Goal: Task Accomplishment & Management: Use online tool/utility

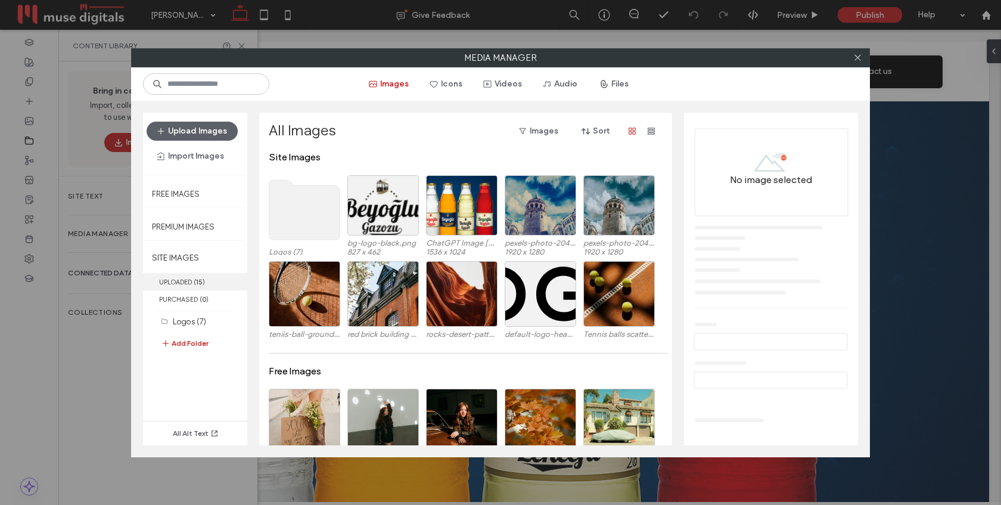
click at [182, 280] on label "UPLOADED ( 15 )" at bounding box center [195, 281] width 104 height 17
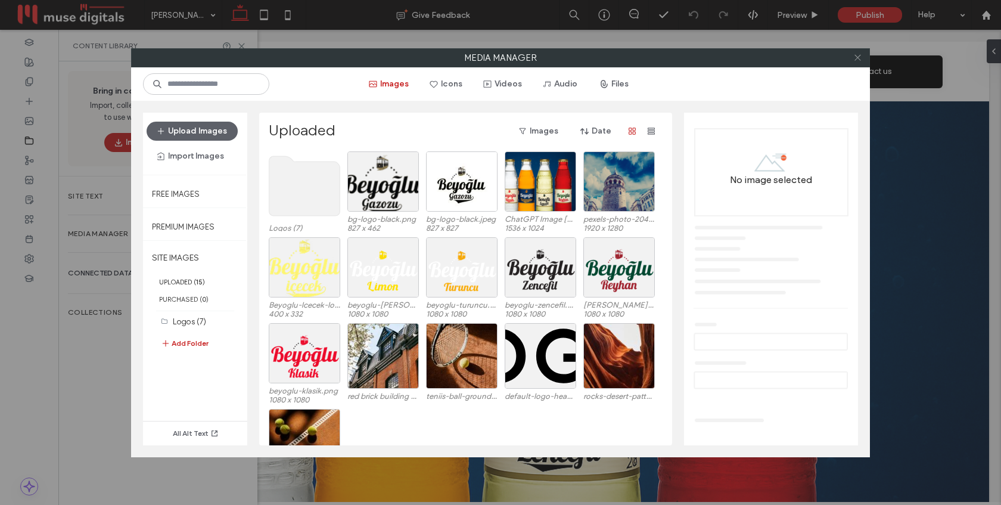
click at [856, 61] on icon at bounding box center [857, 57] width 9 height 9
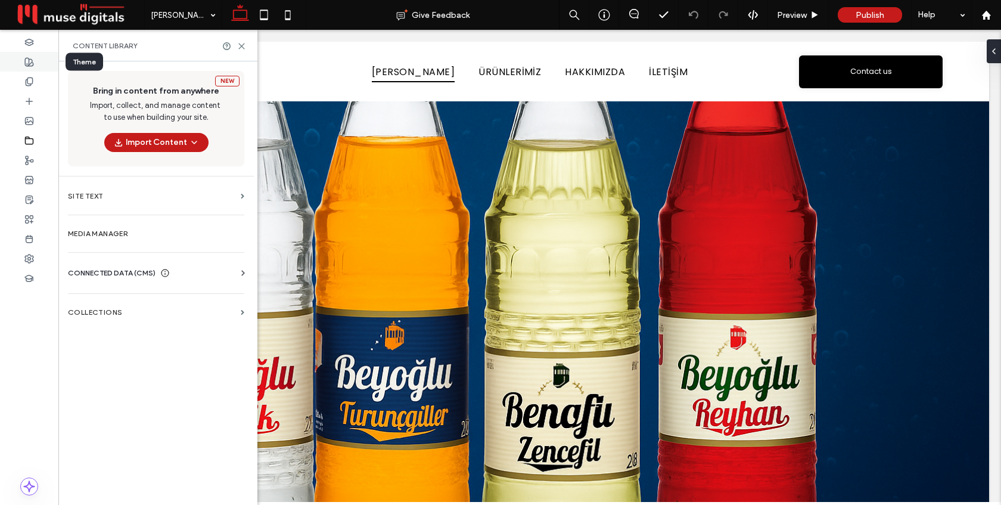
click at [29, 66] on use at bounding box center [29, 62] width 8 height 8
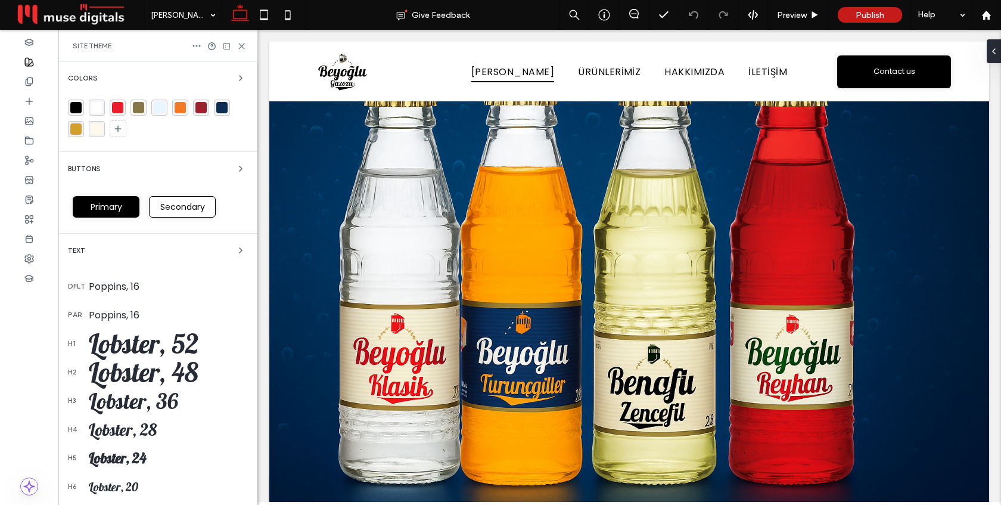
click at [140, 107] on div "rgba(134, 119, 75, 1)" at bounding box center [138, 107] width 11 height 11
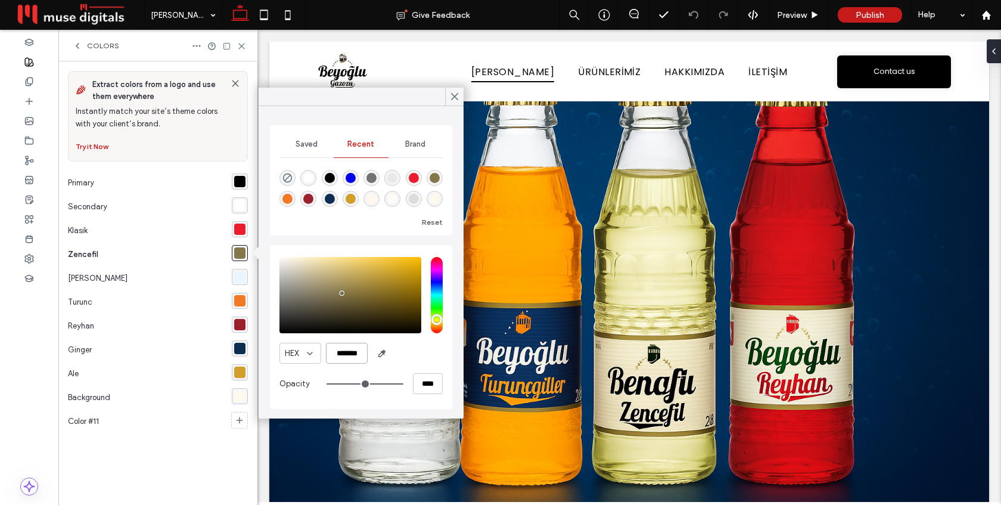
click at [354, 352] on input "*******" at bounding box center [347, 353] width 42 height 21
click at [235, 303] on div "rgba(243, 121, 36, 1)" at bounding box center [239, 300] width 11 height 11
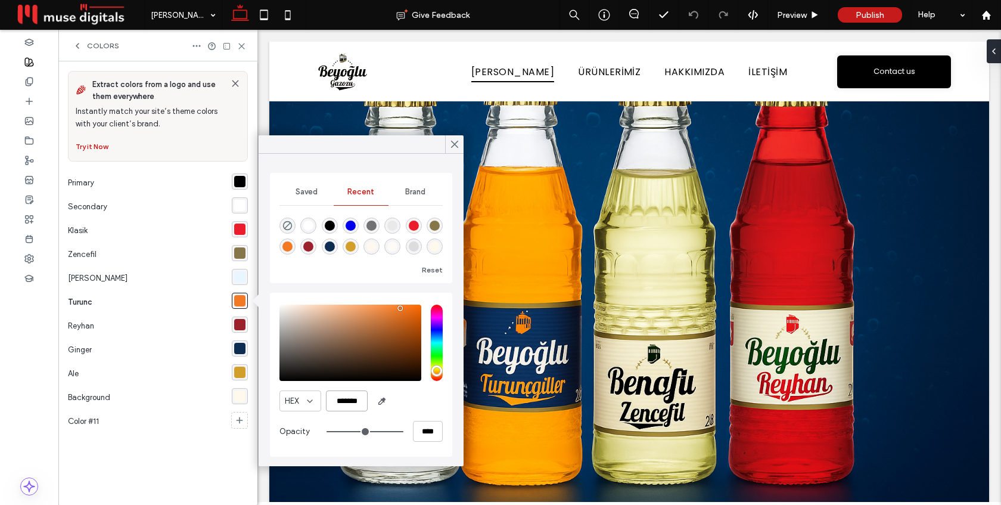
click at [360, 399] on input "*******" at bounding box center [347, 400] width 42 height 21
click at [435, 408] on div "HEX *******" at bounding box center [360, 400] width 163 height 21
click at [239, 279] on div "rgba(234,246,255,1)" at bounding box center [239, 276] width 11 height 11
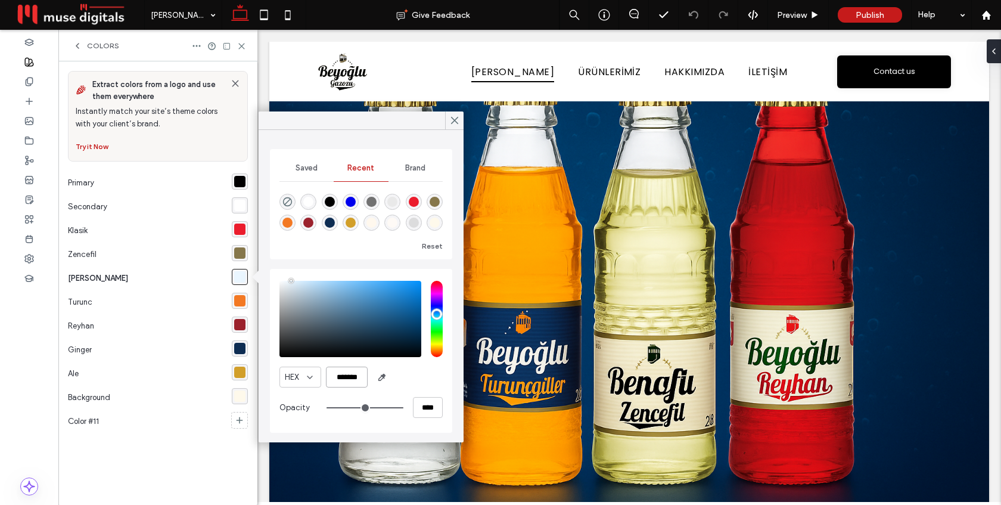
click at [353, 371] on input "*******" at bounding box center [347, 376] width 42 height 21
click at [354, 371] on input "*******" at bounding box center [347, 376] width 42 height 21
paste input "color picker textbox"
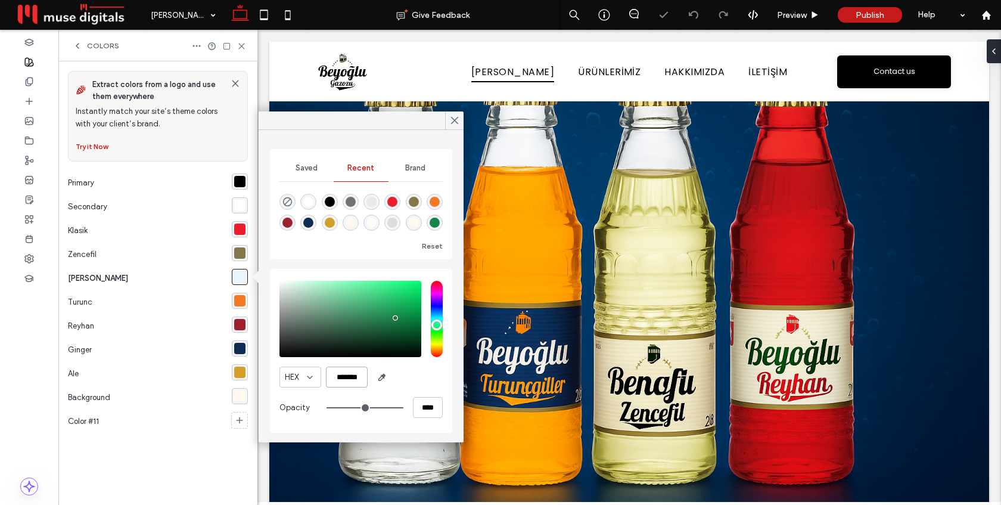
type input "*******"
click at [413, 375] on div "HEX *******" at bounding box center [360, 376] width 163 height 21
click at [452, 119] on icon at bounding box center [454, 120] width 11 height 11
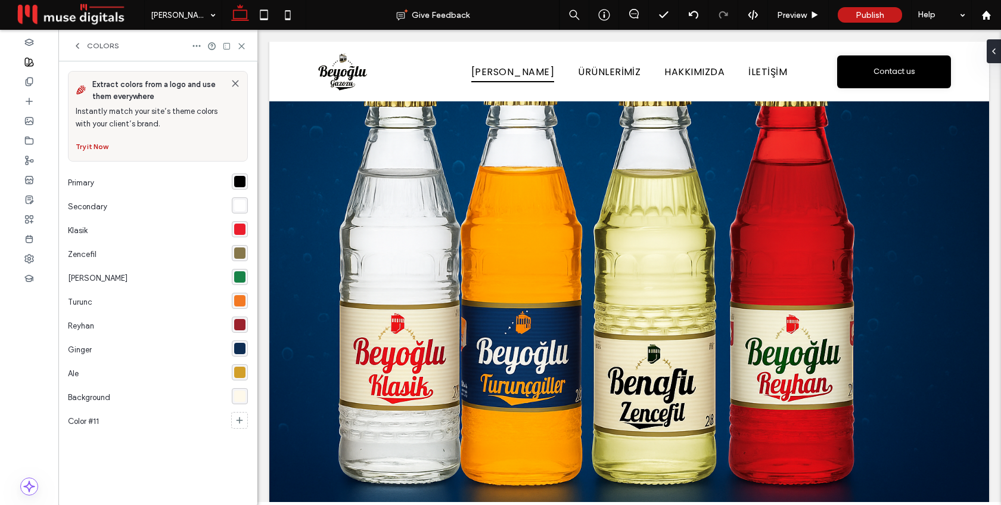
click at [241, 325] on div "rgba(155, 34, 45, 1)" at bounding box center [239, 324] width 11 height 11
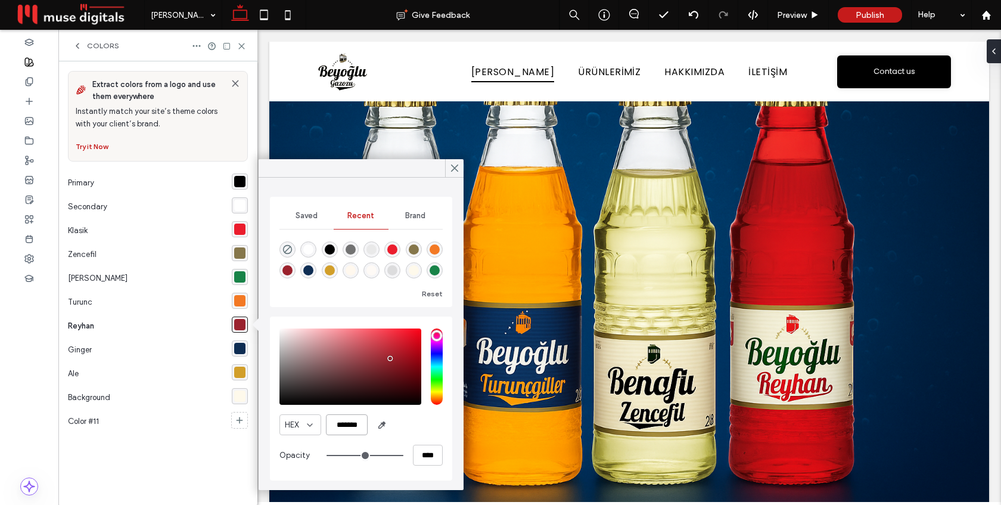
click at [357, 423] on input "*******" at bounding box center [347, 424] width 42 height 21
click at [422, 430] on div "HEX *******" at bounding box center [360, 424] width 163 height 21
click at [455, 175] on span at bounding box center [454, 168] width 11 height 18
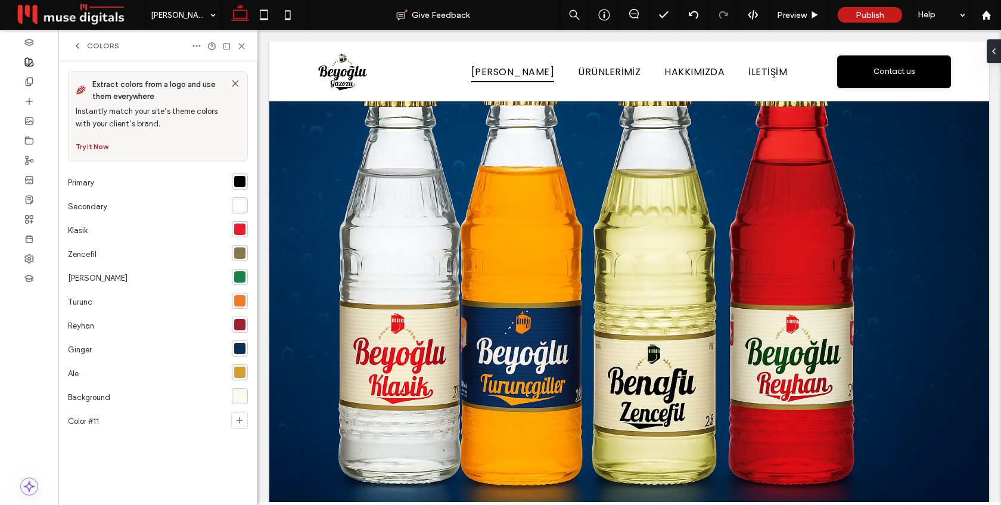
click at [238, 279] on div "rgba(24, 131, 72, 1)" at bounding box center [239, 276] width 11 height 11
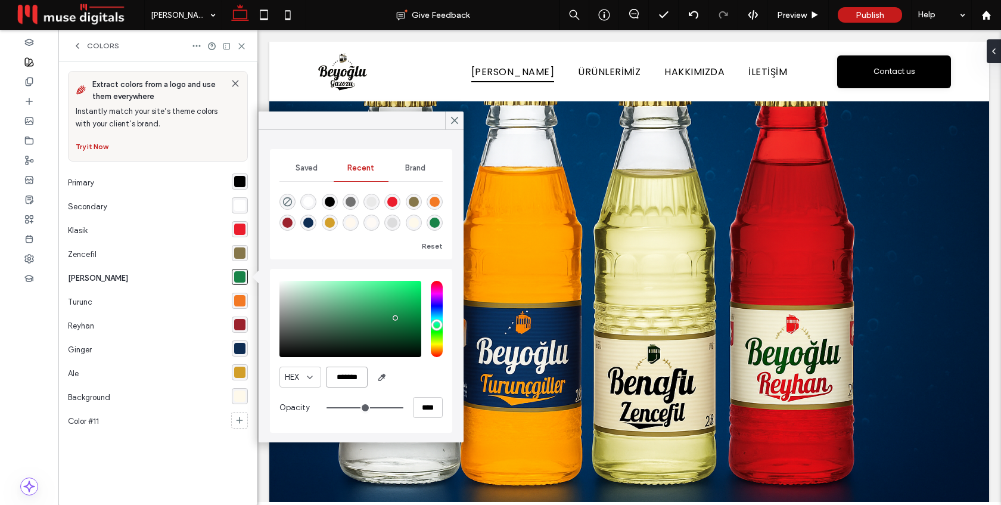
click at [356, 375] on input "*******" at bounding box center [347, 376] width 42 height 21
click at [426, 381] on div "HEX *******" at bounding box center [360, 376] width 163 height 21
click at [457, 117] on use at bounding box center [455, 120] width 6 height 7
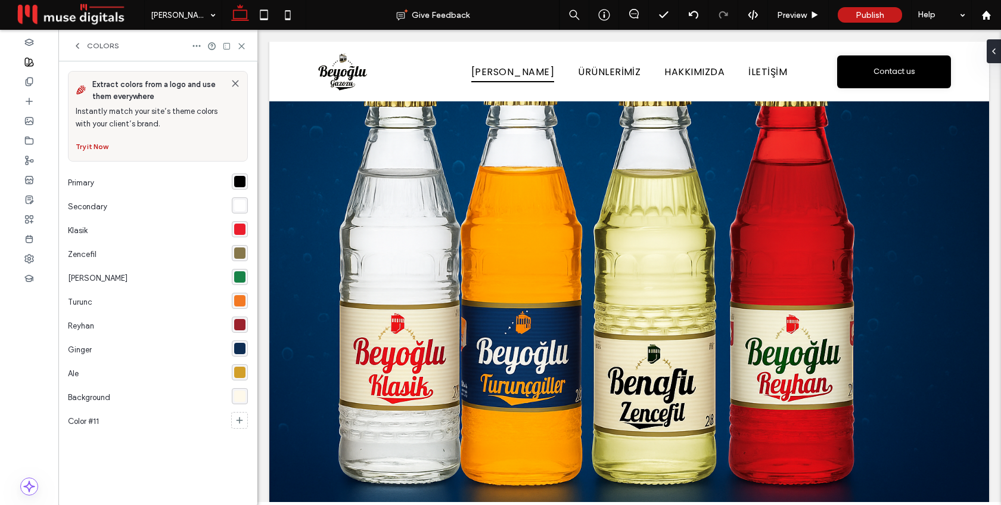
click at [242, 347] on div "rgba(14, 45, 83, 1)" at bounding box center [239, 348] width 11 height 11
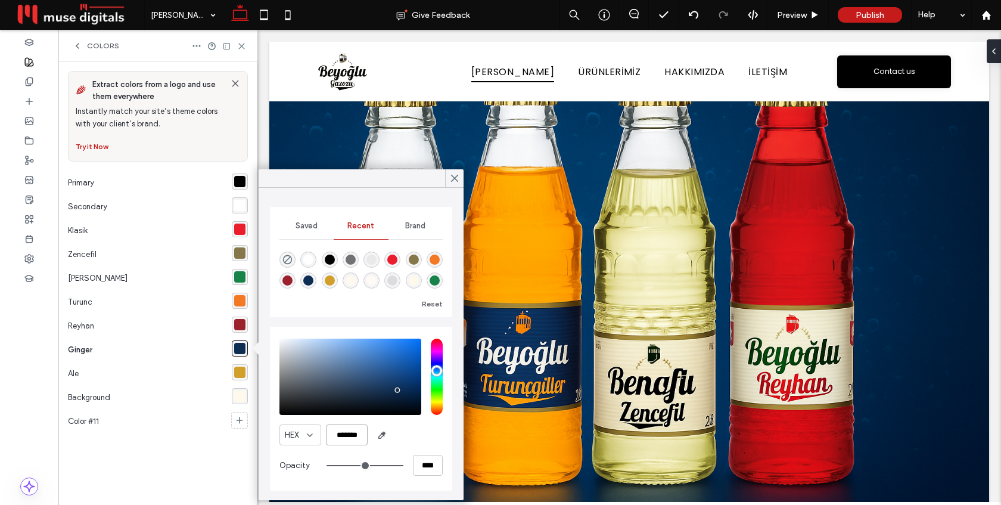
click at [351, 430] on input "*******" at bounding box center [347, 434] width 42 height 21
click at [421, 435] on div "HEX *******" at bounding box center [360, 434] width 163 height 21
click at [241, 371] on div "rgba(210, 159, 42, 1)" at bounding box center [239, 371] width 11 height 11
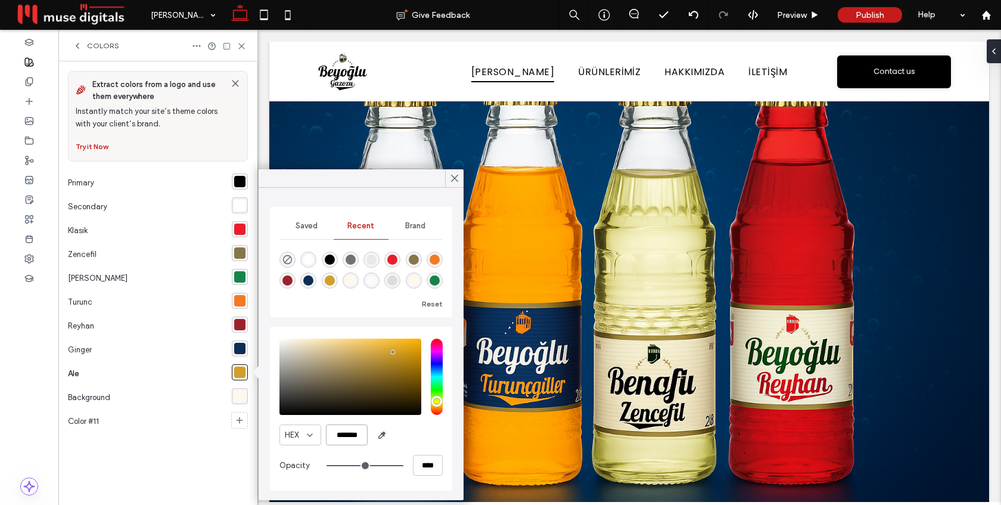
click at [353, 437] on input "*******" at bounding box center [347, 434] width 42 height 21
click at [419, 437] on div "HEX *******" at bounding box center [360, 434] width 163 height 21
click at [30, 136] on icon at bounding box center [29, 141] width 10 height 10
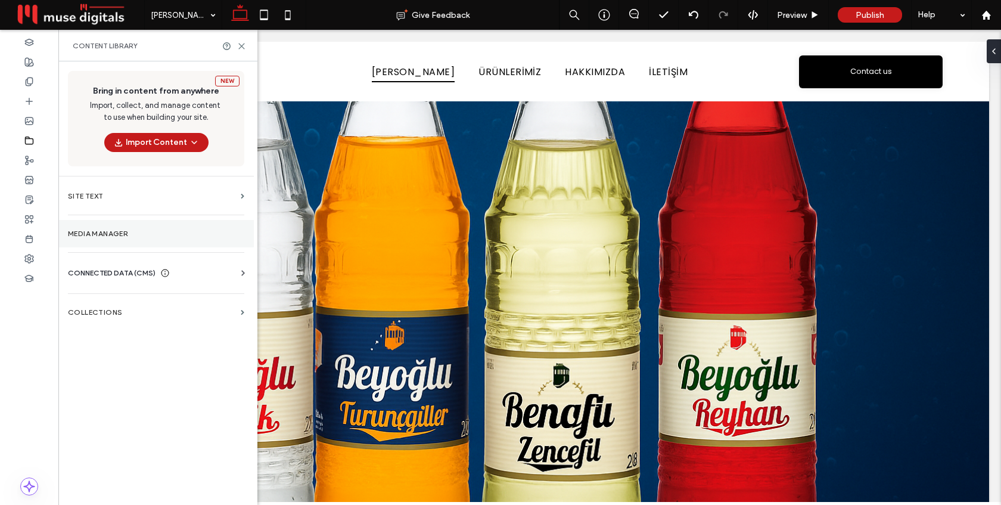
click at [127, 234] on label "Media Manager" at bounding box center [156, 233] width 176 height 8
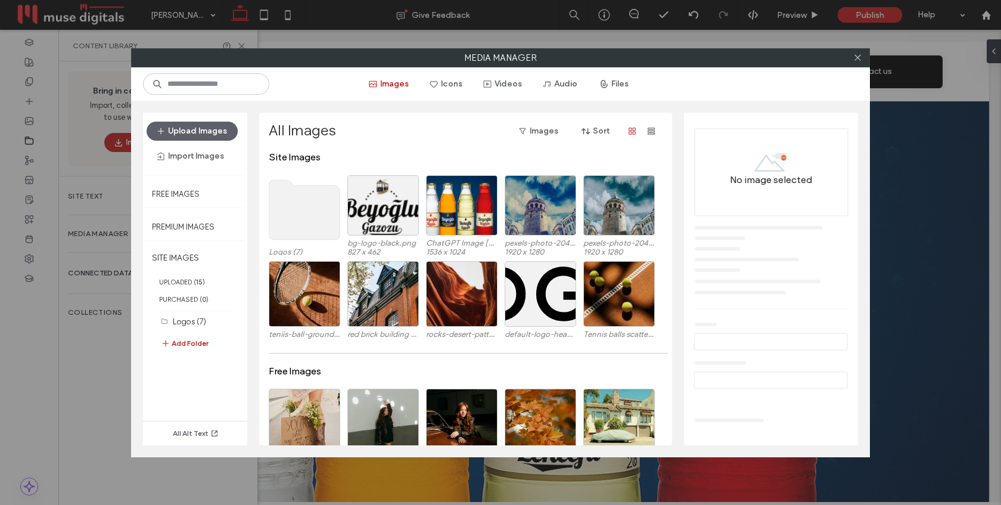
click at [197, 347] on button "Add Folder" at bounding box center [185, 343] width 48 height 14
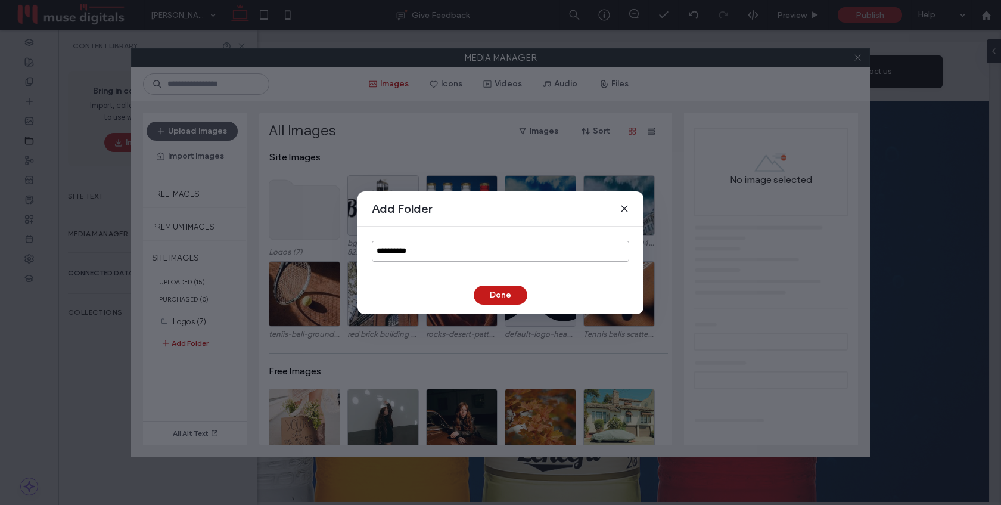
click at [421, 254] on input "**********" at bounding box center [500, 251] width 257 height 21
type input "********"
click at [496, 291] on button "Done" at bounding box center [501, 294] width 54 height 19
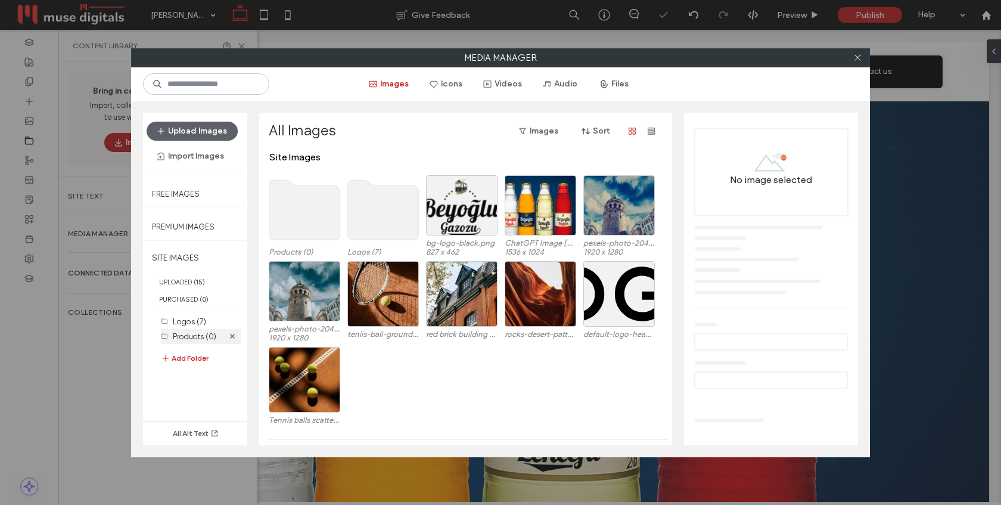
click at [183, 337] on label "Products (0)" at bounding box center [194, 336] width 43 height 9
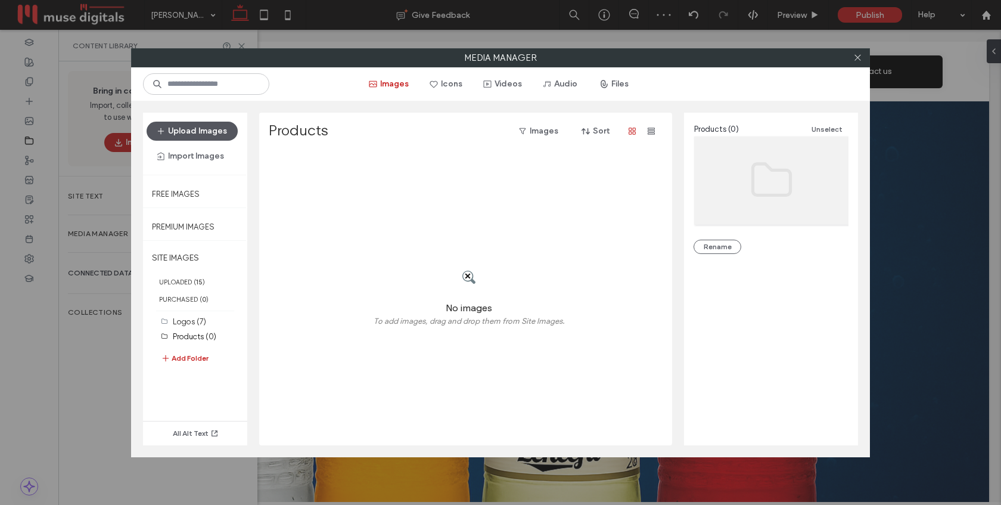
click at [205, 132] on button "Upload Images" at bounding box center [192, 131] width 91 height 19
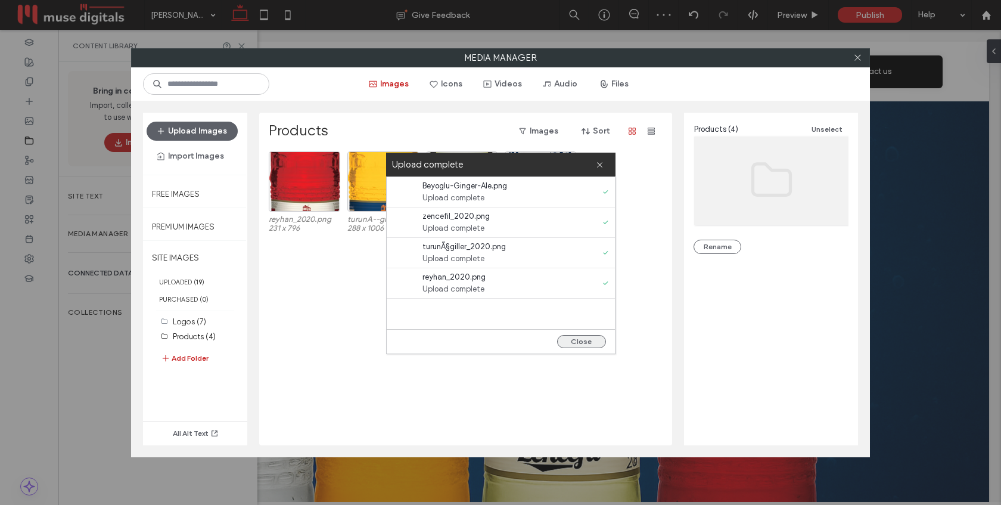
click at [584, 337] on button "Close" at bounding box center [581, 341] width 49 height 13
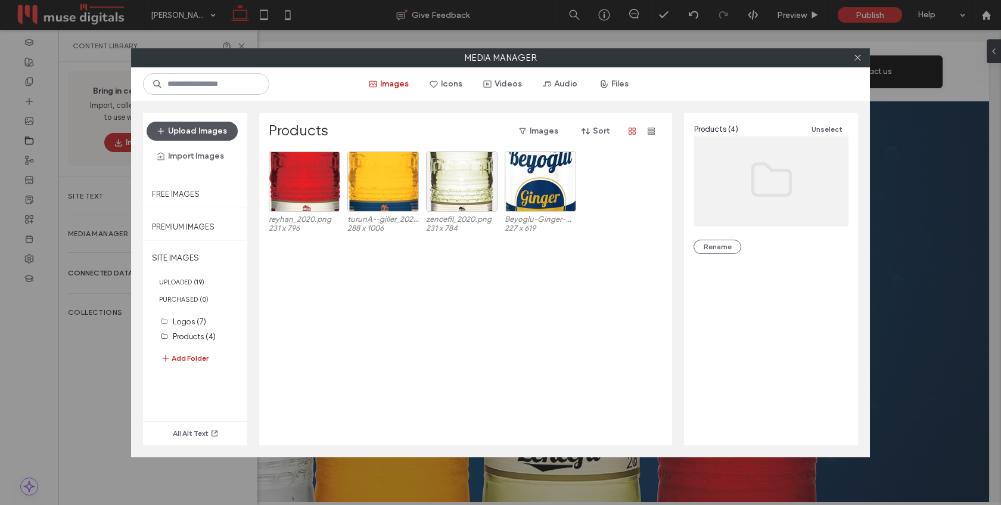
click at [198, 132] on button "Upload Images" at bounding box center [192, 131] width 91 height 19
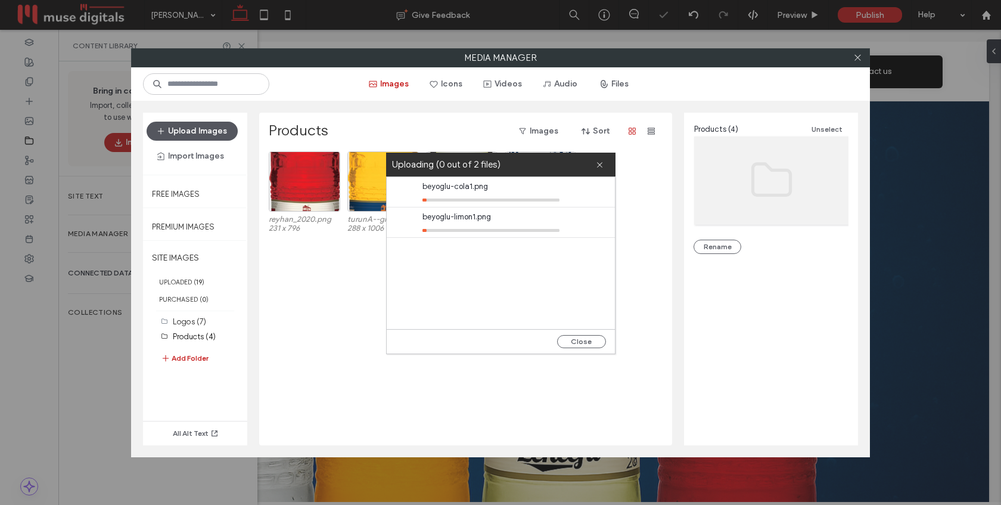
click at [197, 130] on button "Upload Images" at bounding box center [192, 131] width 91 height 19
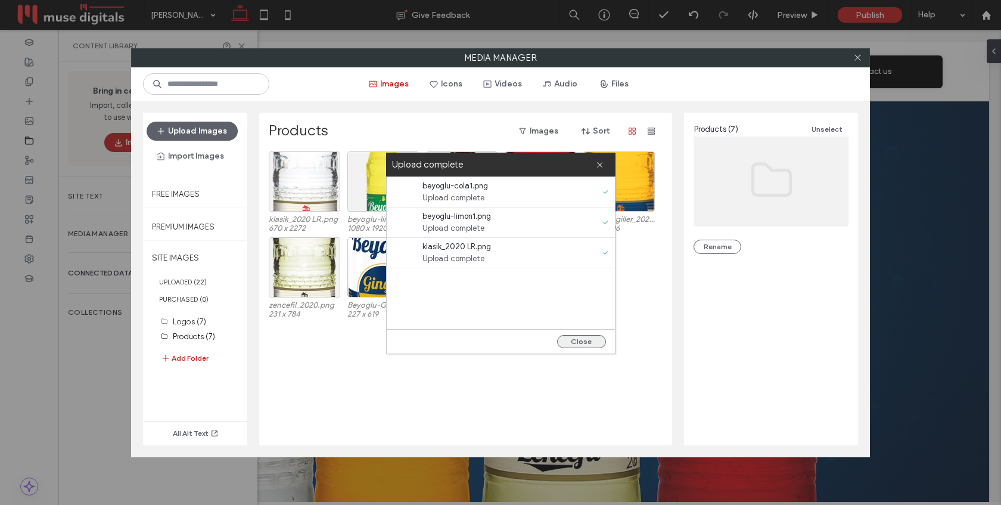
click at [589, 341] on button "Close" at bounding box center [581, 341] width 49 height 13
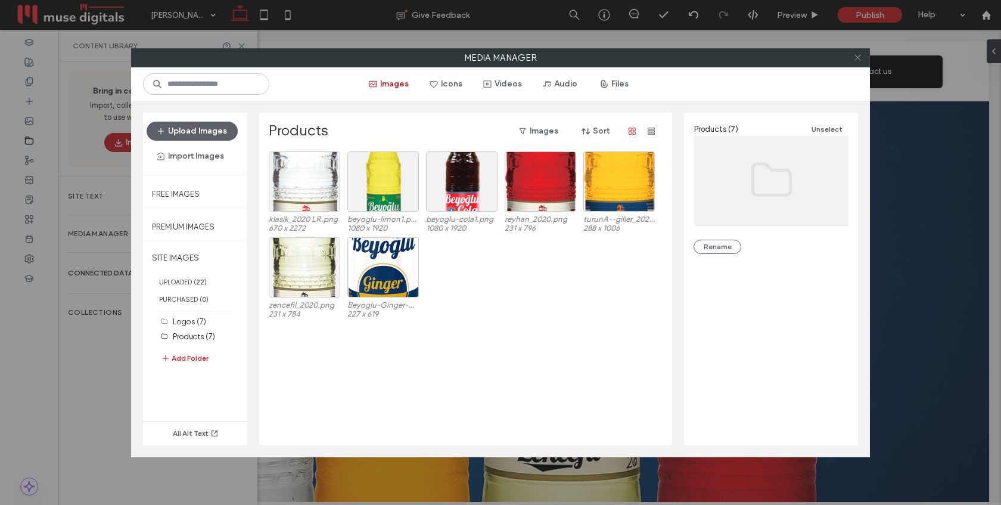
click at [854, 57] on icon at bounding box center [857, 57] width 9 height 9
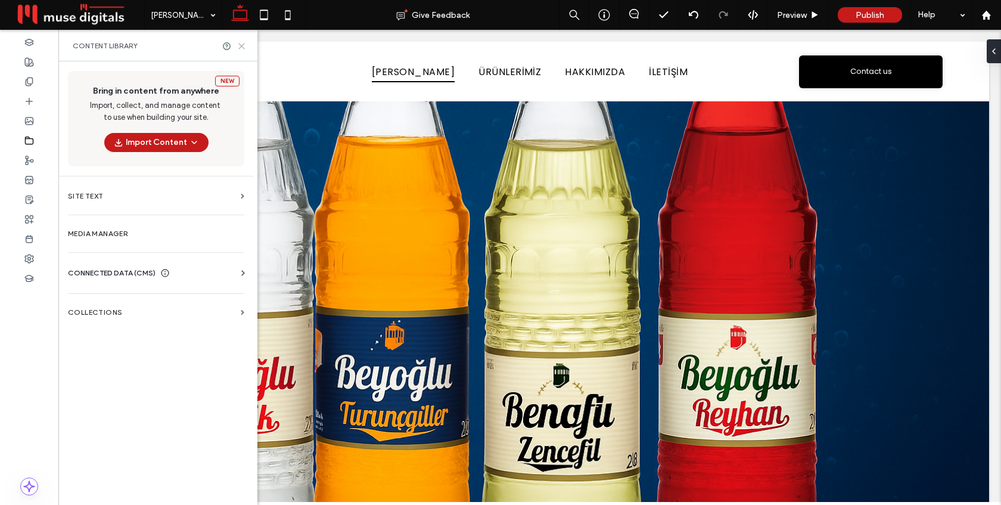
click at [240, 46] on use at bounding box center [241, 45] width 5 height 5
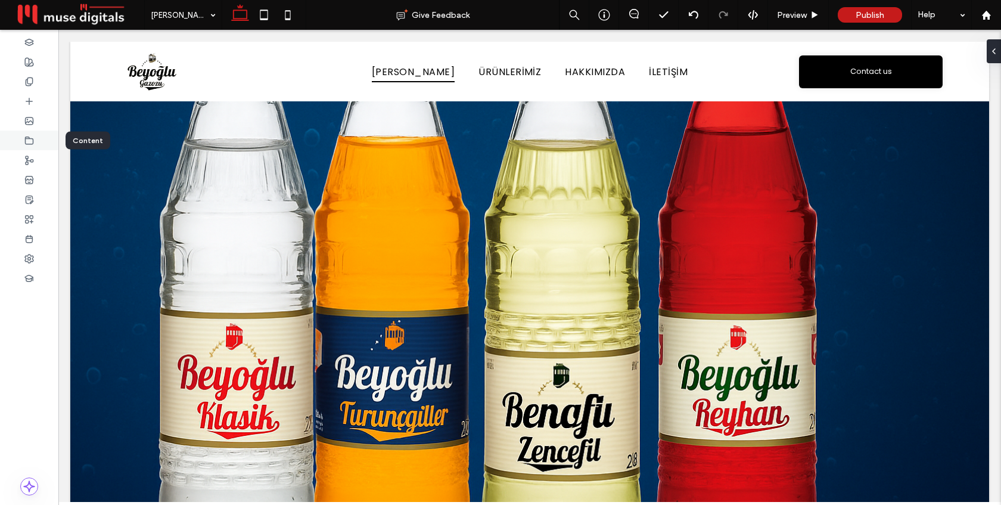
click at [38, 139] on div at bounding box center [29, 140] width 58 height 20
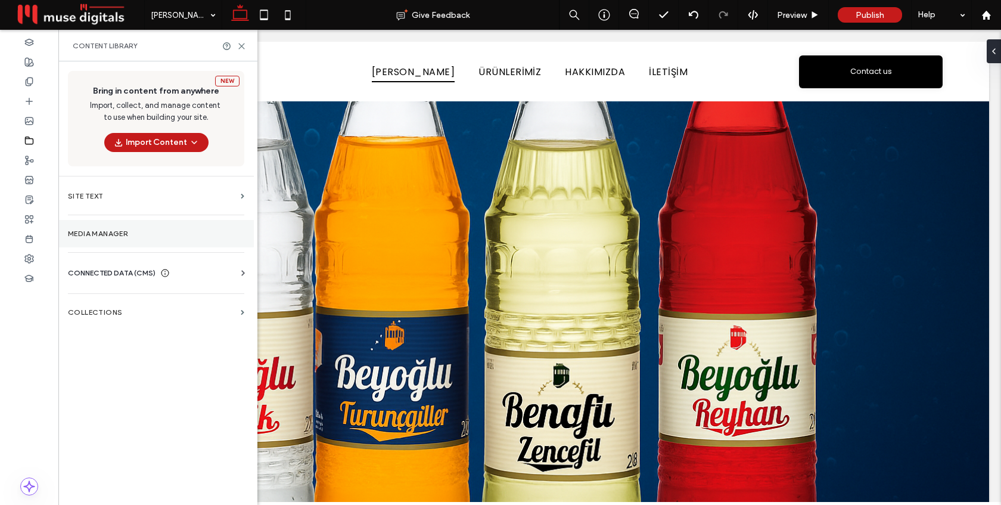
click at [132, 234] on label "Media Manager" at bounding box center [156, 233] width 176 height 8
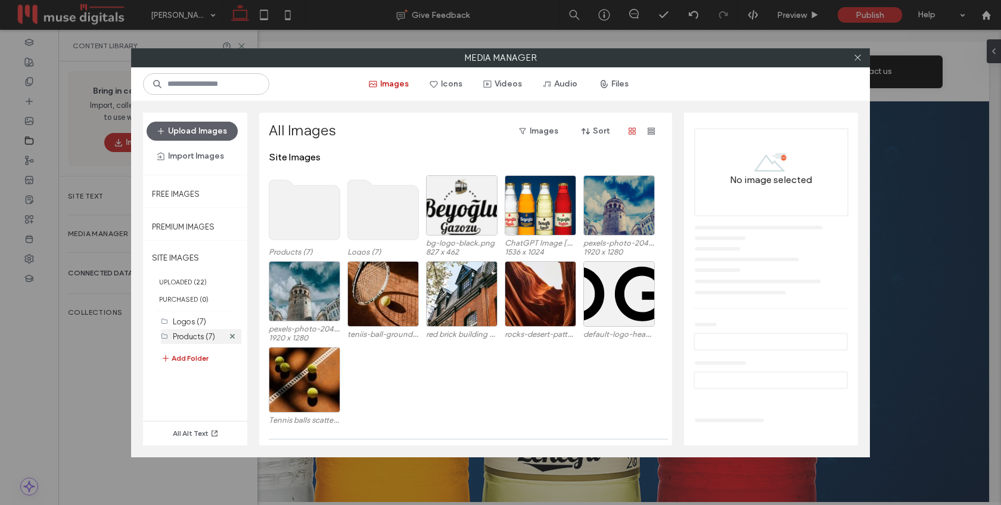
click at [193, 338] on label "Products (7)" at bounding box center [194, 336] width 42 height 9
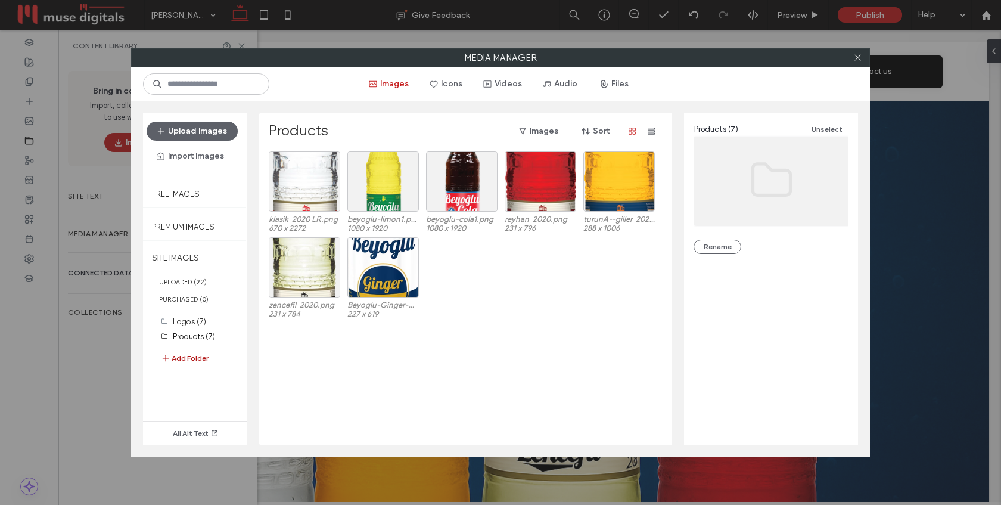
click at [193, 357] on button "Add Folder" at bounding box center [185, 358] width 48 height 14
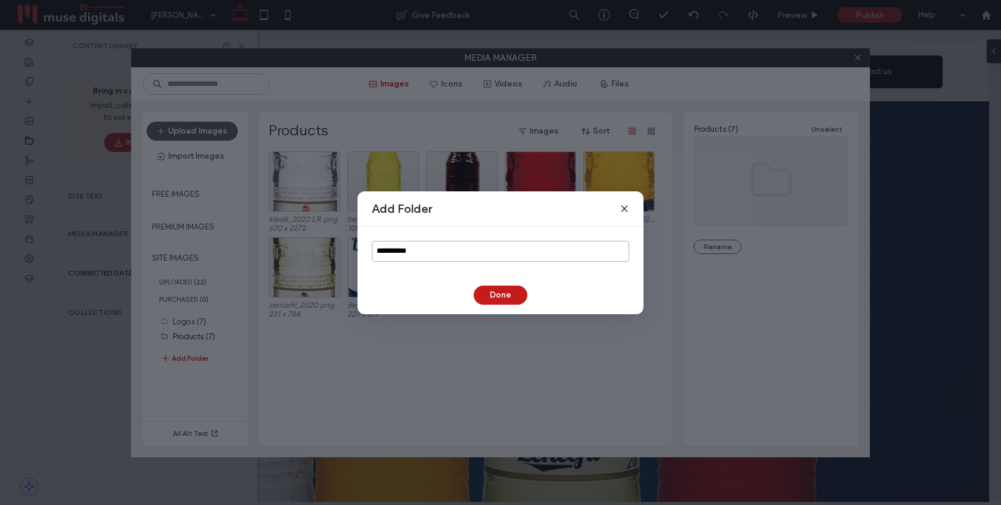
click at [410, 259] on input "**********" at bounding box center [500, 251] width 257 height 21
type input "********"
click at [492, 297] on button "Done" at bounding box center [501, 294] width 54 height 19
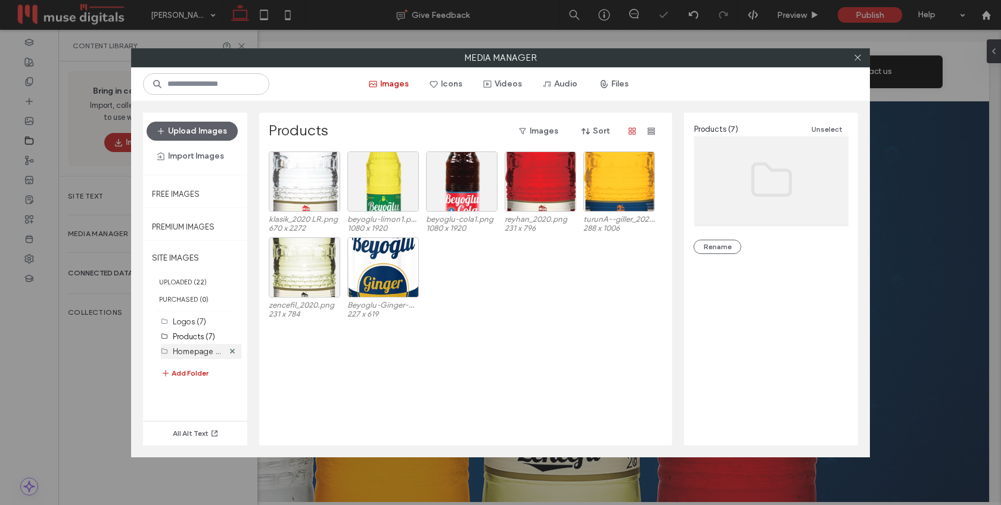
click at [202, 353] on label "Homepage (0)" at bounding box center [199, 350] width 53 height 11
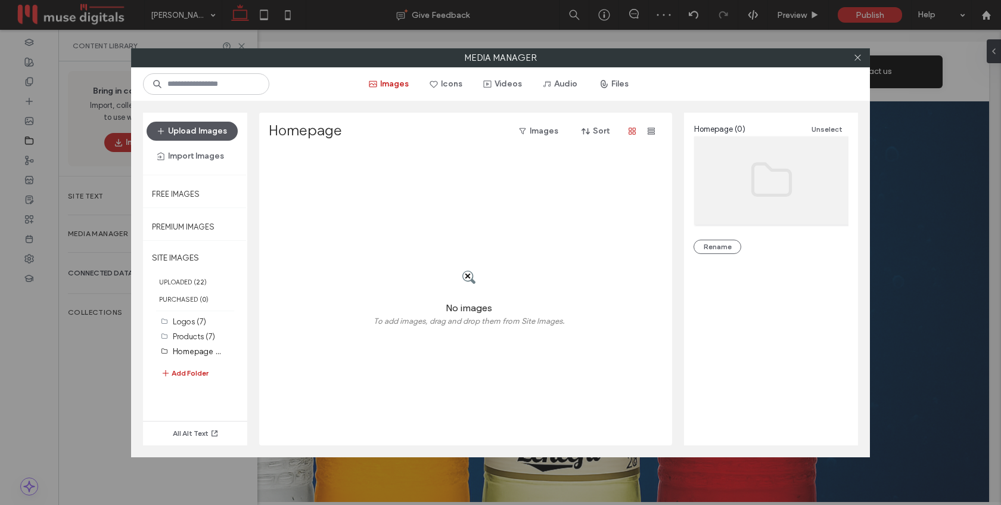
click at [194, 135] on button "Upload Images" at bounding box center [192, 131] width 91 height 19
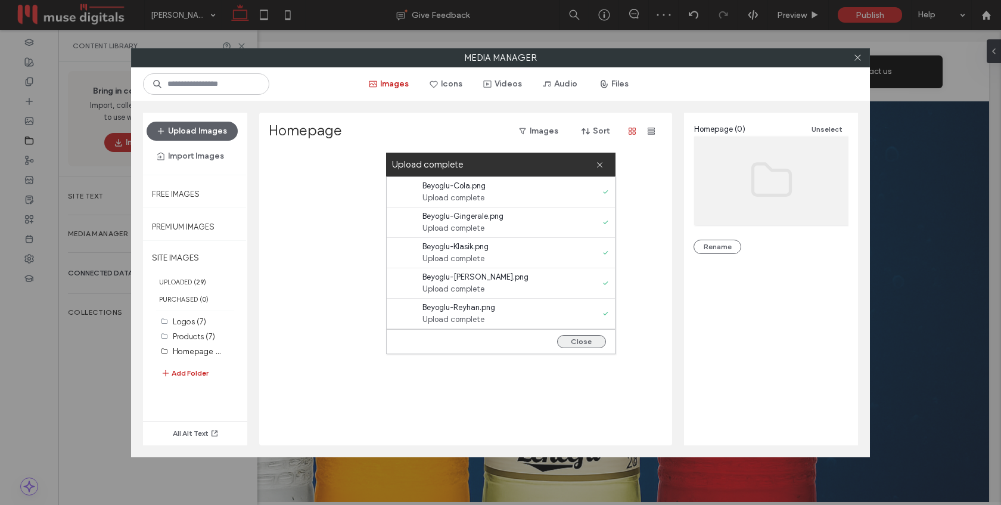
click at [583, 343] on button "Close" at bounding box center [581, 341] width 49 height 13
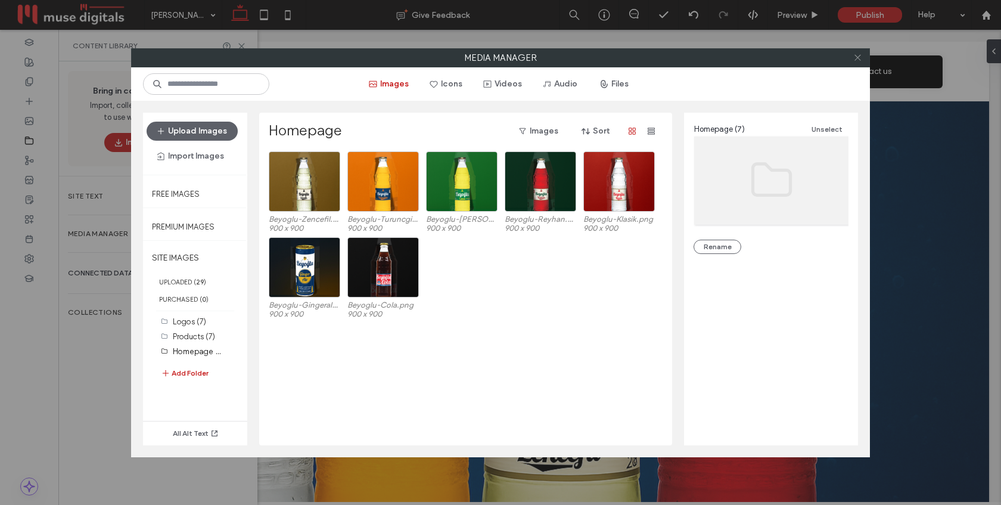
click at [857, 60] on icon at bounding box center [857, 57] width 9 height 9
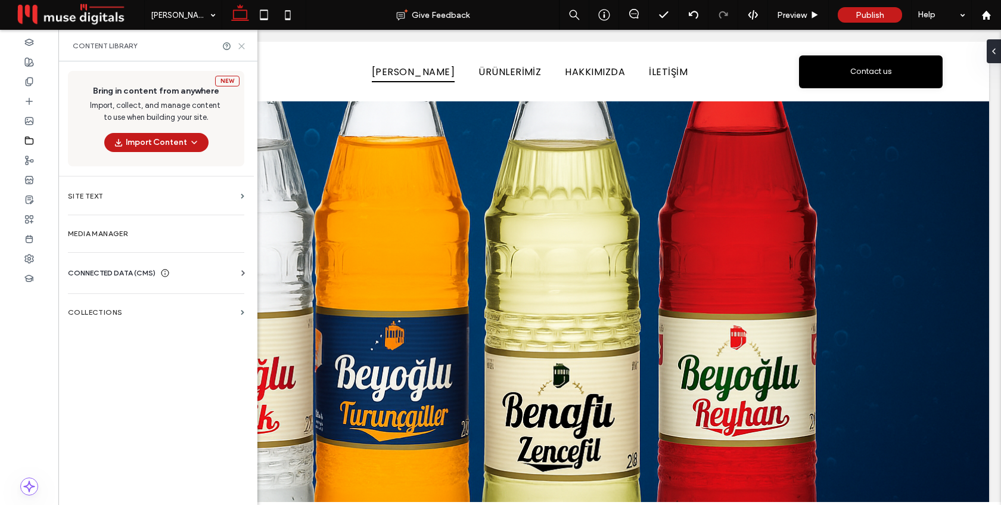
click at [237, 43] on icon at bounding box center [241, 46] width 9 height 9
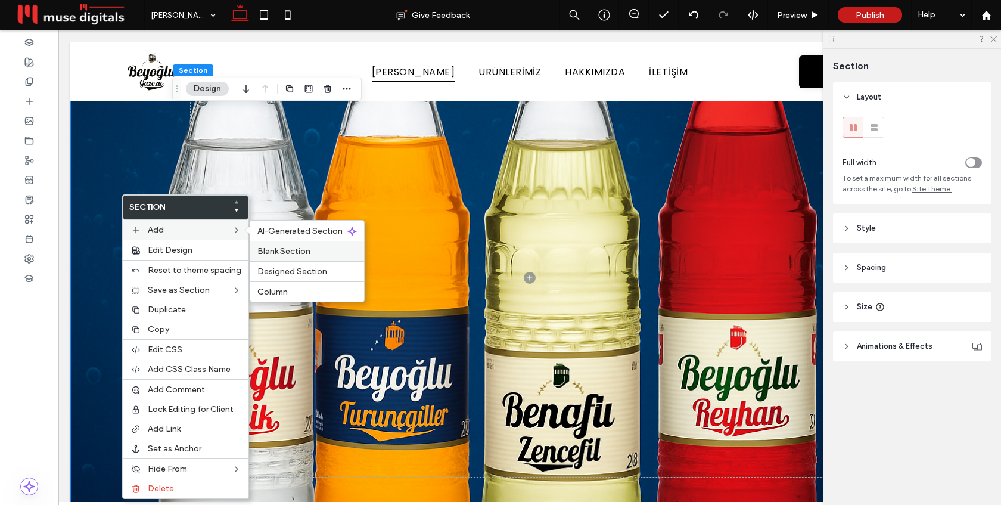
click at [276, 250] on span "Blank Section" at bounding box center [283, 251] width 53 height 10
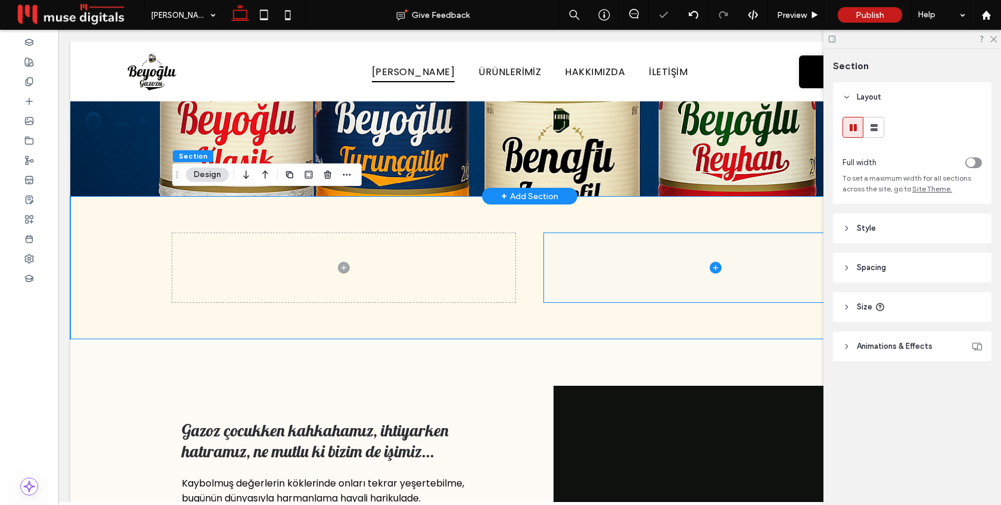
scroll to position [319, 0]
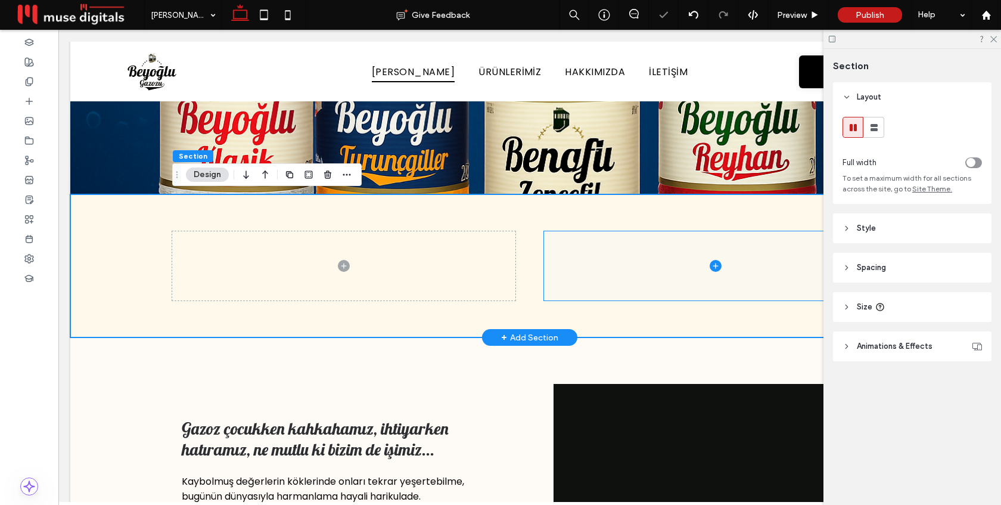
click at [588, 269] on span at bounding box center [715, 266] width 343 height 70
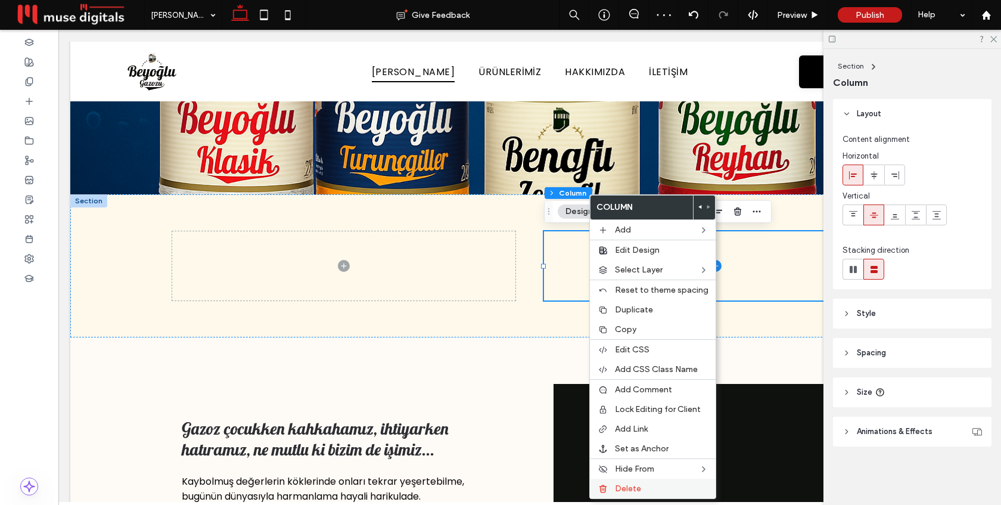
click at [620, 488] on span "Delete" at bounding box center [628, 488] width 26 height 10
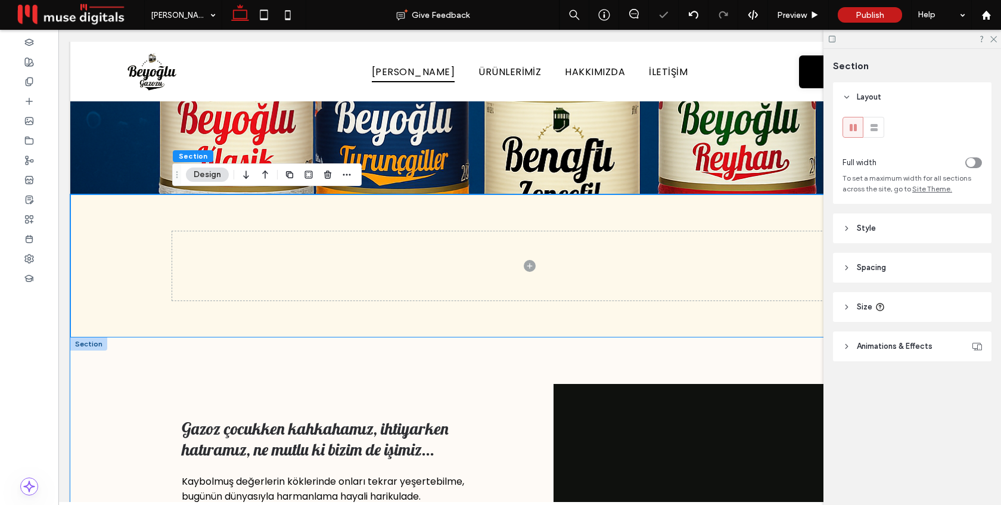
click at [574, 350] on div "Gazoz çocukken kahkahamız, ihtiyarken hatıramız, ne mutlu ki bizim de işimiz...…" at bounding box center [529, 502] width 715 height 331
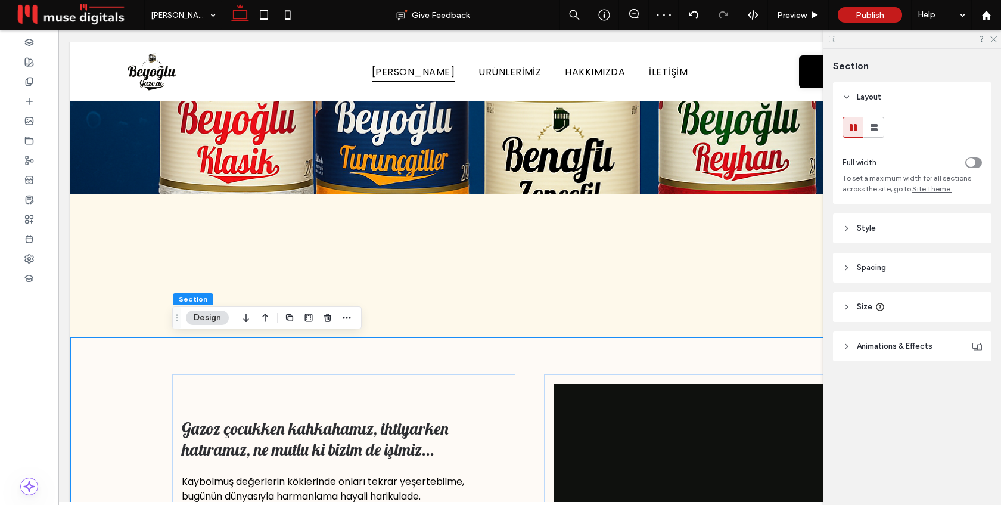
click at [186, 353] on div "Gazoz çocukken kahkahamız, ihtiyarken hatıramız, ne mutlu ki bizim de işimiz...…" at bounding box center [529, 502] width 715 height 331
click at [915, 233] on header "Style" at bounding box center [912, 228] width 158 height 30
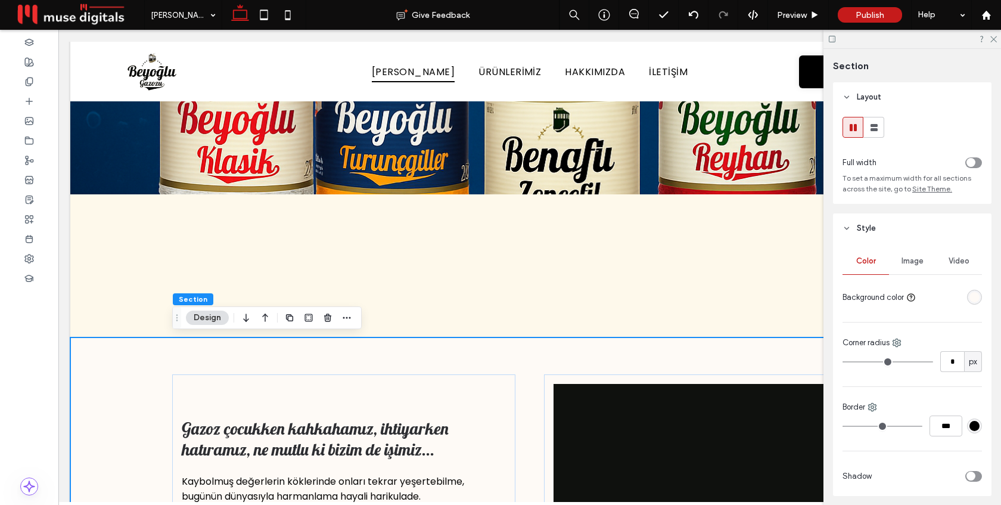
click at [977, 300] on div "rgba(254, 250, 246, 1)" at bounding box center [974, 297] width 10 height 10
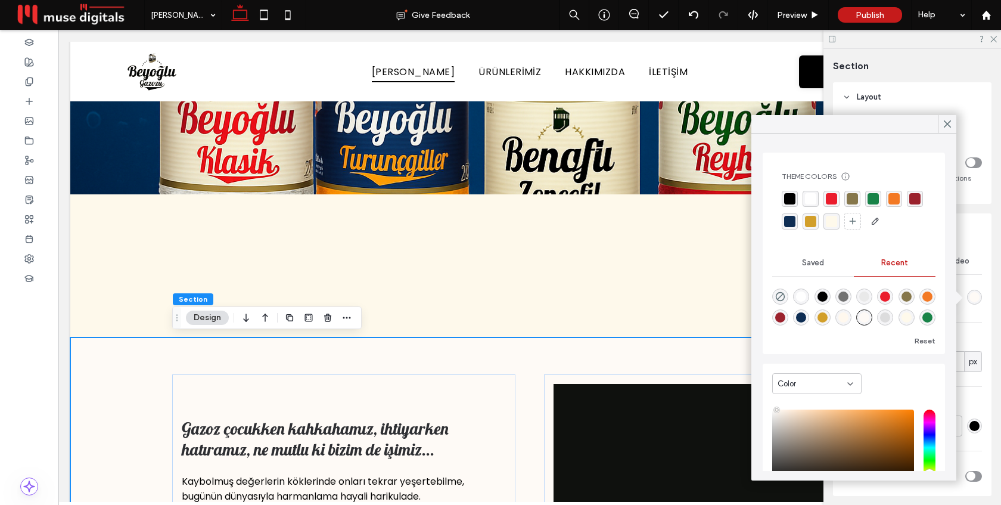
click at [844, 318] on div "rgba(255, 248, 238, 1)" at bounding box center [843, 317] width 10 height 10
click at [863, 318] on div "rgba(254, 250, 246, 1)" at bounding box center [864, 317] width 10 height 10
type input "*******"
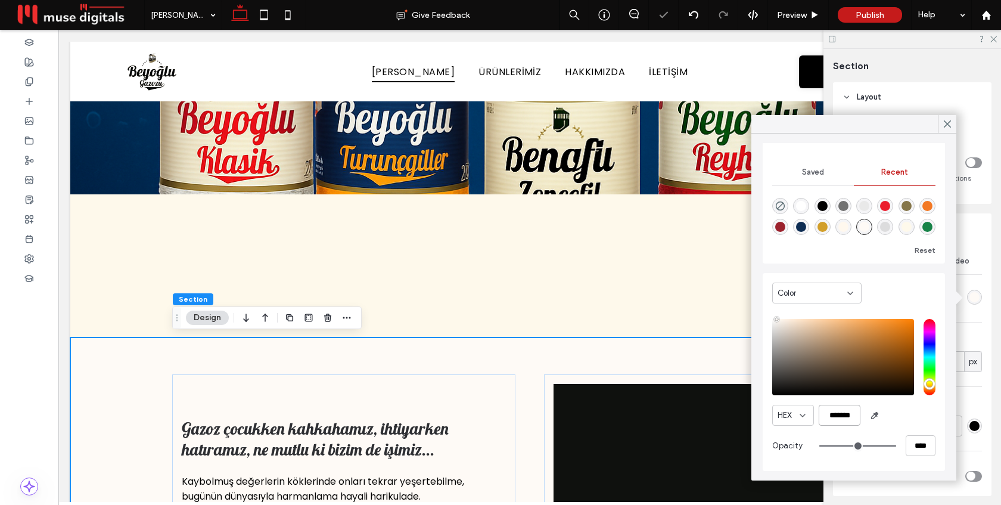
click at [858, 416] on input "*******" at bounding box center [840, 415] width 42 height 21
click at [917, 416] on div "HEX *******" at bounding box center [853, 415] width 163 height 21
click at [947, 122] on icon at bounding box center [947, 124] width 11 height 11
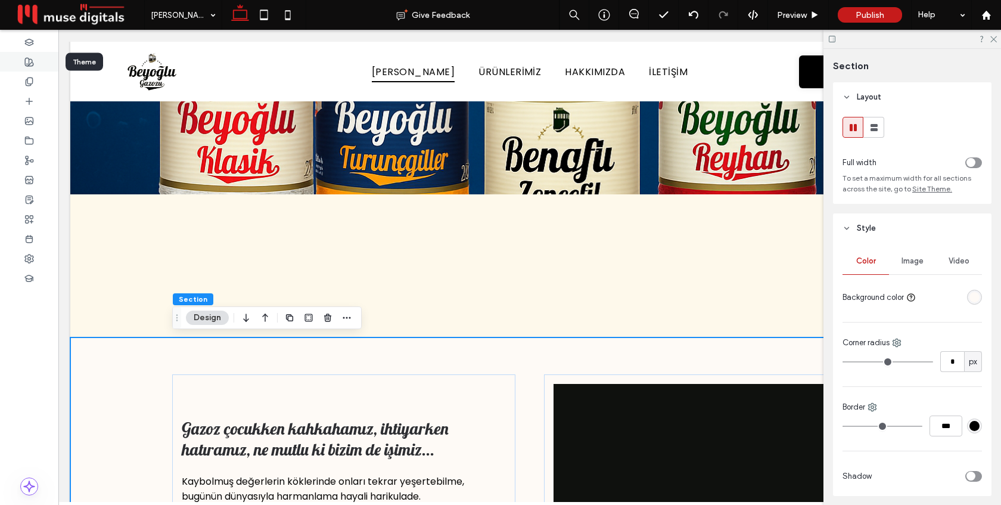
click at [35, 62] on div at bounding box center [29, 62] width 58 height 20
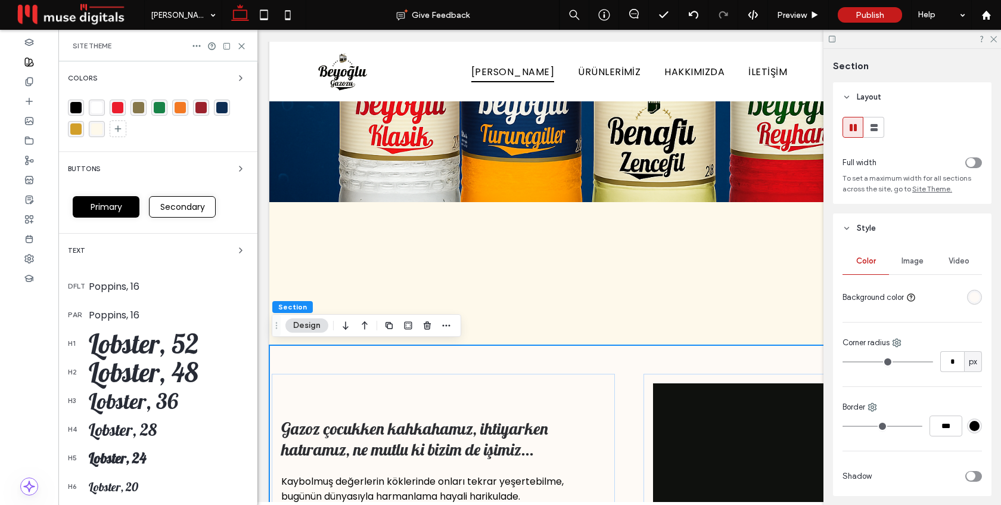
scroll to position [108, 0]
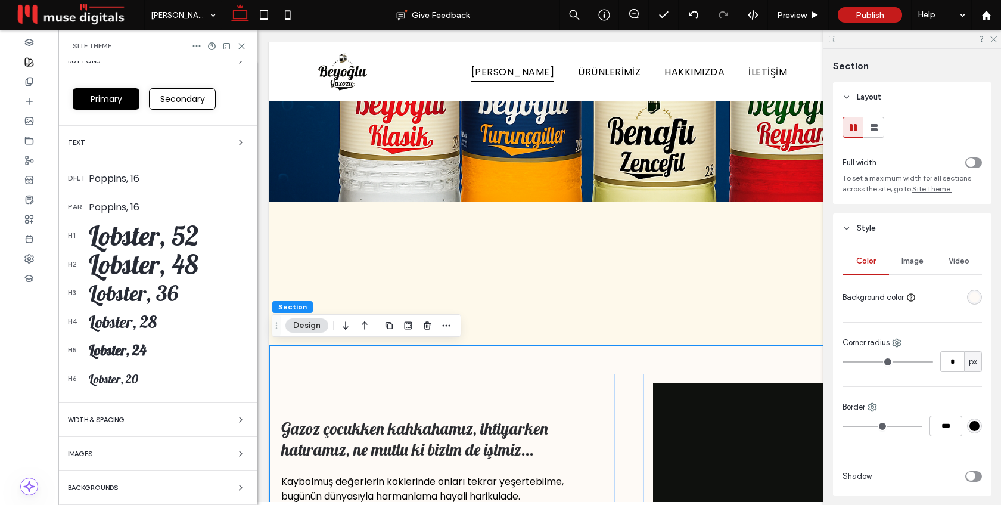
click at [138, 485] on div "Backgrounds" at bounding box center [158, 487] width 180 height 14
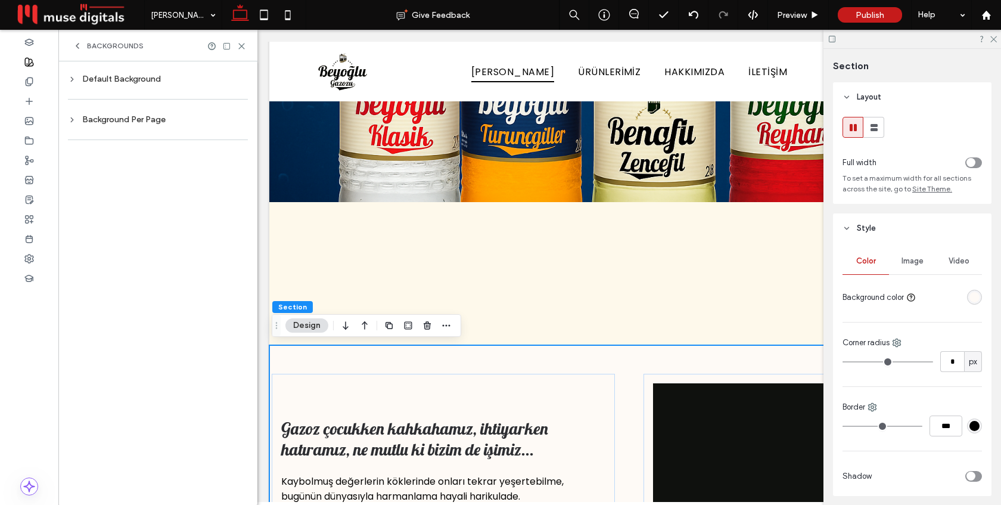
scroll to position [0, 0]
click at [143, 81] on div "Default Background" at bounding box center [158, 79] width 180 height 10
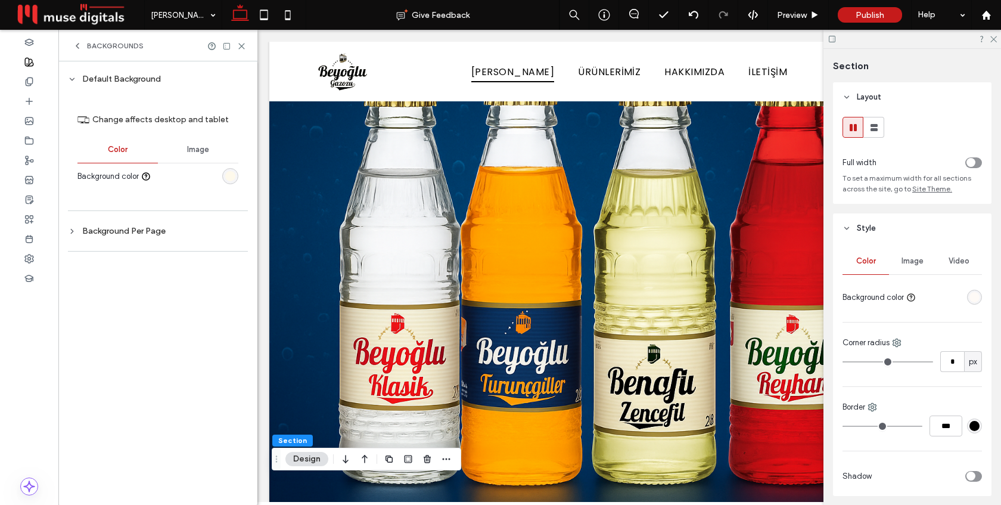
click at [232, 178] on div "rgb(254, 249, 235)" at bounding box center [230, 176] width 10 height 10
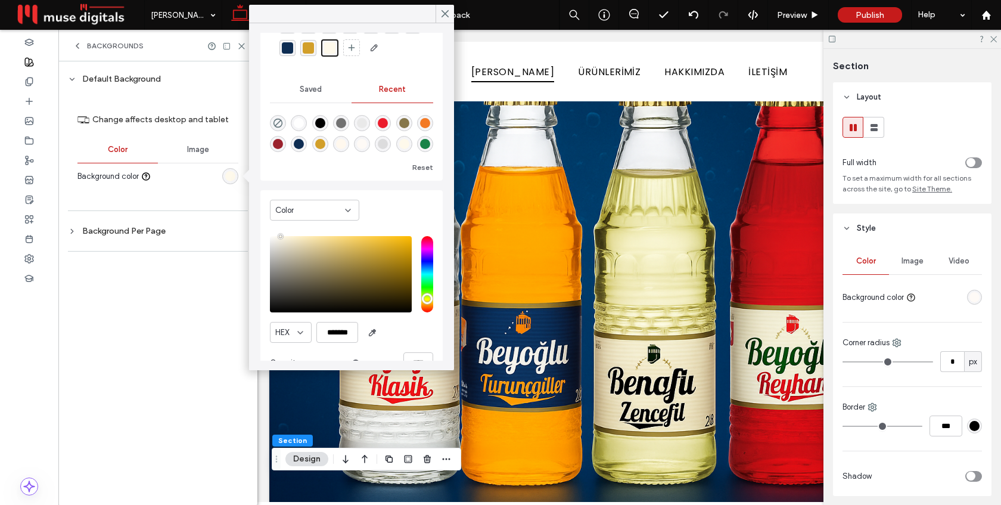
scroll to position [91, 0]
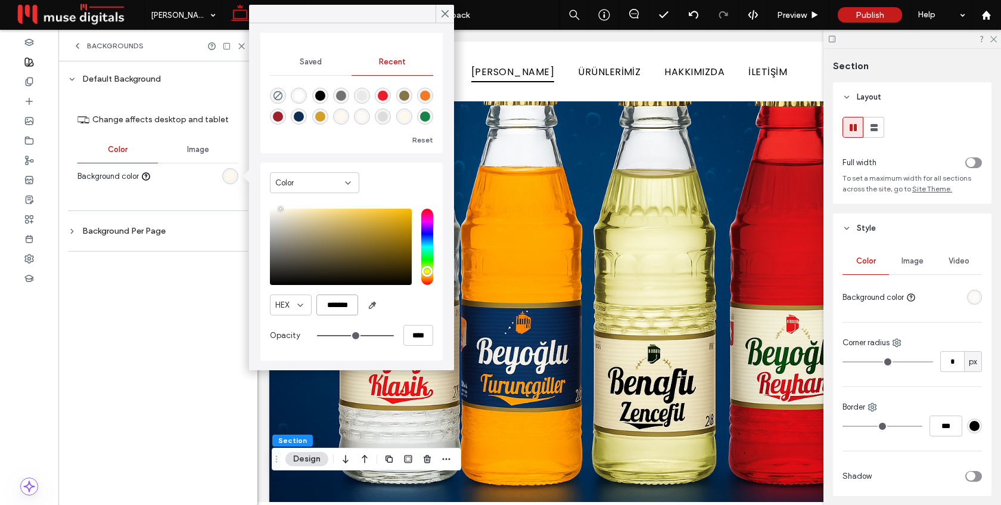
click at [344, 300] on input "*******" at bounding box center [337, 304] width 42 height 21
paste input "color picker textbox"
type input "*******"
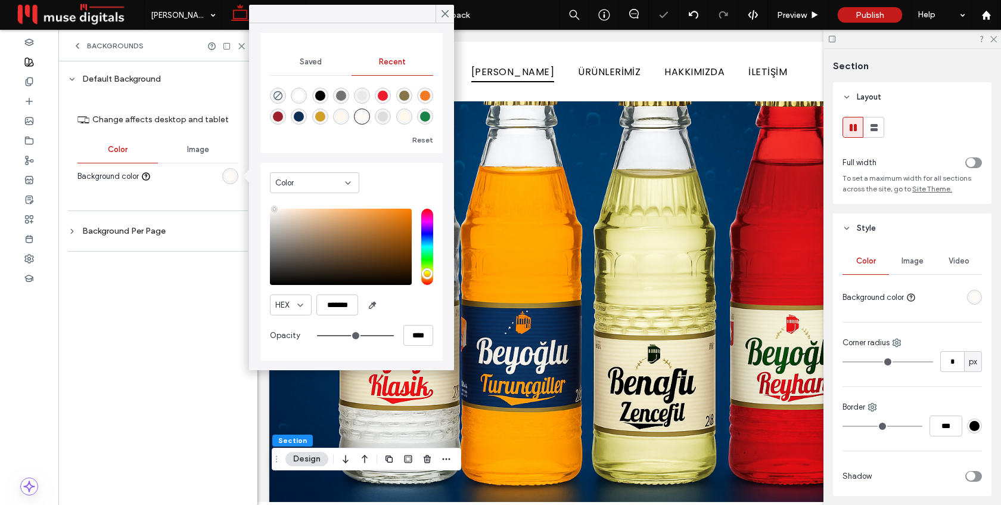
click at [400, 304] on div "HEX *******" at bounding box center [351, 304] width 163 height 21
click at [443, 11] on icon at bounding box center [445, 13] width 11 height 11
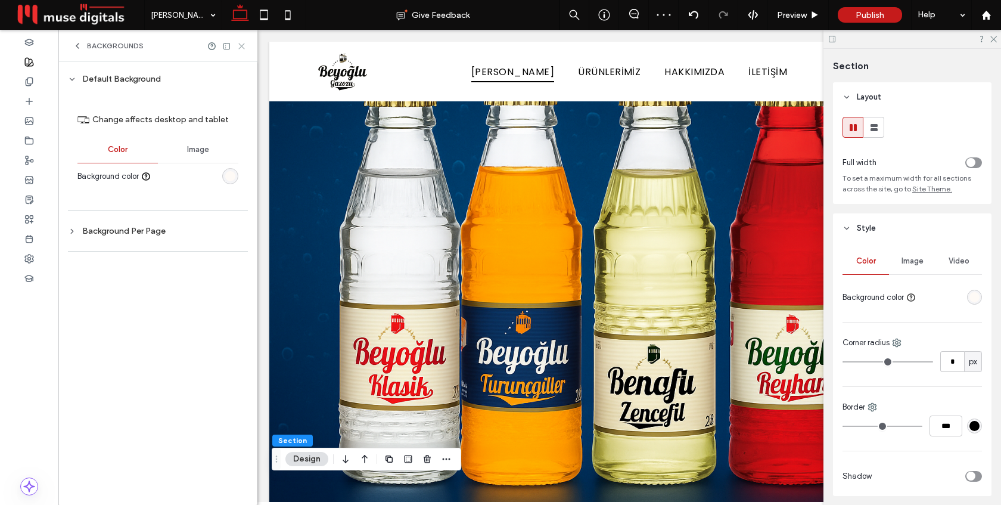
click at [243, 48] on use at bounding box center [241, 45] width 5 height 5
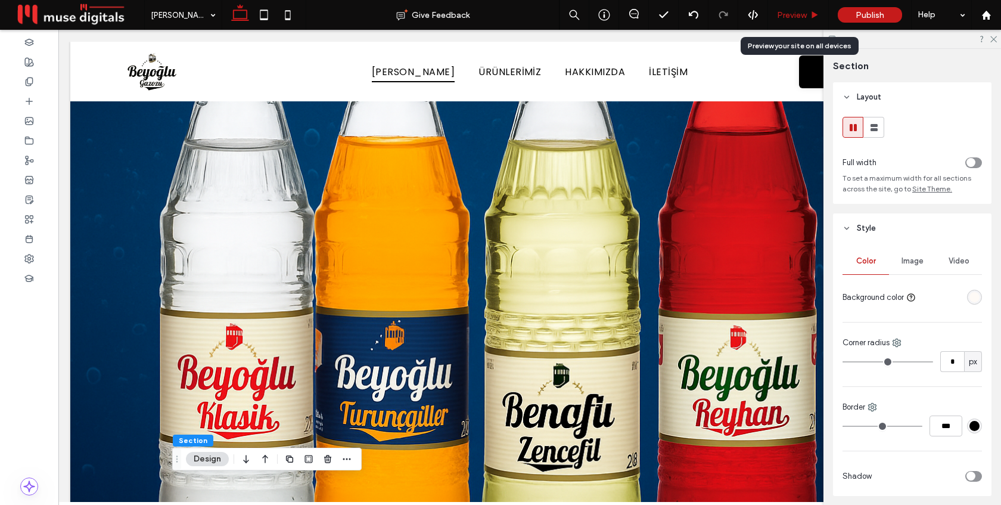
click at [785, 13] on span "Preview" at bounding box center [792, 15] width 30 height 10
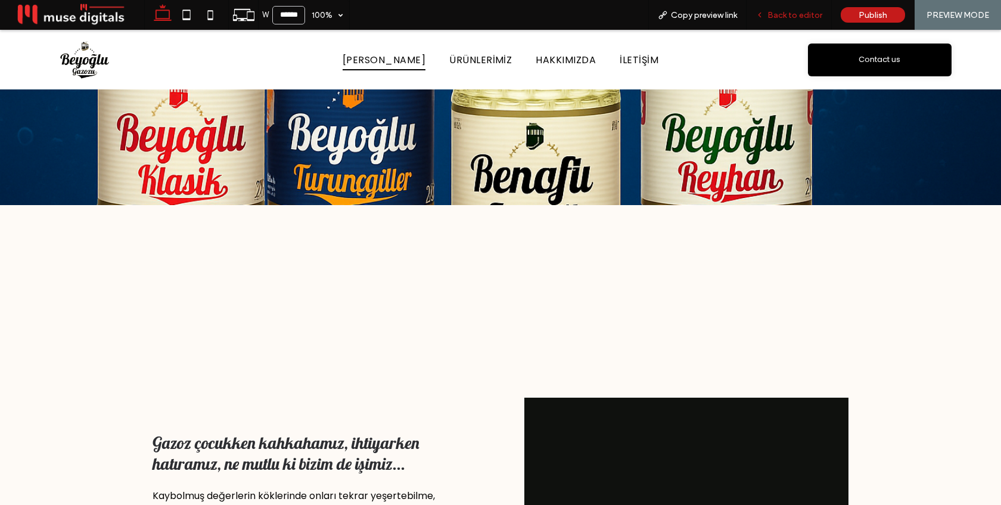
click at [776, 17] on span "Back to editor" at bounding box center [794, 15] width 55 height 10
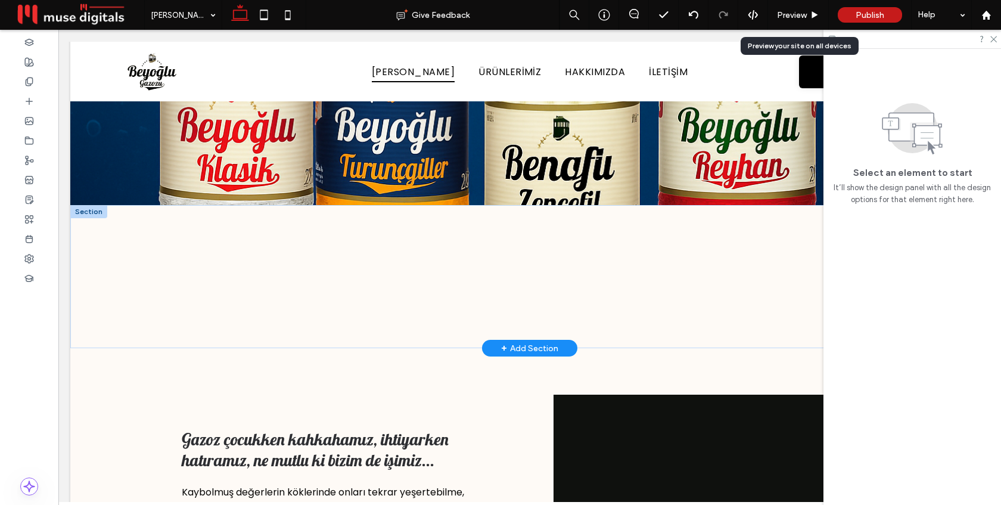
scroll to position [308, 0]
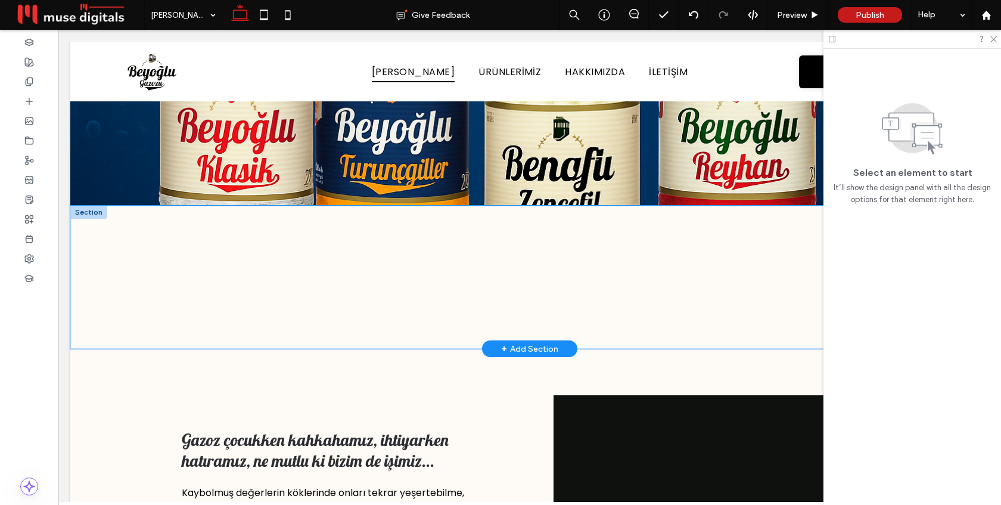
click at [276, 230] on div at bounding box center [529, 277] width 715 height 143
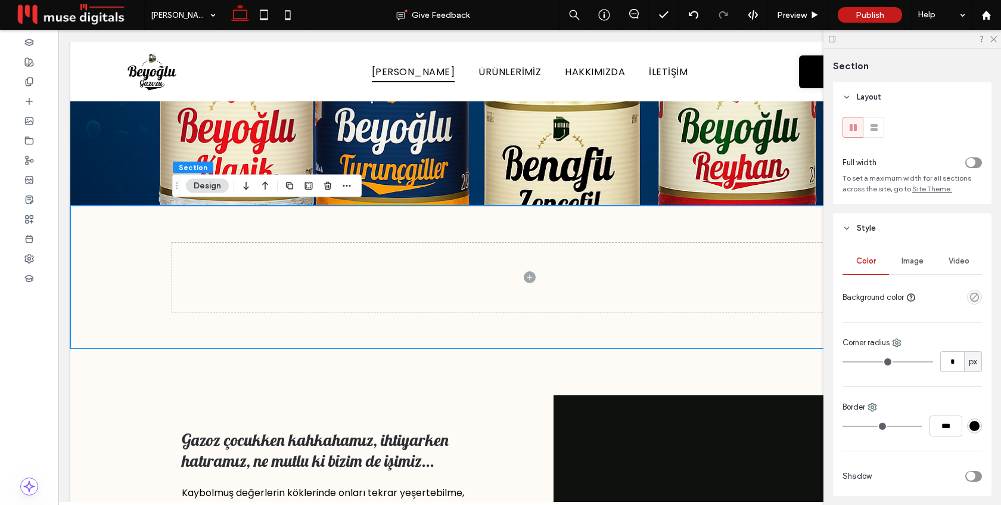
click at [971, 161] on icon "toggle" at bounding box center [971, 162] width 4 height 2
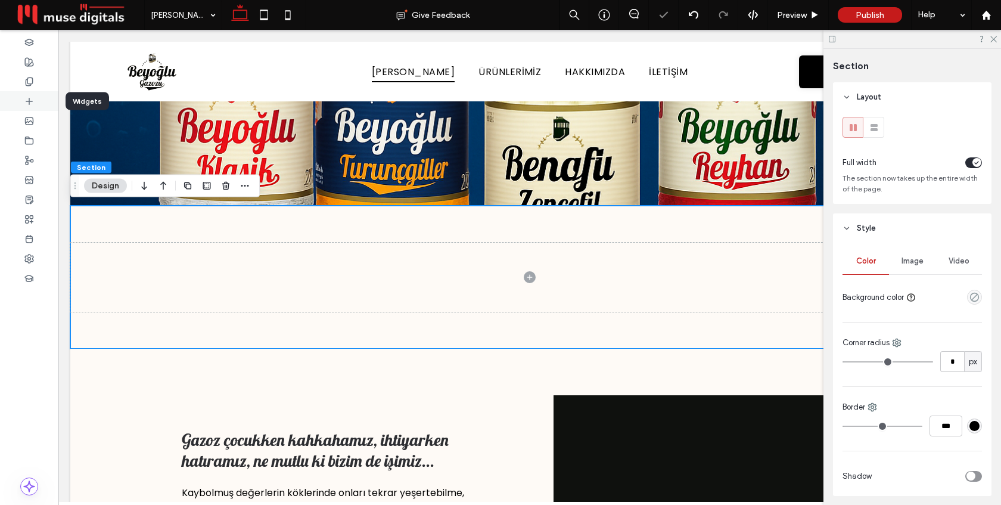
click at [22, 101] on div at bounding box center [29, 101] width 58 height 20
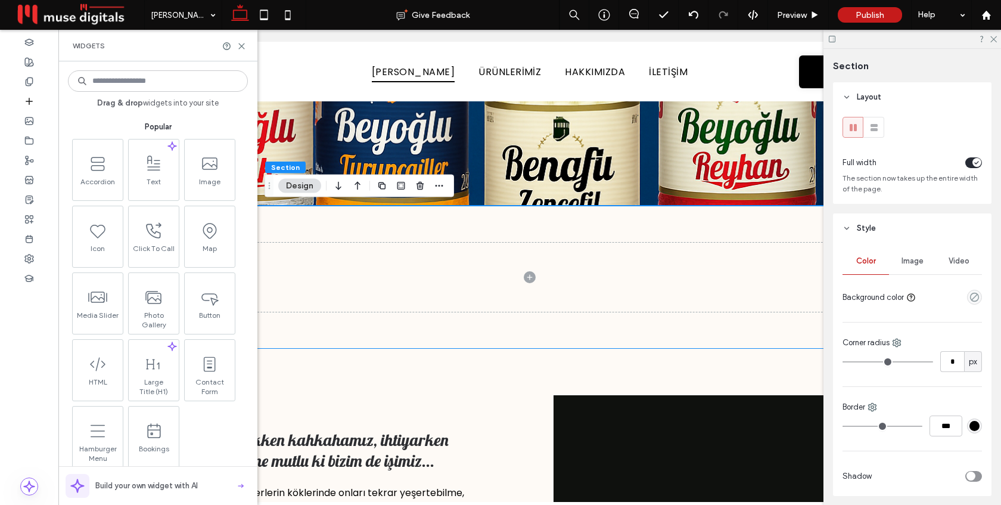
scroll to position [173, 0]
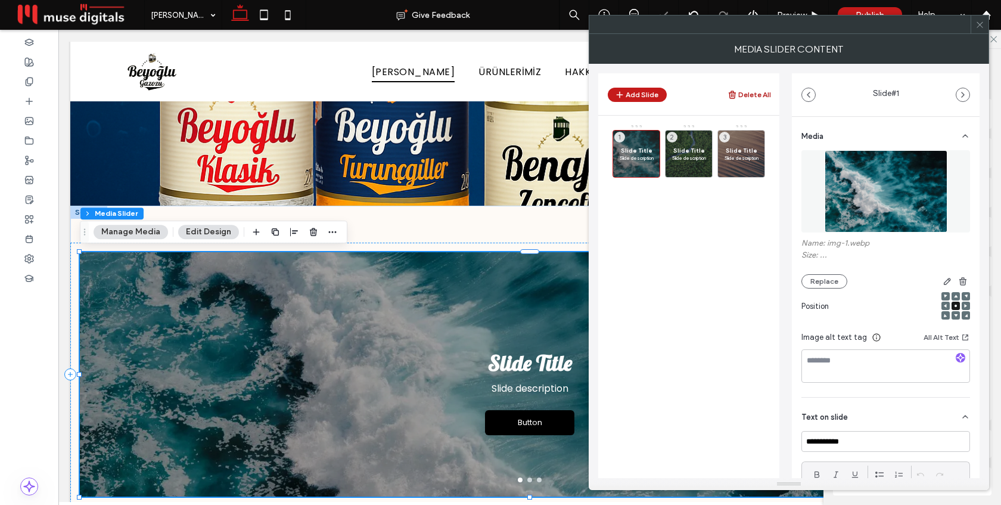
click at [746, 91] on button "Delete All" at bounding box center [748, 95] width 43 height 14
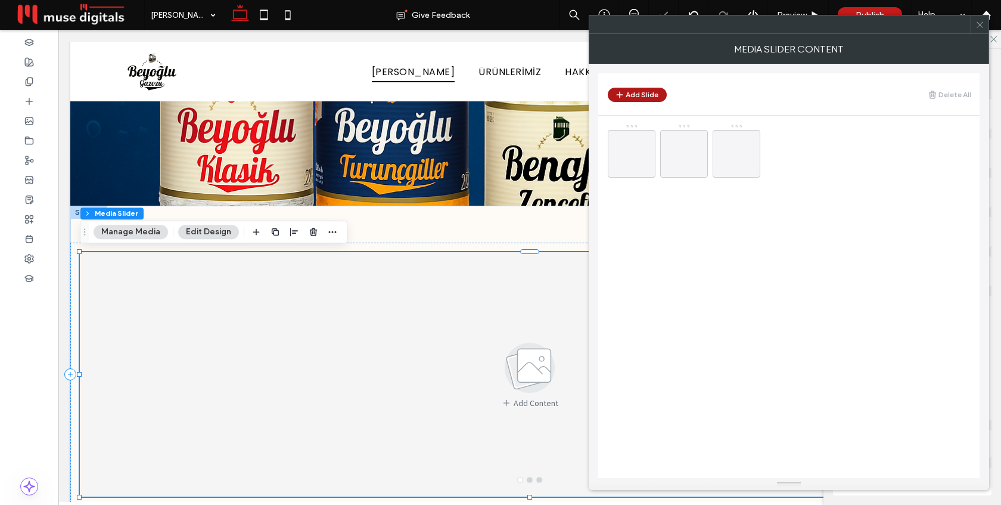
click at [627, 94] on button "Add Slide" at bounding box center [637, 95] width 59 height 14
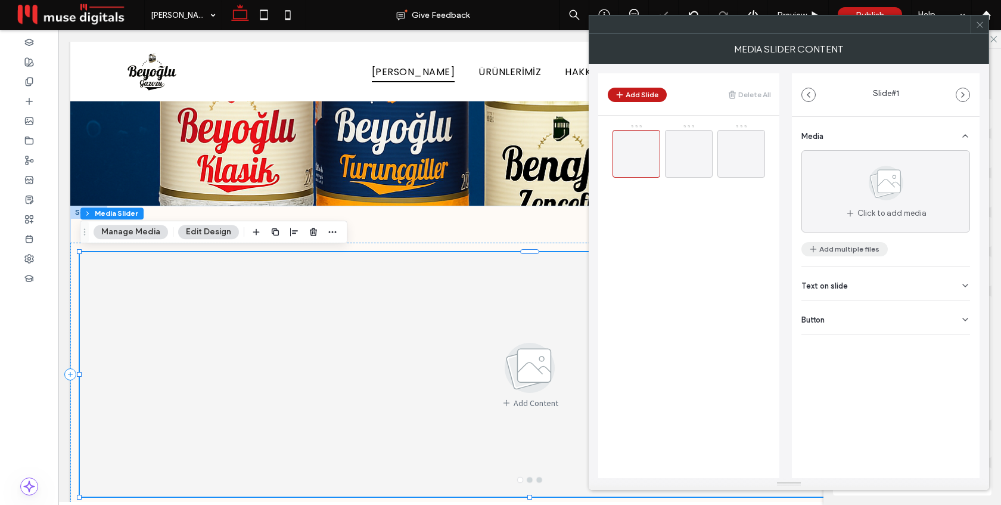
click at [845, 253] on button "Add multiple files" at bounding box center [844, 249] width 86 height 14
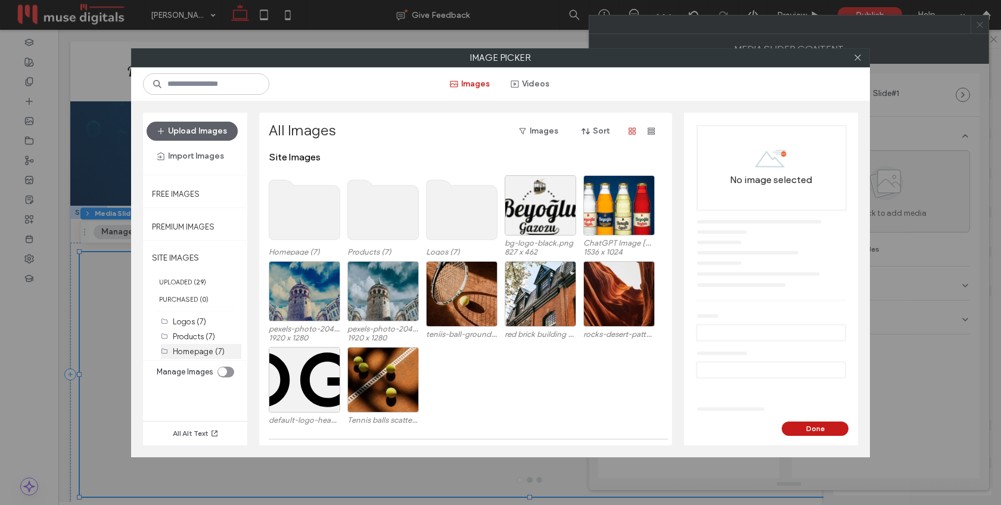
click at [206, 348] on label "Homepage (7)" at bounding box center [199, 351] width 52 height 9
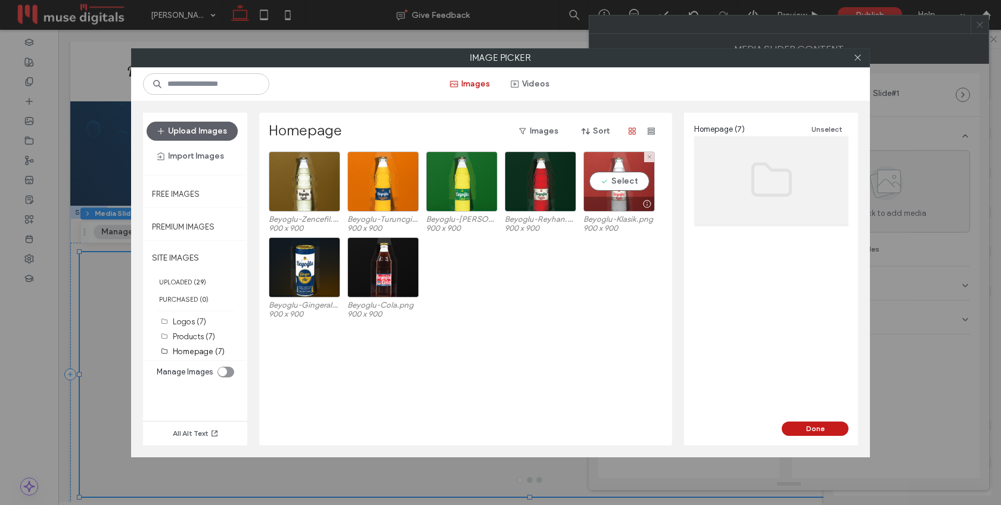
click at [617, 186] on div "Select" at bounding box center [618, 181] width 71 height 60
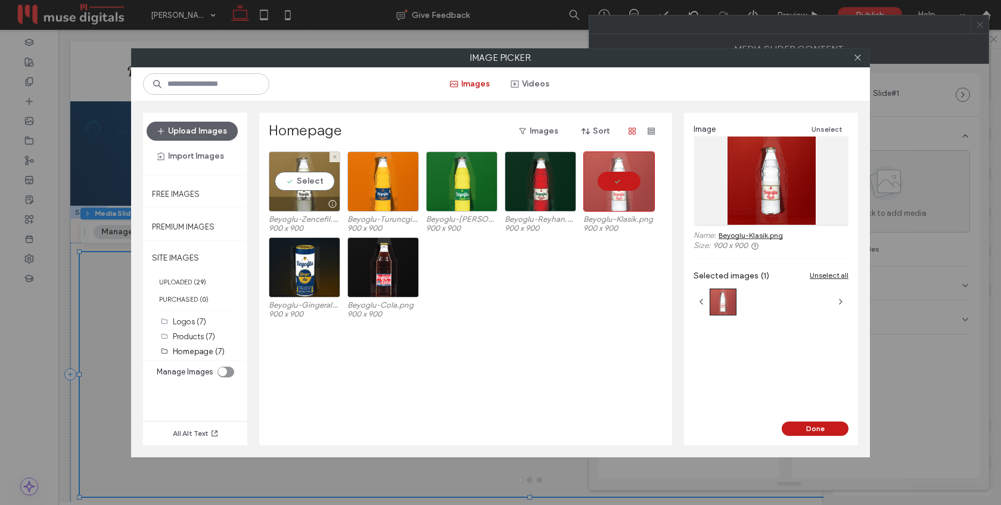
click at [310, 197] on div at bounding box center [304, 204] width 70 height 14
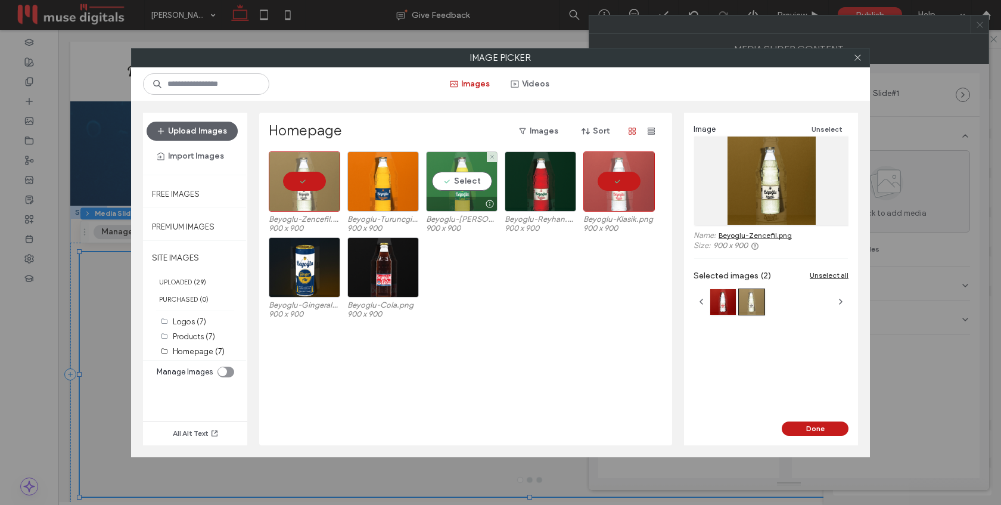
click at [458, 184] on div "Select" at bounding box center [461, 181] width 71 height 60
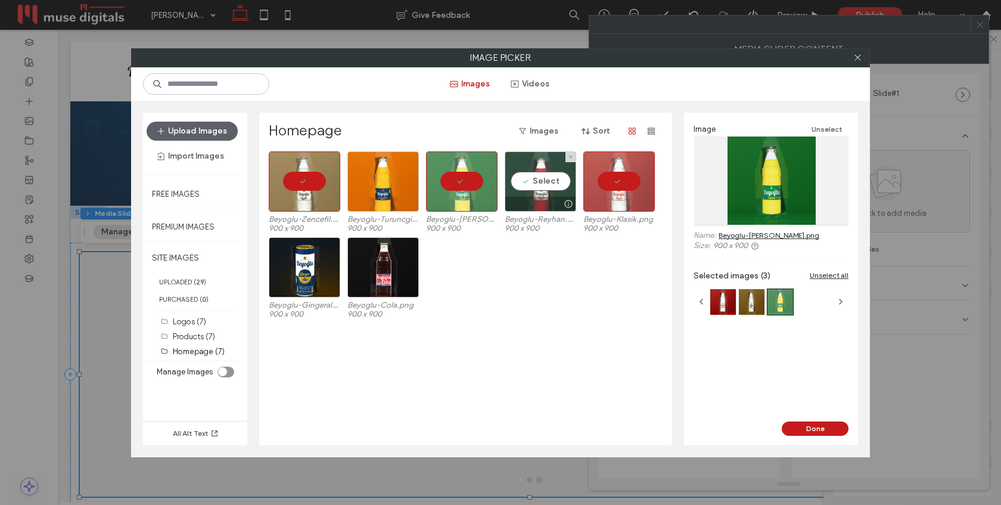
click at [563, 186] on div "Select" at bounding box center [540, 181] width 71 height 60
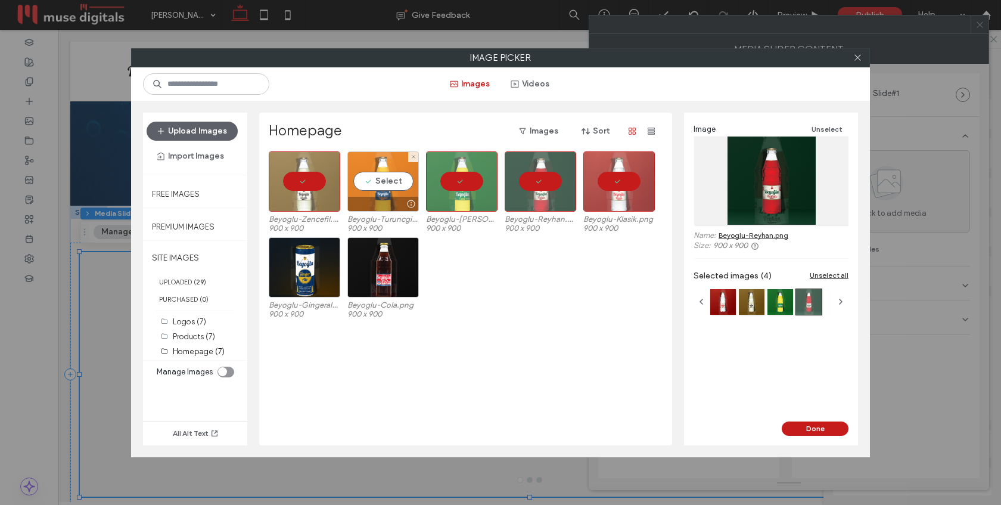
click at [388, 185] on div "Select" at bounding box center [382, 181] width 71 height 60
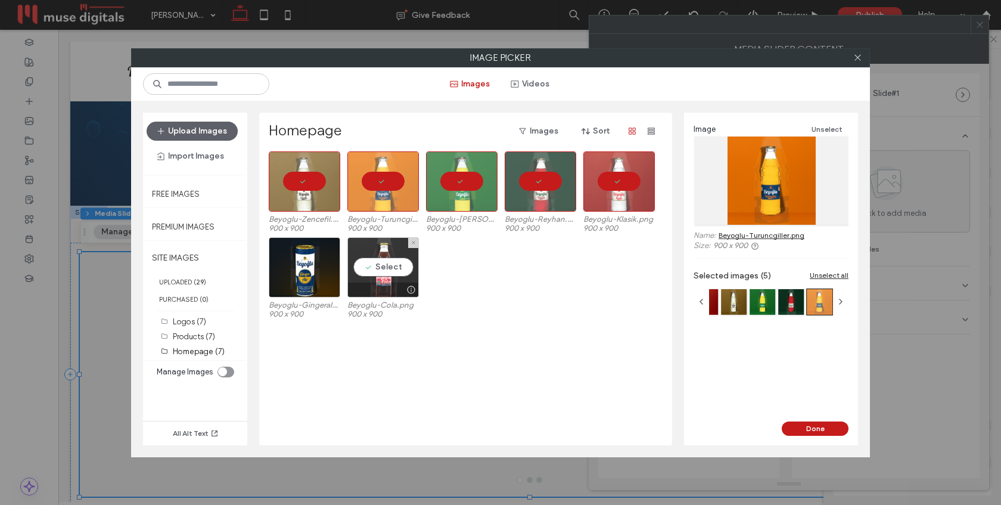
click at [383, 269] on div "Select" at bounding box center [382, 267] width 71 height 60
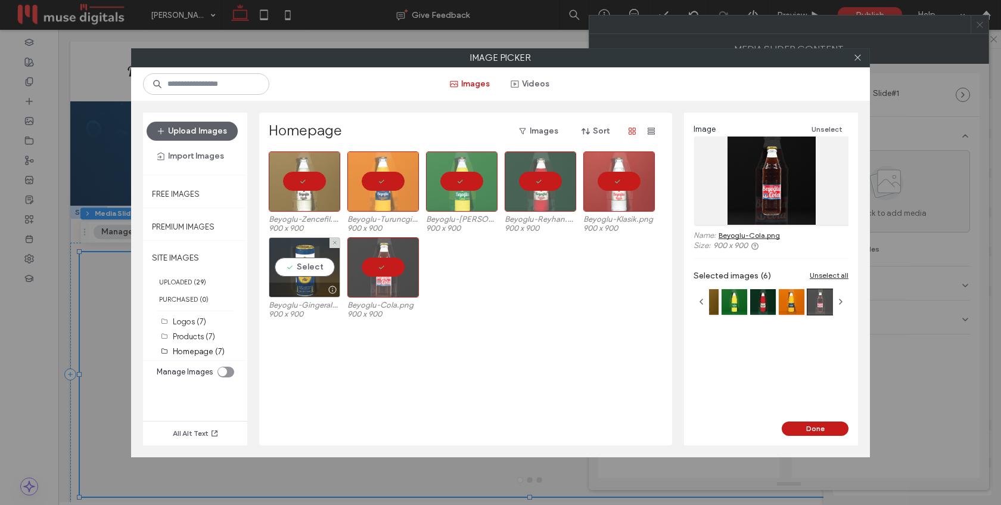
click at [301, 282] on div at bounding box center [304, 289] width 70 height 14
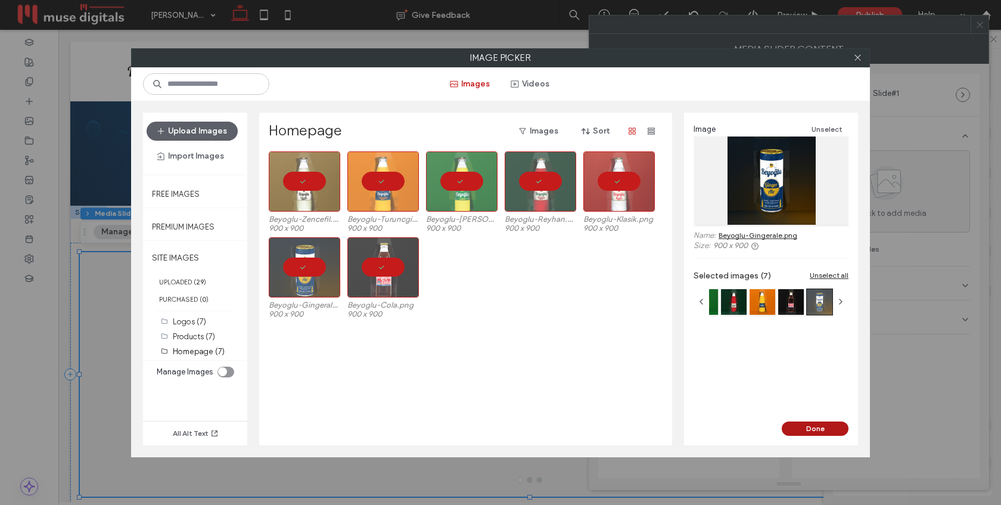
click at [817, 426] on button "Done" at bounding box center [815, 428] width 67 height 14
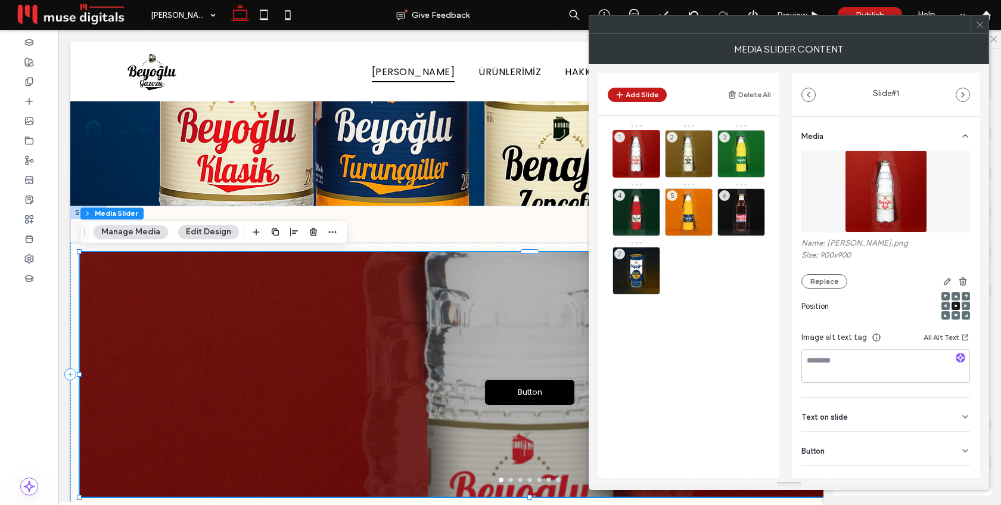
click at [980, 23] on icon at bounding box center [979, 24] width 9 height 9
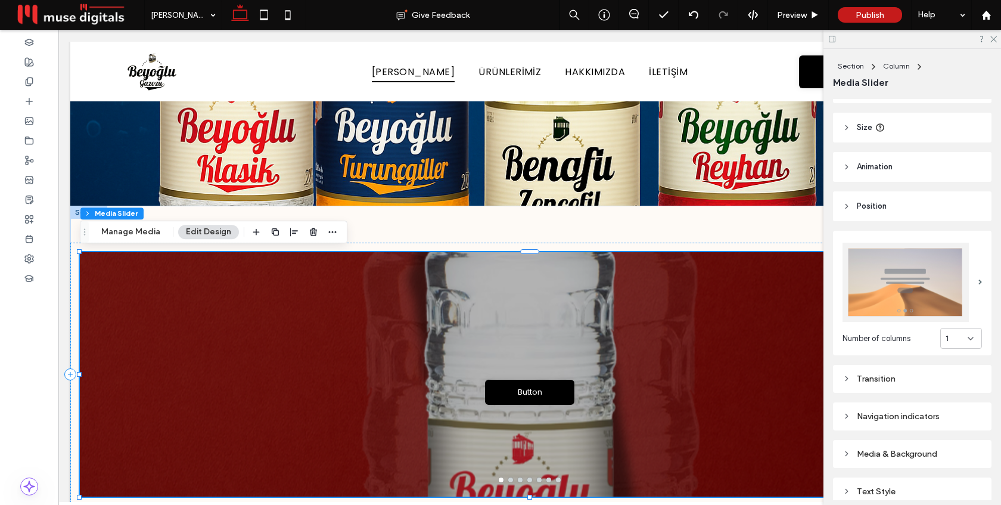
click at [947, 333] on span "1" at bounding box center [946, 338] width 3 height 12
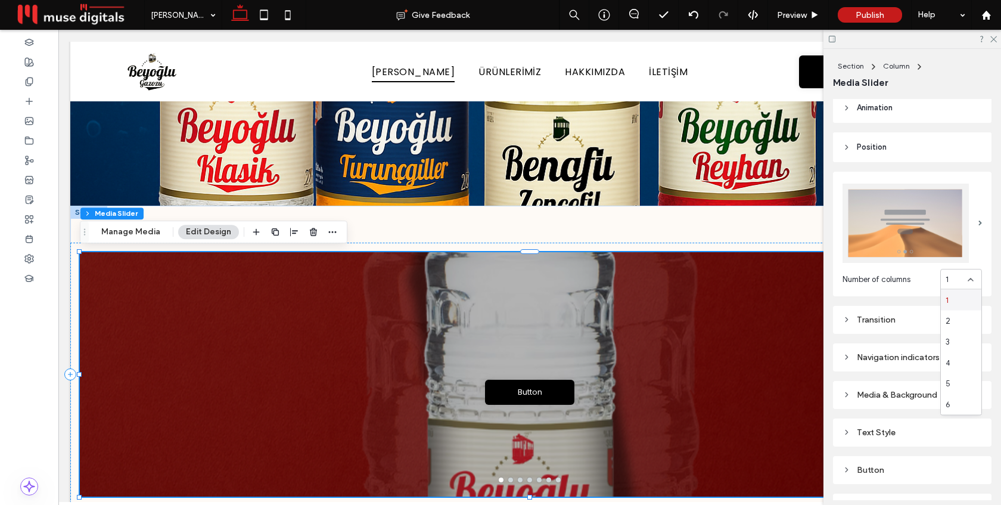
scroll to position [125, 0]
click at [953, 341] on div "3" at bounding box center [961, 340] width 41 height 21
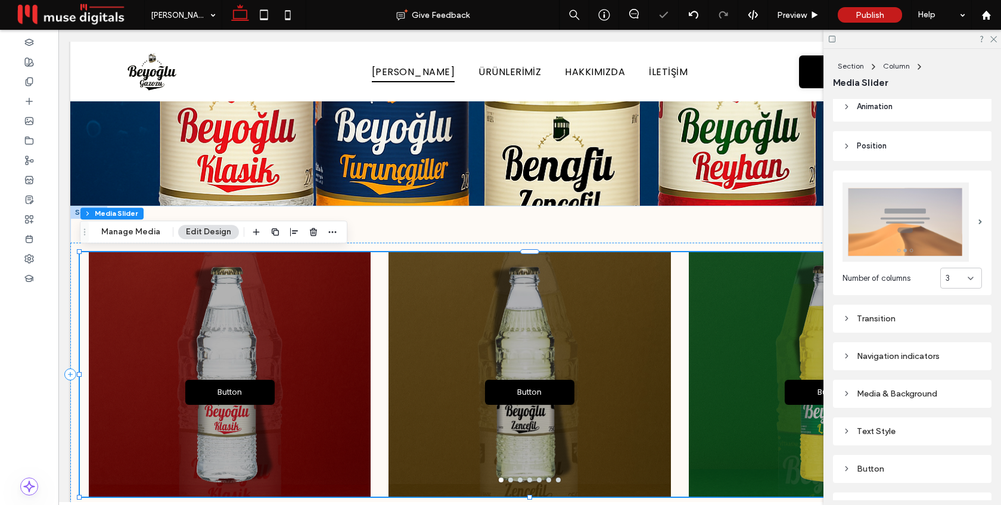
click at [957, 282] on div "3" at bounding box center [956, 278] width 22 height 12
click at [965, 363] on div "4" at bounding box center [961, 361] width 41 height 21
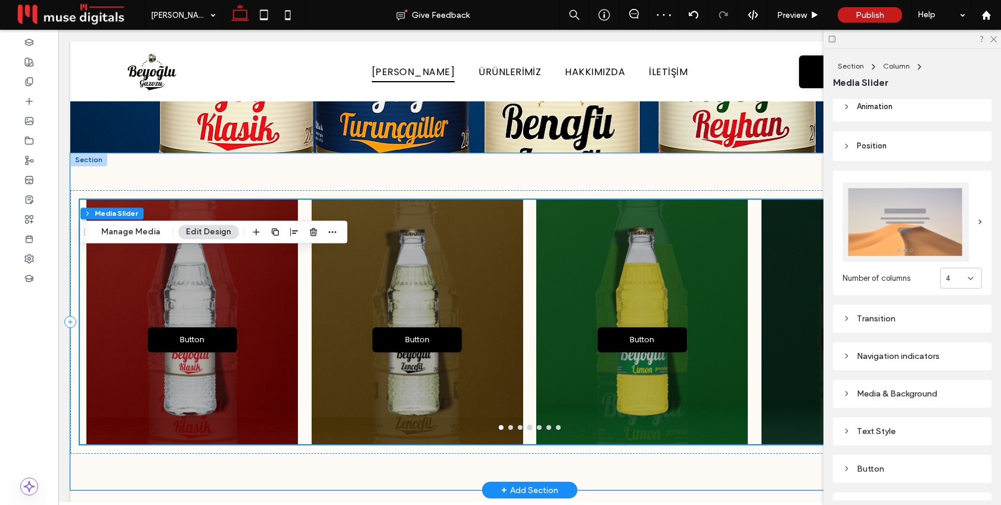
scroll to position [375, 0]
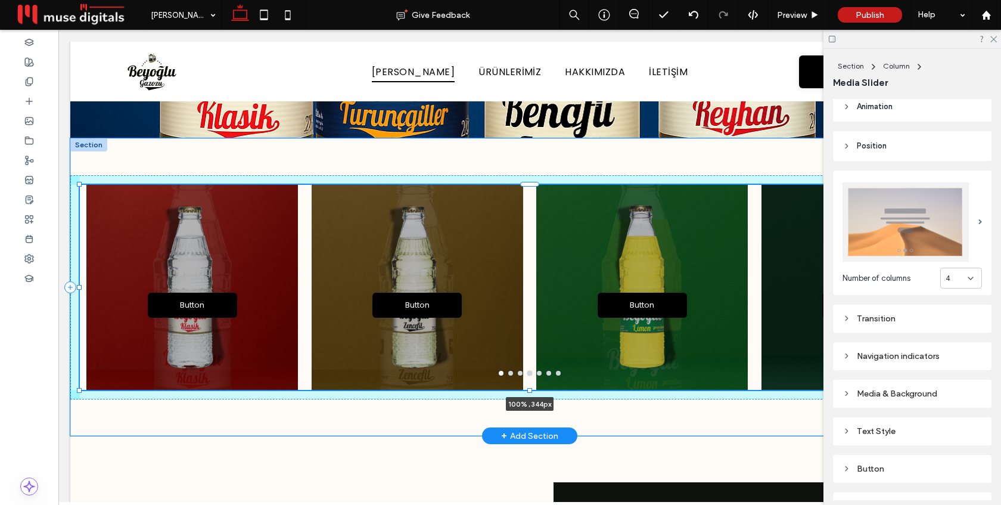
drag, startPoint x: 530, startPoint y: 428, endPoint x: 536, endPoint y: 405, distance: 24.0
click at [536, 408] on div "Button Button Button Button Button Button Button Button Button Button Button Bu…" at bounding box center [529, 286] width 919 height 297
type input "***"
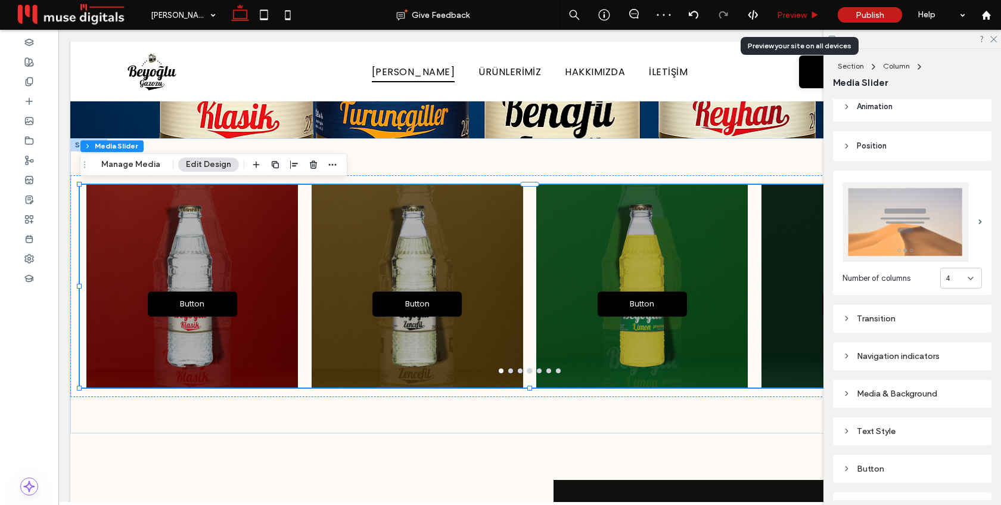
click at [799, 9] on div "Preview" at bounding box center [798, 15] width 61 height 30
click at [800, 18] on span "Preview" at bounding box center [792, 15] width 30 height 10
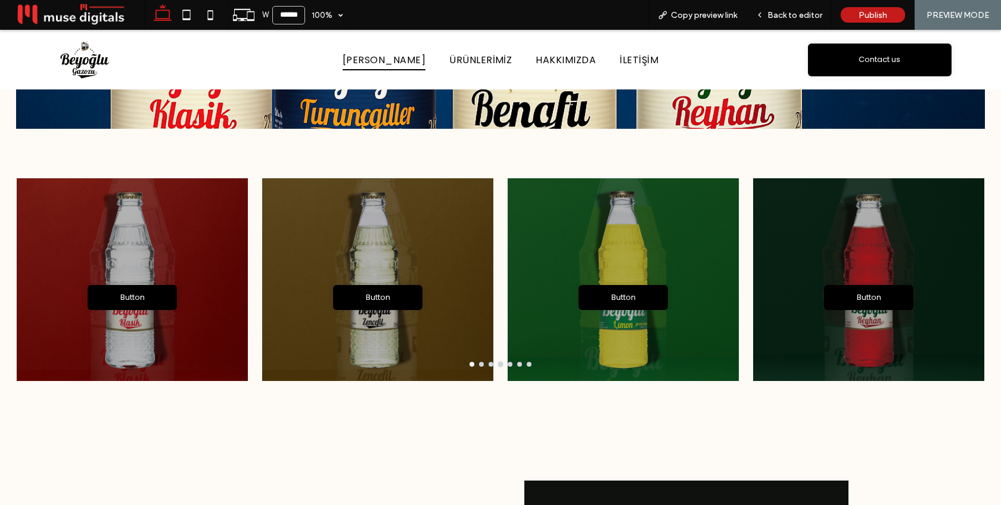
scroll to position [378, 0]
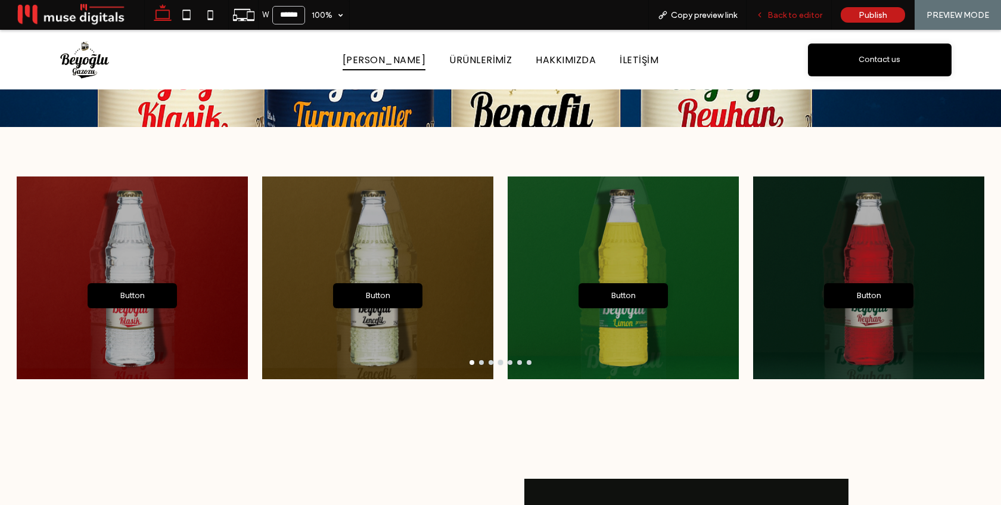
click at [787, 16] on span "Back to editor" at bounding box center [794, 15] width 55 height 10
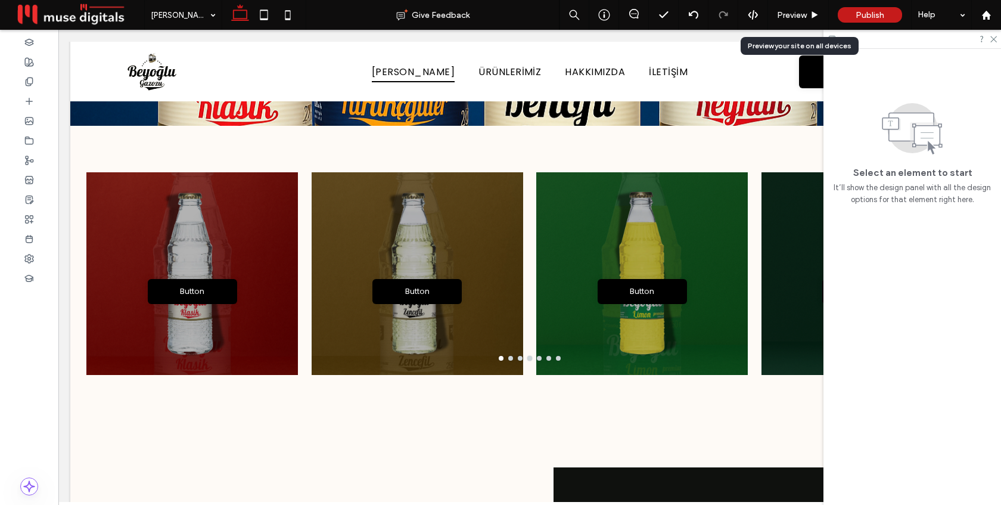
scroll to position [386, 0]
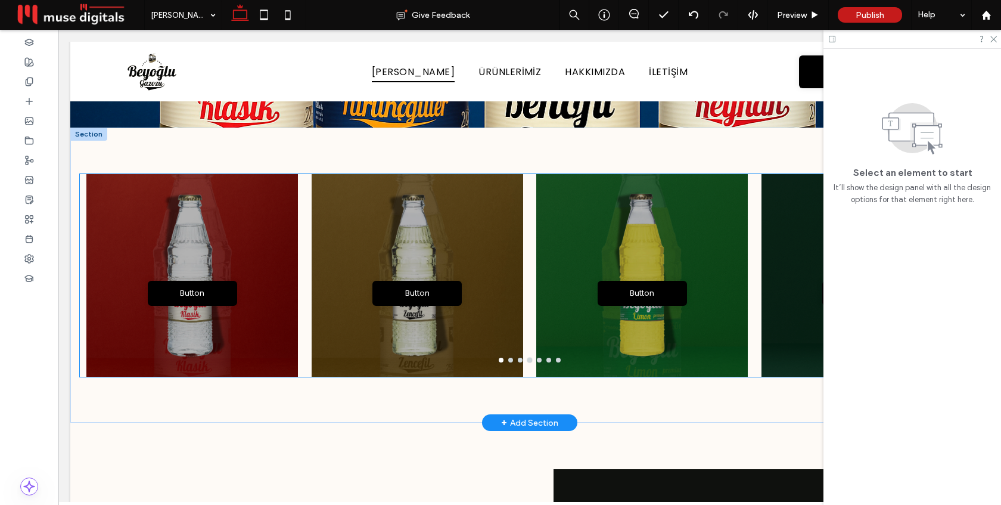
click at [595, 310] on div "Button Button" at bounding box center [641, 283] width 211 height 146
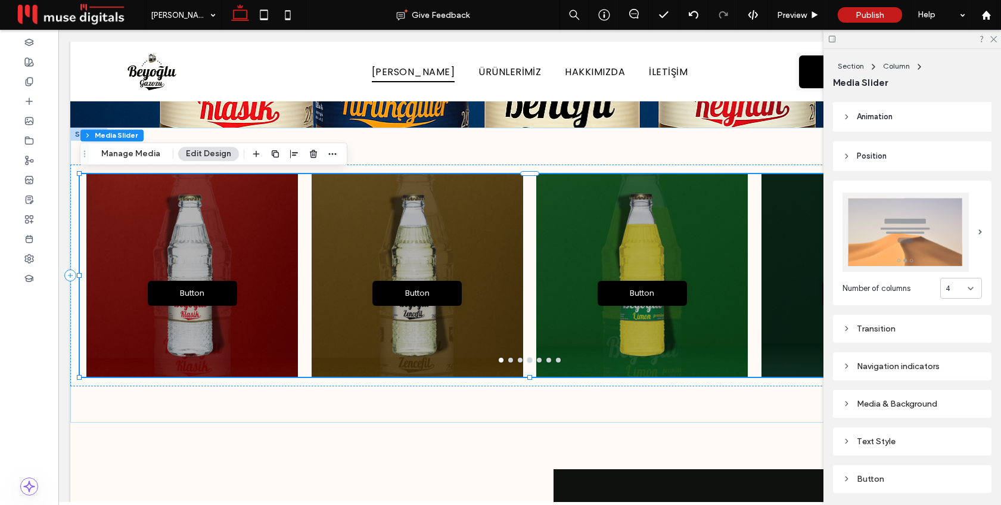
scroll to position [192, 0]
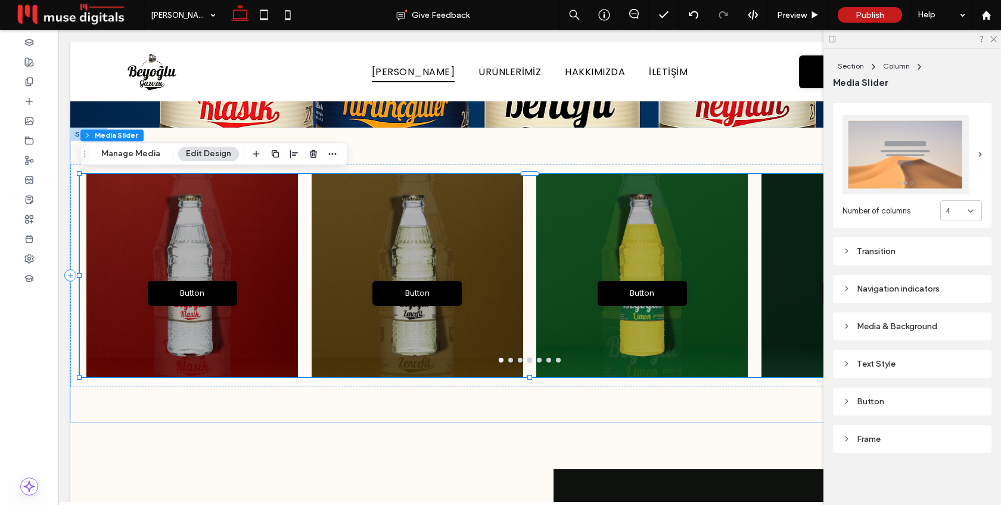
click at [926, 287] on div "Navigation indicators" at bounding box center [911, 289] width 139 height 10
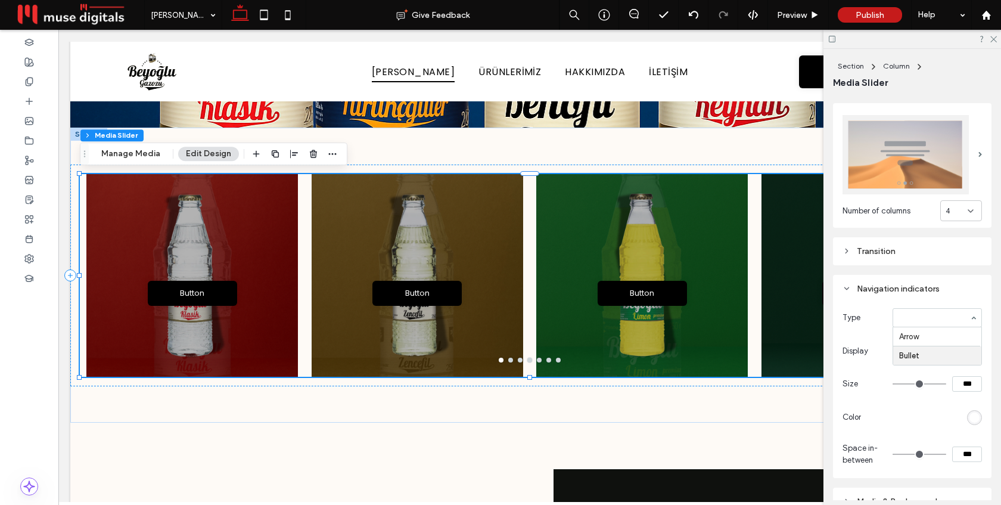
type input "**"
type input "*"
type input "**"
type input "****"
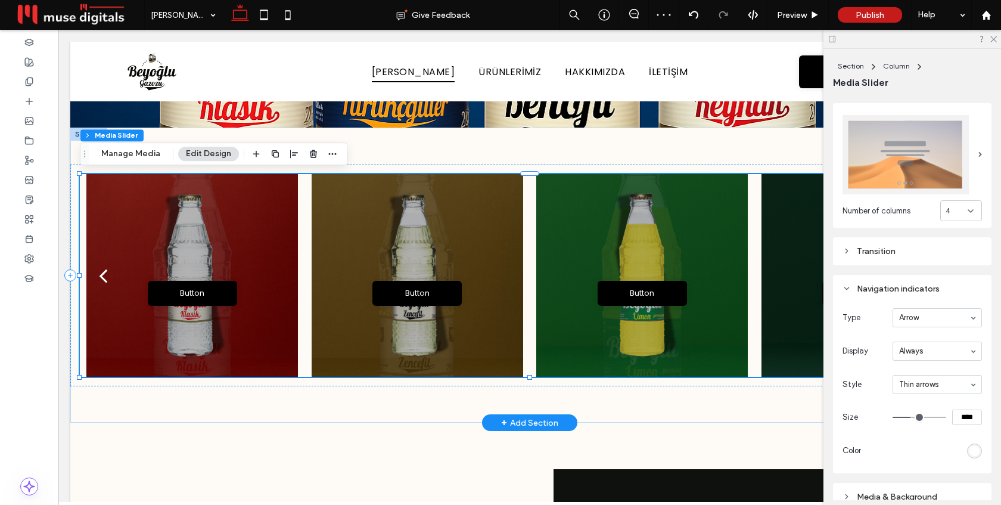
click at [730, 318] on div "Button Button" at bounding box center [641, 283] width 211 height 146
click at [900, 288] on div "Navigation indicators" at bounding box center [911, 289] width 139 height 10
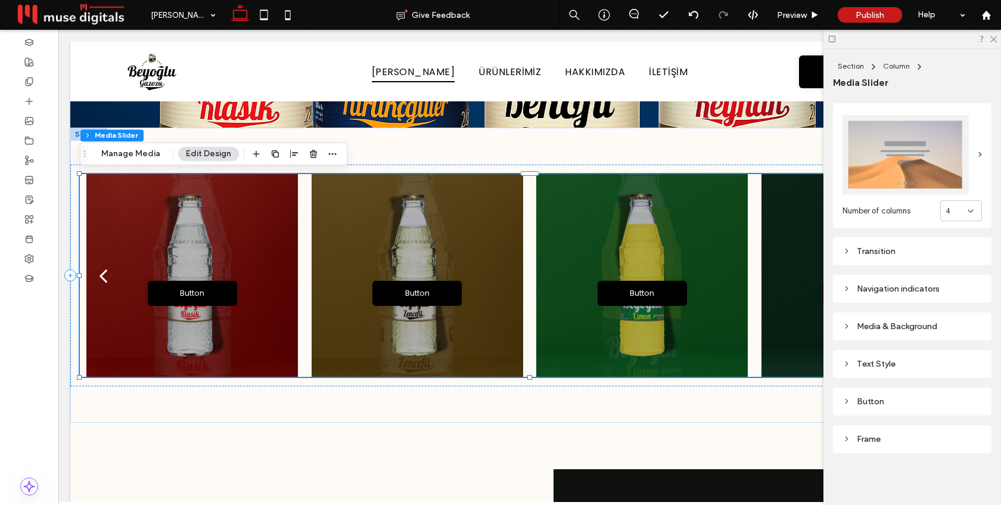
click at [896, 361] on div "Text Style" at bounding box center [911, 364] width 139 height 10
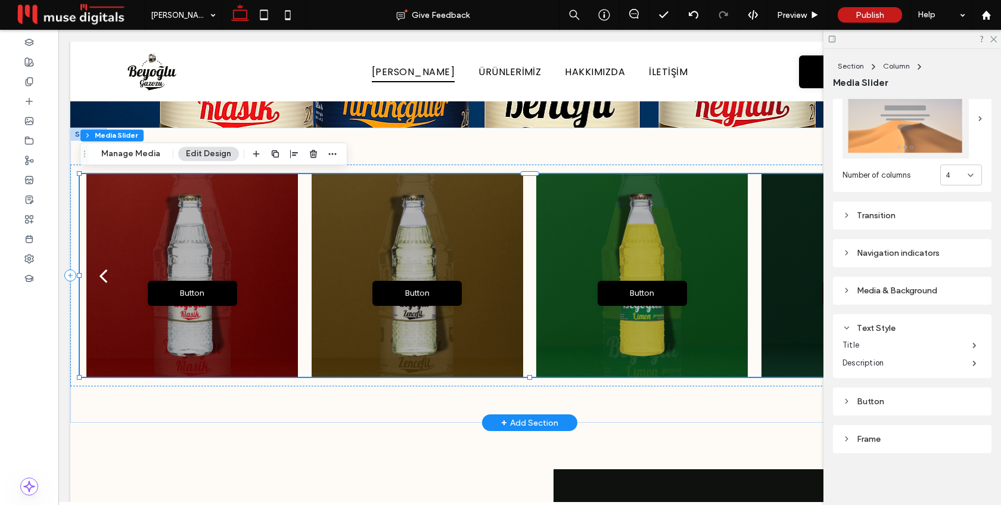
click at [764, 305] on div "Button Button" at bounding box center [866, 283] width 211 height 146
click at [764, 304] on div "Button Button" at bounding box center [866, 283] width 211 height 146
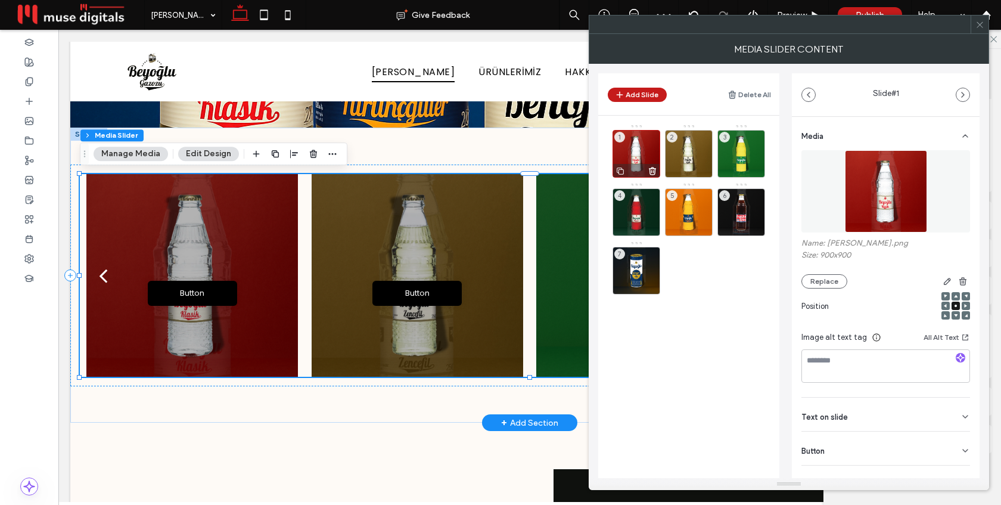
click at [637, 154] on div "1" at bounding box center [636, 154] width 48 height 48
click at [870, 422] on div "Text on slide" at bounding box center [885, 413] width 169 height 33
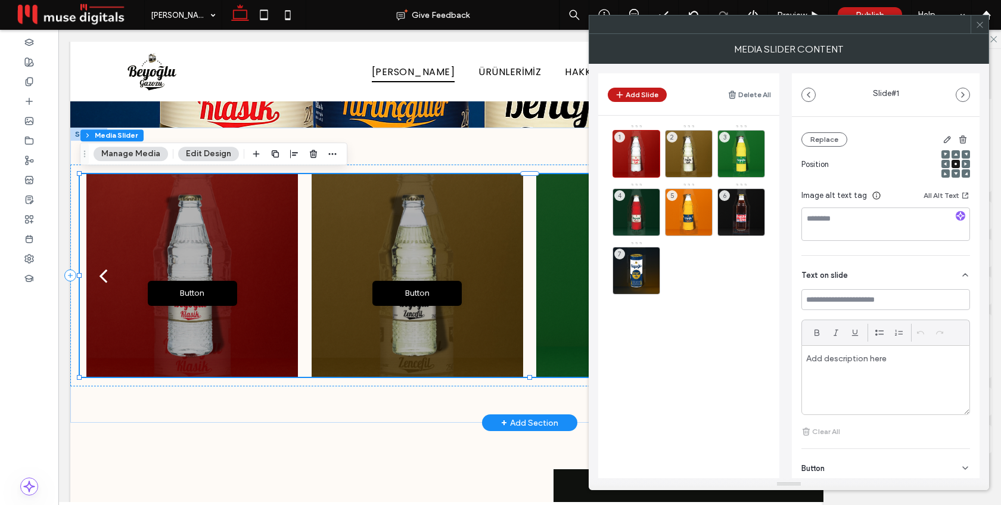
scroll to position [176, 0]
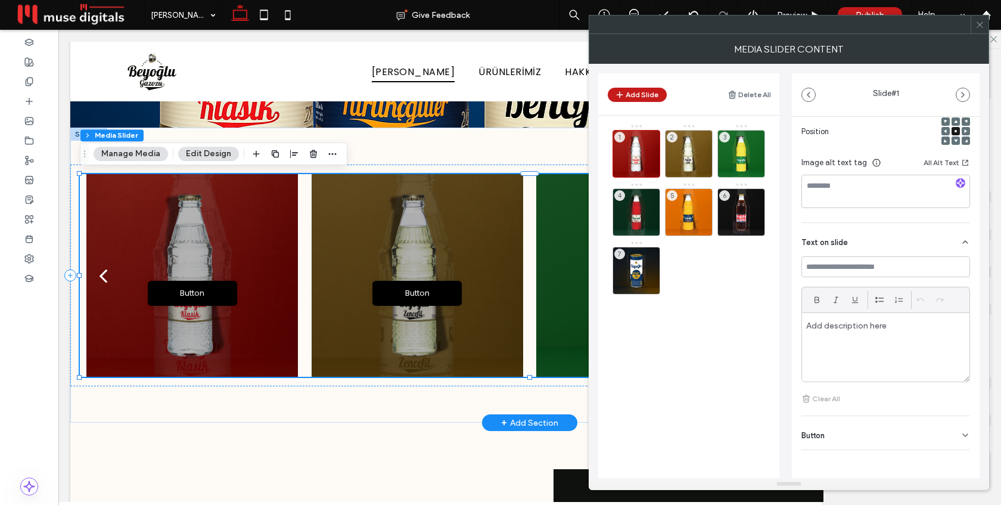
click at [981, 29] on span at bounding box center [979, 24] width 9 height 18
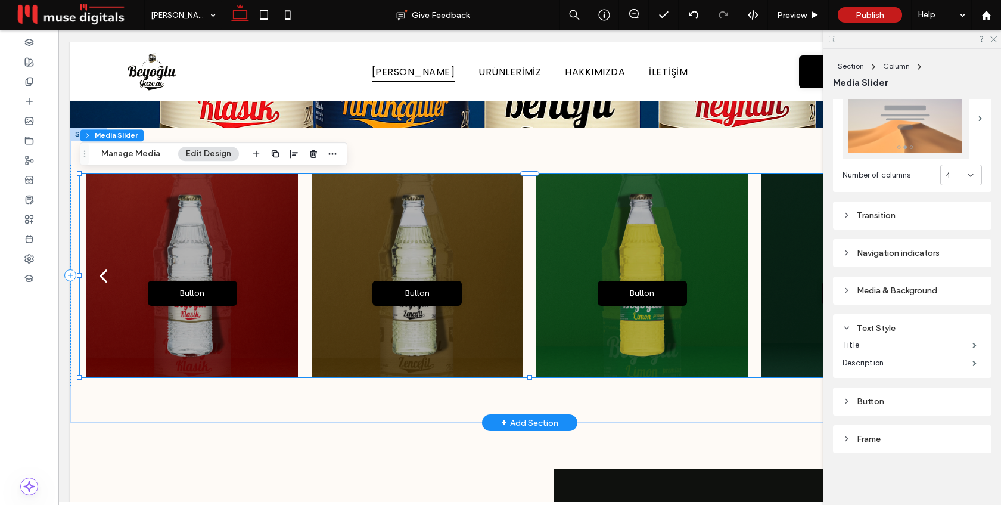
click at [909, 441] on div "Frame" at bounding box center [911, 439] width 139 height 10
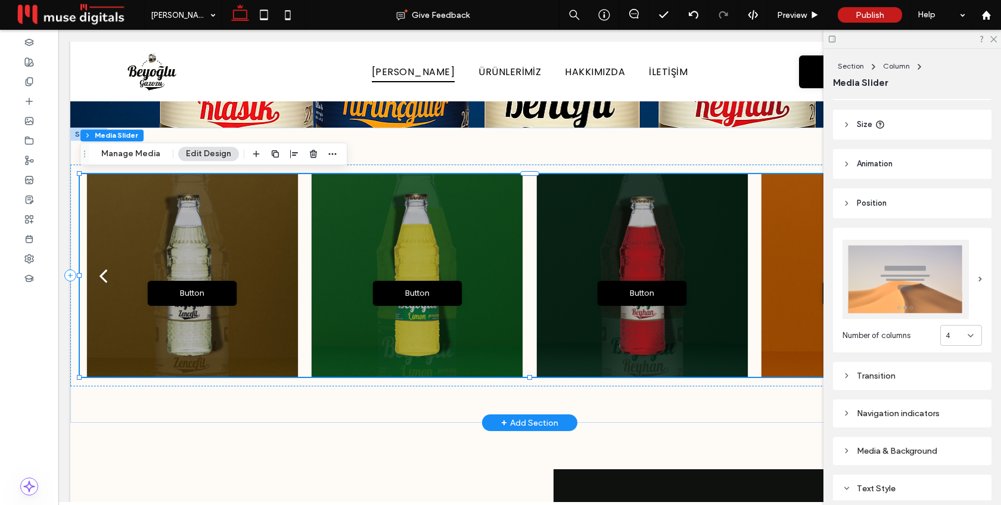
scroll to position [0, 0]
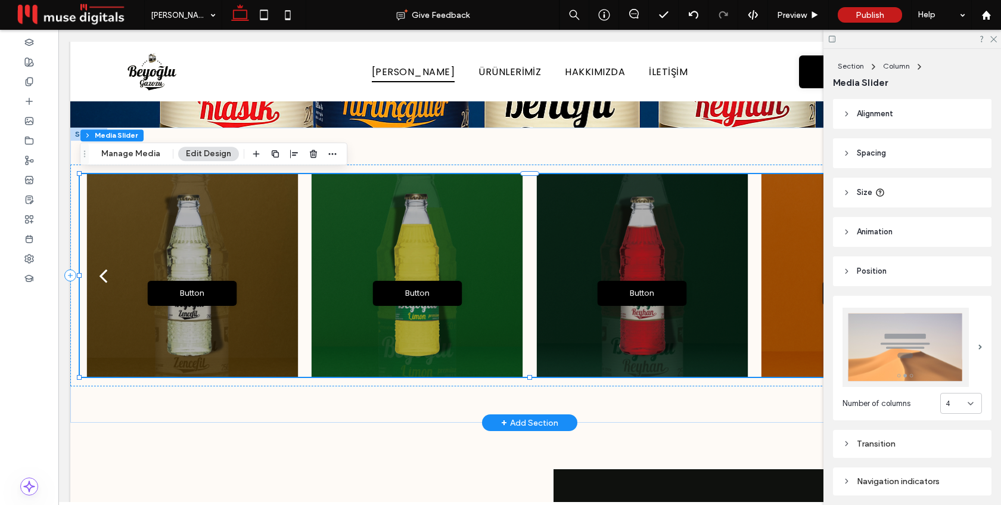
click at [898, 265] on header "Position" at bounding box center [912, 271] width 158 height 30
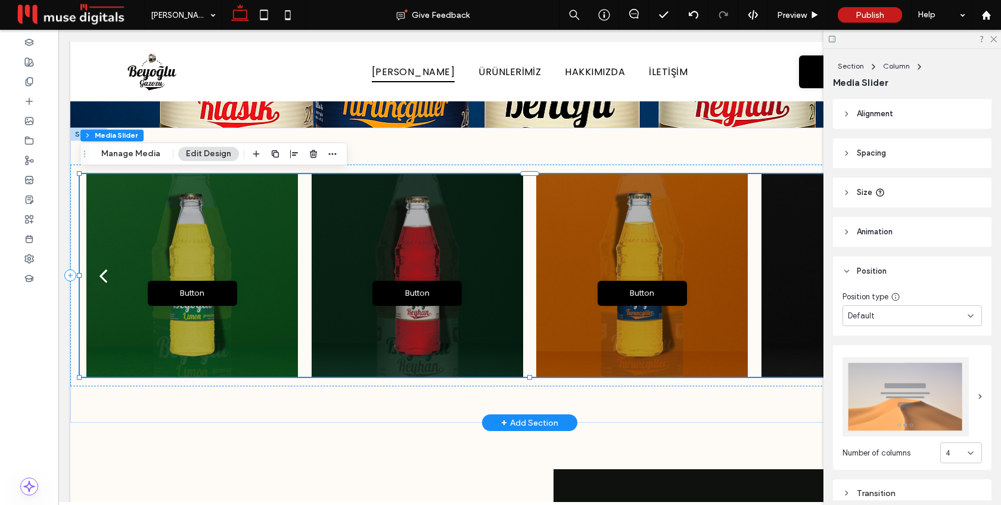
click at [898, 265] on header "Position" at bounding box center [912, 271] width 158 height 30
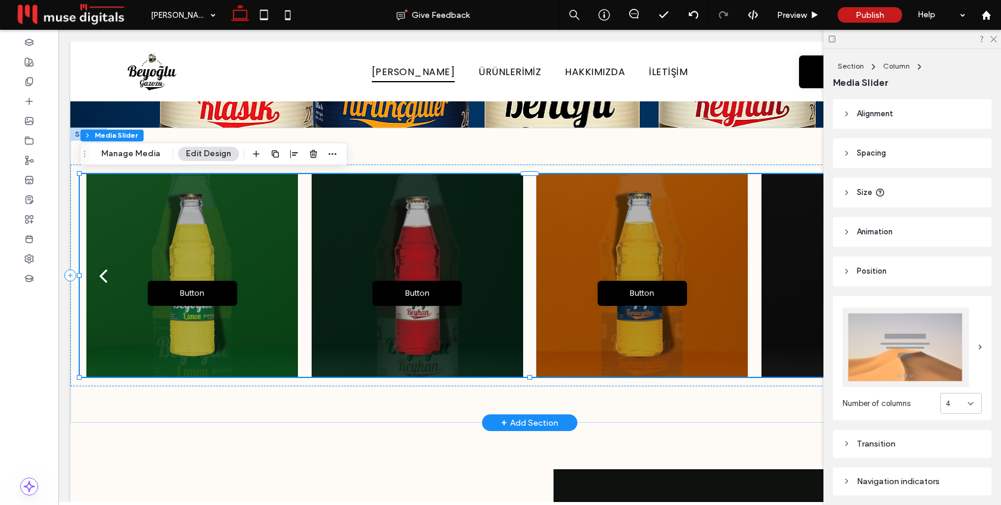
click at [570, 324] on div "Button Button" at bounding box center [641, 283] width 211 height 146
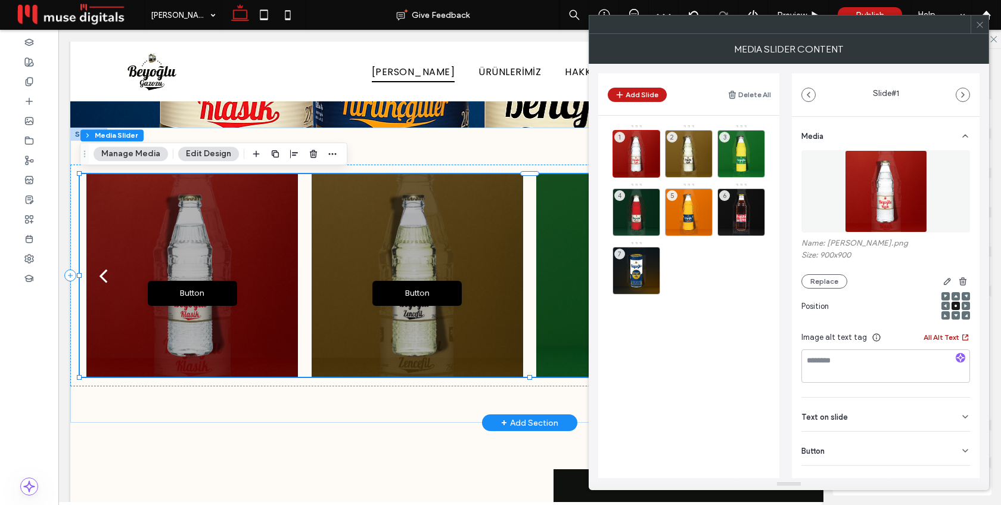
scroll to position [17, 0]
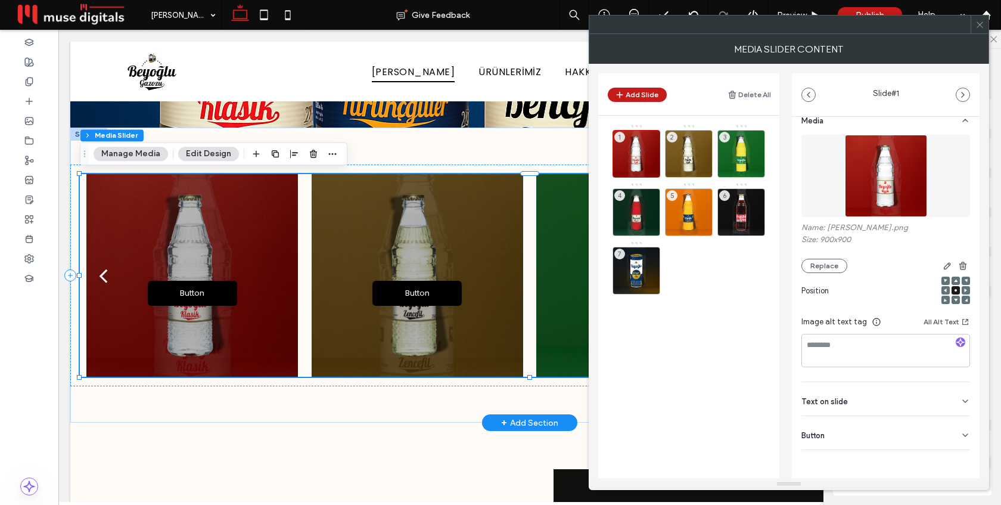
click at [978, 32] on span at bounding box center [979, 24] width 9 height 18
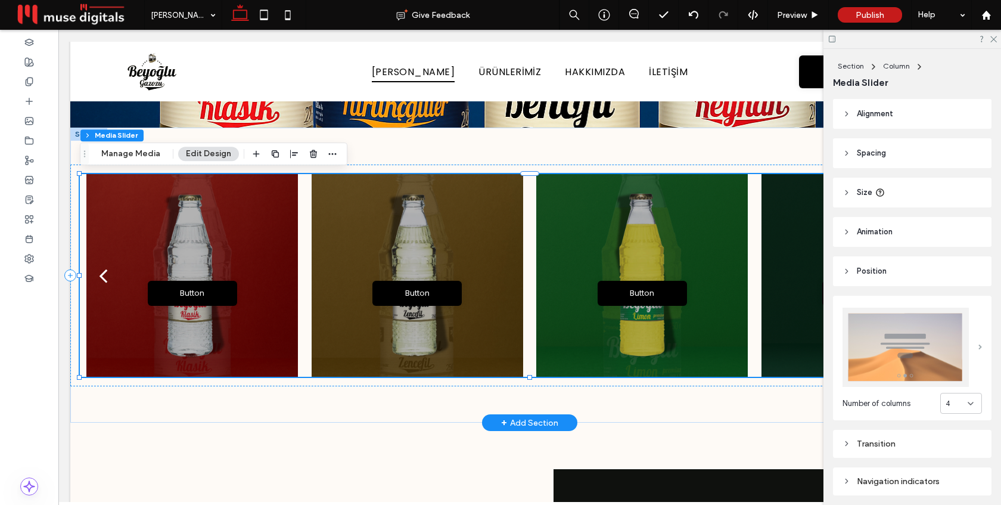
click at [982, 344] on span at bounding box center [980, 346] width 4 height 5
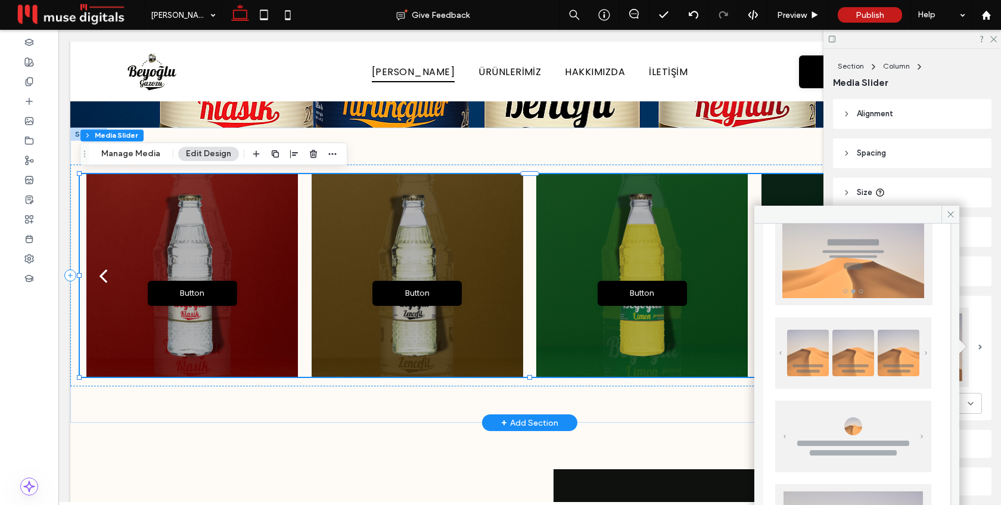
scroll to position [55, 0]
click at [881, 353] on img at bounding box center [853, 350] width 156 height 71
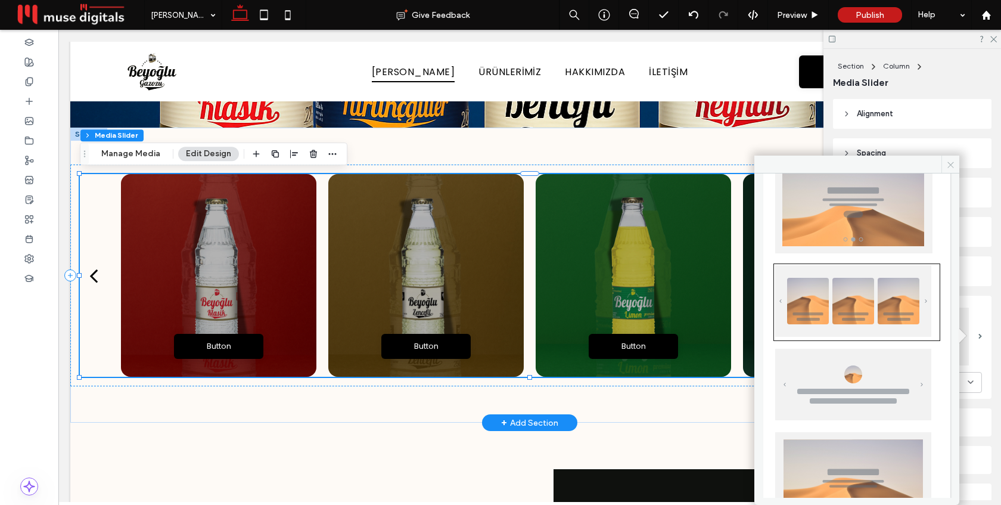
click at [952, 162] on use at bounding box center [950, 164] width 6 height 6
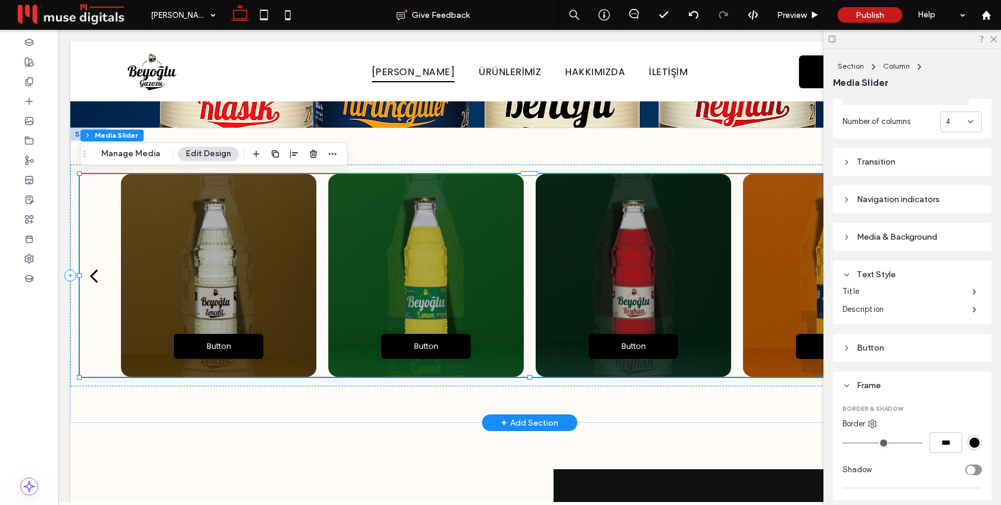
scroll to position [259, 0]
click at [928, 235] on div "Media & Background" at bounding box center [911, 239] width 139 height 10
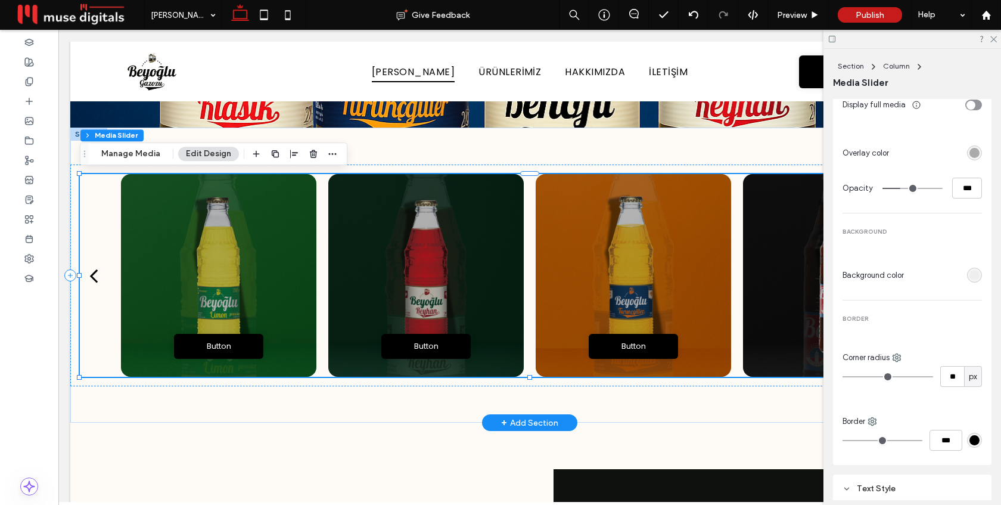
scroll to position [462, 0]
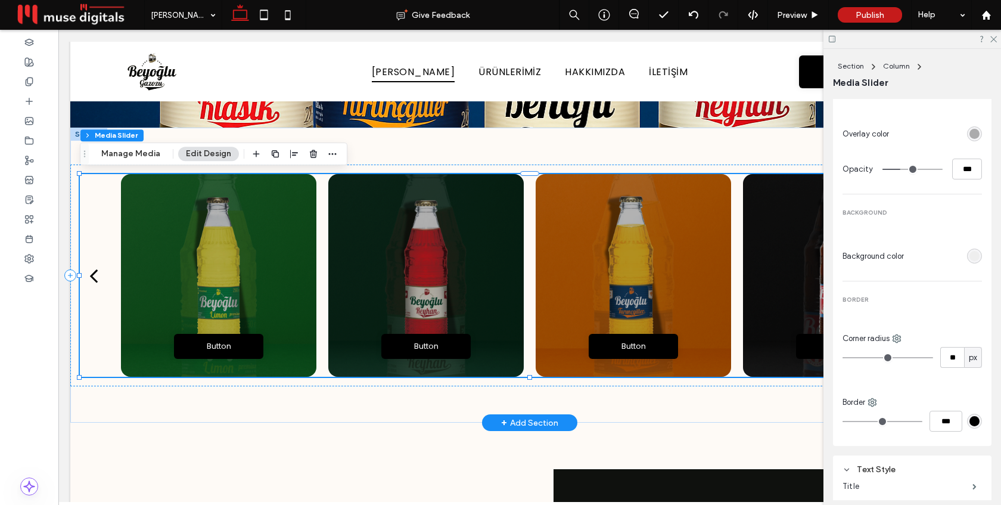
click at [975, 253] on div "rgb(238, 238, 238)" at bounding box center [974, 256] width 10 height 10
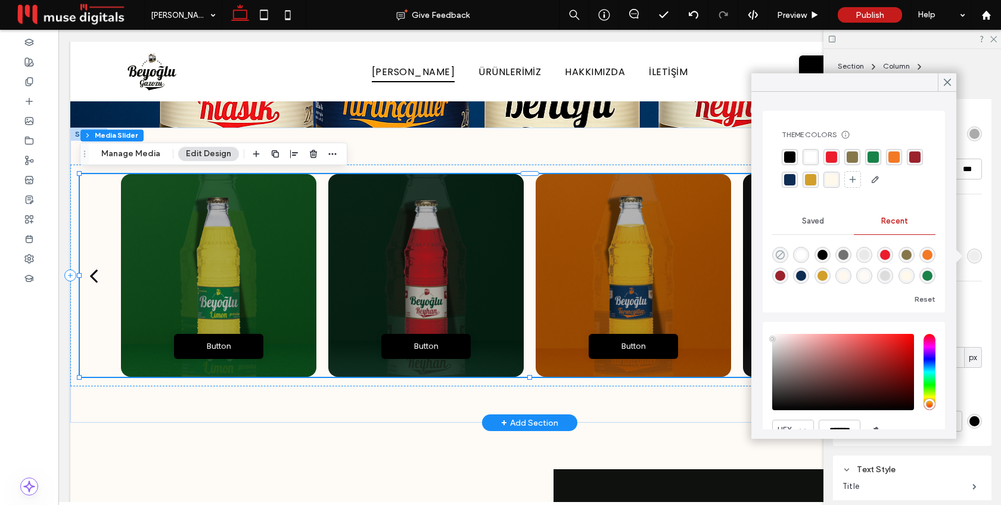
click at [782, 255] on icon "rgba(0, 0, 0, 0)" at bounding box center [780, 255] width 10 height 10
type input "*******"
type input "*"
type input "**"
click at [947, 83] on icon at bounding box center [947, 82] width 11 height 11
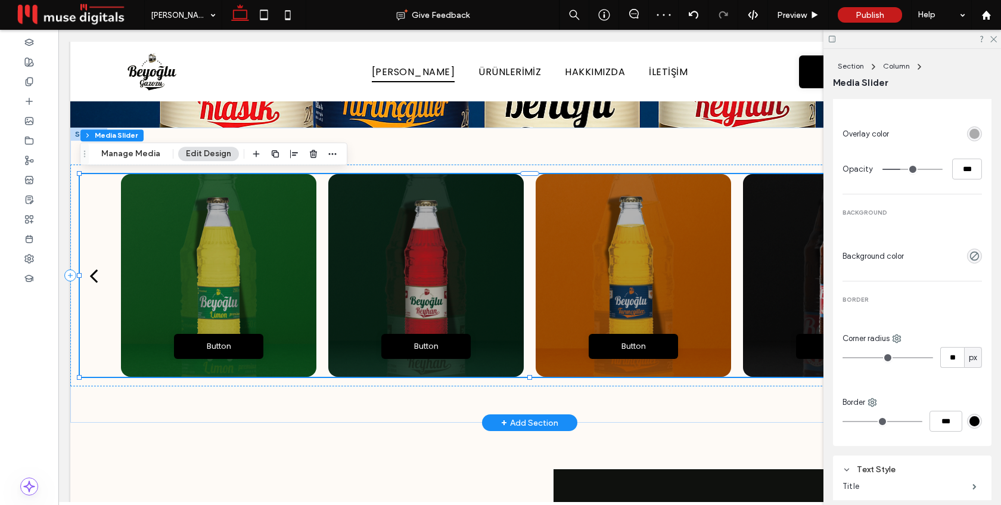
type input "**"
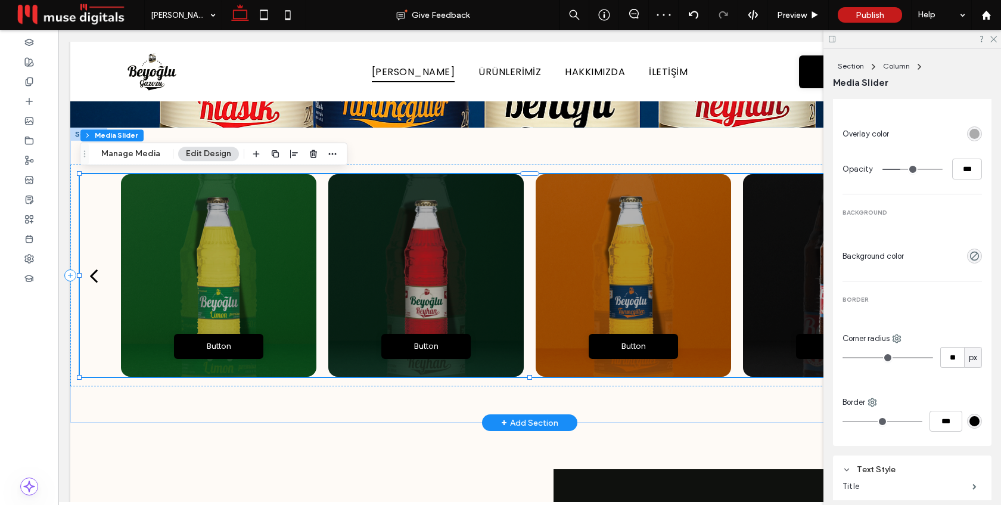
type input "**"
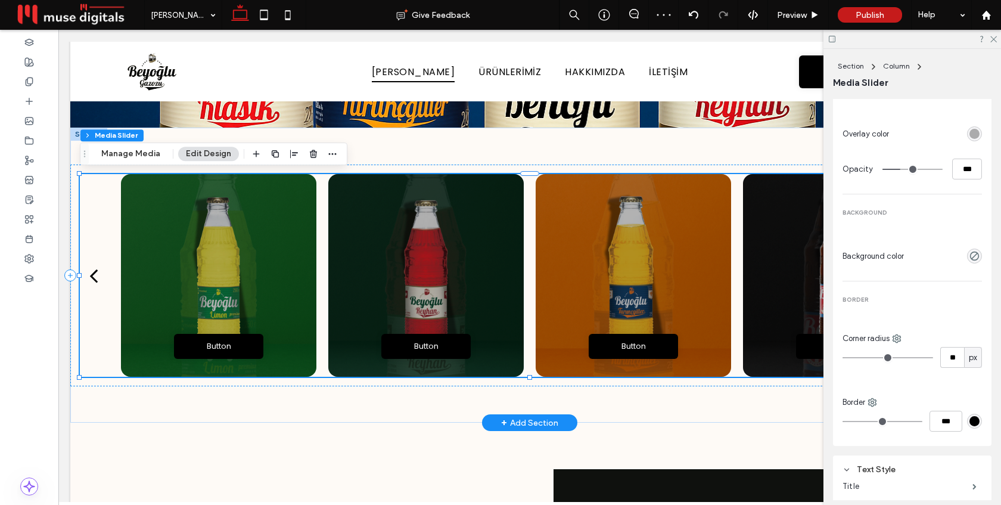
type input "**"
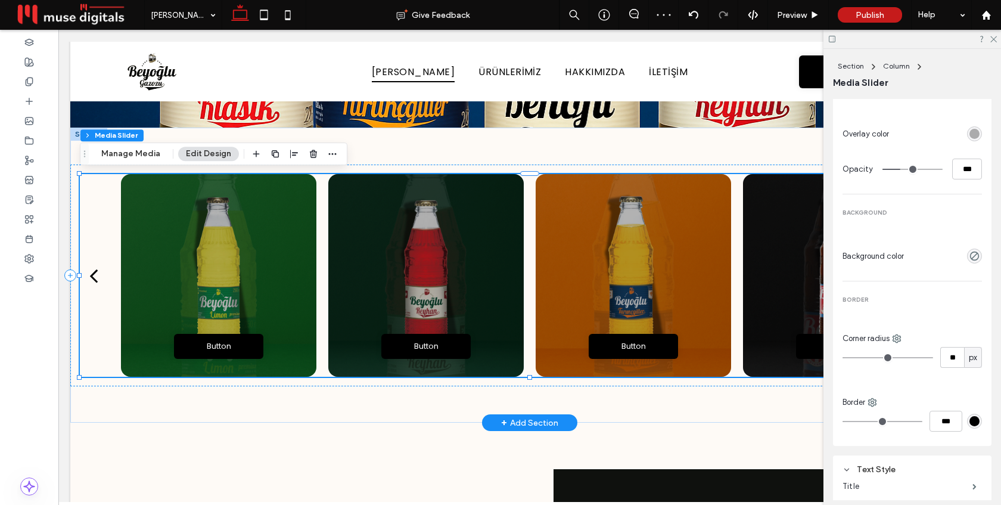
type input "**"
type input "*"
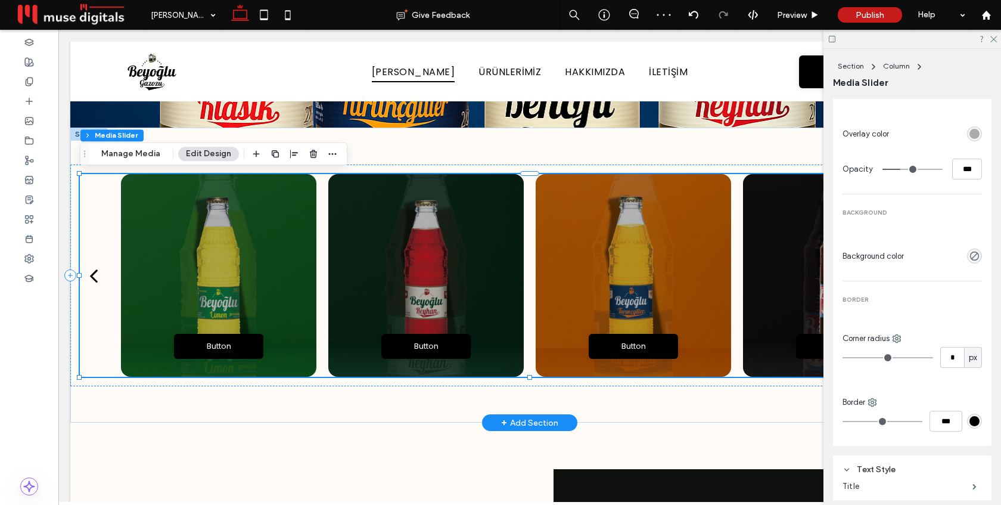
type input "*"
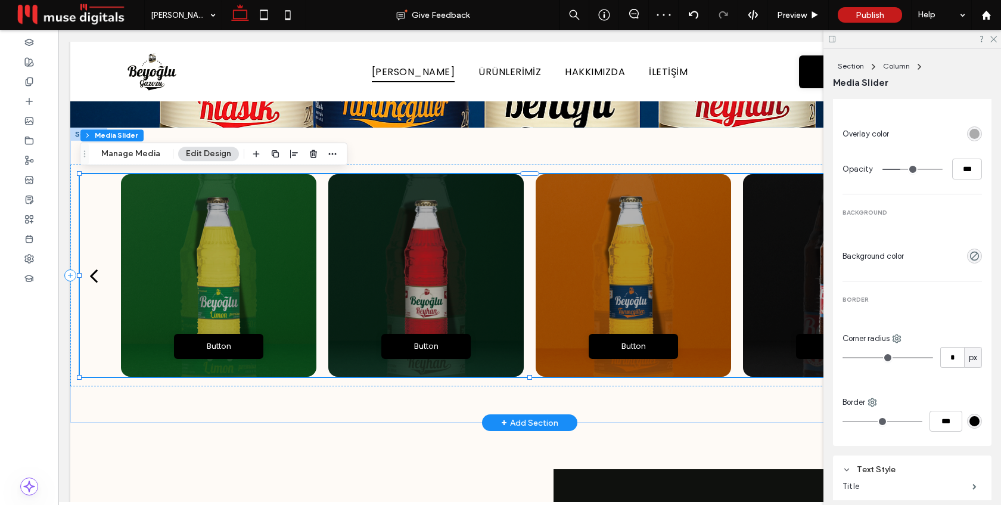
type input "*"
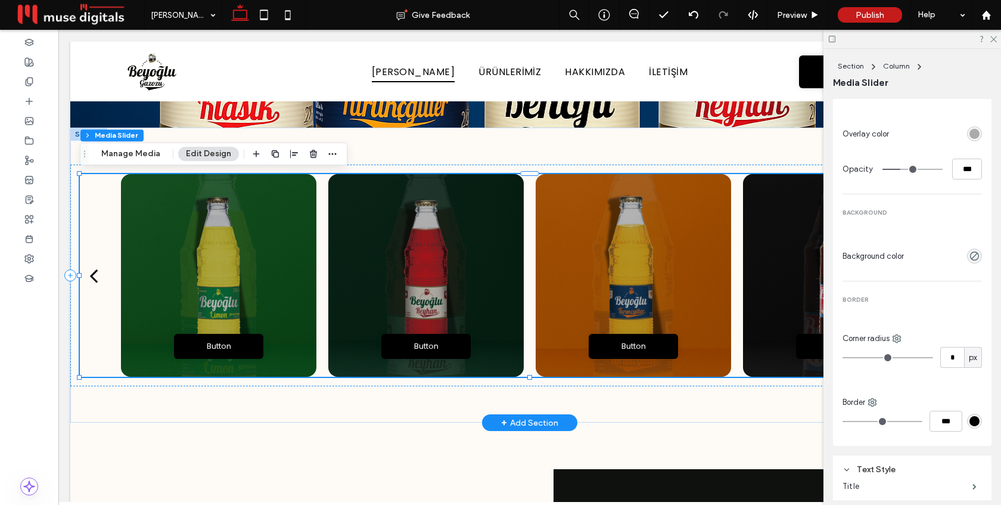
drag, startPoint x: 861, startPoint y: 357, endPoint x: 853, endPoint y: 357, distance: 8.3
click at [853, 357] on input "range" at bounding box center [887, 357] width 91 height 1
type input "*"
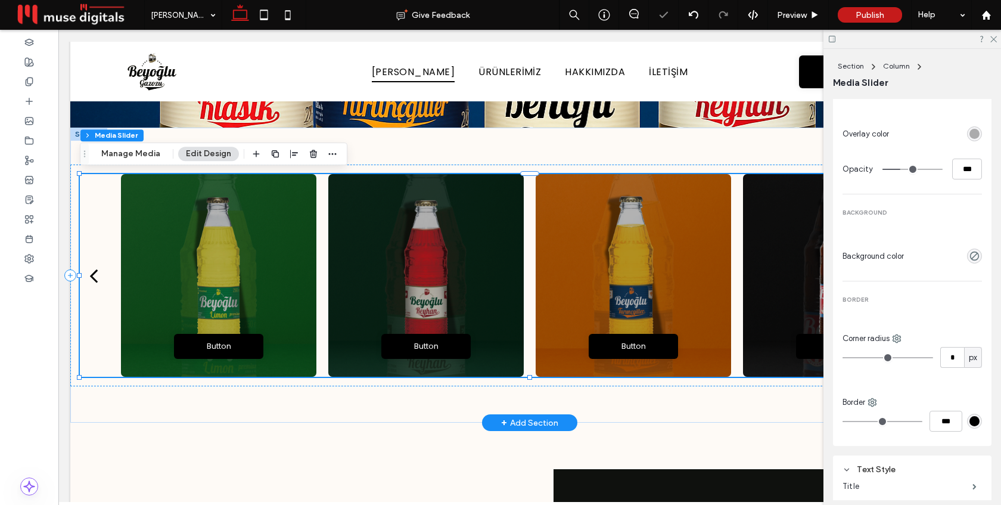
type input "*"
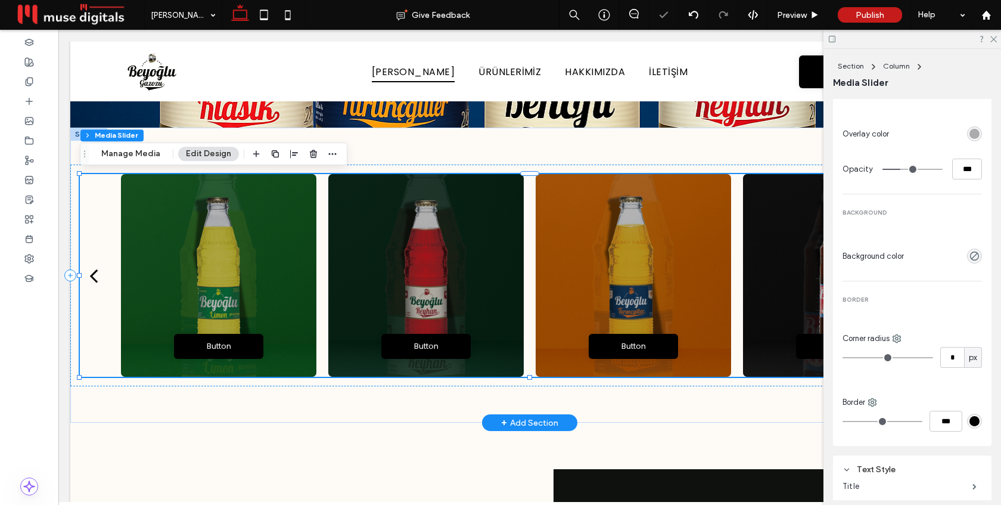
type input "*"
click at [852, 357] on input "range" at bounding box center [887, 357] width 91 height 1
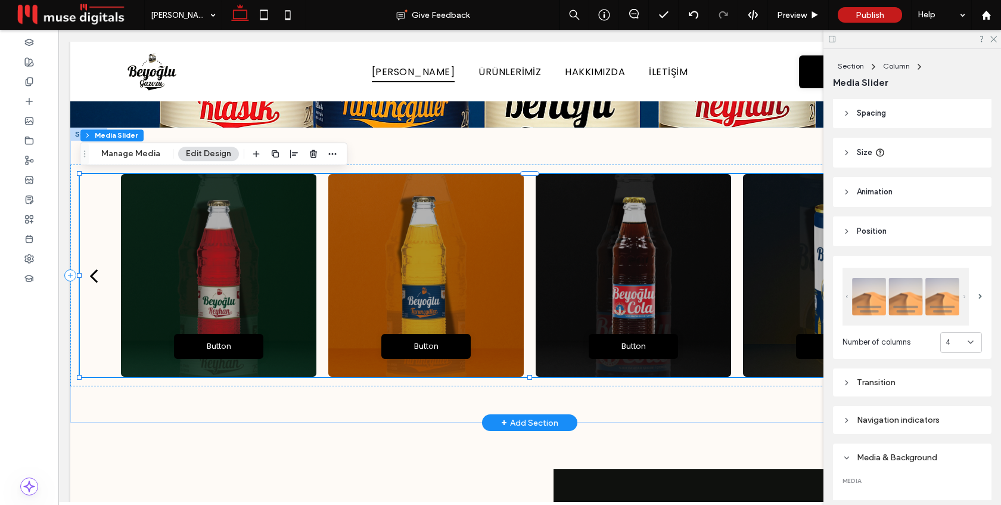
scroll to position [0, 0]
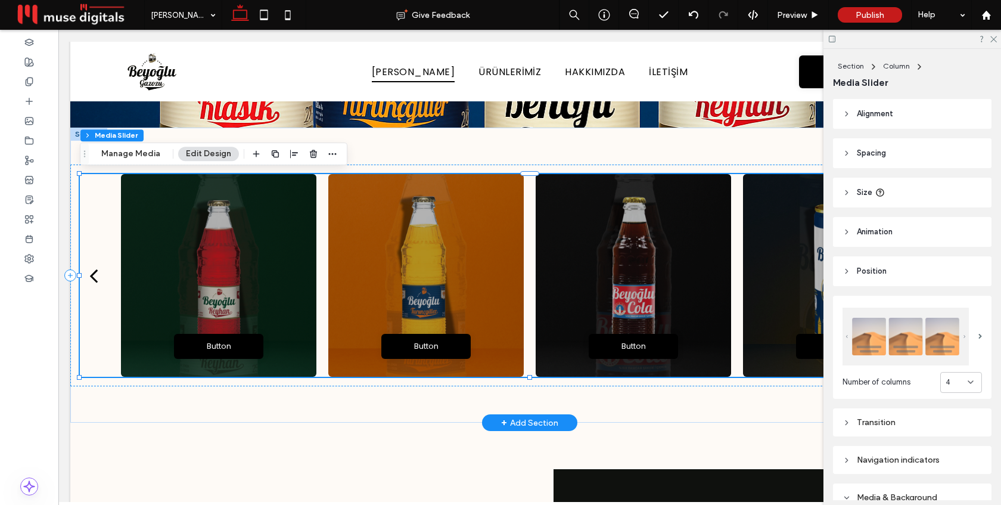
click at [756, 323] on div "Button Button" at bounding box center [840, 337] width 195 height 43
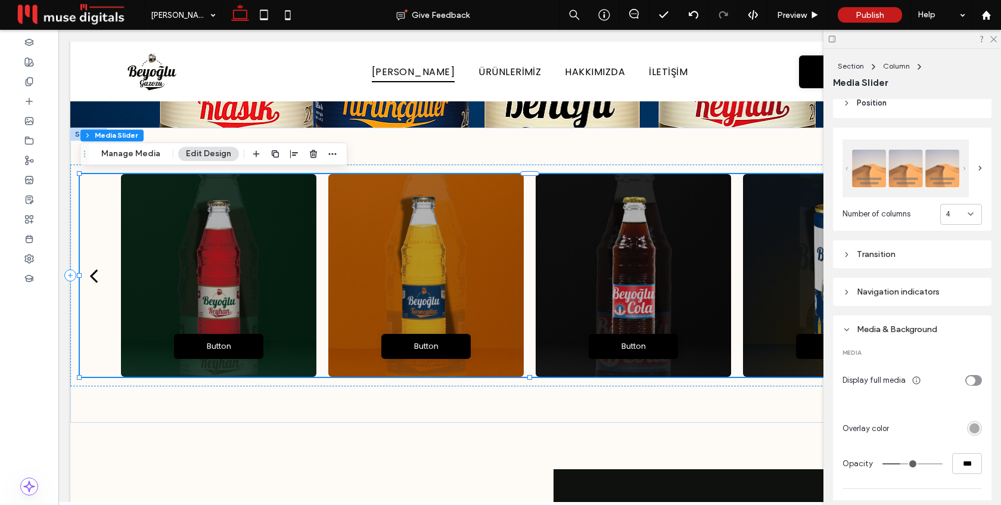
scroll to position [304, 0]
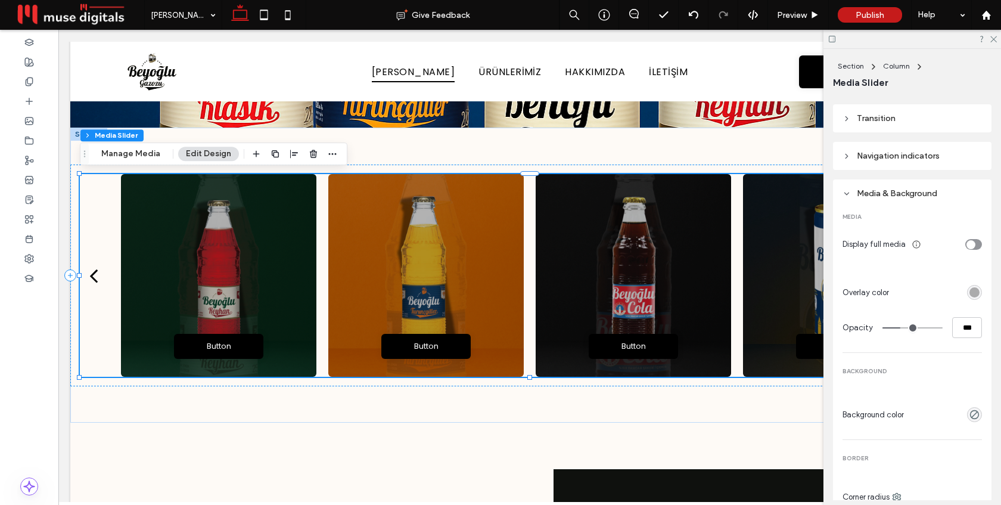
click at [844, 194] on icon at bounding box center [846, 193] width 8 height 8
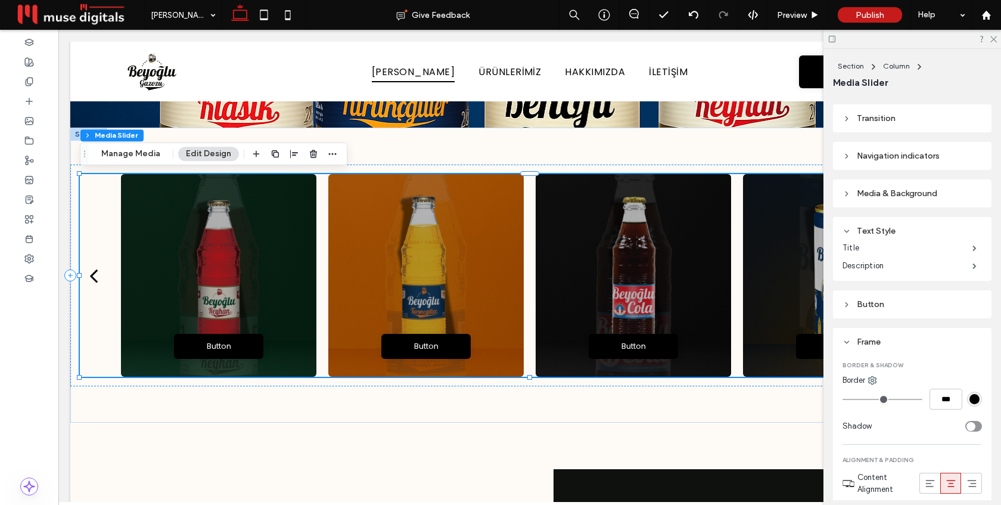
click at [846, 303] on icon at bounding box center [846, 304] width 8 height 8
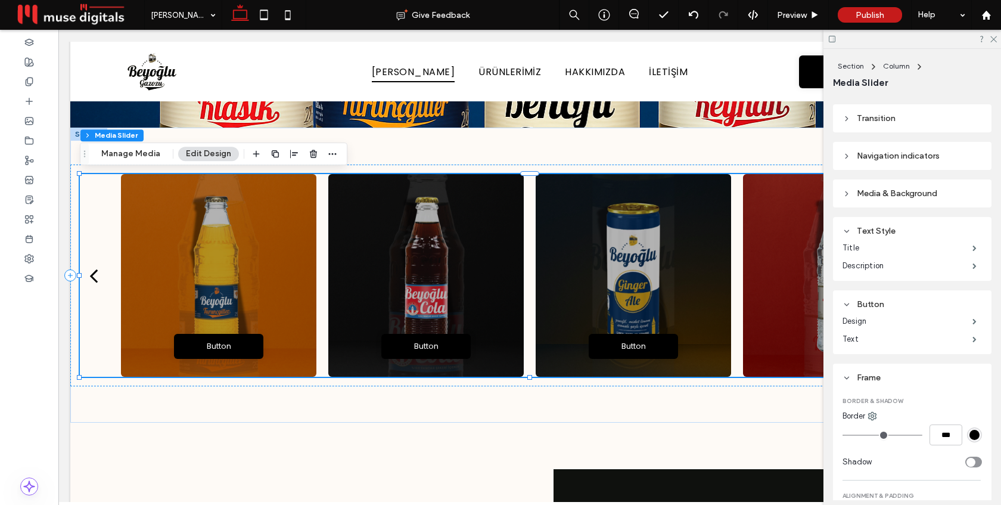
click at [847, 193] on icon at bounding box center [846, 193] width 8 height 8
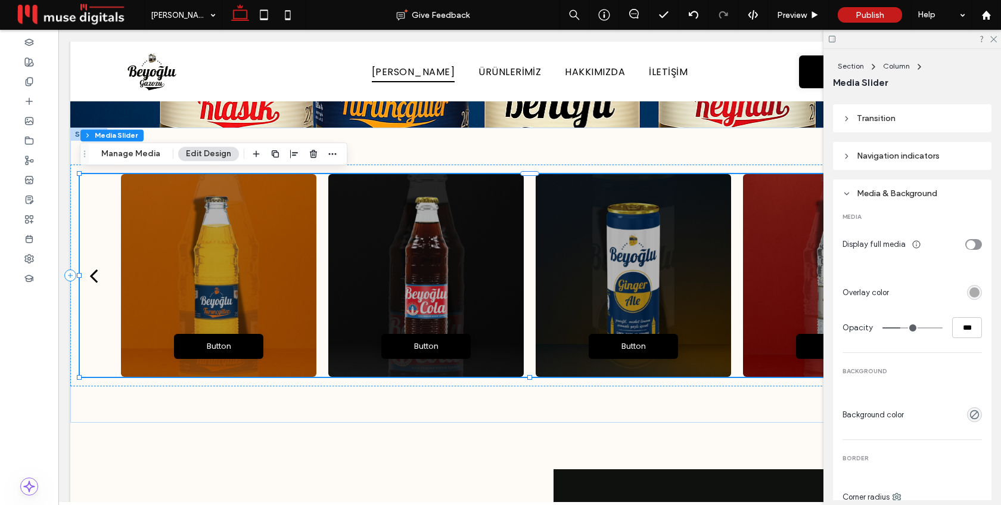
click at [972, 293] on div "rgba(0, 0, 0, 0.3)" at bounding box center [974, 292] width 10 height 10
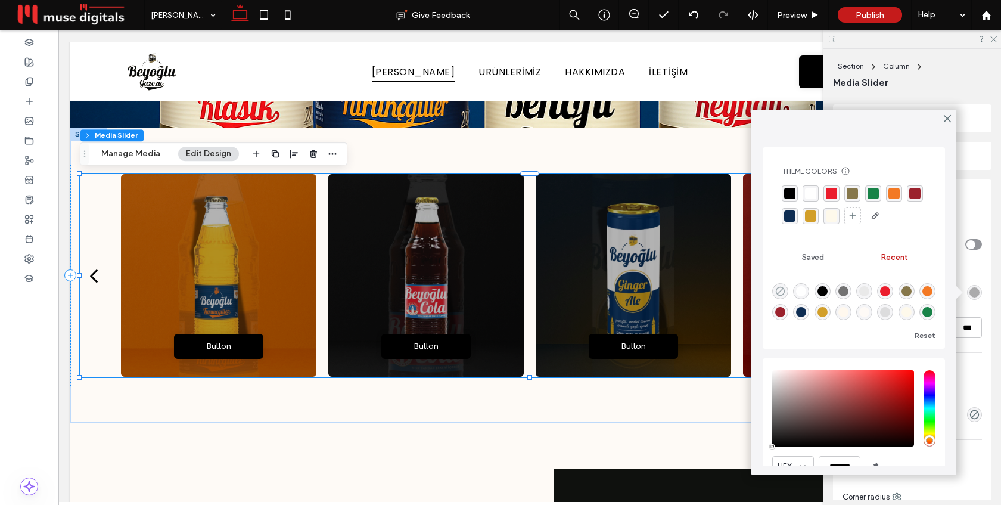
click at [785, 290] on use "rgba(0, 0, 0, 0)" at bounding box center [780, 291] width 9 height 9
type input "*"
type input "**"
type input "*"
type input "**"
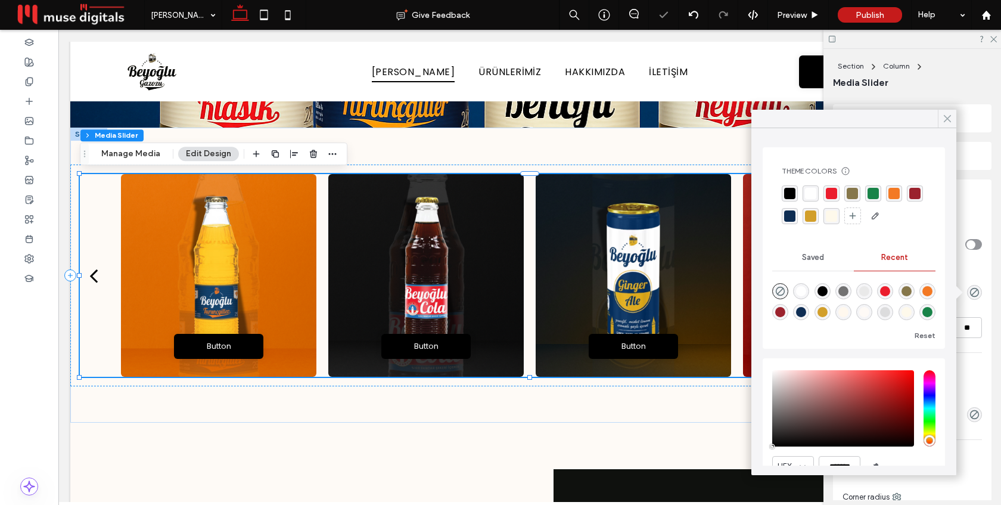
click at [946, 121] on icon at bounding box center [947, 118] width 11 height 11
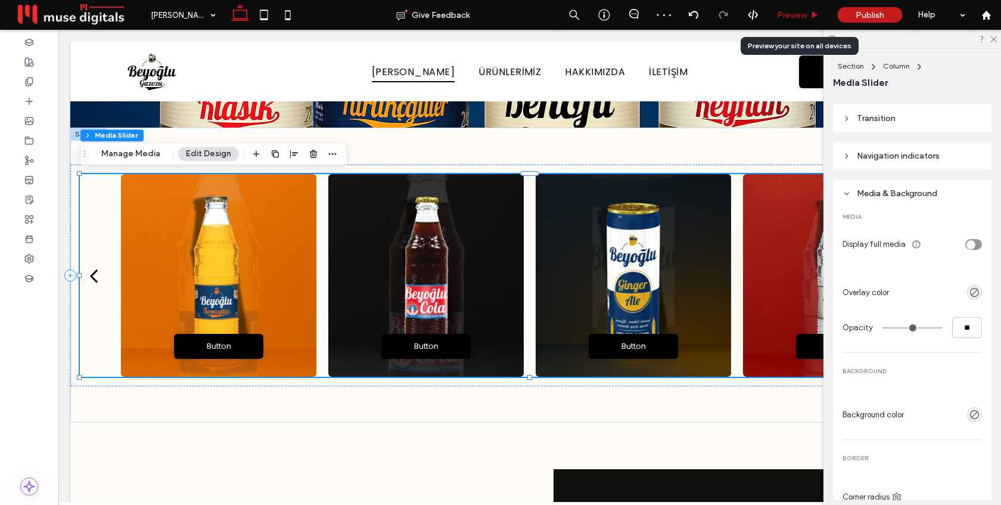
click at [792, 11] on span "Preview" at bounding box center [792, 15] width 30 height 10
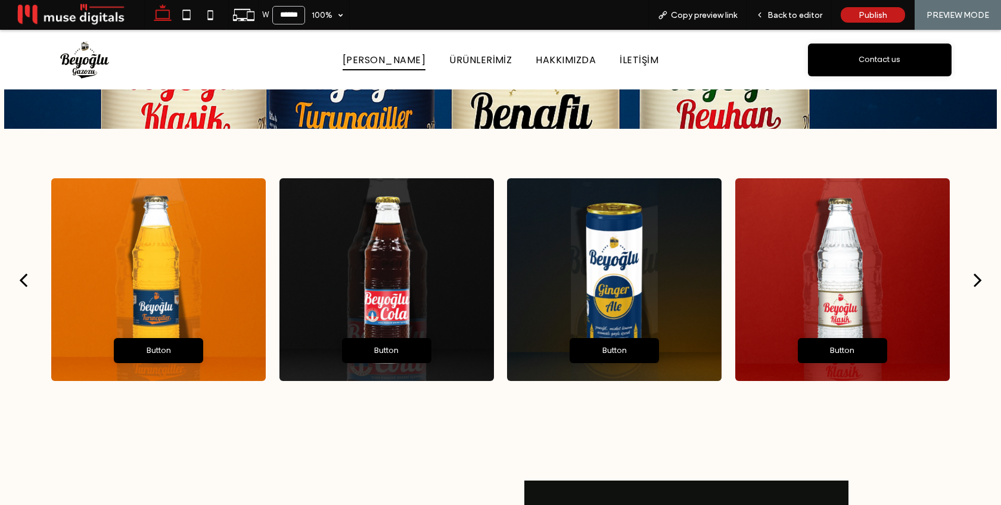
scroll to position [378, 0]
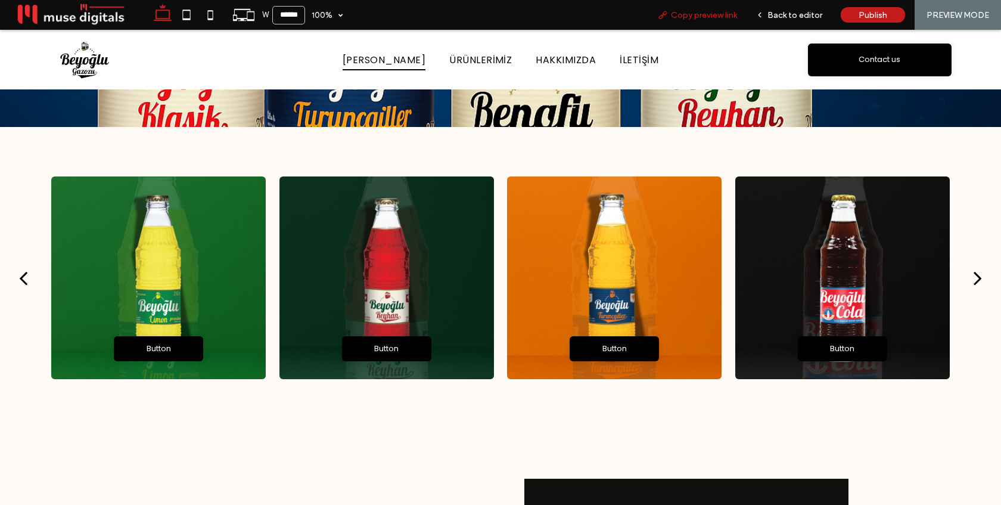
click at [721, 21] on div "Copy preview link" at bounding box center [697, 15] width 98 height 30
click at [718, 13] on span "Copy preview link" at bounding box center [704, 15] width 66 height 10
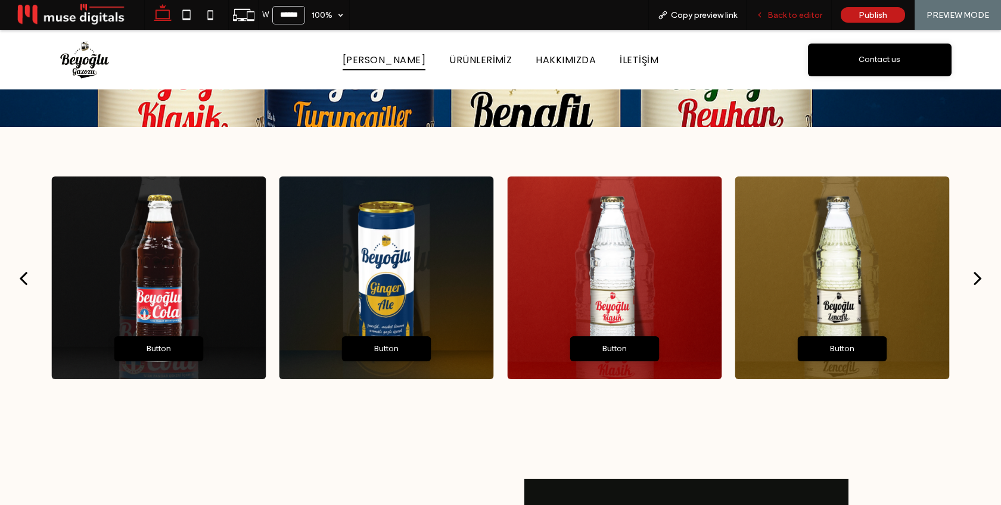
click at [801, 20] on span "Back to editor" at bounding box center [794, 15] width 55 height 10
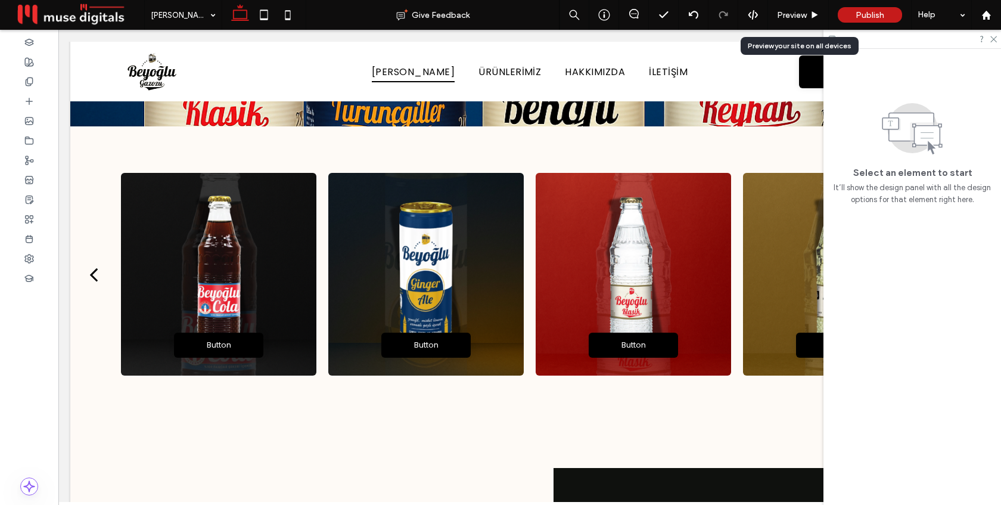
scroll to position [386, 0]
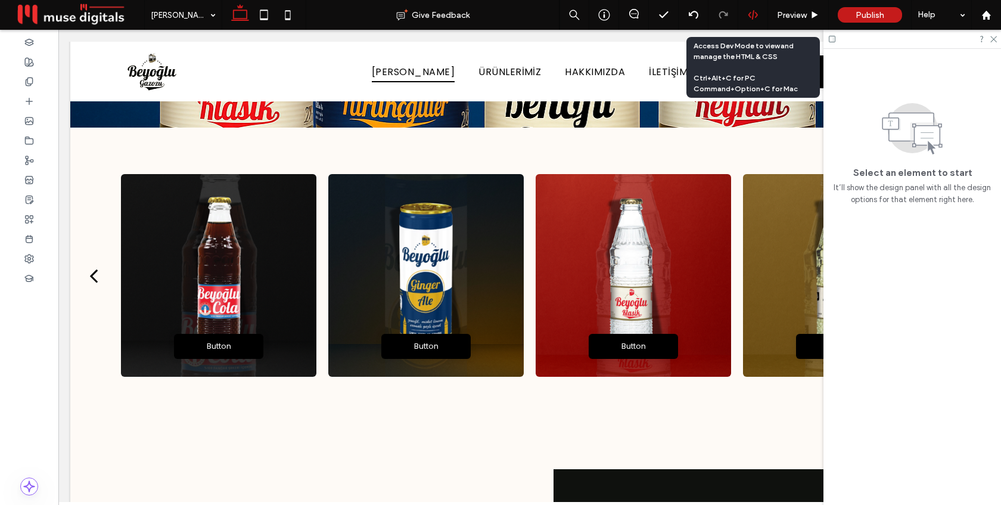
click at [748, 17] on icon at bounding box center [753, 15] width 11 height 11
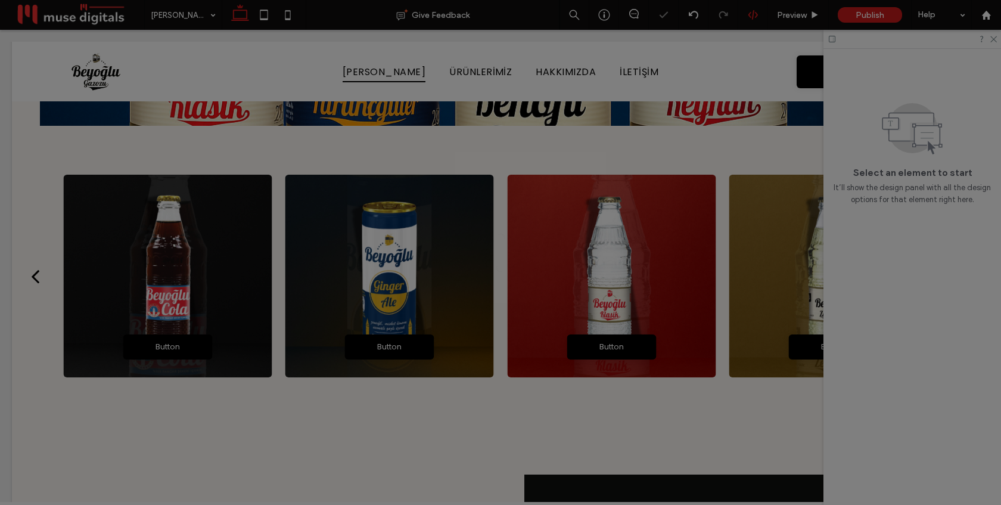
scroll to position [0, 0]
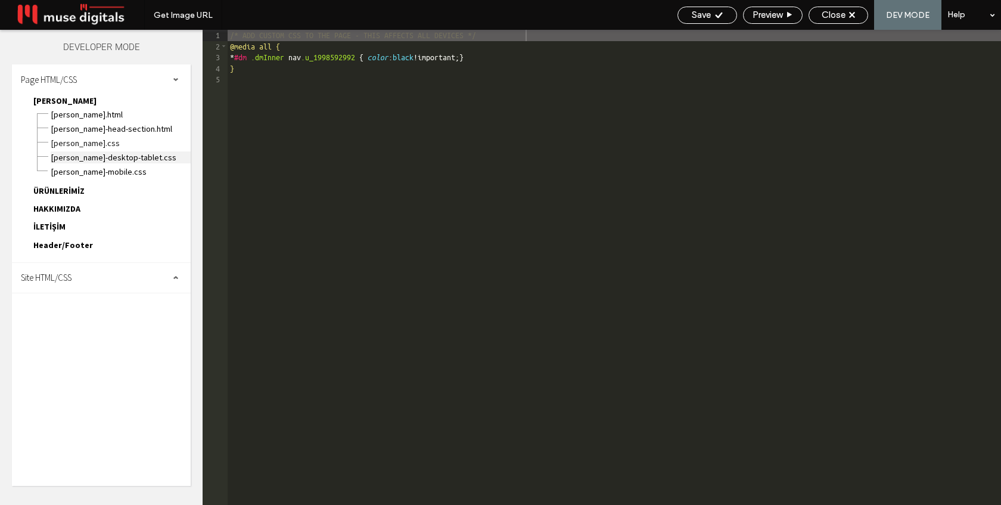
click at [96, 156] on span "ANA SAYFA-desktop-tablet.css" at bounding box center [121, 157] width 140 height 12
click at [412, 127] on div "/* ADD CUSTOM CSS TO THE PAGE - THIS AFFECTS DESKTOP AND TABLET DEVICES */" at bounding box center [614, 278] width 773 height 497
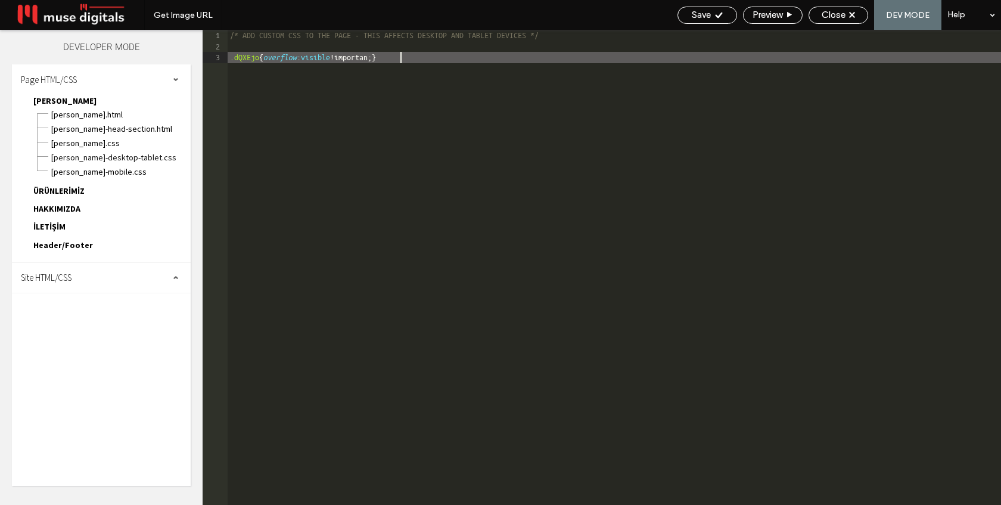
type textarea "**"
click at [701, 10] on span "Save" at bounding box center [701, 15] width 19 height 11
click at [707, 13] on span "Save" at bounding box center [701, 15] width 19 height 11
click at [833, 16] on span "Close" at bounding box center [834, 15] width 24 height 11
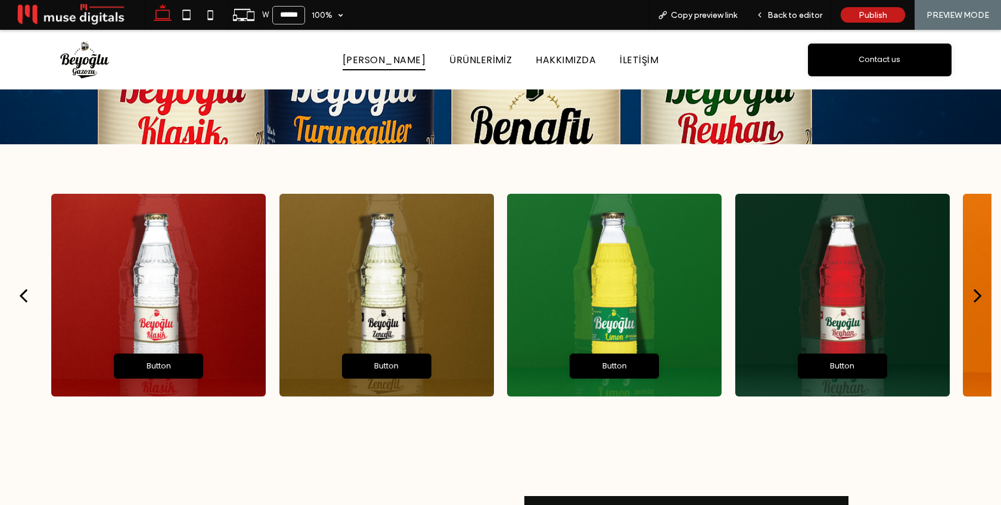
click at [979, 296] on div "next" at bounding box center [977, 295] width 8 height 24
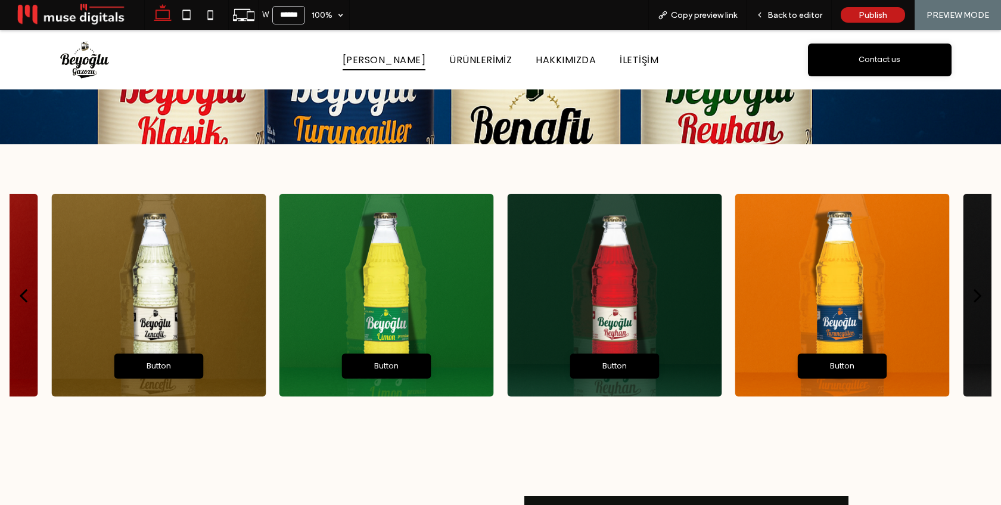
click at [979, 296] on div "next" at bounding box center [977, 295] width 8 height 24
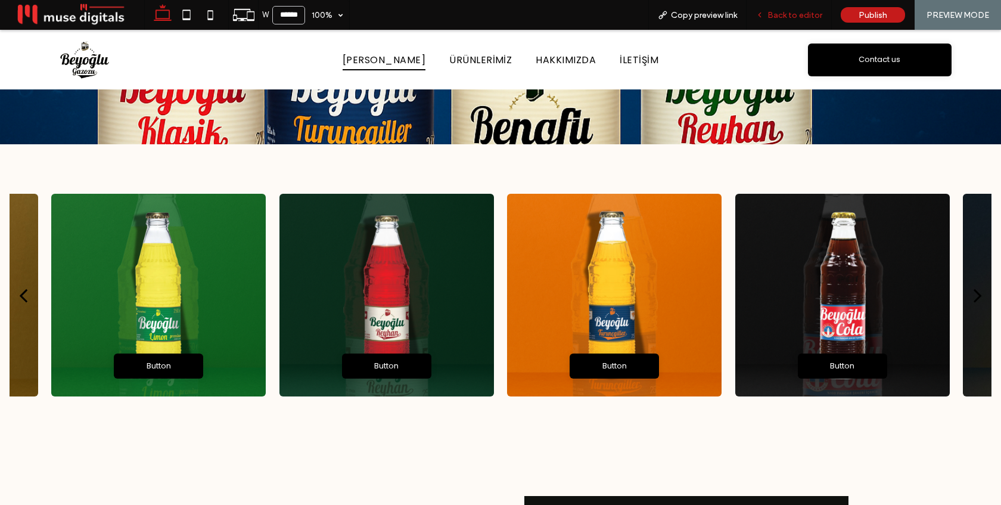
click at [790, 19] on span "Back to editor" at bounding box center [794, 15] width 55 height 10
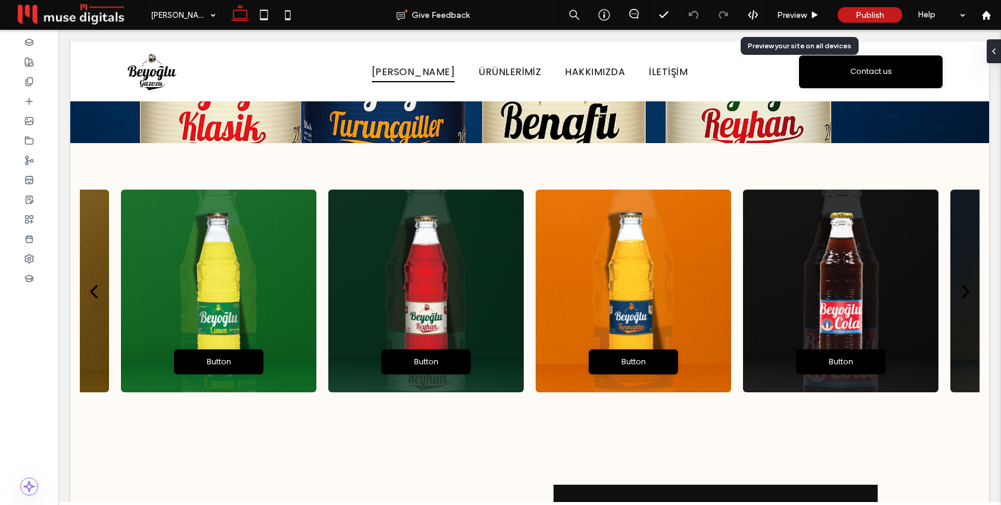
scroll to position [369, 0]
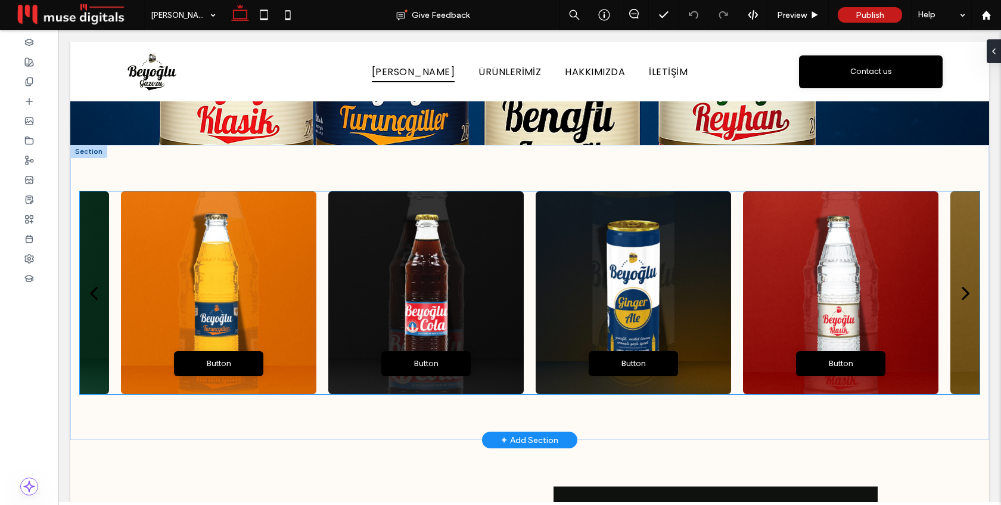
click at [265, 262] on div at bounding box center [218, 292] width 195 height 203
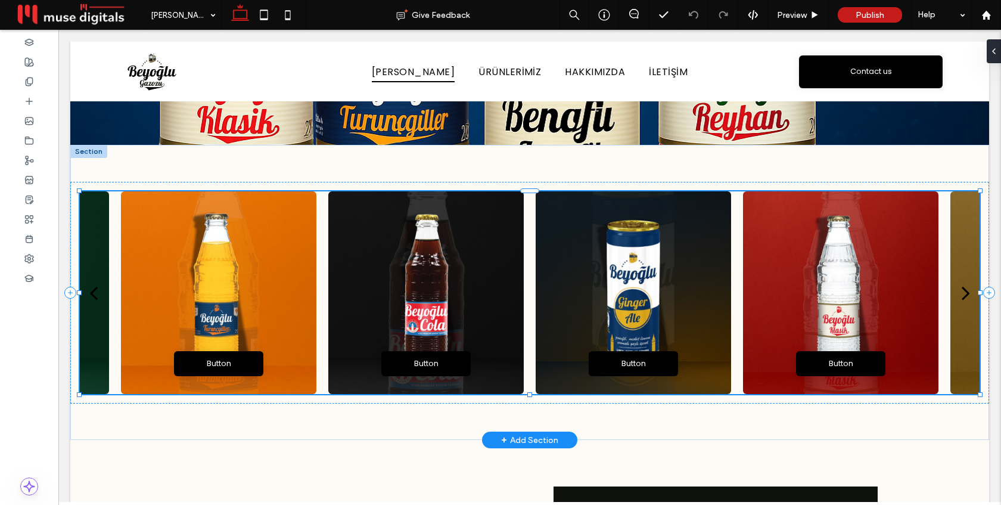
click at [265, 262] on div at bounding box center [218, 292] width 195 height 203
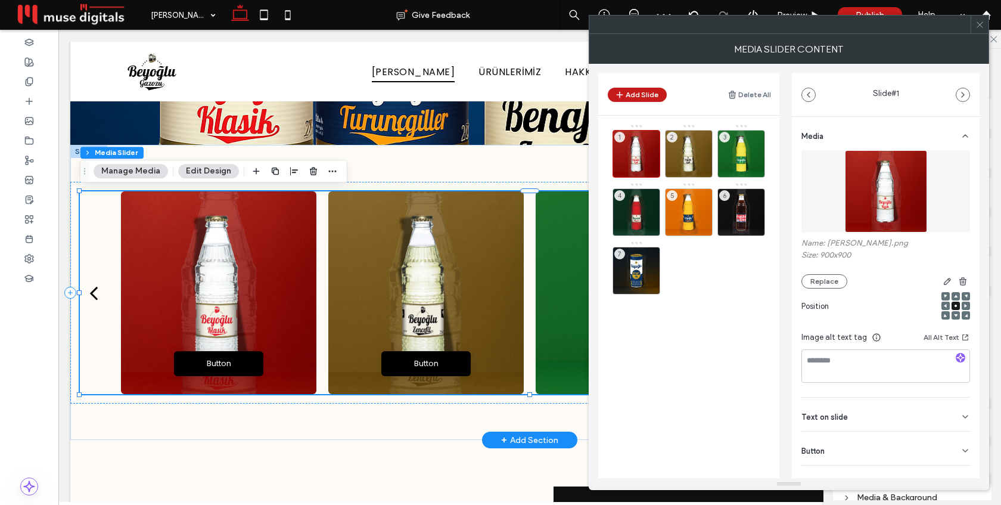
click at [983, 29] on icon at bounding box center [979, 24] width 9 height 9
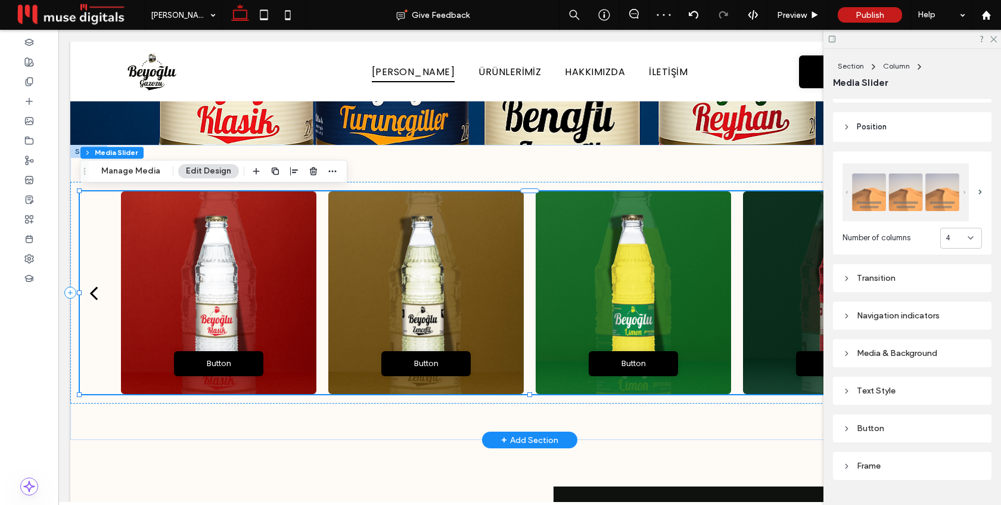
scroll to position [172, 0]
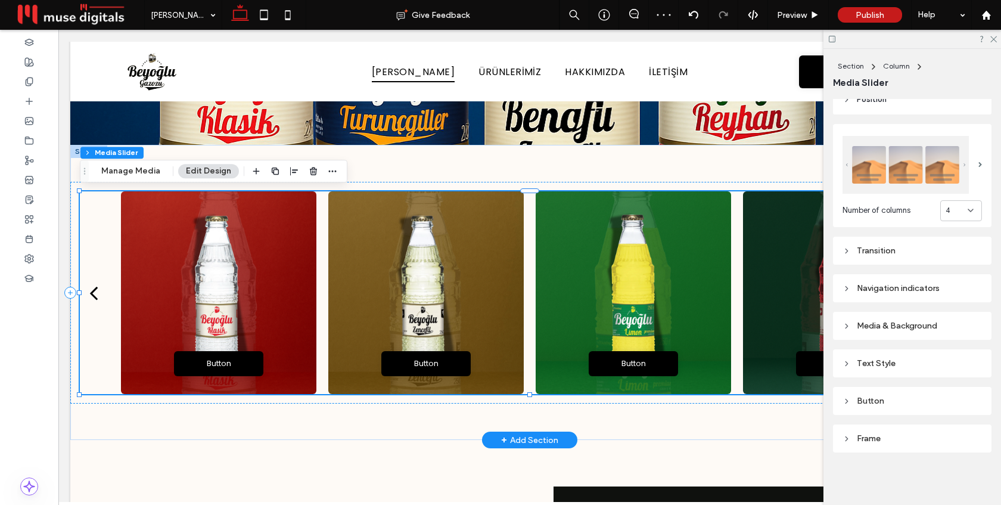
click at [897, 396] on div "Button" at bounding box center [911, 401] width 139 height 10
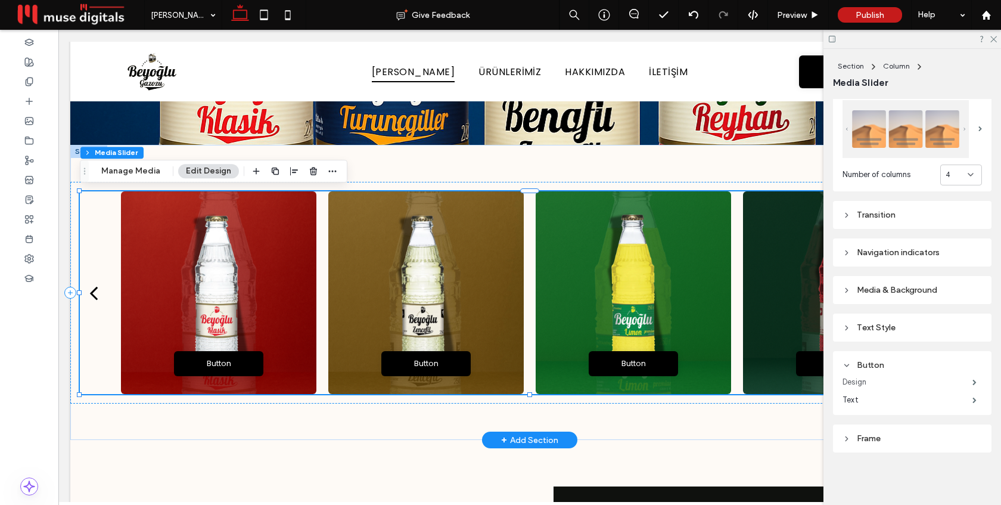
click at [903, 380] on label "Design" at bounding box center [907, 382] width 130 height 24
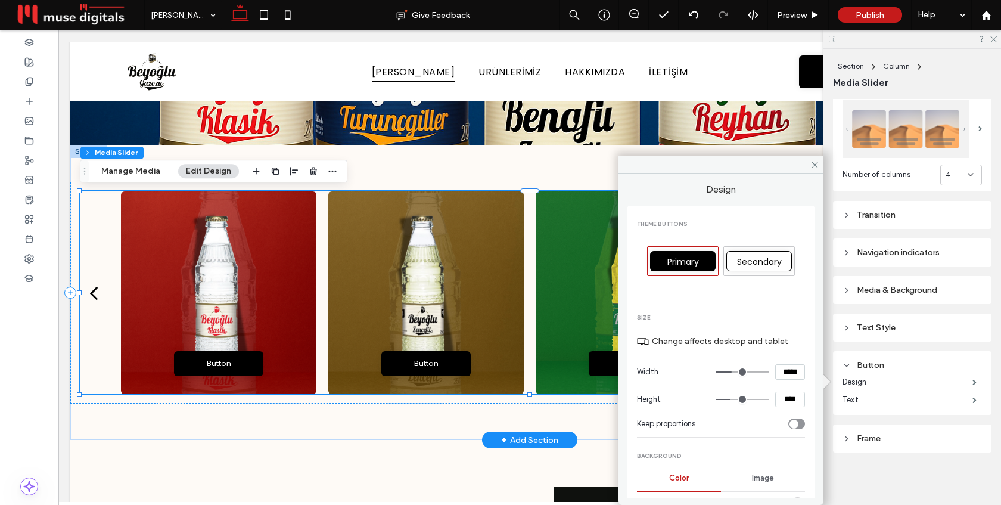
click at [757, 260] on span "Secondary" at bounding box center [759, 262] width 53 height 12
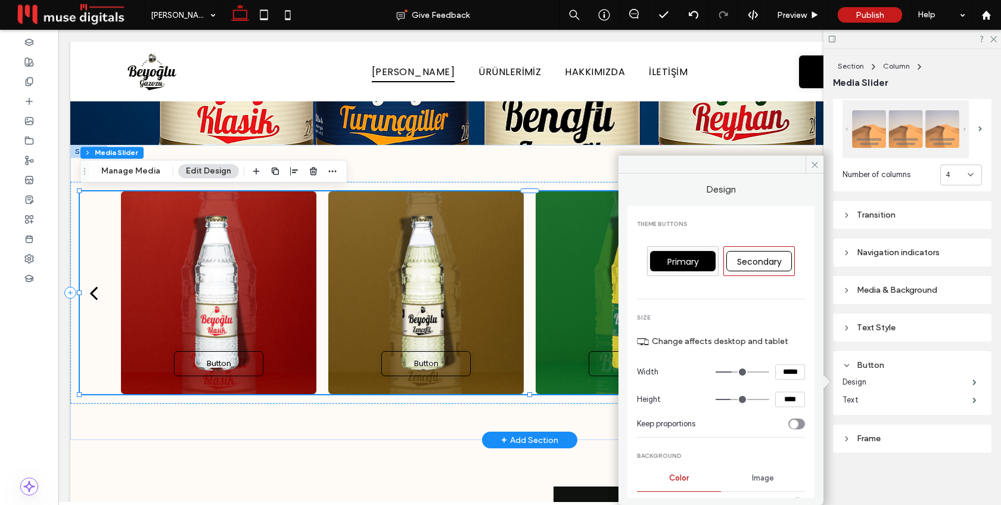
click at [687, 257] on span "Primary" at bounding box center [683, 262] width 40 height 12
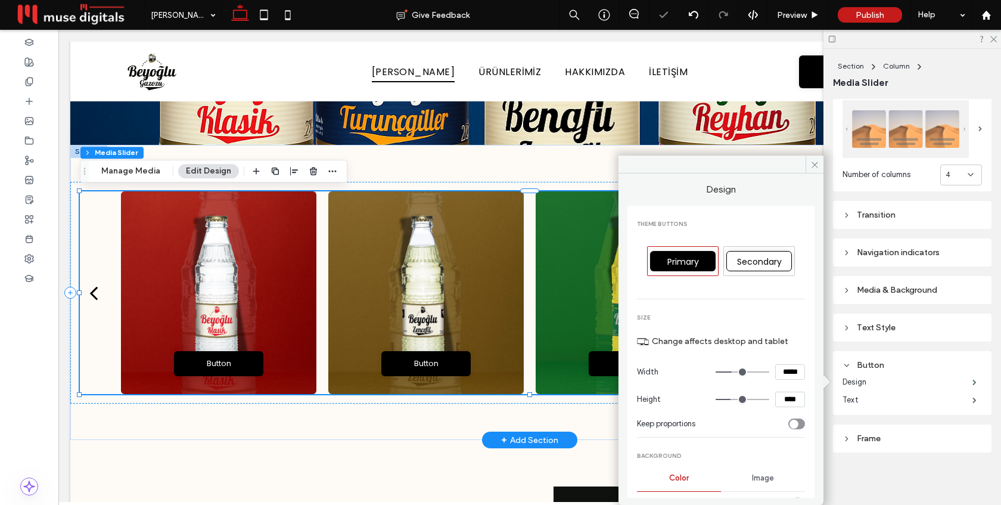
click at [758, 255] on div "Secondary" at bounding box center [759, 261] width 66 height 20
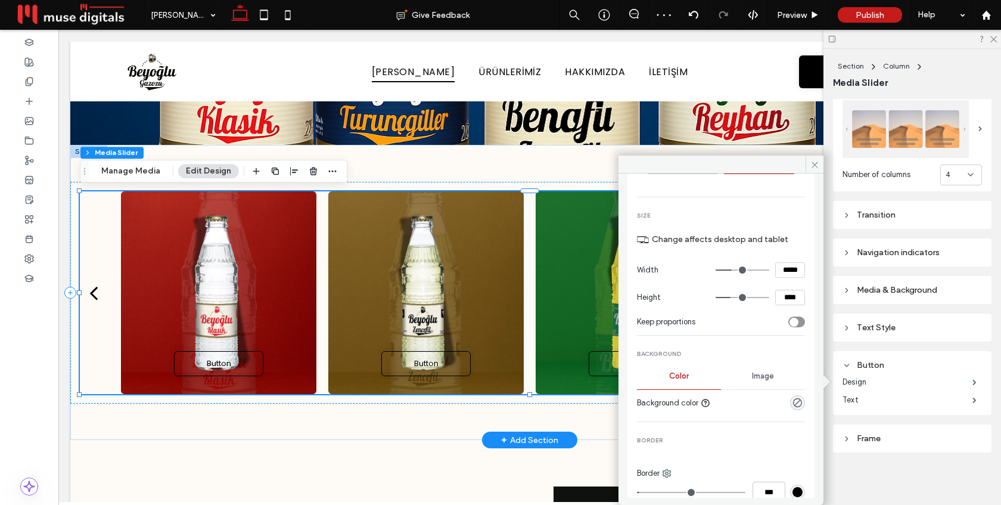
scroll to position [178, 0]
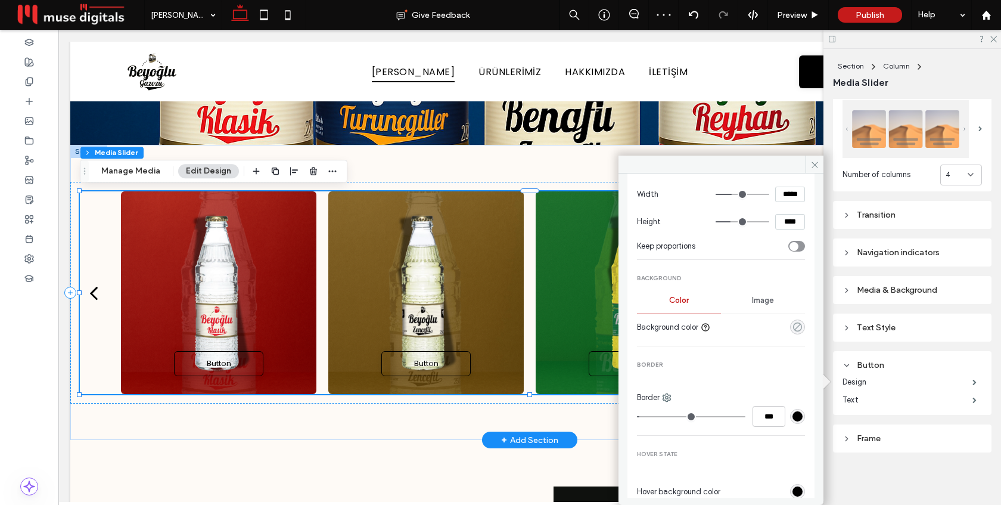
click at [793, 329] on use "rgba(0, 0, 0, 0)" at bounding box center [797, 326] width 9 height 9
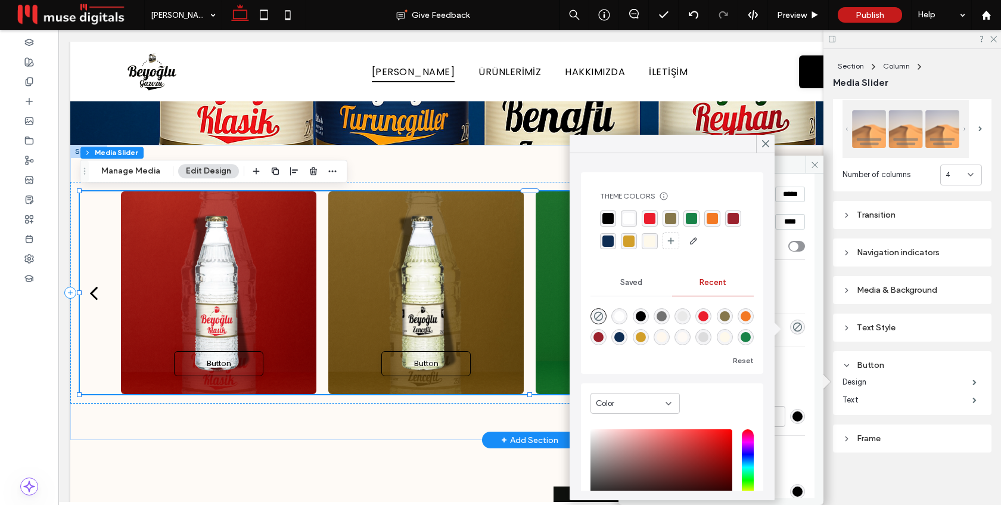
click at [618, 315] on div "rgba(255, 255, 255, 1)" at bounding box center [619, 316] width 10 height 10
type input "*******"
type input "***"
type input "****"
click at [768, 145] on icon at bounding box center [765, 143] width 11 height 11
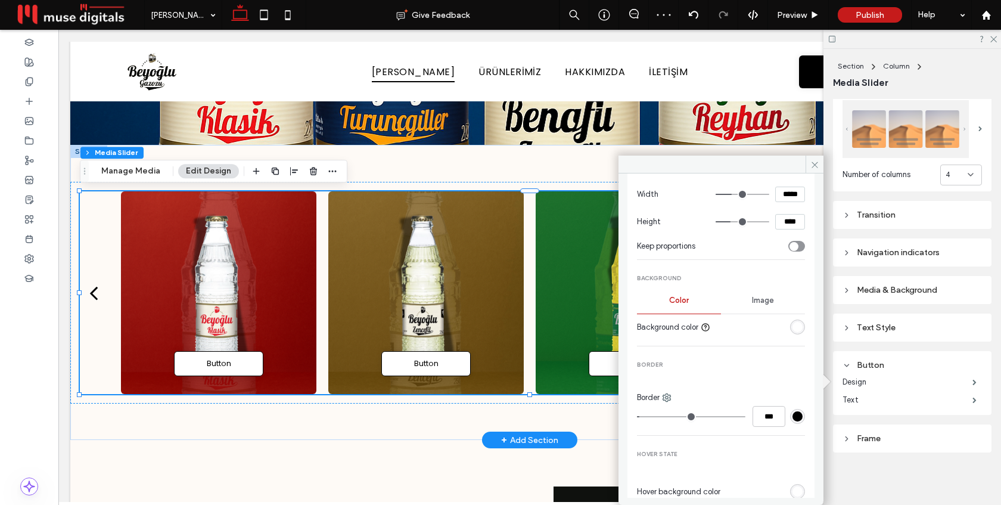
type input "*"
type input "***"
drag, startPoint x: 643, startPoint y: 415, endPoint x: 634, endPoint y: 415, distance: 9.5
type input "*"
click at [637, 416] on input "range" at bounding box center [691, 416] width 108 height 1
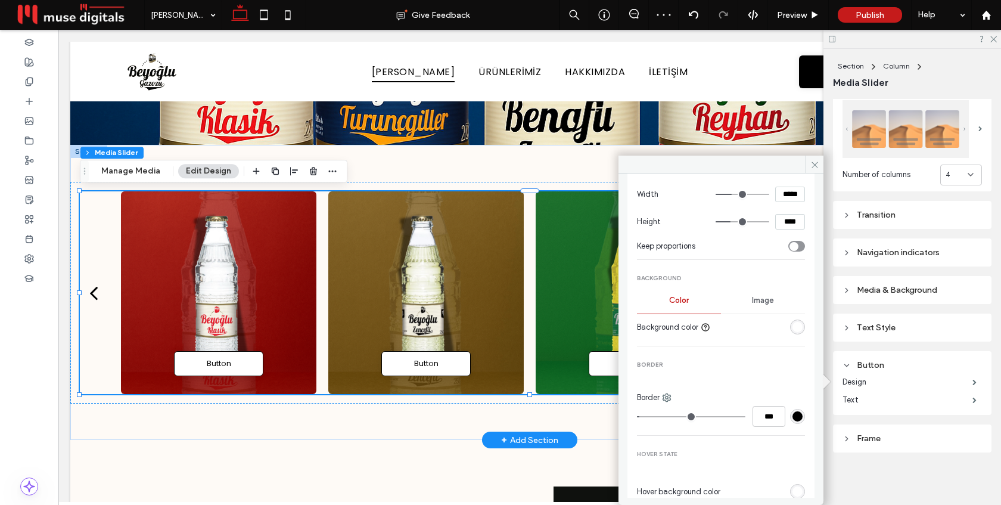
type input "**"
type input "****"
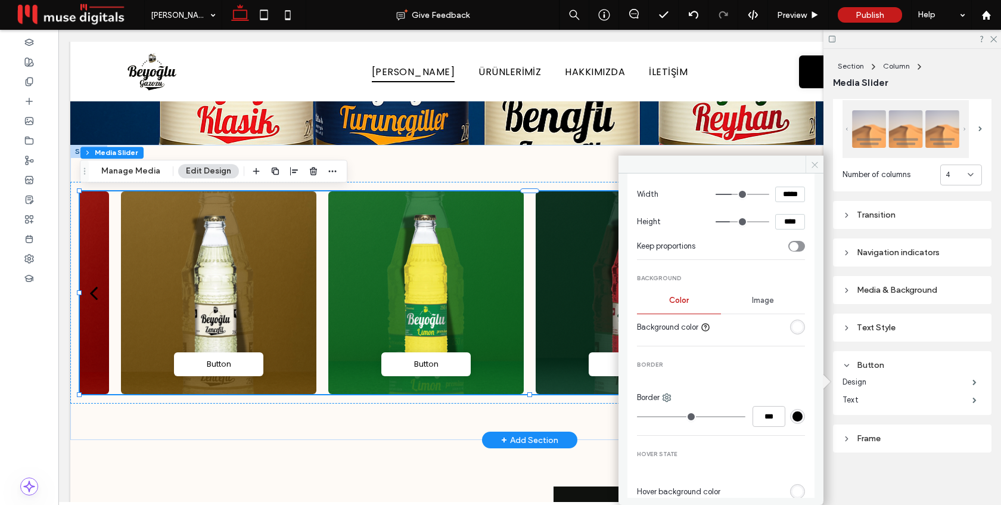
click at [813, 161] on icon at bounding box center [814, 164] width 9 height 9
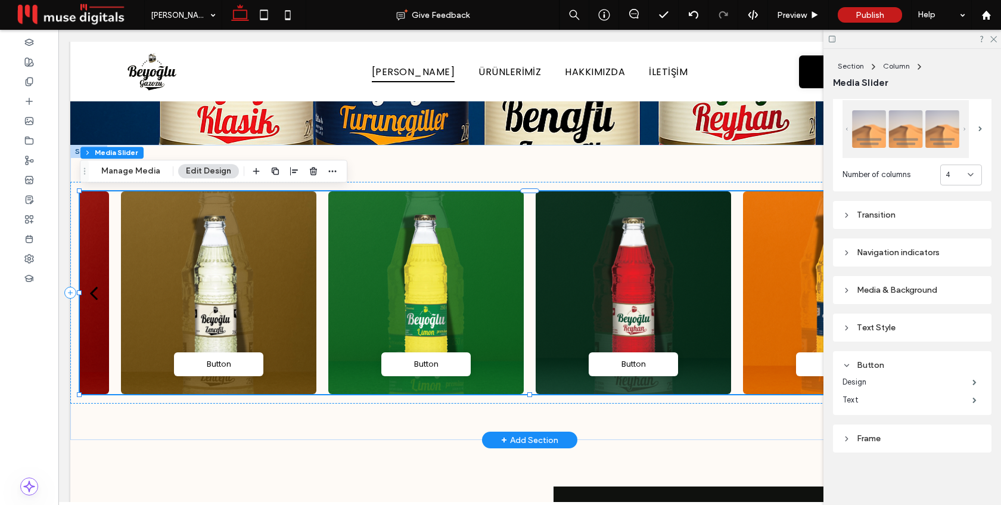
click at [629, 281] on div at bounding box center [633, 292] width 195 height 203
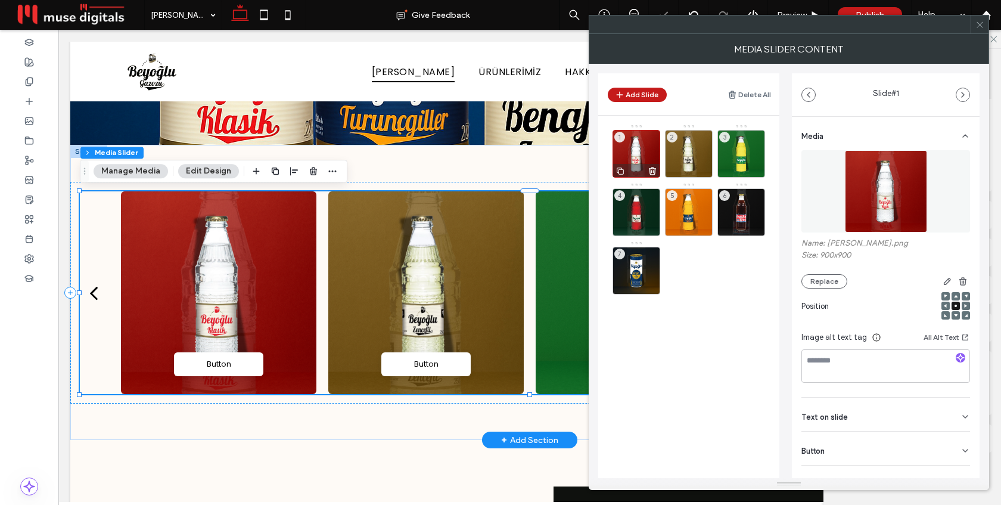
click at [640, 159] on div "1" at bounding box center [636, 154] width 48 height 48
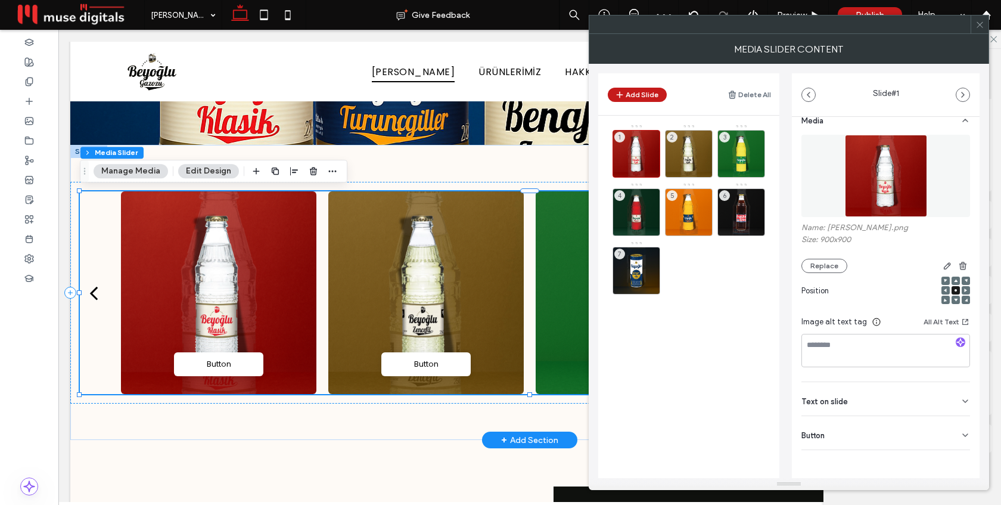
click at [845, 438] on div "Button" at bounding box center [885, 432] width 169 height 33
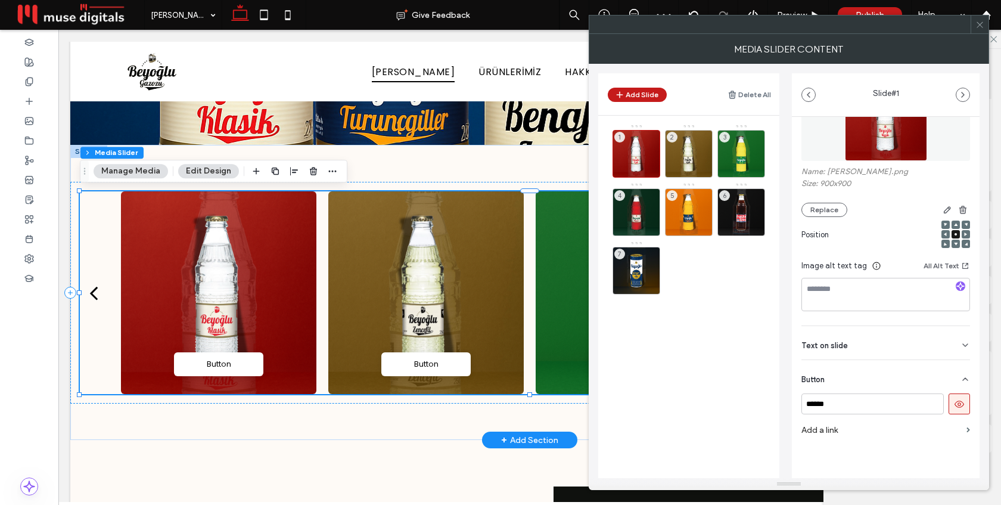
scroll to position [73, 0]
click at [845, 400] on input "******" at bounding box center [872, 403] width 142 height 21
type input "******"
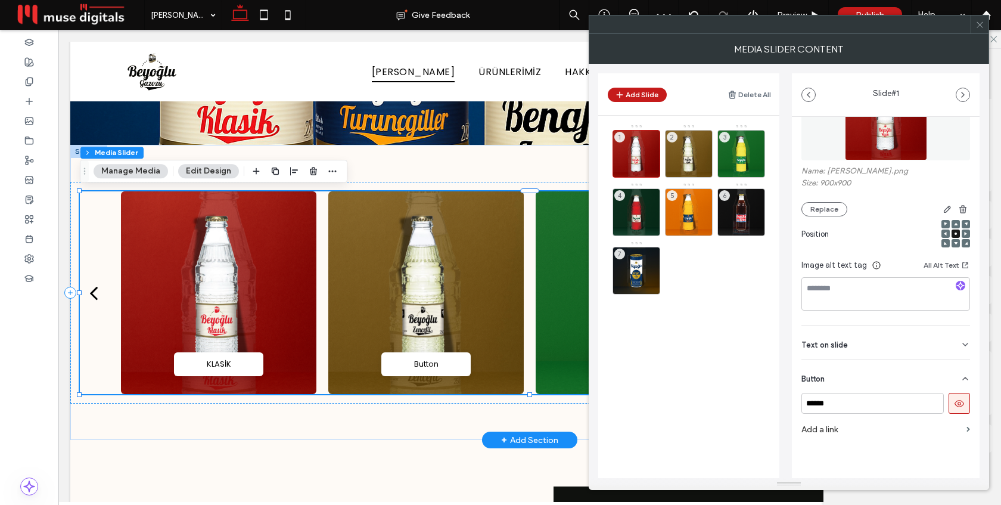
click at [794, 356] on div "Media Name: Beyoglu-Klasik.png Size: 900x900 Replace Position Image alt text ta…" at bounding box center [886, 283] width 188 height 477
click at [690, 161] on div "2" at bounding box center [689, 154] width 48 height 48
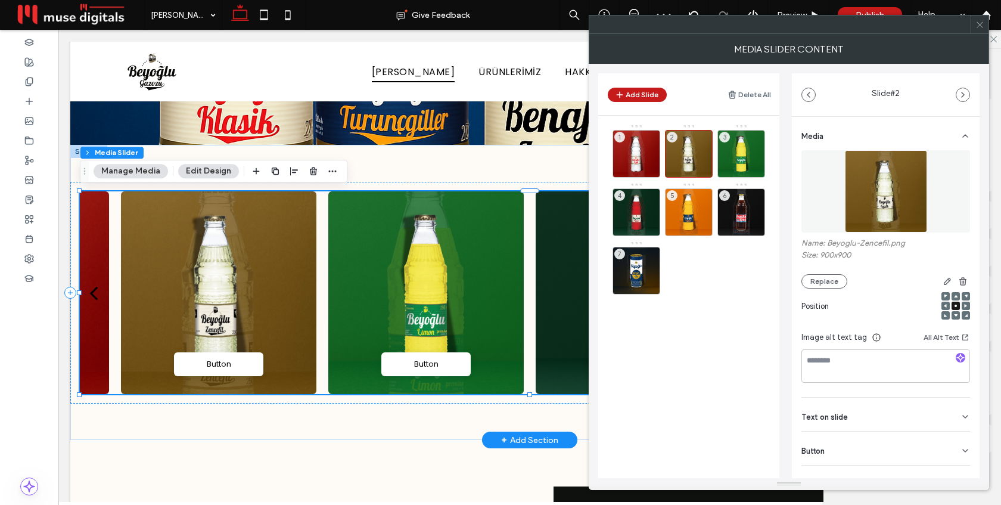
click at [860, 447] on div "Button" at bounding box center [885, 447] width 169 height 33
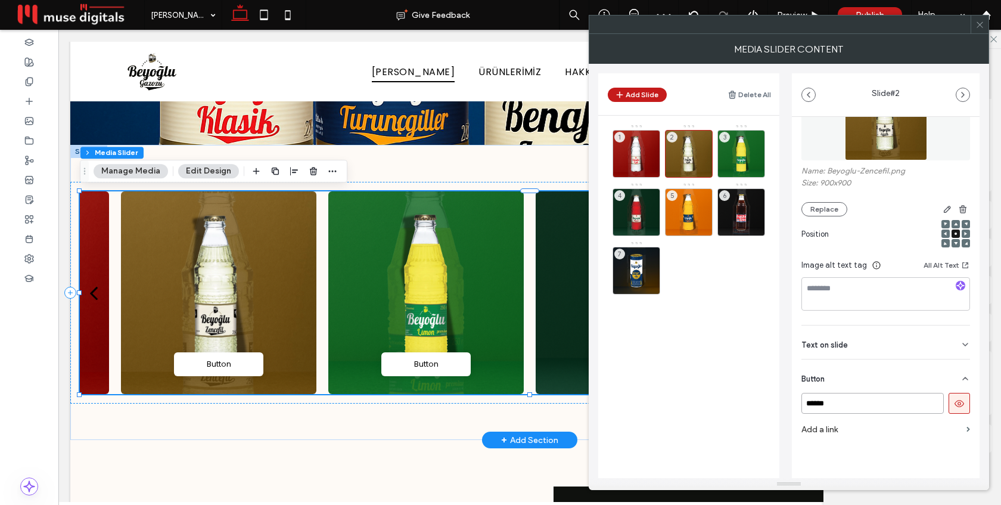
click at [850, 405] on input "******" at bounding box center [872, 403] width 142 height 21
type input "********"
click at [799, 350] on div "Media Name: Beyoglu-Zencefil.png Size: 900x900 Replace Position Image alt text …" at bounding box center [886, 283] width 188 height 477
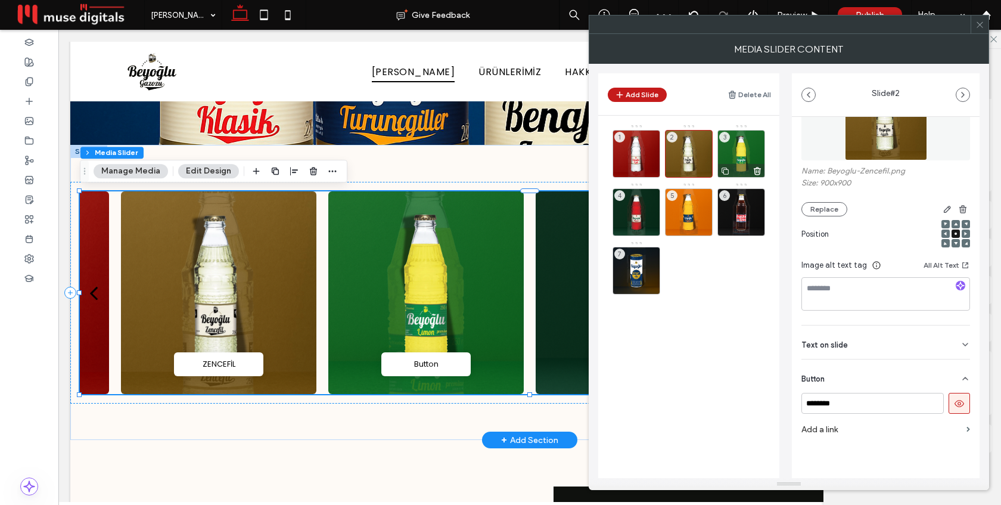
click at [740, 157] on div "3" at bounding box center [741, 154] width 48 height 48
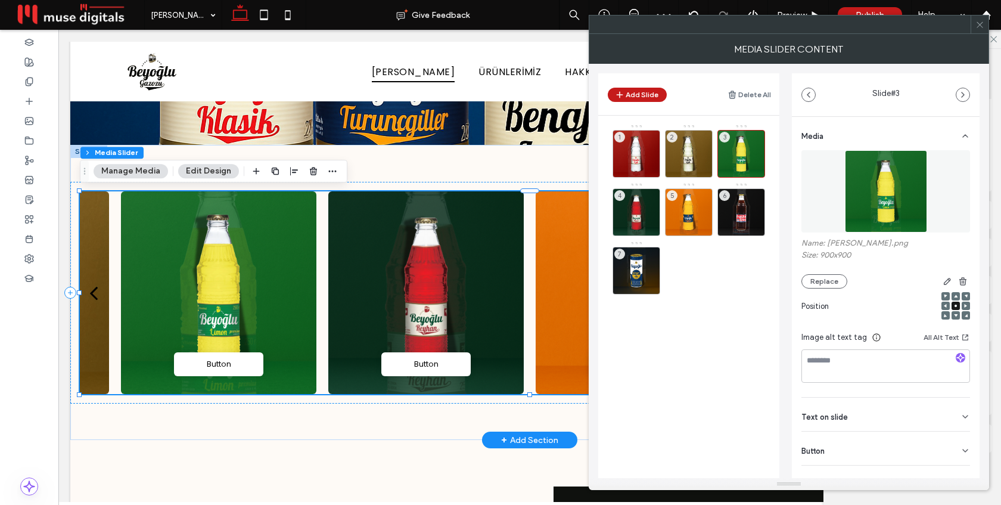
click at [825, 452] on span "Button" at bounding box center [812, 451] width 23 height 8
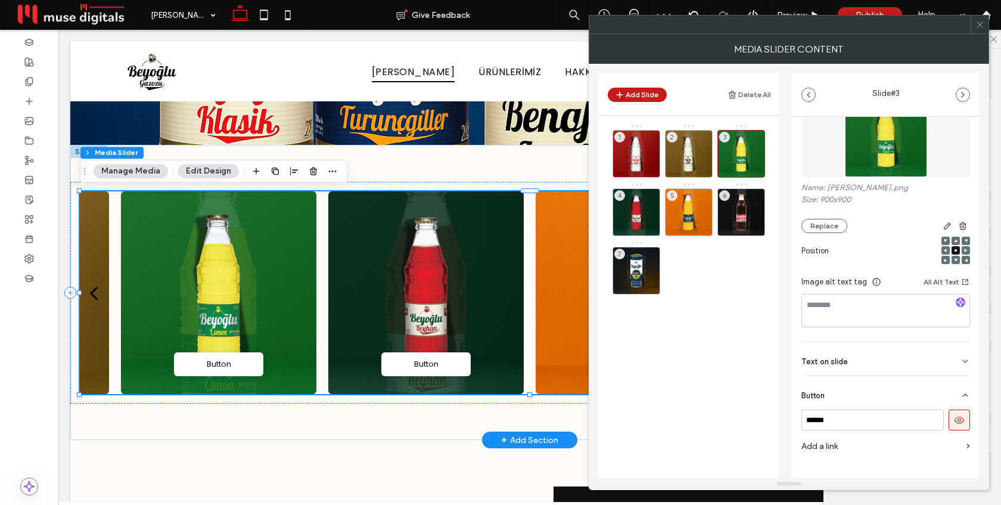
scroll to position [67, 0]
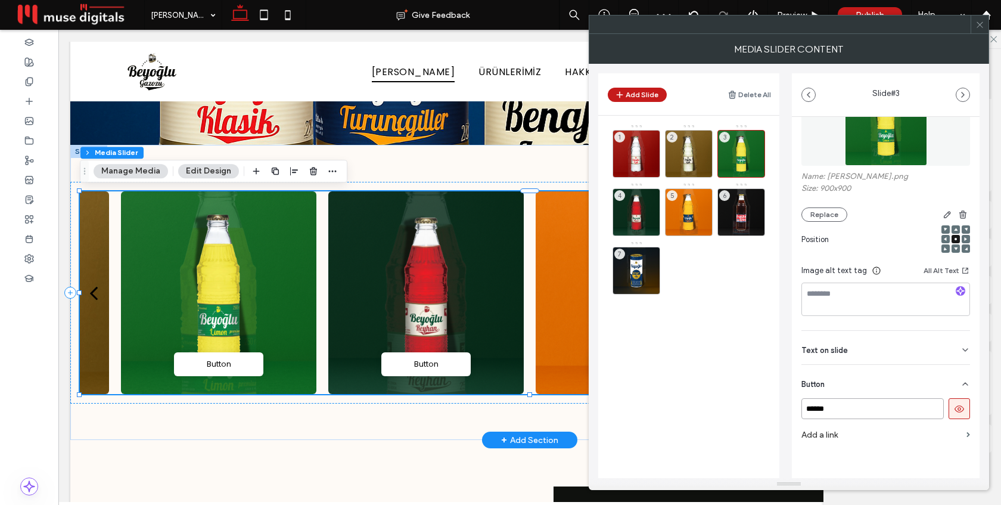
click at [832, 409] on input "******" at bounding box center [872, 408] width 142 height 21
type input "*****"
click at [793, 342] on div "Media Name: Beyoglu-Limon.png Size: 900x900 Replace Position Image alt text tag…" at bounding box center [886, 288] width 188 height 477
click at [629, 210] on div "4" at bounding box center [636, 212] width 48 height 48
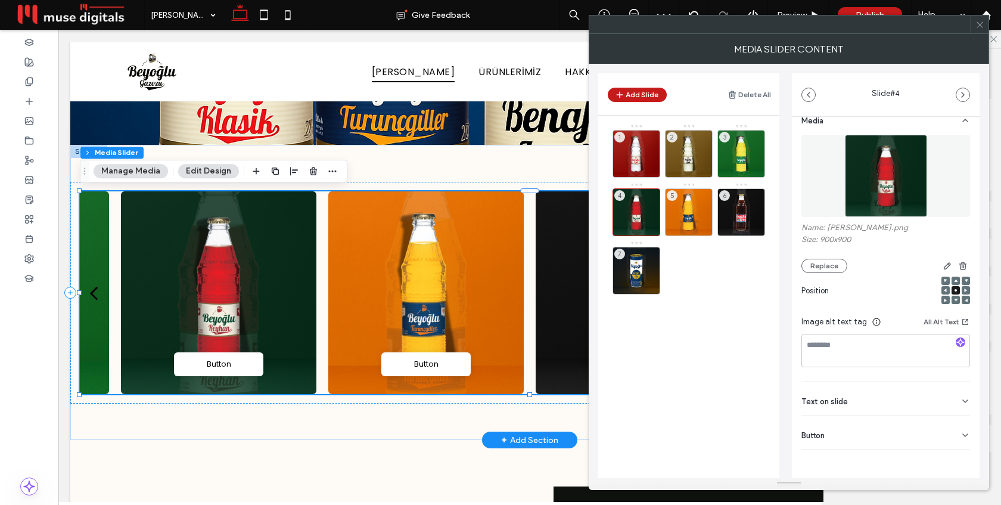
click at [832, 428] on div "Button" at bounding box center [885, 432] width 169 height 33
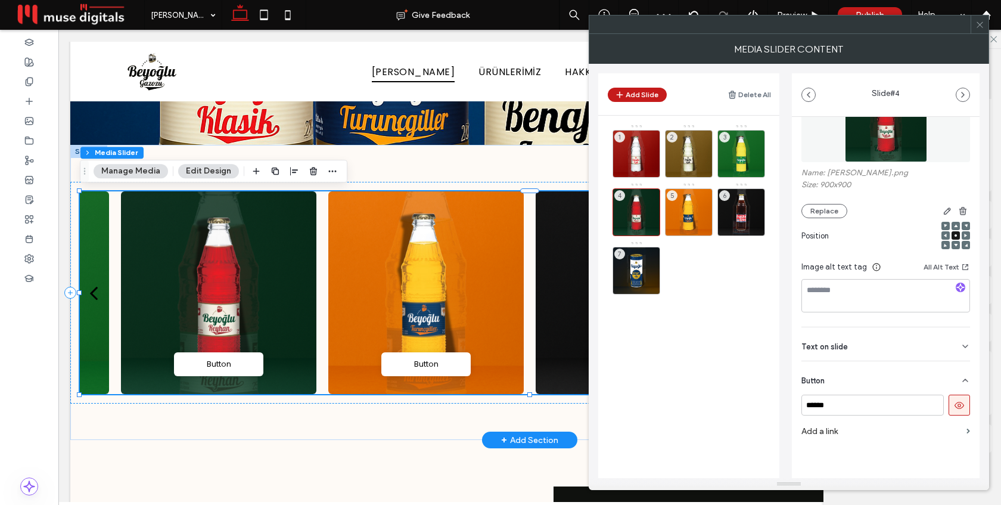
scroll to position [73, 0]
click at [832, 403] on input "******" at bounding box center [872, 403] width 142 height 21
type input "******"
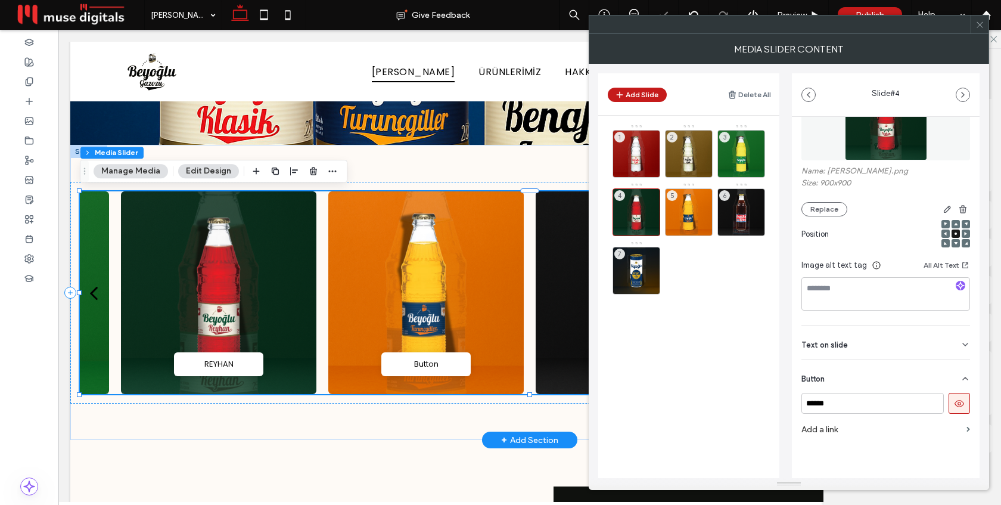
click at [793, 352] on div "Media Name: Beyoglu-Reyhan.png Size: 900x900 Replace Position Image alt text ta…" at bounding box center [886, 283] width 188 height 477
click at [690, 204] on div "5" at bounding box center [689, 212] width 48 height 48
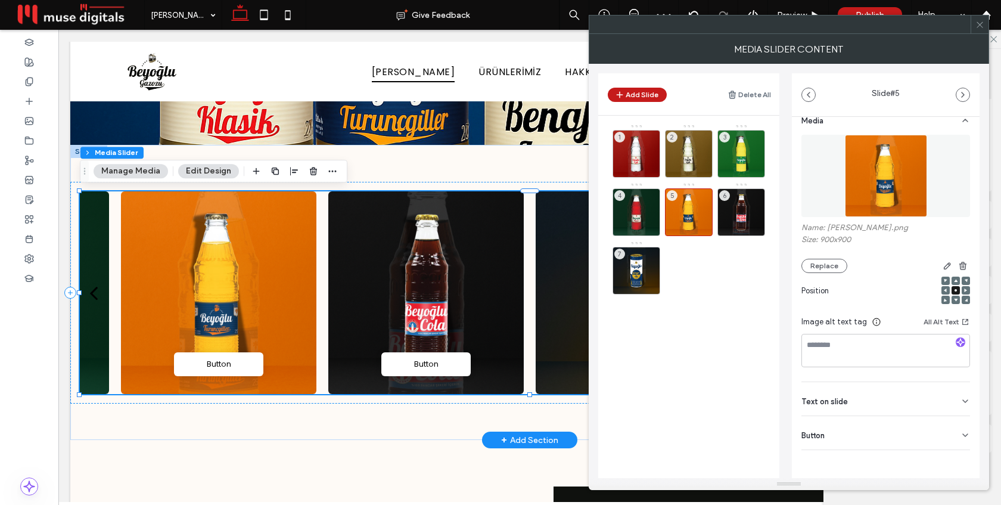
click at [826, 428] on div "Button" at bounding box center [885, 432] width 169 height 33
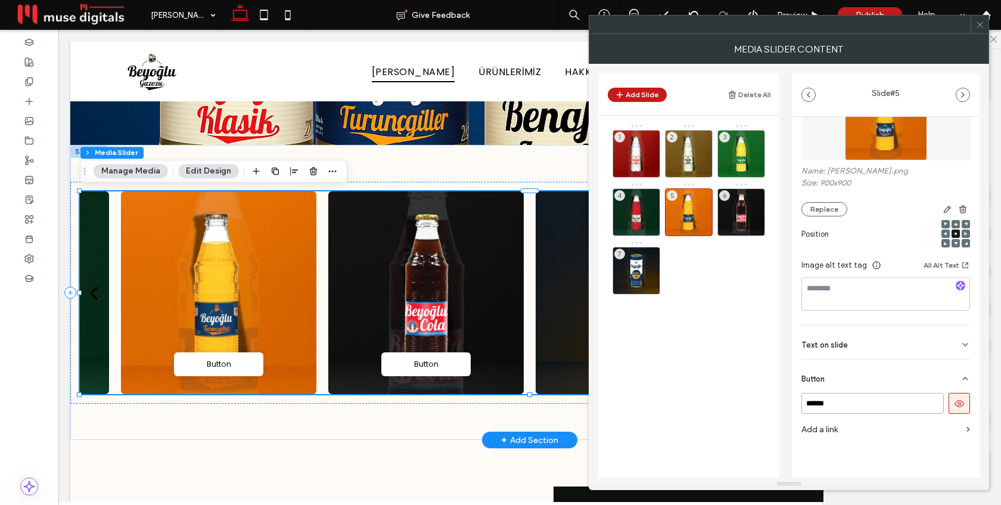
click at [825, 404] on input "******" at bounding box center [872, 403] width 142 height 21
type input "**********"
click at [789, 356] on div "**********" at bounding box center [788, 271] width 381 height 414
click at [739, 216] on div "6" at bounding box center [741, 212] width 48 height 48
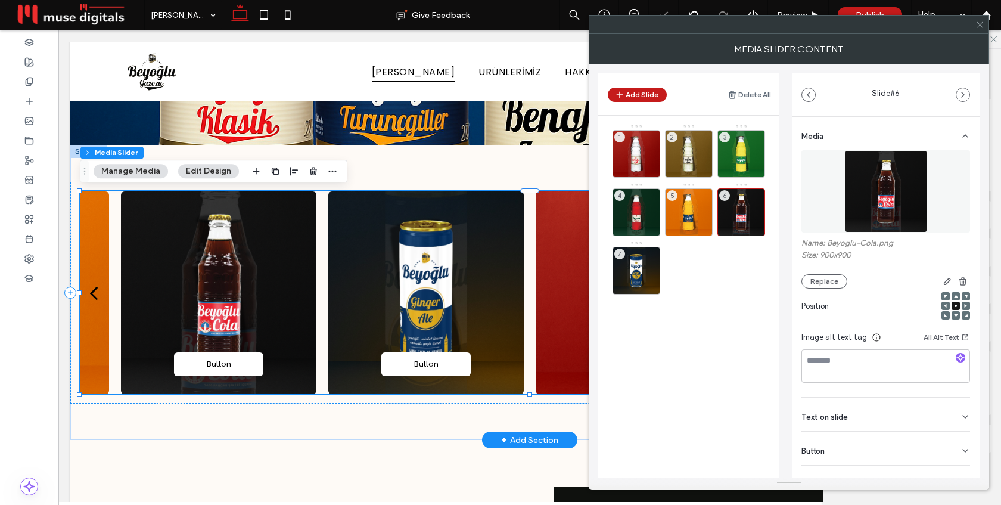
click at [833, 453] on div "Button" at bounding box center [885, 447] width 169 height 33
click at [834, 471] on input "******" at bounding box center [872, 475] width 142 height 21
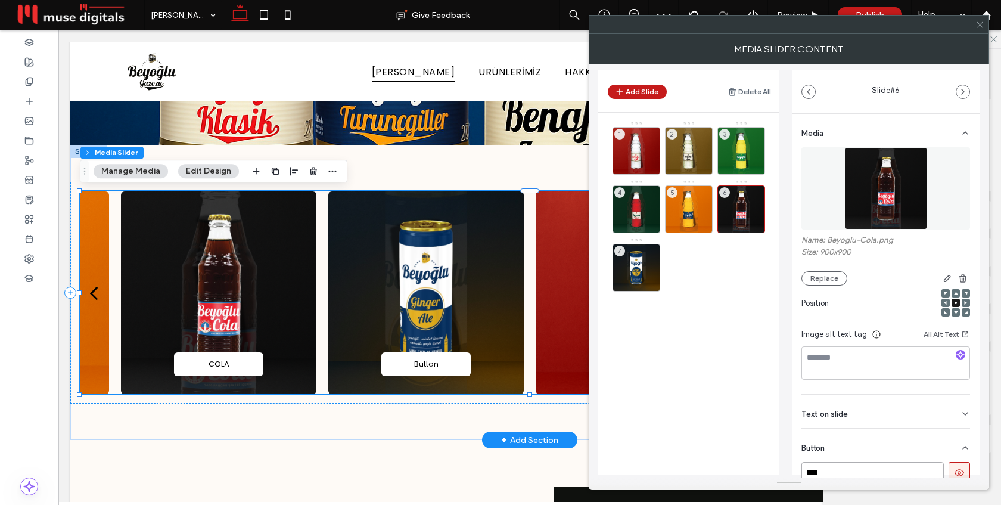
type input "****"
click at [788, 410] on div "Add Slide Delete All 1 2 3 4 5 6 7 Slide # 6 Media Name: Beyoglu-Cola.png Size:…" at bounding box center [788, 271] width 381 height 414
click at [632, 259] on div "7" at bounding box center [636, 268] width 48 height 48
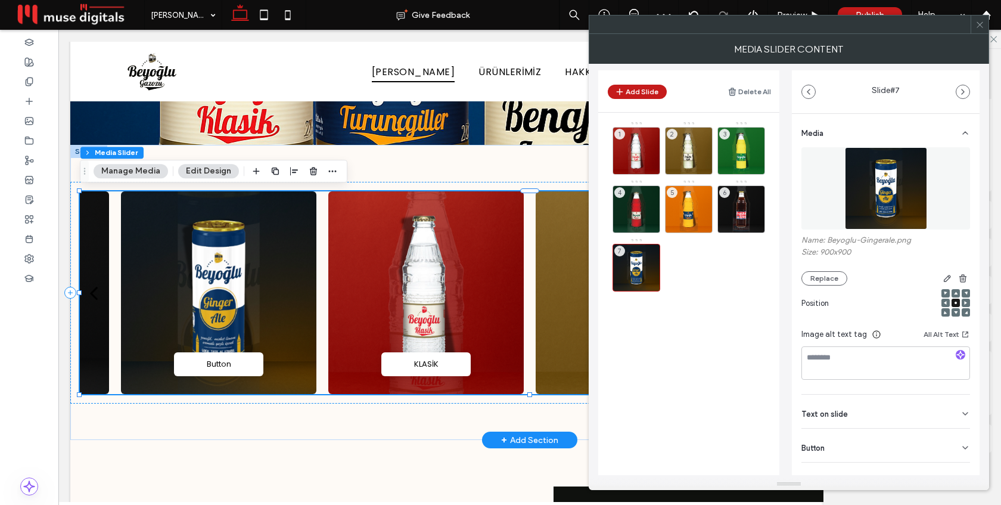
click at [820, 446] on span "Button" at bounding box center [812, 448] width 23 height 8
click at [823, 472] on input "******" at bounding box center [872, 472] width 142 height 21
type input "**********"
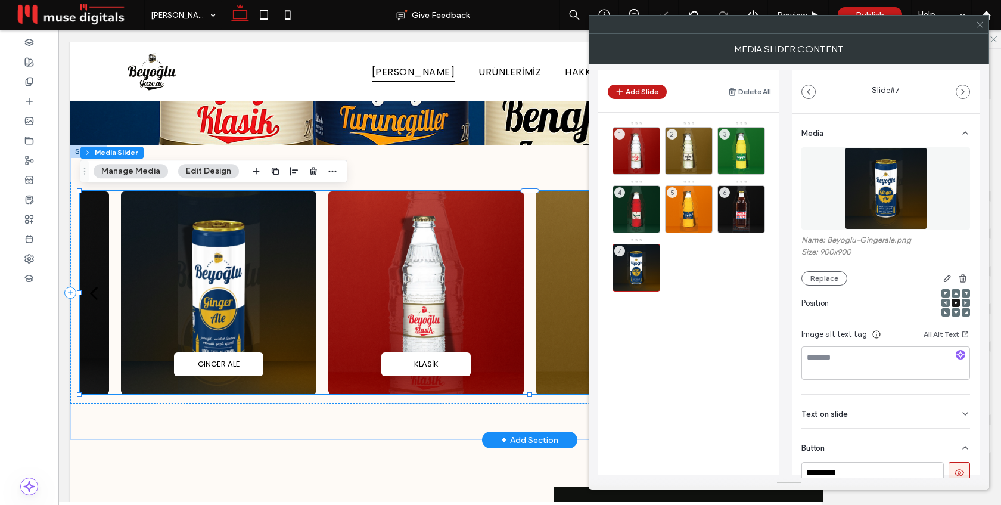
click at [788, 399] on div "**********" at bounding box center [788, 271] width 381 height 414
click at [983, 22] on icon at bounding box center [979, 24] width 9 height 9
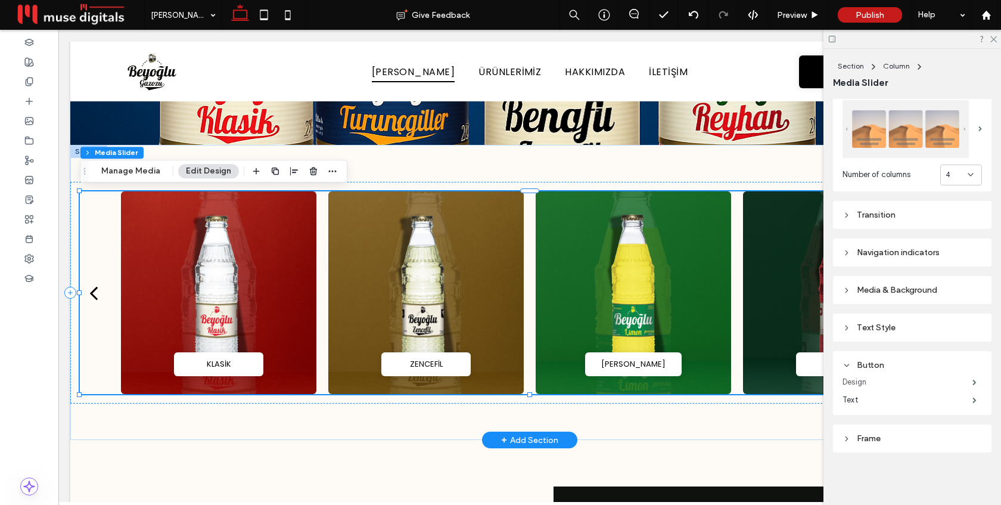
click at [920, 377] on label "Design" at bounding box center [907, 382] width 130 height 24
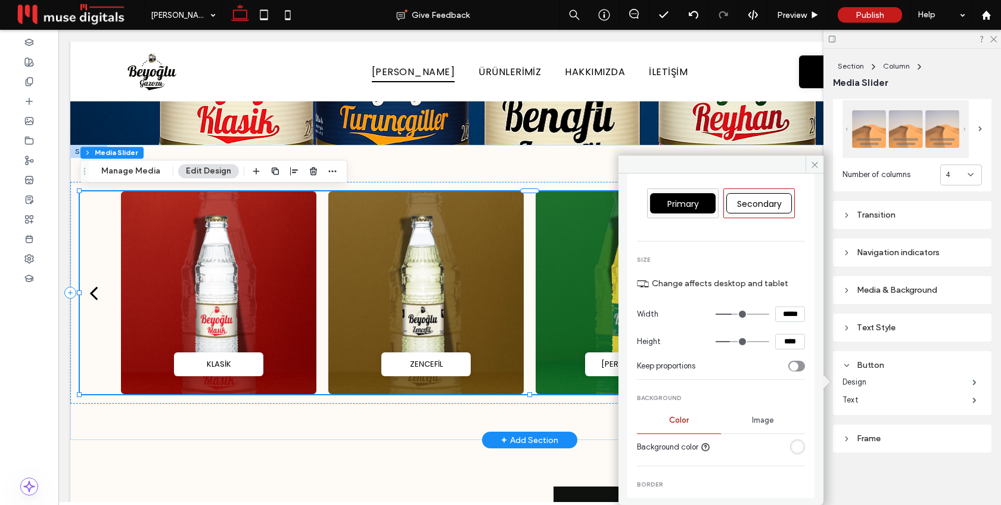
scroll to position [100, 0]
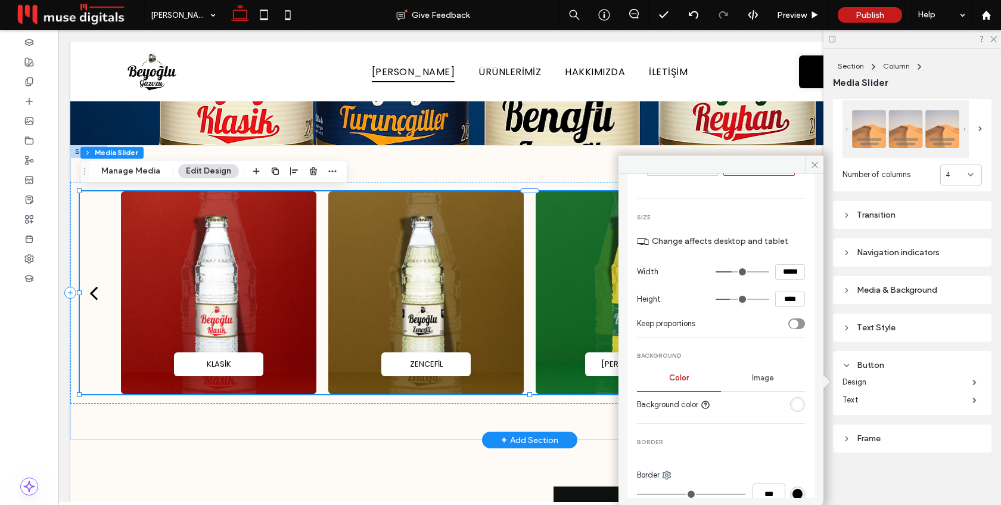
click at [792, 404] on div "rgb(255, 255, 255)" at bounding box center [797, 404] width 10 height 10
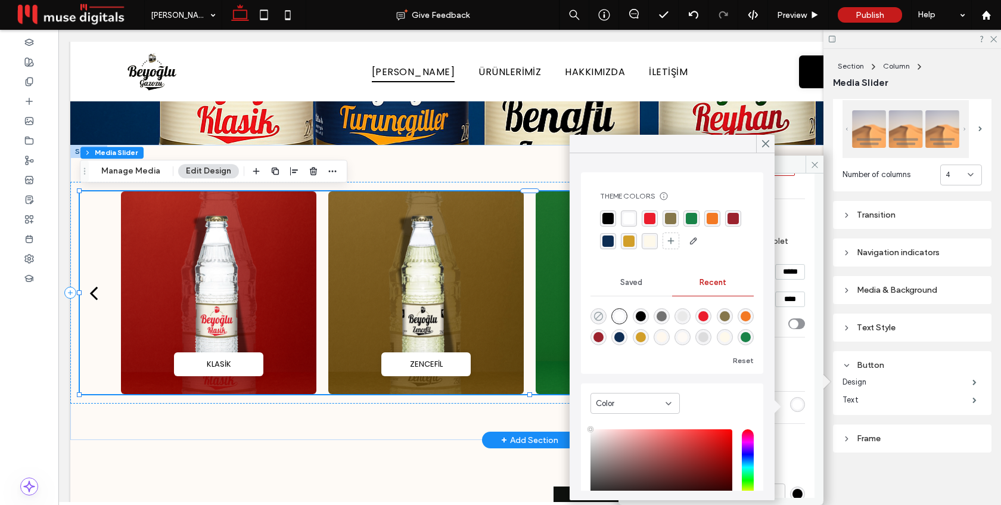
click at [596, 311] on icon "rgba(0, 0, 0, 0)" at bounding box center [598, 316] width 10 height 10
type input "*******"
type input "*"
type input "**"
click at [766, 145] on icon at bounding box center [765, 143] width 11 height 11
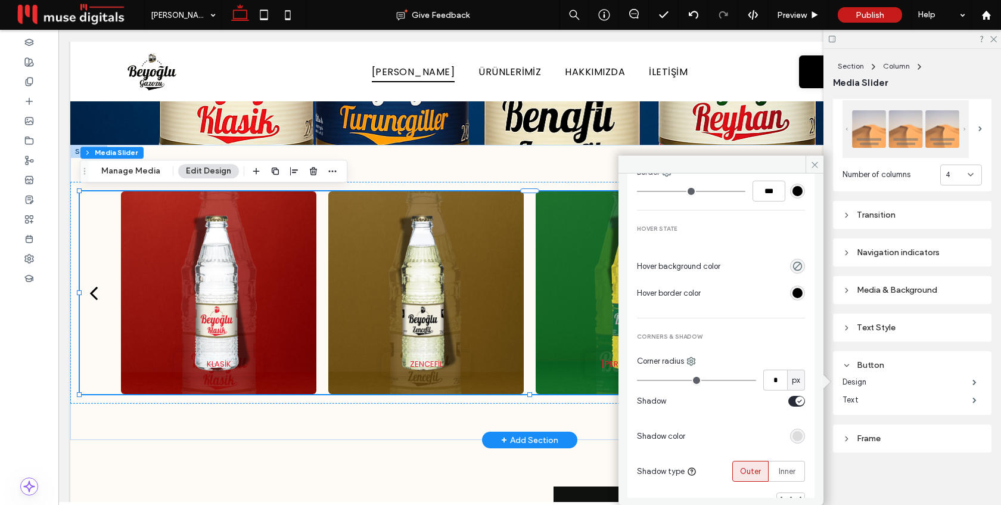
scroll to position [408, 0]
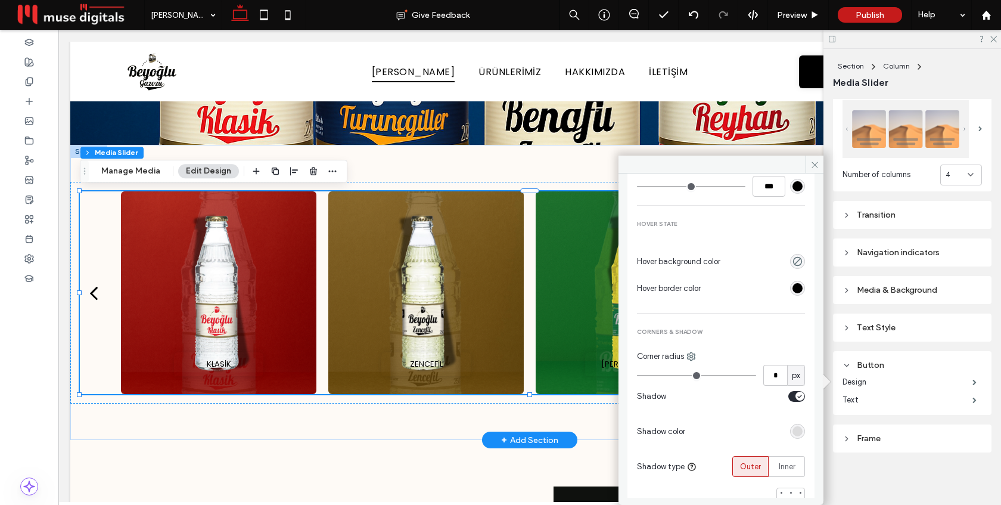
click at [797, 396] on icon "toggle" at bounding box center [799, 396] width 5 height 4
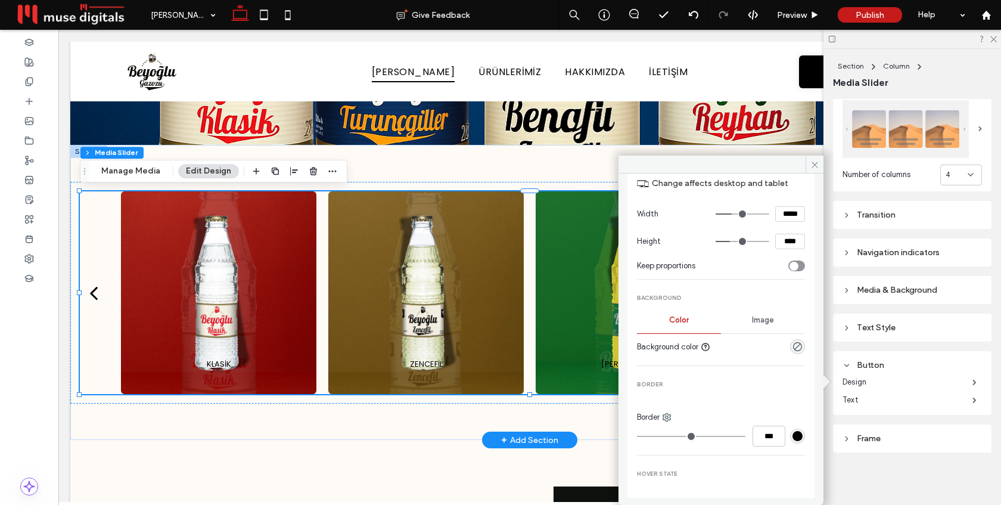
scroll to position [175, 0]
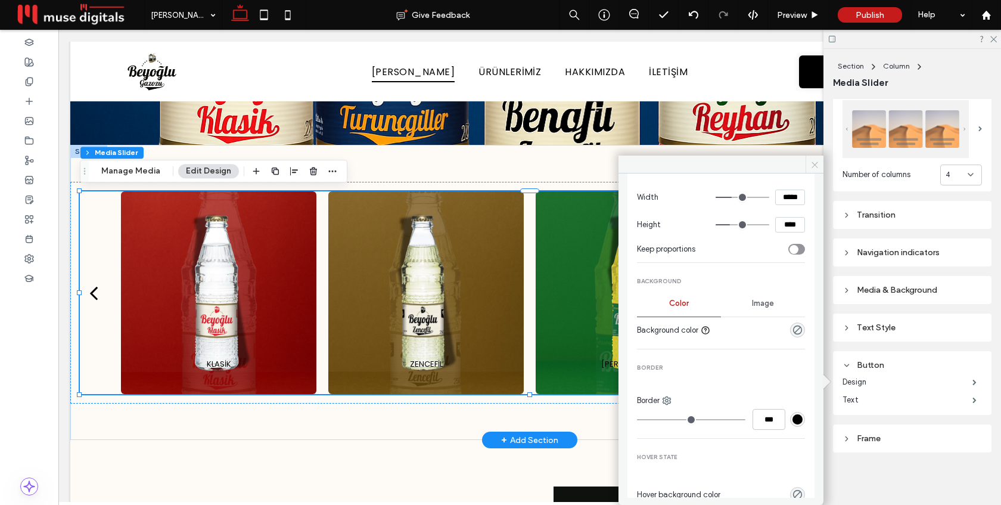
click at [814, 167] on icon at bounding box center [814, 164] width 9 height 9
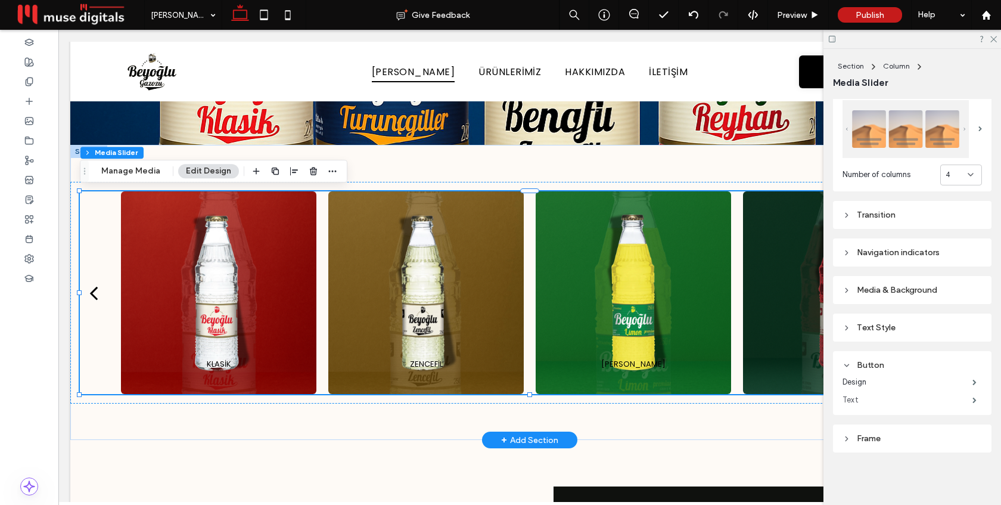
click at [964, 401] on label "Text" at bounding box center [907, 400] width 130 height 24
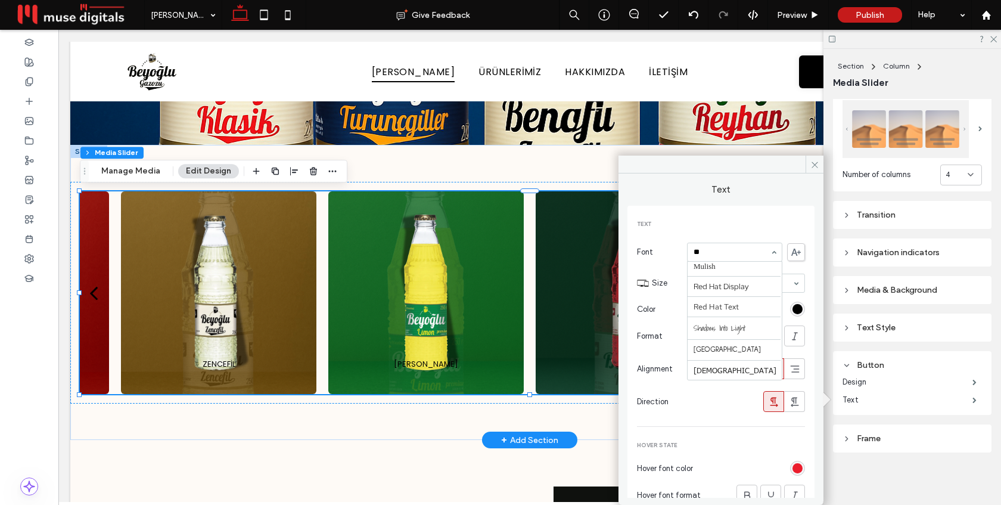
scroll to position [0, 0]
type input "***"
click at [797, 312] on div "rgb(0, 0, 0)" at bounding box center [797, 309] width 10 height 10
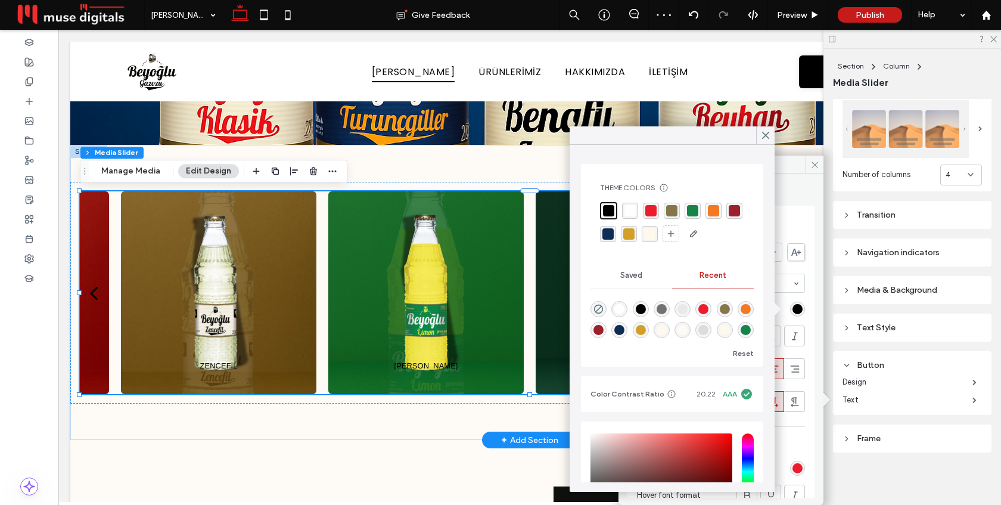
click at [630, 210] on div "rgba(255, 255, 255, 1)" at bounding box center [629, 210] width 11 height 11
drag, startPoint x: 764, startPoint y: 133, endPoint x: 705, endPoint y: 104, distance: 65.5
click at [764, 133] on use at bounding box center [766, 135] width 6 height 7
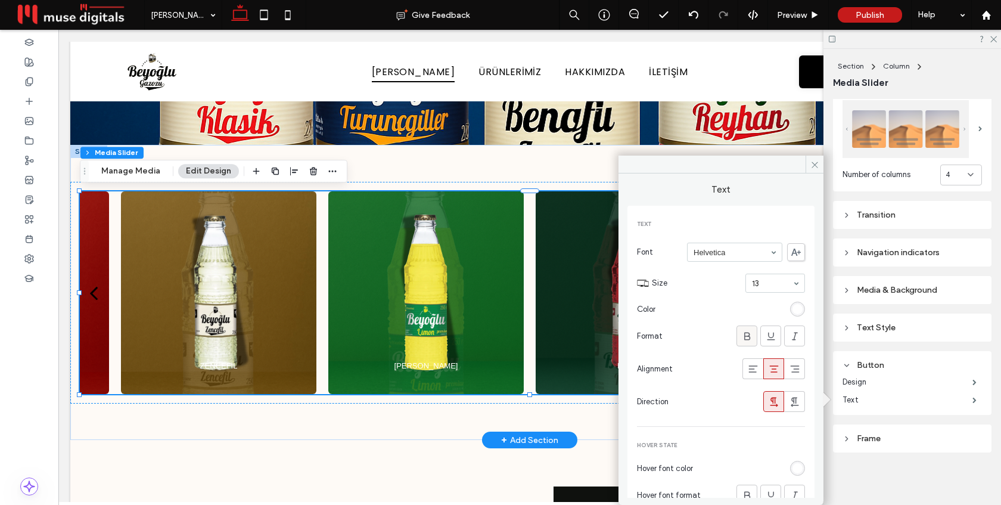
click at [741, 336] on icon at bounding box center [747, 336] width 12 height 12
click at [767, 339] on use at bounding box center [771, 336] width 8 height 8
click at [767, 338] on use at bounding box center [771, 336] width 8 height 8
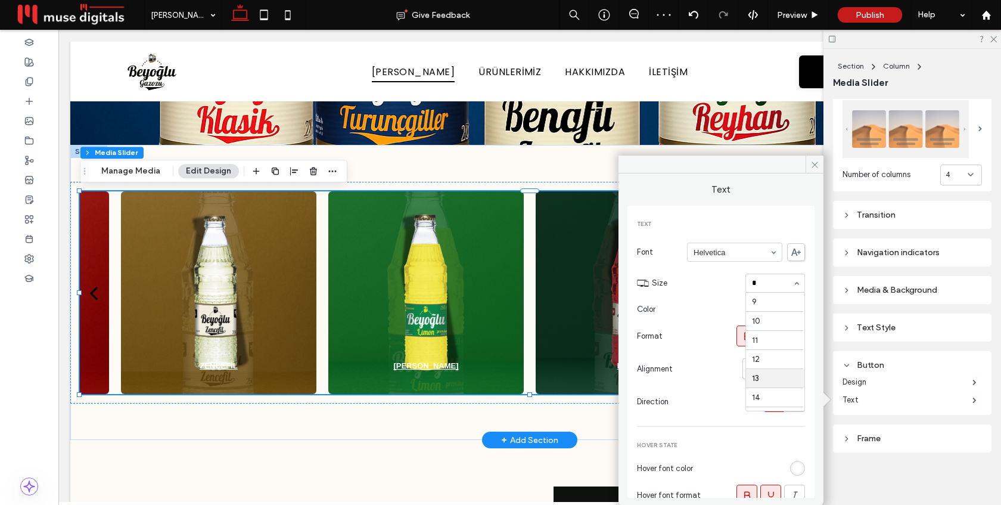
type input "**"
click at [810, 166] on icon at bounding box center [814, 164] width 9 height 9
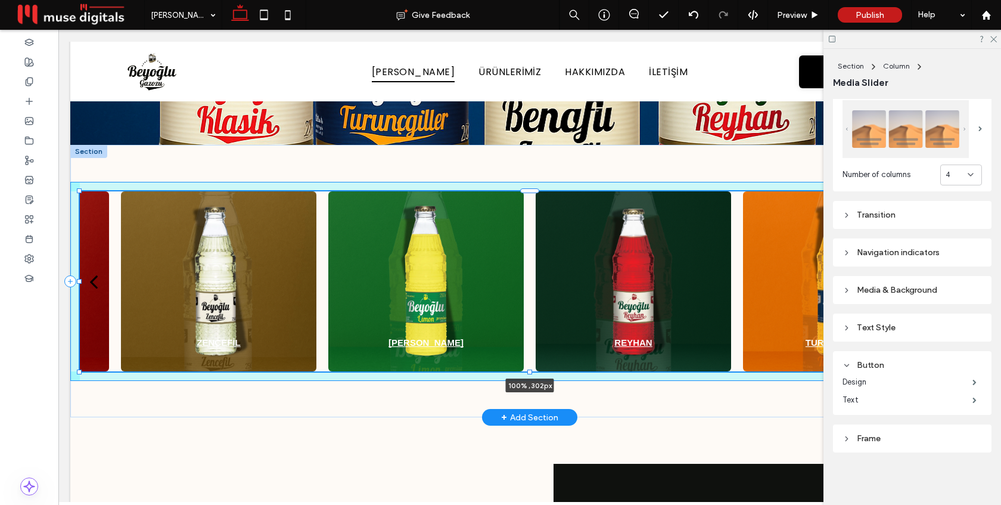
drag, startPoint x: 530, startPoint y: 393, endPoint x: 530, endPoint y: 380, distance: 13.1
click at [530, 382] on div "KLASİK KLASİK ZENCEFİL ZENCEFİL LİMON LİMON REYHAN REYHAN TURUNÇGİLLER TURUNÇGİ…" at bounding box center [529, 281] width 919 height 272
type input "***"
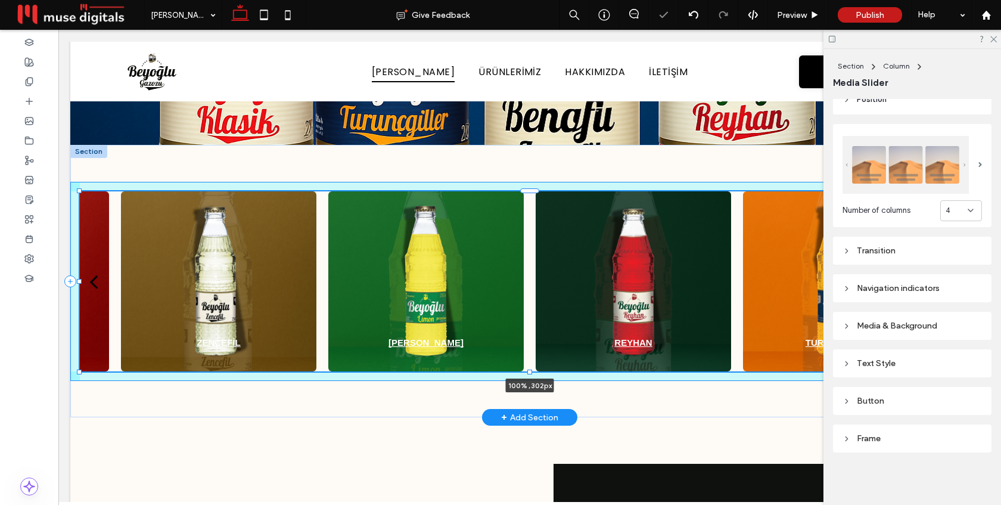
scroll to position [172, 0]
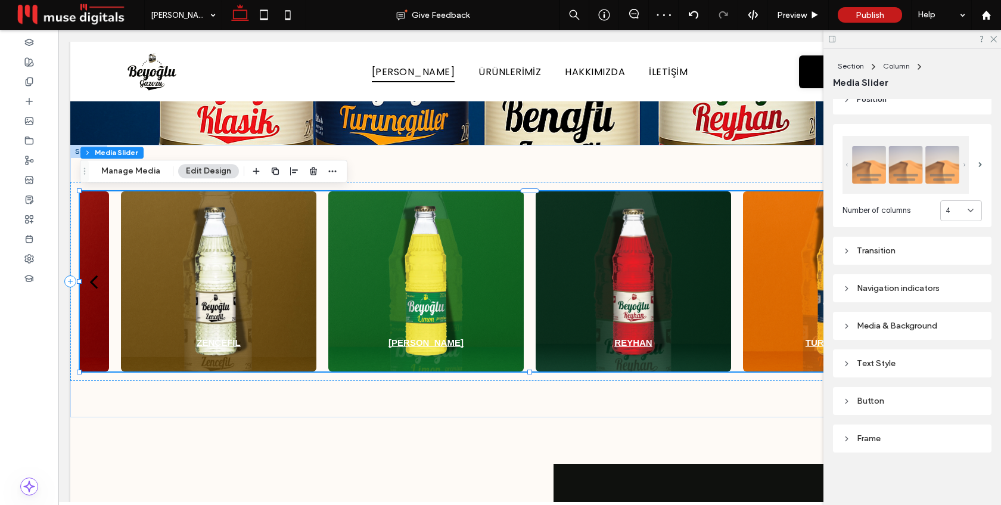
click at [879, 360] on div "Text Style" at bounding box center [911, 363] width 139 height 10
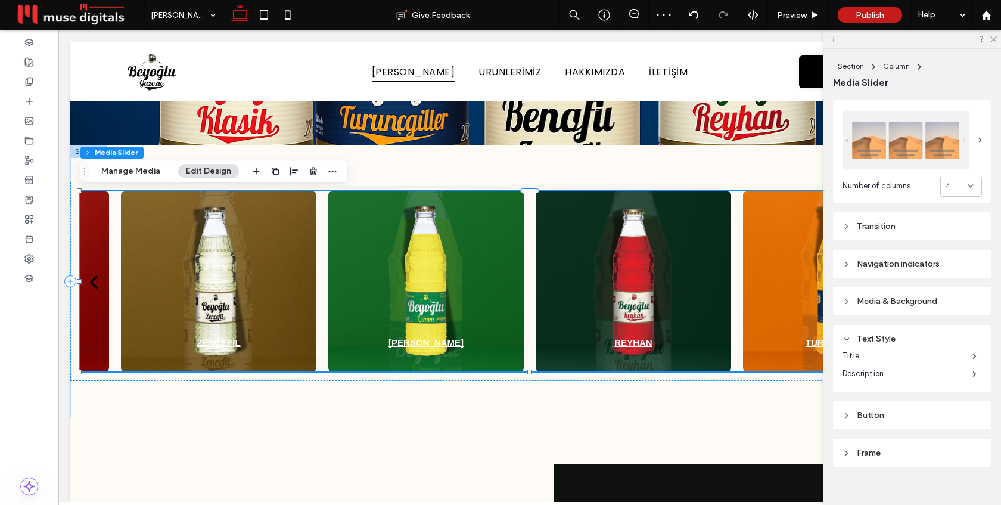
scroll to position [207, 0]
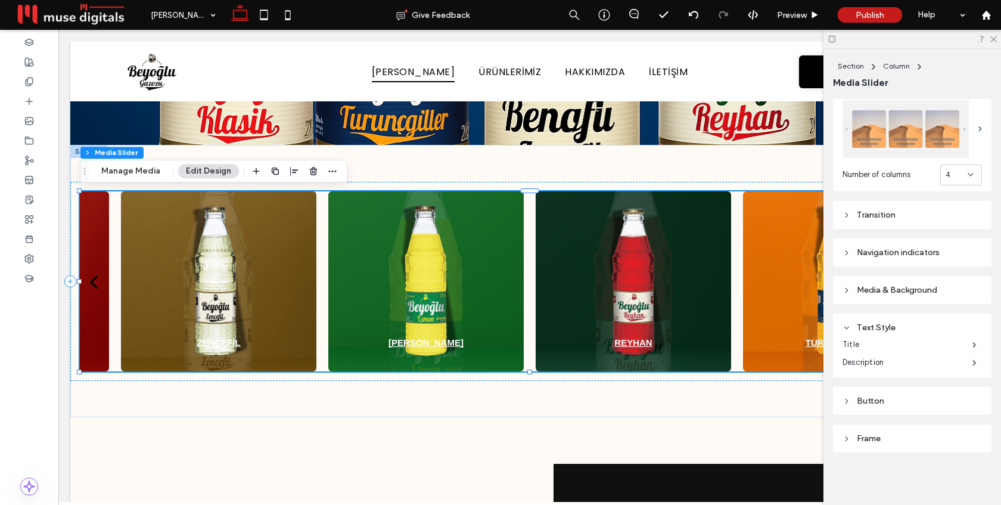
click at [887, 290] on div "Media & Background" at bounding box center [911, 290] width 139 height 10
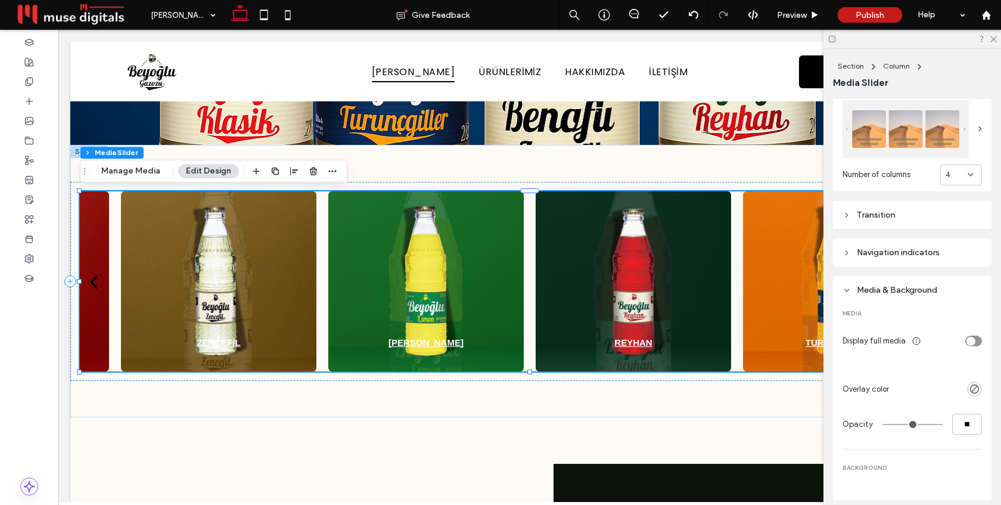
click at [887, 290] on div "Media & Background" at bounding box center [911, 290] width 139 height 10
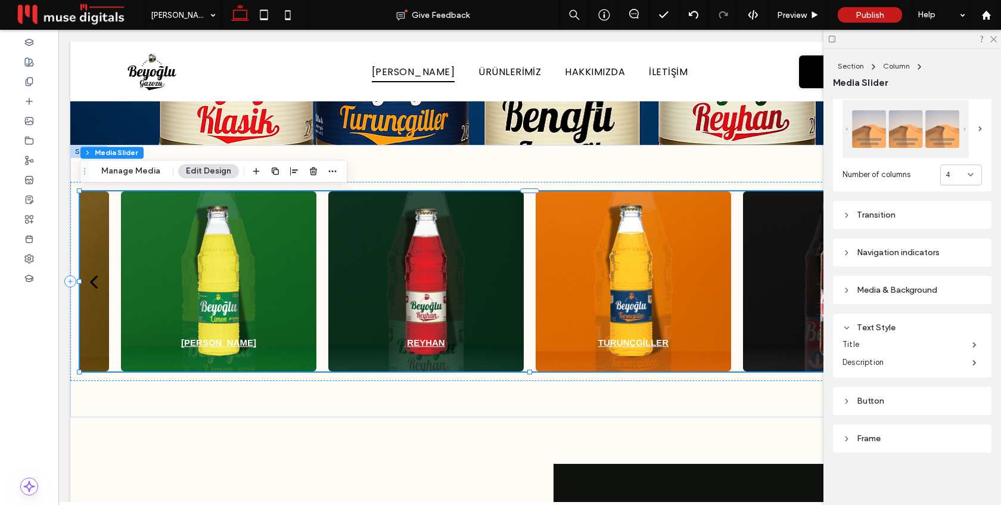
click at [884, 449] on div "Frame" at bounding box center [912, 438] width 158 height 28
click at [887, 442] on div "Frame" at bounding box center [911, 438] width 139 height 10
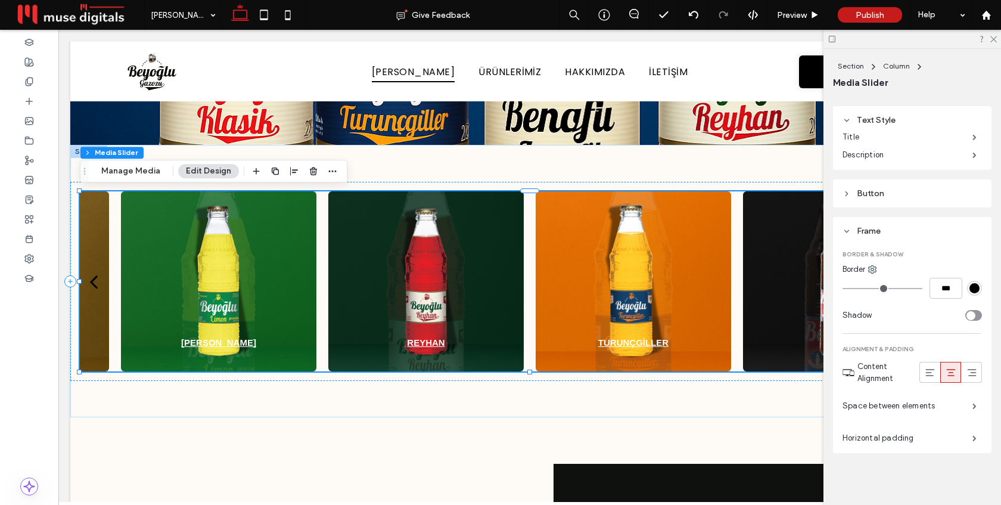
scroll to position [415, 0]
click at [901, 439] on label "Horizontal padding" at bounding box center [907, 437] width 130 height 24
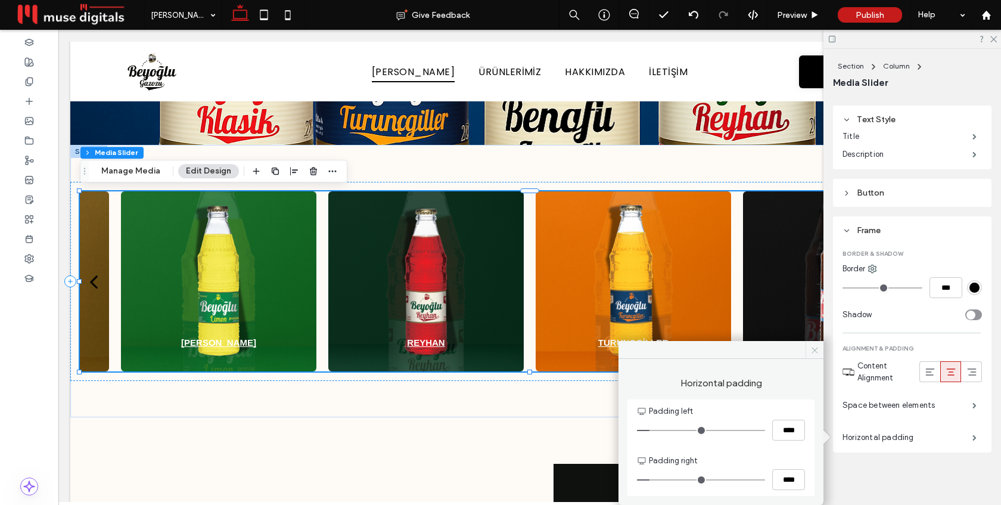
click at [813, 354] on icon at bounding box center [814, 350] width 9 height 9
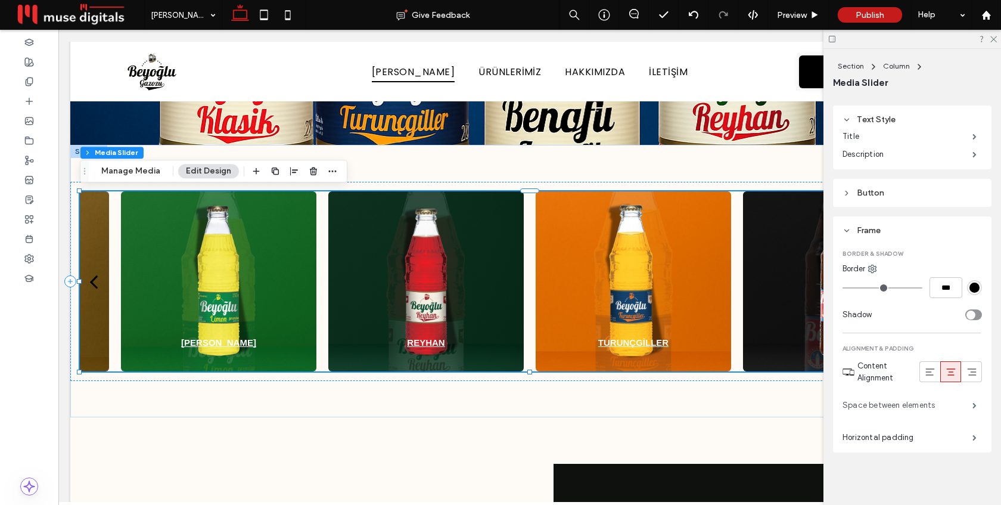
click at [879, 400] on label "Space between elements" at bounding box center [907, 405] width 130 height 24
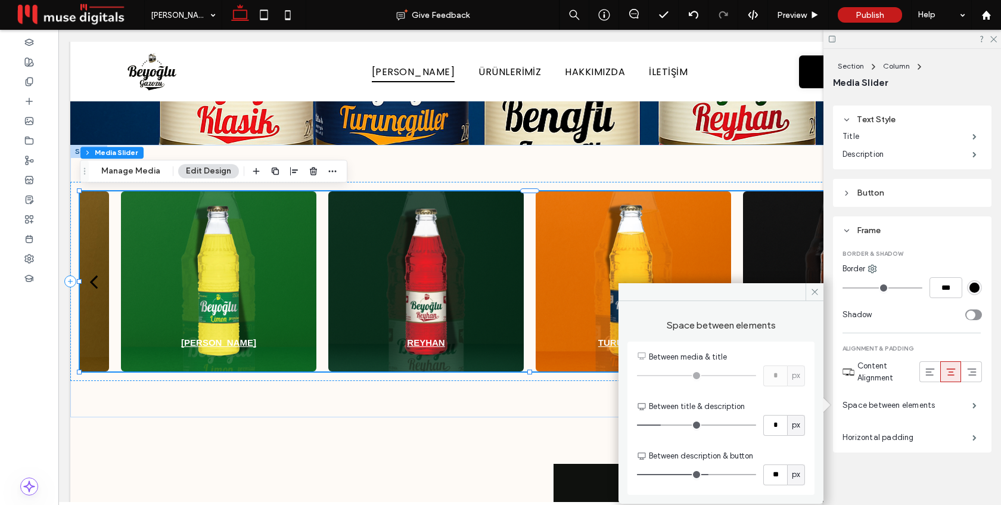
type input "**"
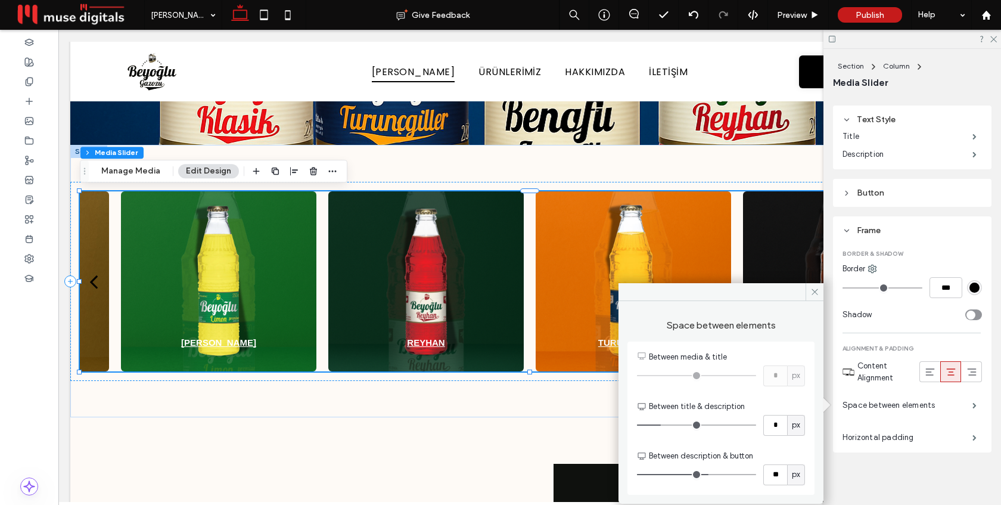
type input "**"
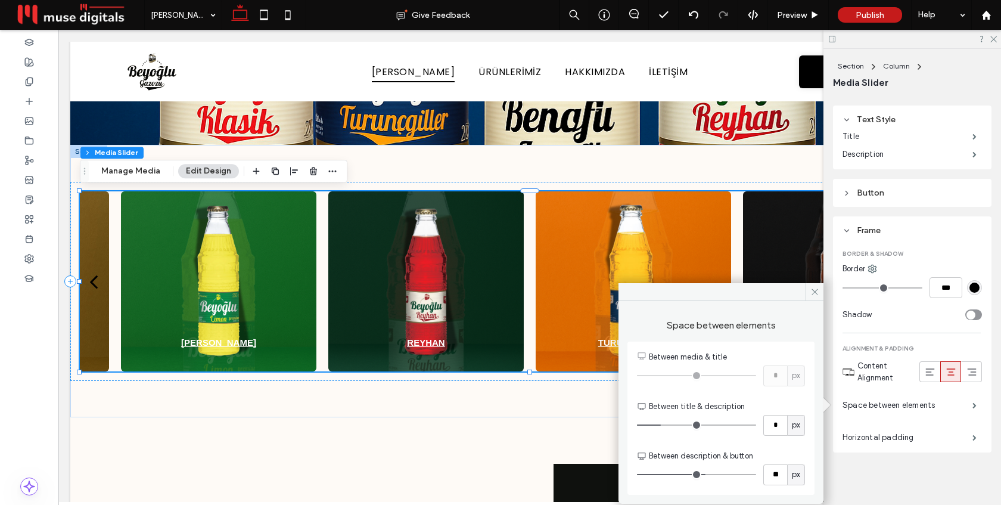
type input "**"
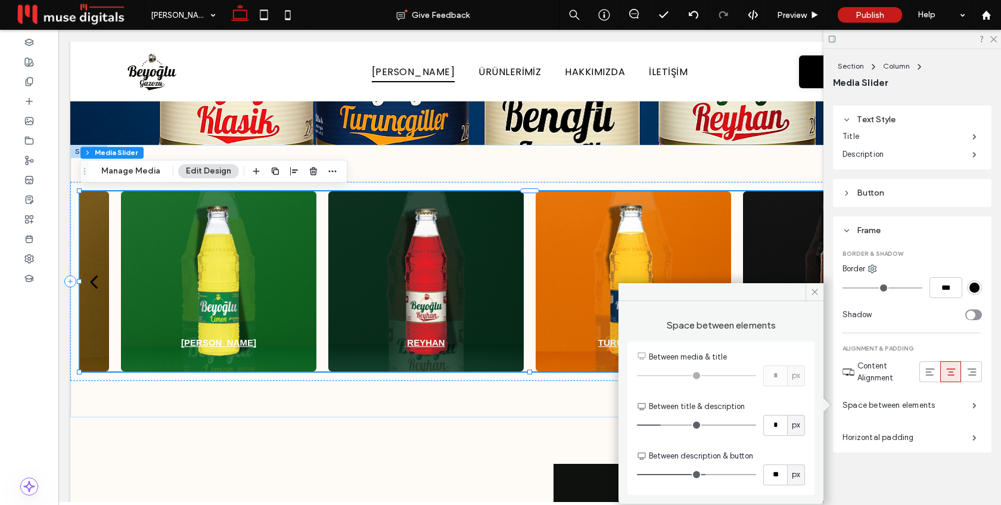
type input "**"
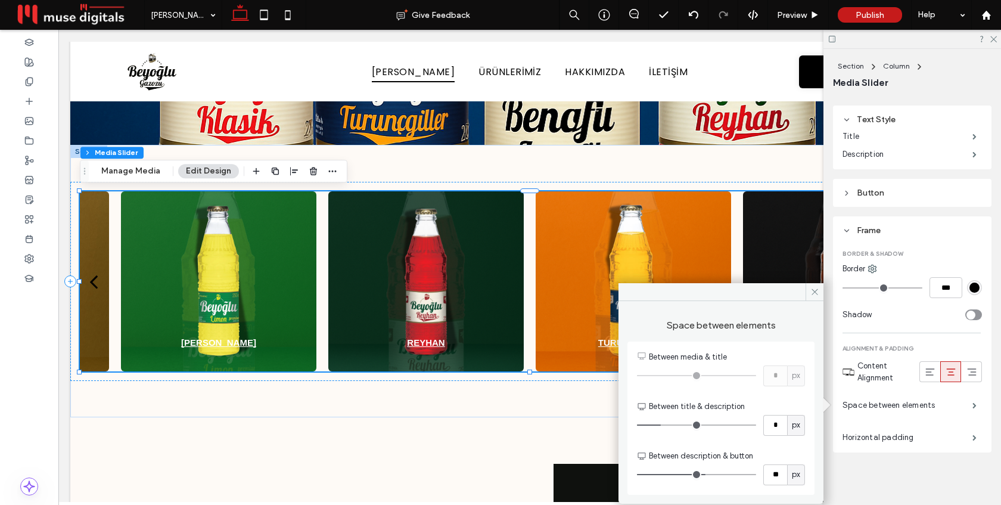
type input "**"
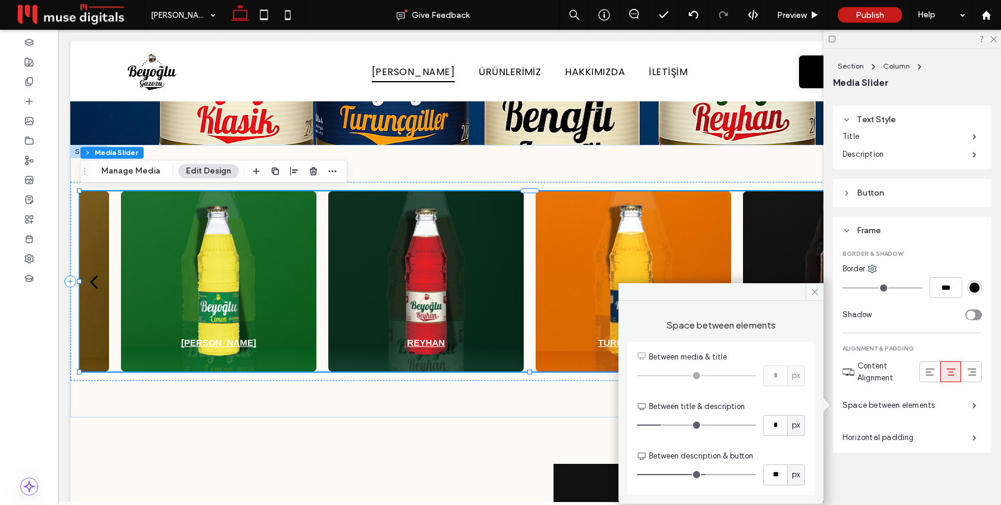
type input "**"
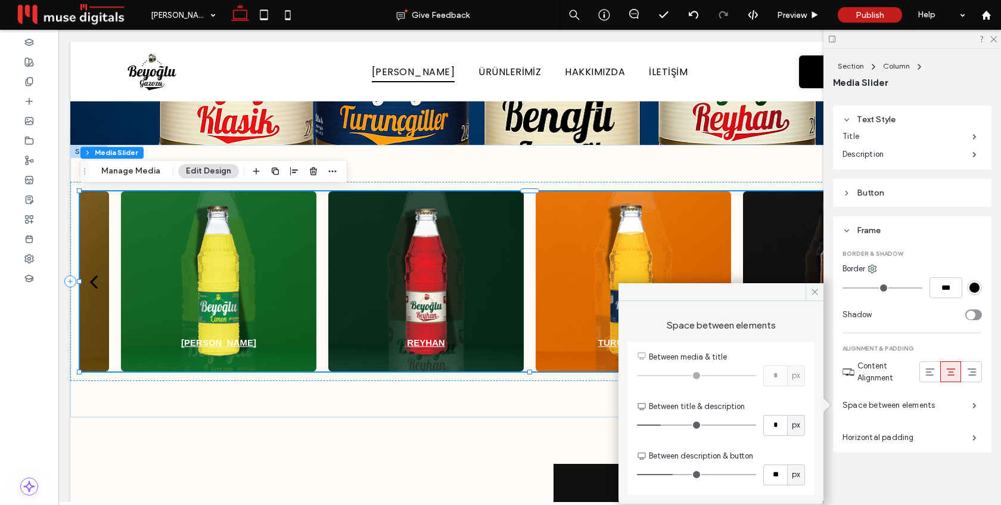
type input "**"
type input "*"
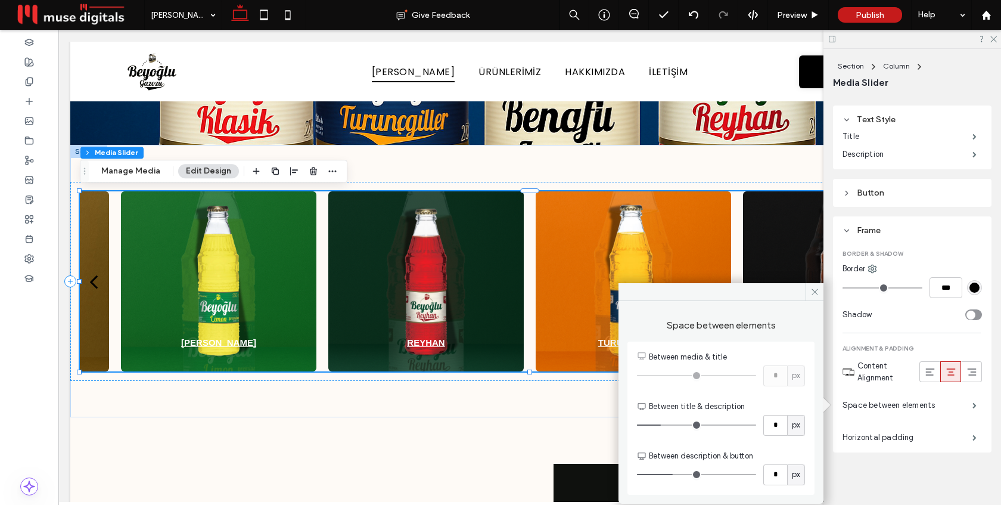
type input "*"
drag, startPoint x: 709, startPoint y: 474, endPoint x: 661, endPoint y: 474, distance: 48.3
click at [661, 474] on input "range" at bounding box center [696, 474] width 119 height 1
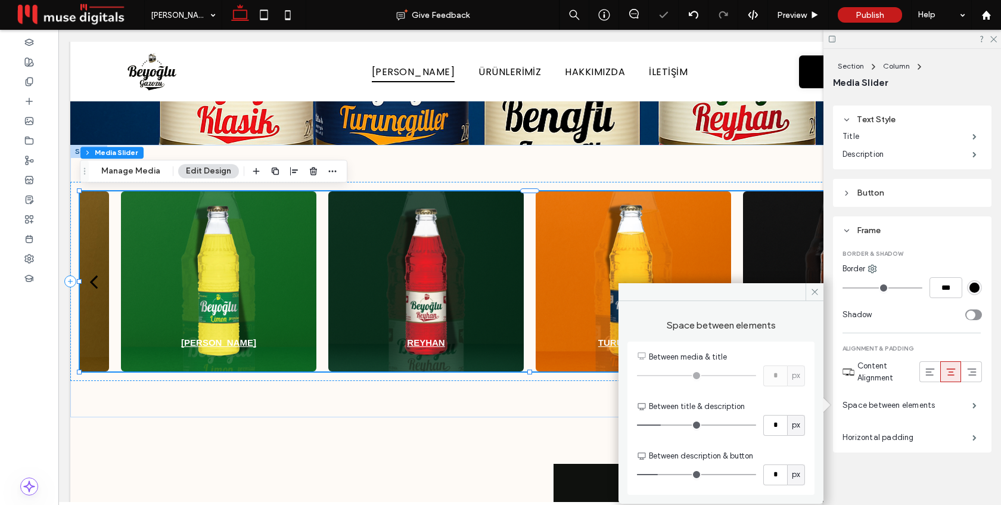
type input "*"
drag, startPoint x: 661, startPoint y: 474, endPoint x: 654, endPoint y: 472, distance: 6.7
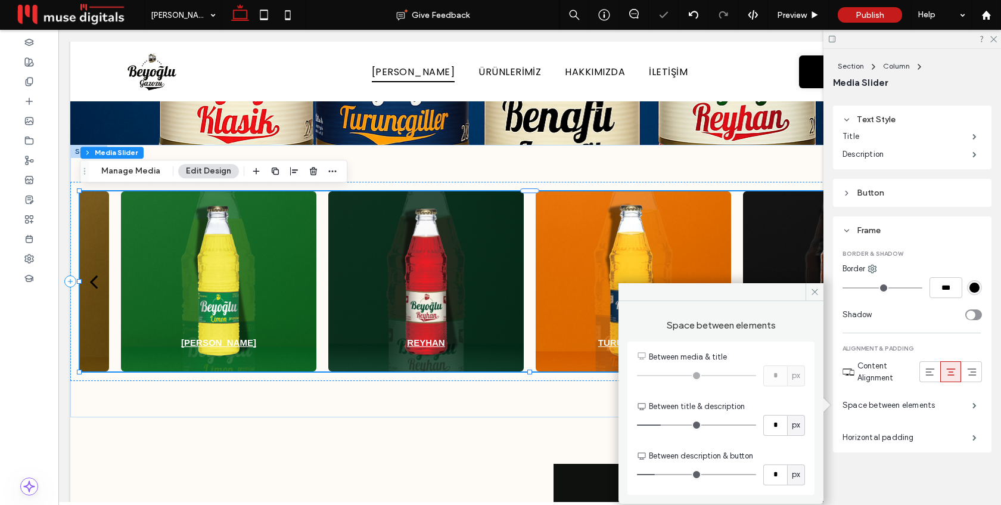
type input "*"
click at [654, 474] on input "range" at bounding box center [696, 474] width 119 height 1
click at [813, 293] on use at bounding box center [814, 292] width 6 height 6
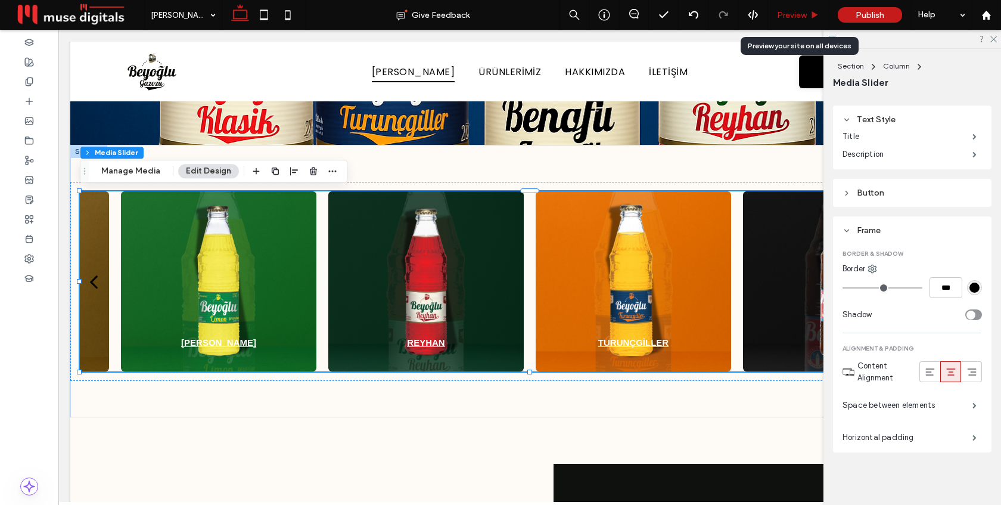
click at [786, 14] on span "Preview" at bounding box center [792, 15] width 30 height 10
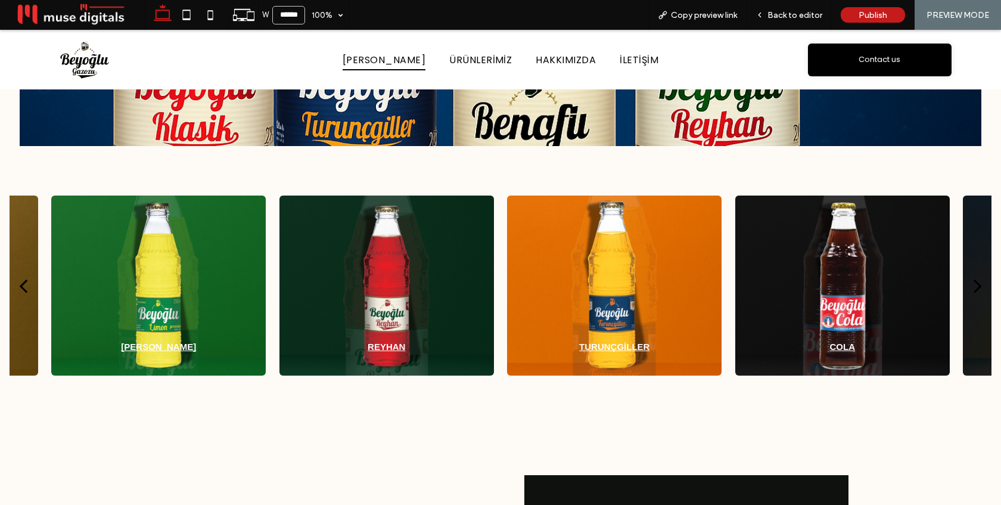
scroll to position [360, 0]
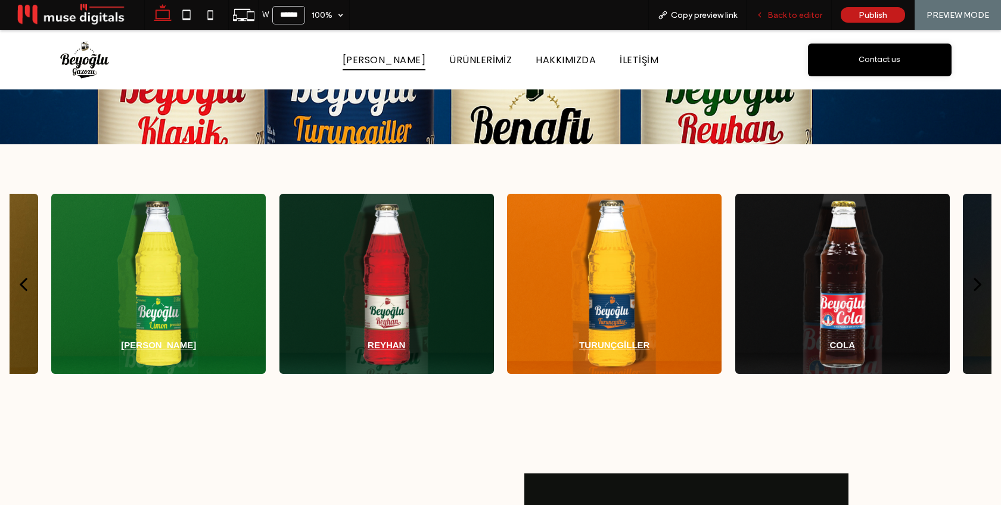
click at [789, 13] on span "Back to editor" at bounding box center [794, 15] width 55 height 10
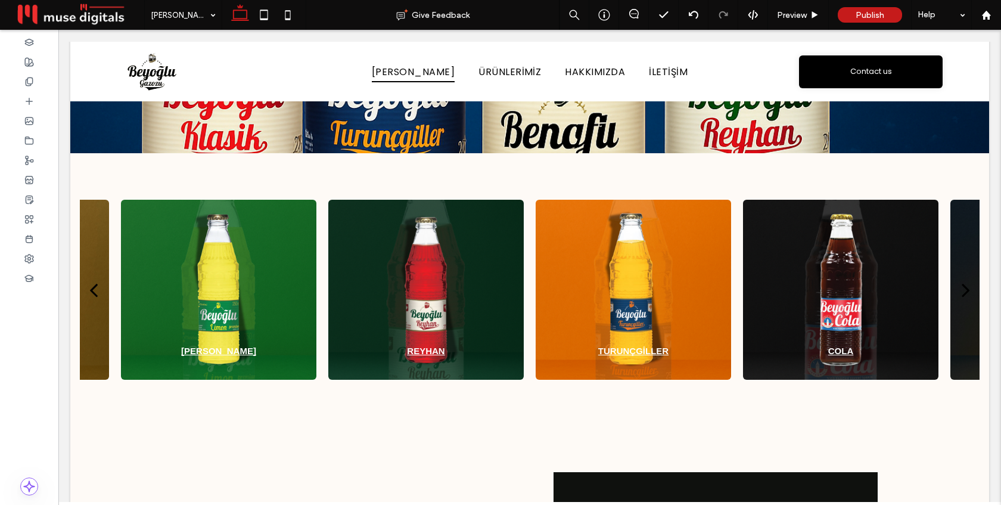
scroll to position [369, 0]
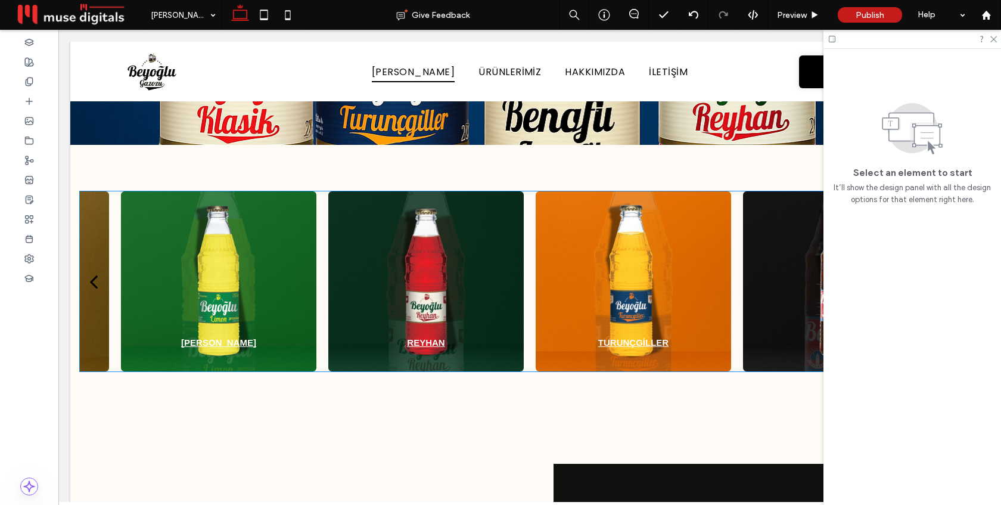
click at [748, 216] on div at bounding box center [840, 281] width 195 height 180
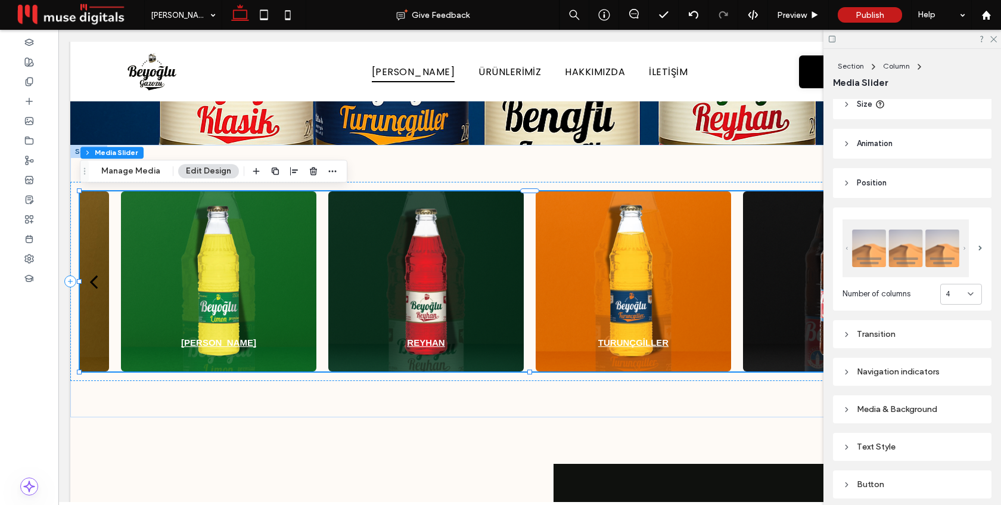
scroll to position [172, 0]
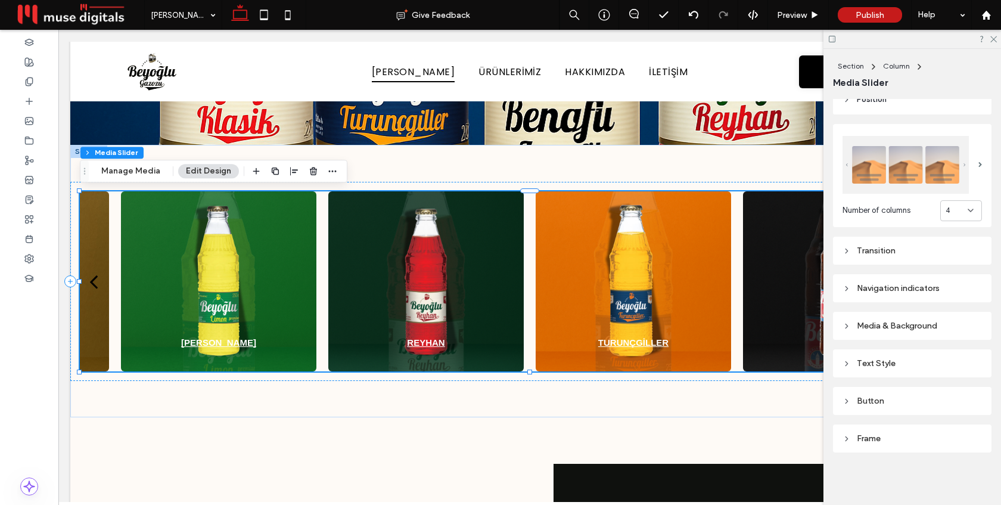
click at [907, 292] on div "Navigation indicators" at bounding box center [911, 288] width 139 height 10
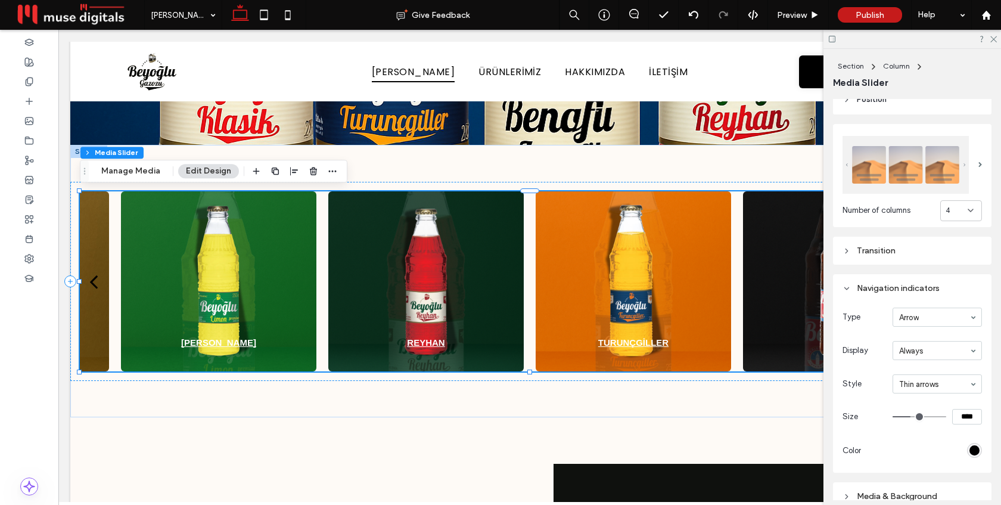
click at [971, 445] on div "rgb(0, 0, 0)" at bounding box center [974, 450] width 10 height 10
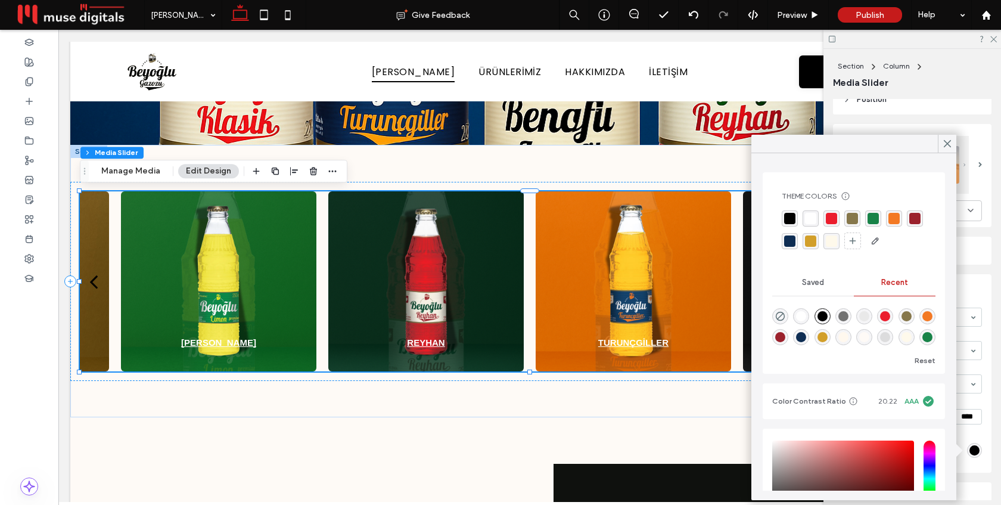
click at [833, 239] on div "rgba(254, 249, 235, 1)" at bounding box center [831, 240] width 11 height 11
click at [948, 148] on icon at bounding box center [947, 143] width 11 height 11
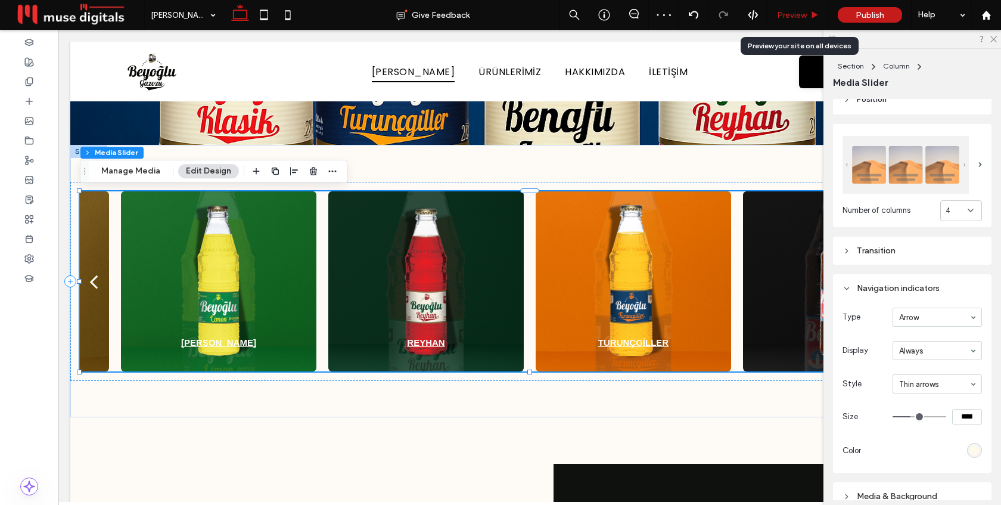
click at [799, 13] on span "Preview" at bounding box center [792, 15] width 30 height 10
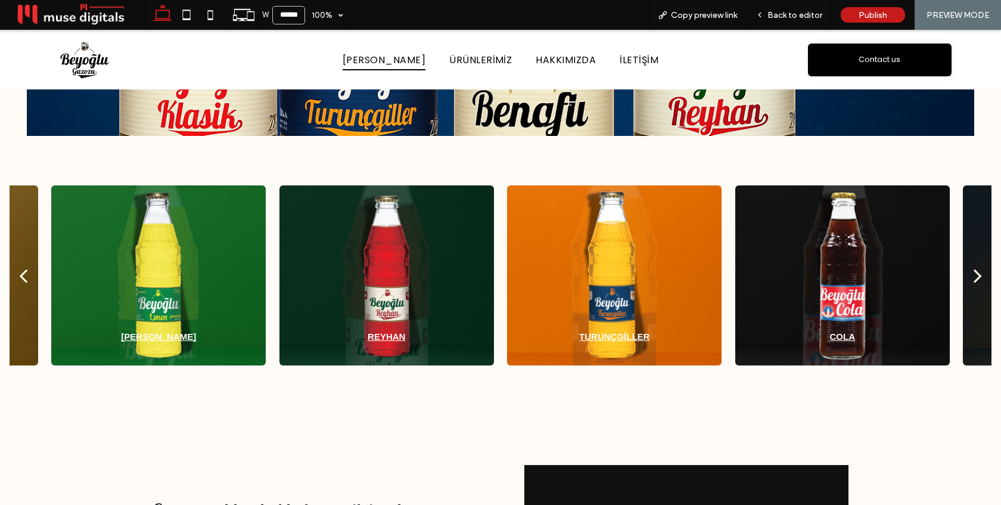
scroll to position [360, 0]
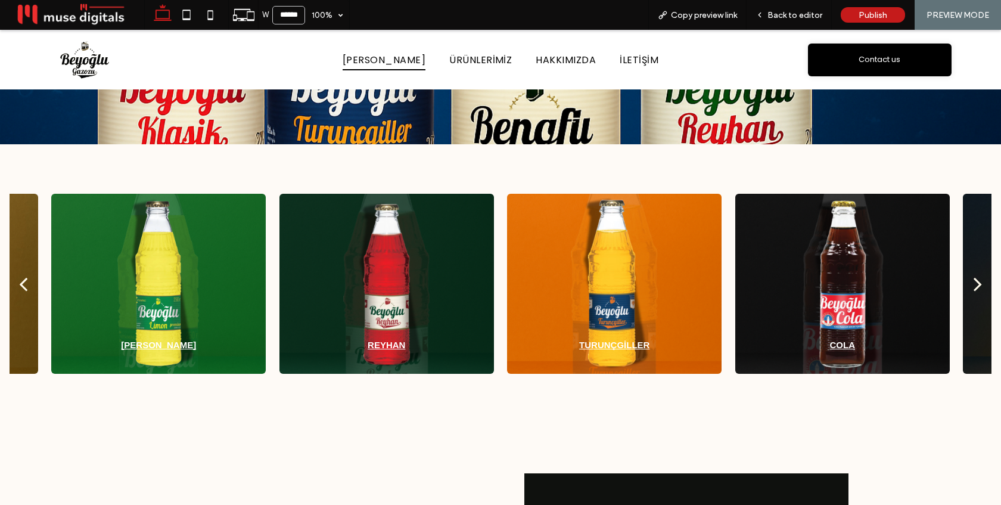
click at [980, 285] on div "next" at bounding box center [977, 284] width 8 height 24
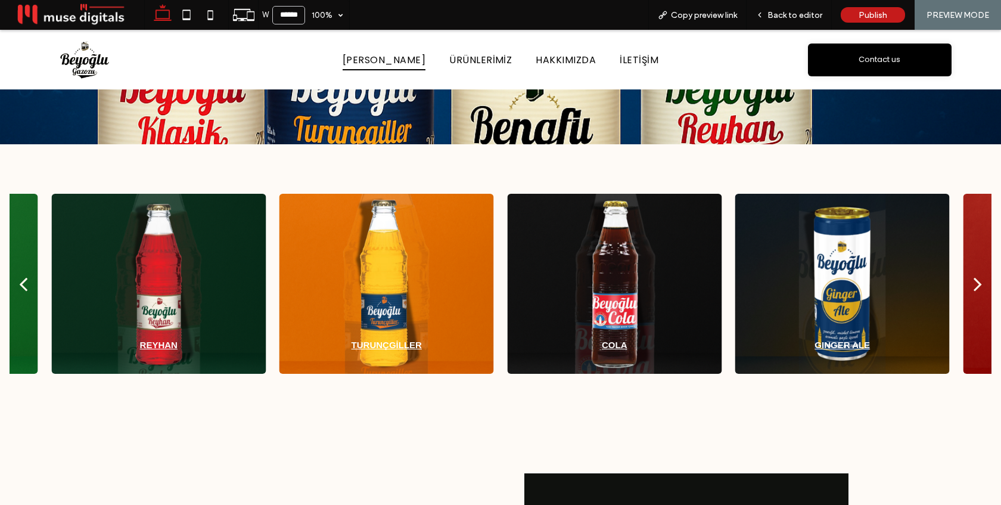
click at [980, 284] on div "next" at bounding box center [977, 284] width 8 height 24
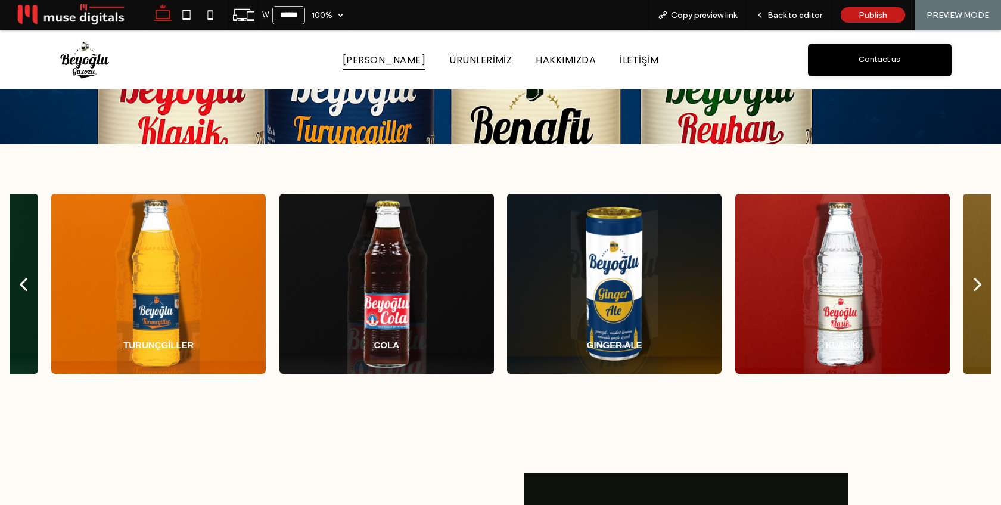
click at [980, 284] on div "next" at bounding box center [977, 284] width 8 height 24
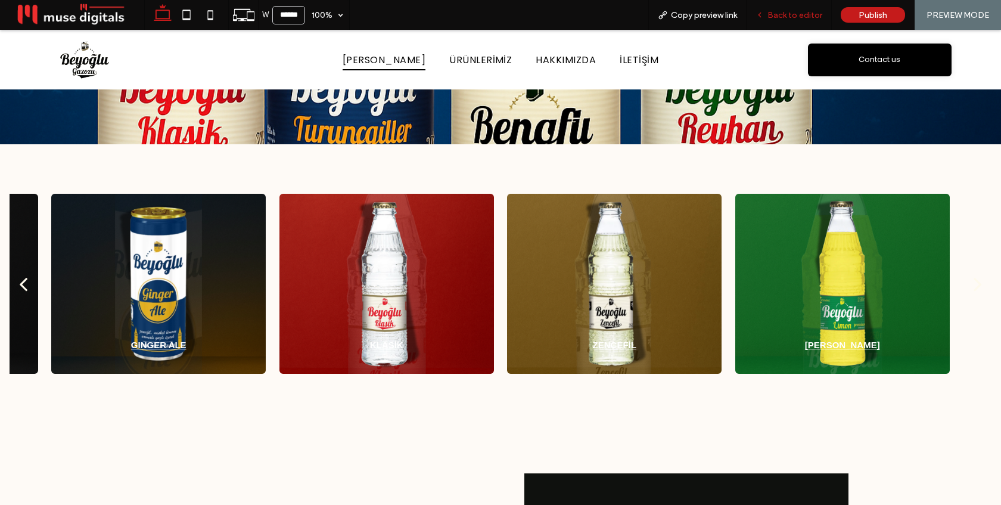
click at [791, 18] on span "Back to editor" at bounding box center [794, 15] width 55 height 10
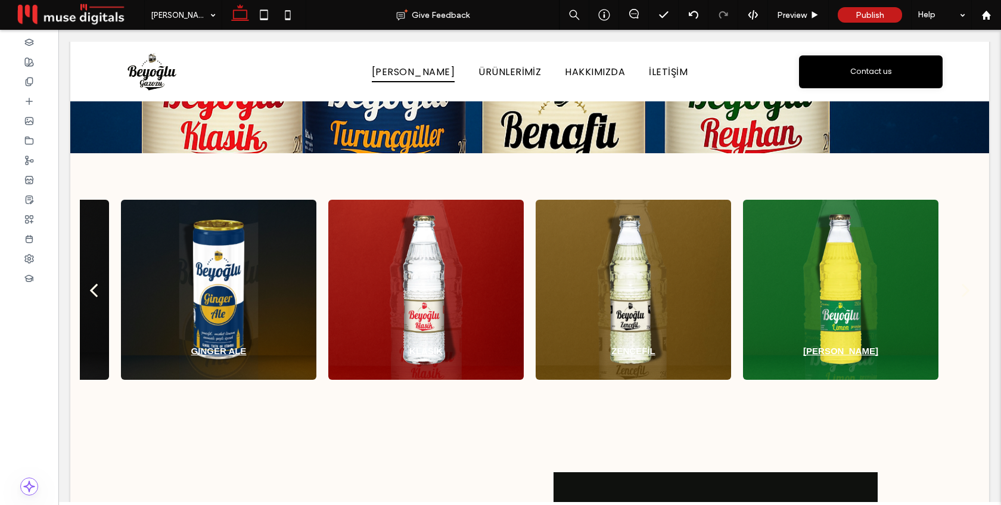
scroll to position [369, 0]
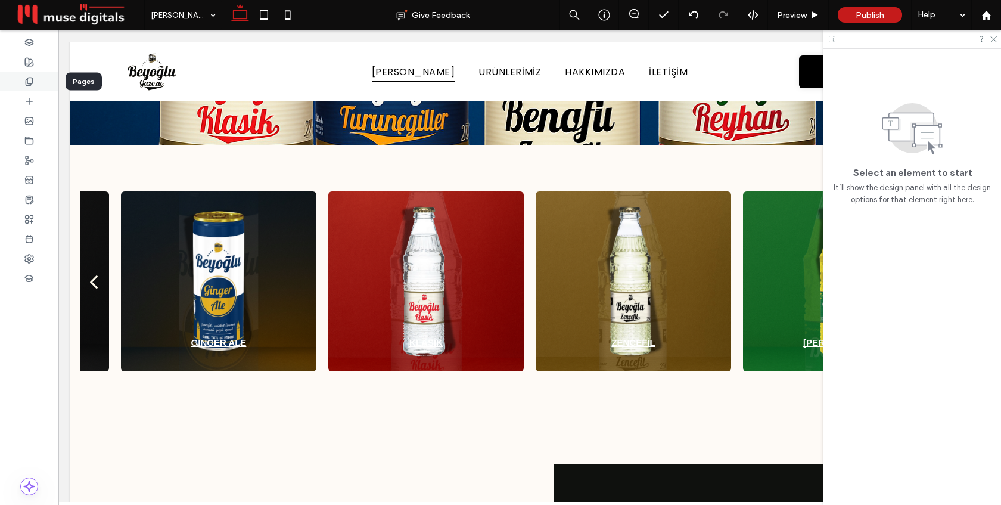
click at [24, 77] on icon at bounding box center [29, 82] width 10 height 10
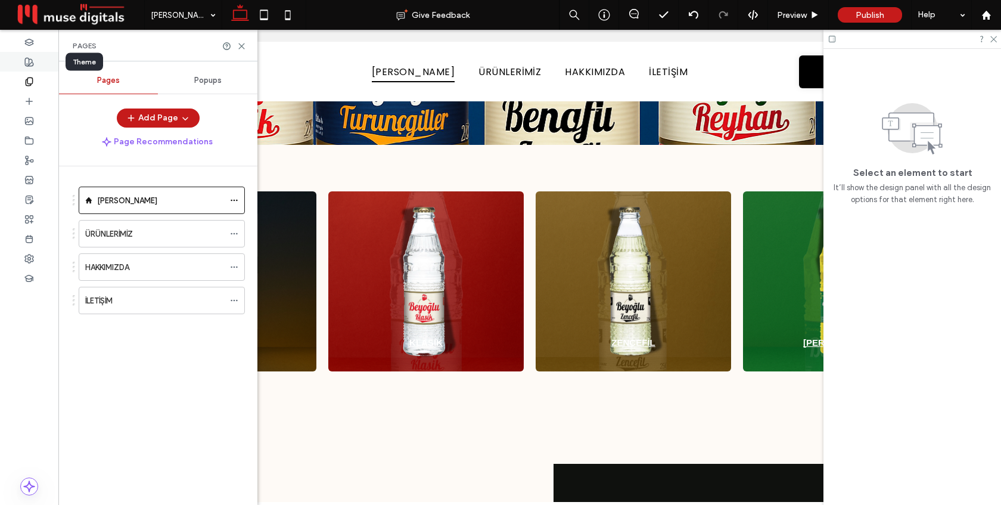
click at [32, 58] on icon at bounding box center [29, 62] width 10 height 10
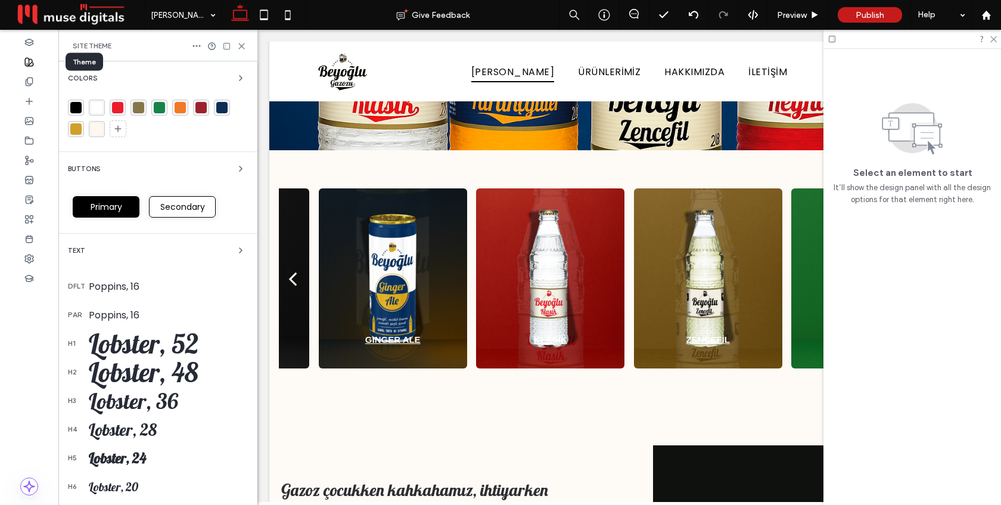
scroll to position [361, 0]
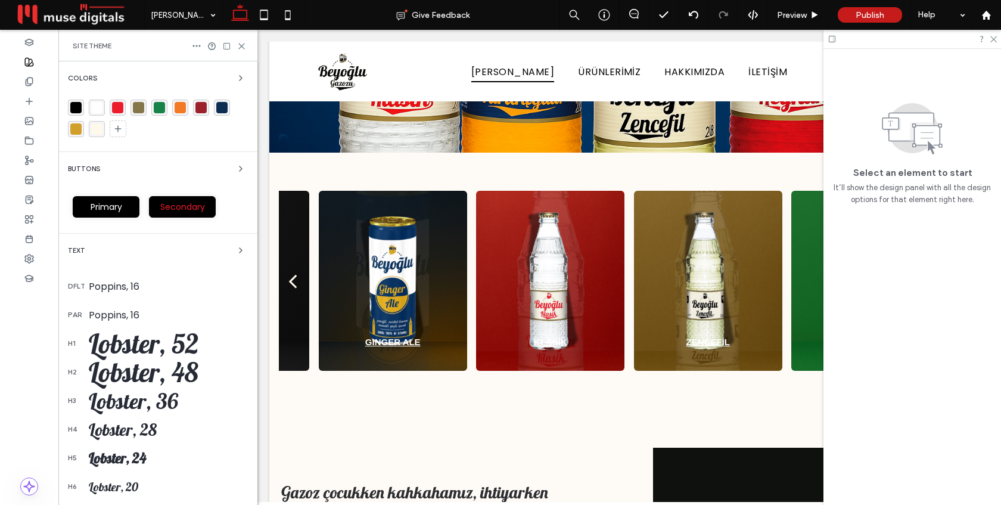
click at [183, 201] on span "Secondary" at bounding box center [182, 207] width 53 height 12
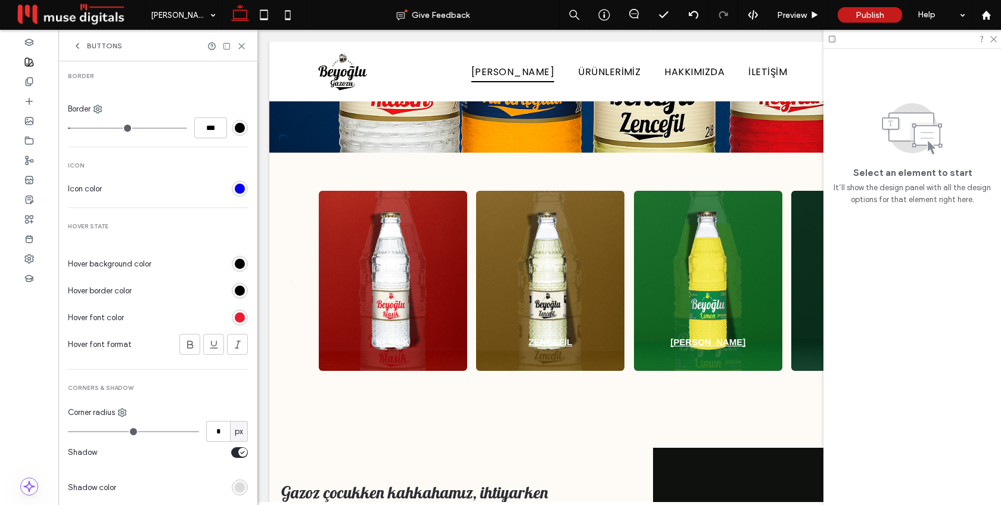
scroll to position [505, 0]
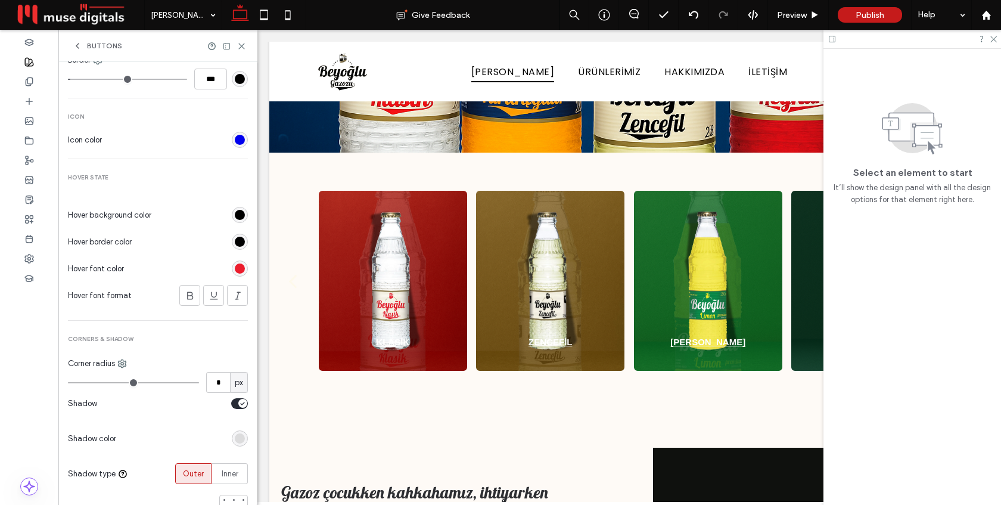
click at [231, 403] on div "toggle" at bounding box center [239, 403] width 17 height 11
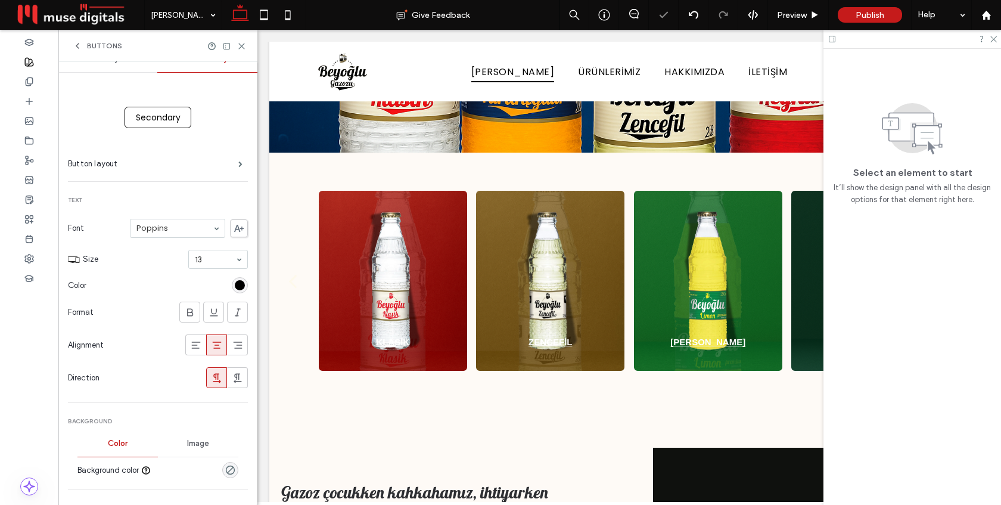
scroll to position [0, 0]
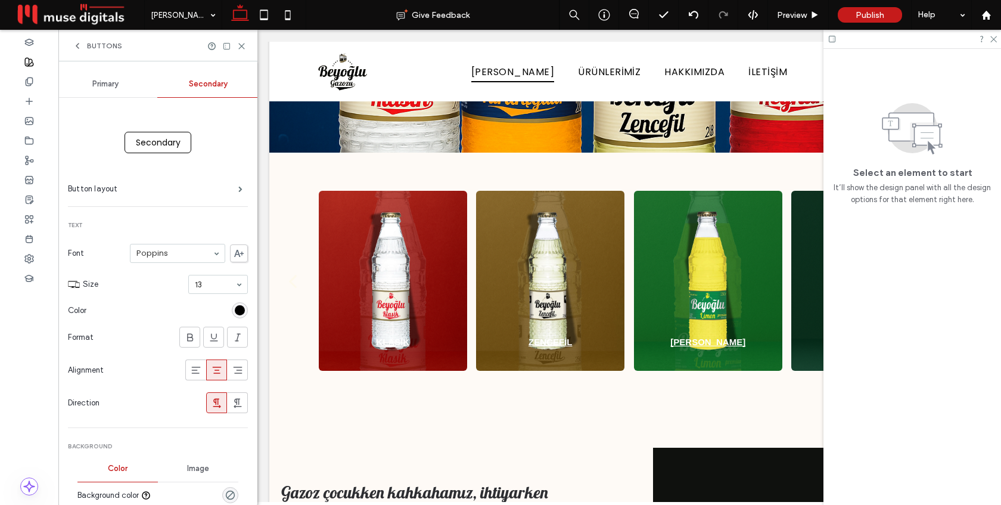
click at [109, 83] on span "Primary" at bounding box center [105, 84] width 26 height 10
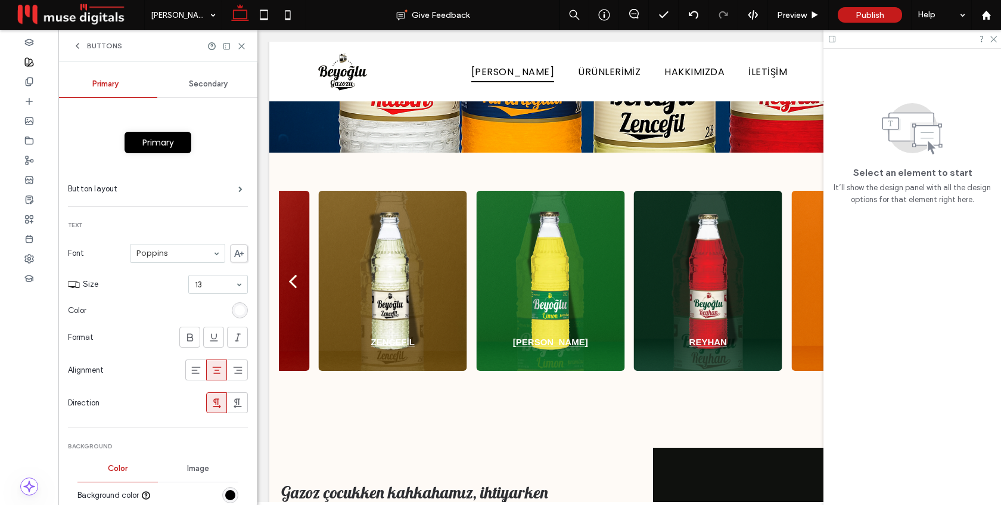
click at [198, 87] on span "Secondary" at bounding box center [208, 84] width 39 height 10
click at [241, 43] on icon at bounding box center [241, 46] width 9 height 9
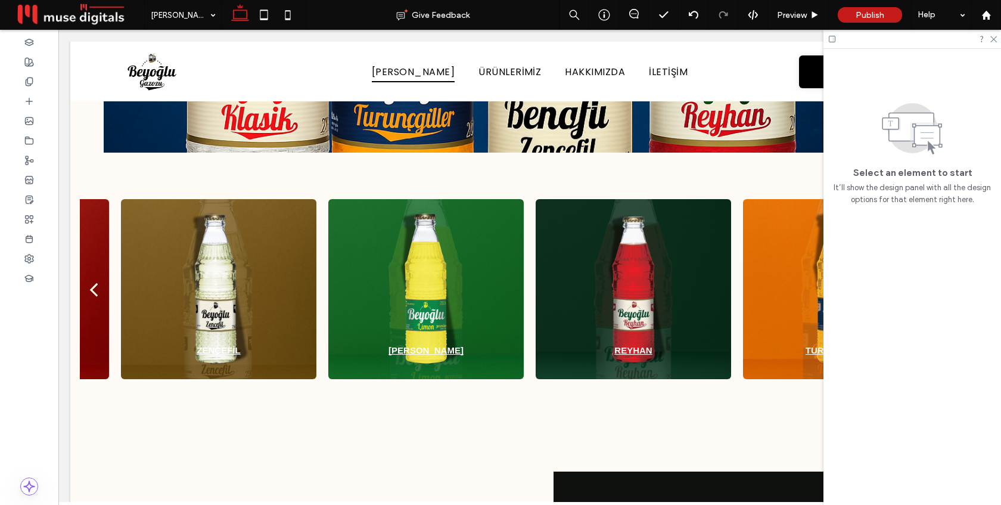
scroll to position [369, 0]
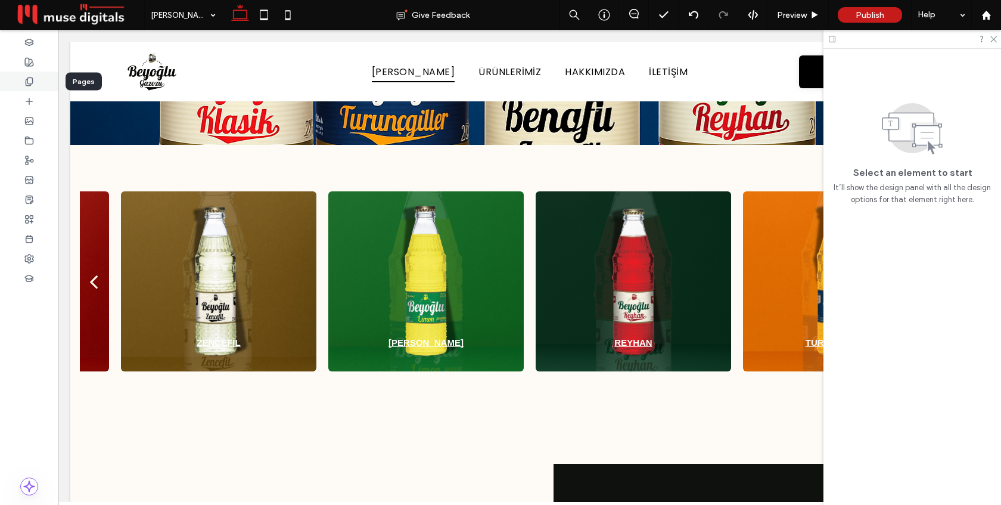
click at [38, 78] on div at bounding box center [29, 81] width 58 height 20
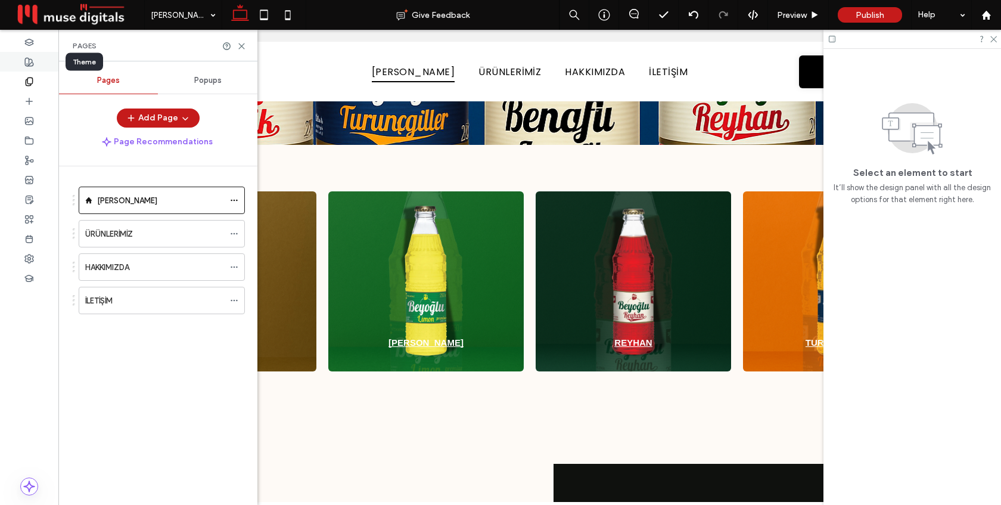
click at [31, 61] on icon at bounding box center [29, 62] width 10 height 10
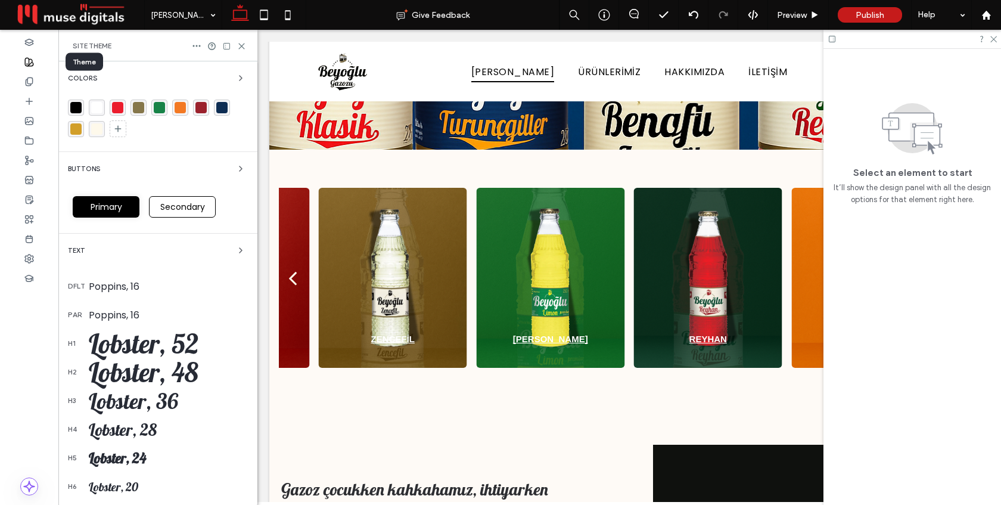
scroll to position [361, 0]
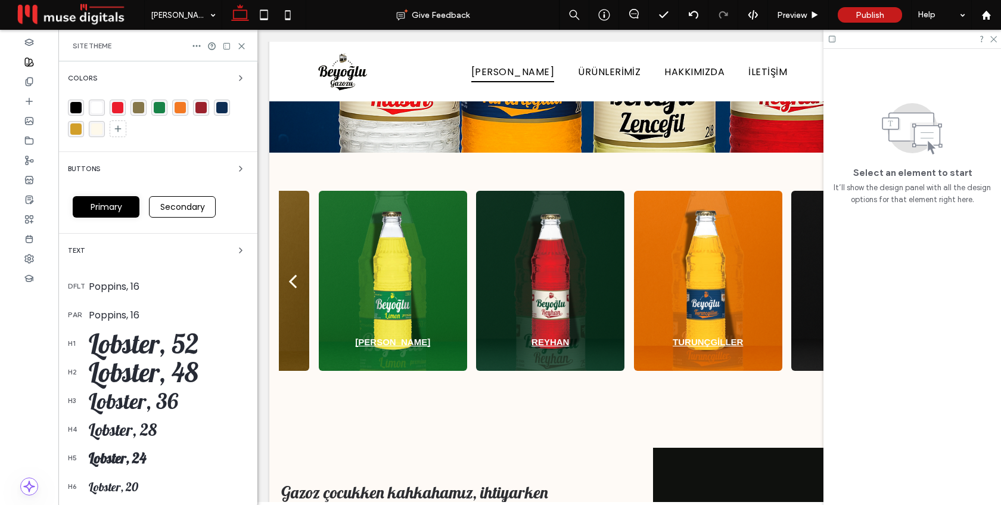
click at [120, 282] on div "Poppins, 16" at bounding box center [168, 286] width 159 height 15
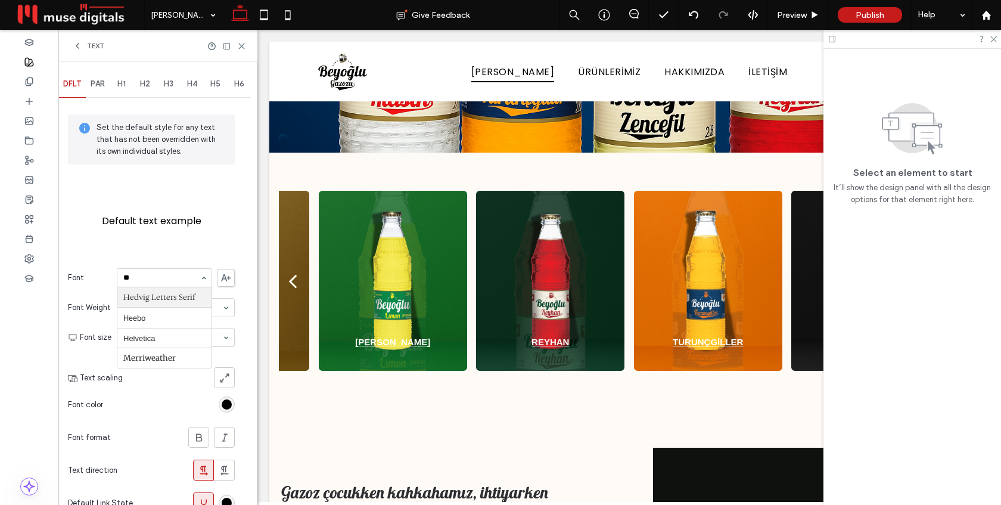
scroll to position [0, 0]
type input "*****"
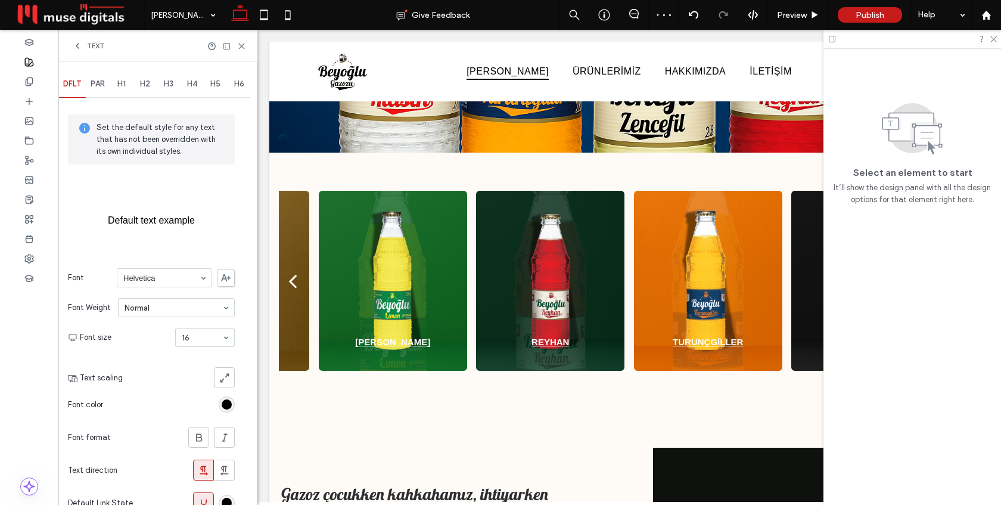
click at [97, 82] on span "PAR" at bounding box center [98, 84] width 14 height 10
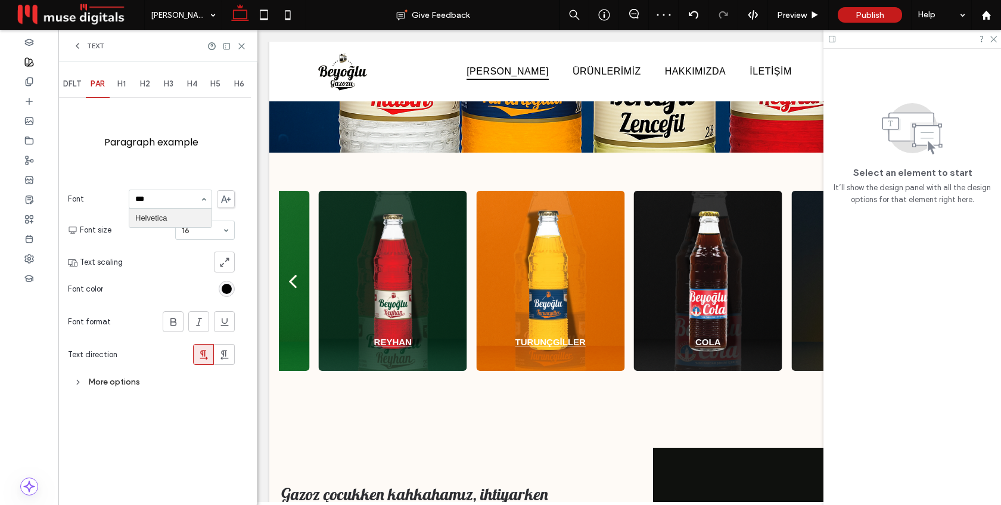
type input "****"
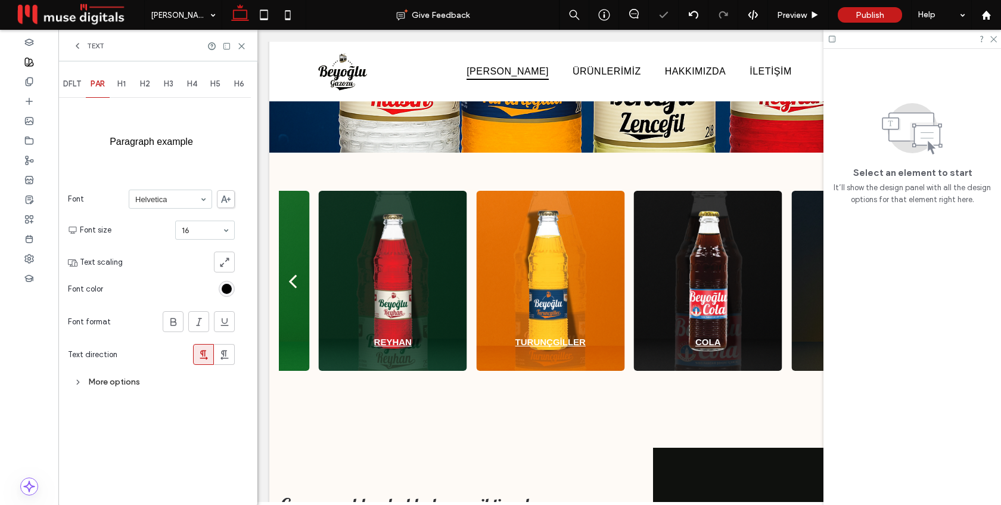
click at [77, 49] on icon at bounding box center [78, 46] width 10 height 10
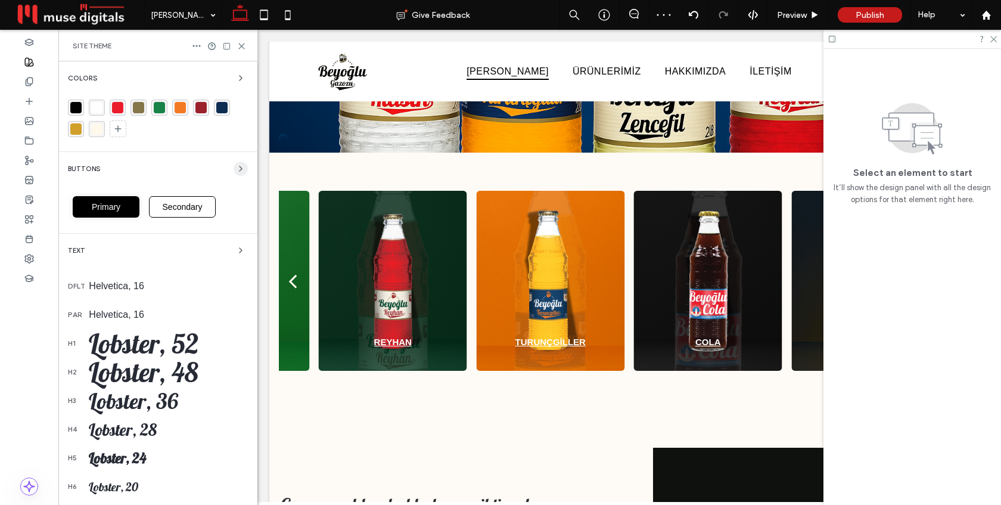
click at [239, 170] on use "button" at bounding box center [240, 168] width 2 height 5
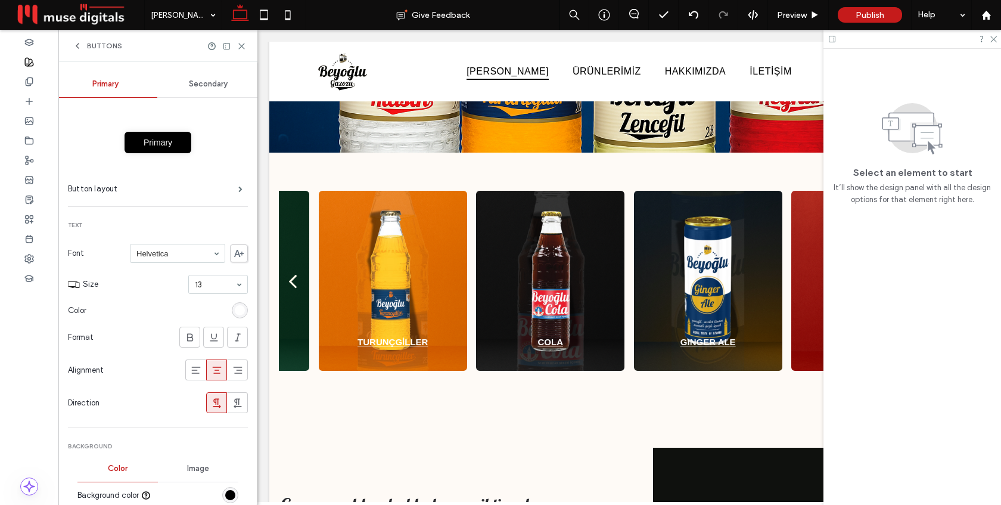
click at [212, 89] on div "Secondary" at bounding box center [208, 84] width 103 height 26
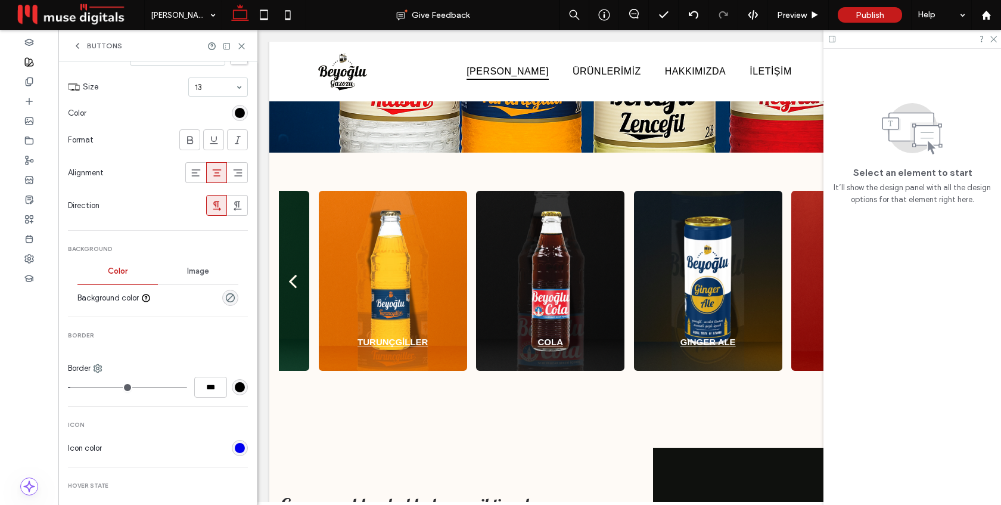
scroll to position [210, 0]
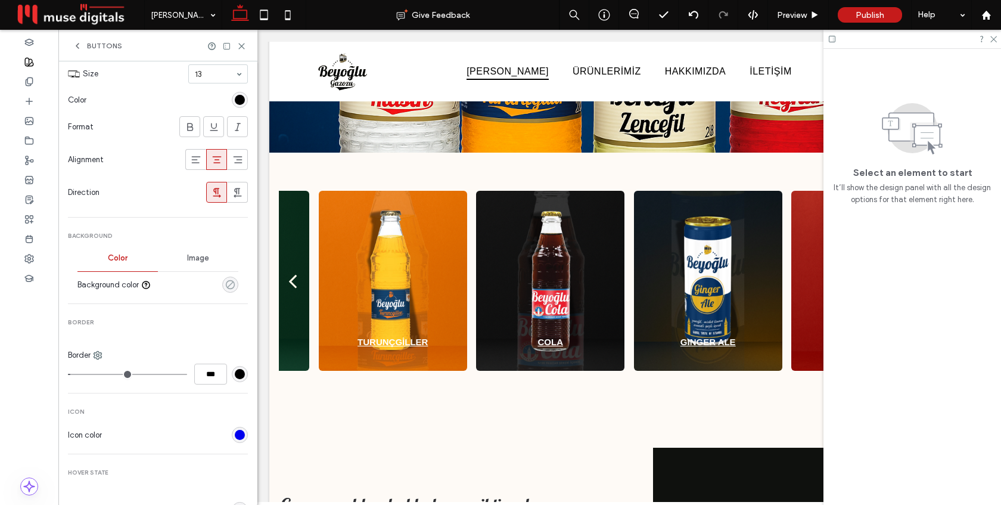
click at [226, 284] on use "rgba(0, 0, 0, 0)" at bounding box center [230, 284] width 9 height 9
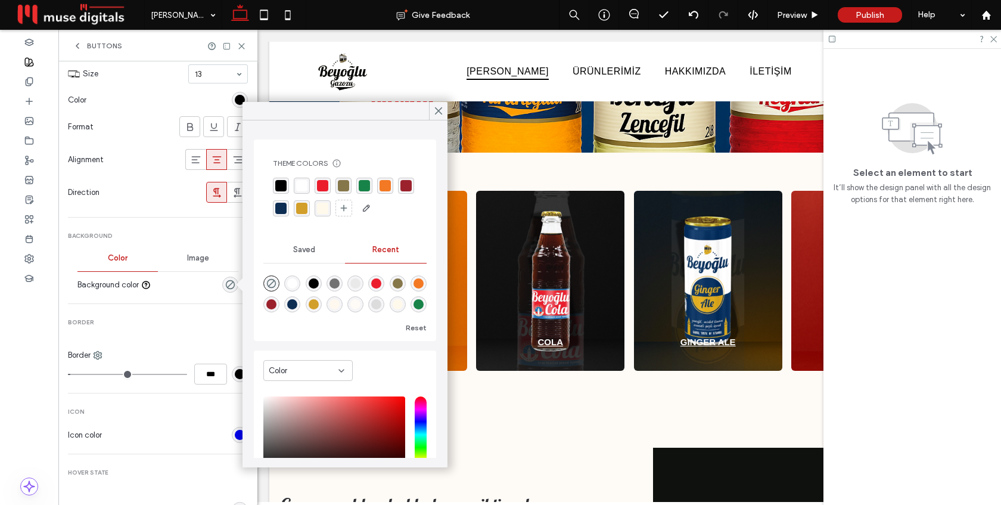
click at [326, 204] on div "rgba(254, 249, 235, 1)" at bounding box center [322, 208] width 11 height 11
drag, startPoint x: 437, startPoint y: 108, endPoint x: 180, endPoint y: 79, distance: 259.1
click at [437, 108] on icon at bounding box center [438, 110] width 11 height 11
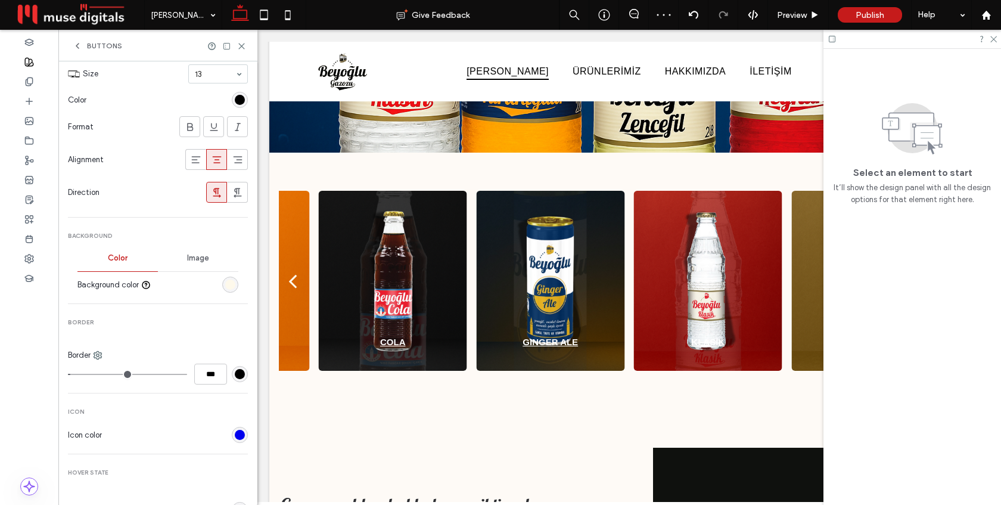
type input "*"
type input "***"
drag, startPoint x: 73, startPoint y: 371, endPoint x: 65, endPoint y: 371, distance: 7.7
type input "*"
click at [68, 374] on input "range" at bounding box center [127, 374] width 119 height 1
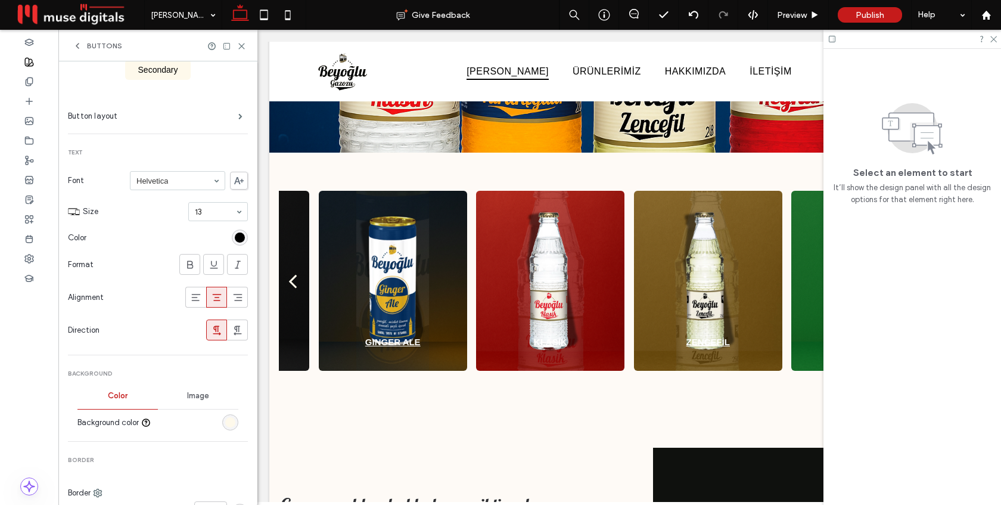
scroll to position [83, 0]
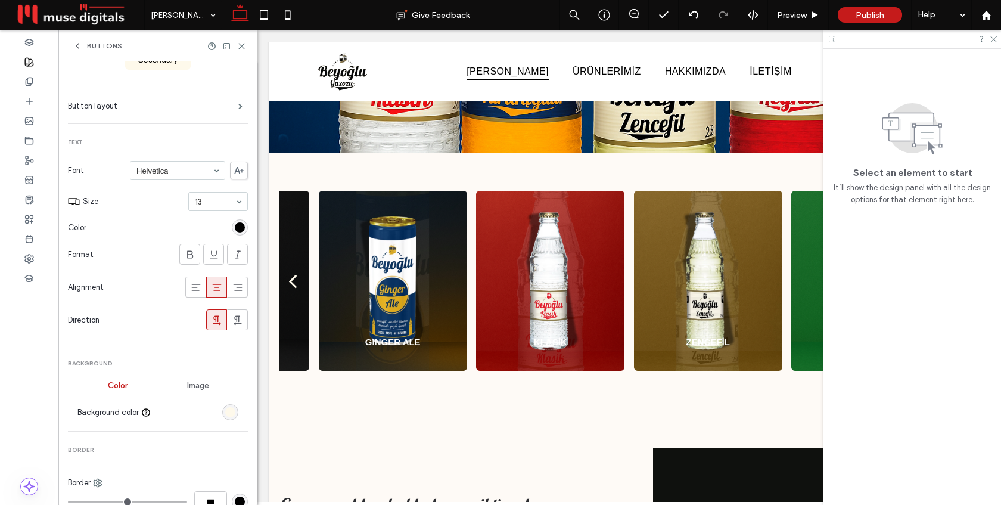
click at [225, 412] on div "rgb(254, 249, 235)" at bounding box center [230, 412] width 10 height 10
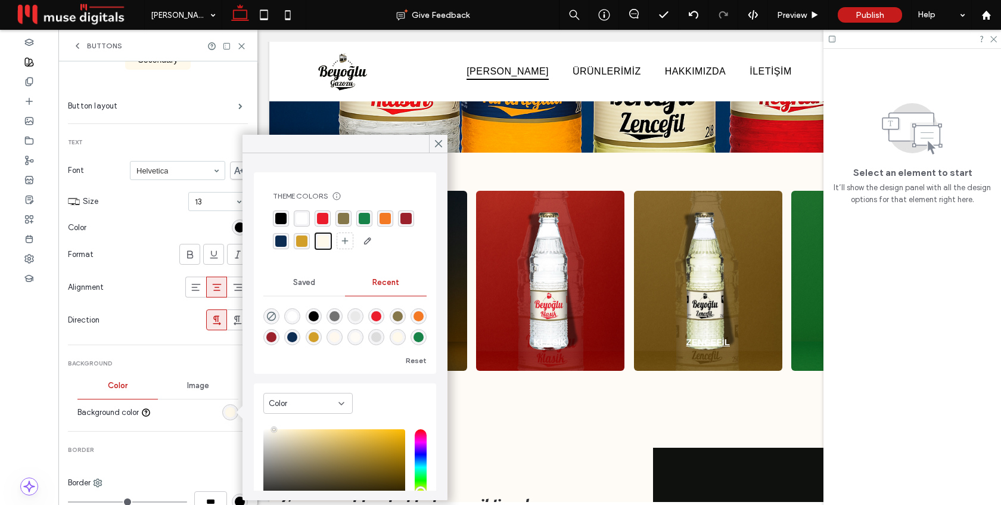
click at [301, 219] on div "rgba(255, 255, 255, 1)" at bounding box center [301, 218] width 11 height 11
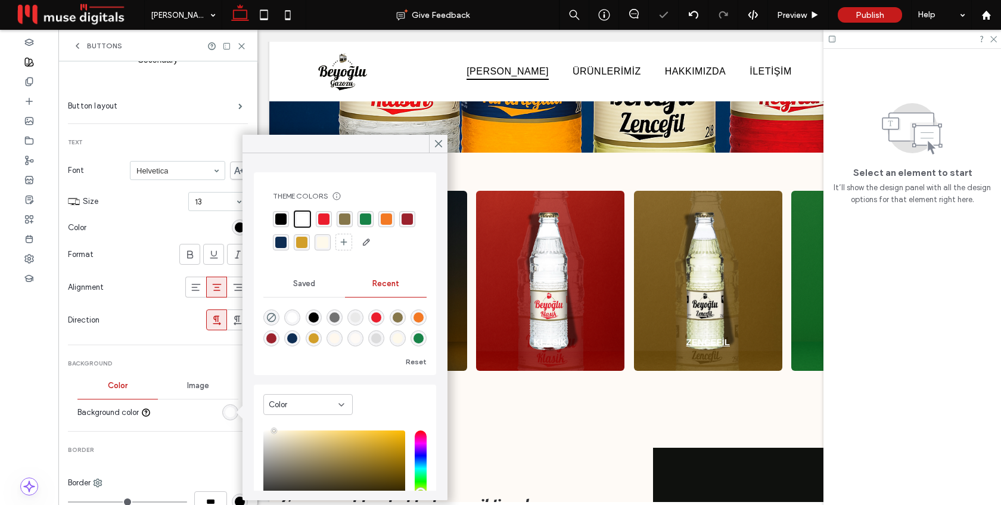
scroll to position [129, 0]
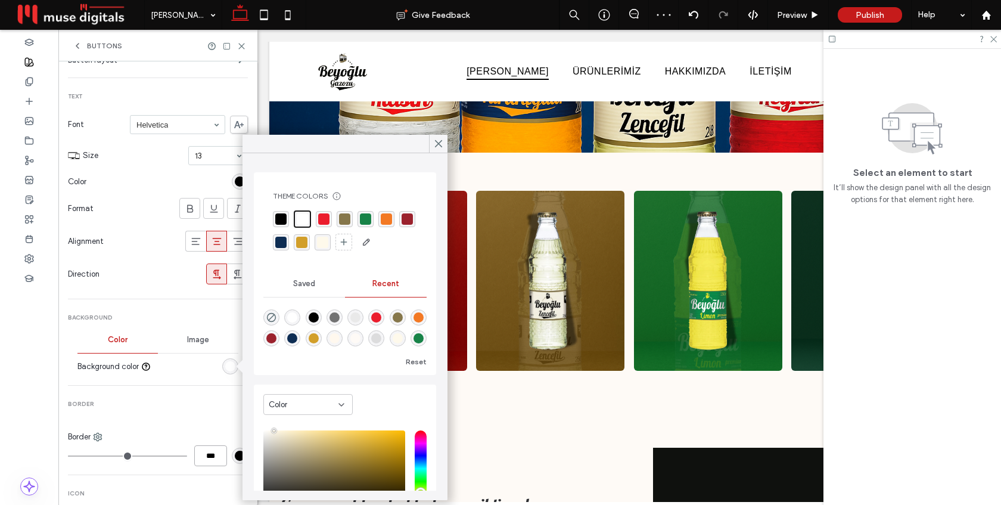
click at [197, 451] on input "***" at bounding box center [210, 455] width 33 height 21
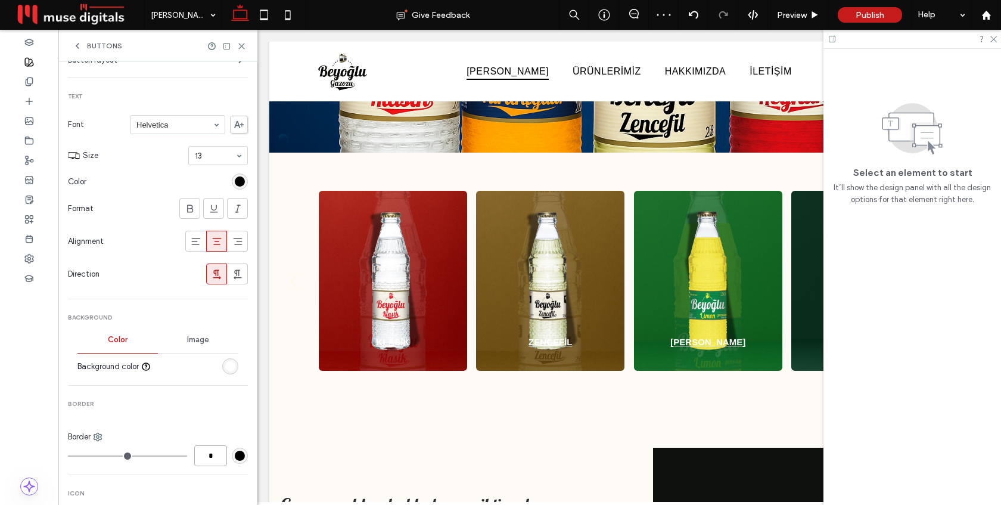
type input "*"
type input "***"
click at [202, 429] on div "Secondary Button layout Text Font Helvetica Size 13 Color Format Alignment Dire…" at bounding box center [158, 382] width 180 height 827
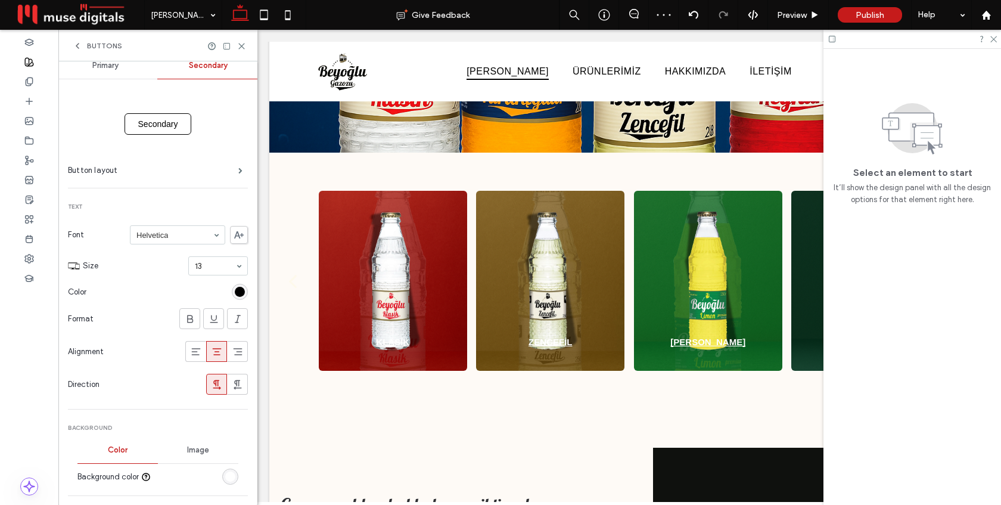
scroll to position [0, 0]
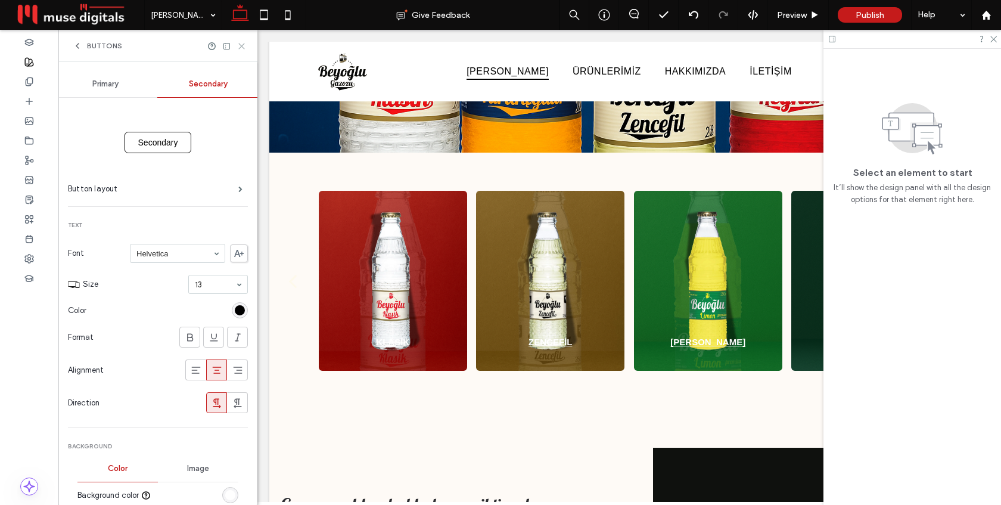
click at [240, 46] on icon at bounding box center [241, 46] width 9 height 9
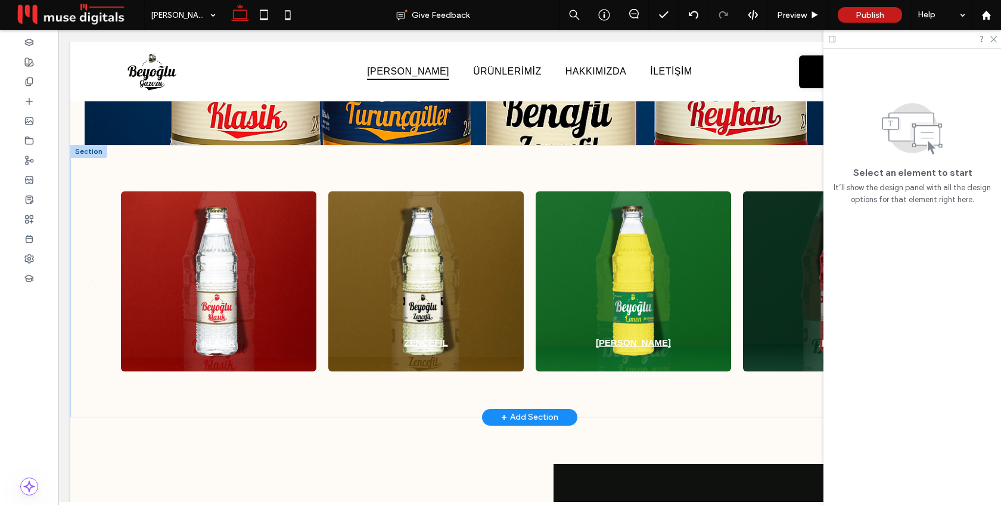
scroll to position [369, 0]
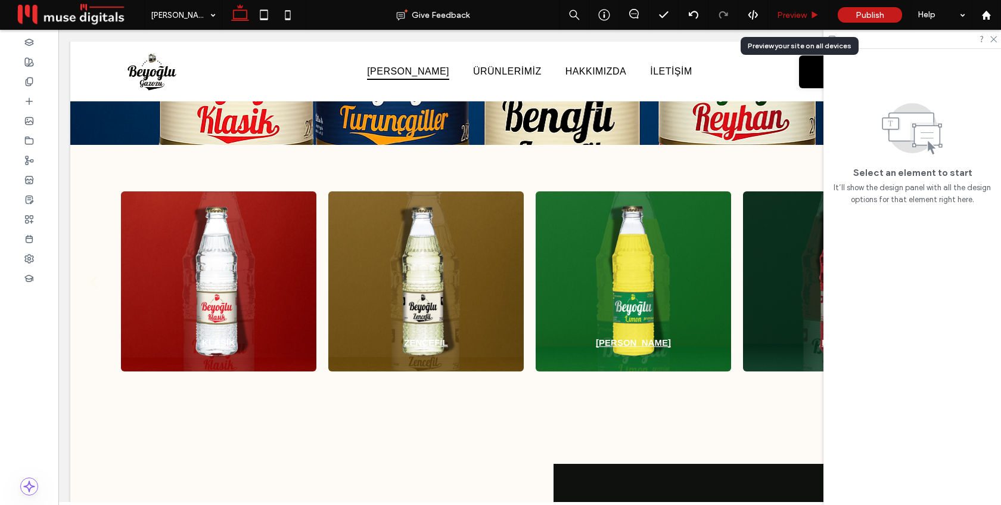
click at [799, 17] on span "Preview" at bounding box center [792, 15] width 30 height 10
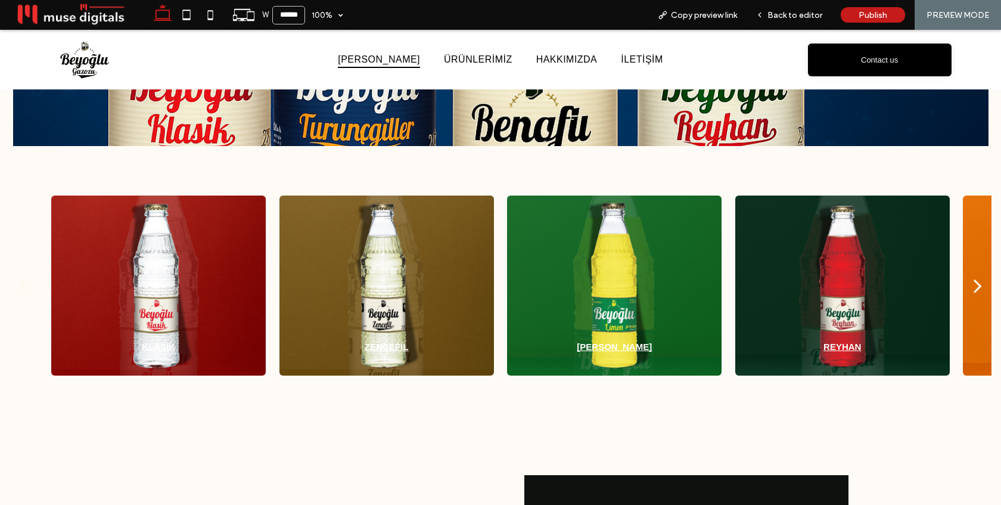
scroll to position [360, 0]
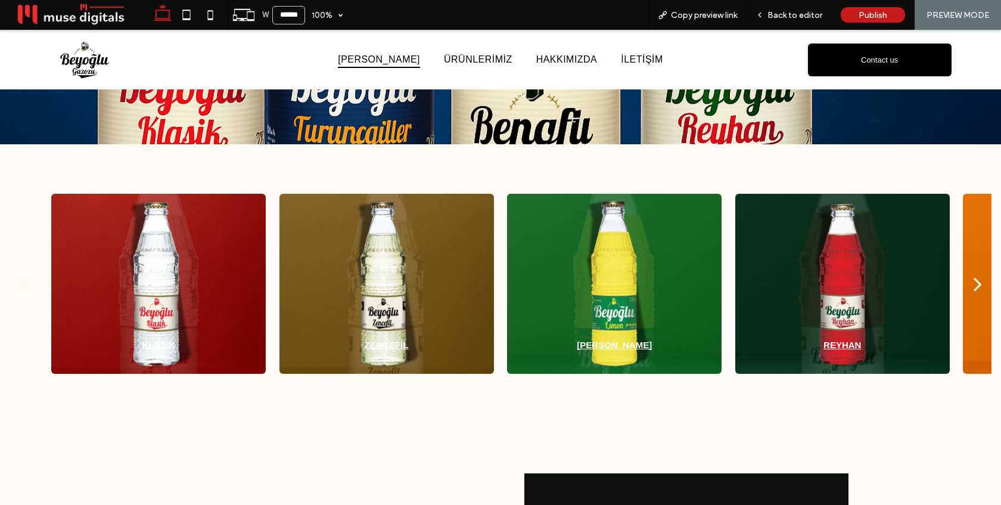
click at [981, 284] on div "next" at bounding box center [977, 284] width 8 height 24
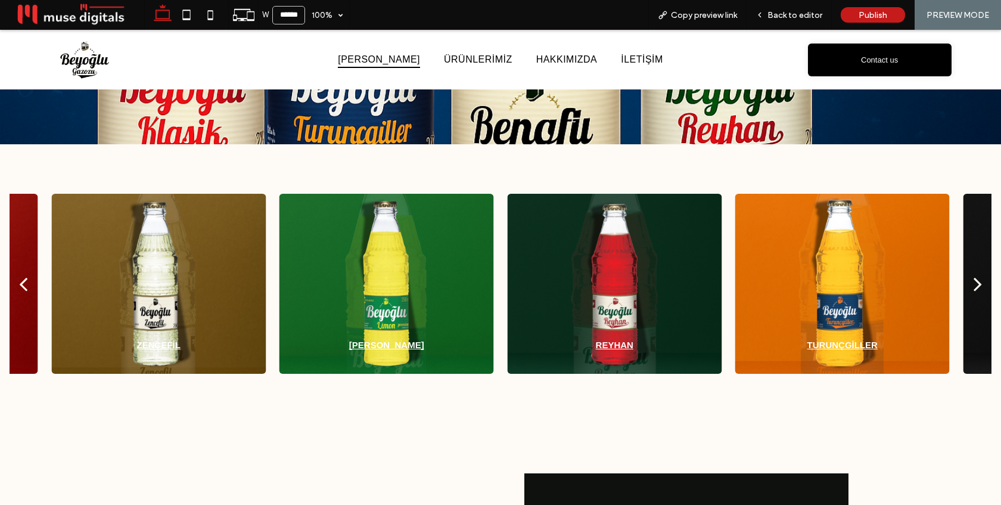
click at [981, 284] on div "next" at bounding box center [977, 284] width 8 height 24
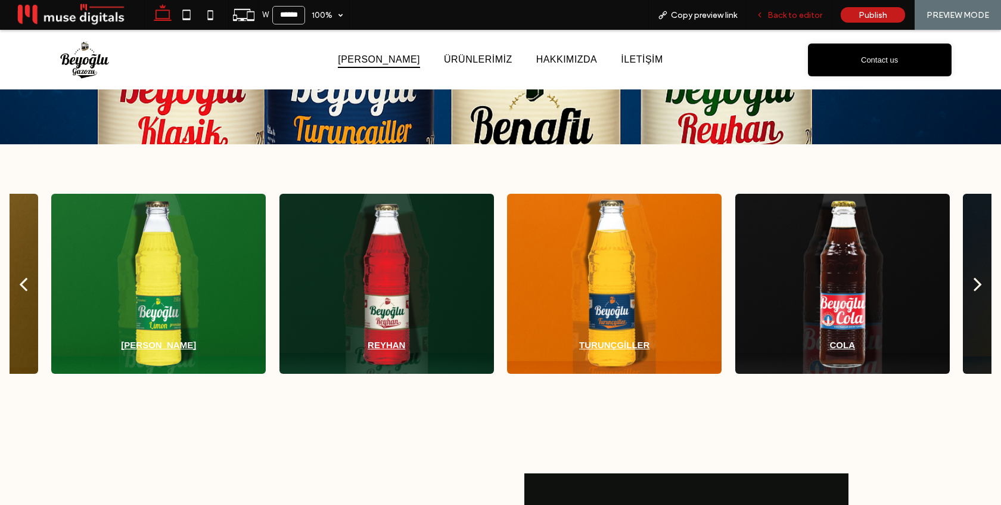
click at [807, 18] on span "Back to editor" at bounding box center [794, 15] width 55 height 10
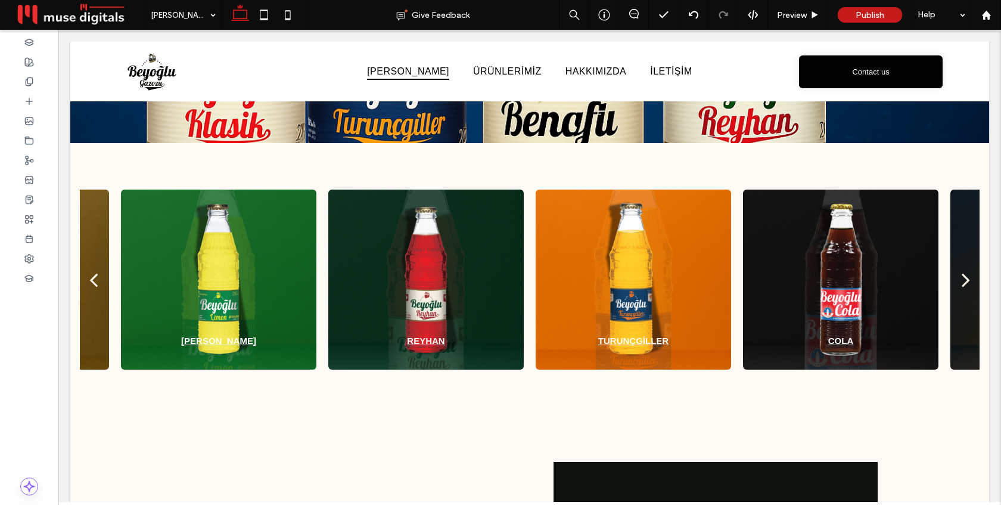
scroll to position [369, 0]
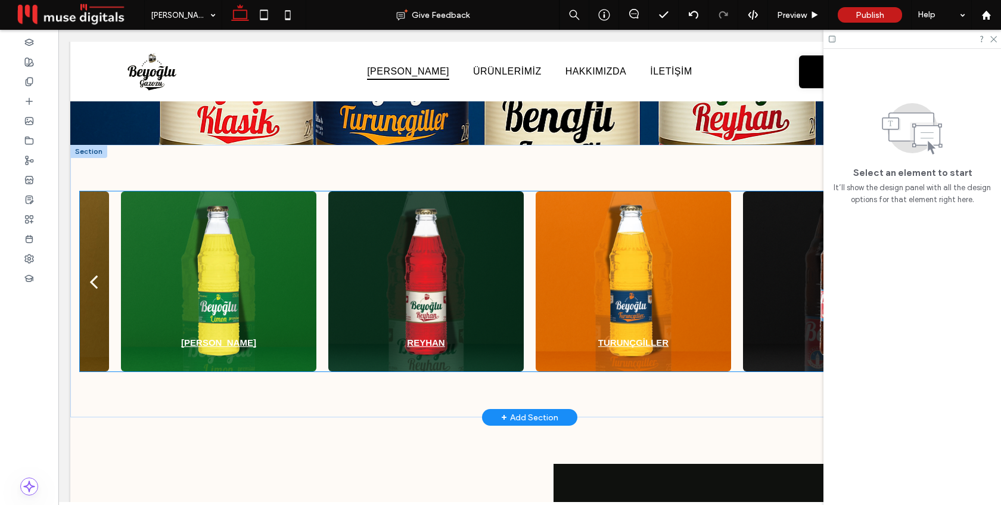
click at [673, 254] on div at bounding box center [633, 281] width 195 height 180
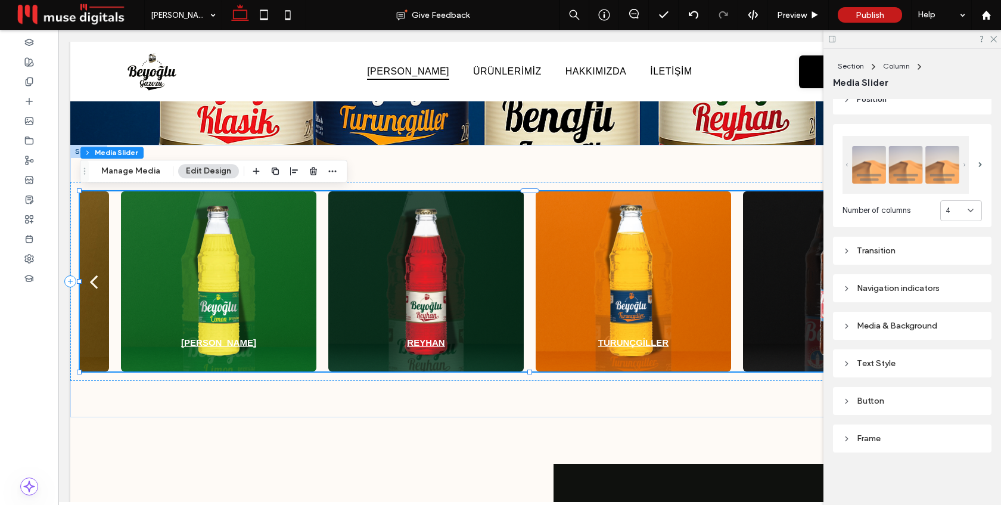
click at [894, 397] on div "Button" at bounding box center [911, 401] width 139 height 10
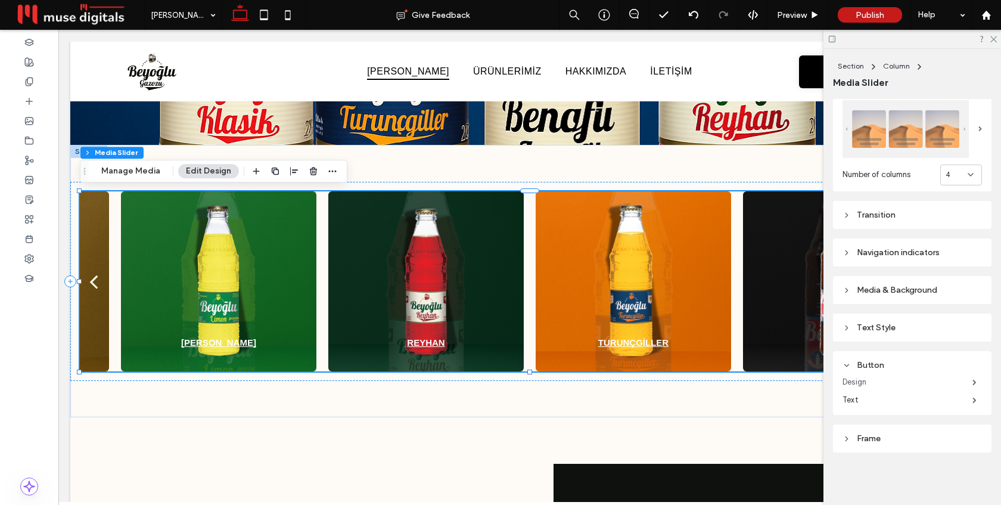
click at [923, 381] on label "Design" at bounding box center [907, 382] width 130 height 24
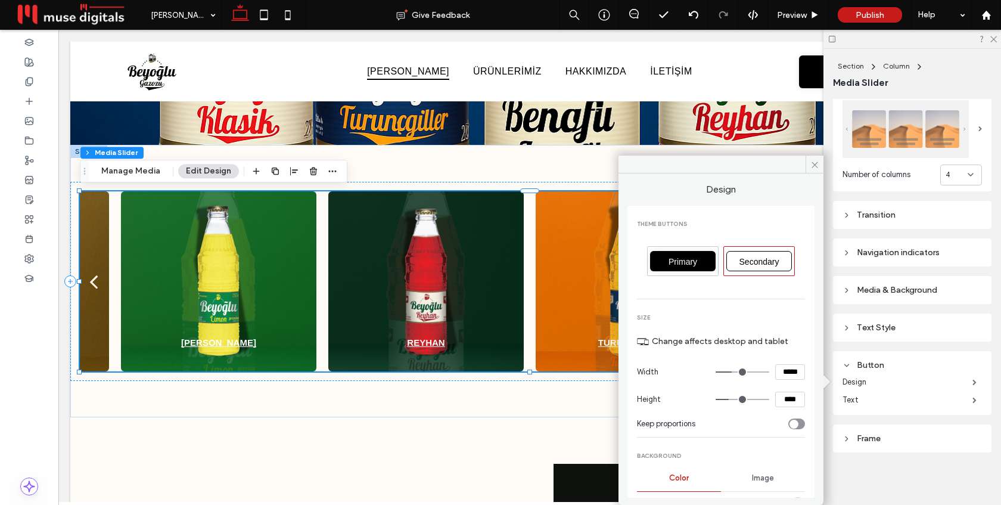
click at [761, 260] on span "Secondary" at bounding box center [759, 262] width 48 height 10
type input "**"
type input "****"
type input "*"
type input "***"
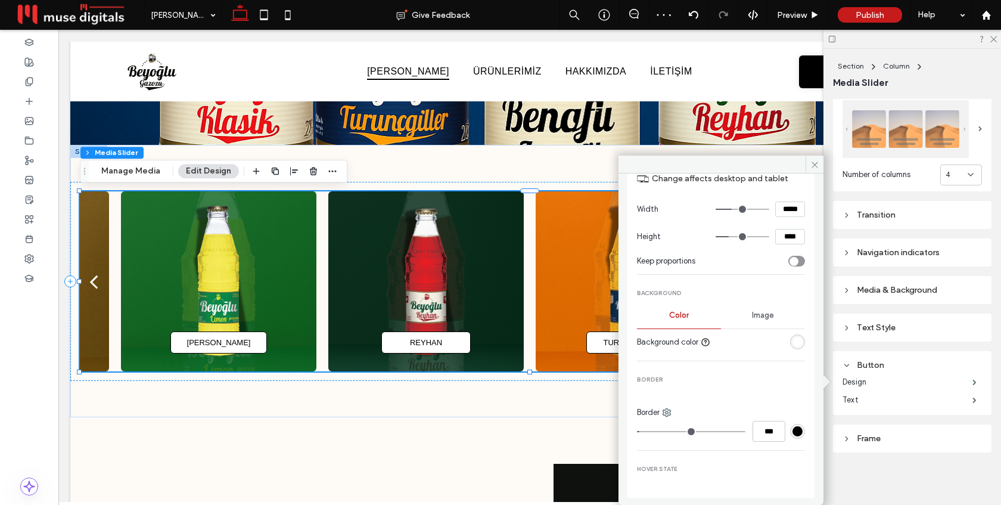
scroll to position [184, 0]
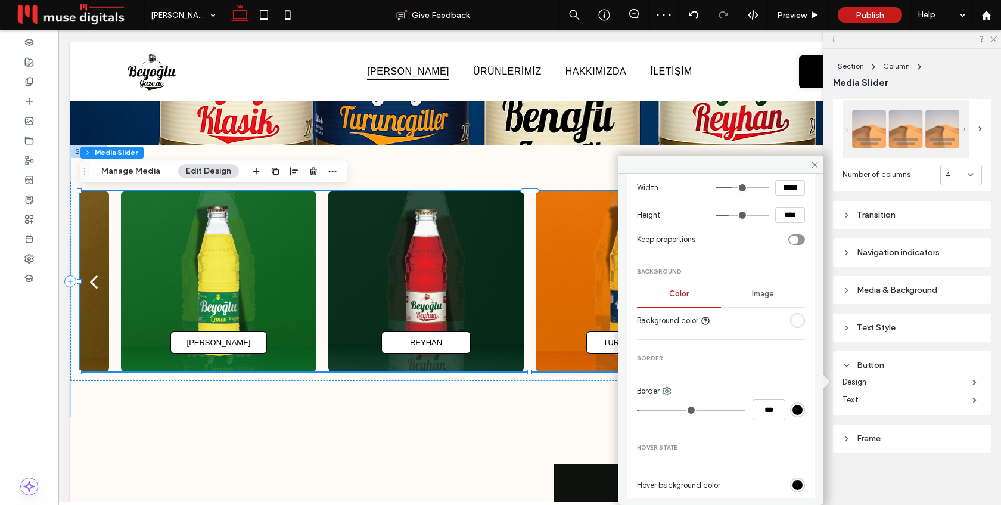
type input "*"
type input "***"
type input "*"
click at [637, 410] on input "range" at bounding box center [691, 409] width 108 height 1
type input "**"
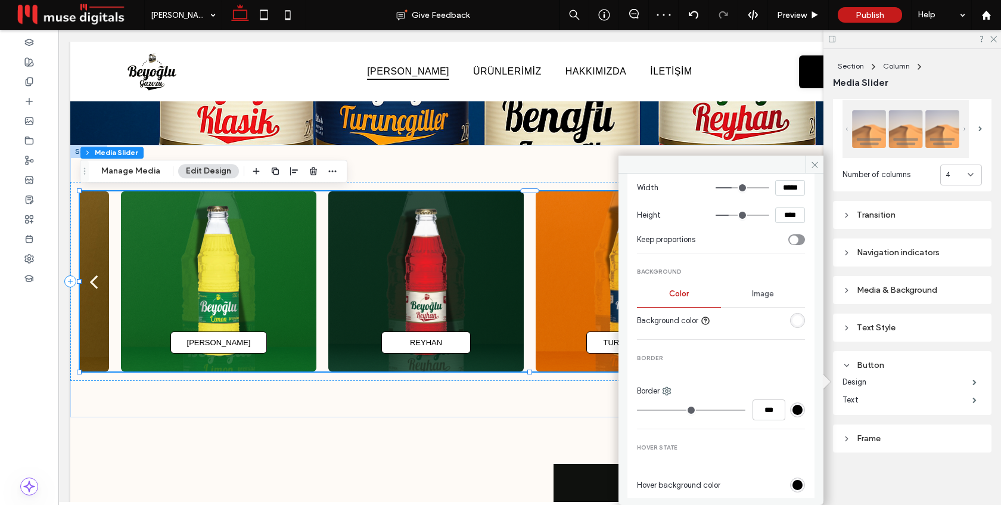
type input "****"
click at [811, 163] on icon at bounding box center [814, 164] width 9 height 9
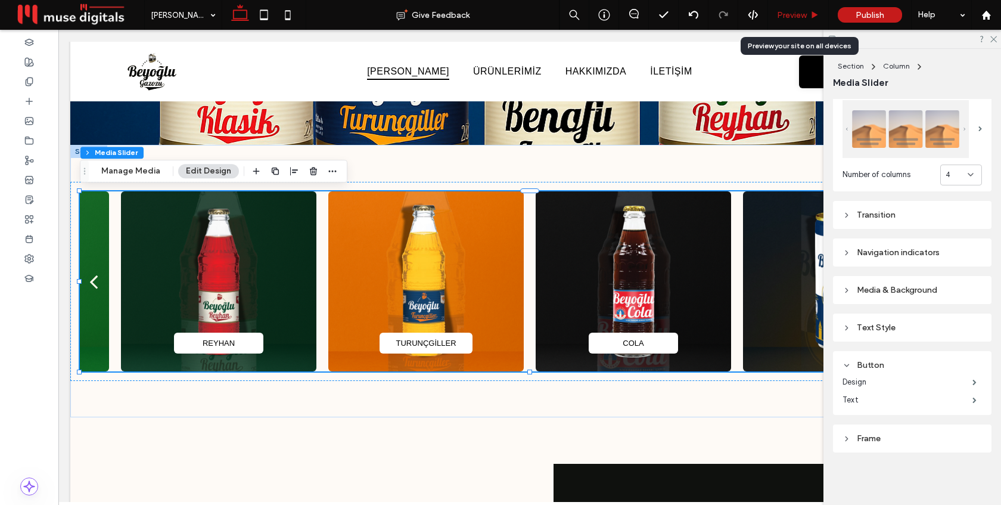
click at [792, 15] on span "Preview" at bounding box center [792, 15] width 30 height 10
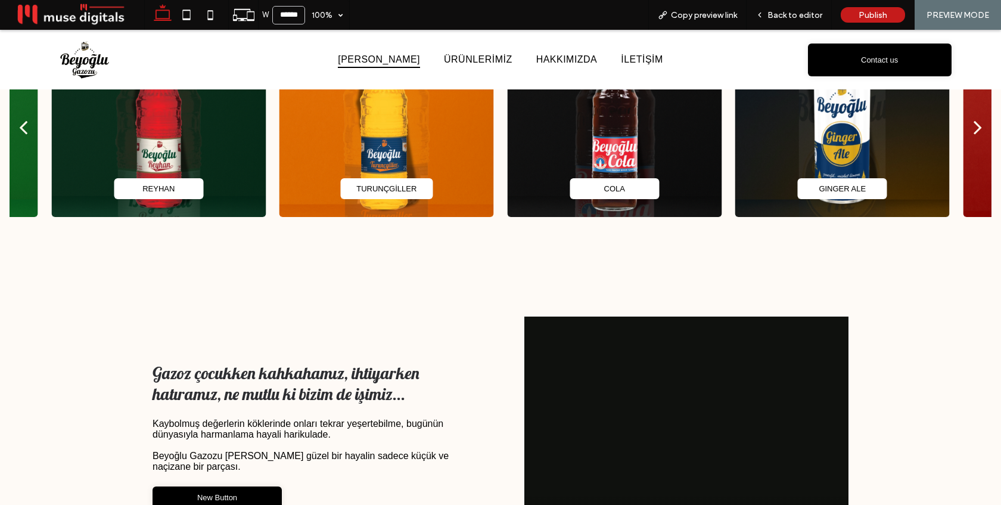
scroll to position [517, 0]
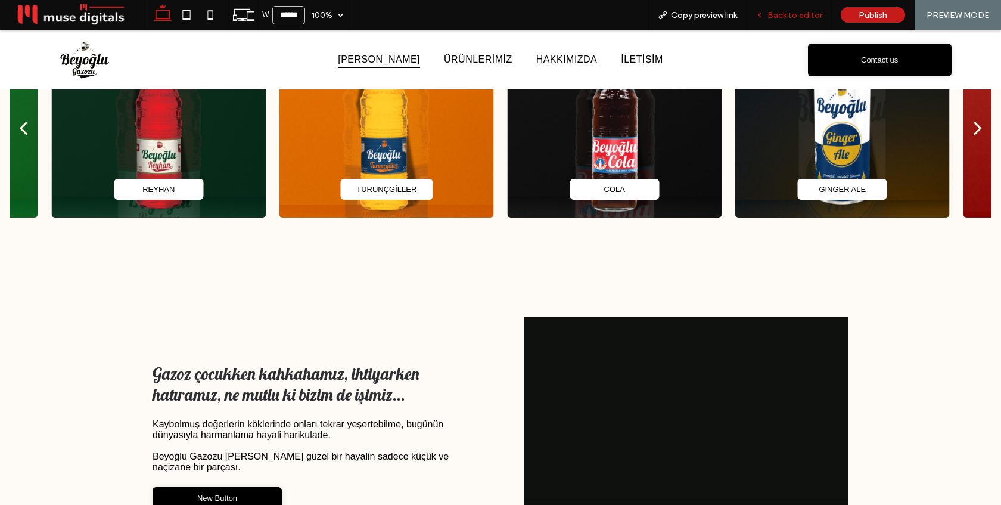
click at [796, 16] on span "Back to editor" at bounding box center [794, 15] width 55 height 10
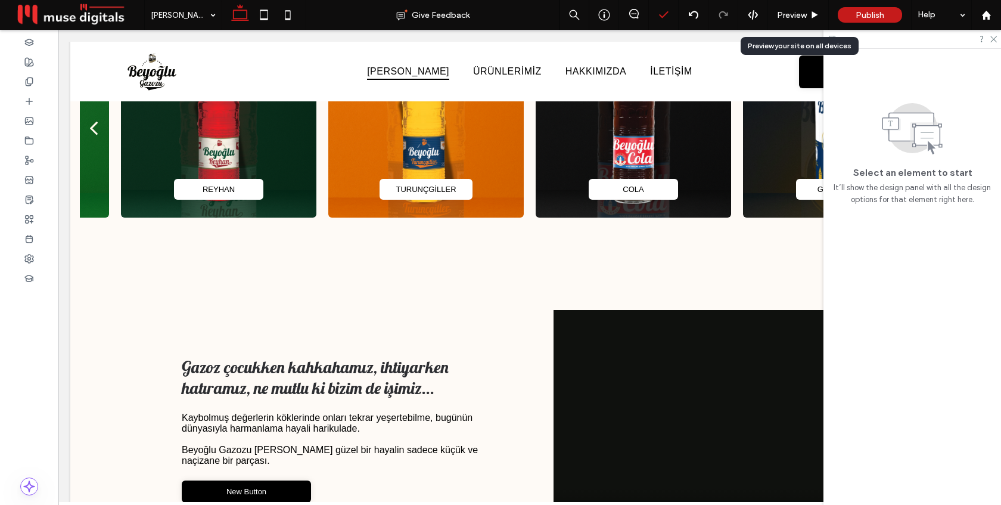
scroll to position [522, 0]
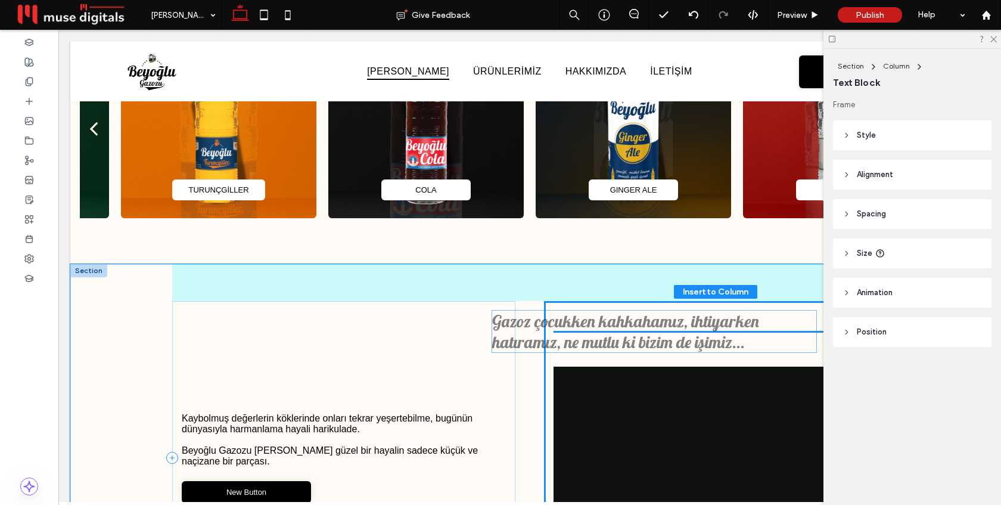
drag, startPoint x: 362, startPoint y: 380, endPoint x: 669, endPoint y: 331, distance: 310.7
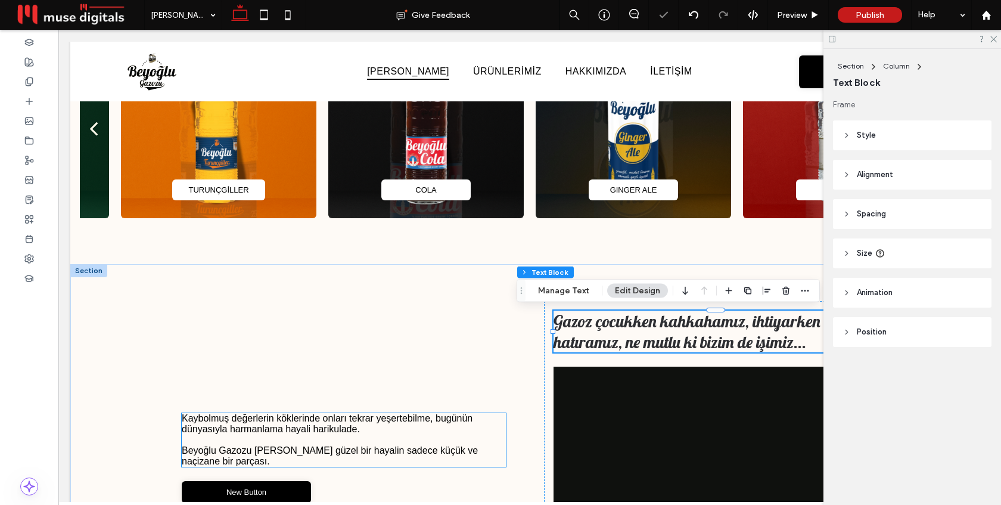
scroll to position [528, 0]
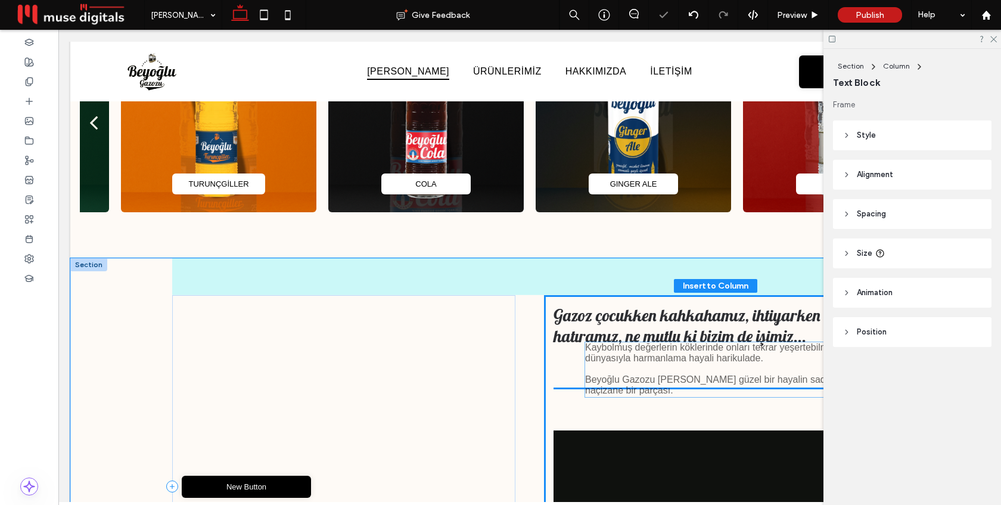
drag, startPoint x: 263, startPoint y: 436, endPoint x: 666, endPoint y: 366, distance: 409.3
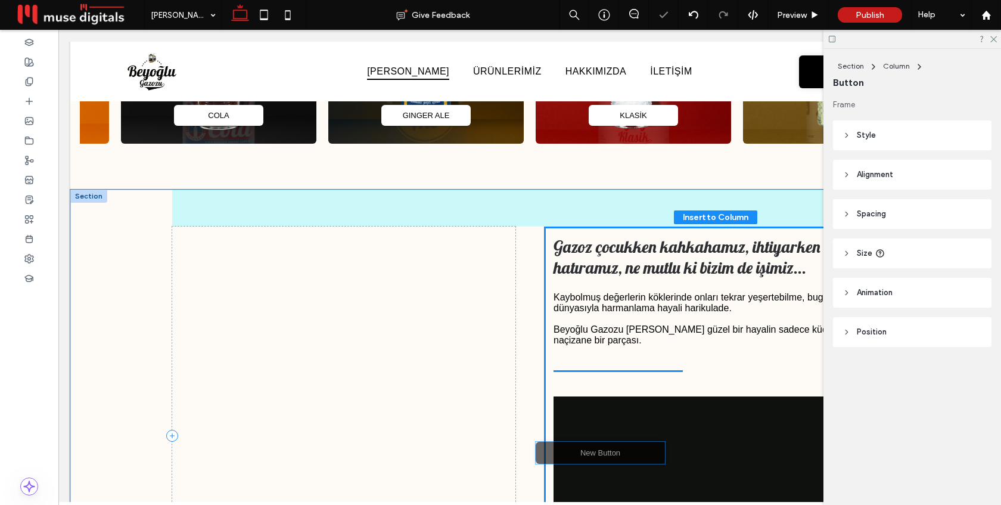
scroll to position [617, 0]
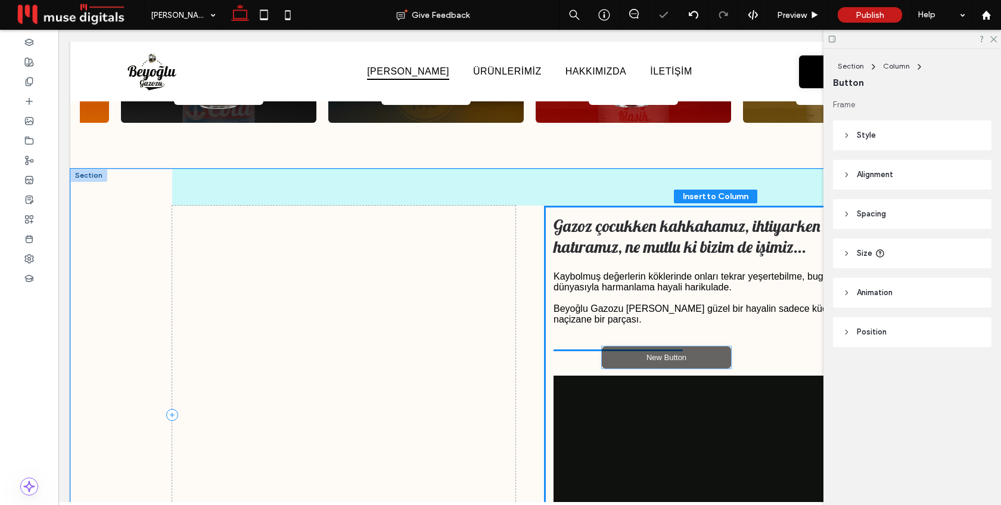
drag, startPoint x: 272, startPoint y: 486, endPoint x: 692, endPoint y: 357, distance: 439.3
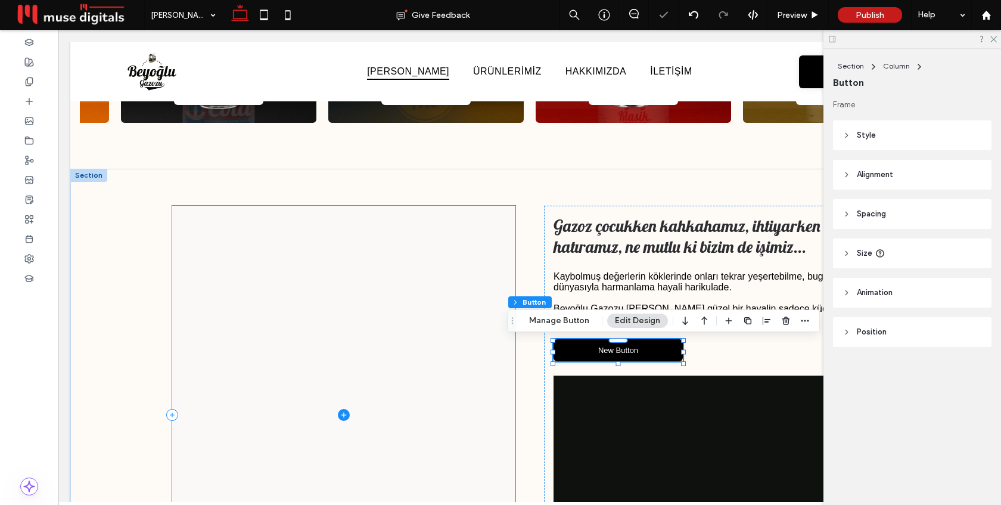
click at [505, 346] on span at bounding box center [343, 415] width 343 height 418
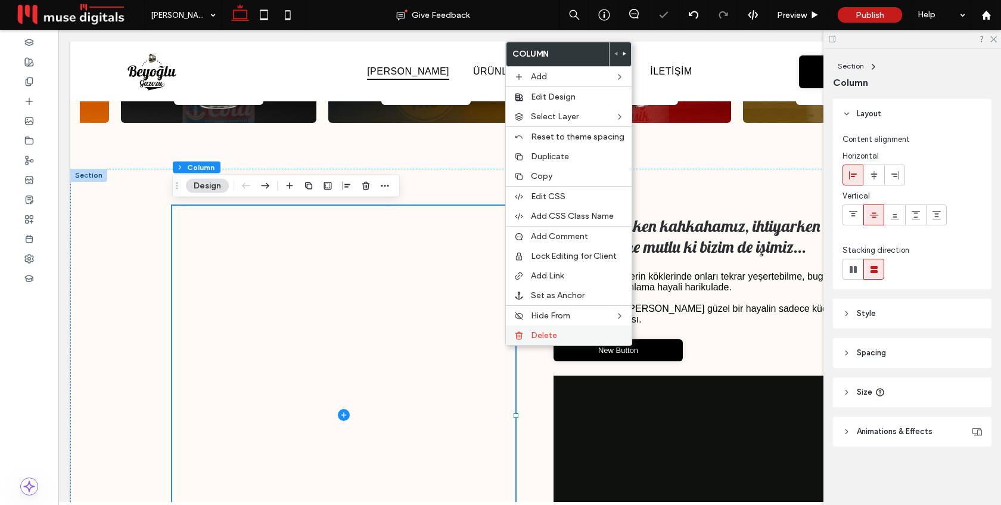
click at [527, 340] on div "Delete" at bounding box center [569, 335] width 126 height 20
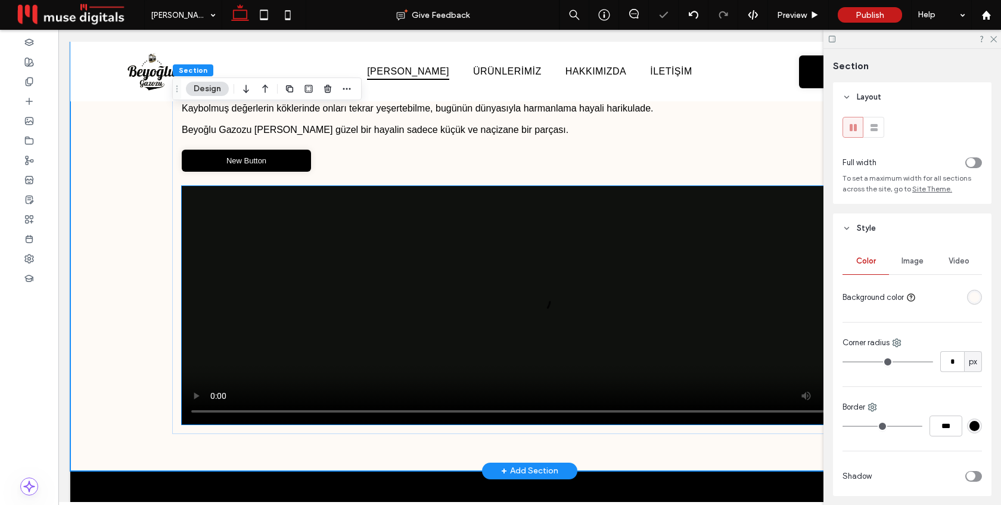
scroll to position [764, 0]
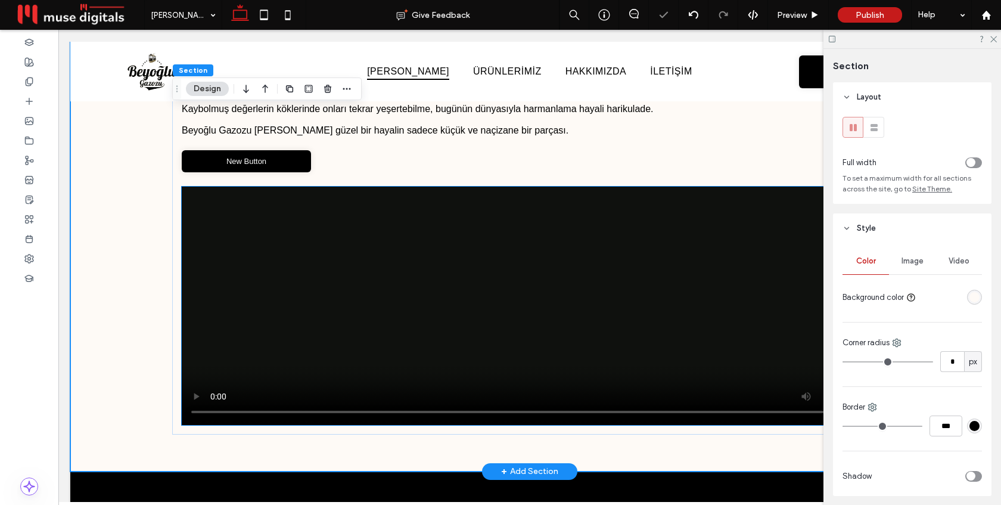
click at [582, 335] on video at bounding box center [530, 305] width 696 height 238
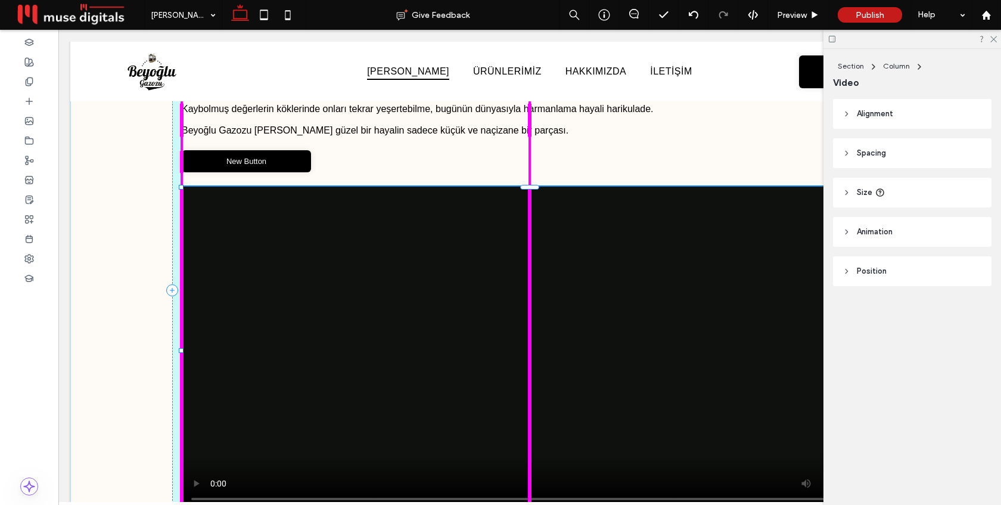
click at [532, 469] on div "Gazoz çocukken kahkahamız, ihtiyarken hatıramız, ne mutlu ki bizim de işimiz...…" at bounding box center [529, 290] width 715 height 536
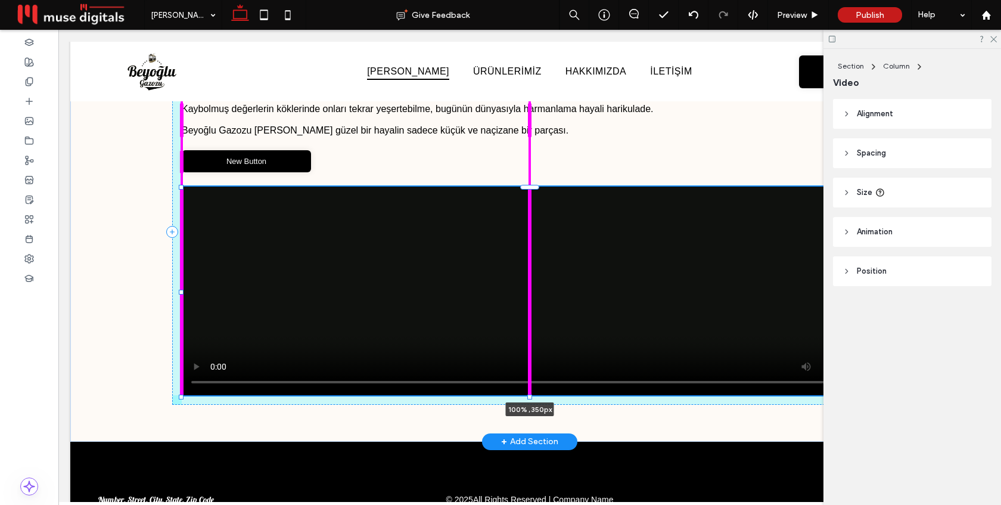
click at [533, 410] on div "Gazoz çocukken kahkahamız, ihtiyarken hatıramız, ne mutlu ki bizim de işimiz...…" at bounding box center [529, 231] width 715 height 419
type input "***"
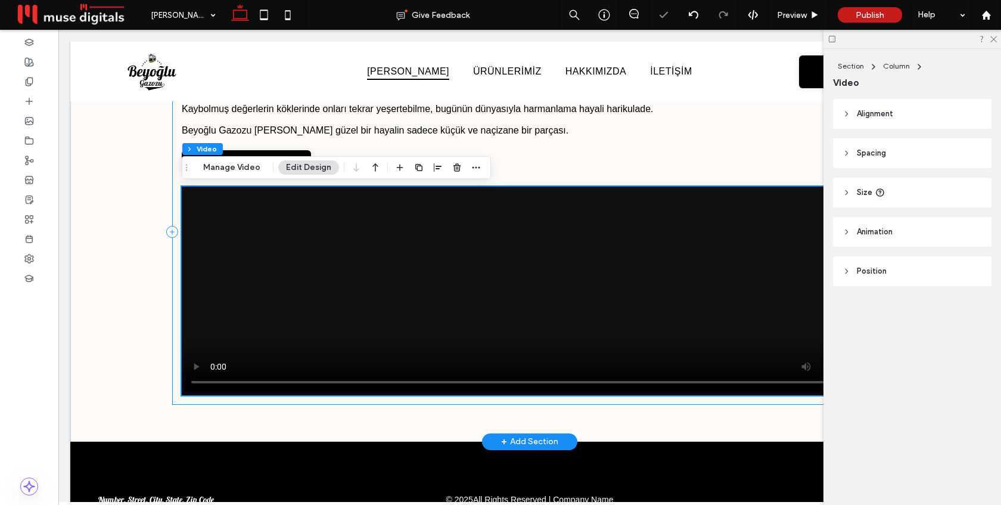
scroll to position [823, 0]
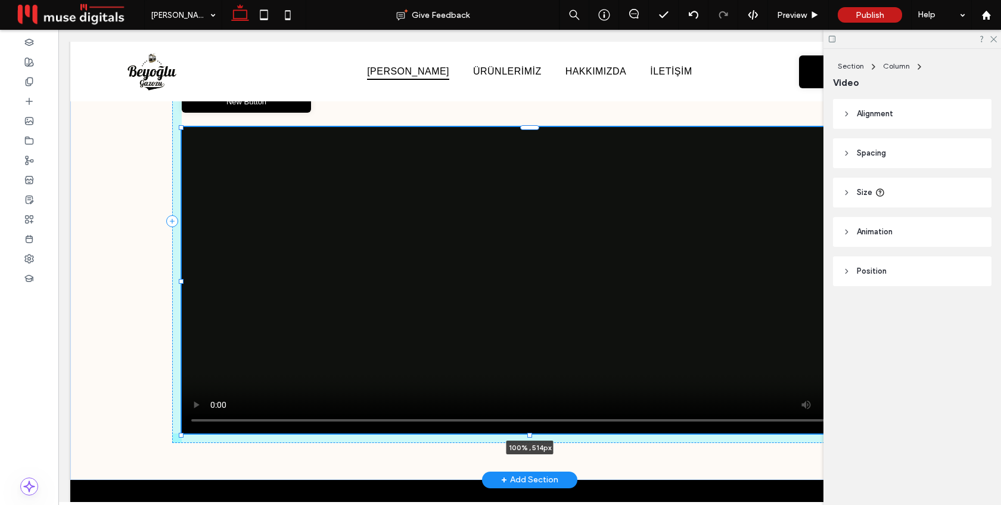
drag, startPoint x: 530, startPoint y: 338, endPoint x: 525, endPoint y: 388, distance: 50.3
click at [525, 388] on div "Gazoz çocukken kahkahamız, ihtiyarken hatıramız, ne mutlu ki bizim de işimiz...…" at bounding box center [529, 220] width 715 height 517
type input "***"
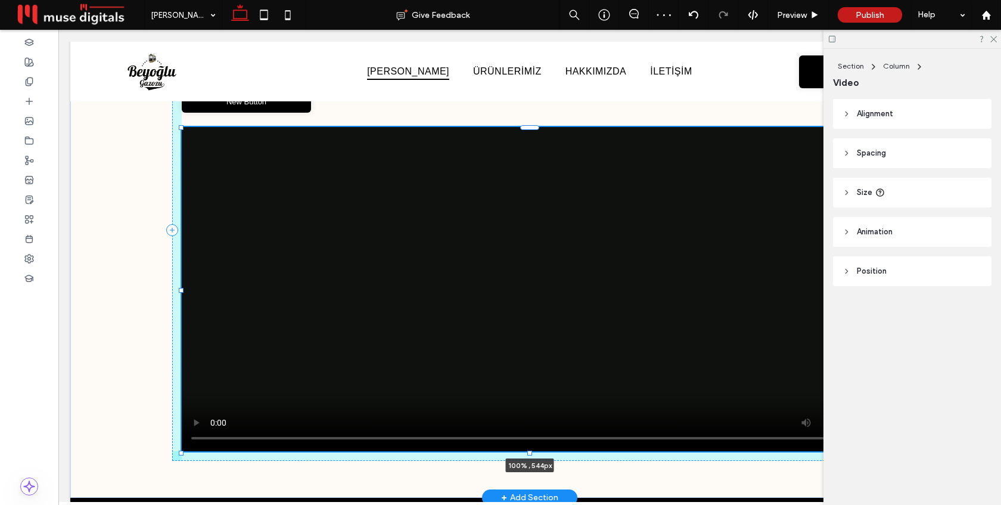
click at [529, 443] on div "Gazoz çocukken kahkahamız, ihtiyarken hatıramız, ne mutlu ki bizim de işimiz...…" at bounding box center [529, 229] width 715 height 534
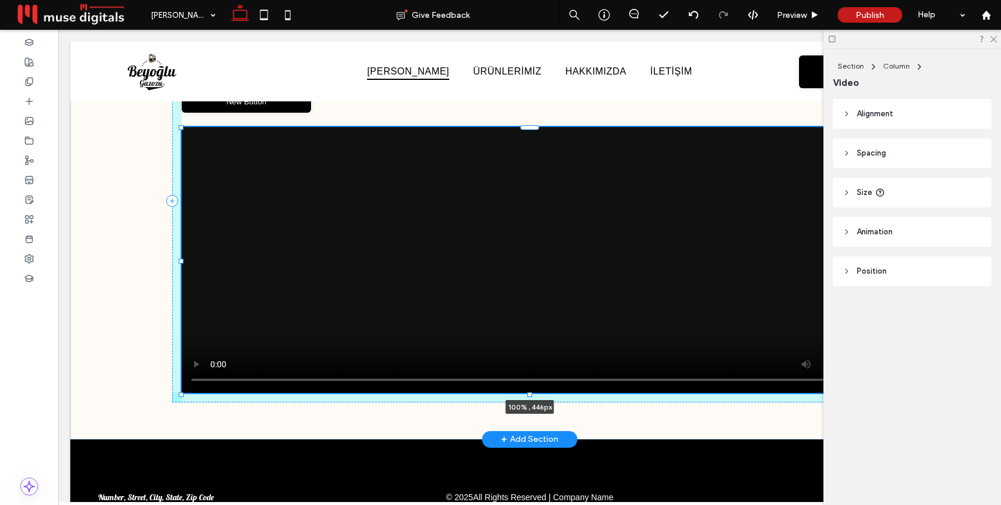
click at [545, 413] on div "Gazoz çocukken kahkahamız, ihtiyarken hatıramız, ne mutlu ki bizim de işimiz...…" at bounding box center [529, 200] width 715 height 476
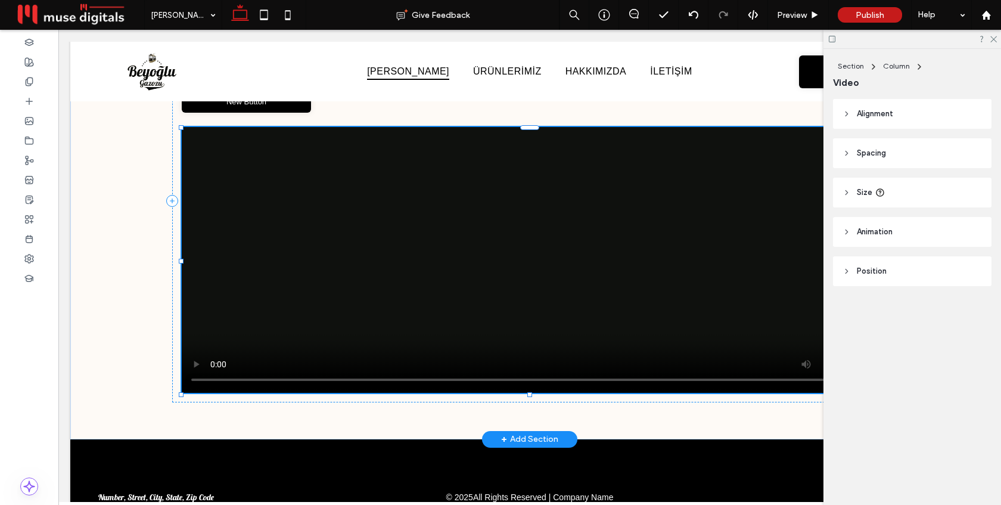
type input "***"
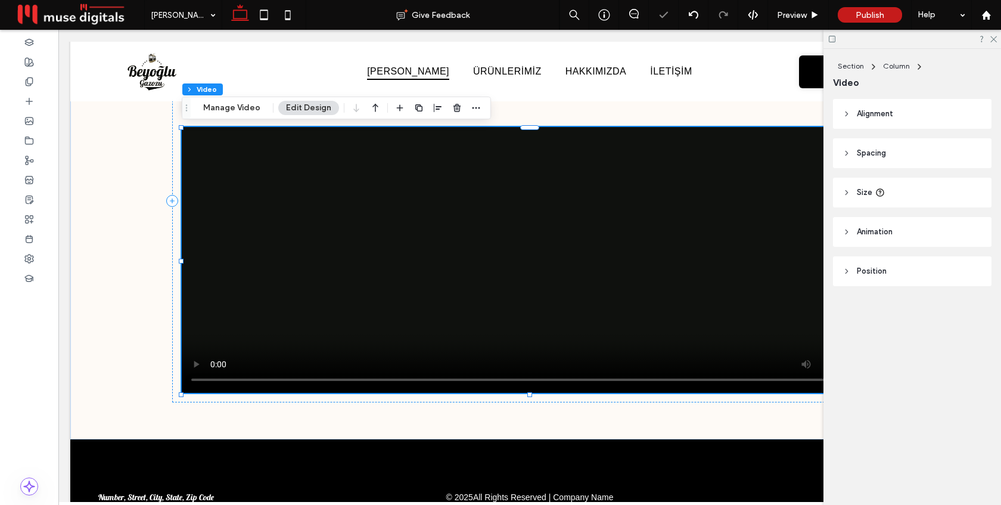
click at [866, 197] on span "Size" at bounding box center [864, 192] width 15 height 12
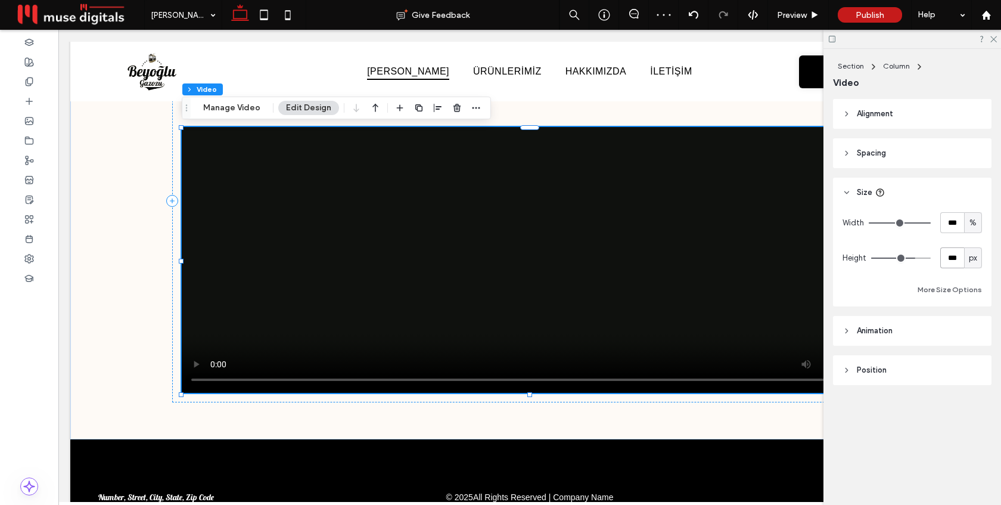
click at [952, 255] on input "***" at bounding box center [952, 257] width 24 height 21
type input "***"
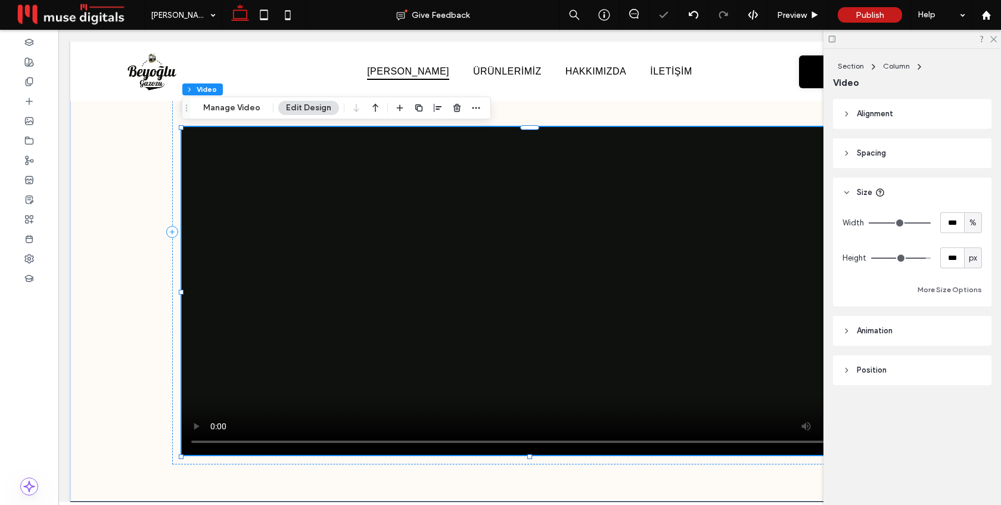
click at [845, 191] on icon at bounding box center [846, 192] width 8 height 8
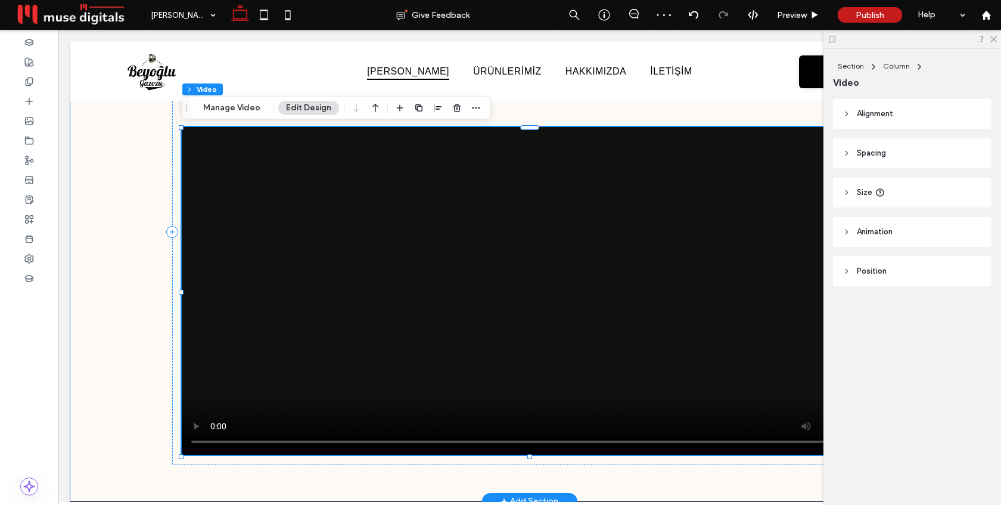
click at [766, 259] on video at bounding box center [530, 291] width 696 height 328
click at [844, 192] on icon at bounding box center [846, 192] width 8 height 8
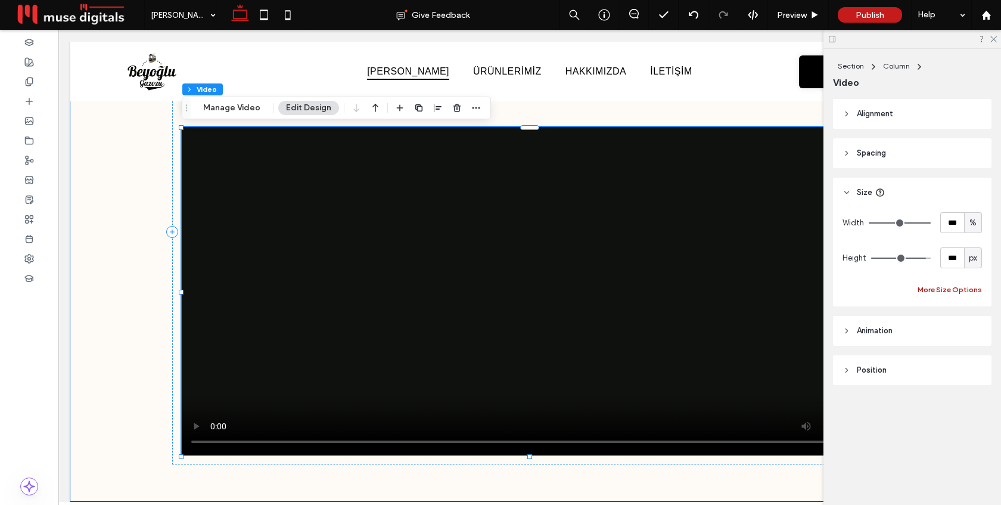
click at [938, 291] on button "More Size Options" at bounding box center [949, 289] width 64 height 14
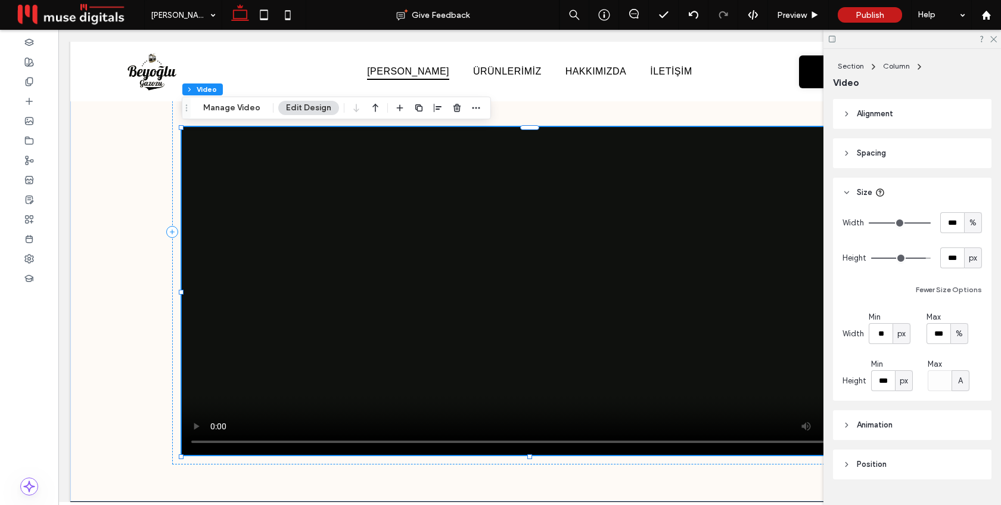
click at [847, 193] on icon at bounding box center [846, 192] width 8 height 8
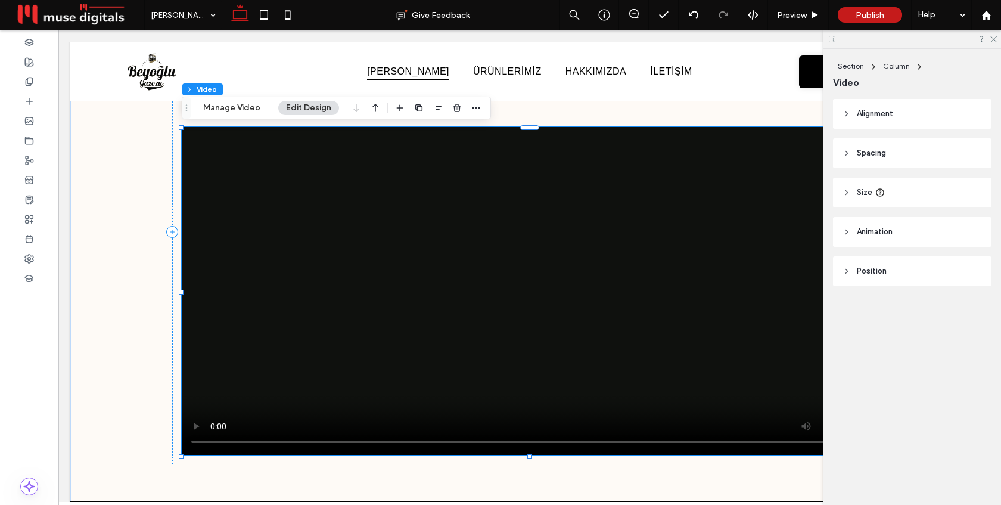
click at [845, 235] on icon at bounding box center [846, 232] width 8 height 8
click at [845, 271] on icon at bounding box center [846, 271] width 8 height 8
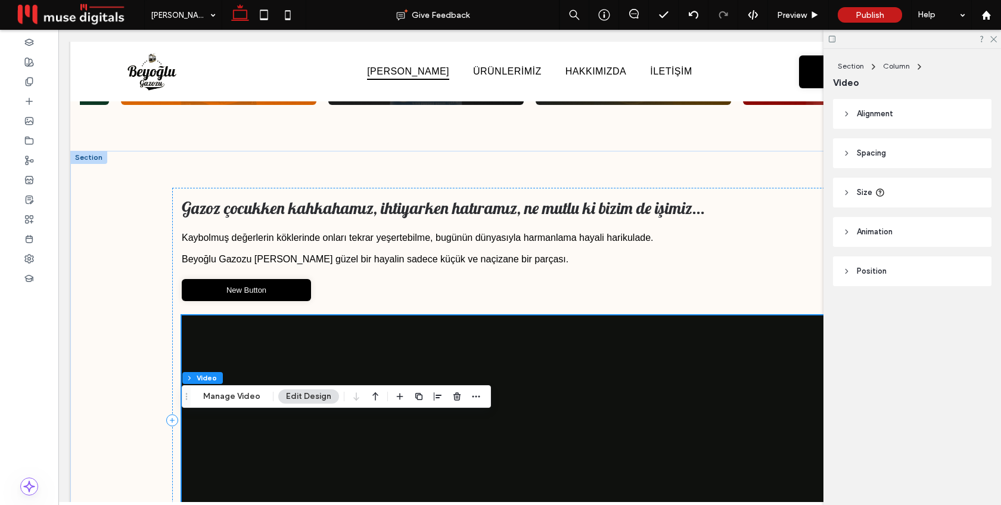
scroll to position [535, 0]
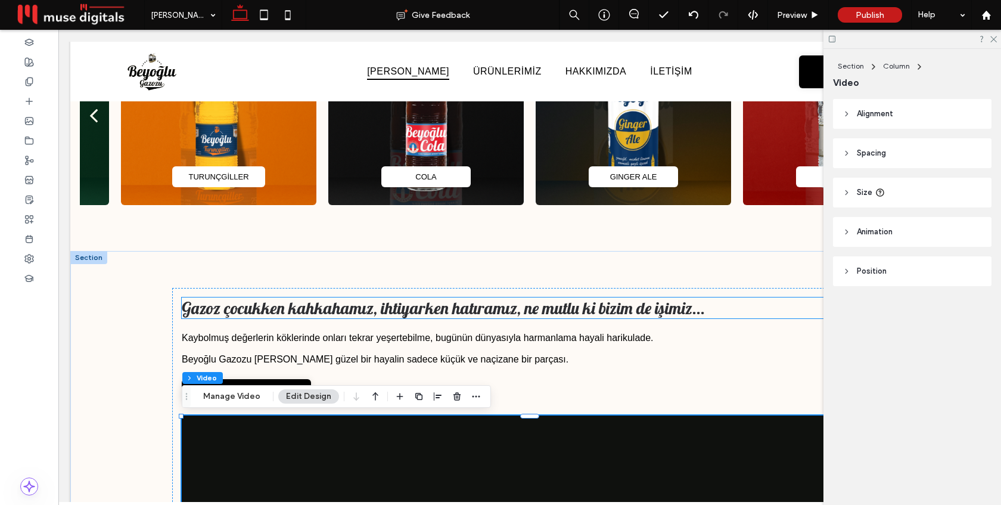
click at [581, 309] on span "Gazoz çocukken kahkahamız, ihtiyarken hatıramız, ne mutlu ki bizim de işimiz..." at bounding box center [443, 307] width 523 height 21
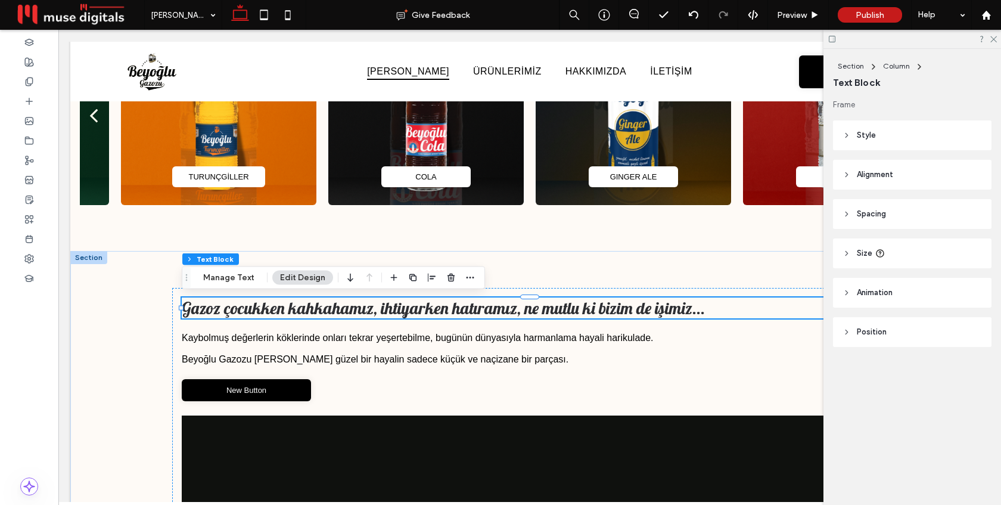
click at [581, 309] on span "Gazoz çocukken kahkahamız, ihtiyarken hatıramız, ne mutlu ki bizim de işimiz..." at bounding box center [443, 307] width 523 height 21
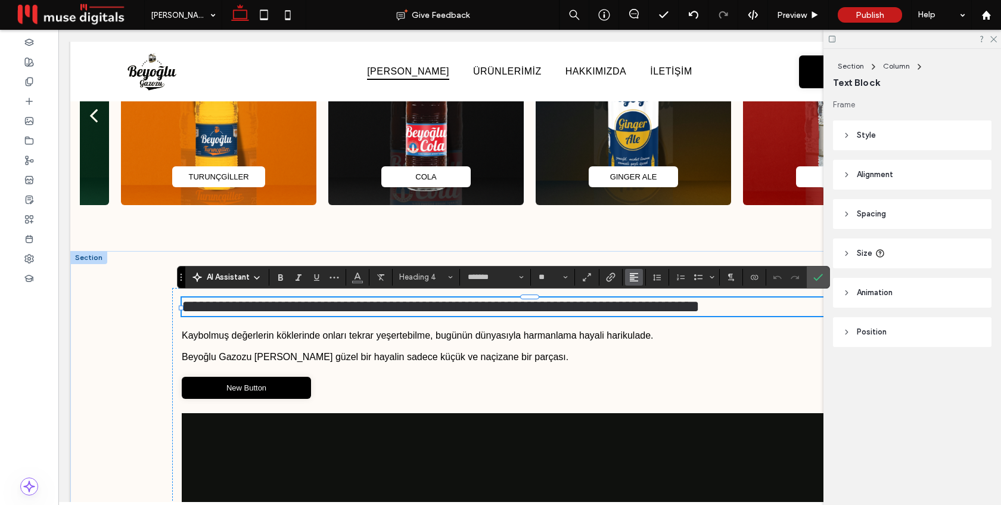
click at [631, 277] on use "Alignment" at bounding box center [634, 277] width 8 height 8
click at [643, 313] on icon "ui.textEditor.alignment.center" at bounding box center [643, 314] width 10 height 10
click at [814, 278] on use "Confirm" at bounding box center [818, 276] width 10 height 7
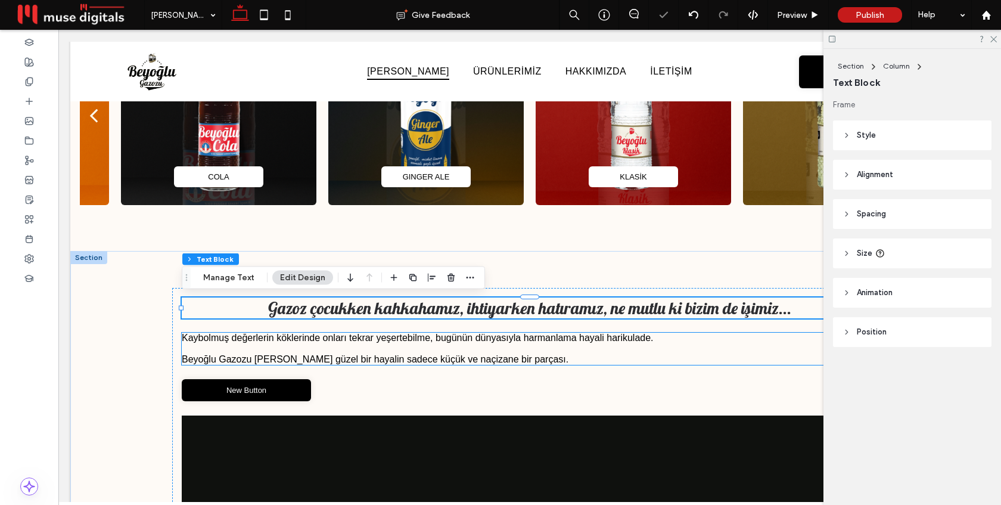
click at [570, 352] on p at bounding box center [530, 348] width 696 height 11
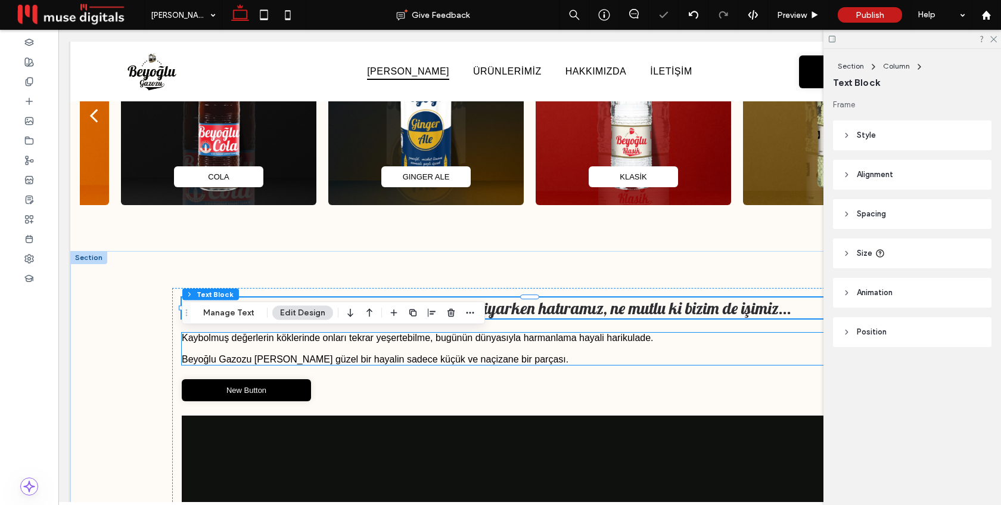
click at [570, 352] on div "Kaybolmuş değerlerin köklerinde onları tekrar yeşertebilme, bugünün dünyasıyla …" at bounding box center [530, 348] width 696 height 32
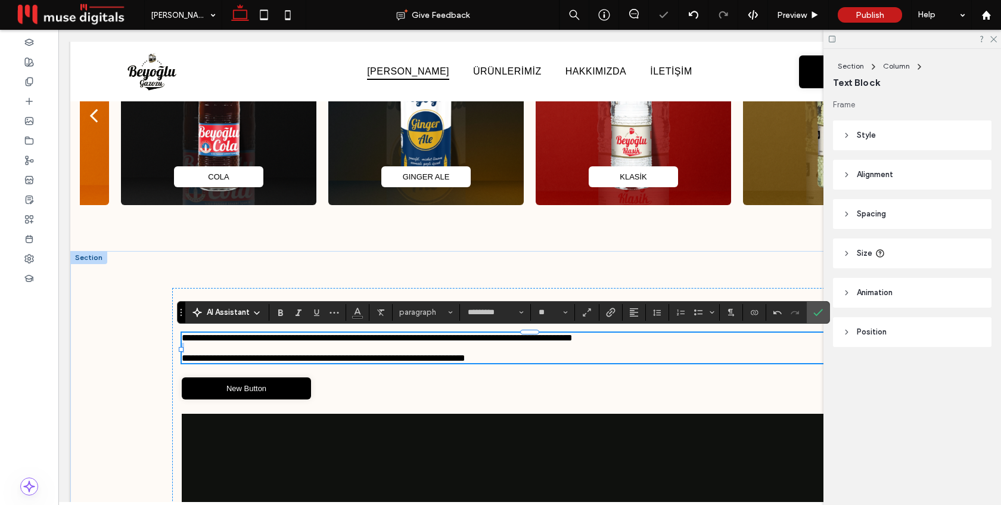
click at [570, 352] on p at bounding box center [530, 348] width 696 height 10
click at [526, 346] on p at bounding box center [530, 348] width 696 height 10
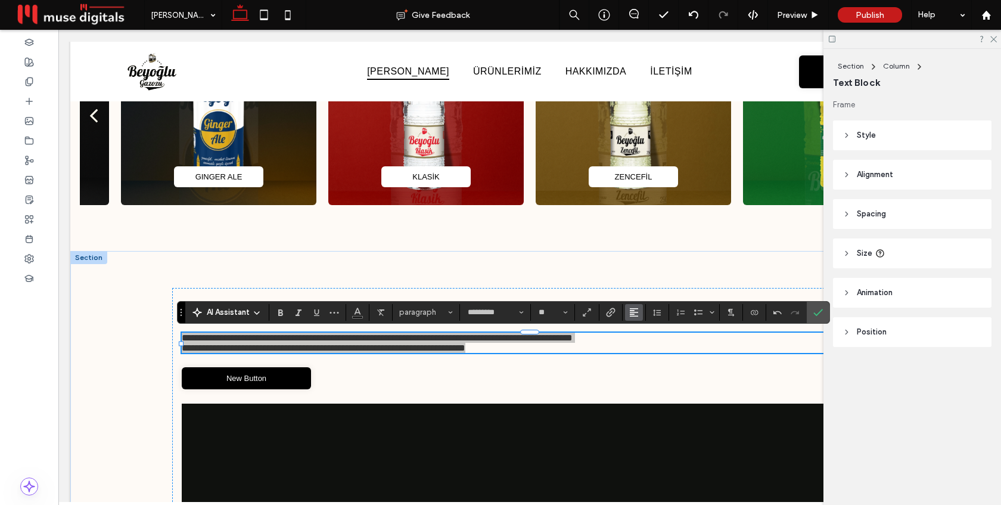
click at [631, 311] on icon "Alignment" at bounding box center [634, 312] width 10 height 10
click at [642, 353] on icon "ui.textEditor.alignment.center" at bounding box center [643, 349] width 10 height 10
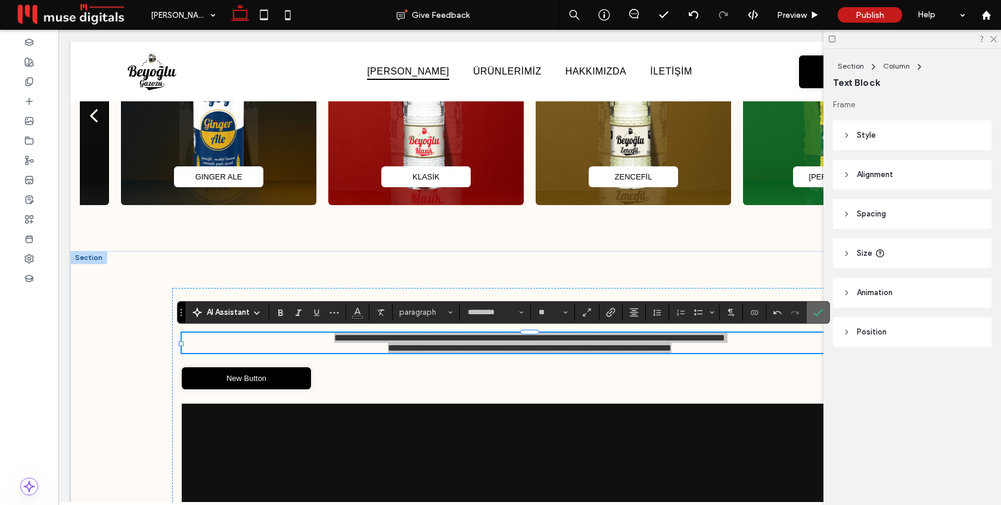
click at [817, 313] on use "Confirm" at bounding box center [818, 312] width 10 height 7
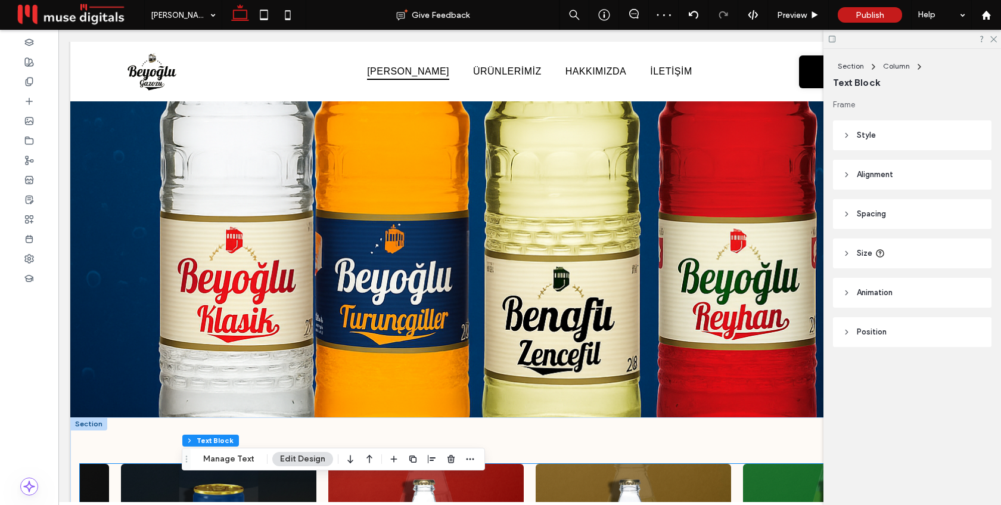
scroll to position [0, 0]
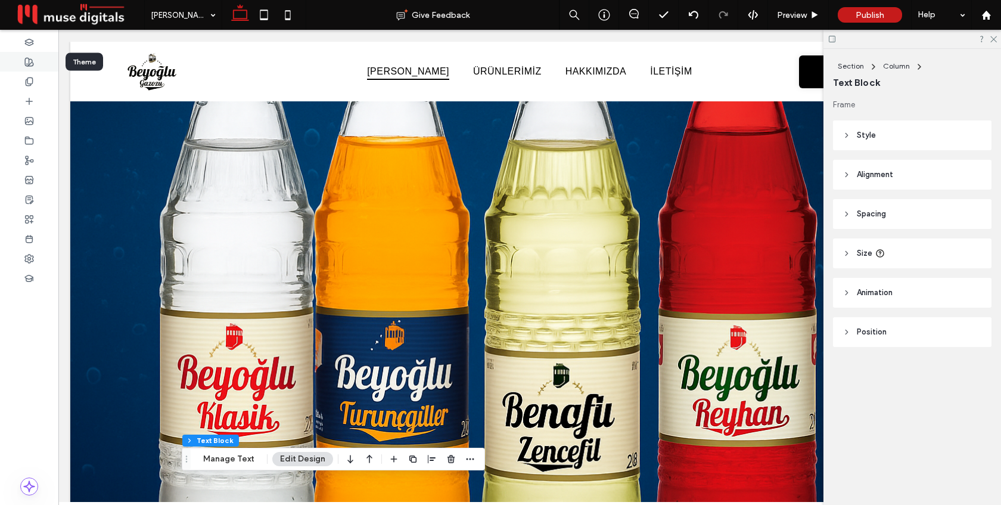
click at [34, 59] on div at bounding box center [29, 62] width 58 height 20
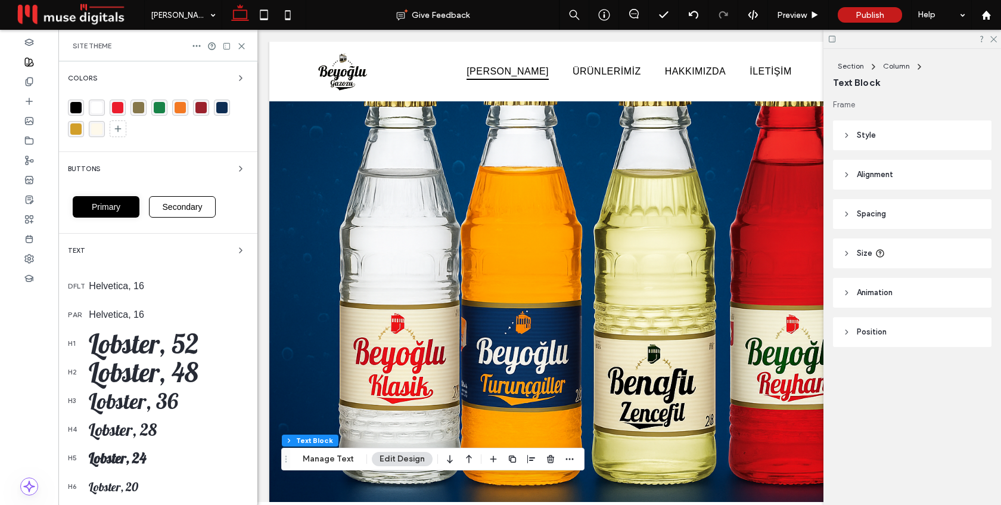
scroll to position [108, 0]
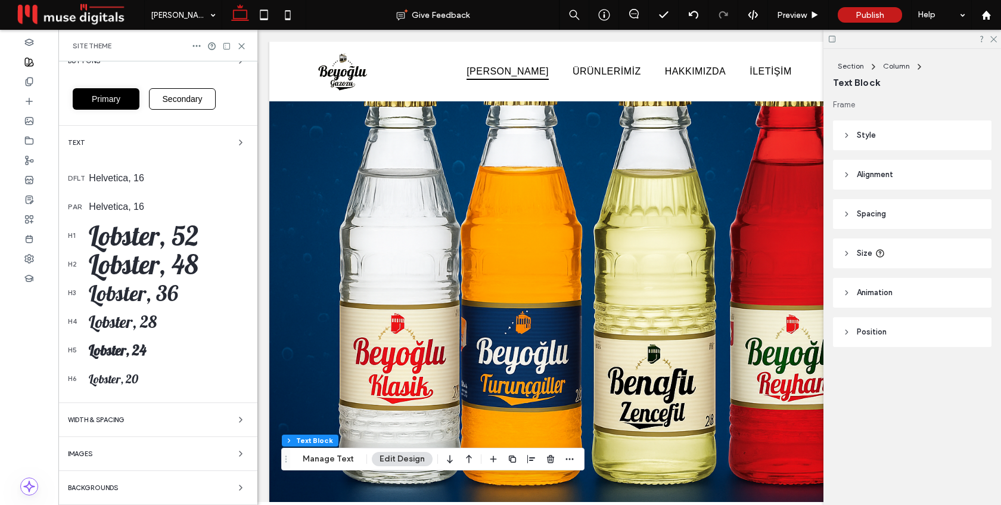
click at [149, 489] on div "Backgrounds" at bounding box center [158, 487] width 180 height 14
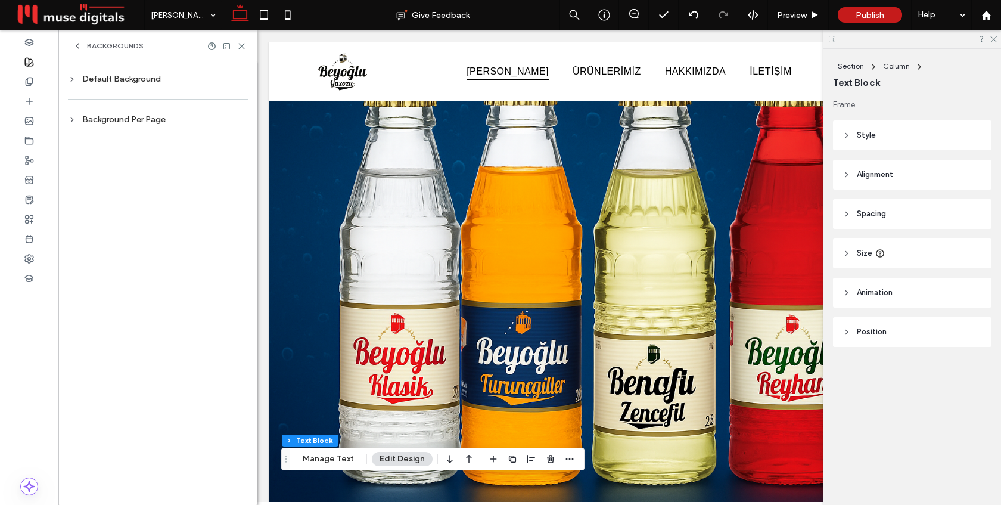
scroll to position [0, 0]
click at [142, 79] on div "Default Background" at bounding box center [158, 79] width 180 height 10
click at [229, 175] on div "rgb(254, 250, 246)" at bounding box center [230, 176] width 10 height 10
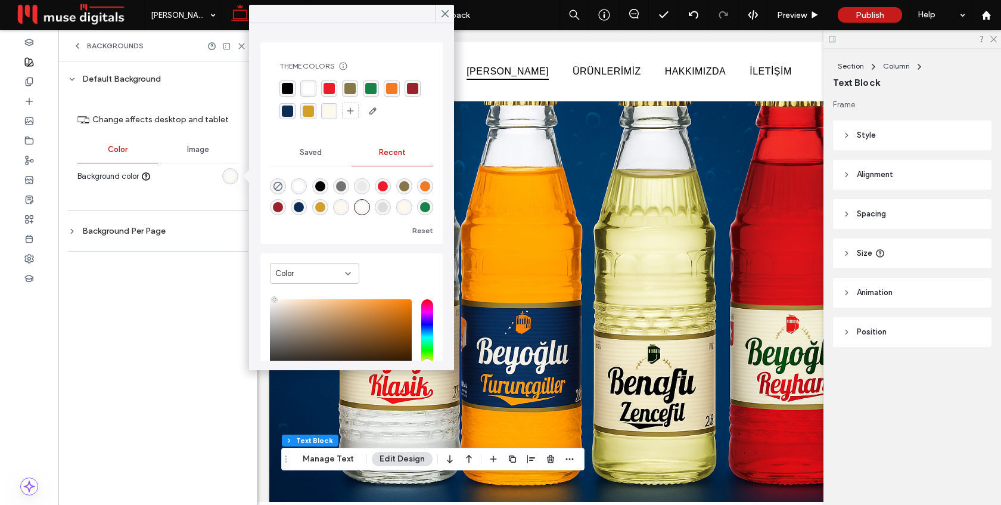
click at [307, 87] on div "rgba(255, 255, 255, 1)" at bounding box center [308, 88] width 11 height 11
click at [440, 14] on icon at bounding box center [445, 13] width 11 height 11
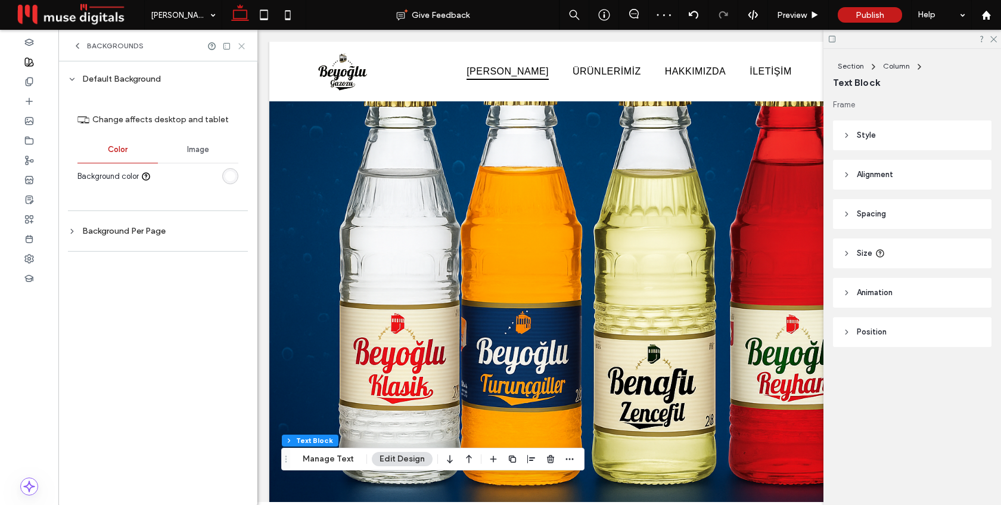
click at [239, 44] on icon at bounding box center [241, 46] width 9 height 9
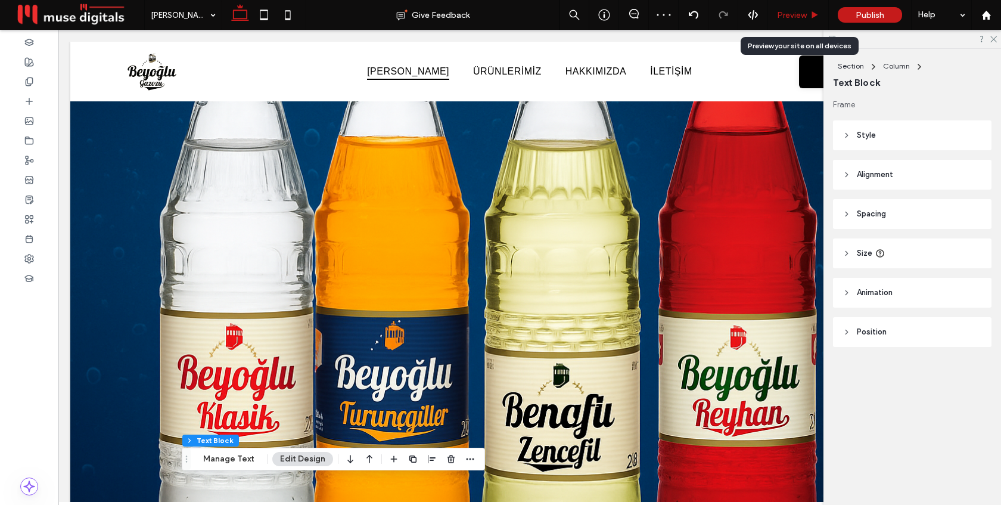
click at [788, 13] on span "Preview" at bounding box center [792, 15] width 30 height 10
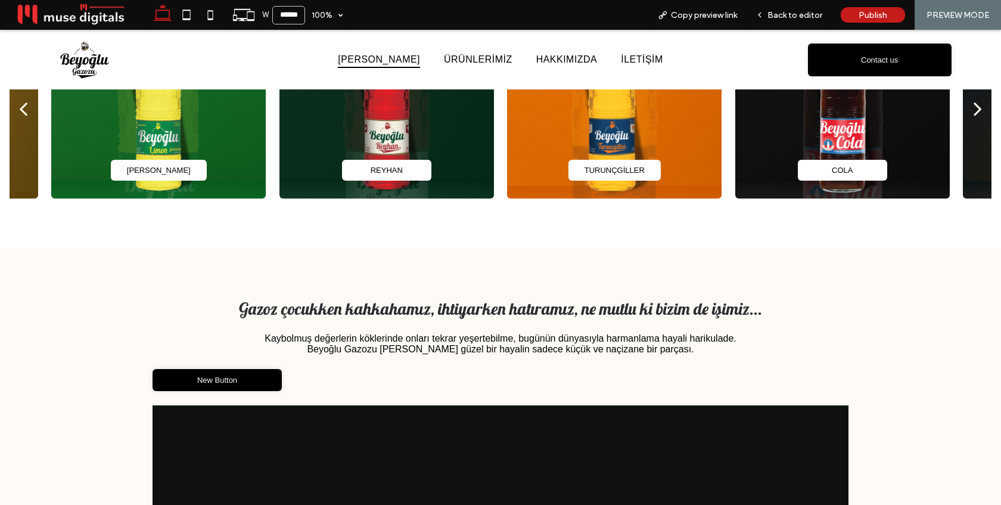
scroll to position [538, 0]
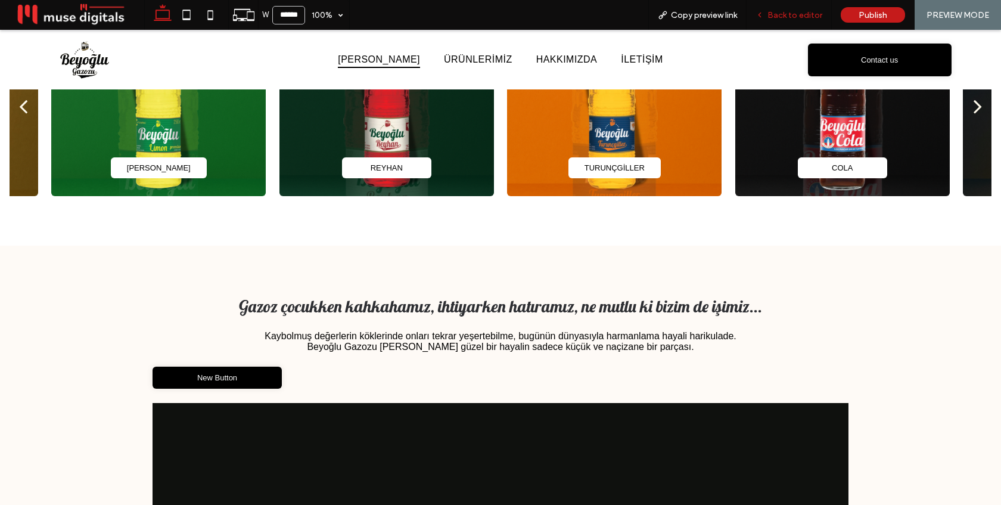
click at [783, 7] on div "Back to editor" at bounding box center [788, 15] width 85 height 30
click at [791, 15] on span "Back to editor" at bounding box center [794, 15] width 55 height 10
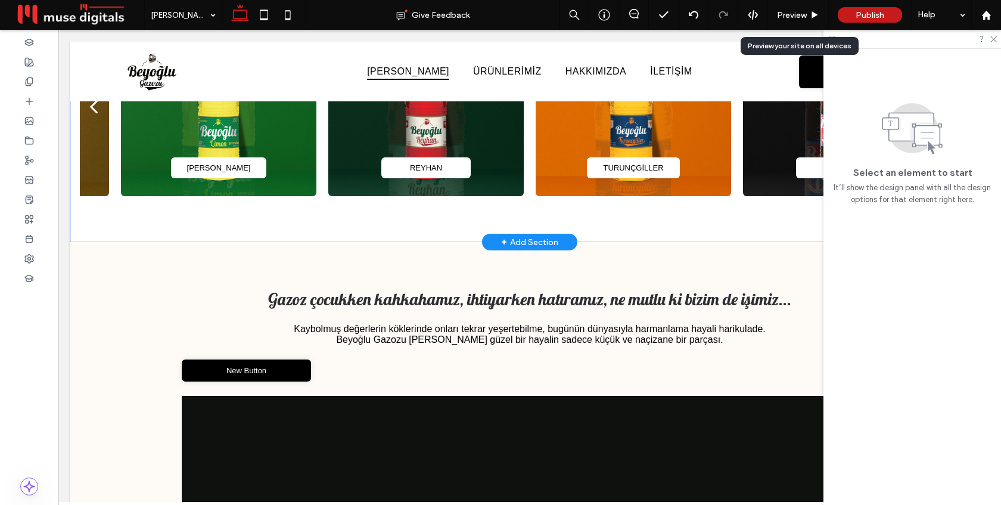
scroll to position [543, 0]
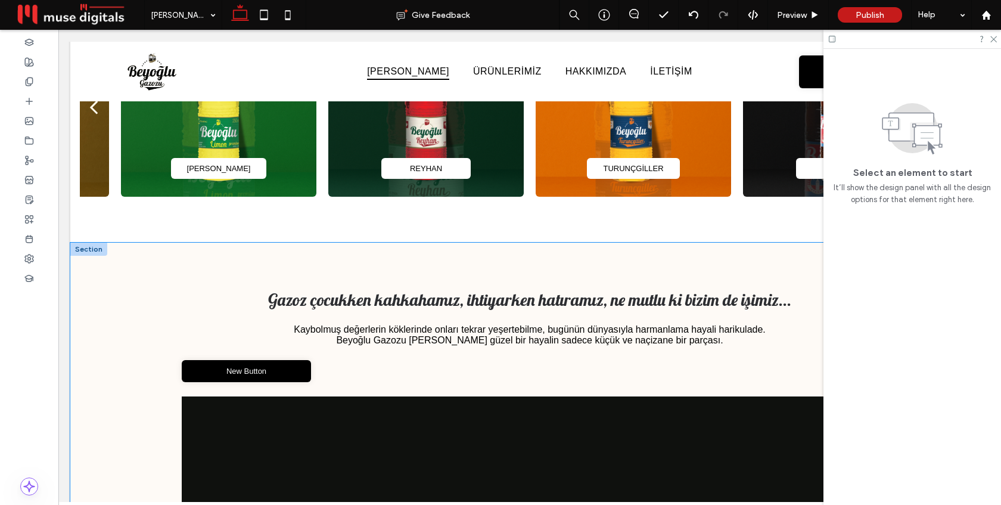
click at [587, 256] on div "Gazoz çocukken kahkahamız, ihtiyarken hatıramız, ne mutlu ki bizim de işimiz...…" at bounding box center [529, 505] width 715 height 527
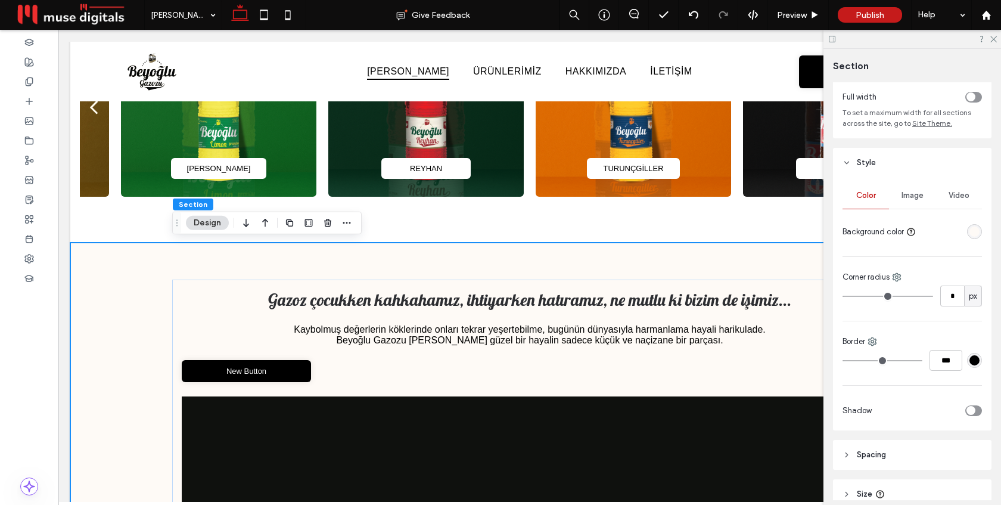
scroll to position [43, 0]
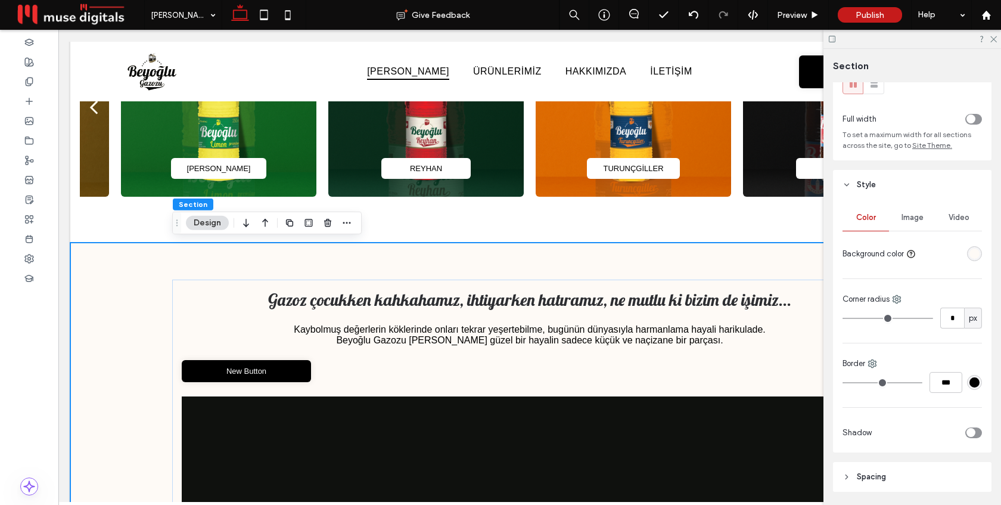
click at [976, 257] on div "rgba(254, 250, 246, 1)" at bounding box center [974, 253] width 10 height 10
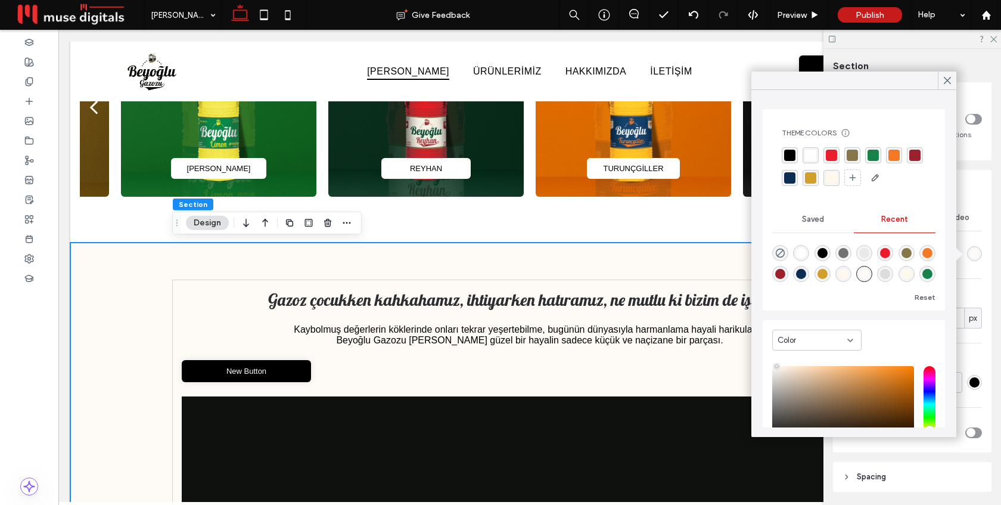
click at [774, 253] on div "rgba(0, 0, 0, 0)" at bounding box center [780, 253] width 16 height 16
type input "*******"
type input "*"
type input "**"
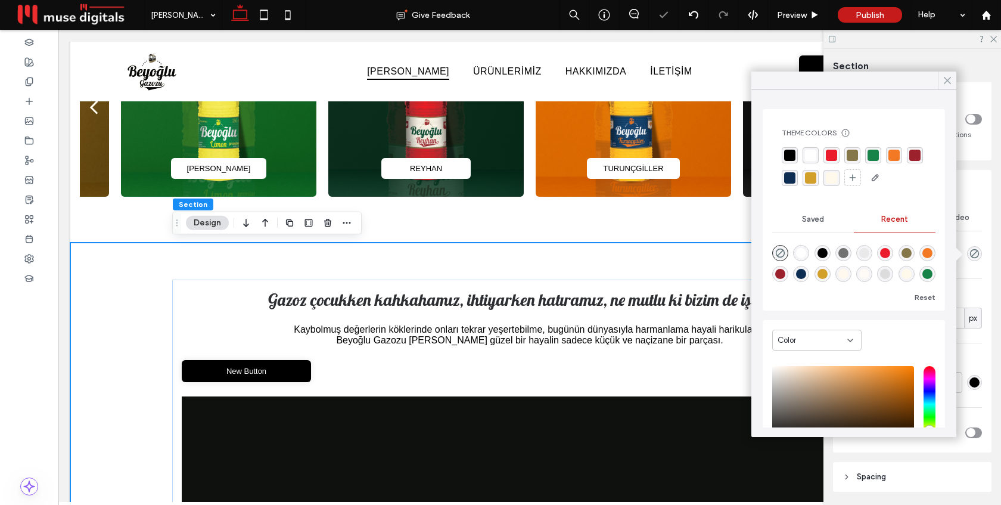
click at [944, 81] on icon at bounding box center [947, 80] width 11 height 11
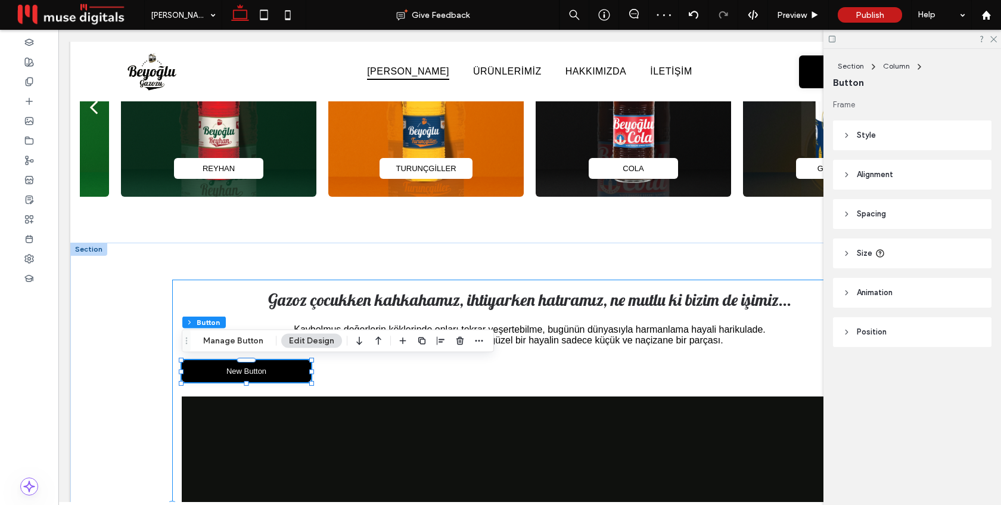
click at [511, 369] on div "Gazoz çocukken kahkahamız, ihtiyarken hatıramız, ne mutlu ki bizim de işimiz...…" at bounding box center [529, 506] width 715 height 454
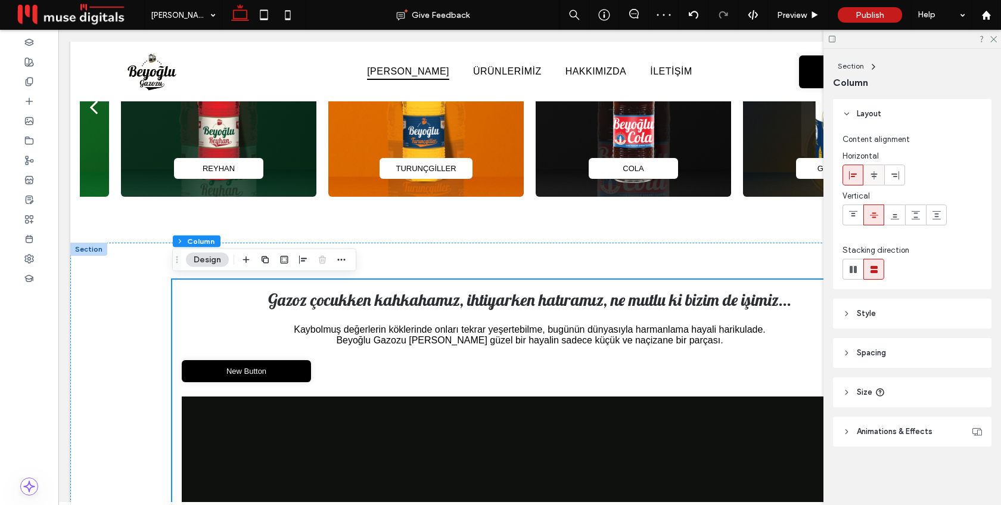
click at [873, 175] on icon at bounding box center [874, 175] width 10 height 10
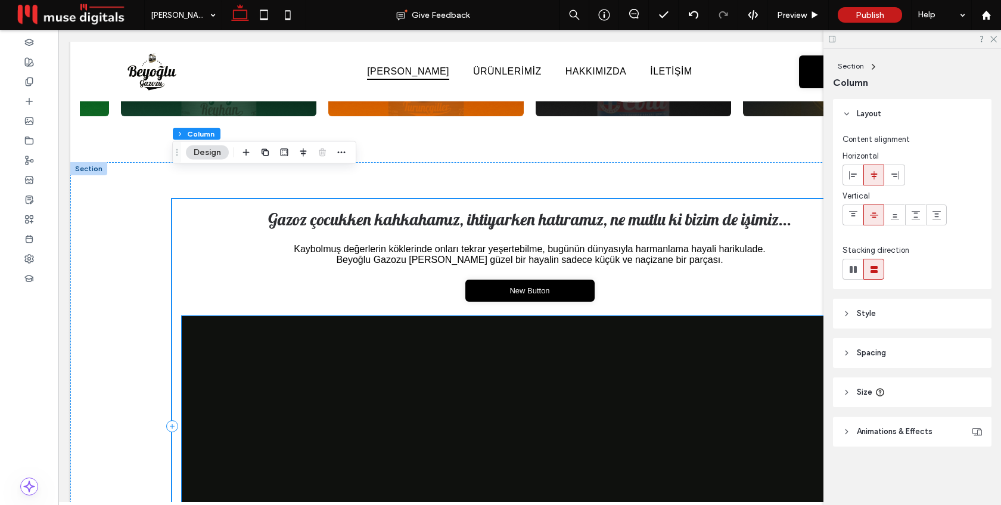
scroll to position [555, 0]
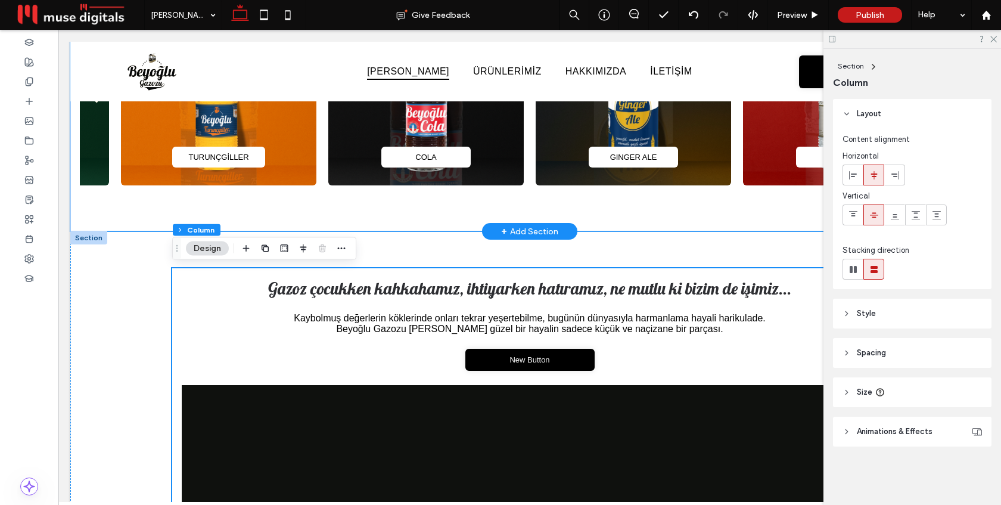
click at [525, 214] on div "KLASİK KLASİK ZENCEFİL ZENCEFİL LİMON LİMON REYHAN REYHAN TURUNÇGİLLER TURUNÇGİ…" at bounding box center [529, 95] width 919 height 272
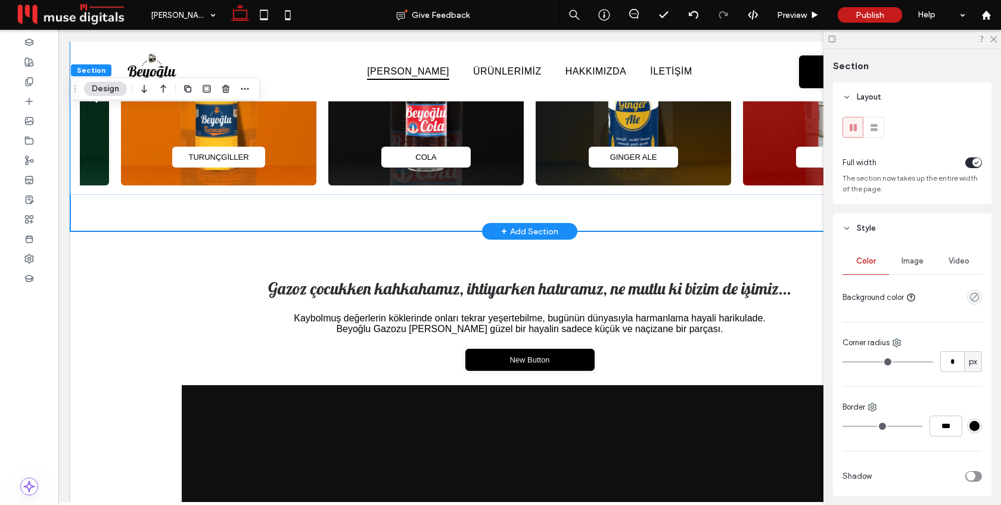
click at [629, 208] on div "KLASİK KLASİK ZENCEFİL ZENCEFİL LİMON LİMON REYHAN REYHAN TURUNÇGİLLER TURUNÇGİ…" at bounding box center [529, 95] width 919 height 272
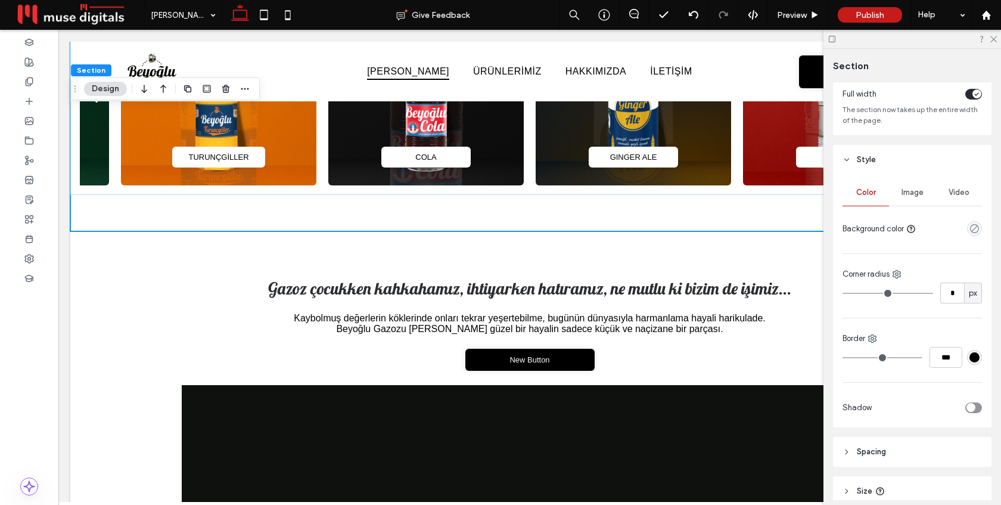
scroll to position [162, 0]
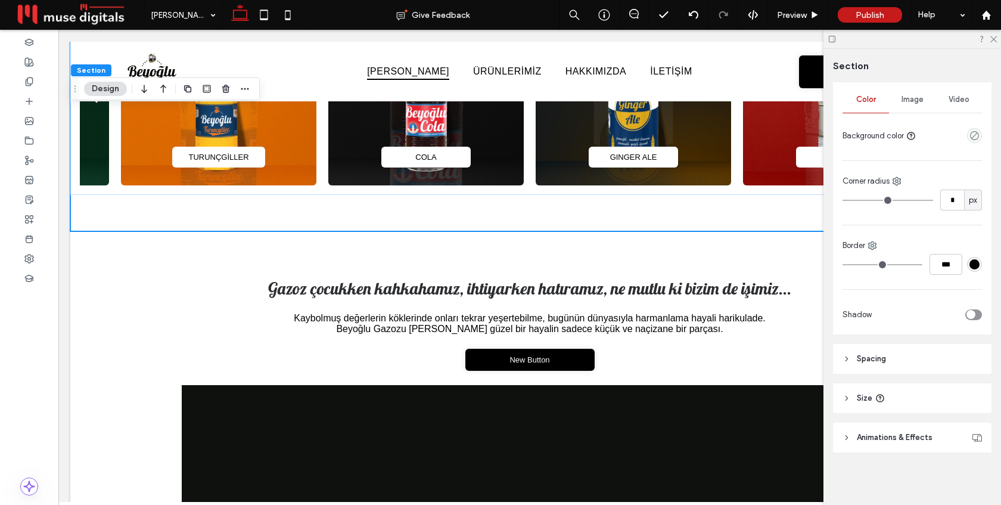
click at [913, 352] on header "Spacing" at bounding box center [912, 359] width 158 height 30
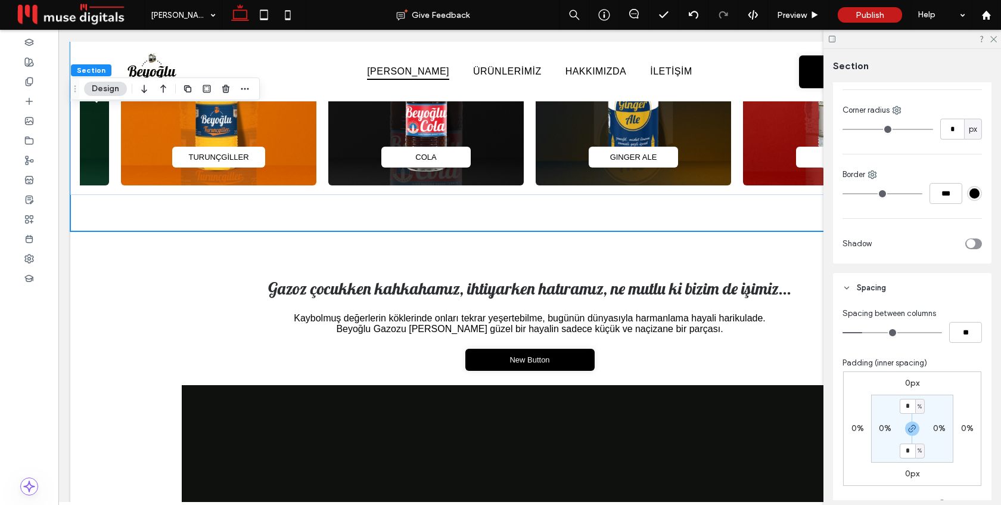
scroll to position [247, 0]
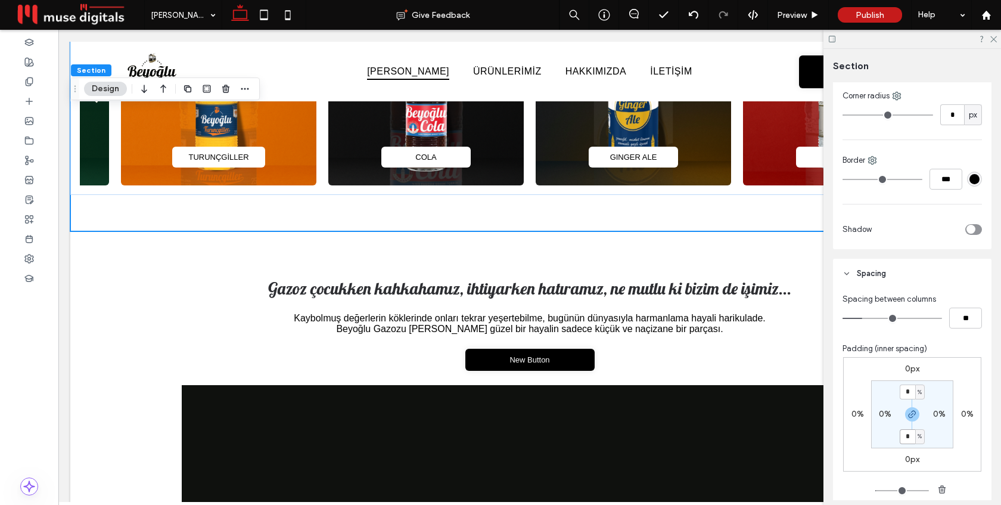
click at [907, 433] on input "*" at bounding box center [907, 436] width 15 height 15
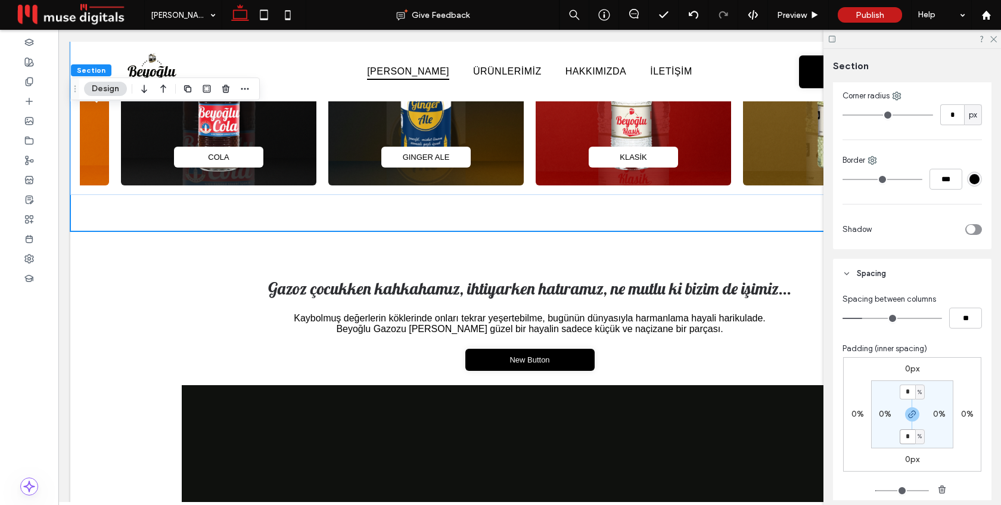
click at [907, 437] on input "*" at bounding box center [907, 436] width 15 height 15
click at [903, 441] on input "**" at bounding box center [907, 436] width 15 height 15
click at [904, 441] on input "**" at bounding box center [907, 436] width 15 height 15
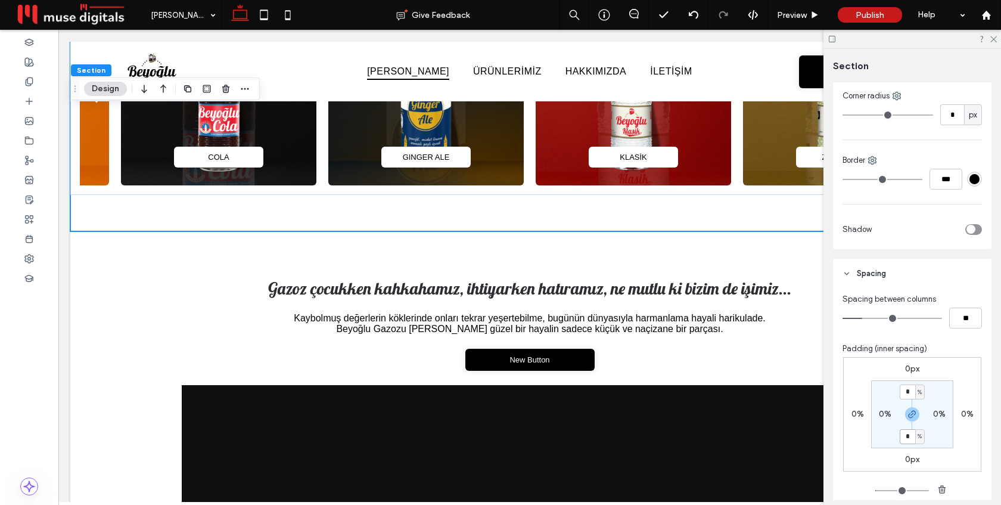
type input "*"
click at [957, 380] on div "0px 0% 0px 0% * % 0% * % 0%" at bounding box center [912, 414] width 138 height 114
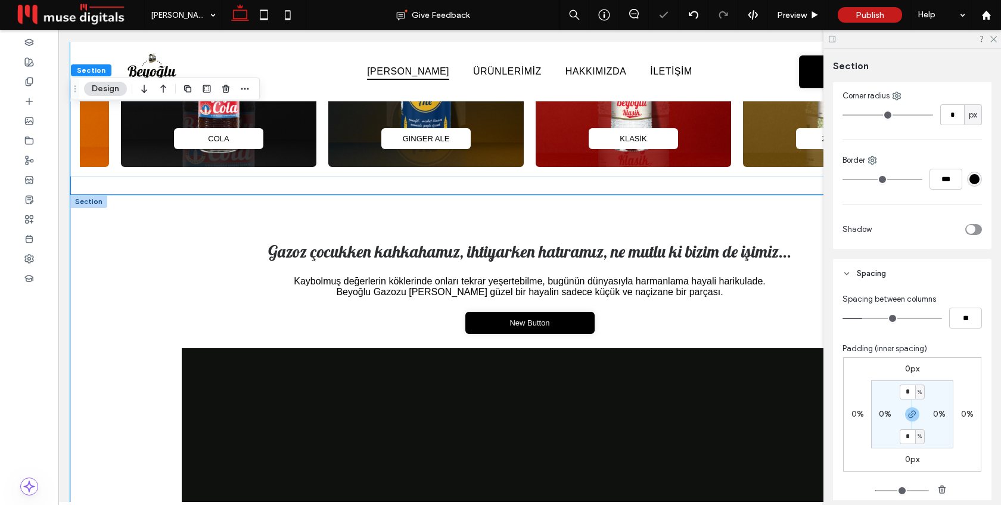
click at [582, 222] on div "Gazoz çocukken kahkahamız, ihtiyarken hatıramız, ne mutlu ki bizim de işimiz...…" at bounding box center [529, 458] width 715 height 527
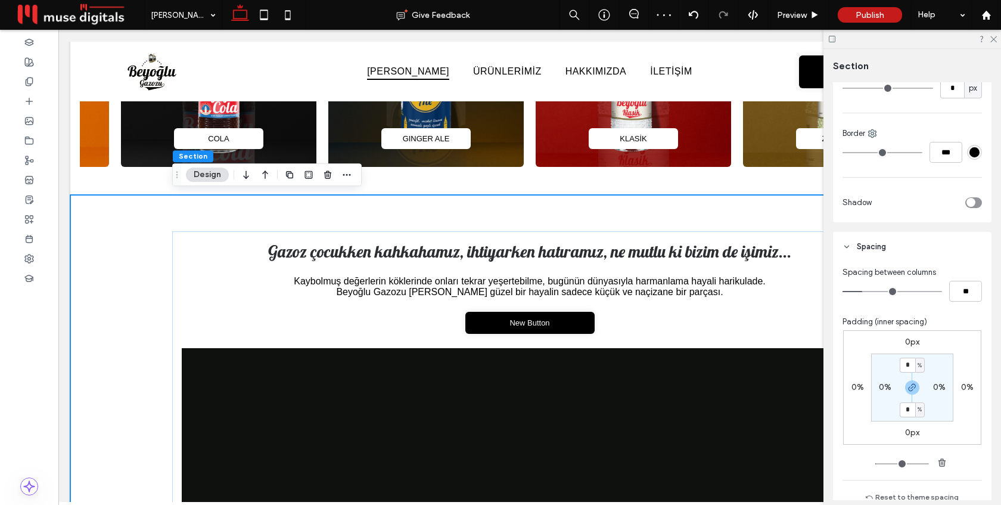
scroll to position [380, 0]
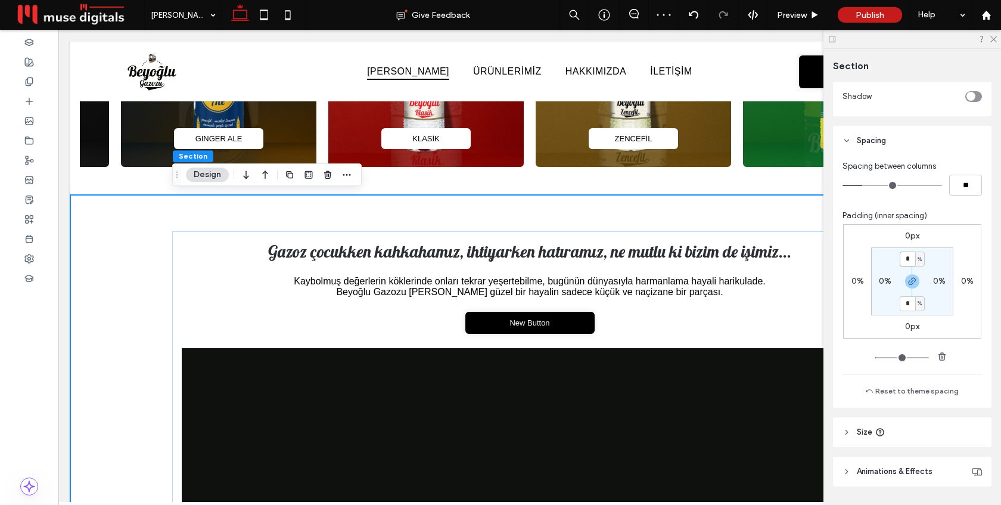
click at [910, 259] on input "*" at bounding box center [907, 258] width 15 height 15
type input "*"
click at [966, 254] on div "0px 0% 0px 0% * % 0% * % 0%" at bounding box center [912, 281] width 138 height 114
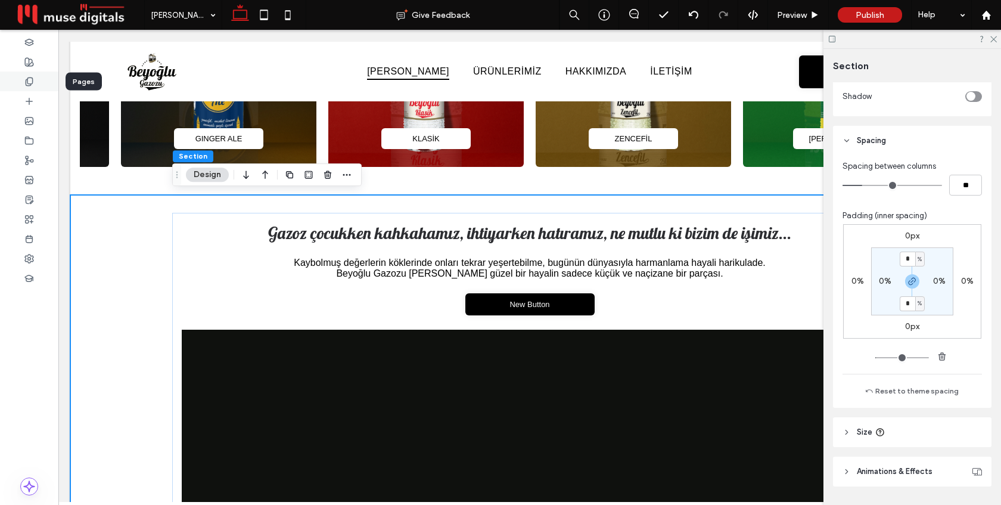
click at [26, 79] on icon at bounding box center [29, 82] width 10 height 10
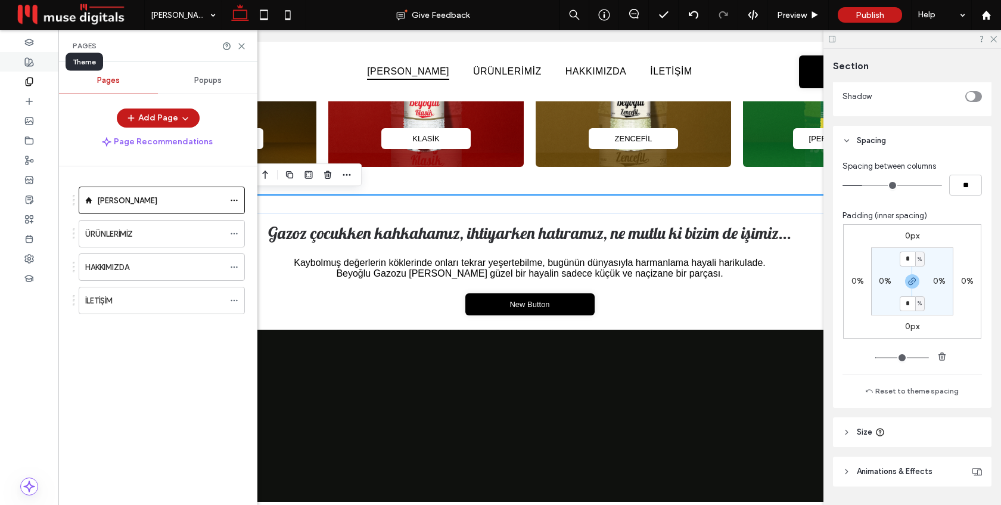
click at [29, 64] on use at bounding box center [29, 62] width 8 height 8
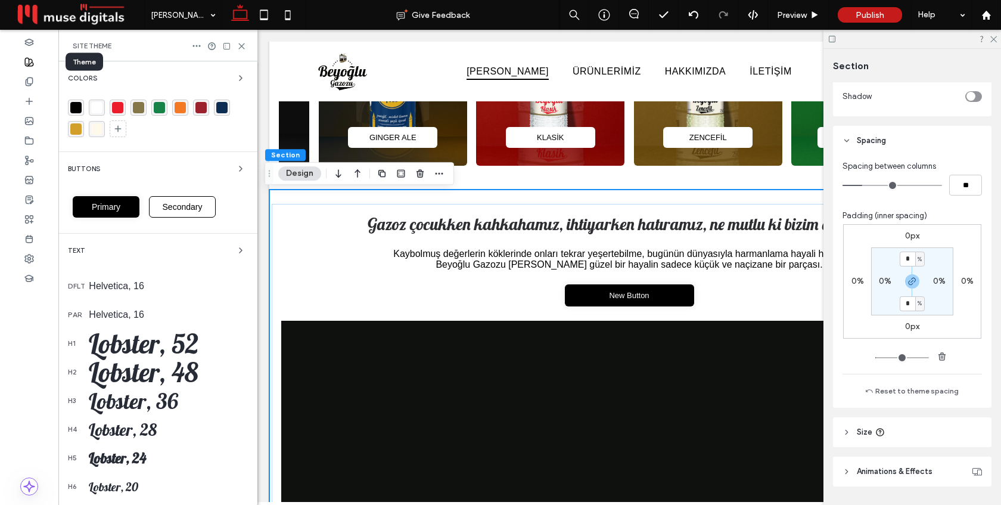
scroll to position [550, 0]
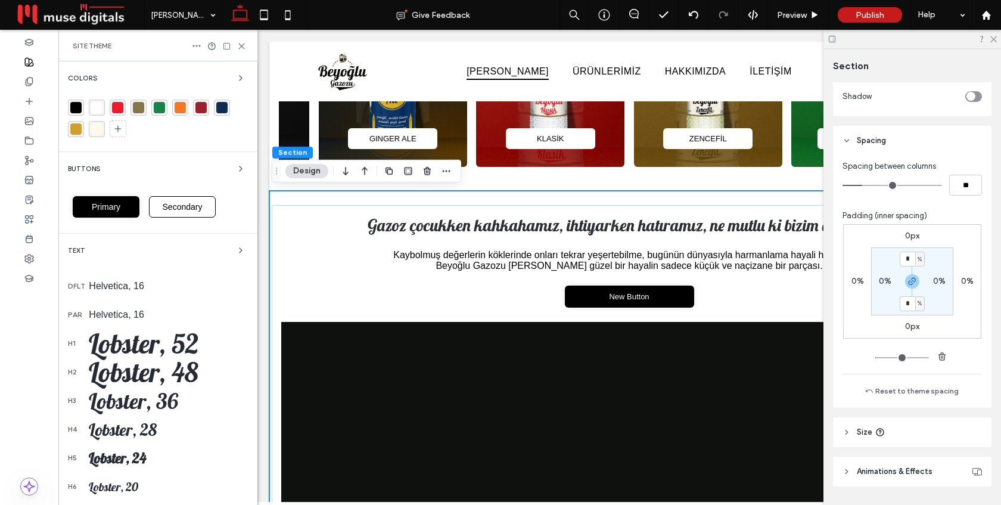
click at [119, 288] on div "Helvetica, 16" at bounding box center [168, 286] width 159 height 11
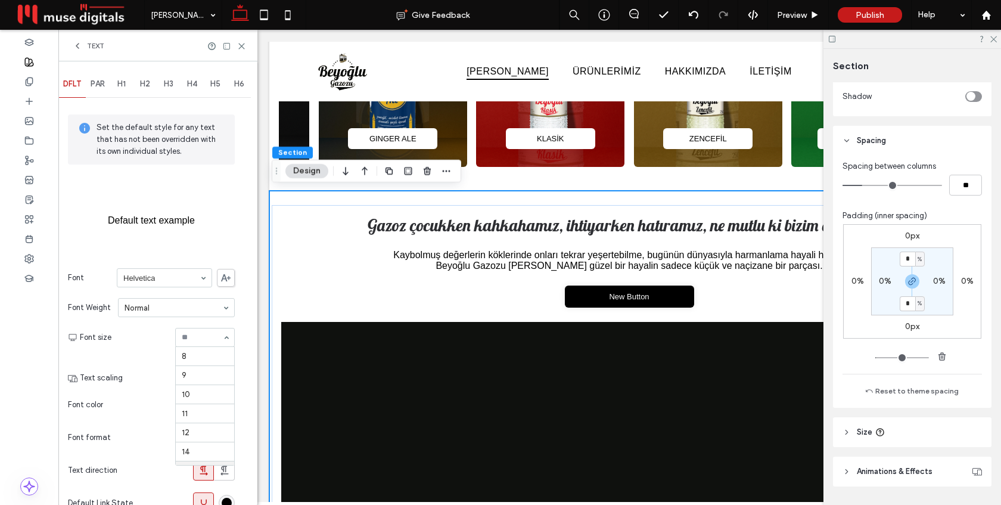
scroll to position [118, 0]
type input "**"
click at [102, 86] on span "PAR" at bounding box center [98, 84] width 14 height 10
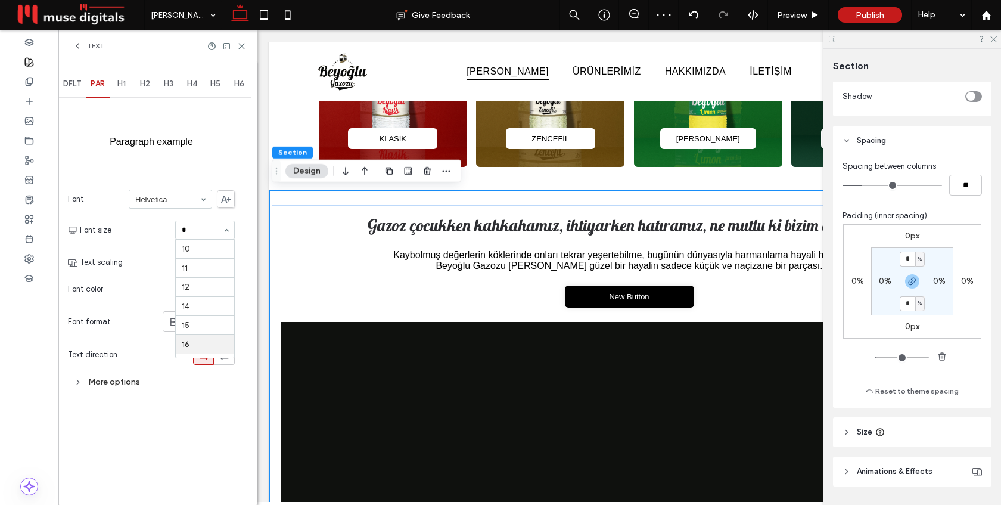
type input "**"
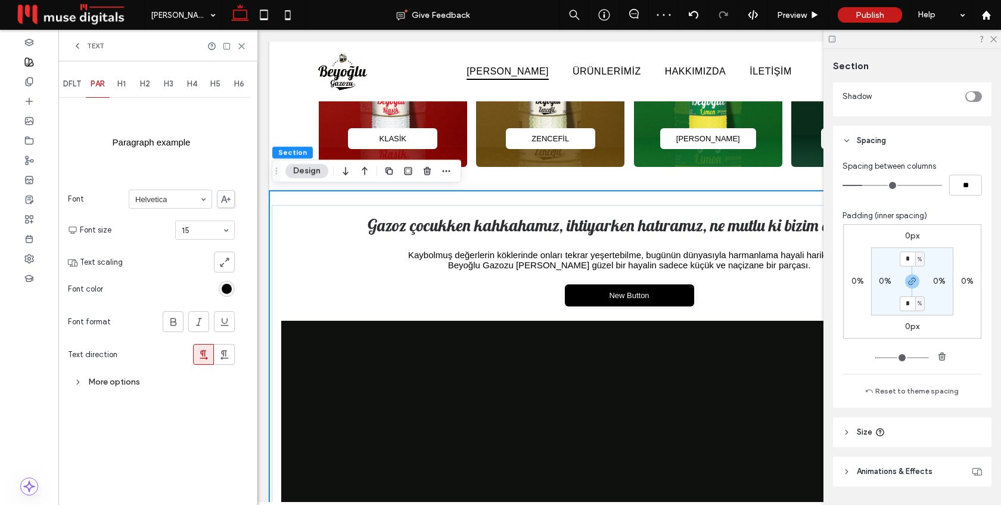
click at [222, 199] on use at bounding box center [226, 198] width 10 height 7
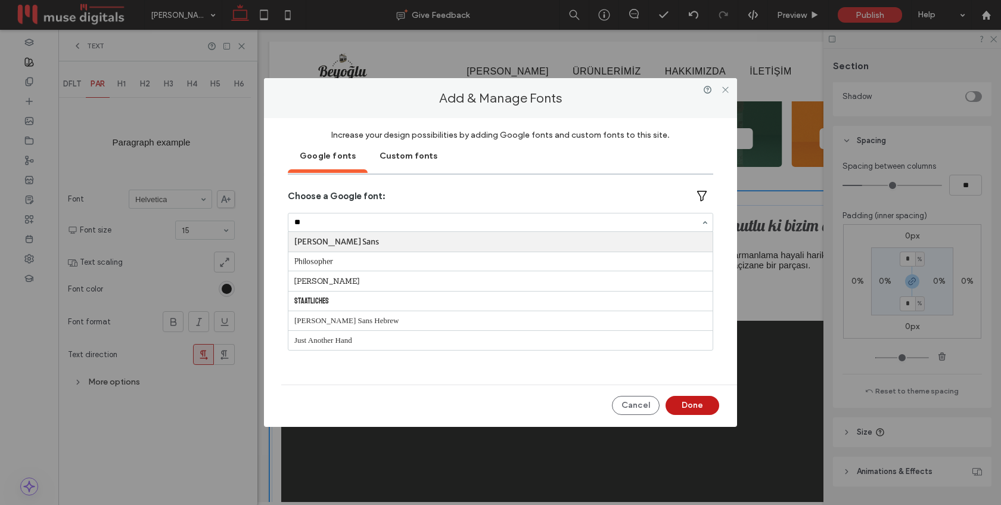
type input "*"
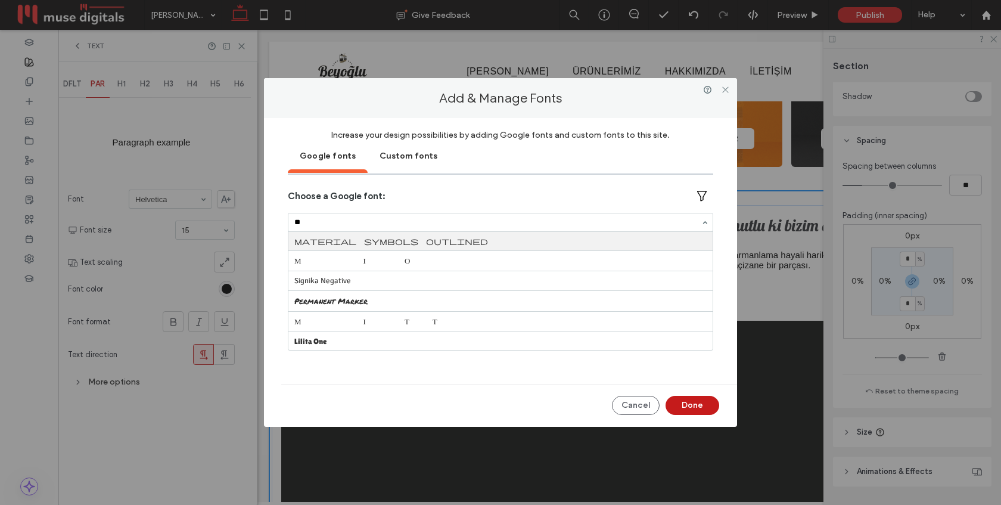
type input "*"
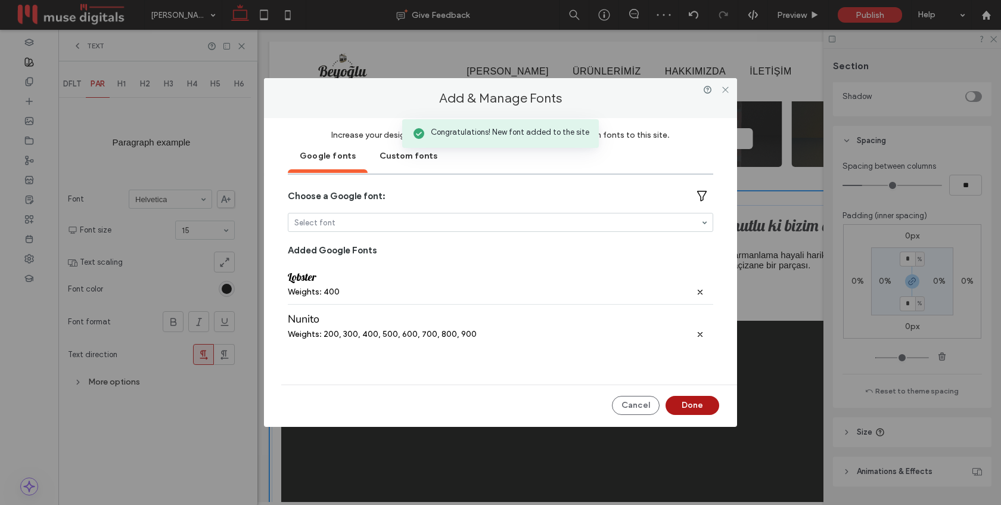
click at [700, 397] on button "Done" at bounding box center [692, 405] width 54 height 19
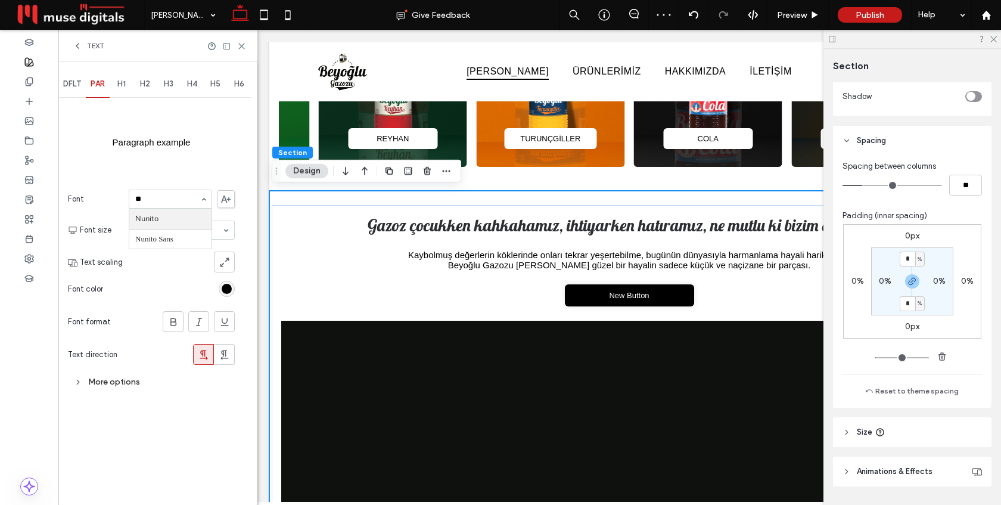
scroll to position [0, 0]
type input "***"
click at [170, 157] on label "Paragraph example" at bounding box center [152, 142] width 78 height 36
click at [223, 199] on icon at bounding box center [226, 198] width 10 height 7
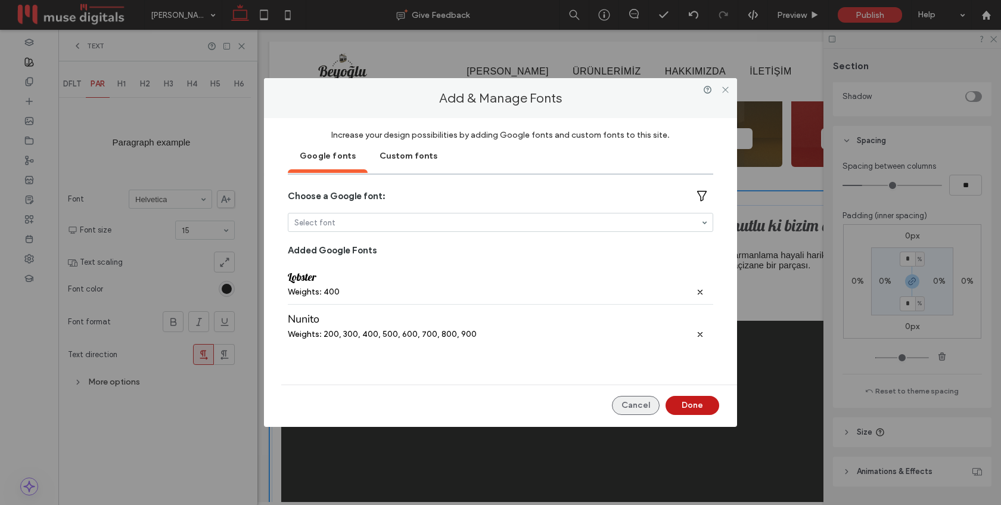
click at [637, 405] on button "Cancel" at bounding box center [636, 405] width 48 height 19
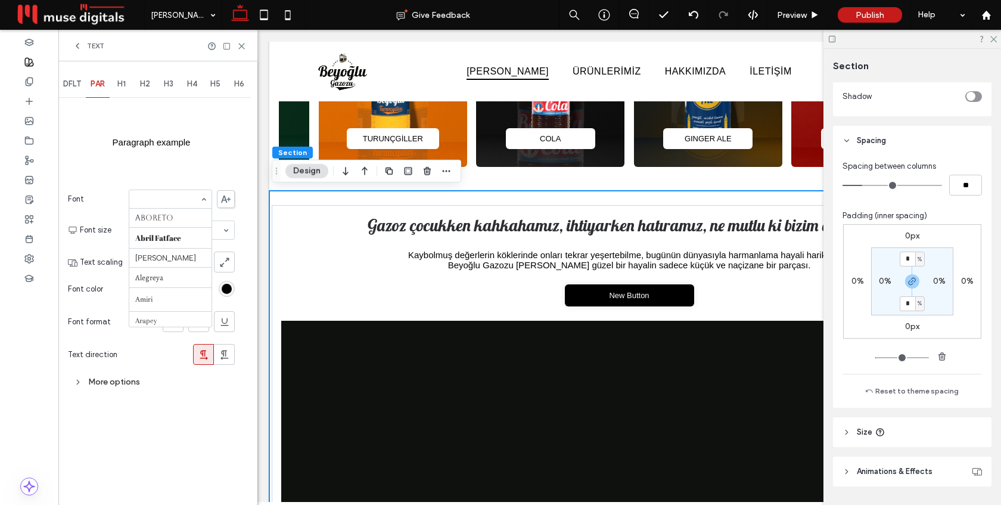
scroll to position [767, 0]
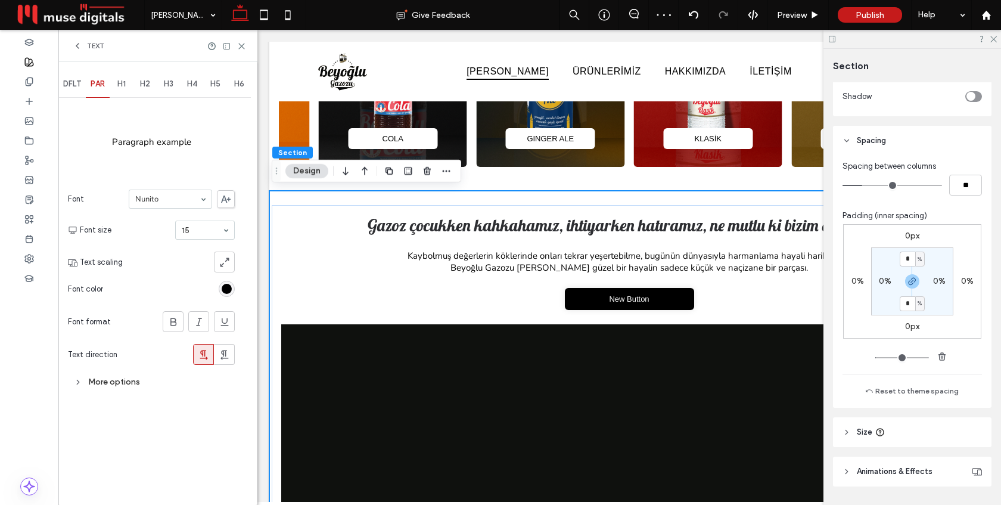
click at [70, 85] on span "DFLT" at bounding box center [72, 84] width 18 height 10
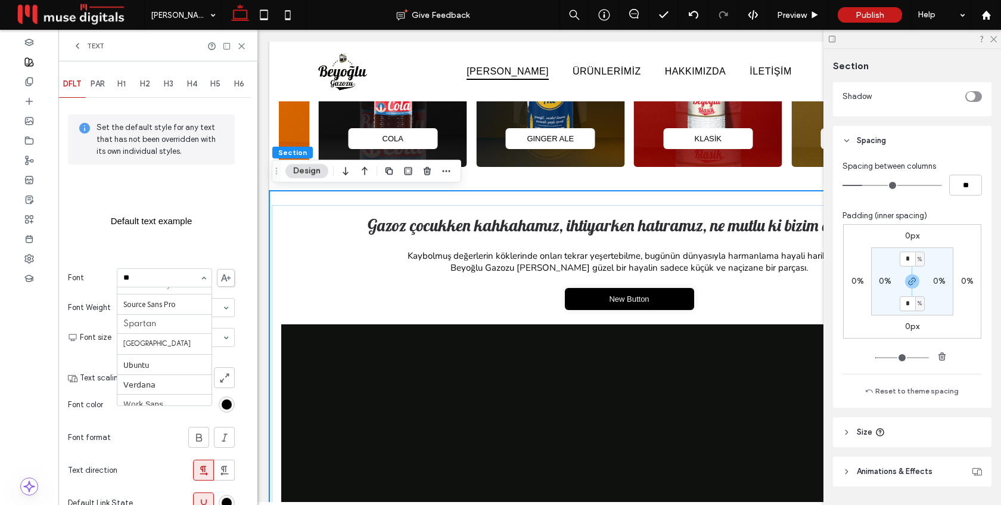
scroll to position [0, 0]
type input "***"
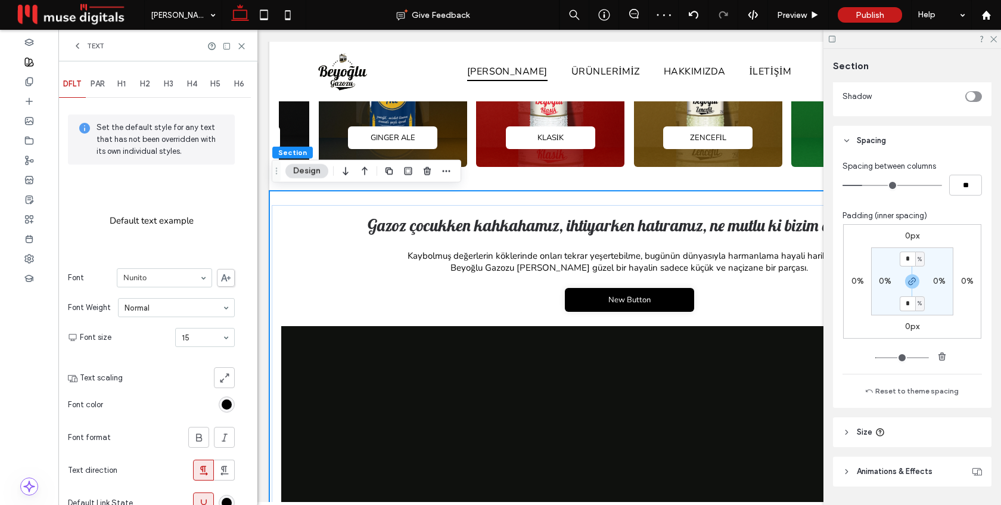
click at [81, 46] on icon at bounding box center [78, 46] width 10 height 10
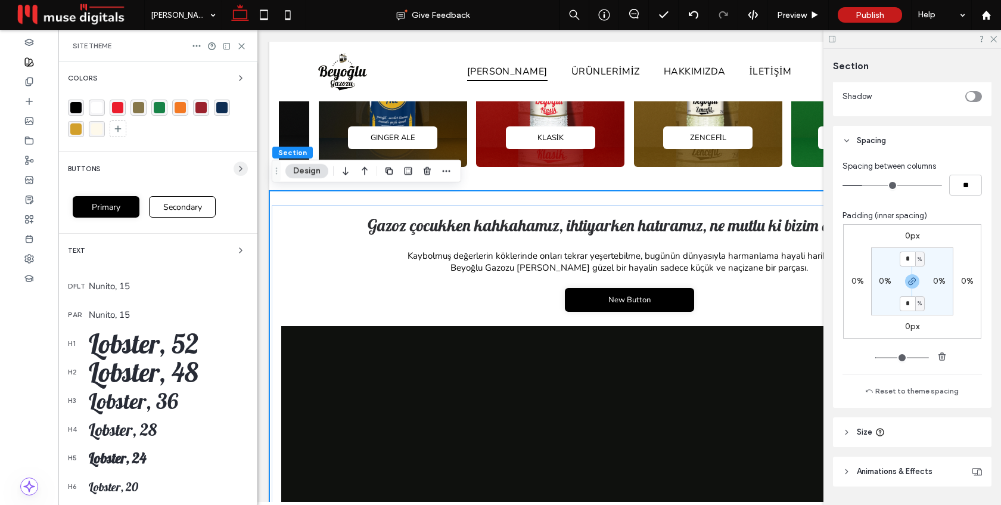
click at [236, 169] on icon "button" at bounding box center [241, 169] width 10 height 10
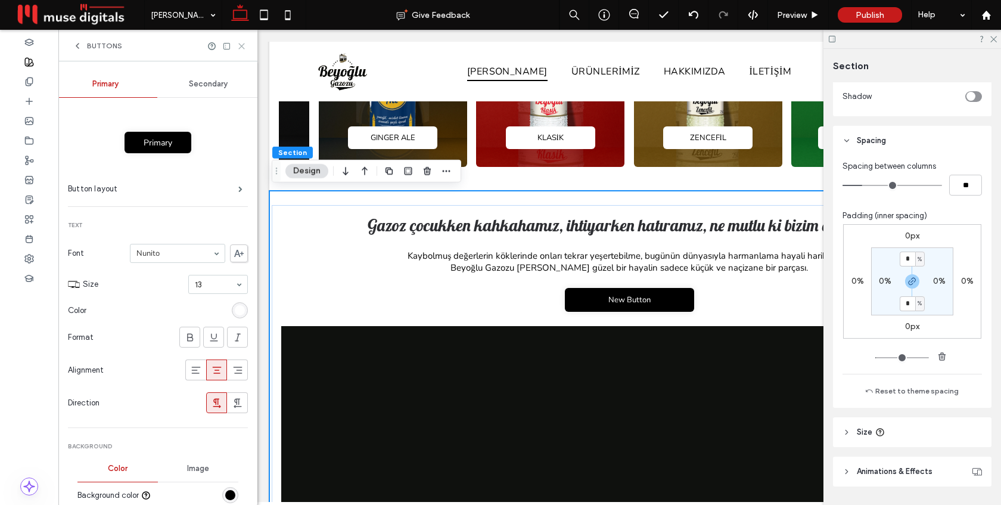
click at [244, 42] on icon at bounding box center [241, 46] width 9 height 9
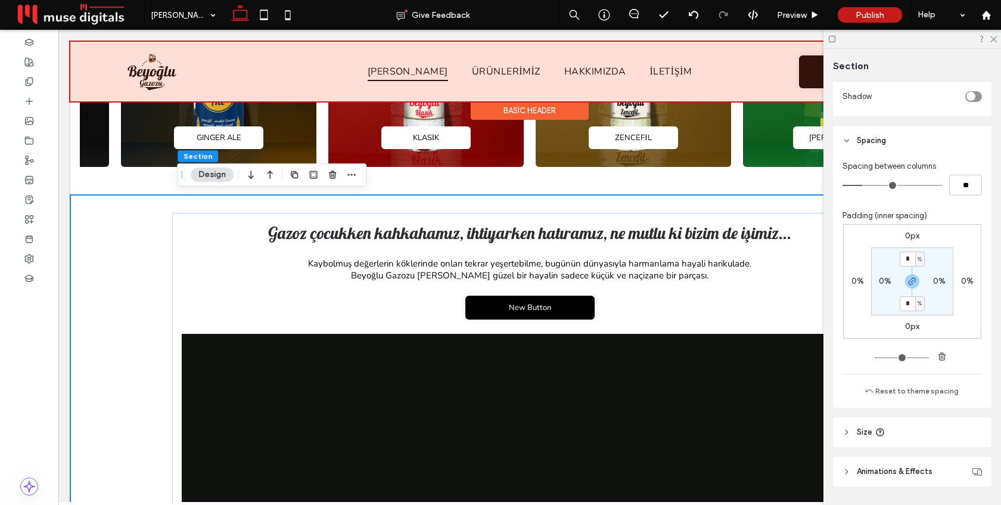
scroll to position [555, 0]
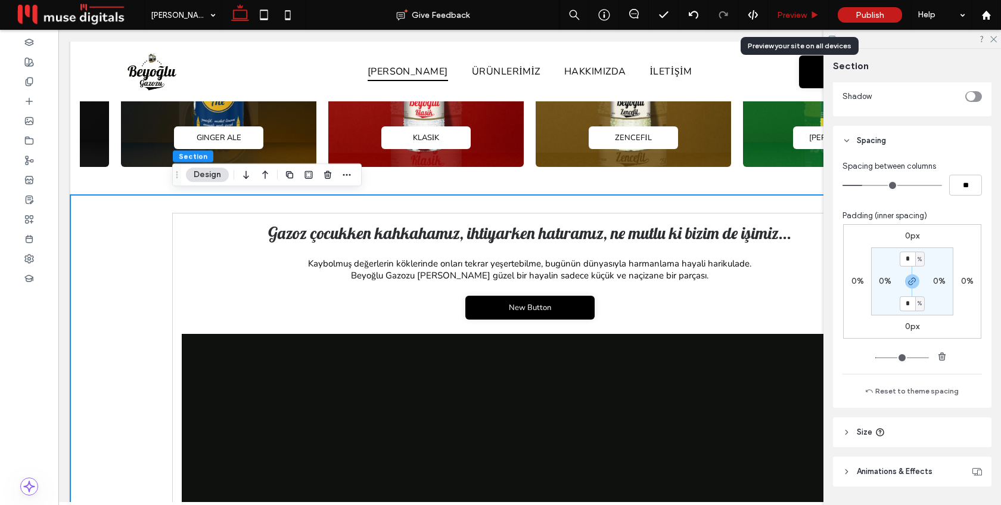
click at [795, 14] on span "Preview" at bounding box center [792, 15] width 30 height 10
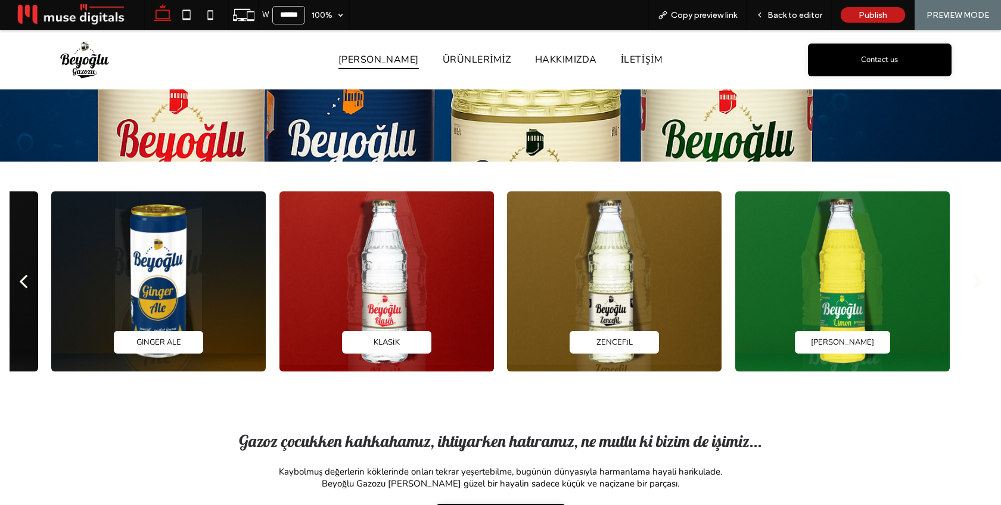
scroll to position [293, 0]
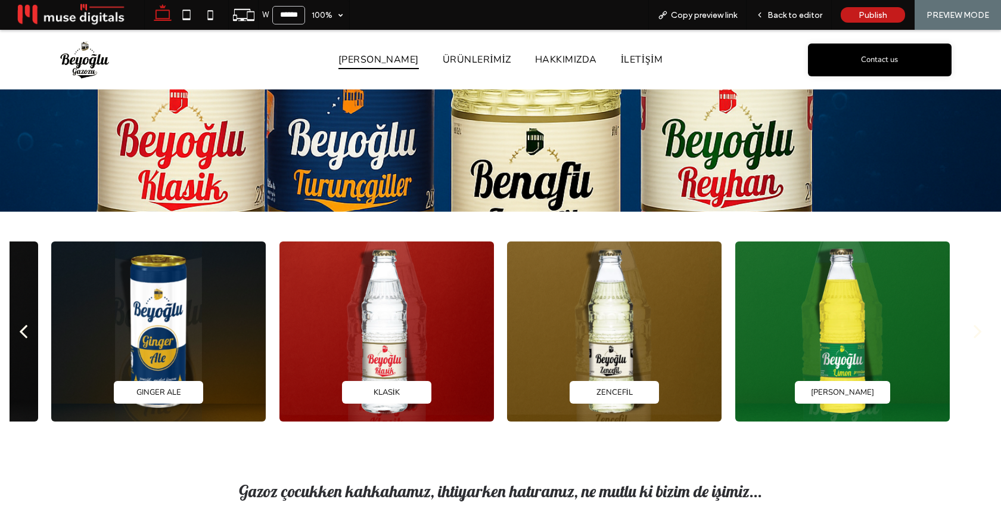
click at [27, 326] on div "back" at bounding box center [23, 331] width 8 height 24
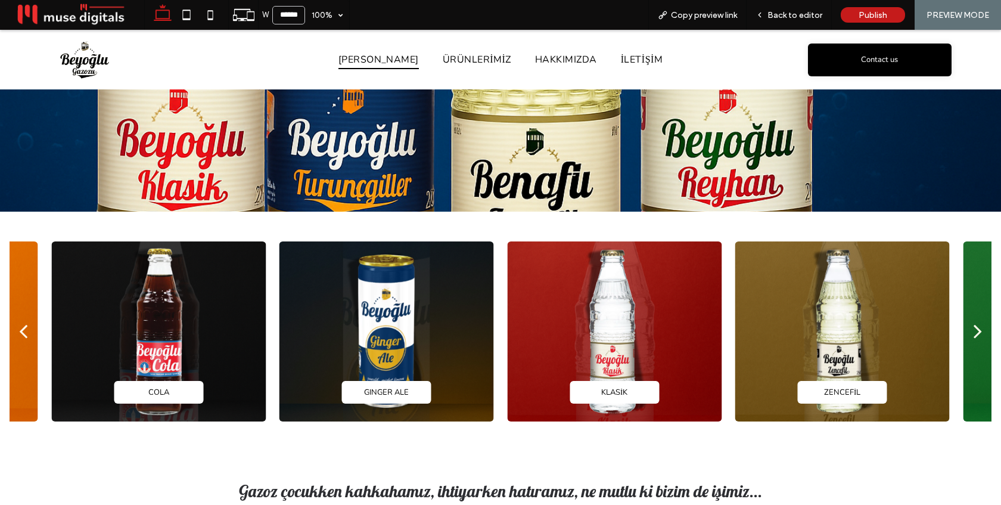
click at [27, 326] on div "back" at bounding box center [23, 331] width 8 height 24
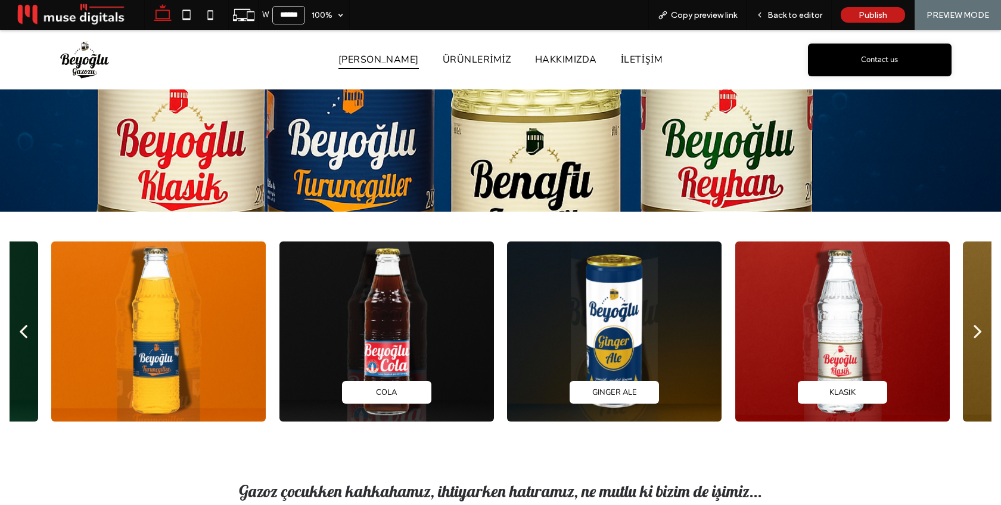
click at [27, 326] on div "back" at bounding box center [23, 331] width 8 height 24
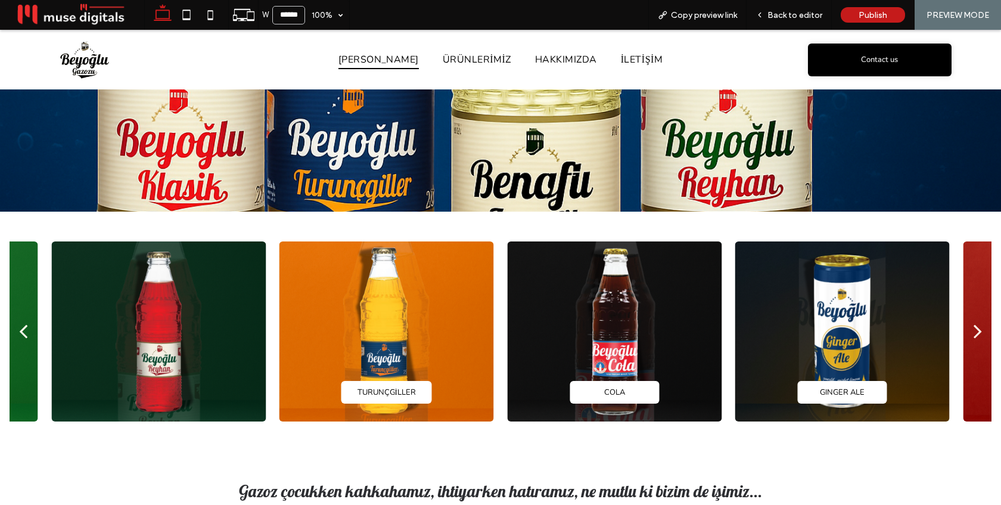
click at [27, 326] on div "back" at bounding box center [23, 331] width 8 height 24
click at [778, 15] on span "Back to editor" at bounding box center [794, 15] width 55 height 10
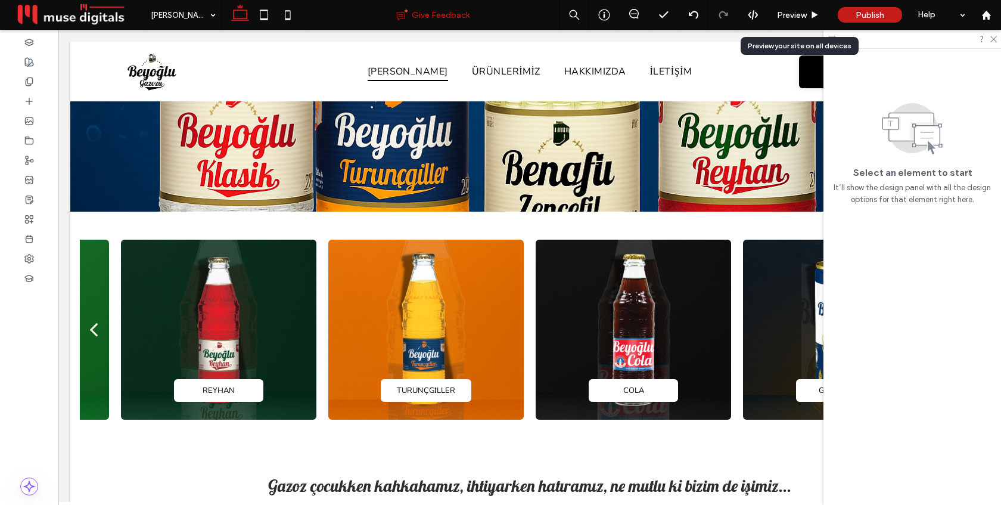
scroll to position [301, 0]
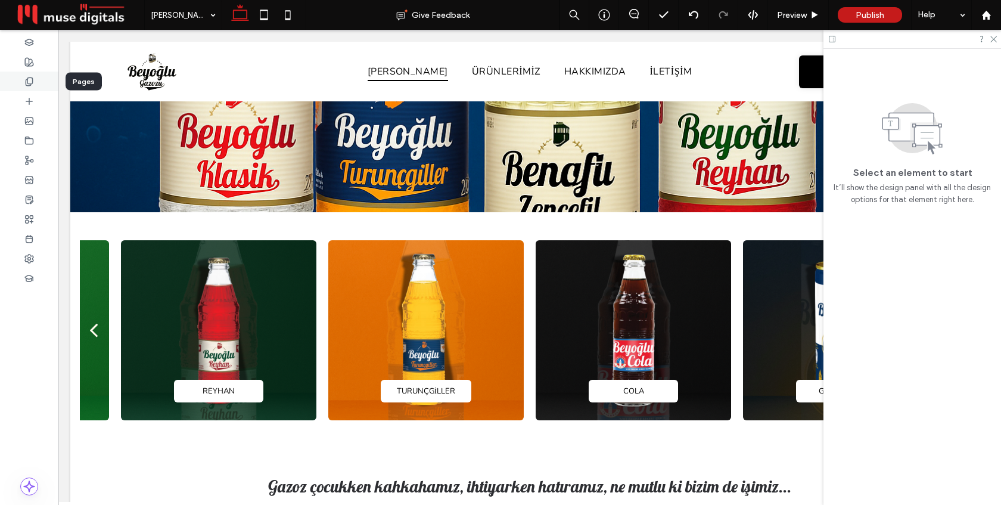
click at [25, 79] on icon at bounding box center [29, 82] width 10 height 10
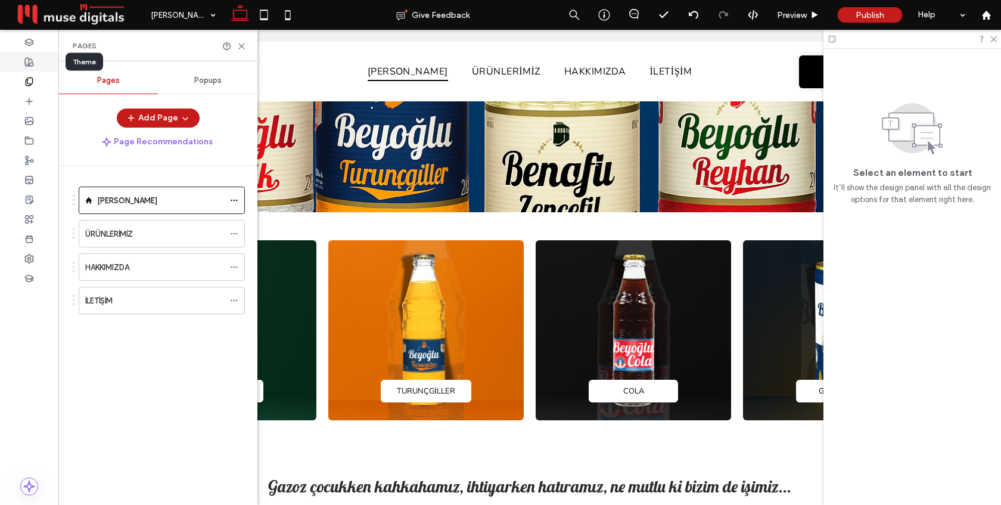
click at [30, 63] on use at bounding box center [29, 62] width 8 height 8
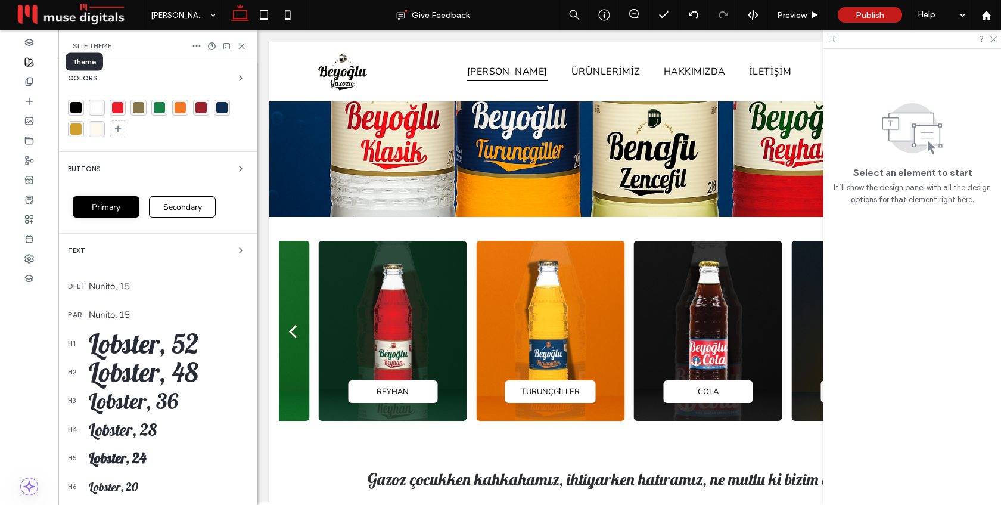
scroll to position [294, 0]
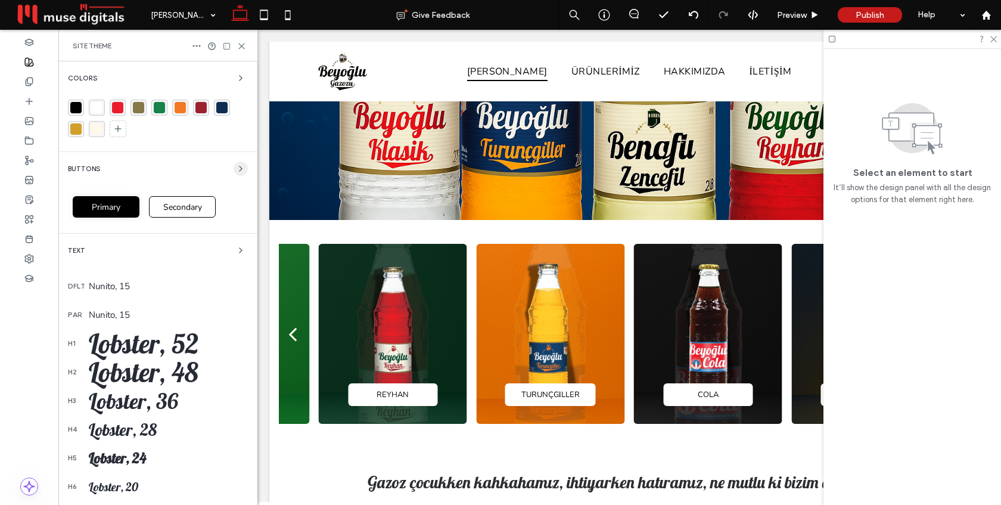
click at [236, 169] on icon "button" at bounding box center [241, 169] width 10 height 10
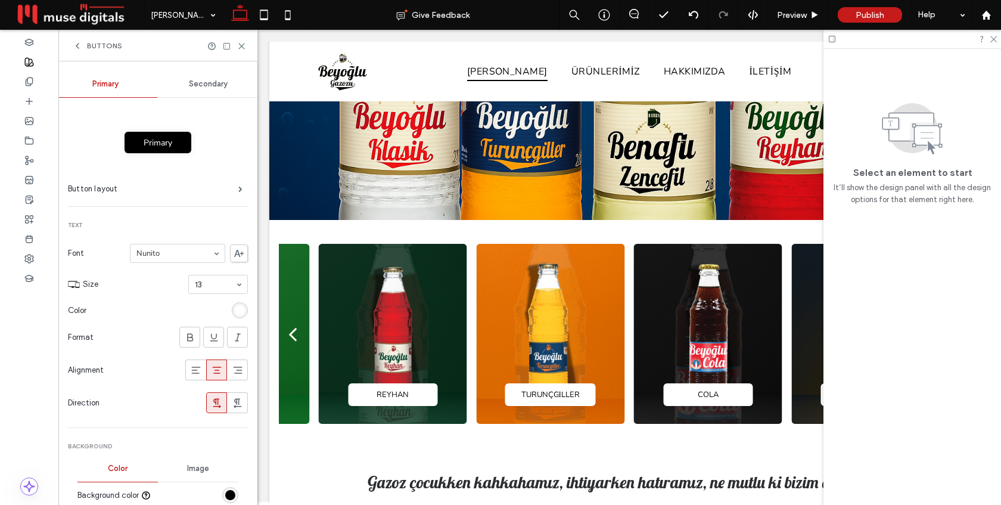
click at [212, 79] on span "Secondary" at bounding box center [208, 84] width 39 height 10
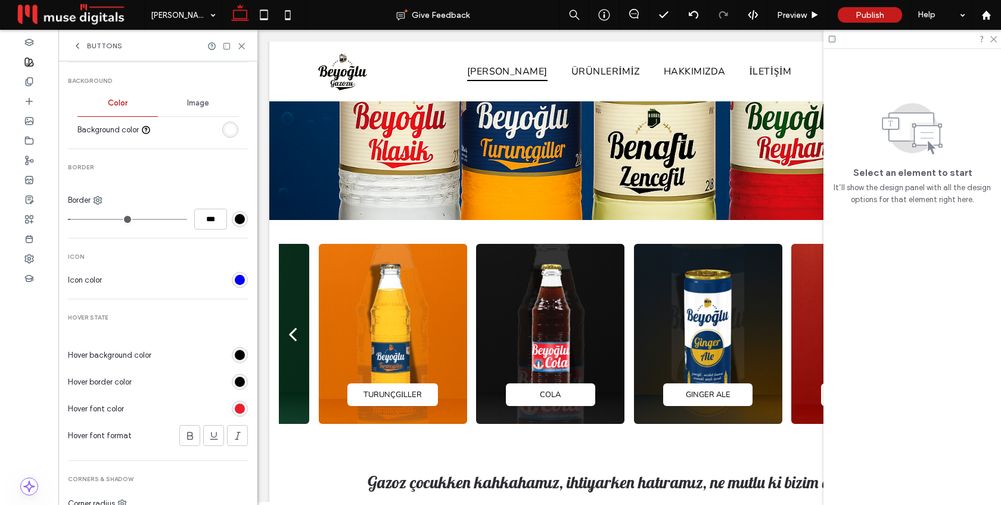
scroll to position [365, 0]
click at [235, 406] on div "rgb(235, 29, 45)" at bounding box center [240, 409] width 10 height 10
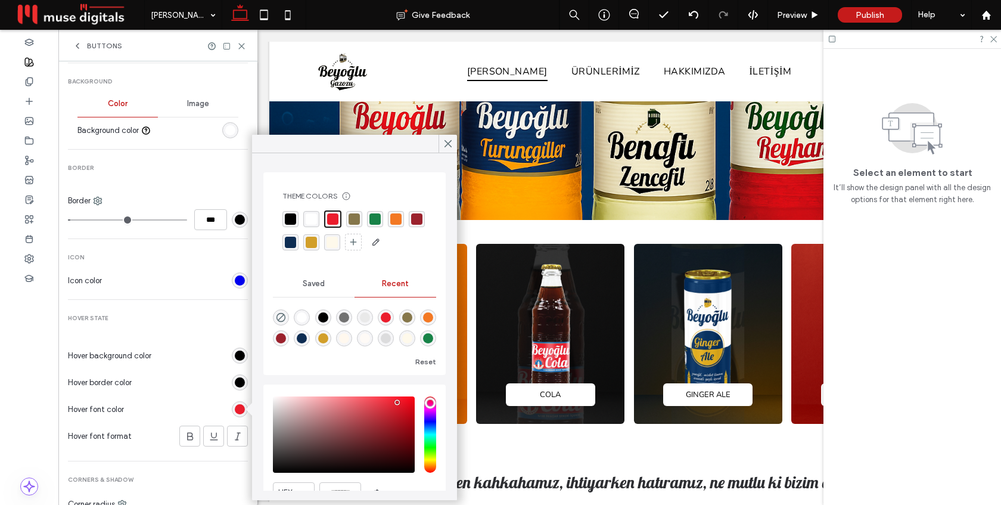
click at [307, 213] on div "rgba(255, 255, 255, 1)" at bounding box center [311, 218] width 11 height 11
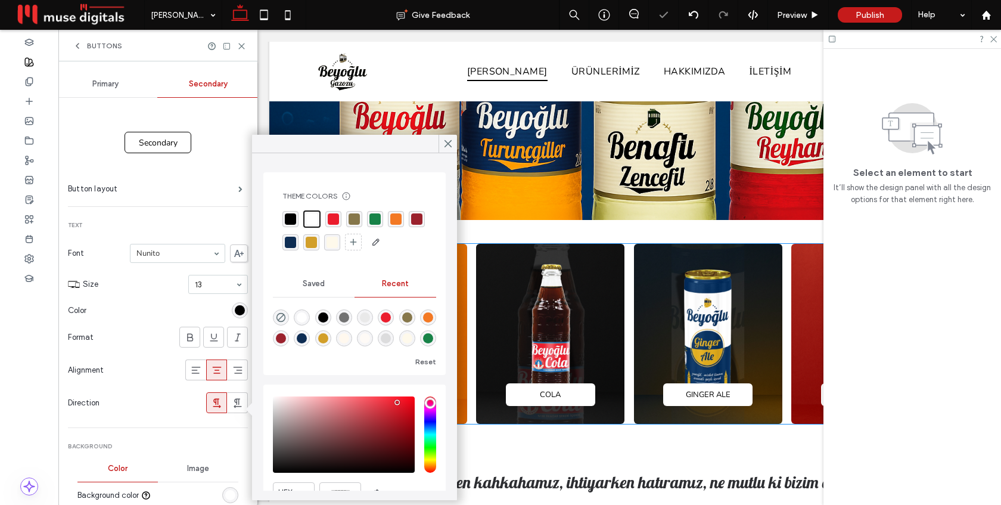
scroll to position [365, 0]
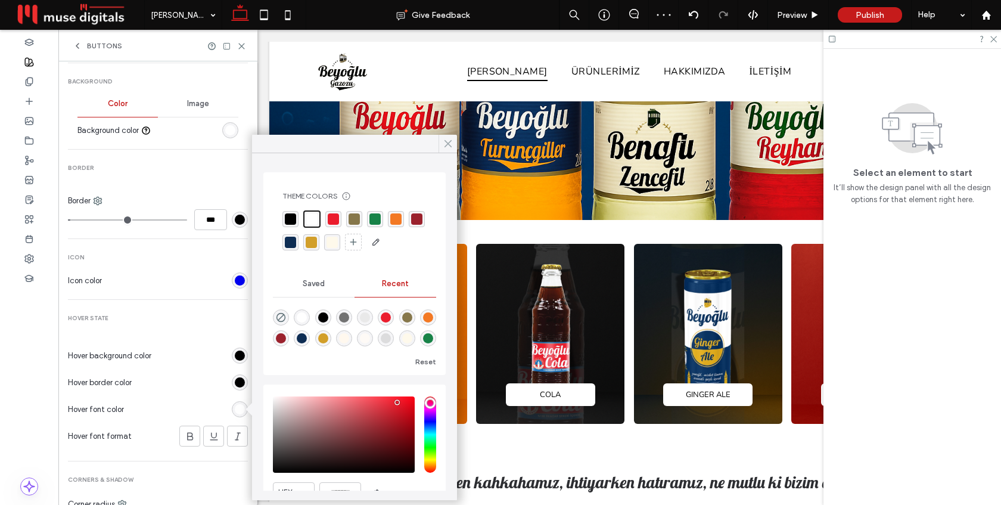
click at [446, 143] on icon at bounding box center [448, 143] width 11 height 11
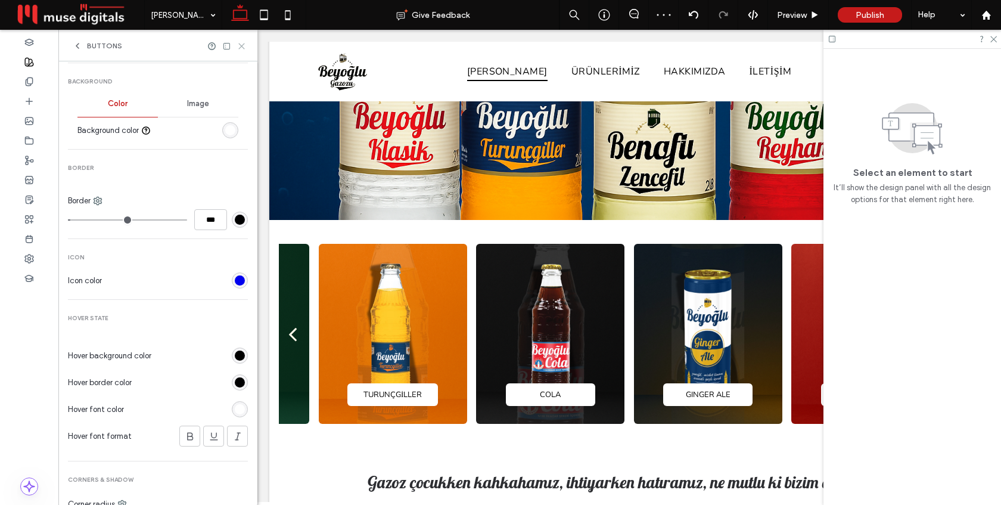
click at [244, 43] on icon at bounding box center [241, 46] width 9 height 9
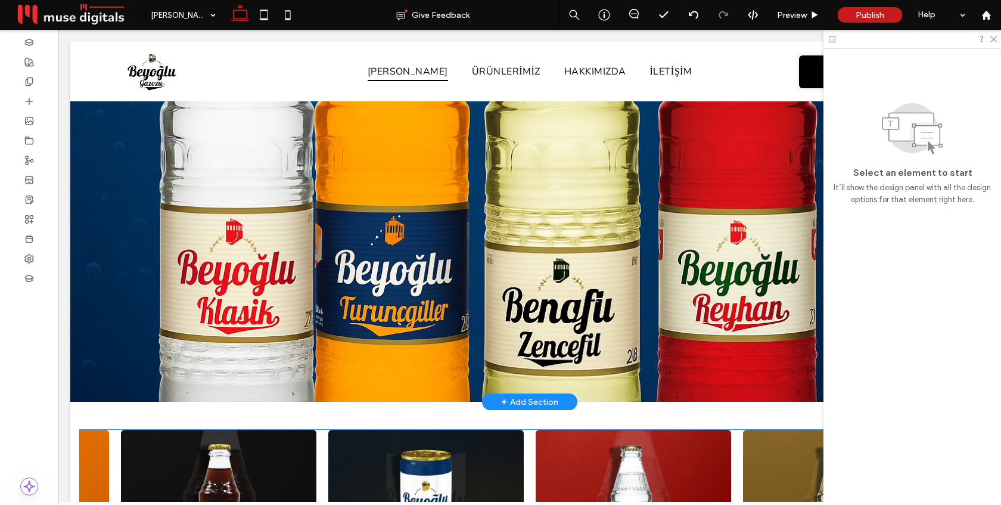
scroll to position [0, 0]
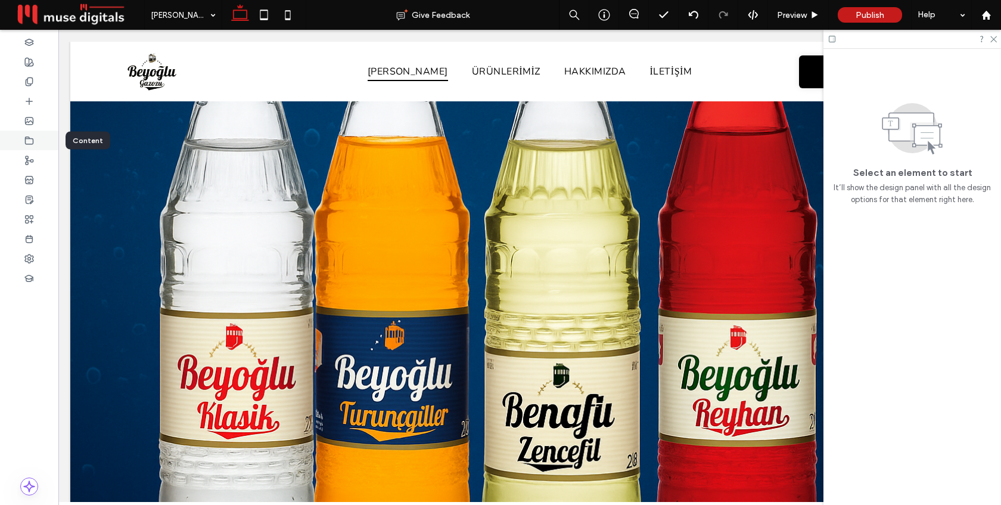
click at [26, 136] on icon at bounding box center [29, 141] width 10 height 10
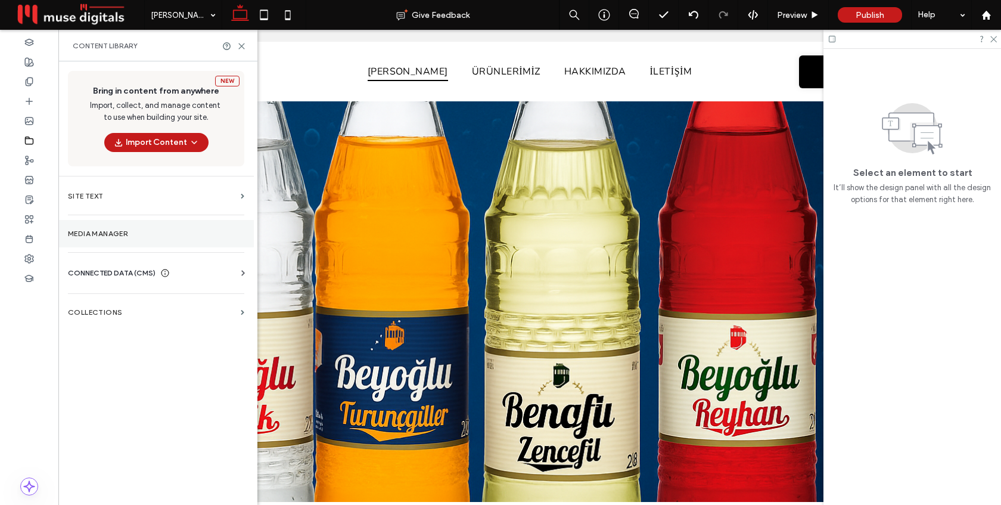
click at [125, 228] on section "Media Manager" at bounding box center [155, 233] width 195 height 27
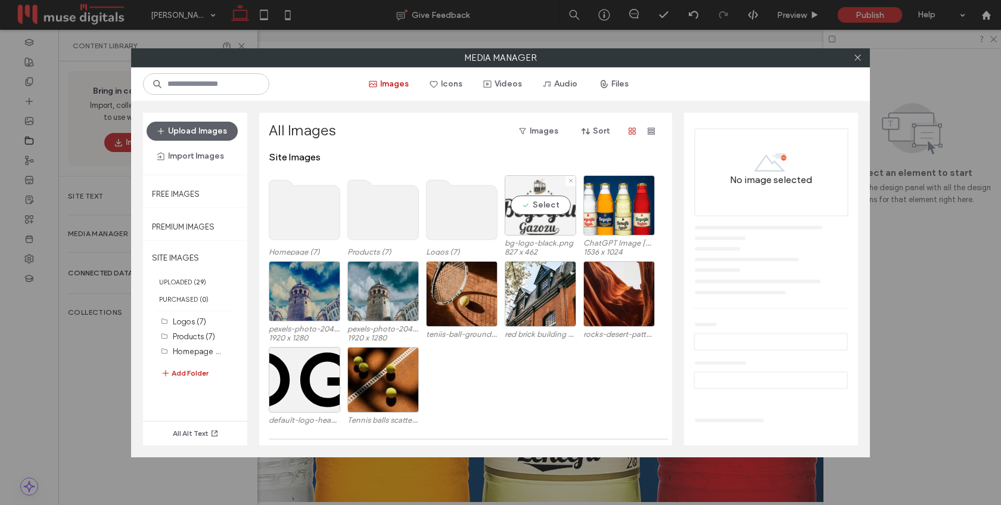
click at [535, 204] on div "Select" at bounding box center [540, 205] width 71 height 60
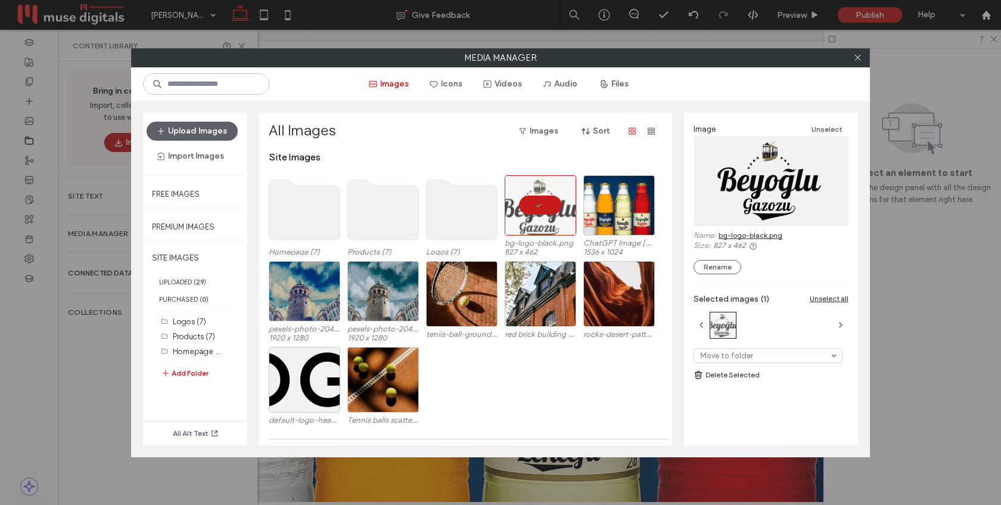
click at [738, 237] on link "bg-logo-black.png" at bounding box center [750, 235] width 64 height 9
click at [851, 57] on div at bounding box center [857, 58] width 18 height 18
click at [856, 57] on icon at bounding box center [857, 57] width 9 height 9
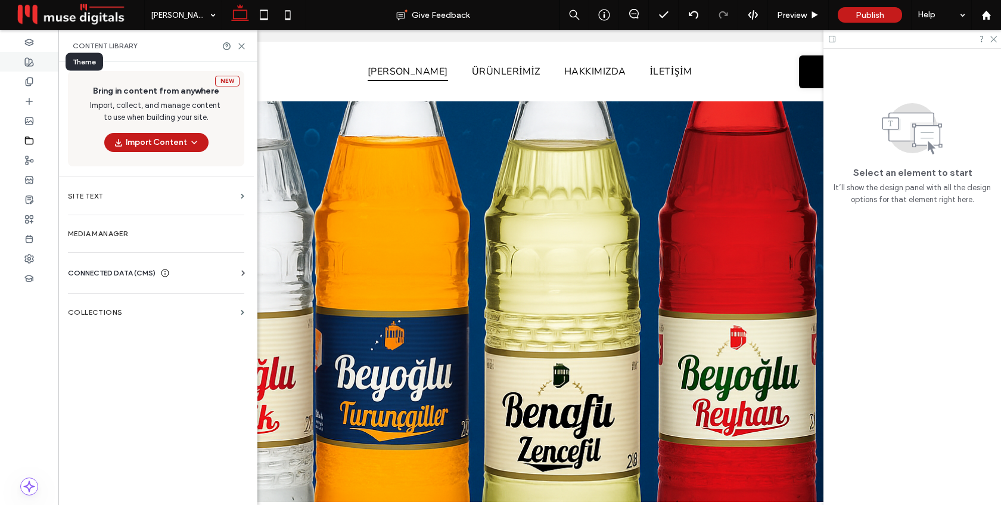
click at [32, 61] on use at bounding box center [29, 62] width 8 height 8
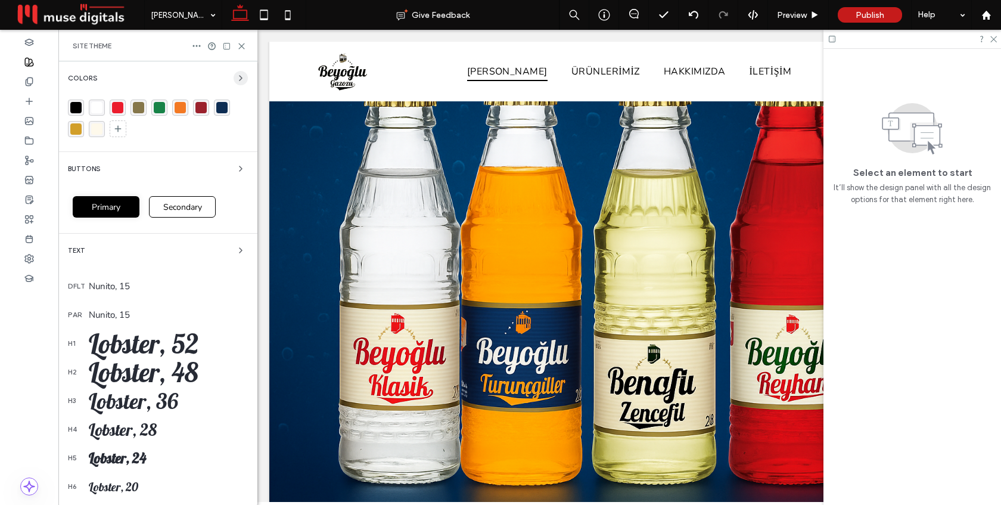
click at [236, 78] on icon "button" at bounding box center [241, 78] width 10 height 10
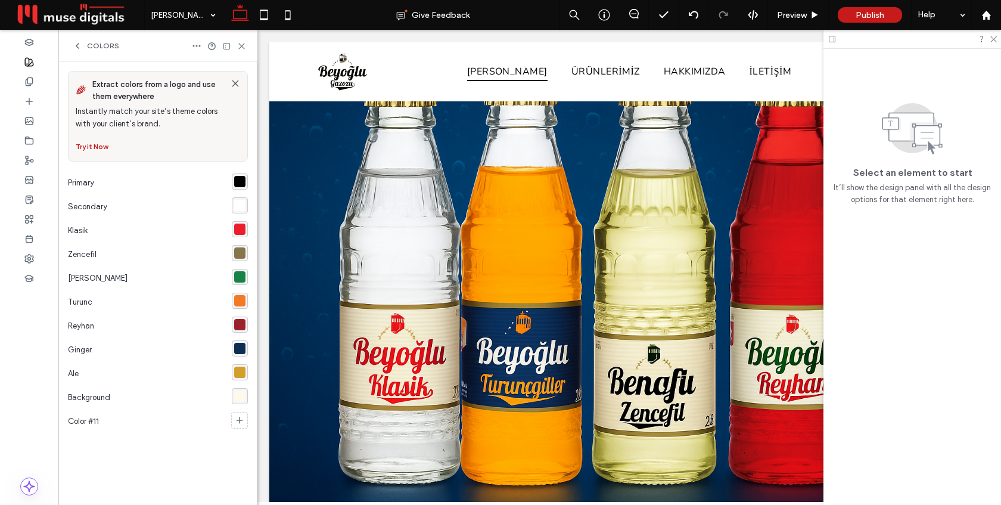
click at [239, 228] on div "rgba(235, 29, 45, 1)" at bounding box center [239, 228] width 11 height 11
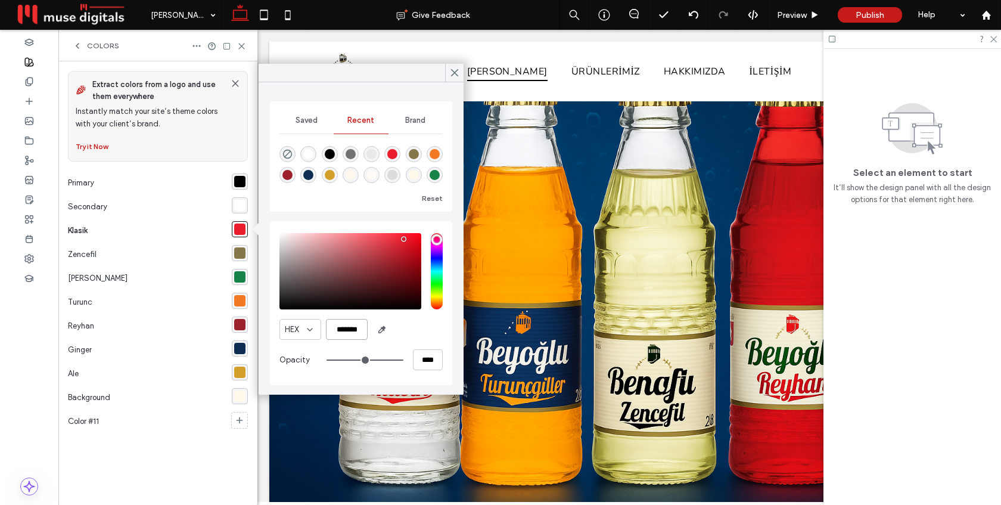
click at [357, 329] on input "*******" at bounding box center [347, 329] width 42 height 21
click at [423, 334] on div "HEX *******" at bounding box center [360, 329] width 163 height 21
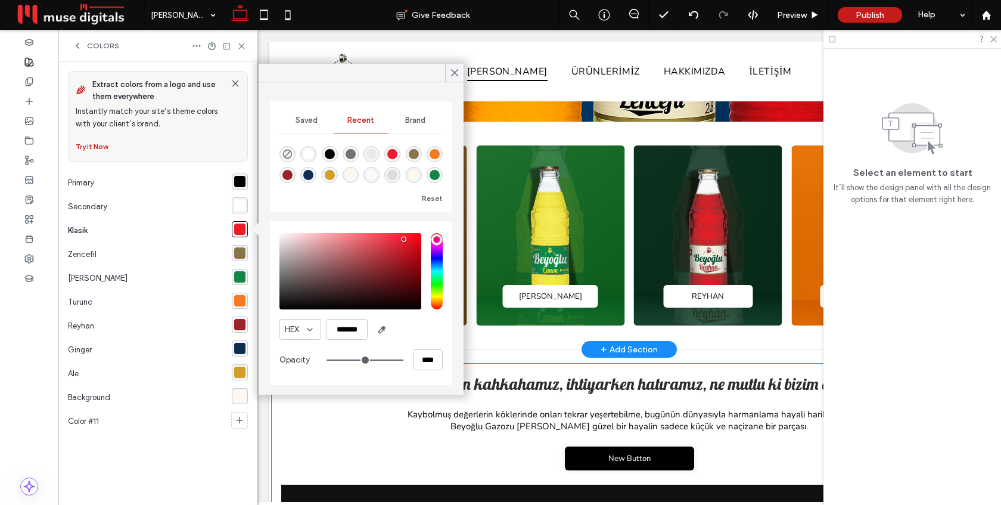
scroll to position [383, 0]
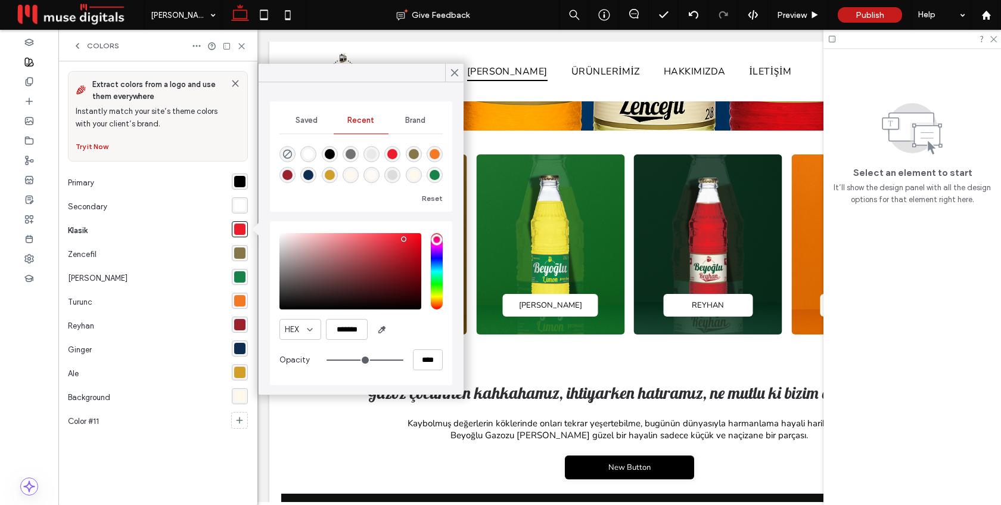
click at [241, 251] on div "rgba(134, 119, 75, 1)" at bounding box center [239, 252] width 11 height 11
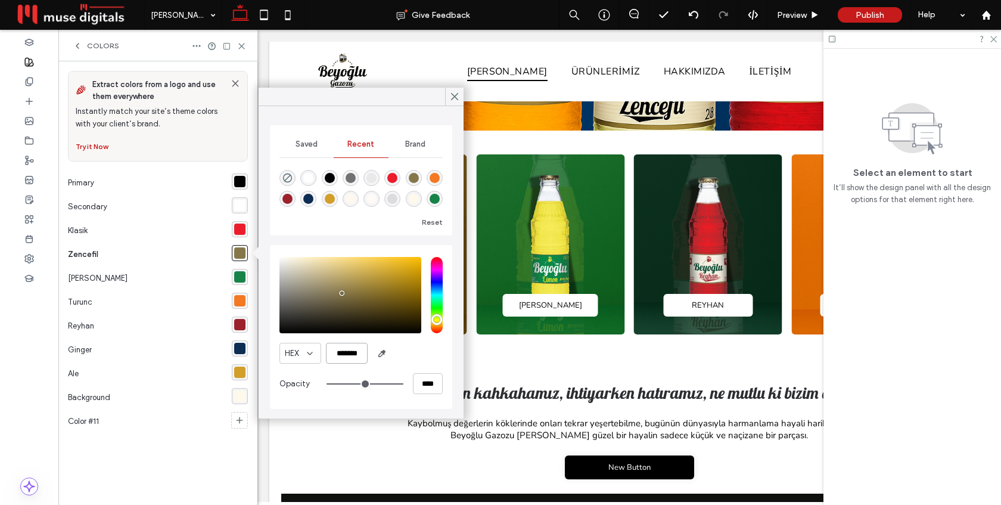
click at [361, 346] on input "*******" at bounding box center [347, 353] width 42 height 21
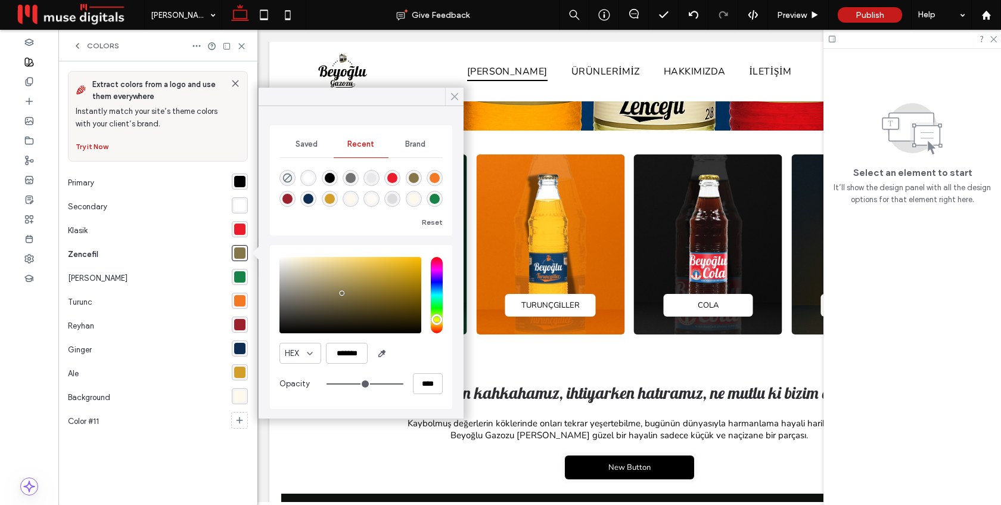
click at [455, 97] on icon at bounding box center [454, 96] width 11 height 11
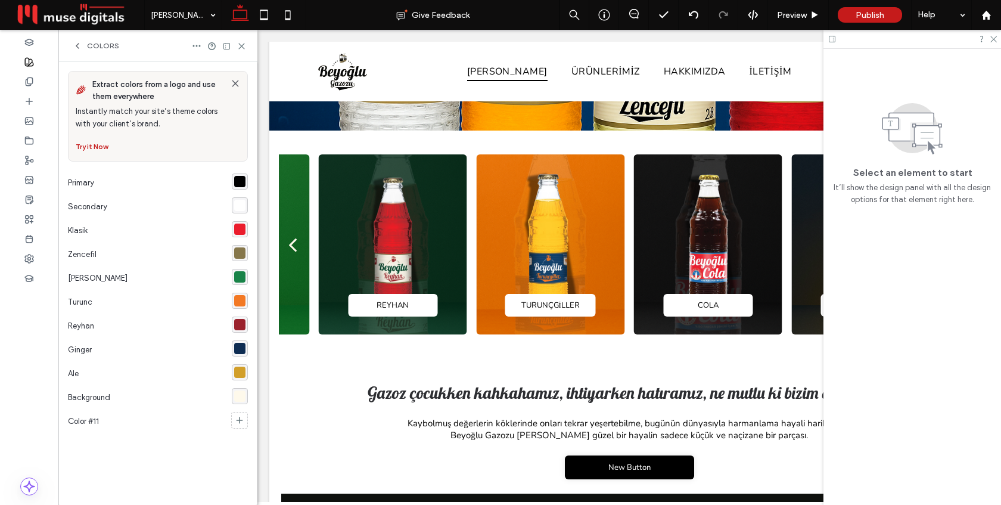
click at [240, 276] on div "rgba(24, 131, 72, 1)" at bounding box center [239, 276] width 11 height 11
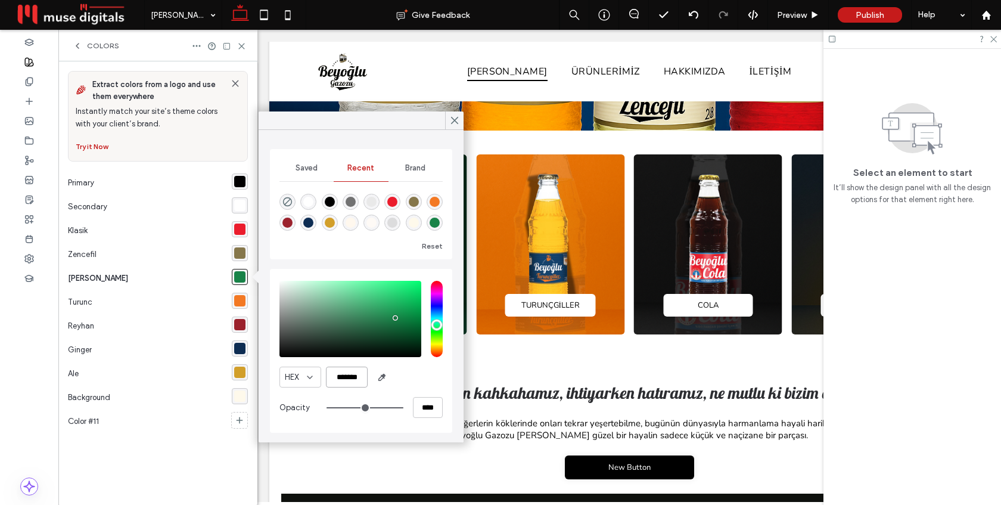
click at [354, 380] on input "*******" at bounding box center [347, 376] width 42 height 21
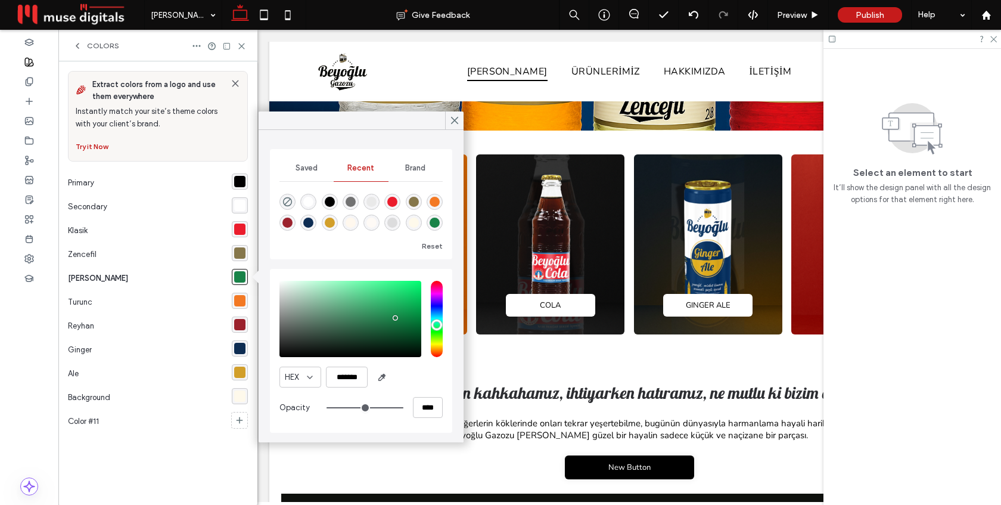
click at [425, 371] on div "HEX *******" at bounding box center [360, 376] width 163 height 21
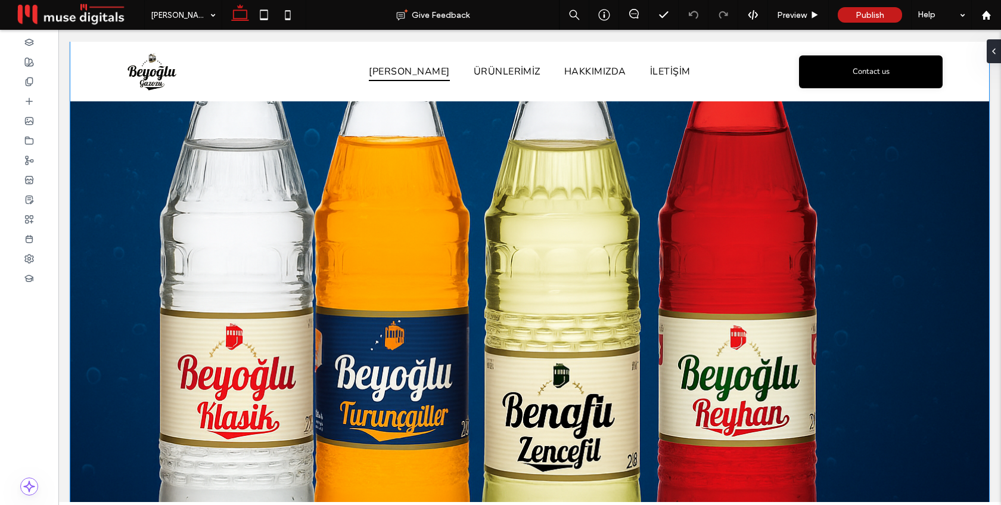
click at [954, 369] on div at bounding box center [529, 278] width 919 height 472
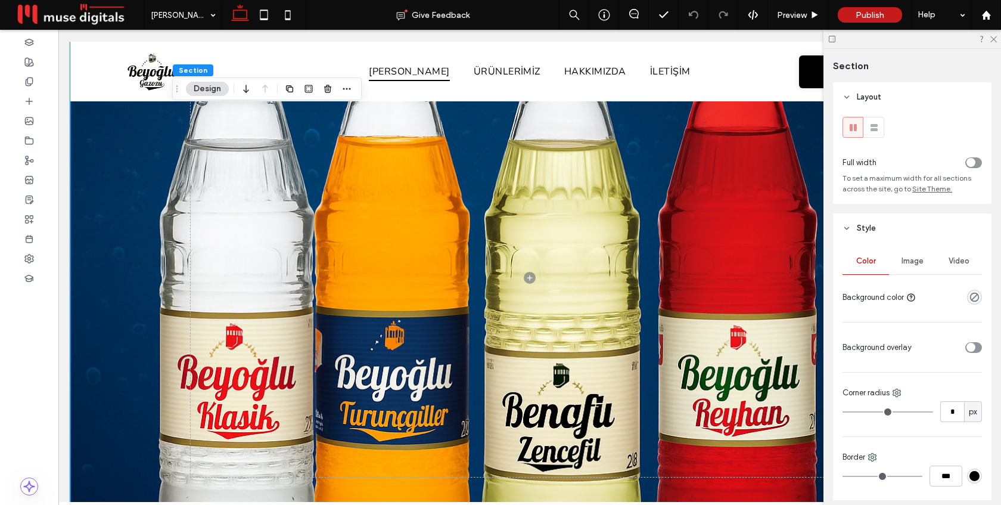
click at [923, 266] on div "Image" at bounding box center [912, 261] width 46 height 26
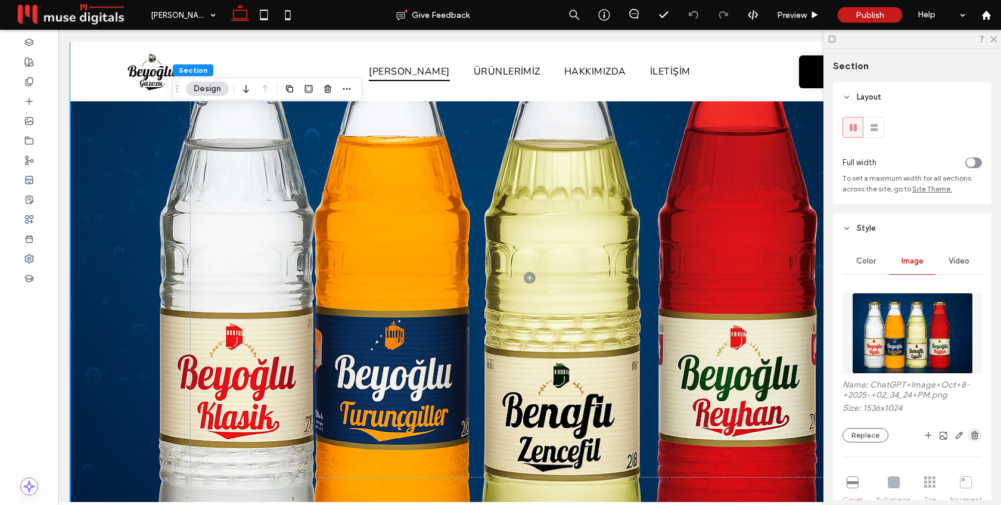
click at [977, 438] on use "button" at bounding box center [974, 435] width 7 height 8
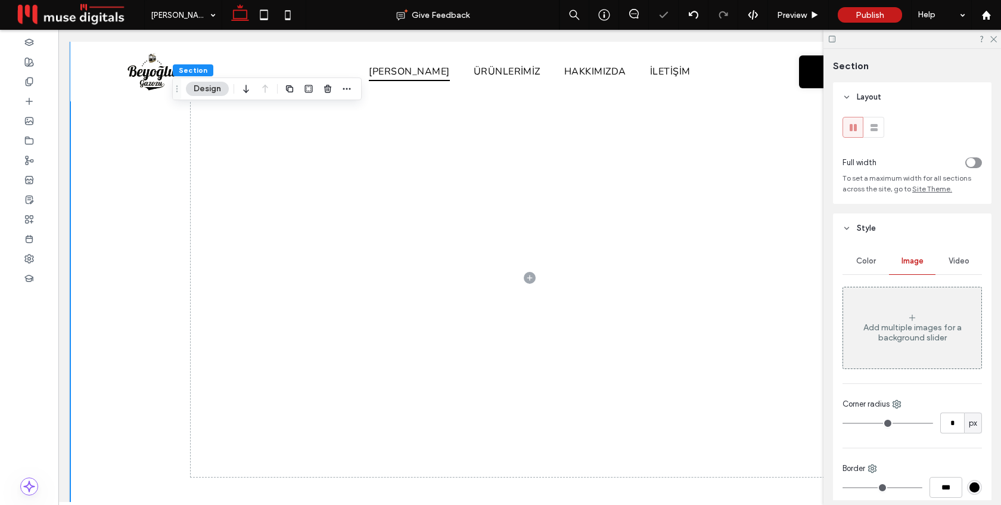
click at [110, 325] on div at bounding box center [529, 278] width 919 height 472
click at [977, 163] on div "toggle" at bounding box center [973, 162] width 17 height 11
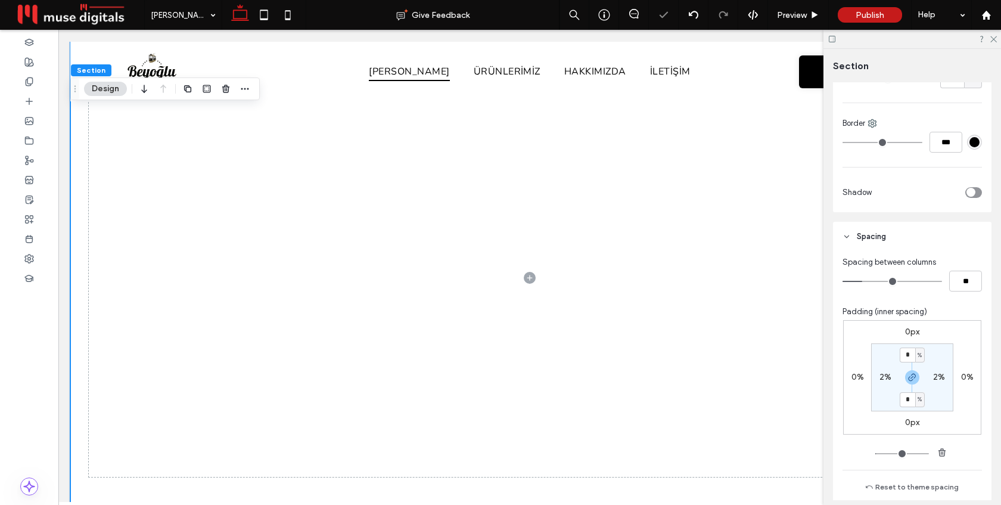
scroll to position [354, 0]
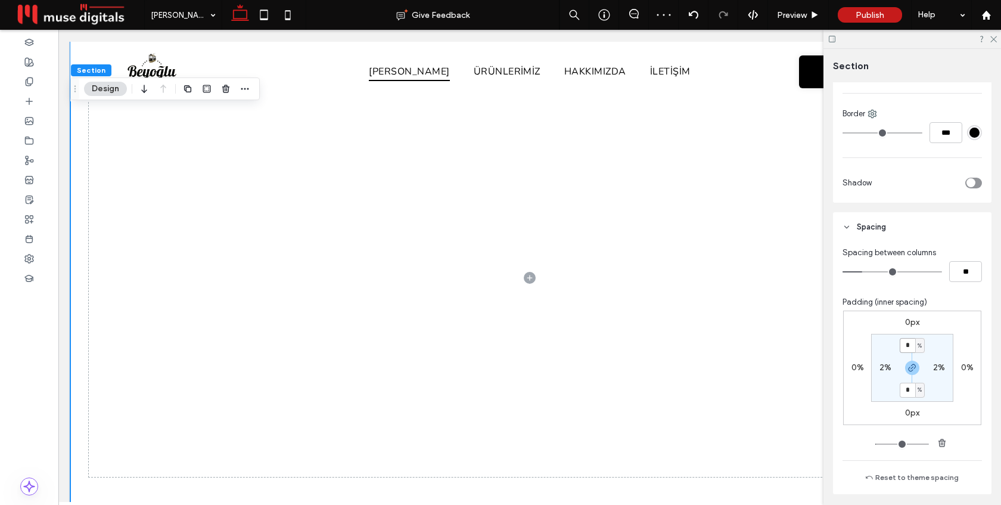
click at [909, 346] on input "*" at bounding box center [907, 345] width 15 height 15
type input "*"
click at [884, 370] on label "2%" at bounding box center [885, 367] width 12 height 10
type input "*"
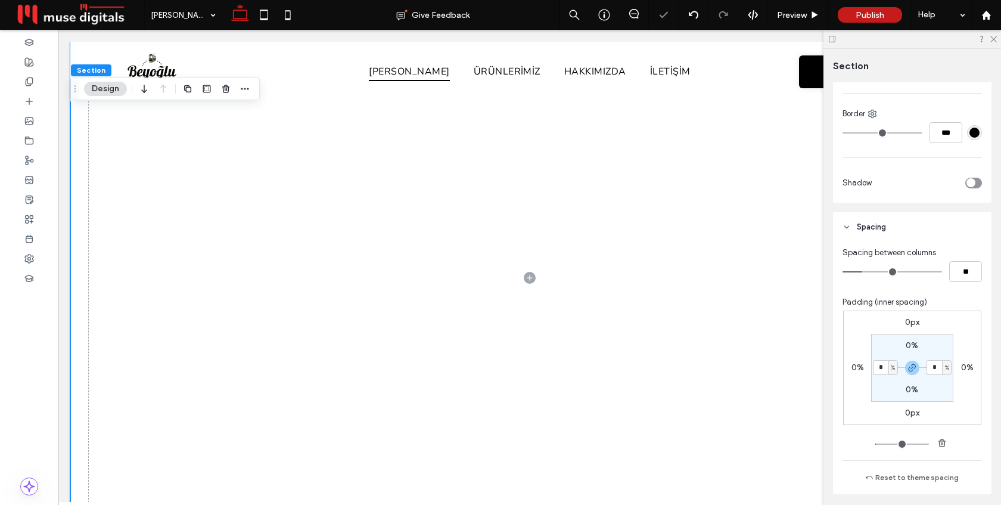
type input "*"
click at [33, 103] on div at bounding box center [29, 101] width 58 height 20
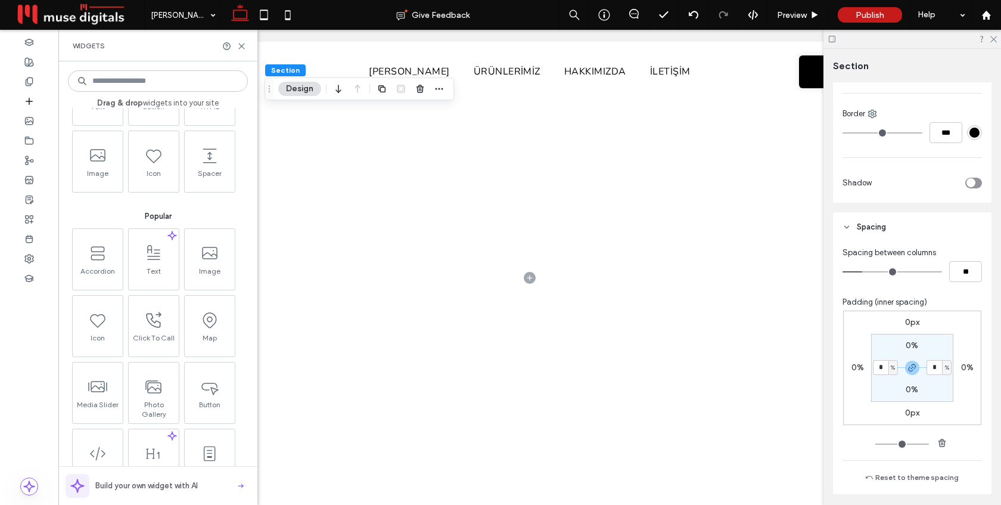
scroll to position [96, 0]
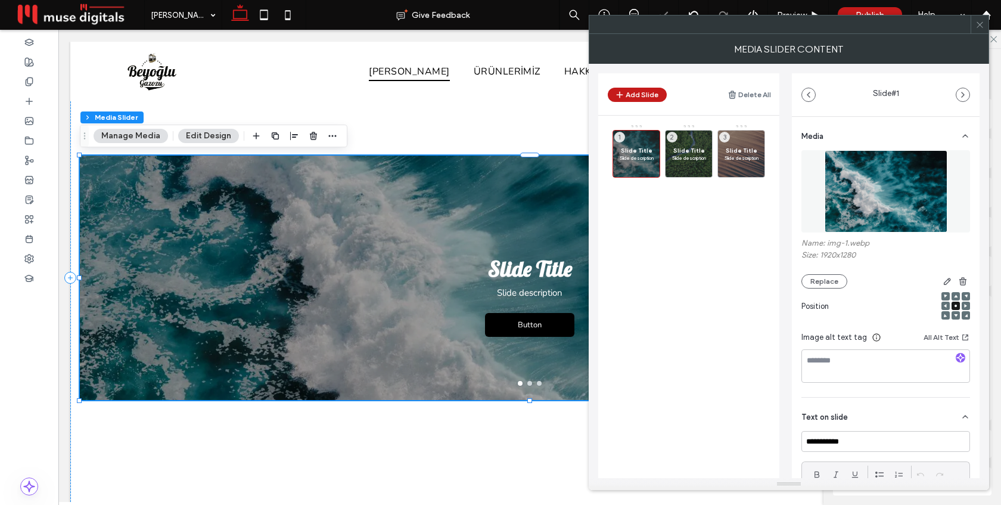
click at [982, 27] on icon at bounding box center [979, 24] width 9 height 9
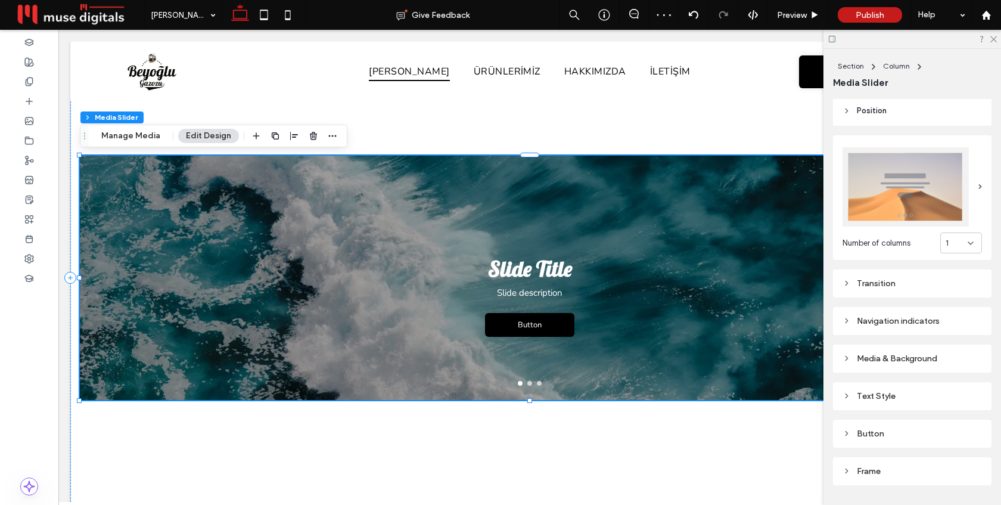
scroll to position [192, 0]
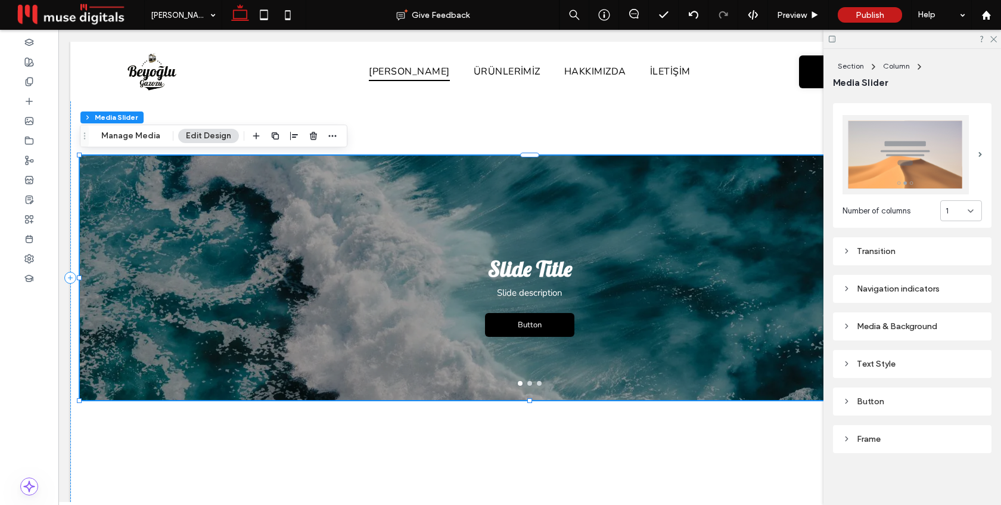
click at [697, 390] on div at bounding box center [530, 277] width 900 height 244
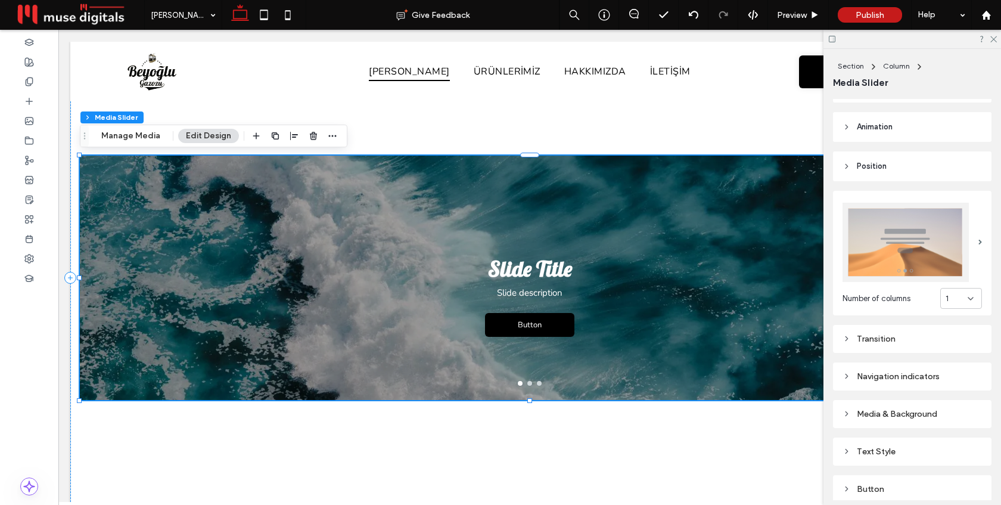
scroll to position [0, 0]
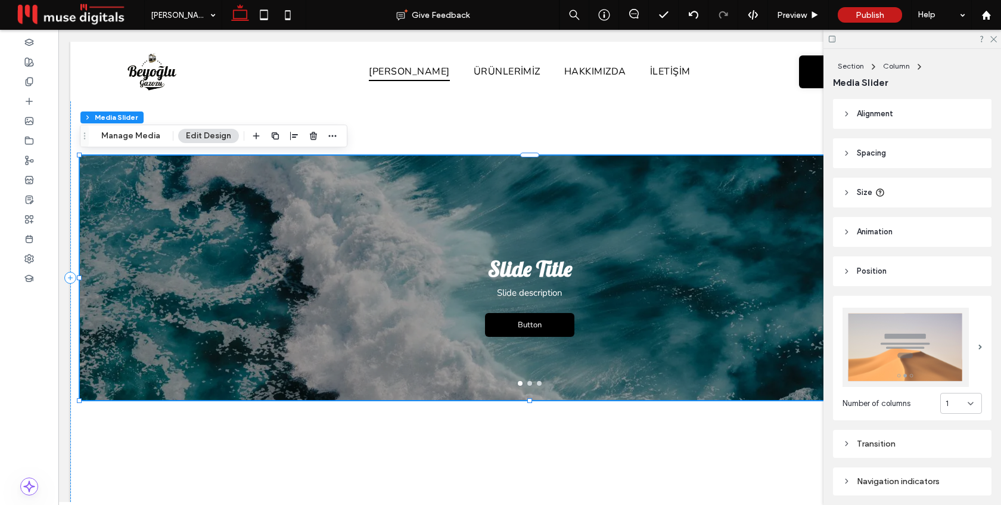
click at [897, 196] on header "Size" at bounding box center [912, 193] width 158 height 30
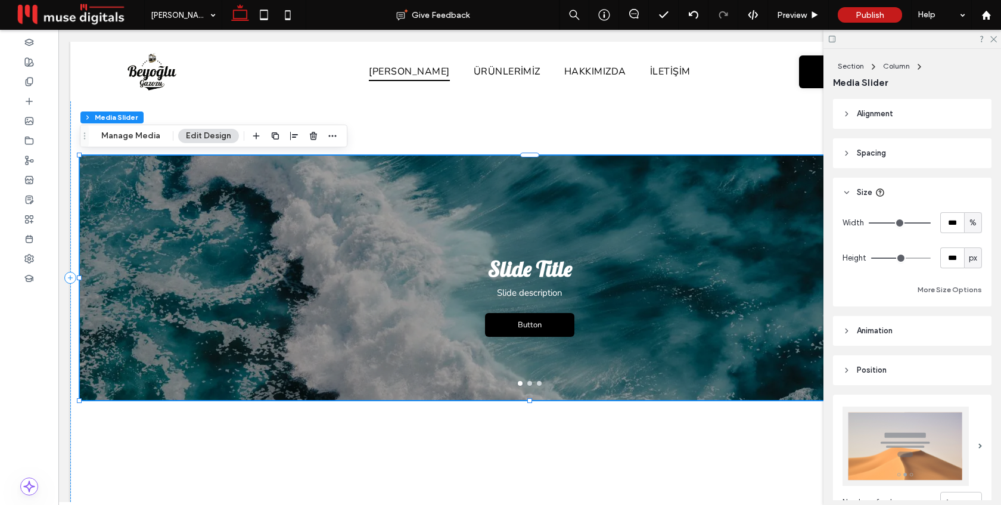
click at [976, 263] on div "px" at bounding box center [973, 257] width 18 height 21
click at [972, 321] on span "vh" at bounding box center [973, 321] width 8 height 12
type input "**"
click at [953, 262] on input "****" at bounding box center [952, 257] width 24 height 21
type input "***"
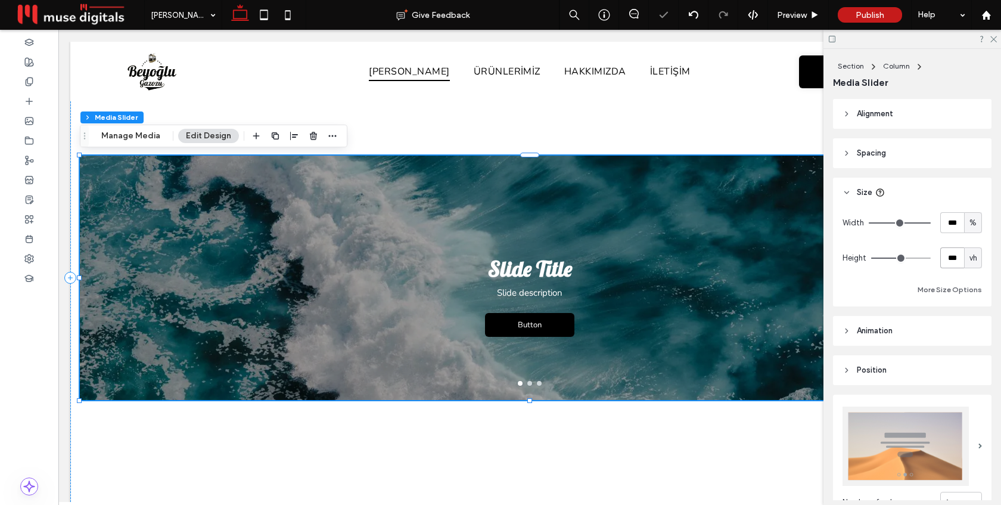
type input "***"
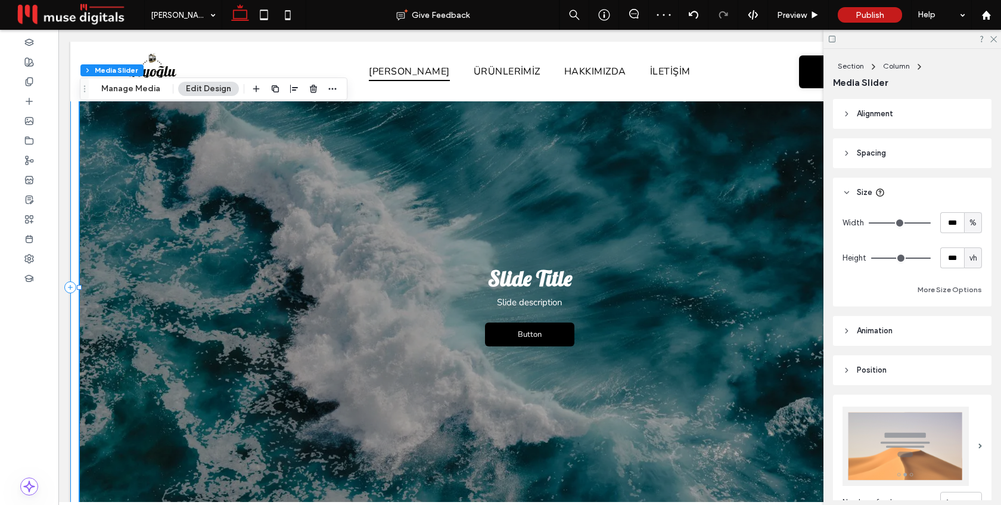
click at [76, 163] on div "Slide Title Slide description Button Button Slide Title Slide description Butto…" at bounding box center [529, 287] width 919 height 491
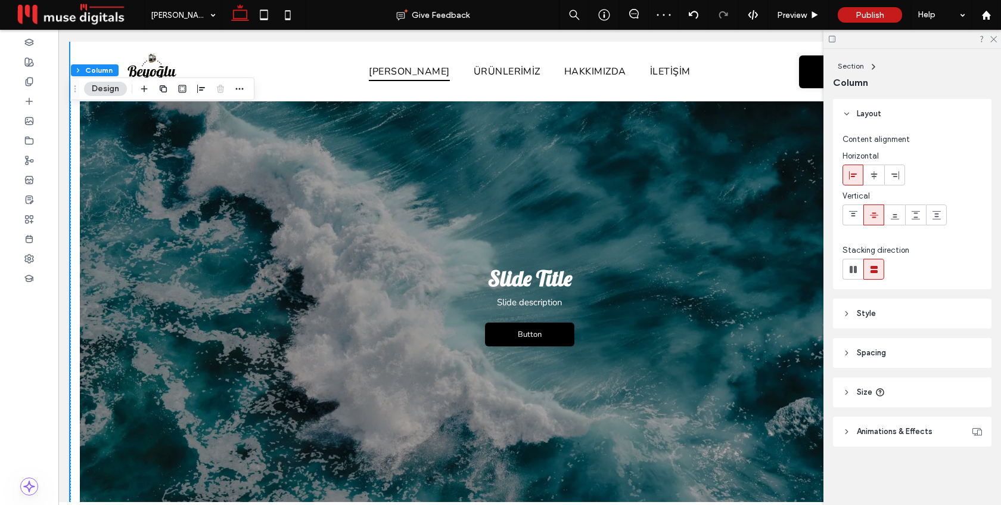
click at [897, 352] on header "Spacing" at bounding box center [912, 353] width 158 height 30
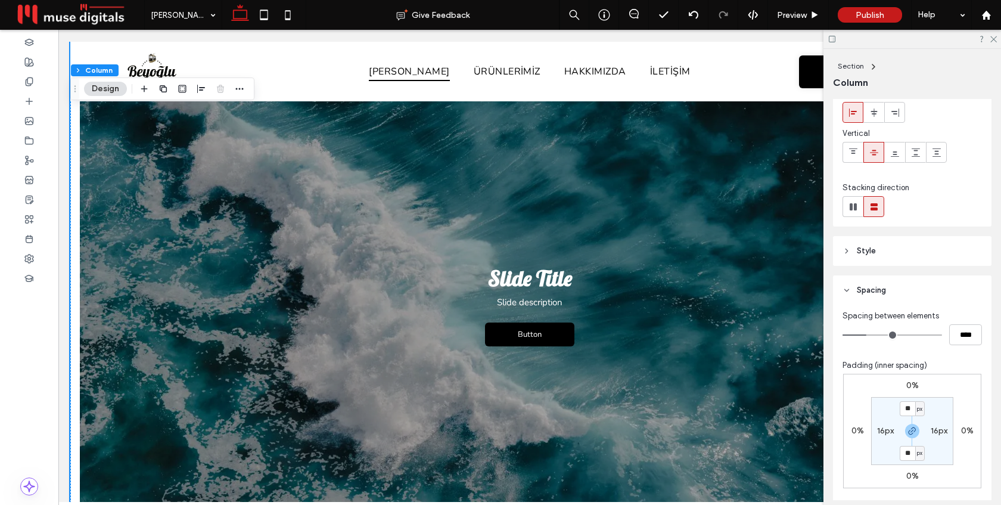
scroll to position [78, 0]
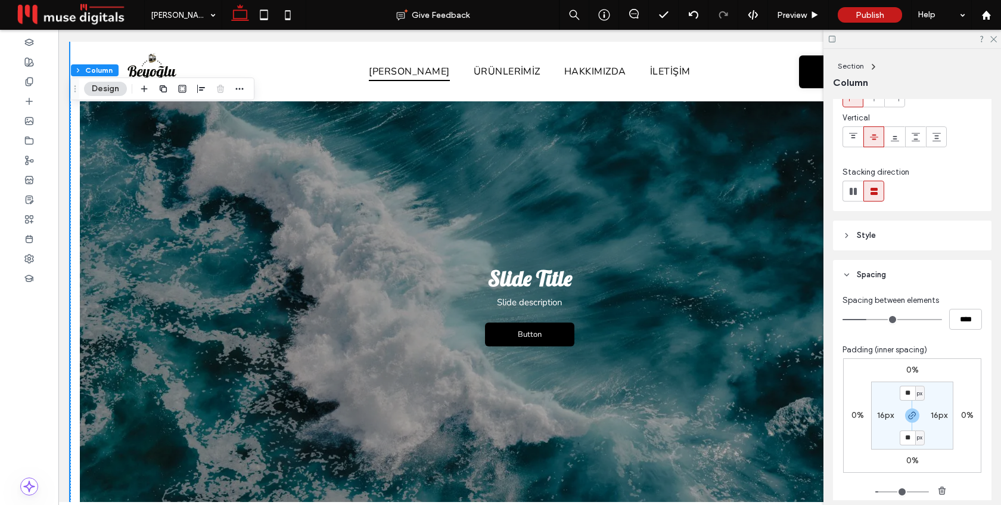
click at [934, 416] on label "16px" at bounding box center [939, 415] width 17 height 10
type input "*"
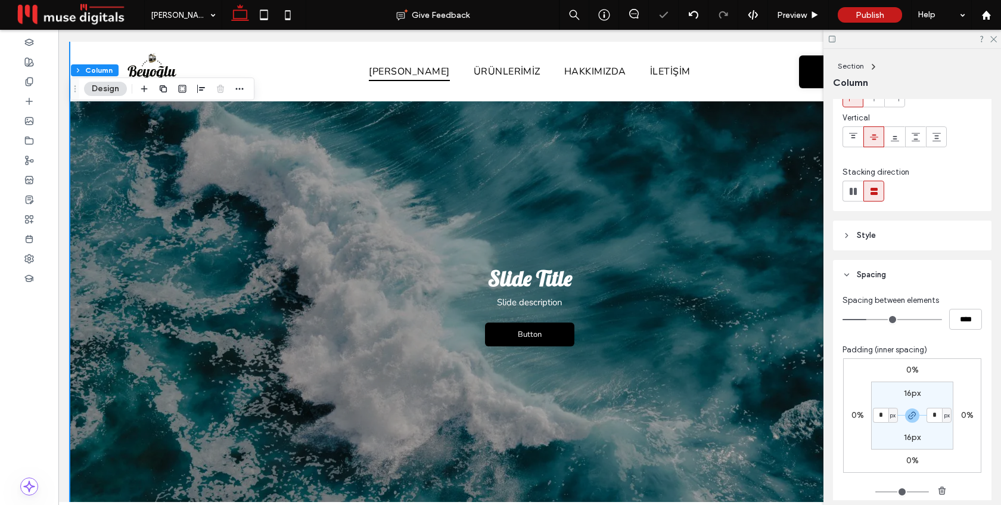
click at [911, 393] on label "16px" at bounding box center [912, 393] width 17 height 10
type input "**"
type input "*"
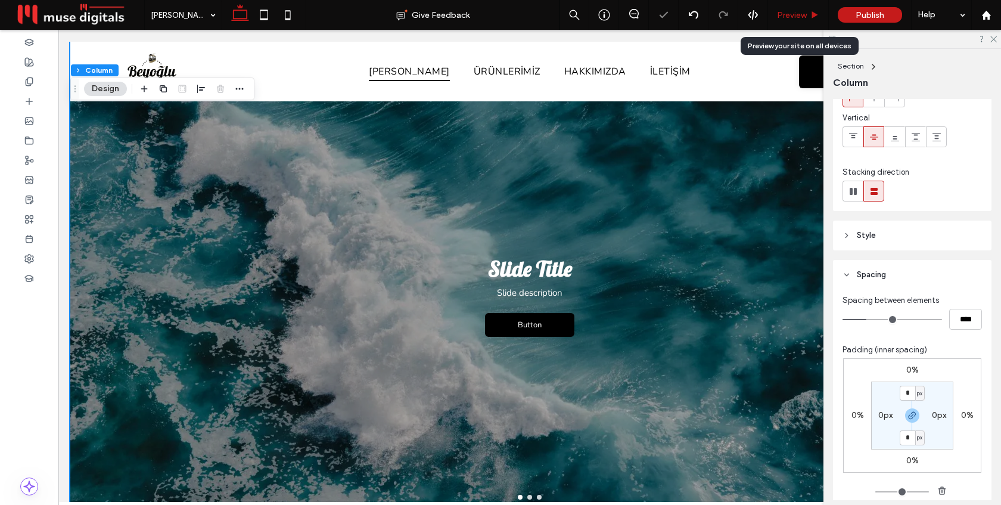
click at [798, 20] on div "Preview" at bounding box center [798, 15] width 61 height 30
click at [801, 15] on span "Preview" at bounding box center [792, 15] width 30 height 10
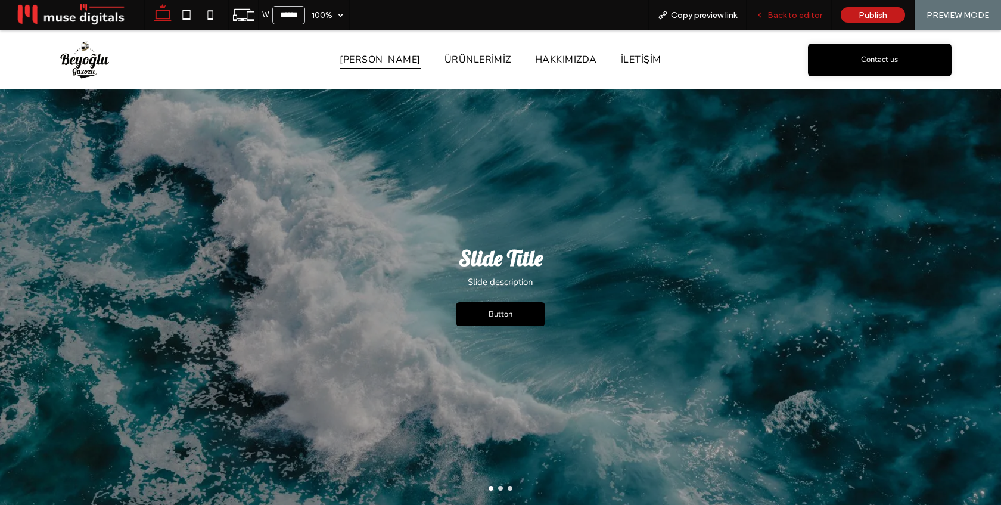
click at [781, 10] on div "Back to editor" at bounding box center [788, 15] width 85 height 30
click at [784, 15] on span "Back to editor" at bounding box center [794, 15] width 55 height 10
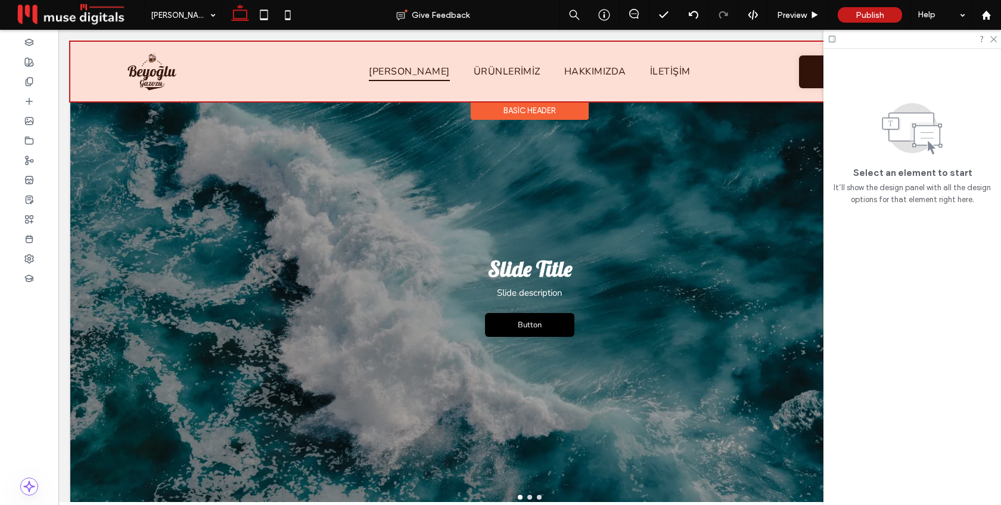
click at [520, 109] on div "Basic Header" at bounding box center [530, 110] width 118 height 18
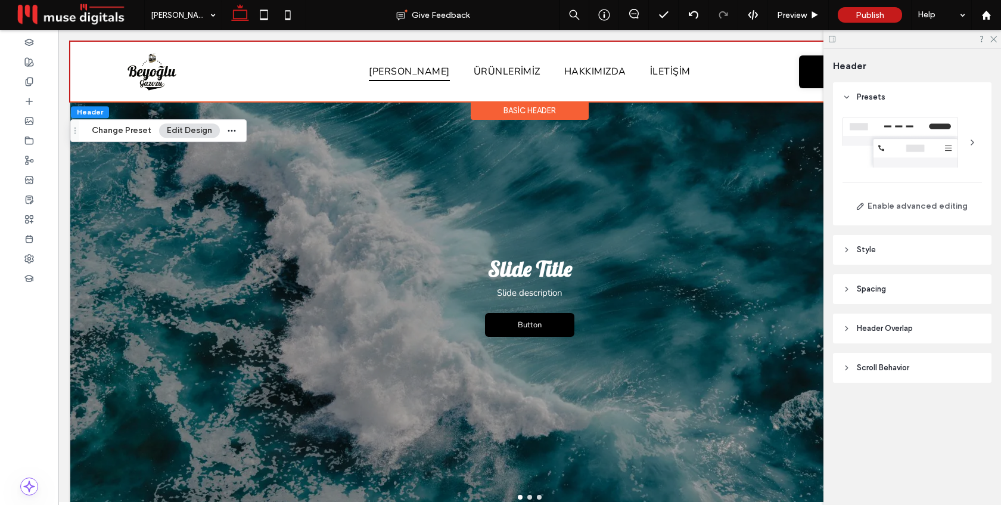
click at [975, 140] on div at bounding box center [972, 142] width 19 height 19
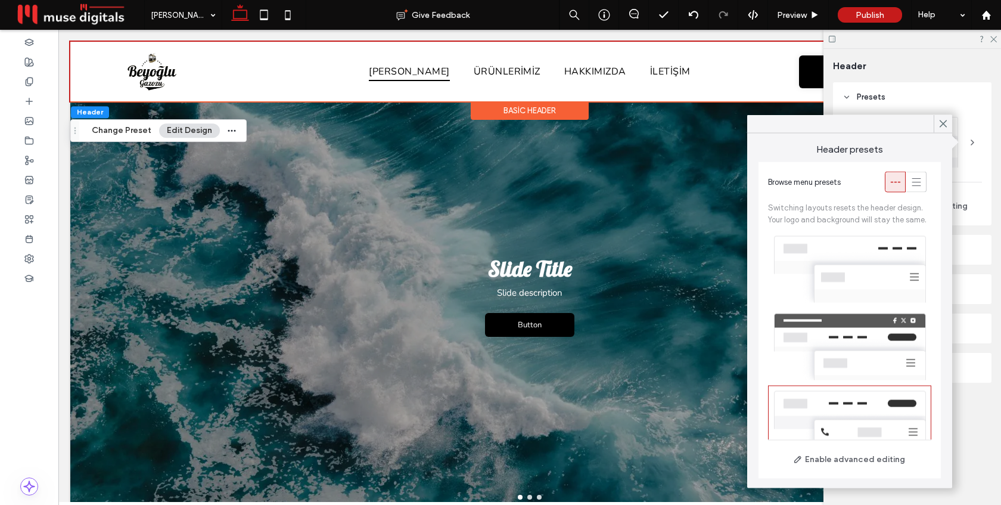
scroll to position [119, 0]
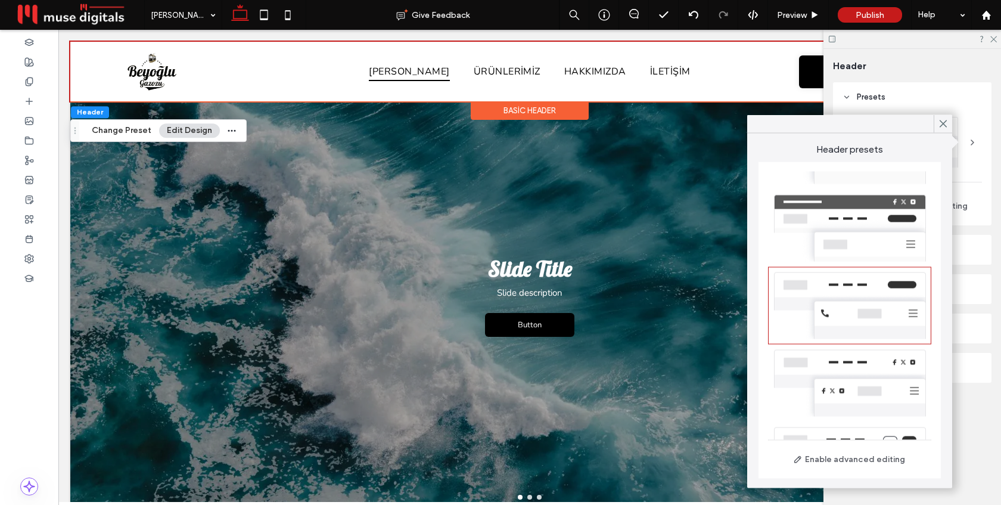
click at [850, 213] on div at bounding box center [849, 227] width 163 height 77
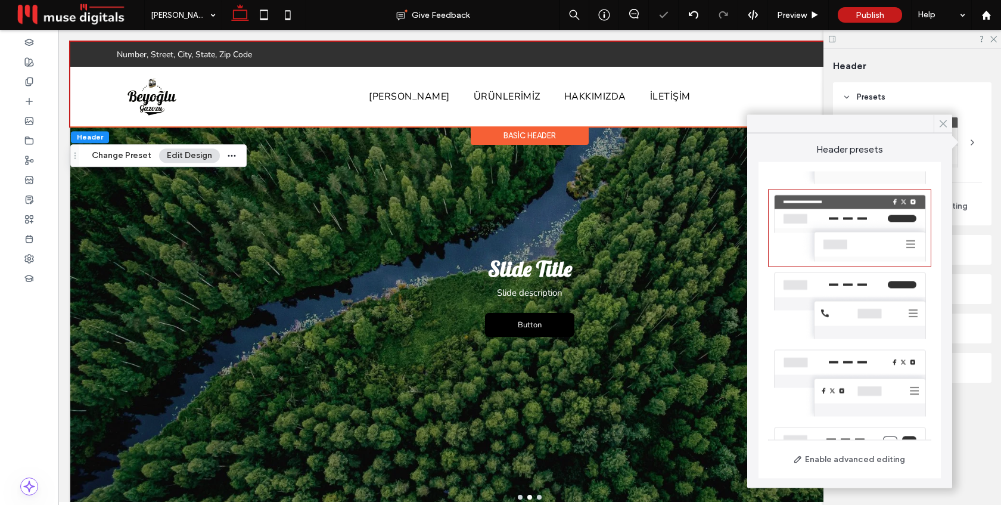
click at [943, 123] on use at bounding box center [943, 123] width 6 height 7
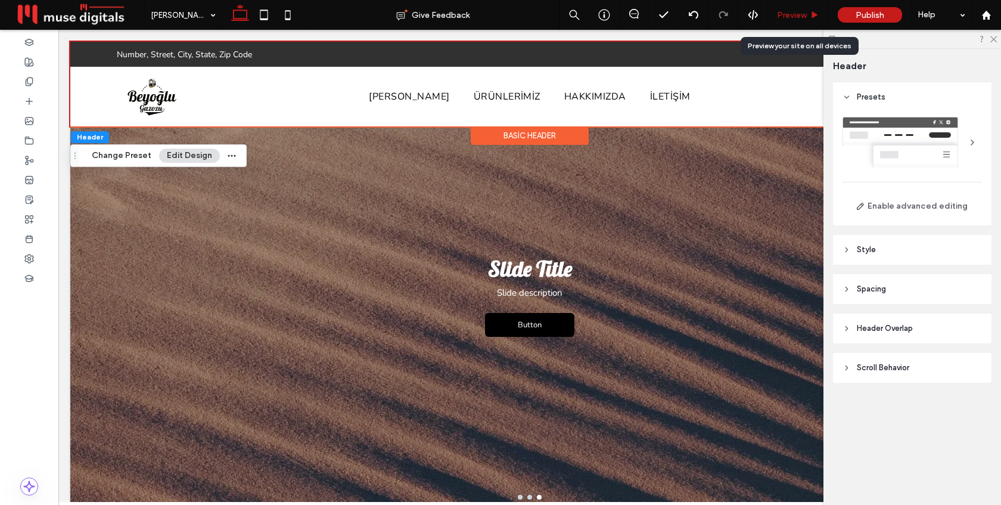
click at [787, 13] on span "Preview" at bounding box center [792, 15] width 30 height 10
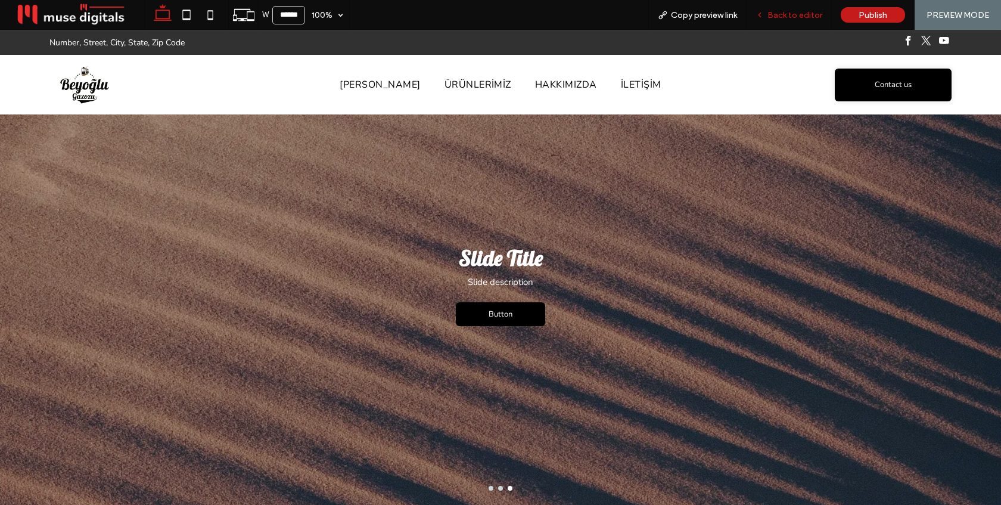
click at [780, 17] on span "Back to editor" at bounding box center [794, 15] width 55 height 10
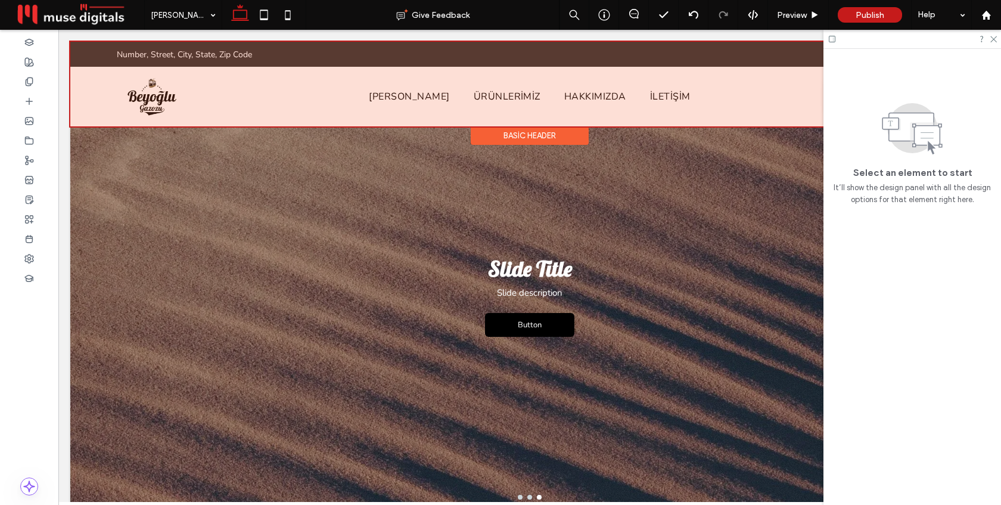
click at [527, 135] on div "Basic Header" at bounding box center [530, 135] width 118 height 18
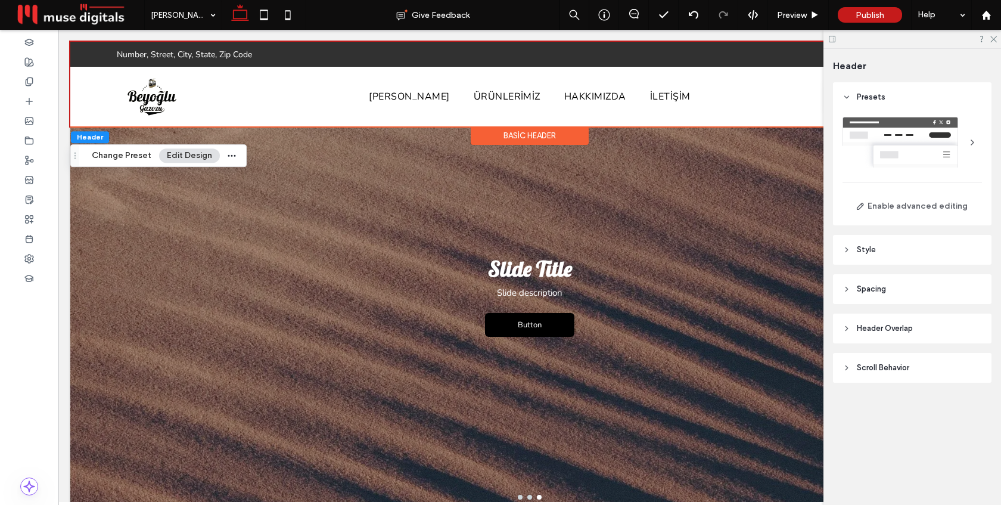
click at [888, 366] on span "Scroll Behavior" at bounding box center [883, 368] width 52 height 12
click at [864, 331] on span "Header Overlap" at bounding box center [885, 328] width 56 height 12
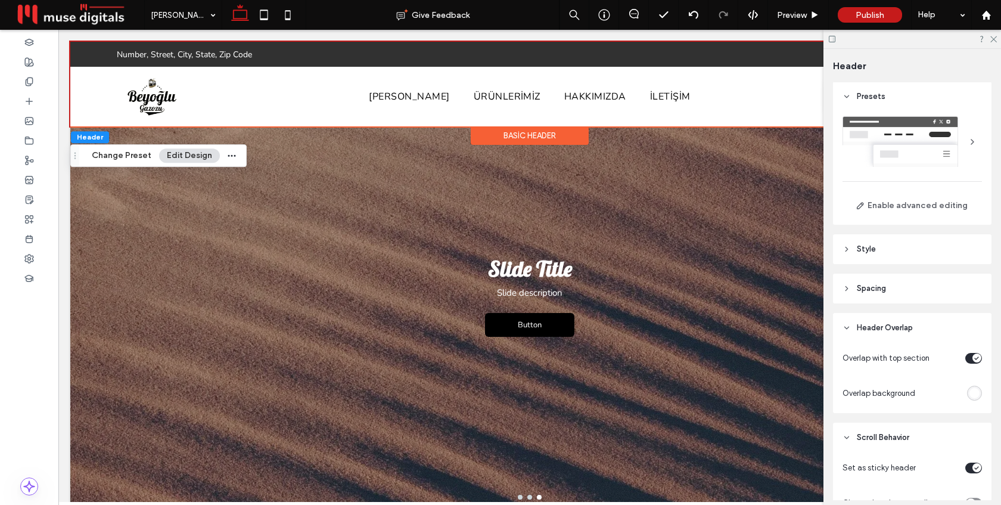
click at [864, 331] on span "Header Overlap" at bounding box center [885, 328] width 56 height 12
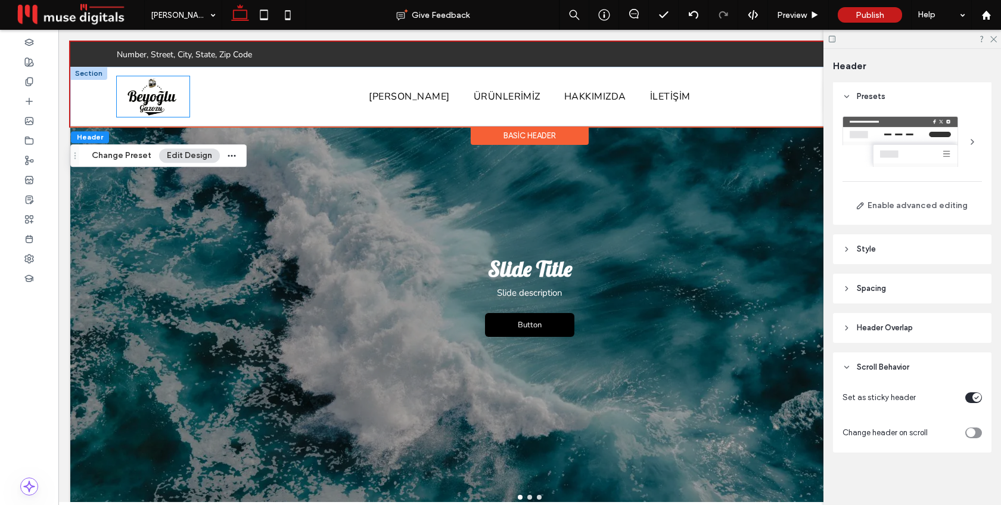
click at [161, 99] on img at bounding box center [153, 96] width 73 height 41
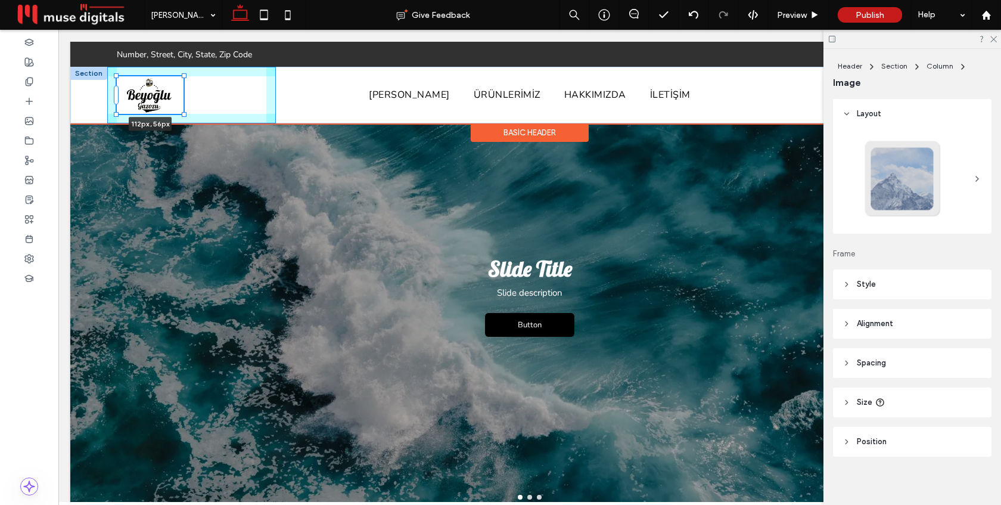
drag, startPoint x: 189, startPoint y: 114, endPoint x: 183, endPoint y: 111, distance: 6.9
click at [117, 77] on div at bounding box center [117, 76] width 1 height 1
type input "***"
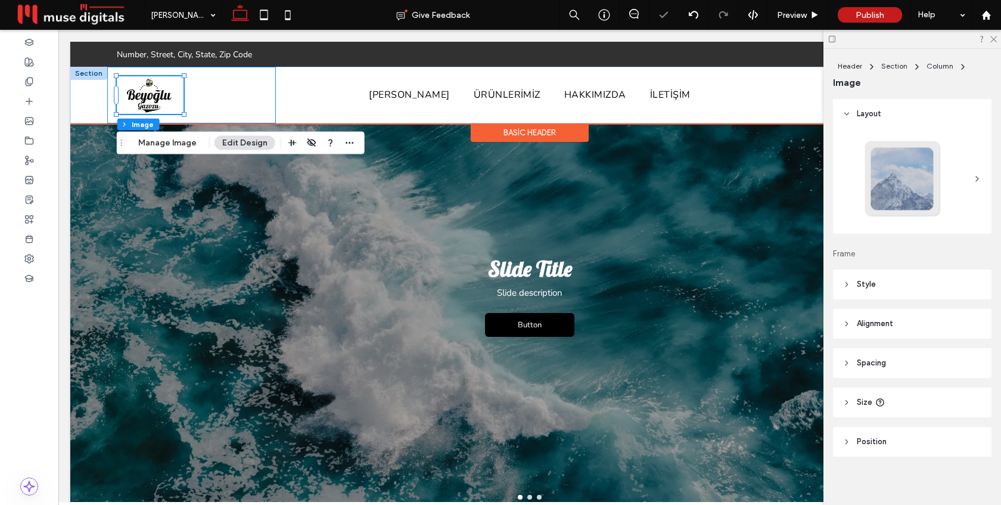
click at [262, 102] on div "112px , 56px" at bounding box center [191, 95] width 169 height 57
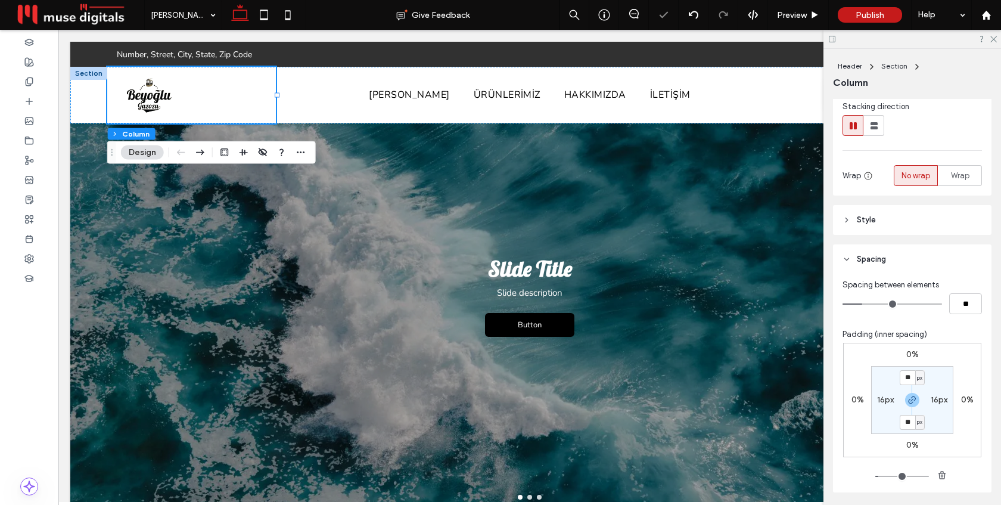
scroll to position [164, 0]
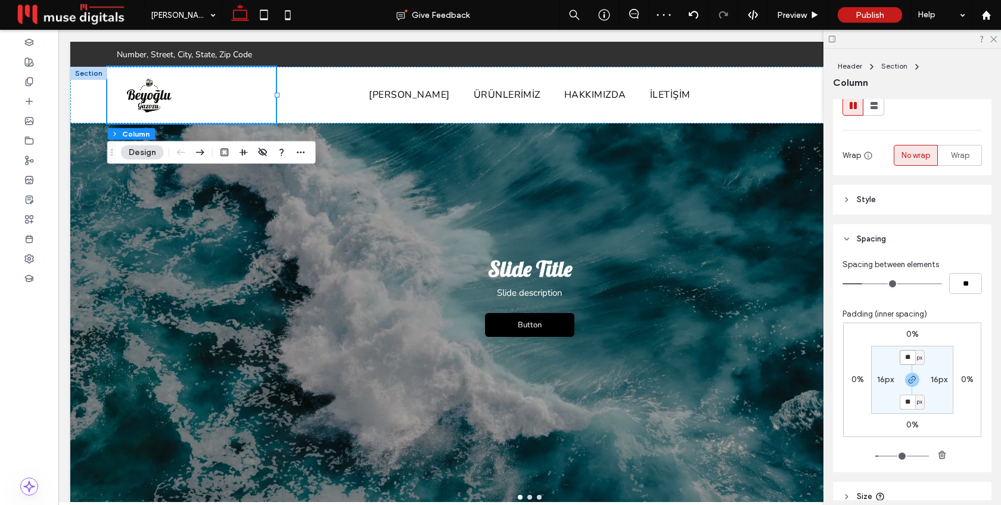
click at [912, 356] on input "**" at bounding box center [907, 357] width 15 height 15
type input "*"
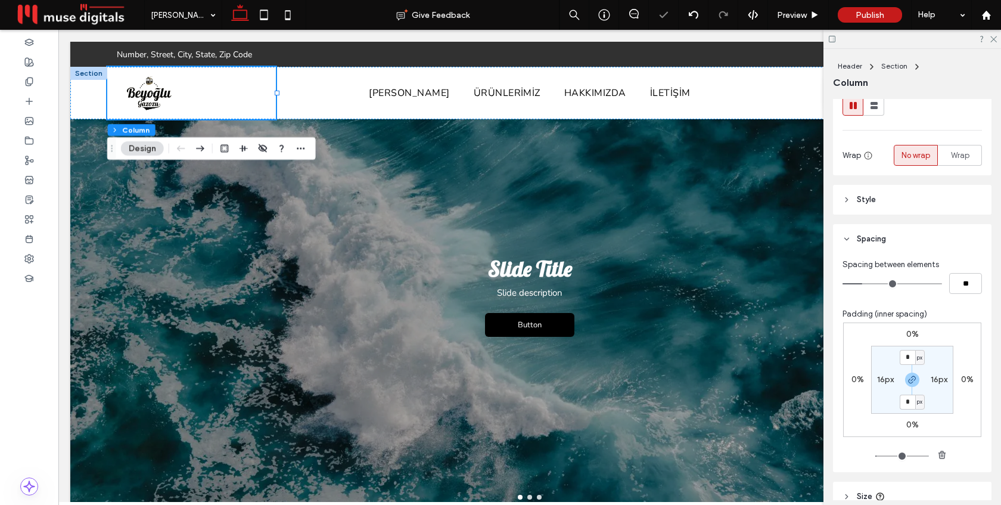
click at [934, 381] on label "16px" at bounding box center [939, 379] width 17 height 10
type input "**"
type input "*"
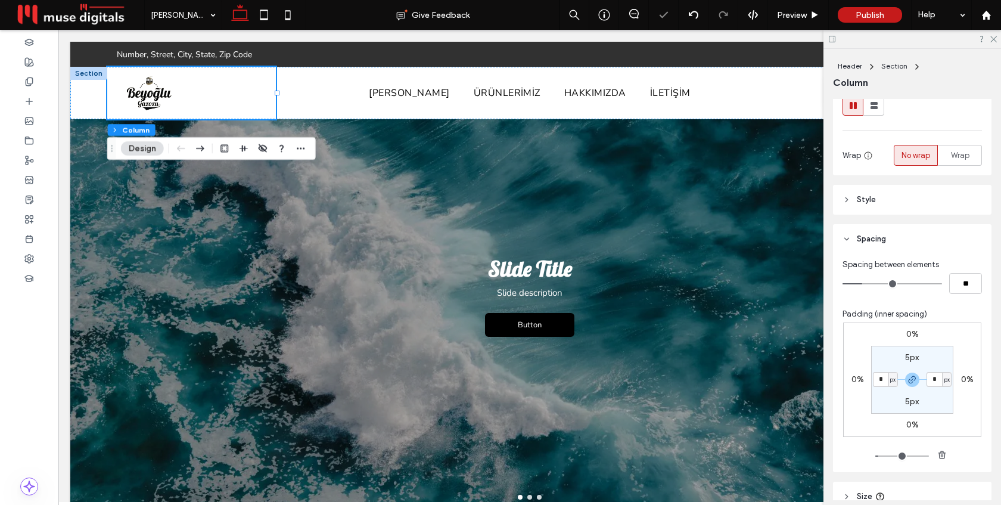
click at [942, 352] on section "5px * px 5px * px" at bounding box center [912, 380] width 82 height 68
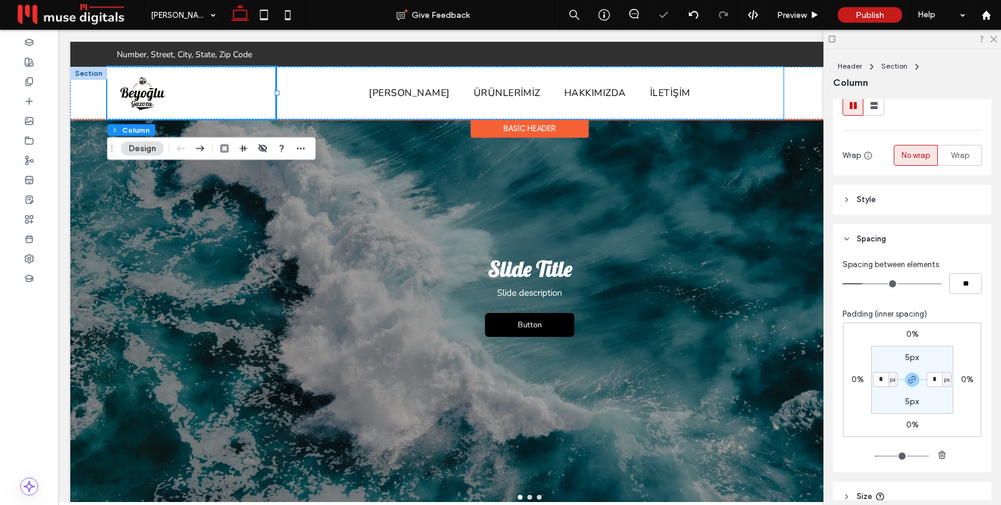
click at [505, 76] on div "[PERSON_NAME] ÜRÜNLERİMİZ HAKKIMIZDA İLETİŞİM" at bounding box center [529, 93] width 507 height 52
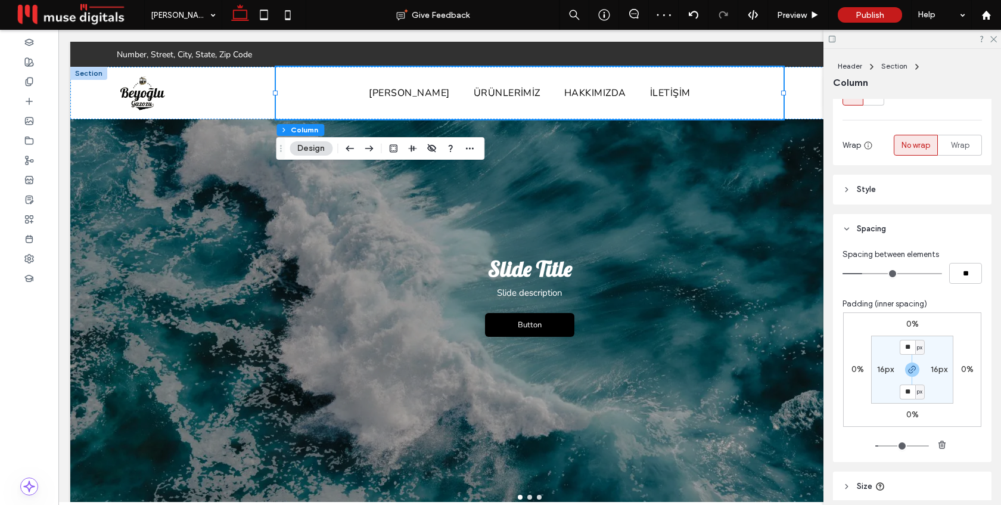
scroll to position [223, 0]
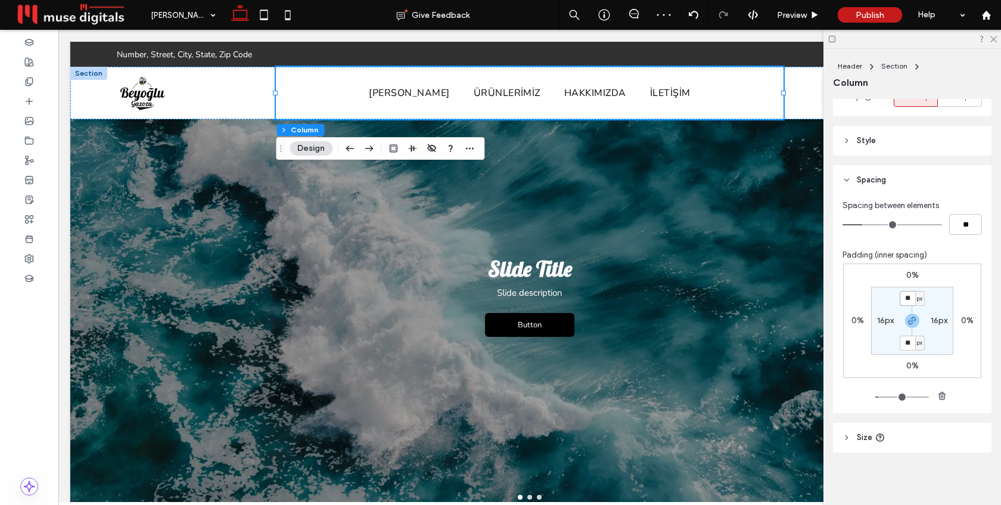
click at [906, 294] on input "**" at bounding box center [907, 298] width 15 height 15
type input "*"
click at [935, 321] on label "16px" at bounding box center [939, 320] width 17 height 10
type input "**"
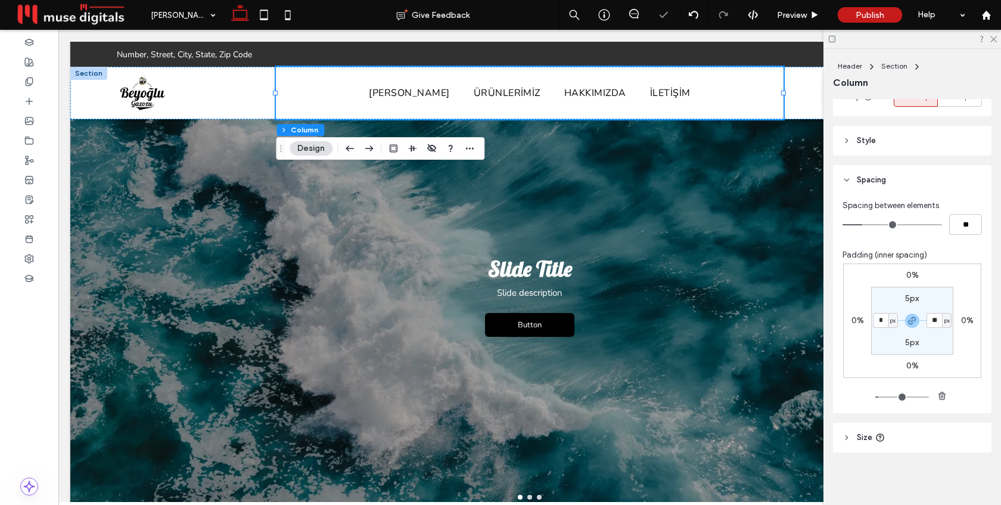
type input "*"
click at [948, 291] on section "5px * px 5px * px" at bounding box center [912, 321] width 82 height 68
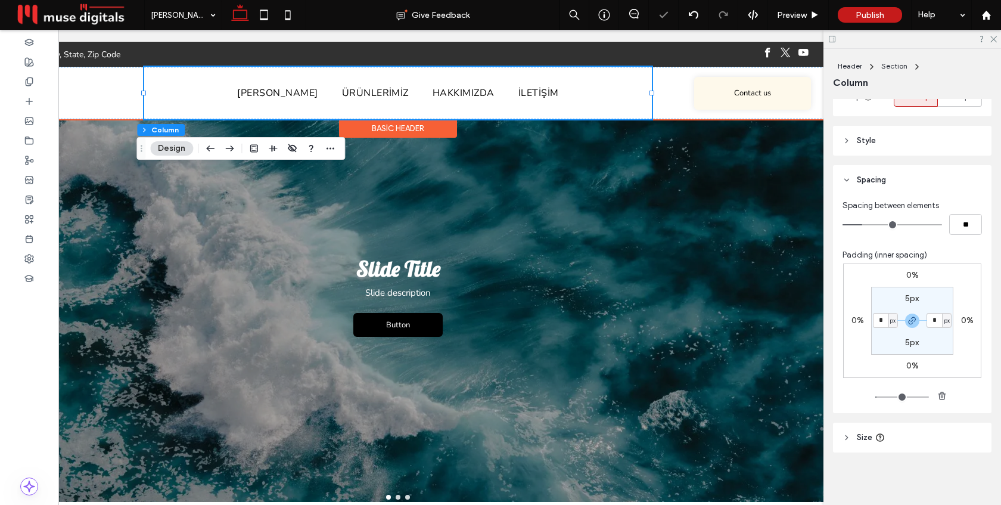
scroll to position [0, 139]
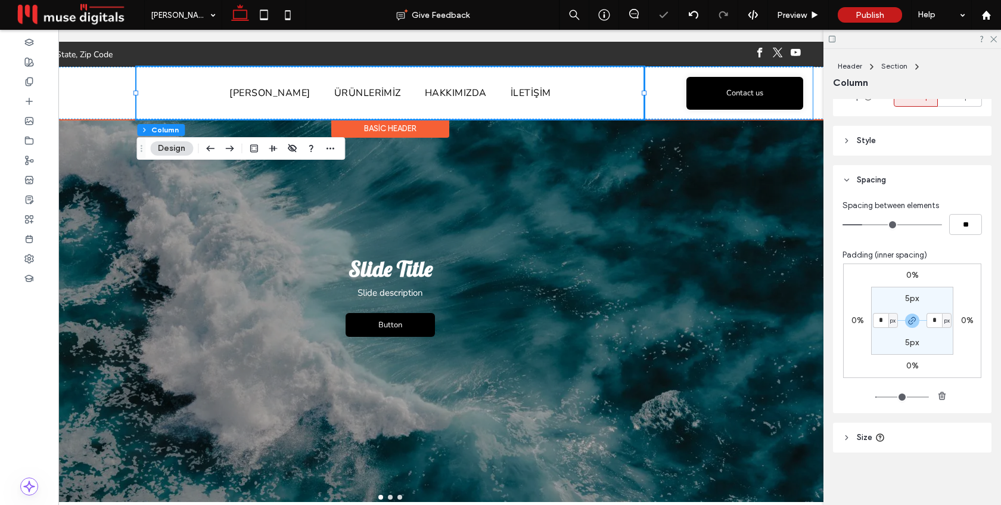
click at [665, 107] on div "Contact us" at bounding box center [728, 93] width 169 height 52
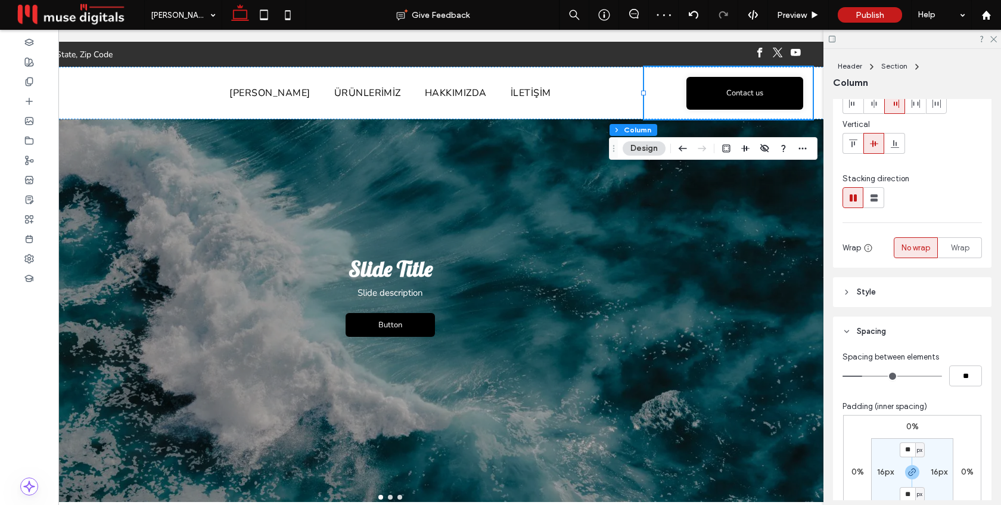
scroll to position [167, 0]
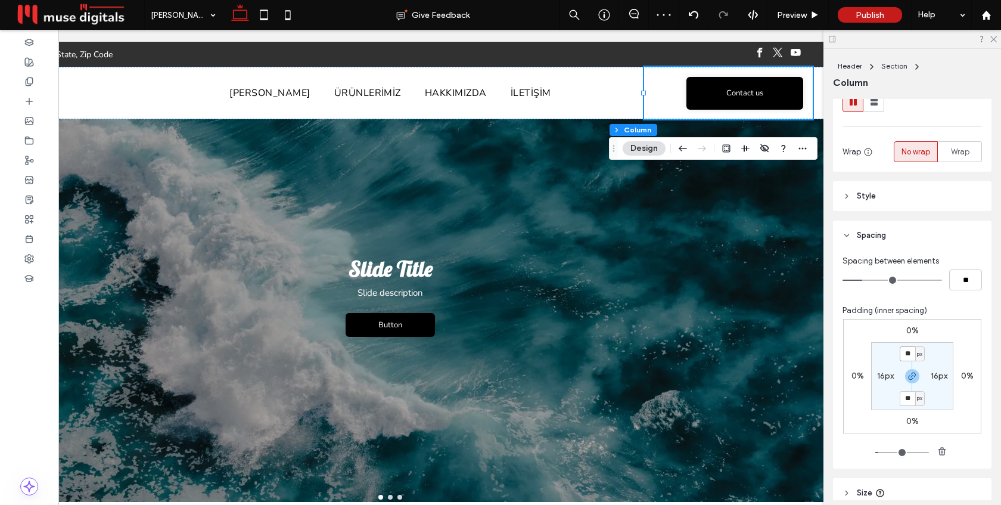
click at [913, 356] on input "**" at bounding box center [907, 353] width 15 height 15
type input "*"
click at [938, 374] on label "16px" at bounding box center [939, 376] width 17 height 10
type input "**"
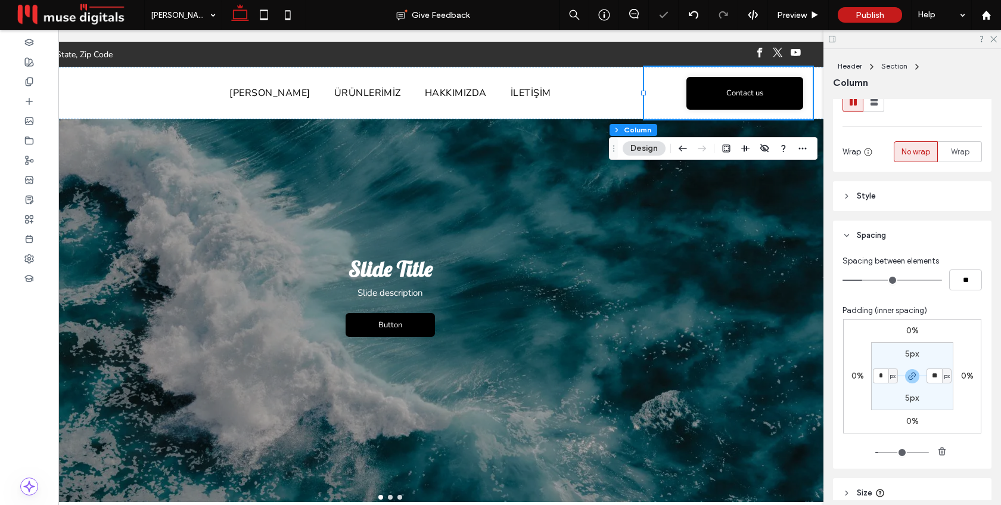
type input "*"
click at [941, 350] on section "5px * px 5px * px" at bounding box center [912, 376] width 82 height 68
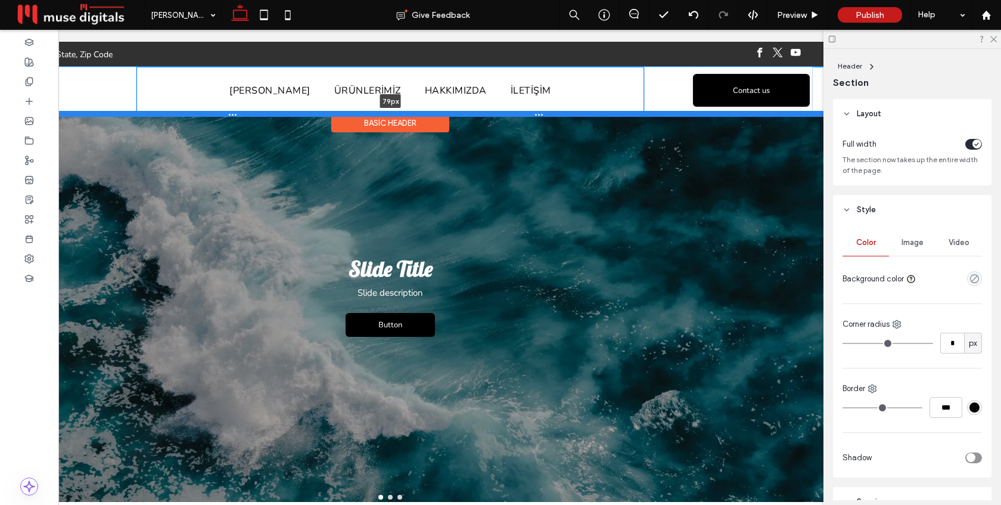
click at [564, 111] on div at bounding box center [390, 114] width 919 height 6
type input "**"
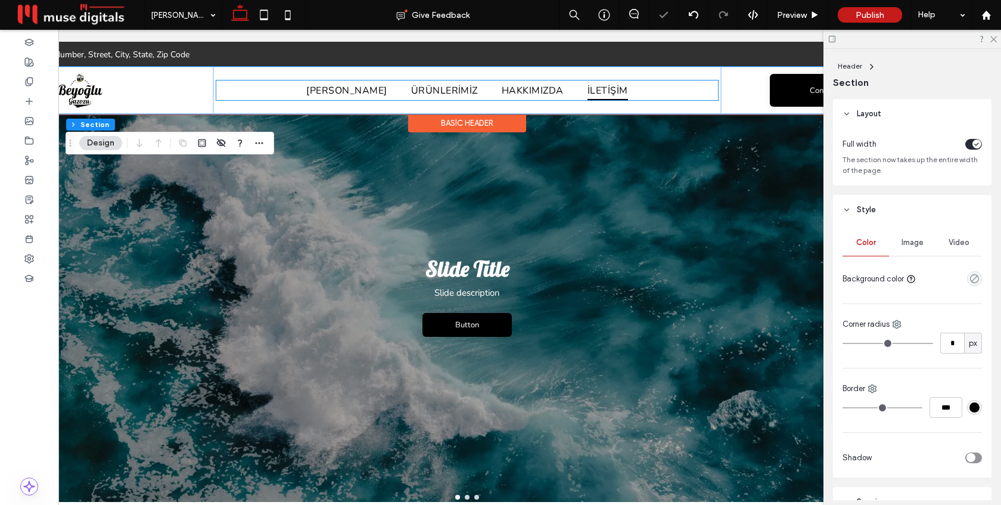
scroll to position [0, 0]
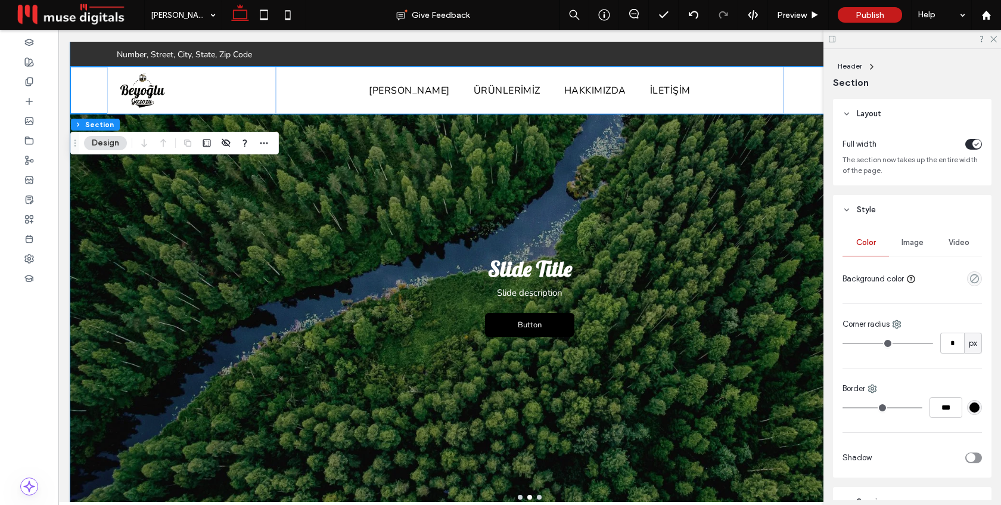
click at [386, 164] on div at bounding box center [529, 278] width 919 height 472
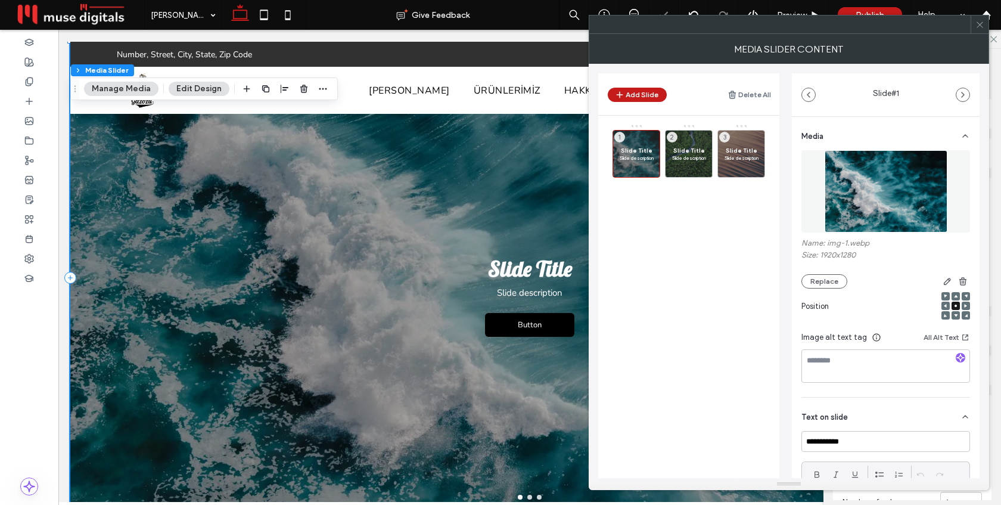
click at [982, 27] on use at bounding box center [979, 24] width 6 height 6
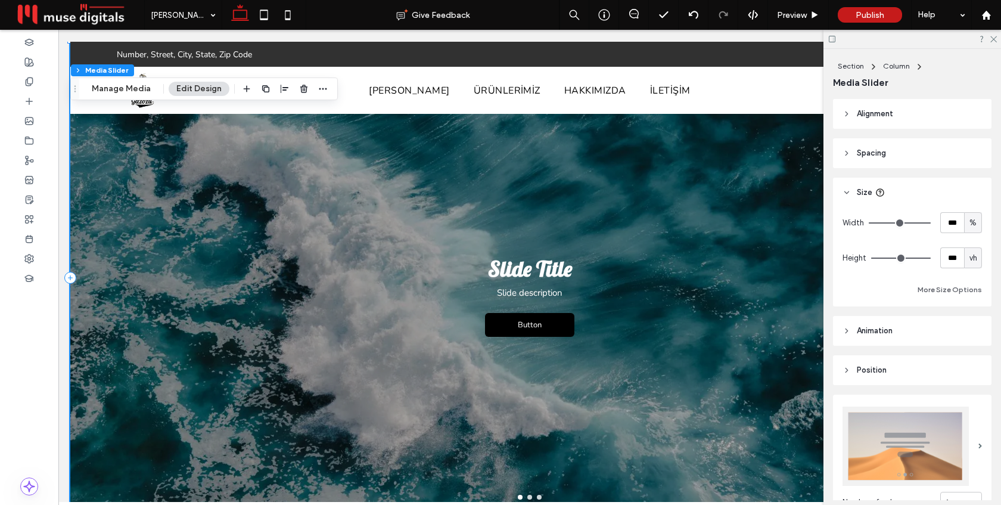
click at [195, 148] on div "Slide Title Slide description Button Button" at bounding box center [529, 284] width 919 height 415
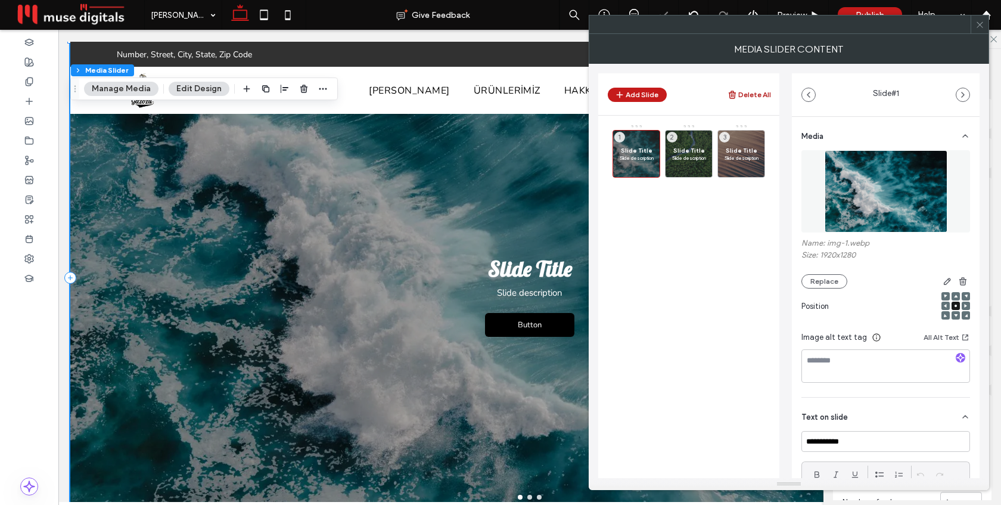
click at [748, 94] on button "Delete All" at bounding box center [748, 95] width 43 height 14
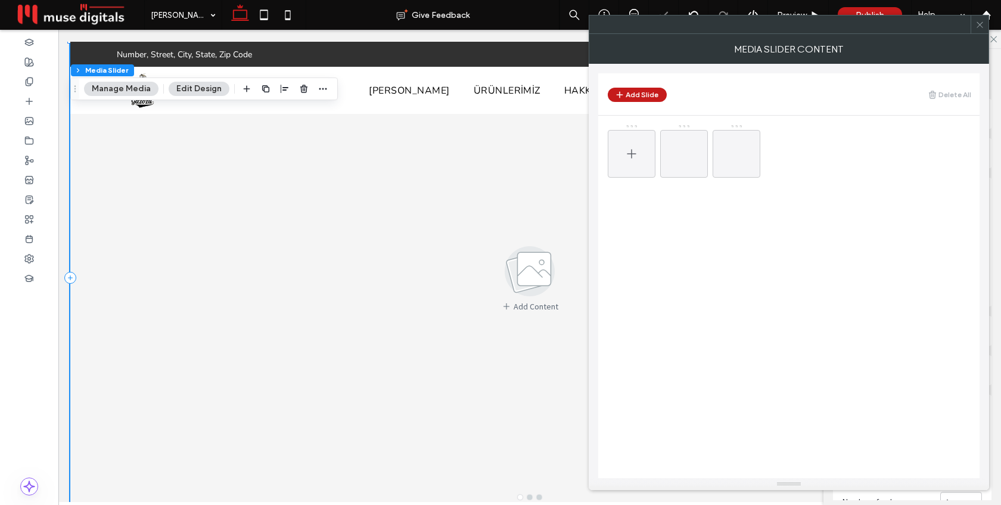
click at [623, 158] on div at bounding box center [632, 154] width 48 height 48
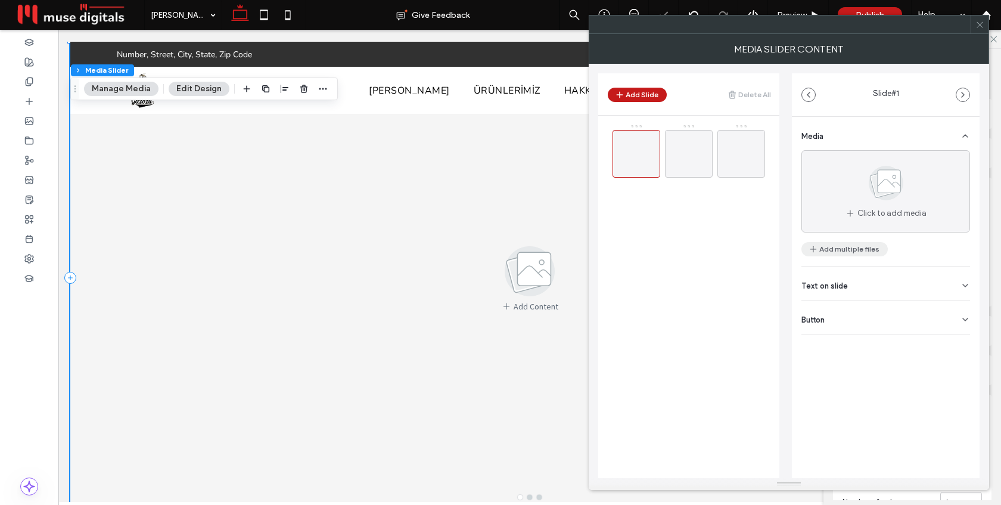
click at [834, 248] on button "Add multiple files" at bounding box center [844, 249] width 86 height 14
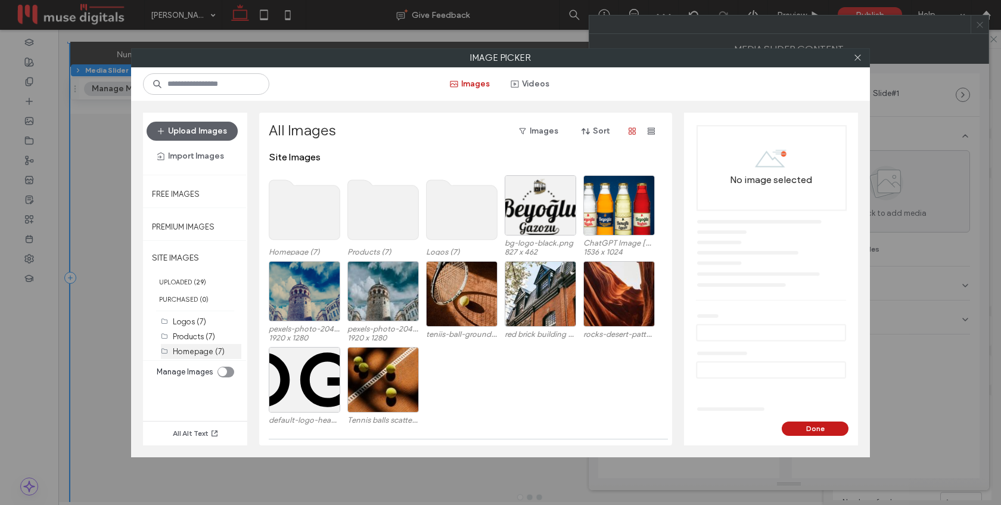
click at [193, 353] on label "Homepage (7)" at bounding box center [199, 351] width 52 height 9
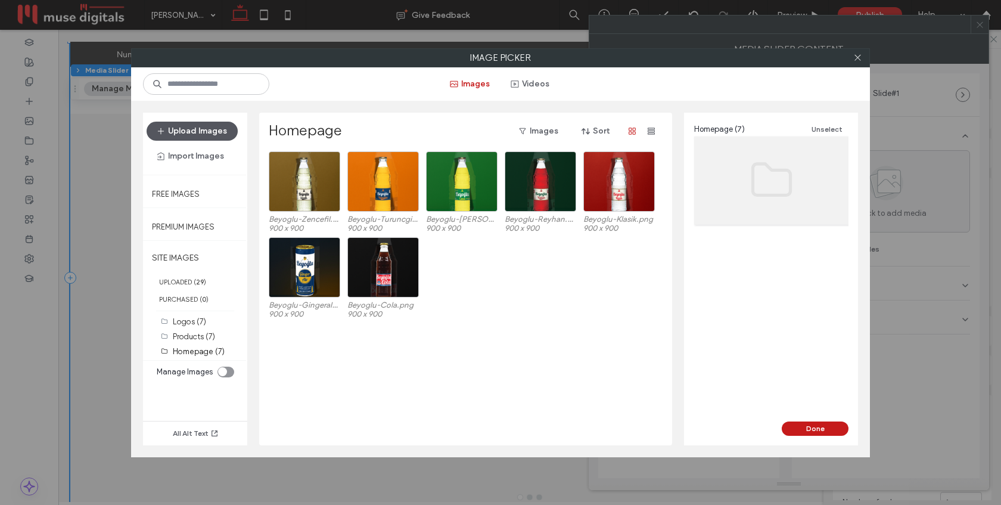
click at [201, 132] on button "Upload Images" at bounding box center [192, 131] width 91 height 19
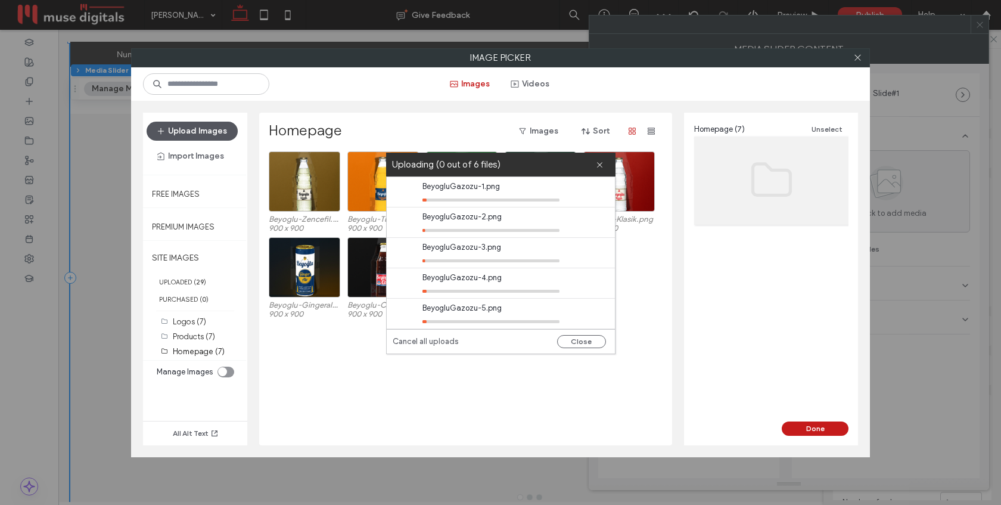
click at [205, 132] on button "Upload Images" at bounding box center [192, 131] width 91 height 19
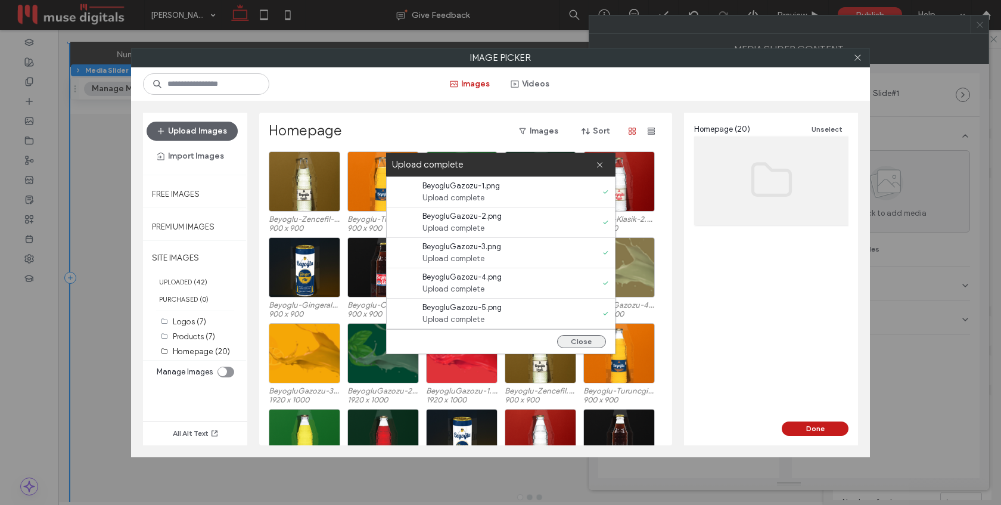
click at [575, 340] on button "Close" at bounding box center [581, 341] width 49 height 13
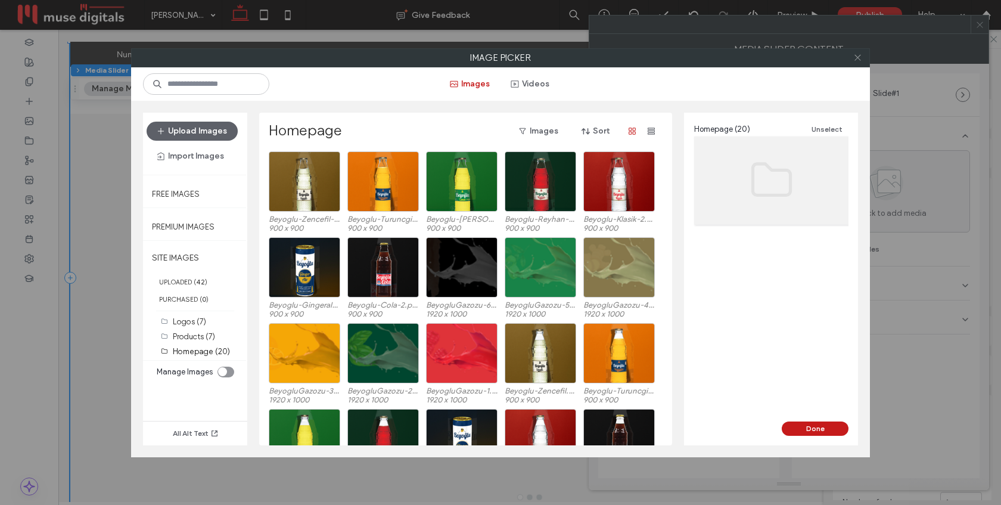
click at [861, 55] on icon at bounding box center [857, 57] width 9 height 9
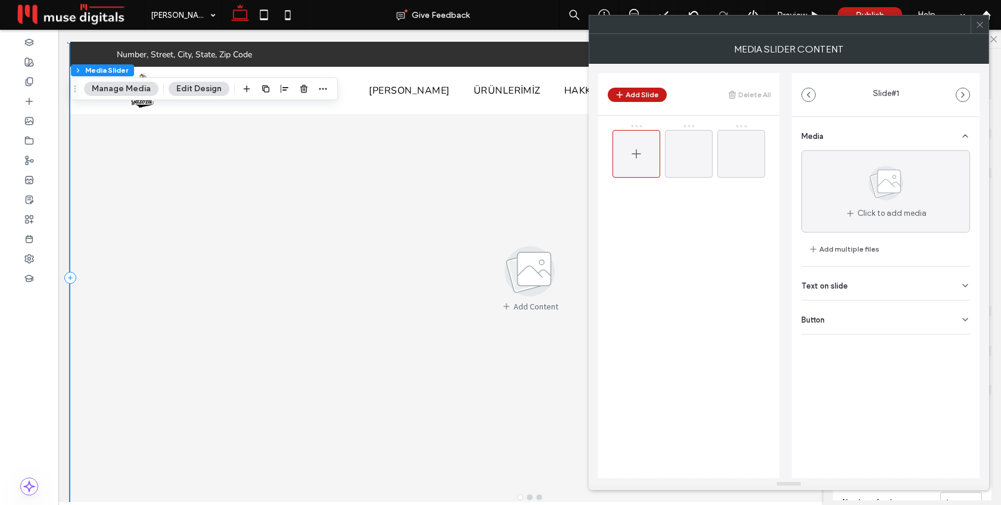
click at [633, 153] on icon at bounding box center [636, 154] width 14 height 14
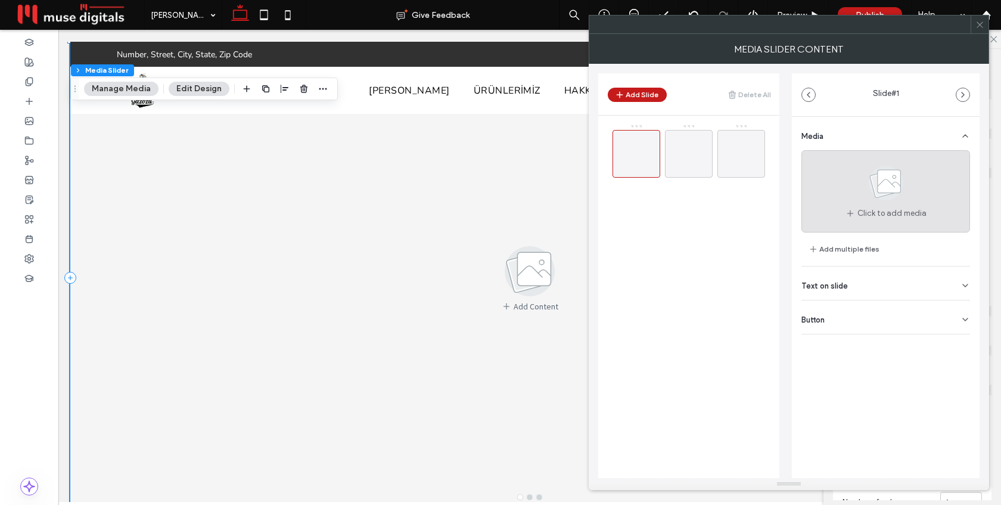
click at [861, 209] on span "Click to add media" at bounding box center [891, 213] width 69 height 12
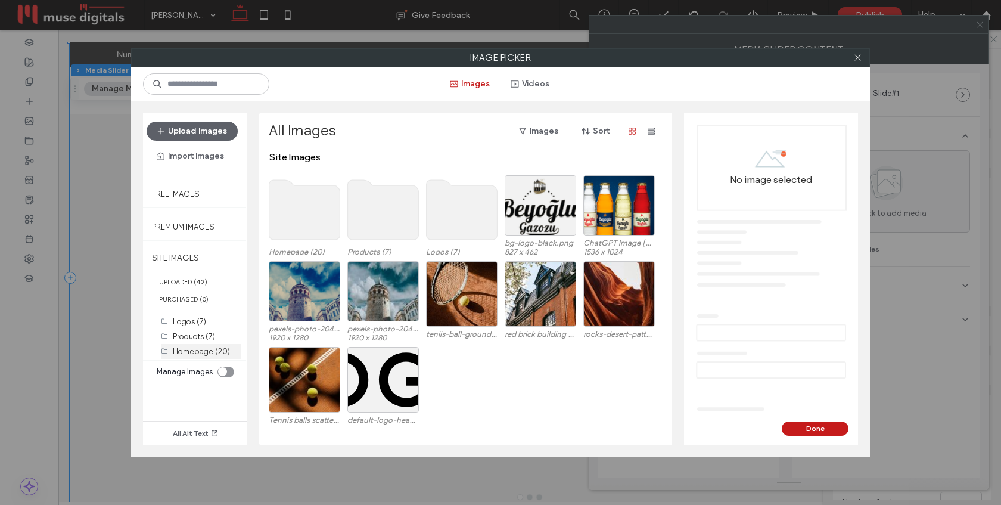
click at [194, 351] on label "Homepage (20)" at bounding box center [201, 351] width 57 height 9
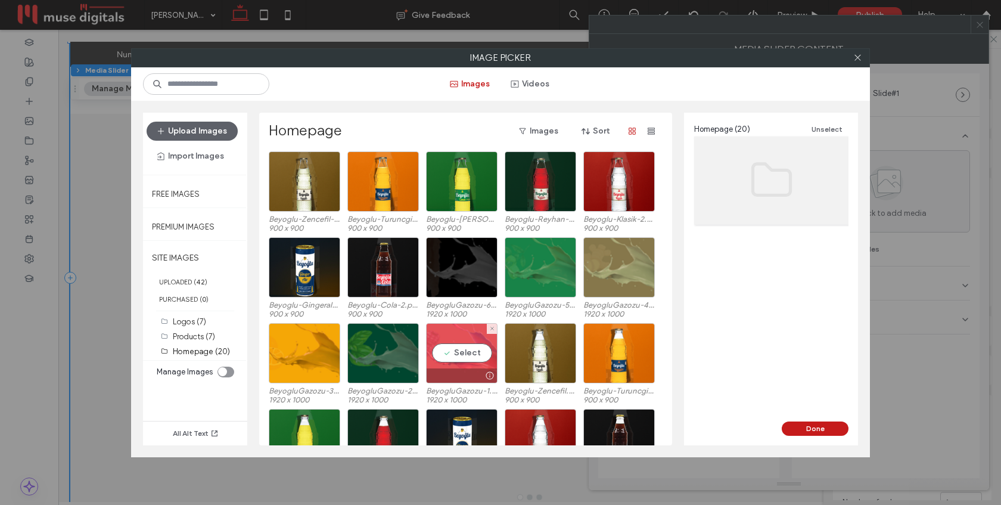
click at [457, 349] on div "Select" at bounding box center [461, 353] width 71 height 60
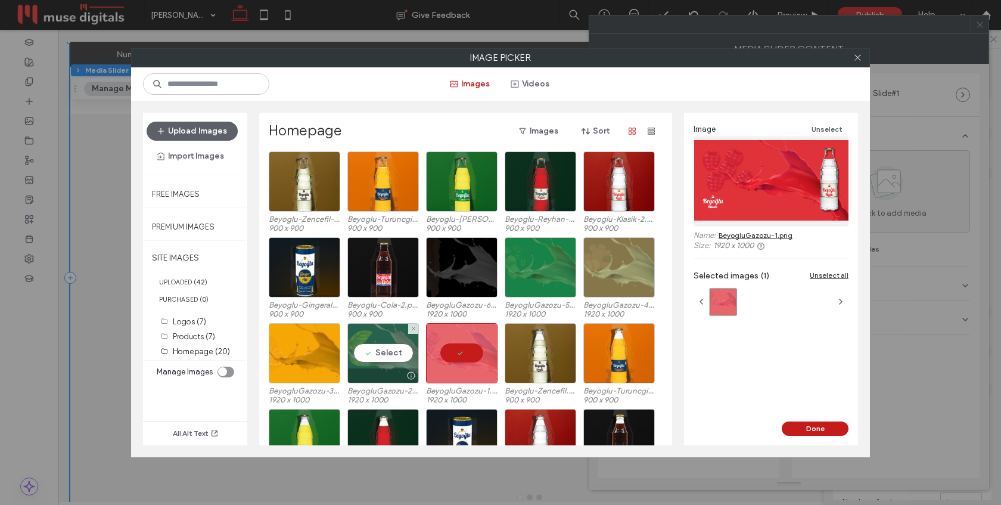
click at [390, 347] on div "Select" at bounding box center [382, 353] width 71 height 60
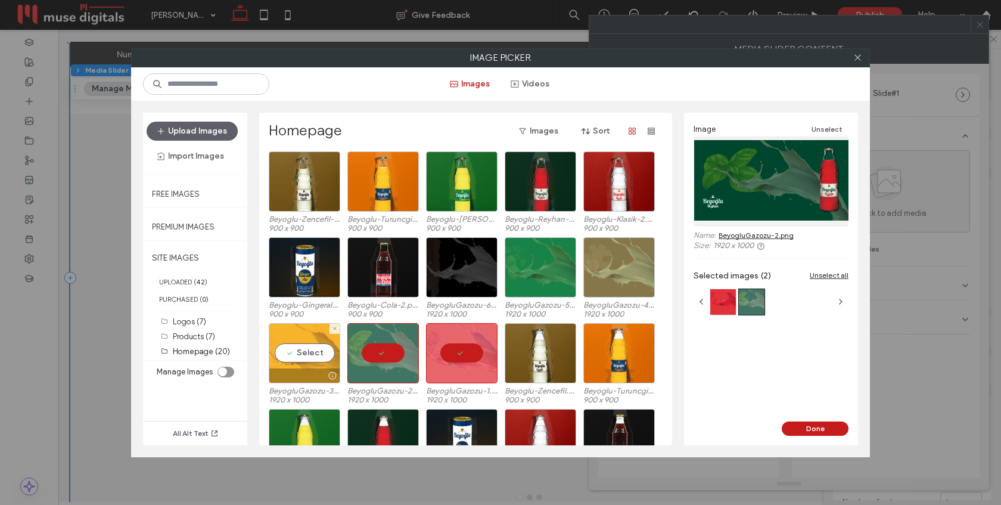
click at [325, 349] on div "Select" at bounding box center [304, 353] width 71 height 60
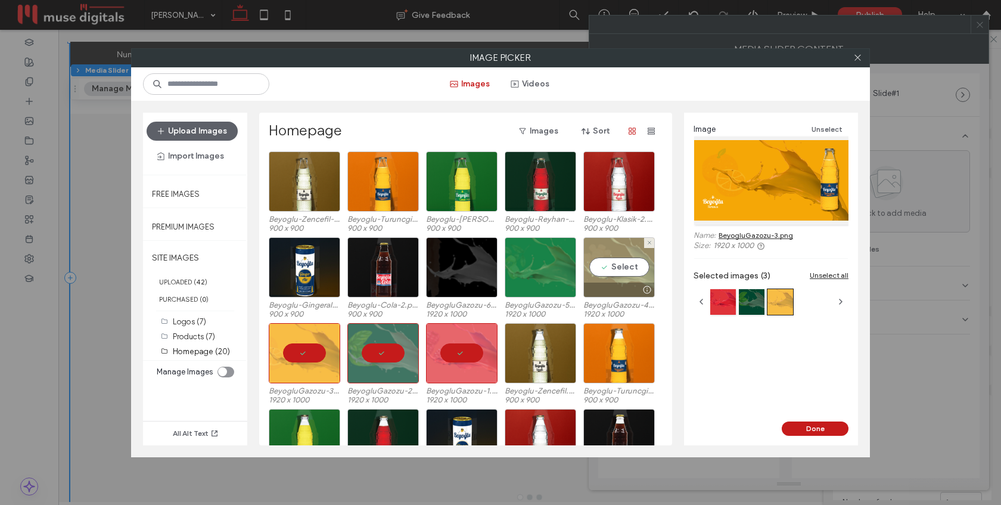
click at [640, 256] on div "Select" at bounding box center [618, 267] width 71 height 60
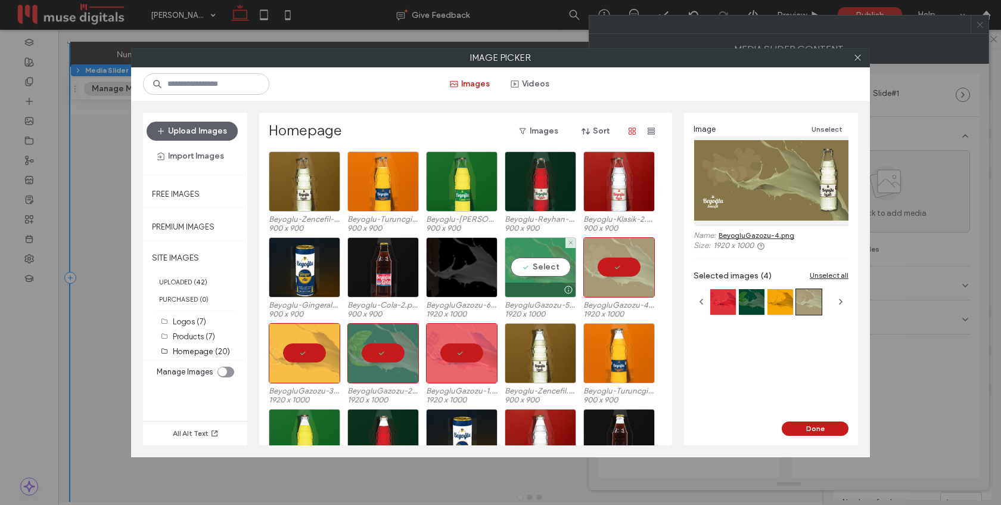
click at [568, 265] on div "Select" at bounding box center [540, 267] width 71 height 60
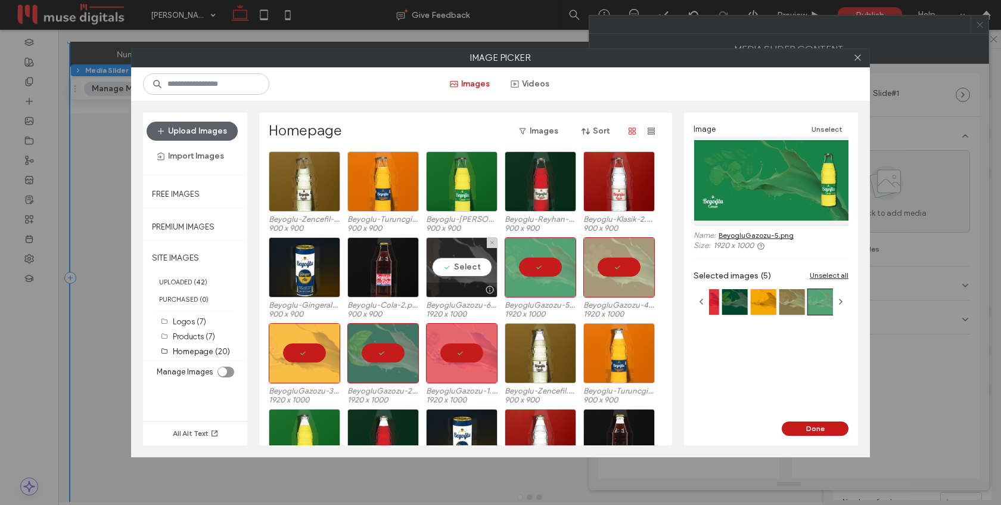
click at [465, 268] on div "Select" at bounding box center [461, 267] width 71 height 60
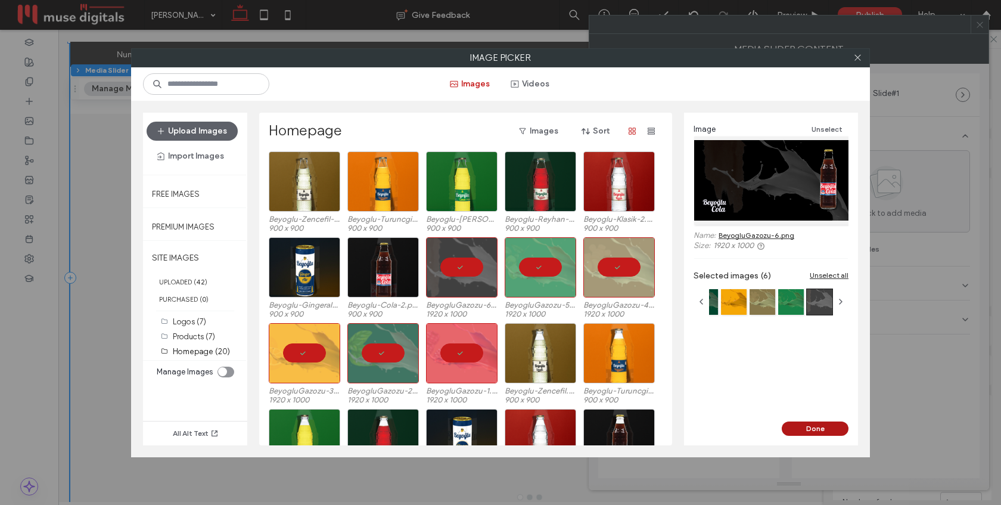
click at [822, 424] on button "Done" at bounding box center [815, 428] width 67 height 14
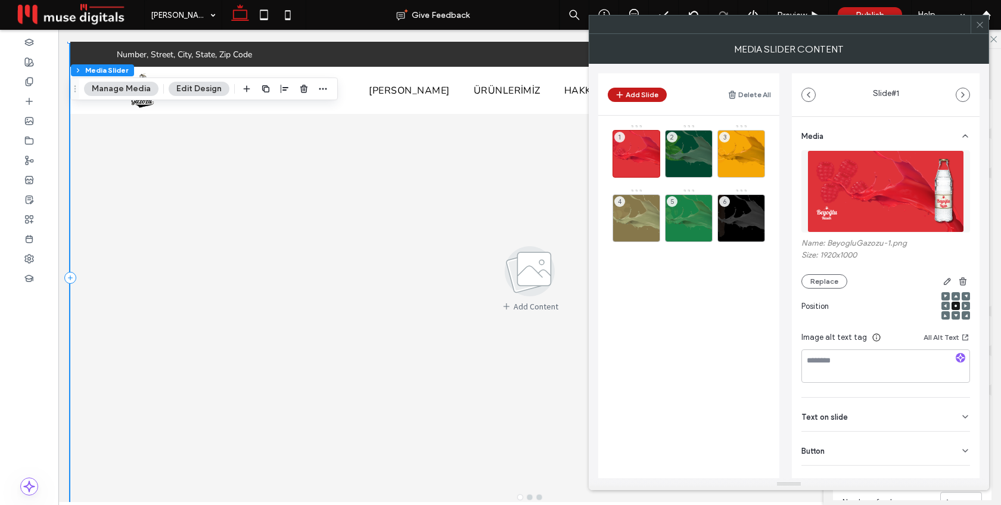
click at [978, 27] on icon at bounding box center [979, 24] width 9 height 9
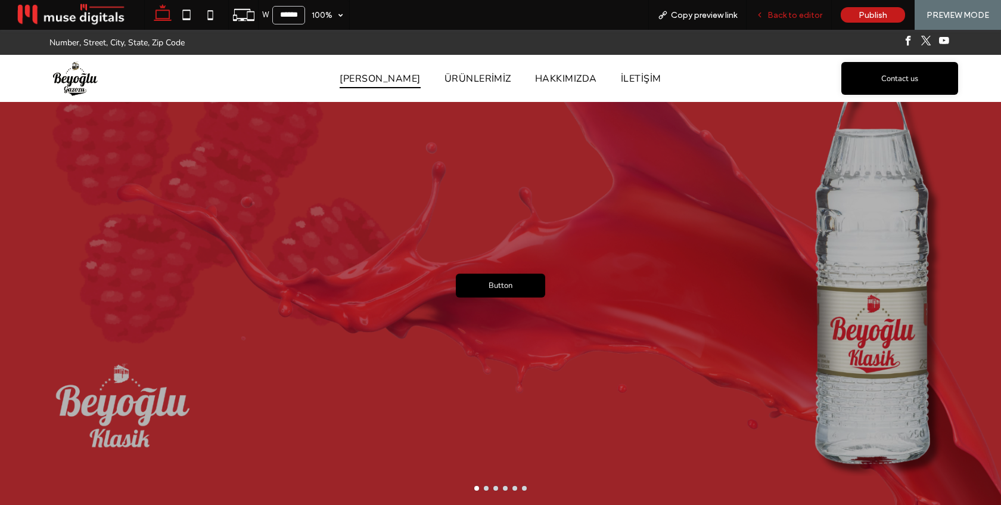
click at [793, 19] on span "Back to editor" at bounding box center [794, 15] width 55 height 10
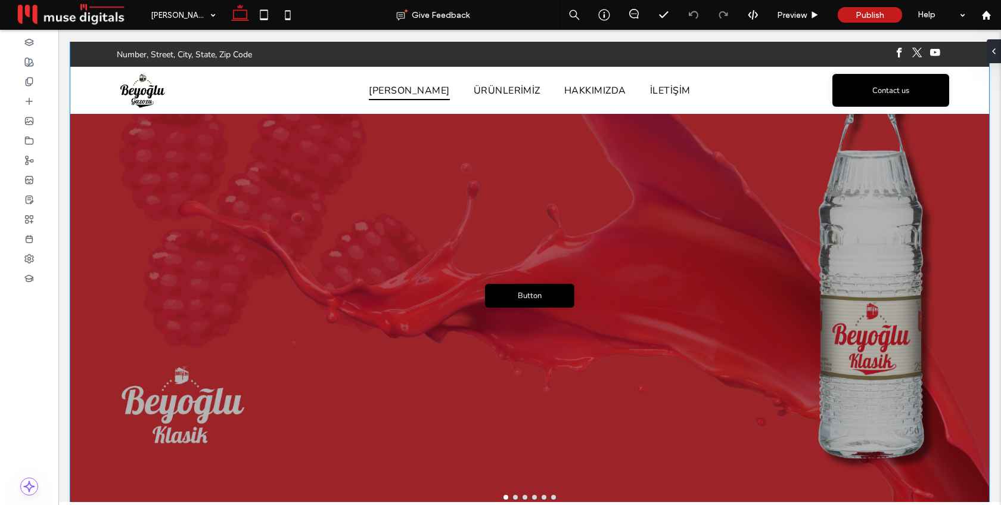
click at [661, 232] on div "Button Button" at bounding box center [529, 284] width 919 height 415
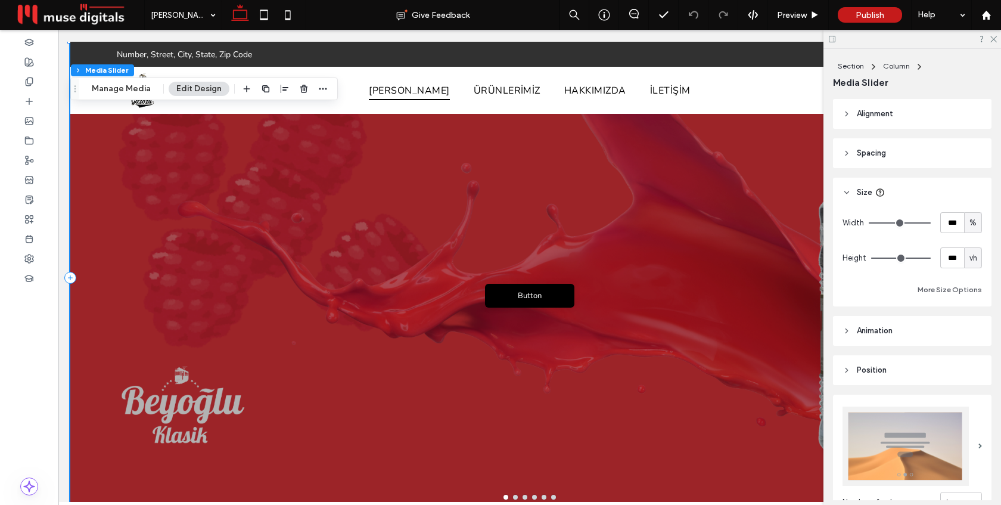
scroll to position [291, 0]
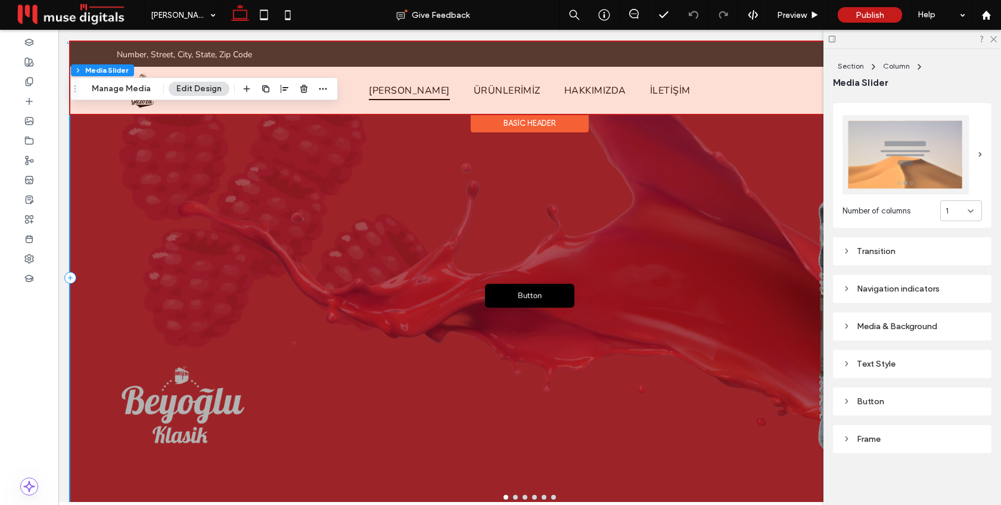
click at [536, 123] on div "Basic Header" at bounding box center [530, 123] width 118 height 18
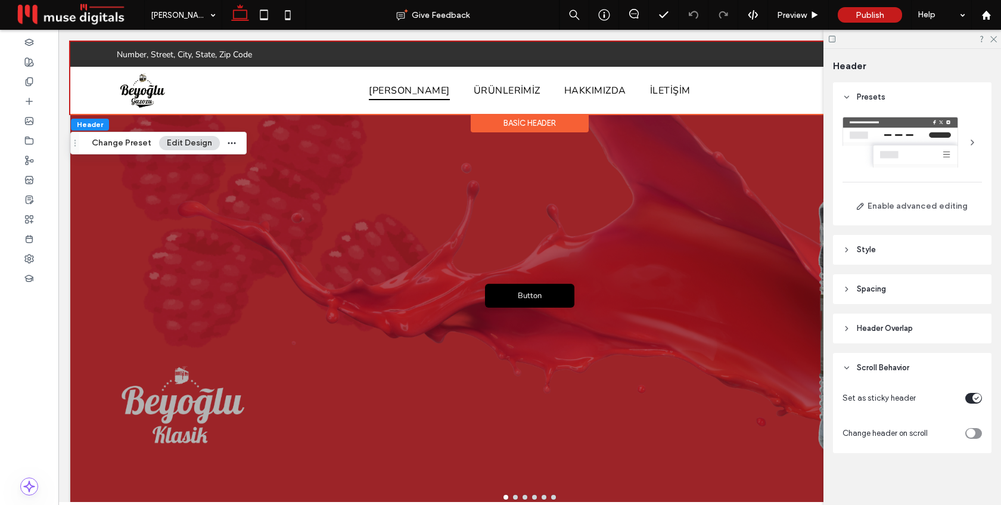
click at [937, 326] on header "Header Overlap" at bounding box center [912, 328] width 158 height 30
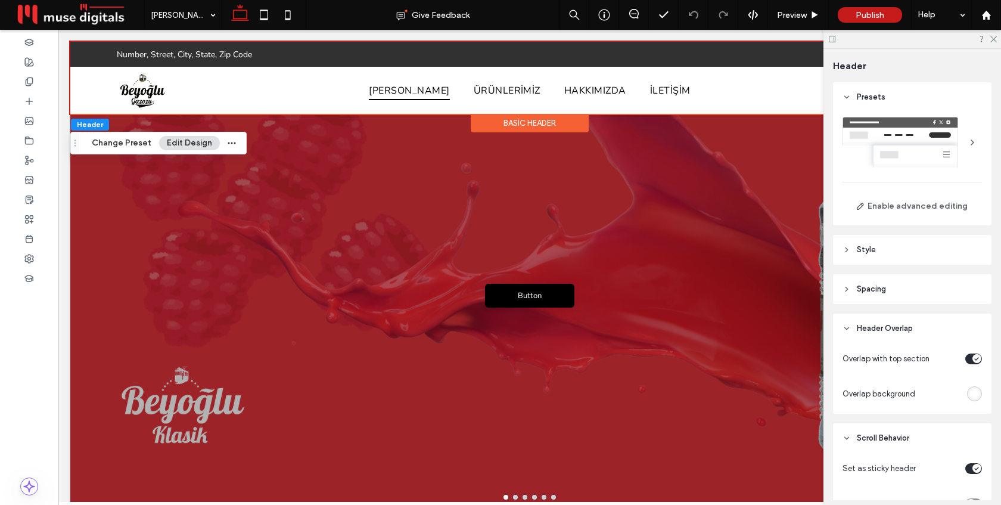
click at [972, 358] on div "toggle" at bounding box center [976, 358] width 9 height 9
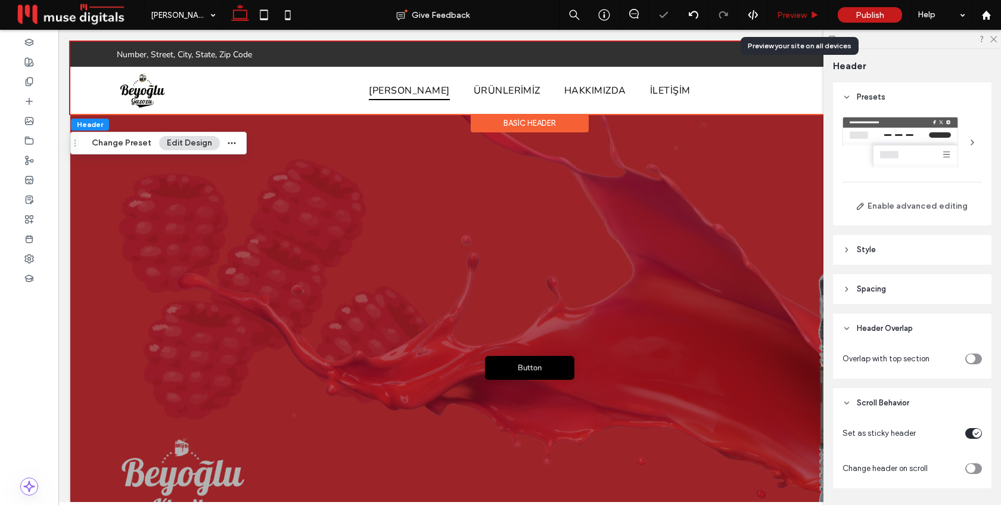
click at [792, 15] on span "Preview" at bounding box center [792, 15] width 30 height 10
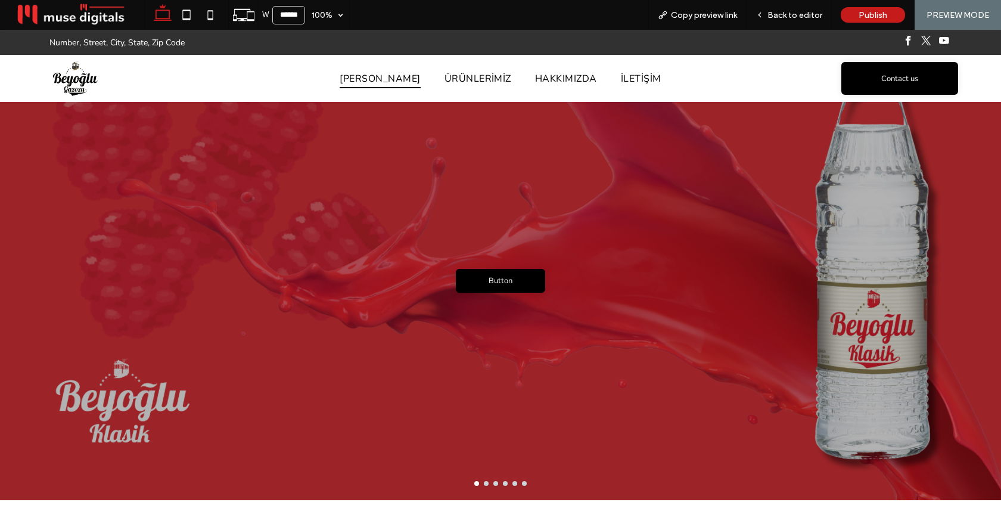
scroll to position [57, 0]
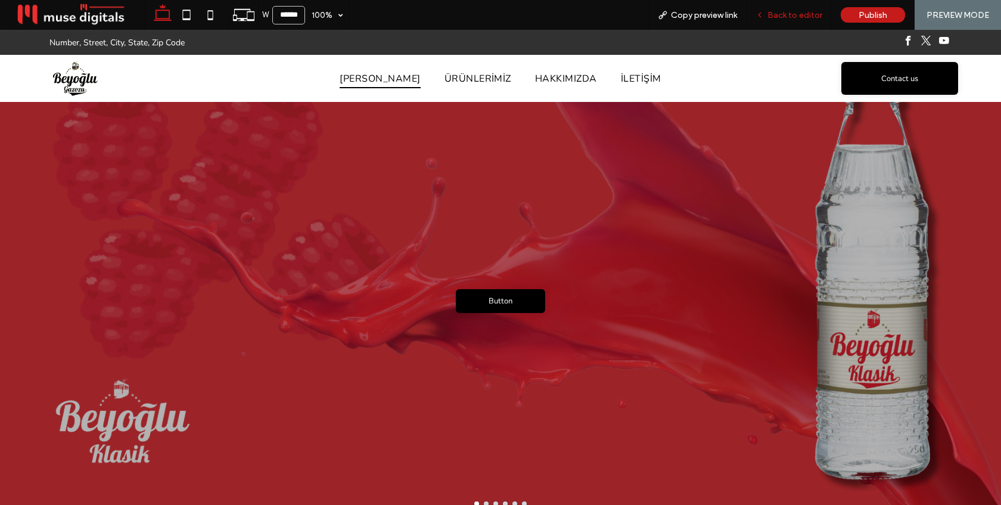
click at [792, 12] on span "Back to editor" at bounding box center [794, 15] width 55 height 10
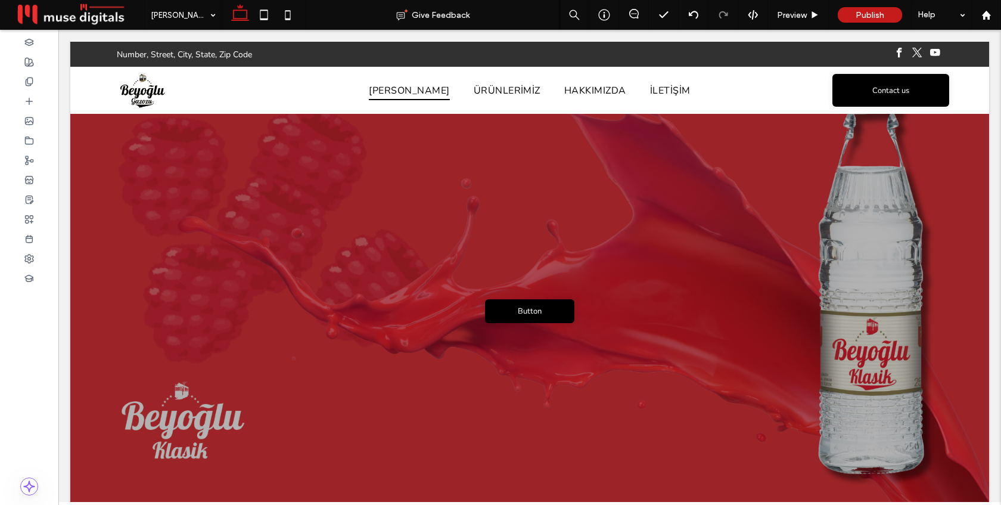
scroll to position [69, 0]
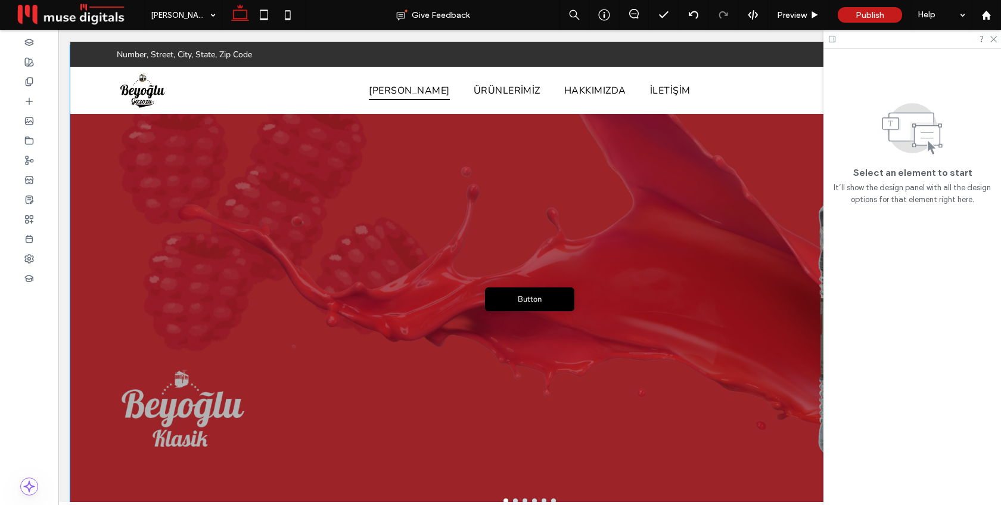
click at [643, 163] on div "Button Button" at bounding box center [529, 288] width 919 height 415
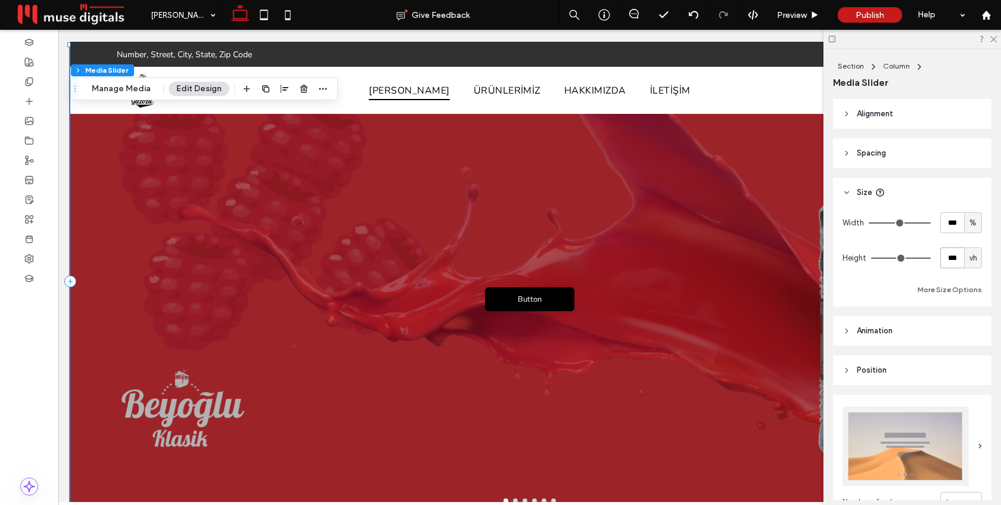
click at [947, 257] on input "***" at bounding box center [952, 257] width 24 height 21
type input "**"
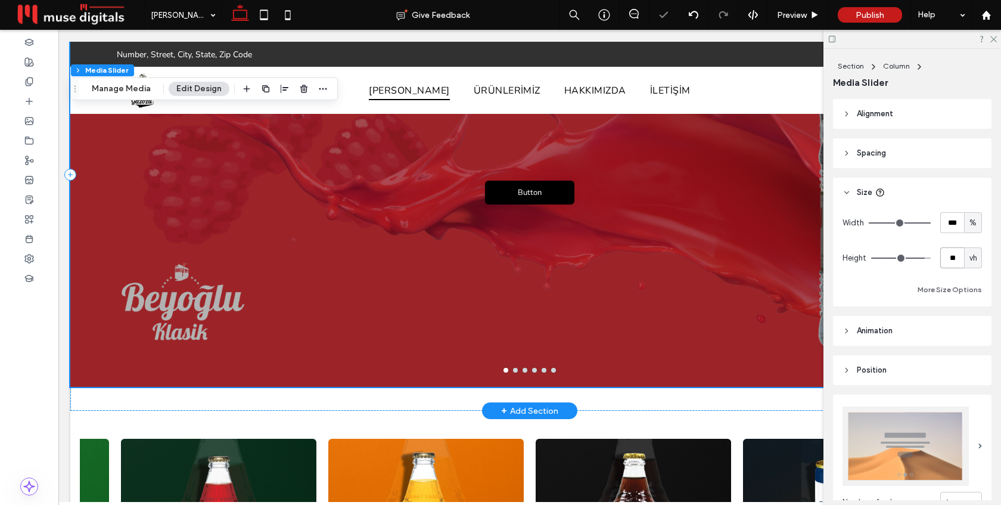
scroll to position [189, 0]
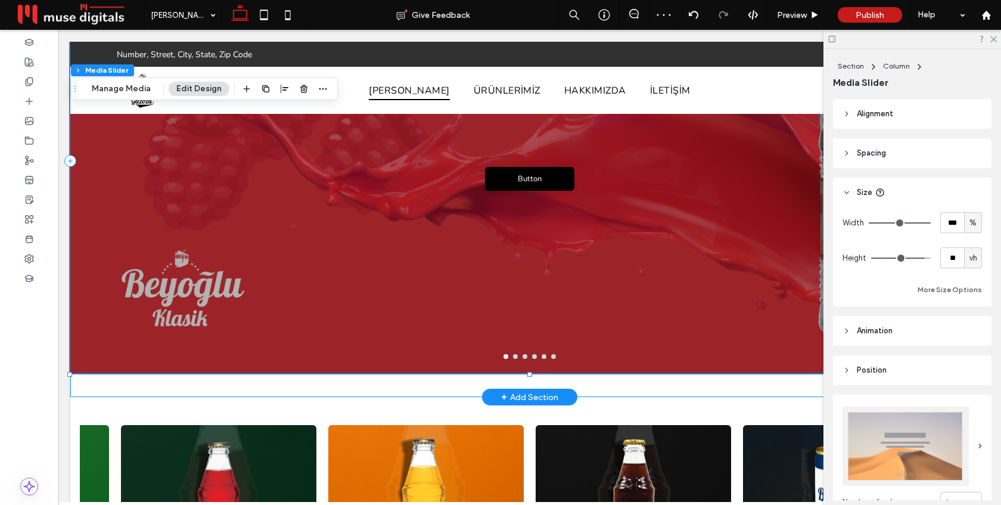
click at [435, 383] on div "Button Button Button Button Button Button Button Button Button Button Button Bu…" at bounding box center [529, 161] width 919 height 472
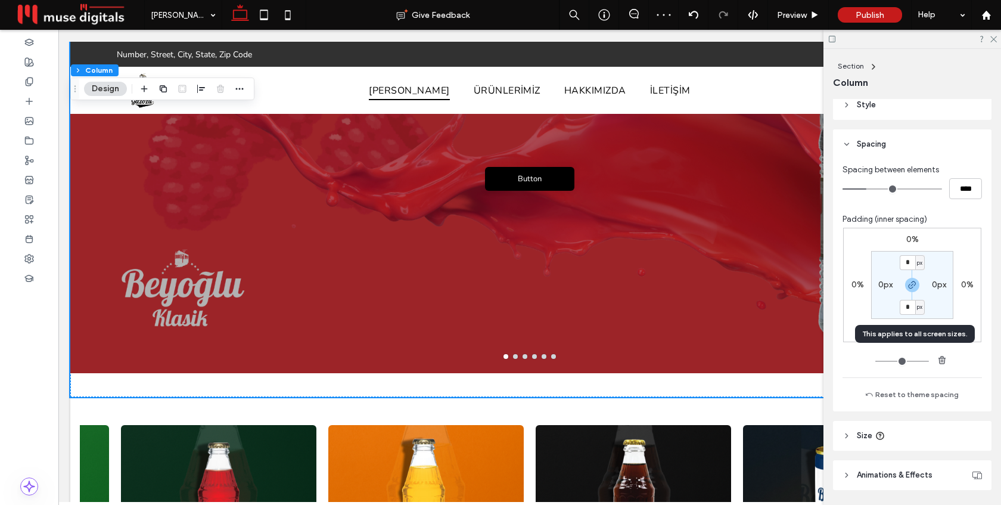
scroll to position [246, 0]
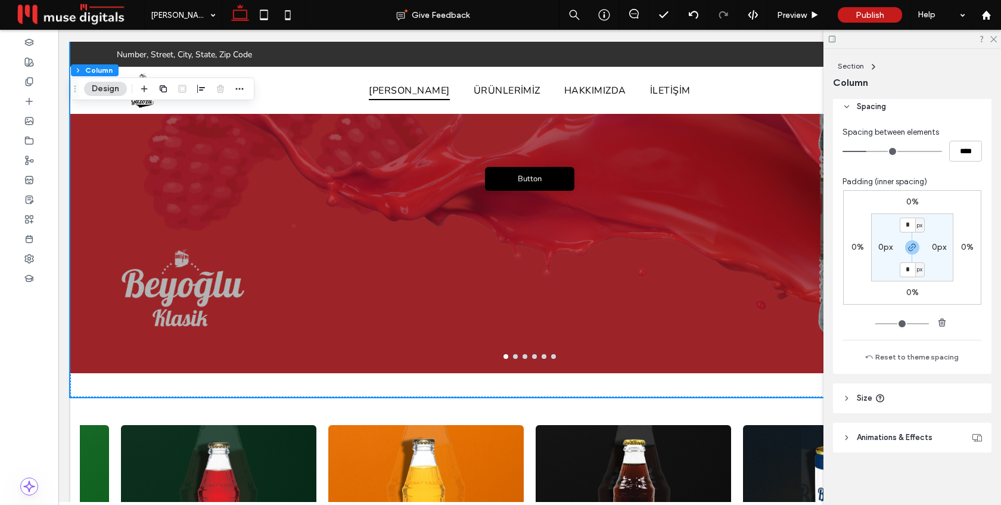
click at [933, 410] on header "Size" at bounding box center [912, 398] width 158 height 30
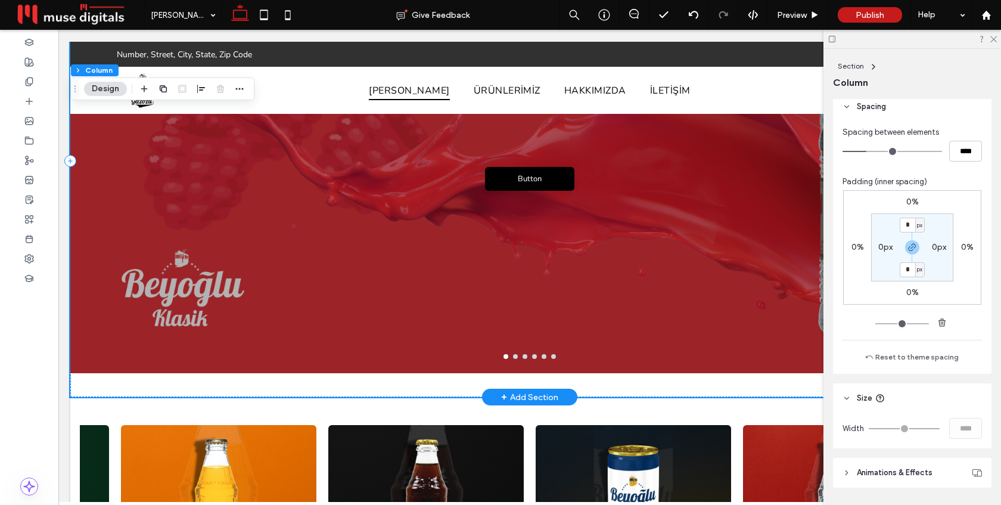
scroll to position [0, 0]
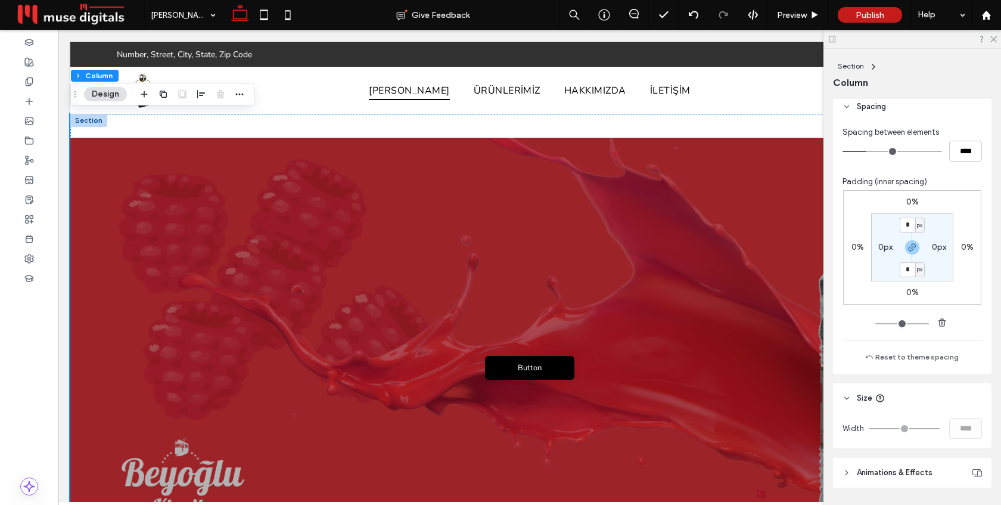
click at [83, 120] on div at bounding box center [88, 120] width 37 height 13
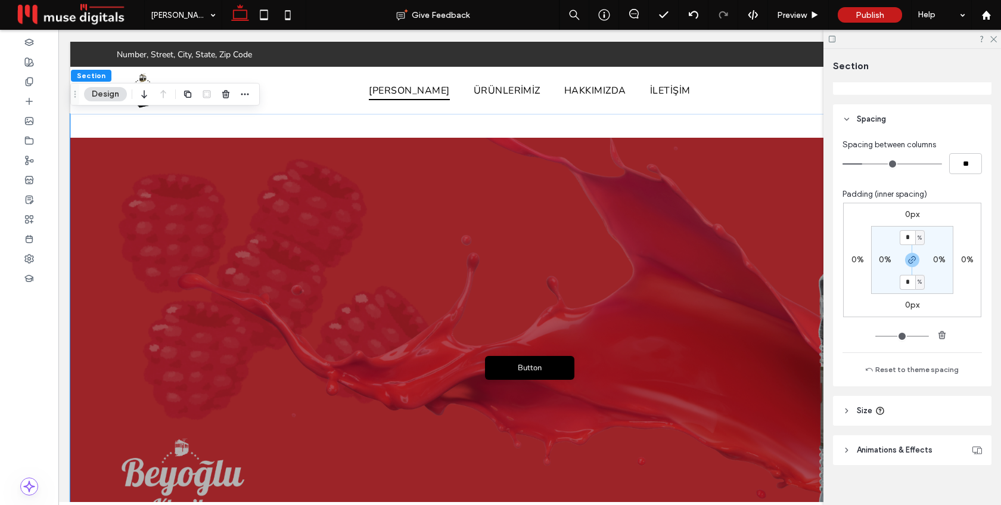
scroll to position [414, 0]
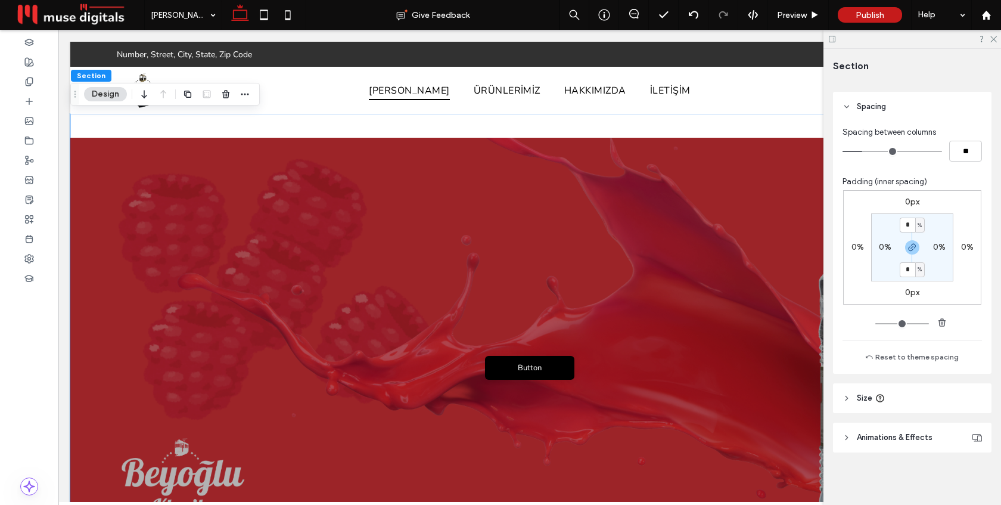
click at [937, 391] on header "Size" at bounding box center [912, 398] width 158 height 30
click at [956, 427] on input "***" at bounding box center [952, 427] width 24 height 21
type input "**"
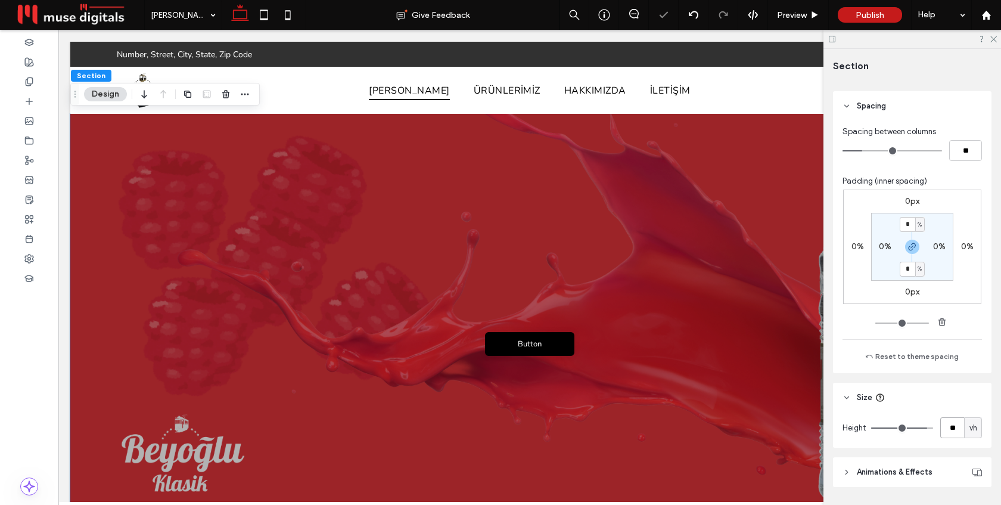
click at [629, 314] on div "Button Button" at bounding box center [529, 334] width 919 height 368
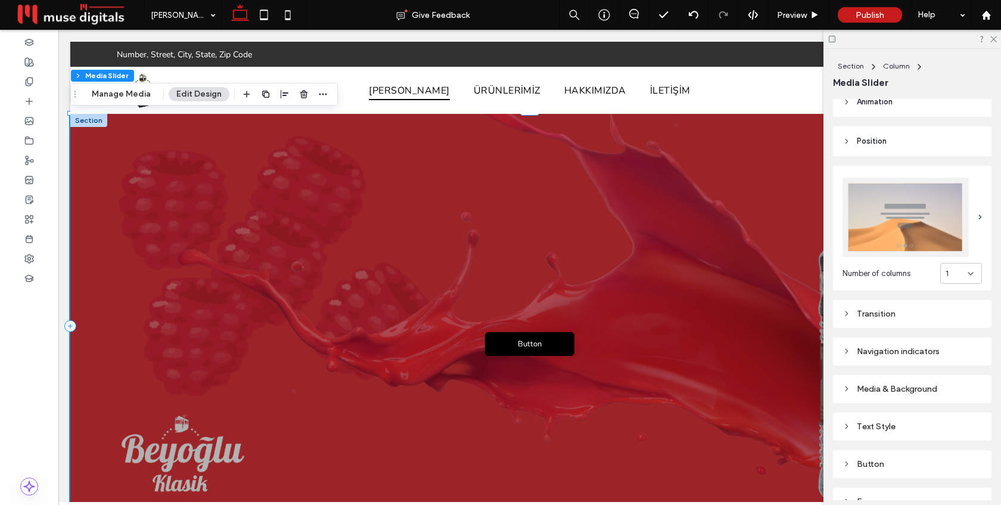
scroll to position [291, 0]
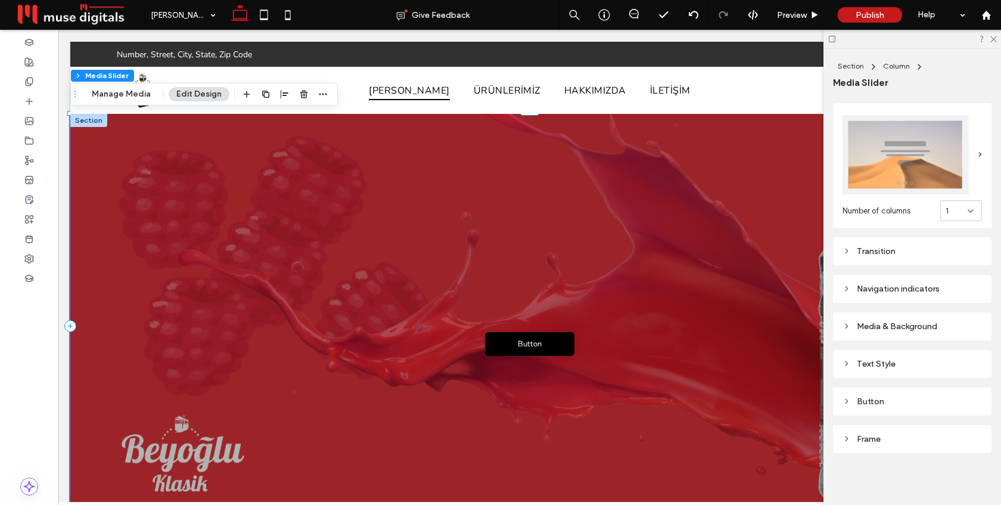
click at [928, 290] on div "Navigation indicators" at bounding box center [911, 289] width 139 height 10
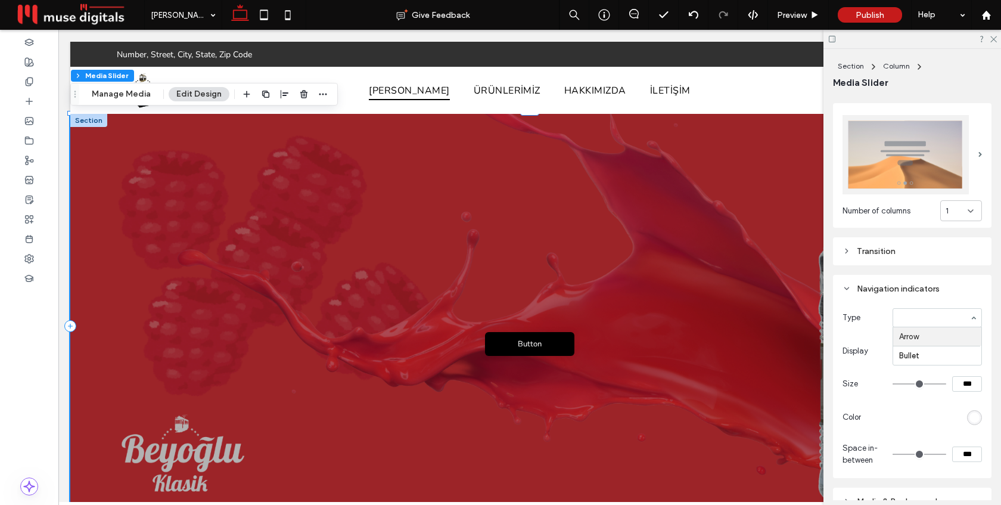
type input "**"
type input "*"
type input "**"
type input "****"
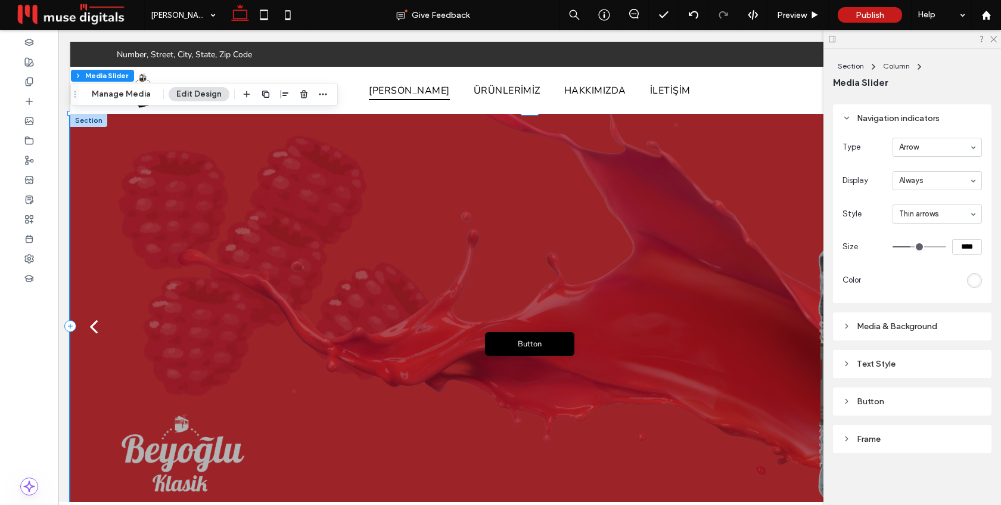
click at [889, 325] on div "Media & Background" at bounding box center [911, 326] width 139 height 10
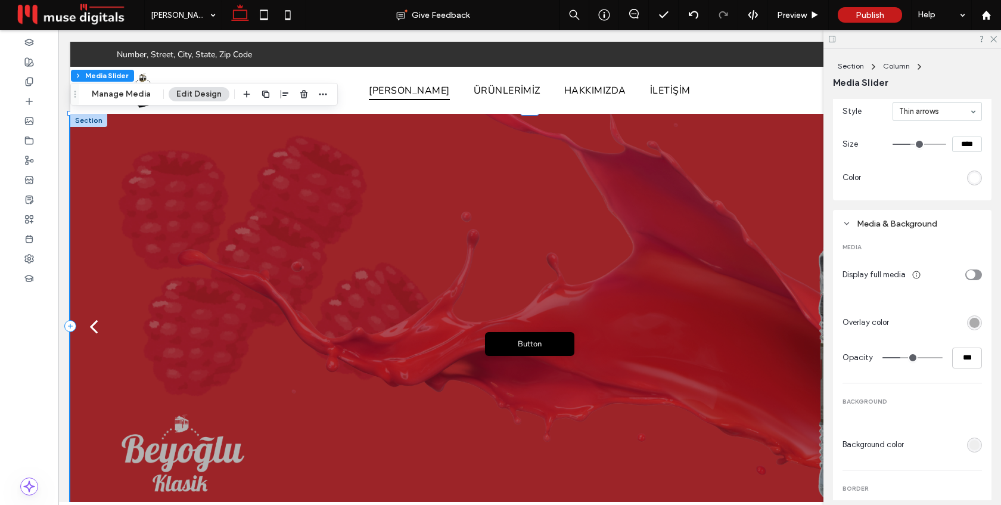
scroll to position [568, 0]
type input "**"
type input "***"
type input "*"
type input "**"
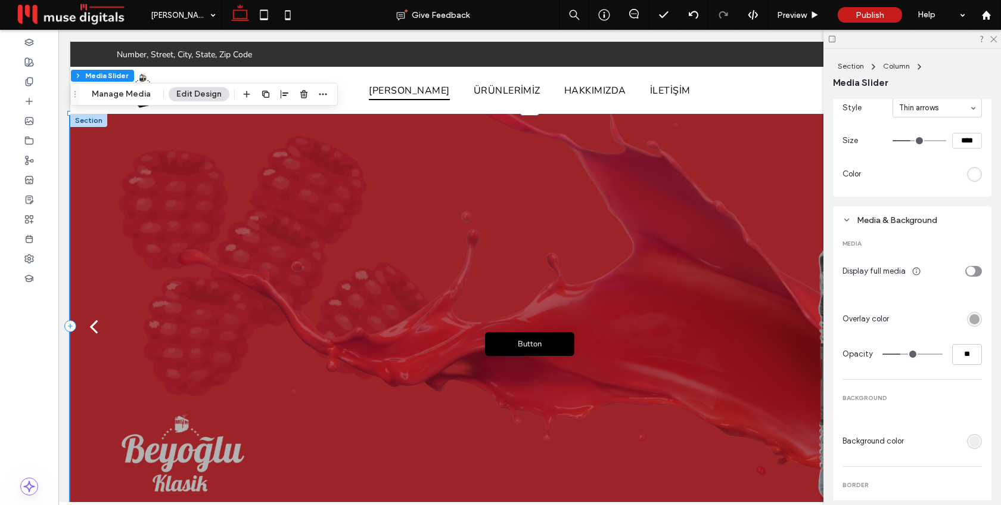
type input "*"
type input "**"
type input "*"
type input "**"
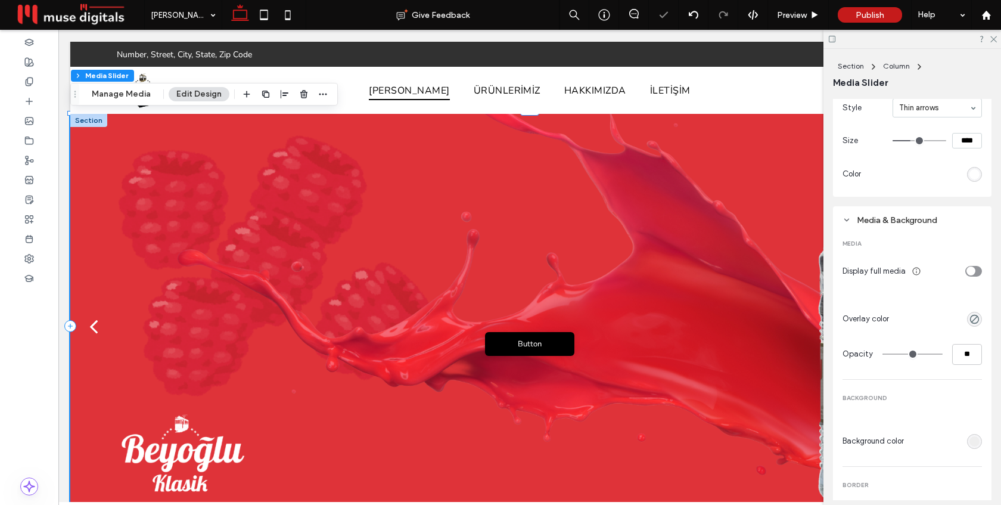
drag, startPoint x: 900, startPoint y: 355, endPoint x: 847, endPoint y: 354, distance: 53.6
type input "*"
click at [882, 354] on input "range" at bounding box center [912, 353] width 60 height 1
click at [789, 14] on span "Preview" at bounding box center [792, 15] width 30 height 10
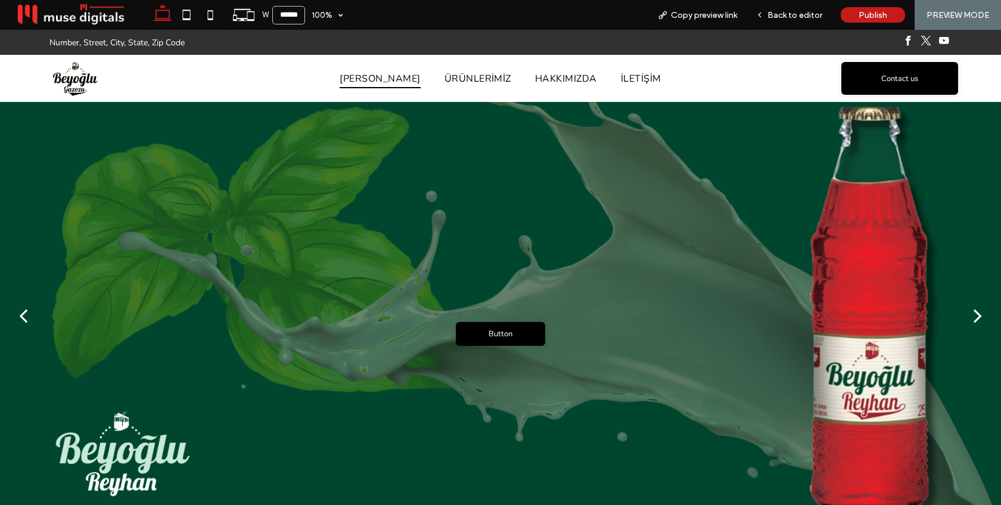
click at [978, 312] on div "next" at bounding box center [977, 315] width 8 height 24
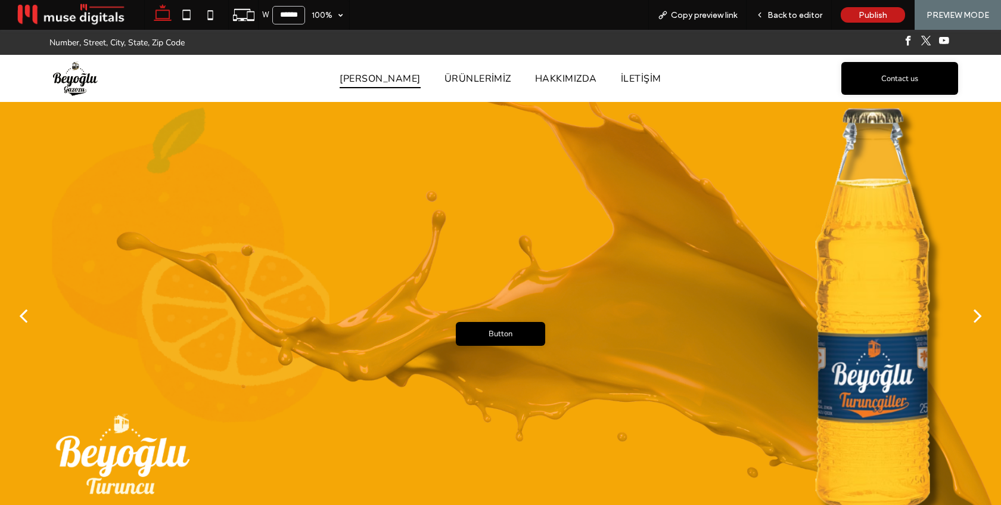
click at [978, 312] on div "next" at bounding box center [977, 315] width 8 height 24
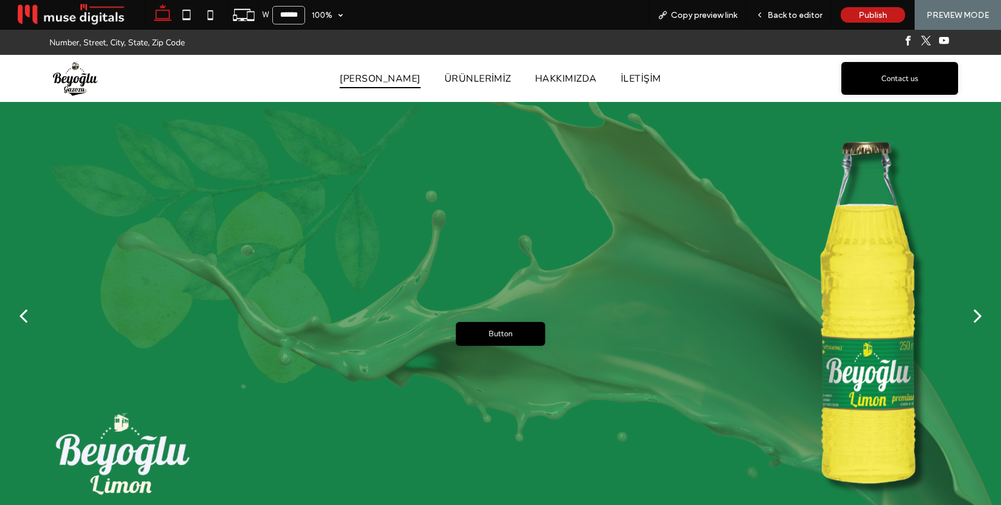
click at [978, 312] on div "next" at bounding box center [977, 315] width 8 height 24
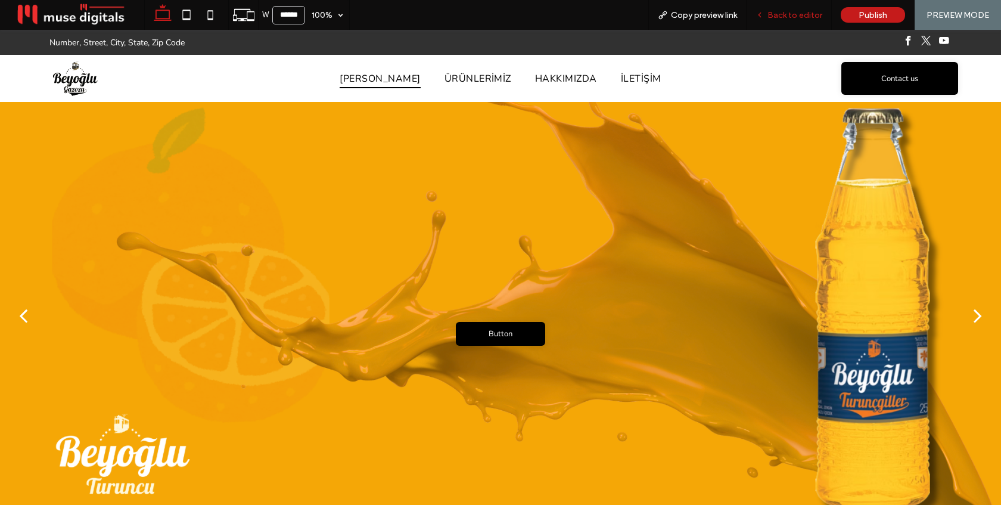
click at [783, 17] on span "Back to editor" at bounding box center [794, 15] width 55 height 10
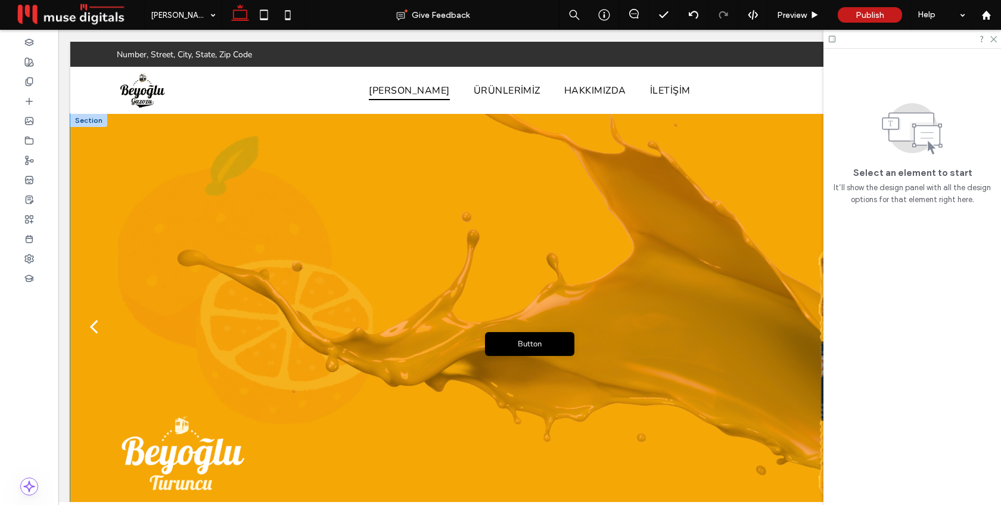
click at [527, 242] on div "Button Button" at bounding box center [529, 334] width 919 height 368
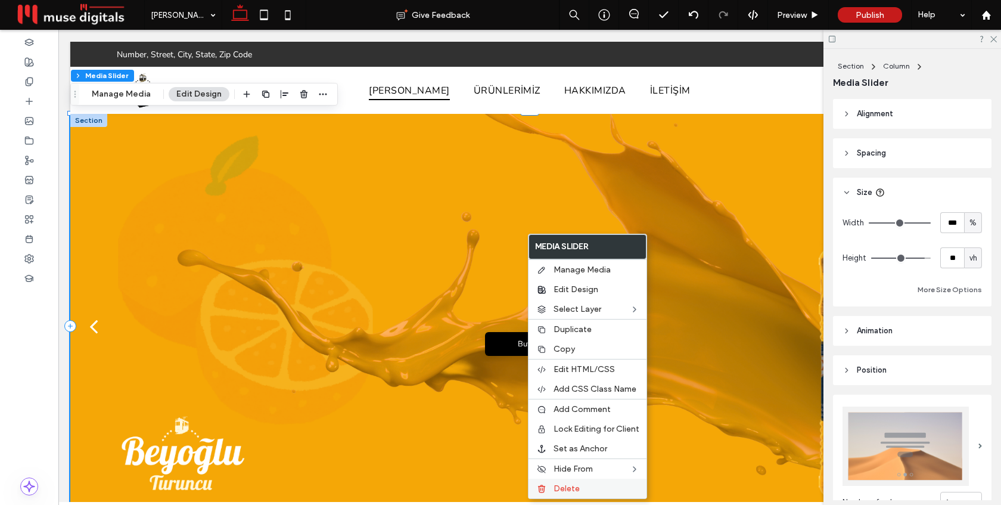
click at [591, 485] on label "Delete" at bounding box center [596, 488] width 86 height 10
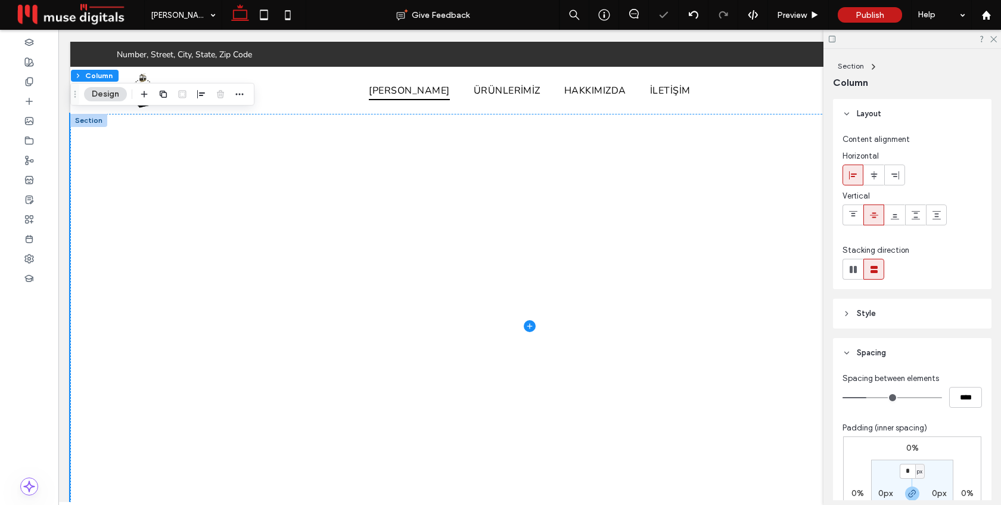
click at [89, 120] on div at bounding box center [88, 120] width 37 height 13
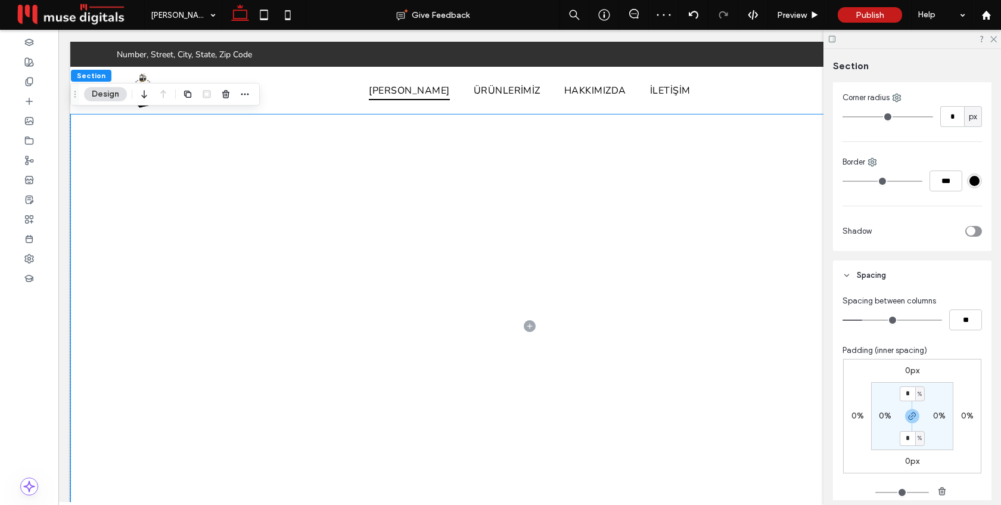
scroll to position [380, 0]
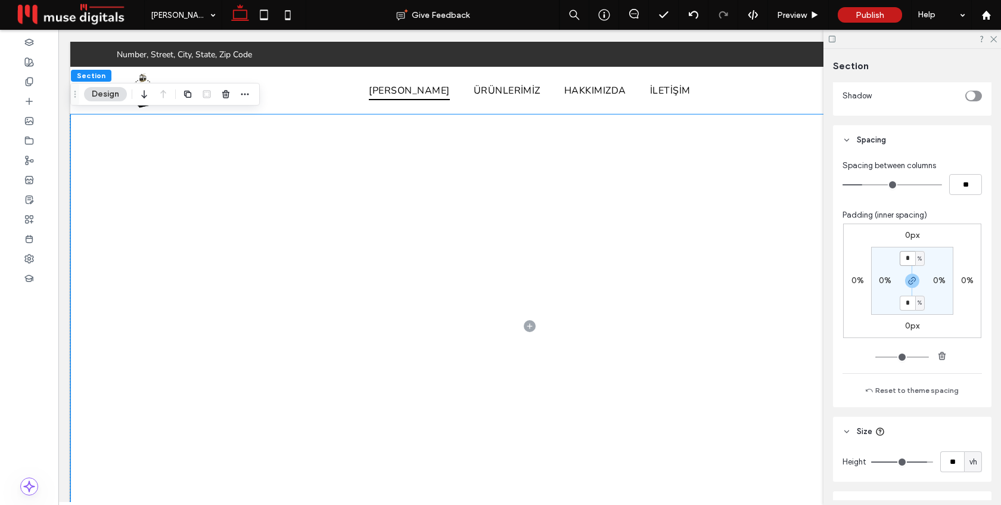
click at [907, 257] on input "*" at bounding box center [907, 258] width 15 height 15
type input "*"
click at [887, 280] on label "0%" at bounding box center [885, 280] width 13 height 10
type input "*"
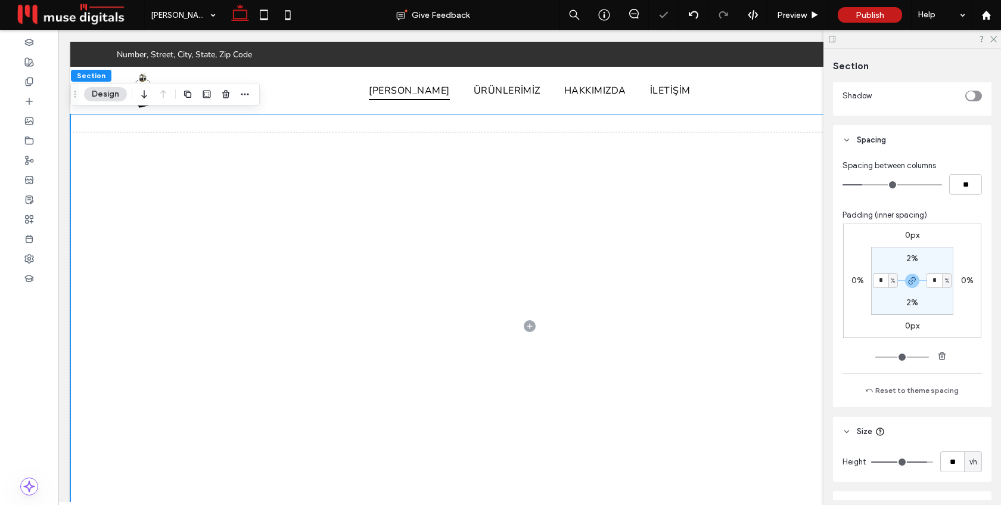
type input "*"
click at [951, 252] on section "2% * % 2% * %" at bounding box center [912, 281] width 82 height 68
click at [429, 125] on div at bounding box center [529, 326] width 919 height 425
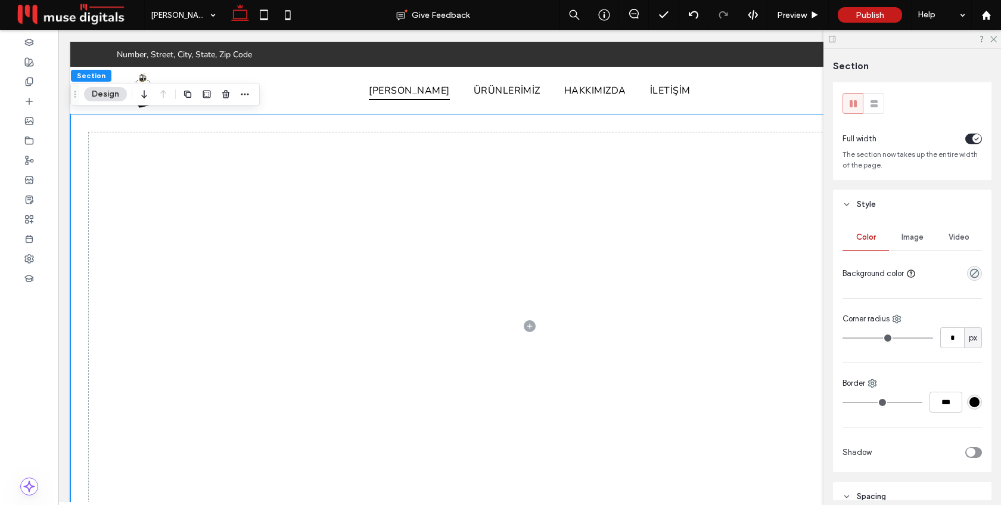
scroll to position [20, 0]
click at [911, 238] on span "Image" at bounding box center [912, 242] width 22 height 10
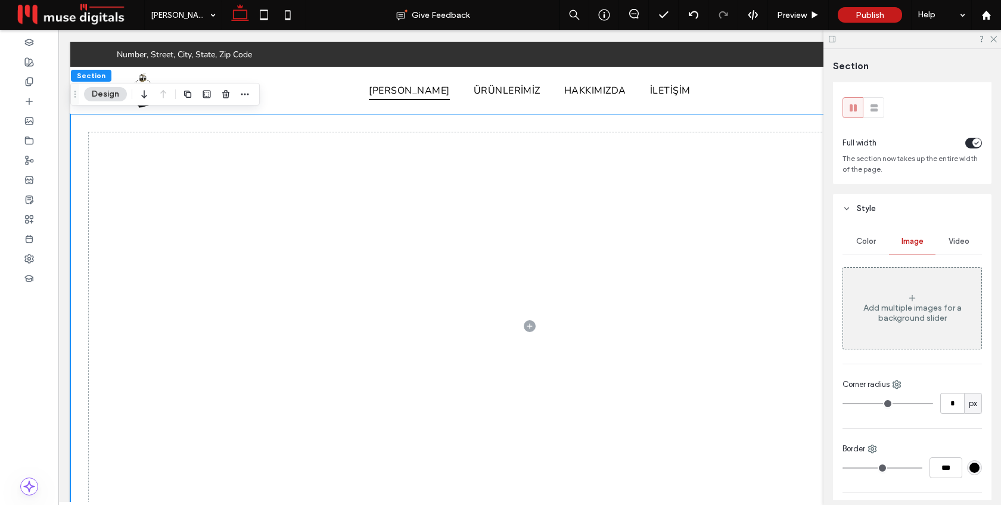
click at [902, 304] on div "Add multiple images for a background slider" at bounding box center [912, 313] width 138 height 20
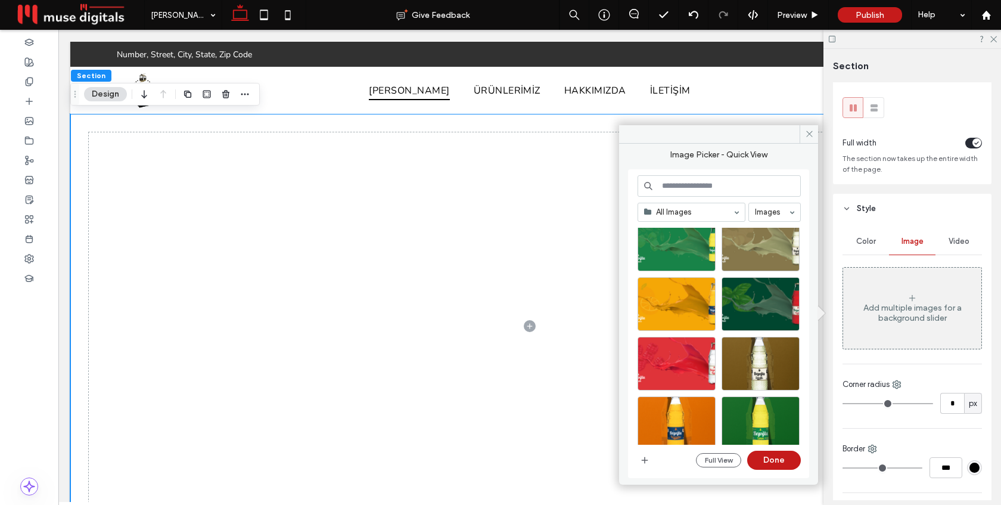
scroll to position [263, 0]
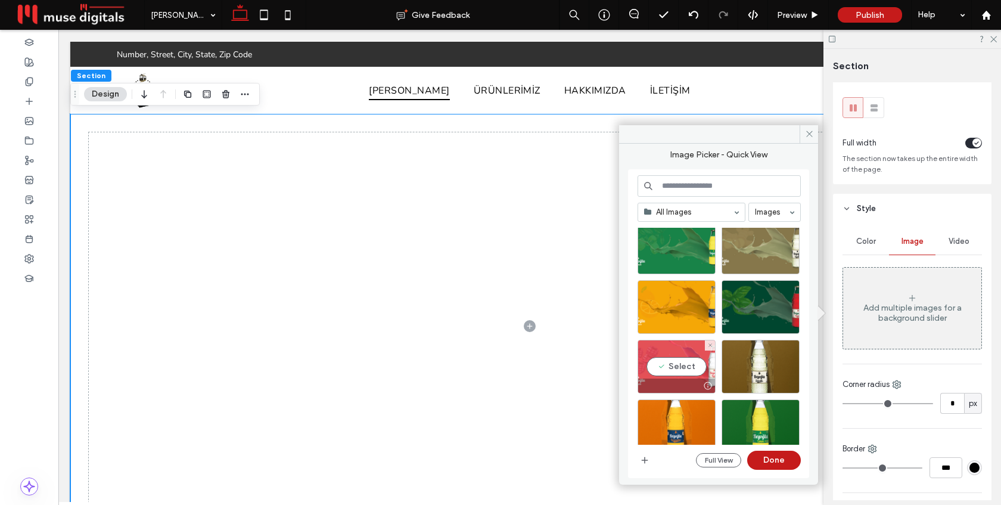
click at [670, 375] on div "Select" at bounding box center [676, 367] width 78 height 54
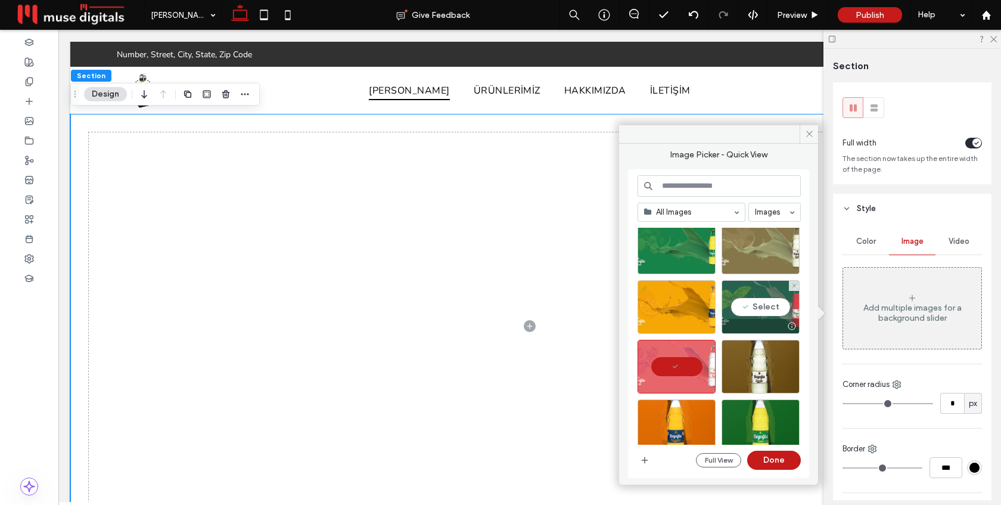
click at [744, 312] on div "Select" at bounding box center [760, 307] width 78 height 54
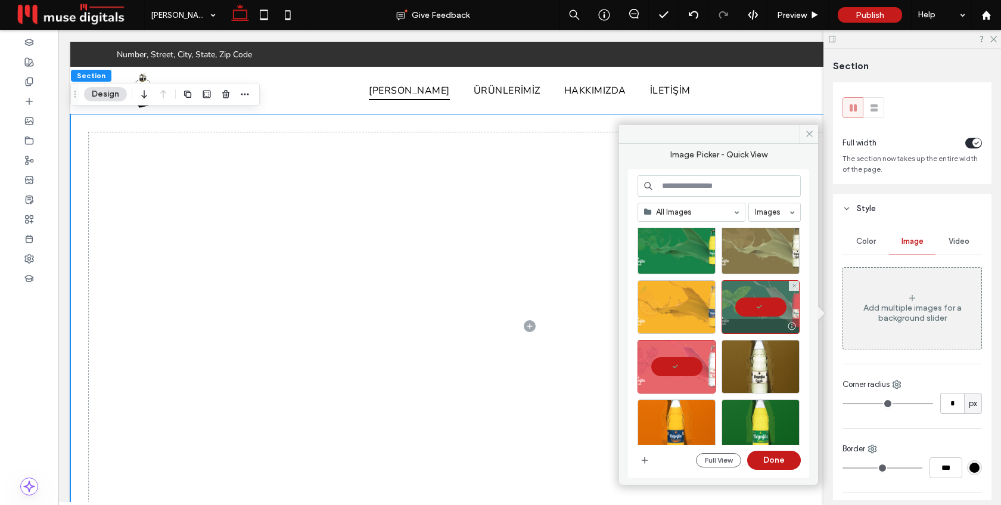
click at [694, 303] on div at bounding box center [676, 307] width 78 height 54
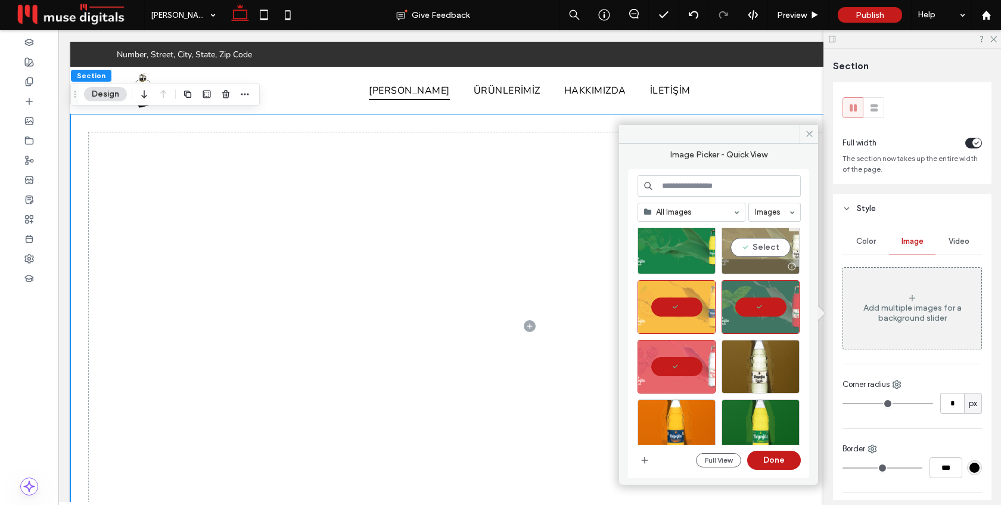
click at [748, 244] on div "Select" at bounding box center [760, 247] width 78 height 54
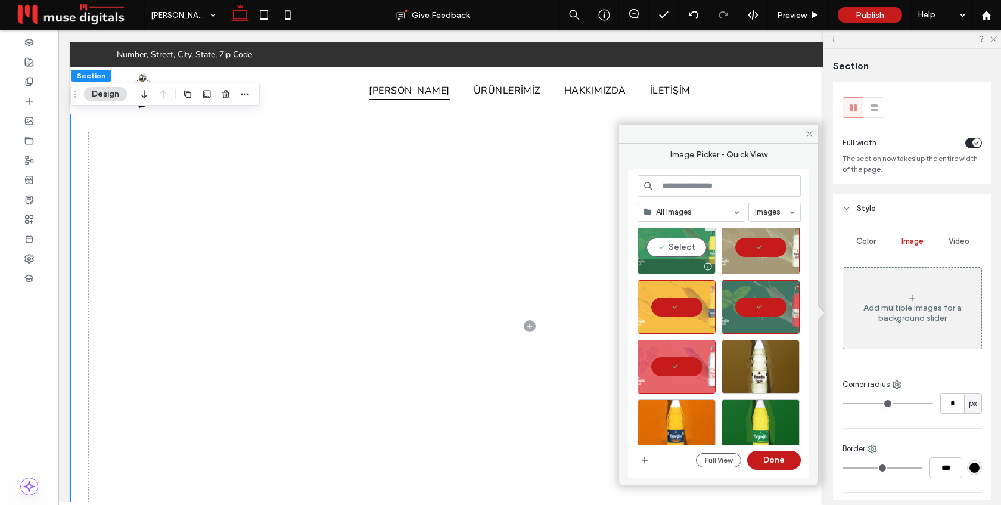
click at [688, 256] on div "Select" at bounding box center [676, 247] width 78 height 54
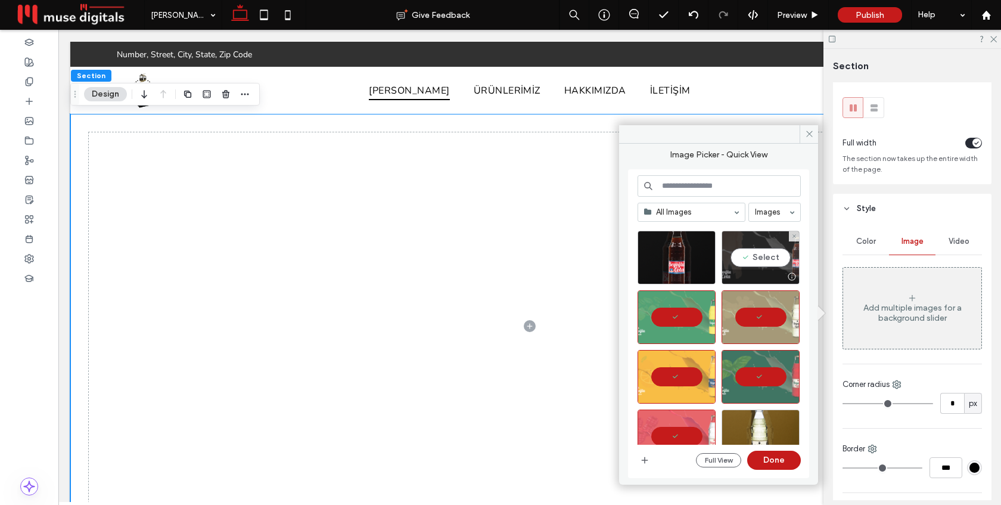
click at [752, 258] on div "Select" at bounding box center [760, 258] width 78 height 54
click at [783, 461] on button "Done" at bounding box center [774, 459] width 54 height 19
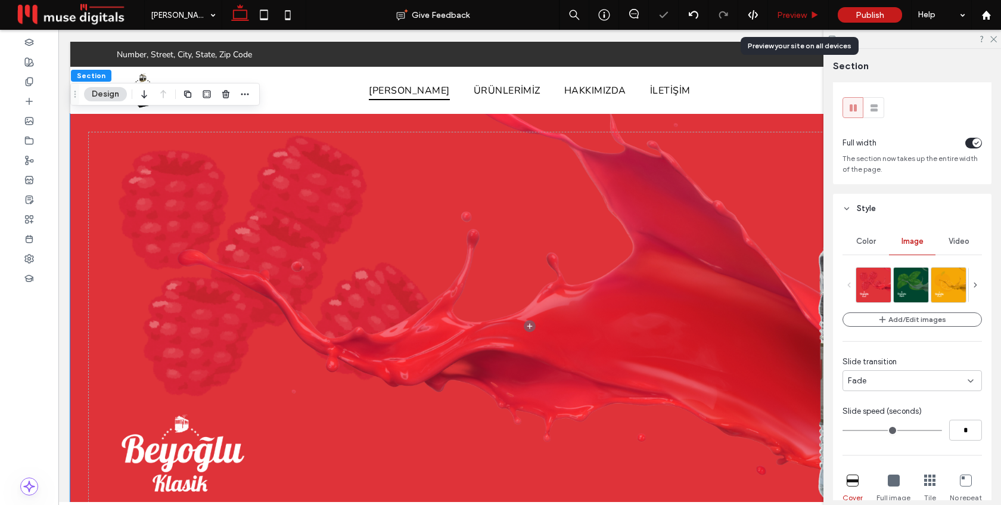
click at [797, 17] on span "Preview" at bounding box center [792, 15] width 30 height 10
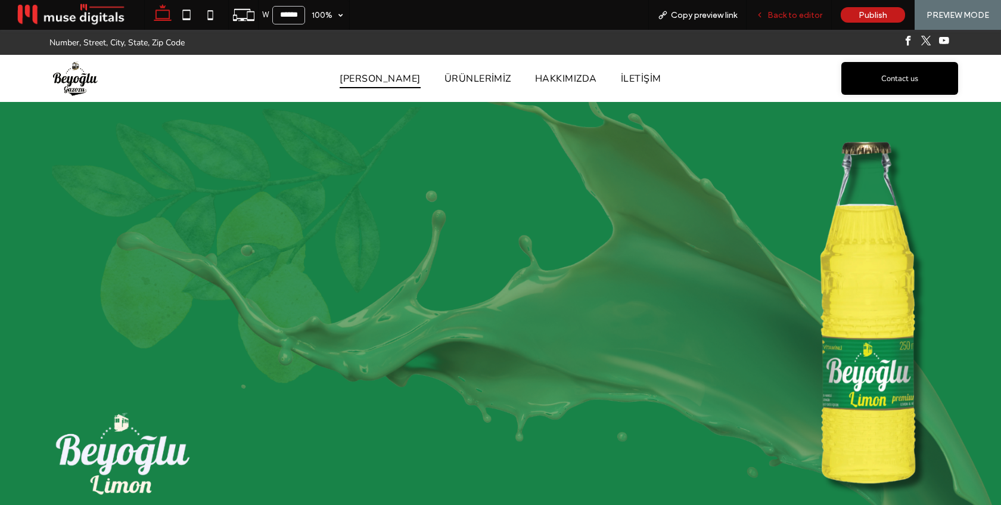
click at [790, 17] on span "Back to editor" at bounding box center [794, 15] width 55 height 10
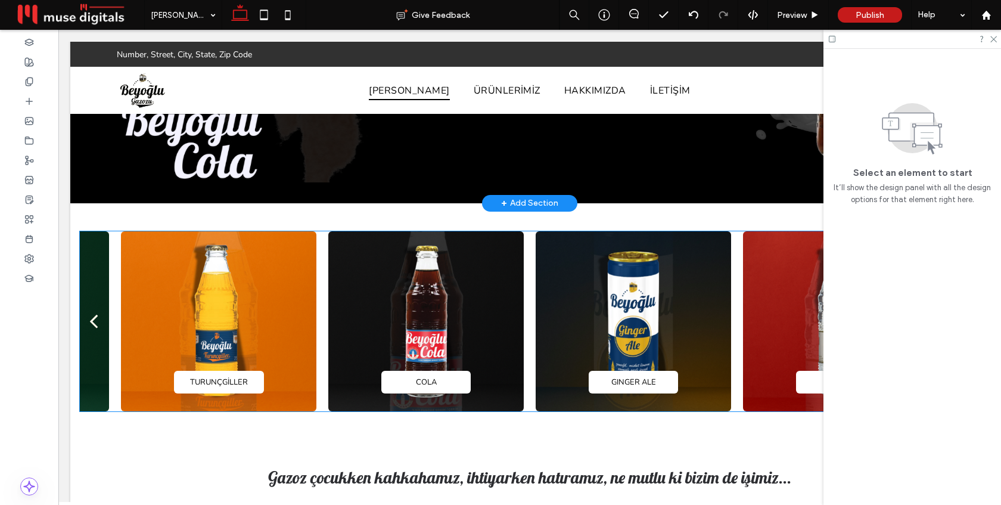
scroll to position [337, 0]
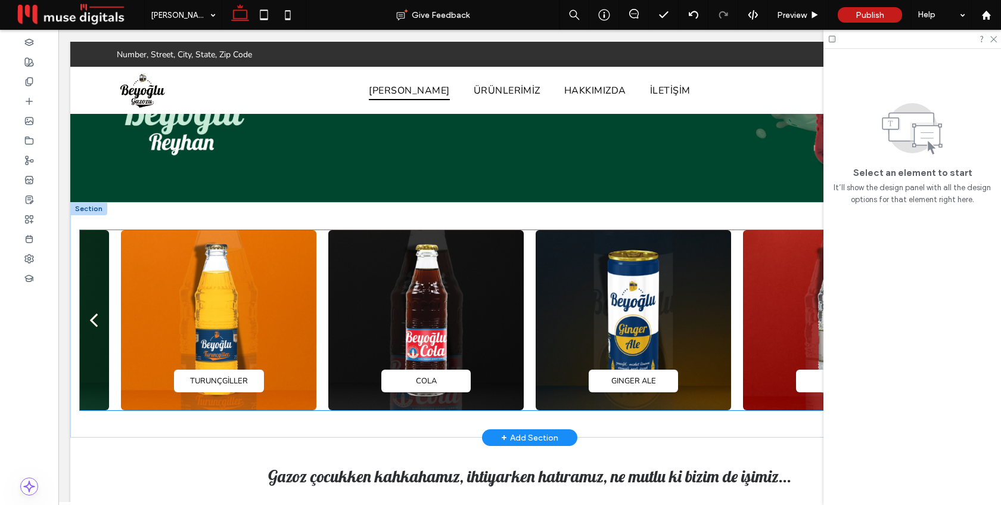
click at [450, 295] on div at bounding box center [425, 320] width 195 height 180
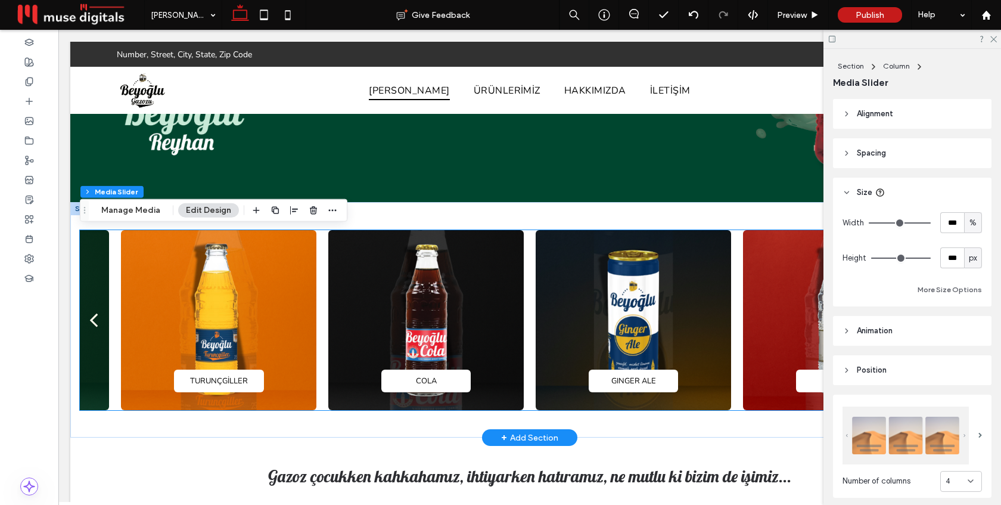
click at [450, 295] on div at bounding box center [425, 320] width 195 height 180
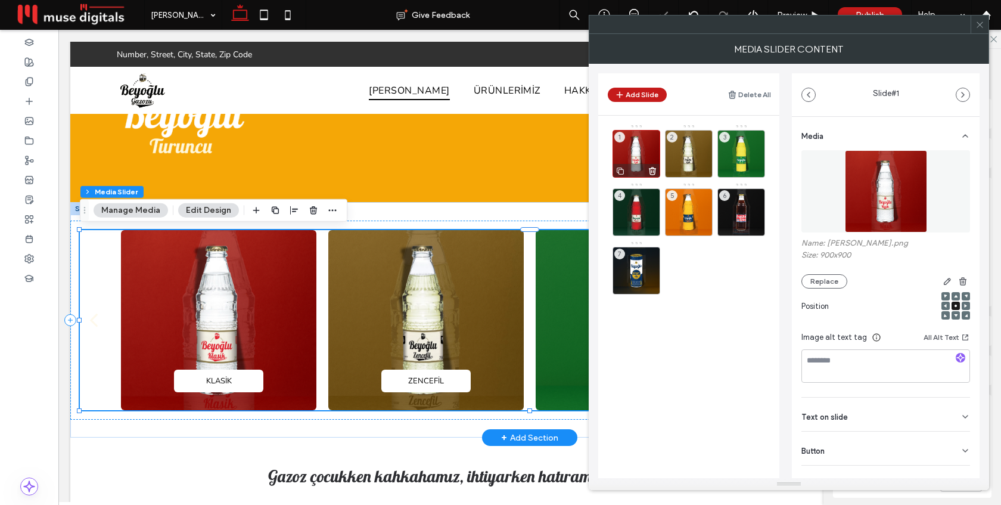
click at [641, 154] on div "1" at bounding box center [636, 154] width 48 height 48
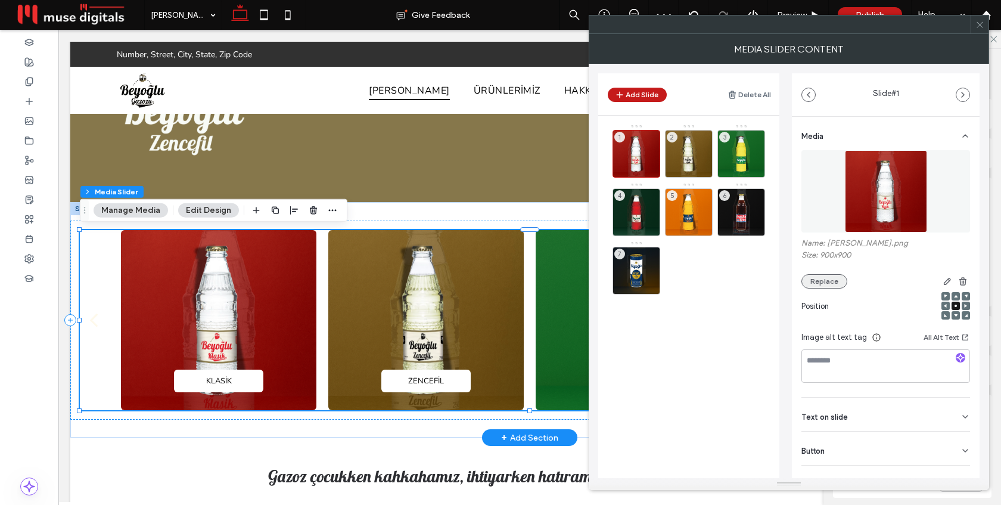
click at [836, 284] on button "Replace" at bounding box center [824, 281] width 46 height 14
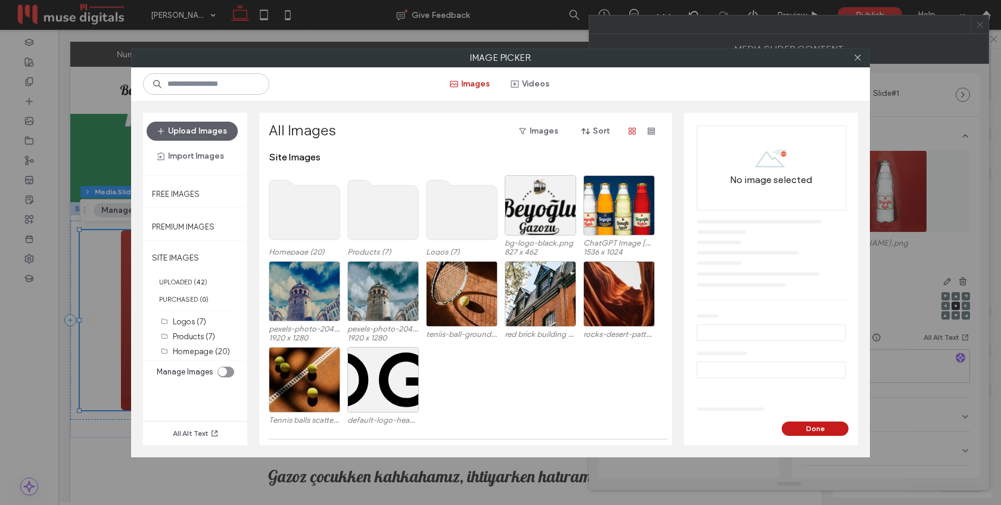
click at [299, 213] on use at bounding box center [304, 210] width 71 height 60
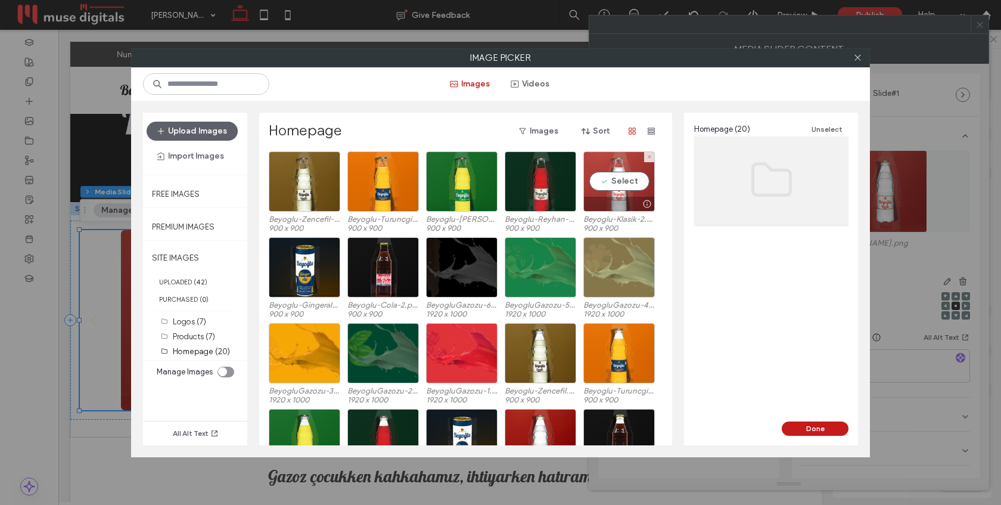
click at [621, 181] on div "Select" at bounding box center [618, 181] width 71 height 60
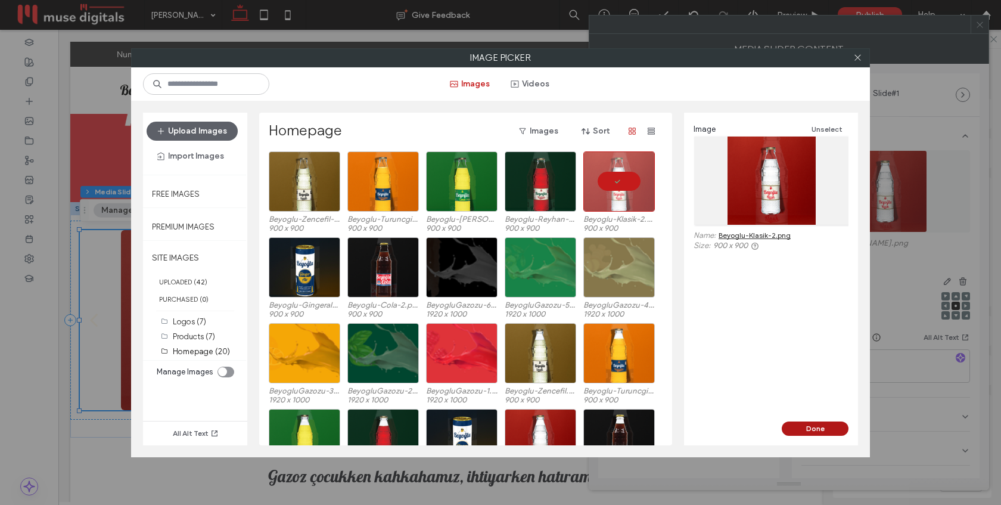
click at [816, 427] on button "Done" at bounding box center [815, 428] width 67 height 14
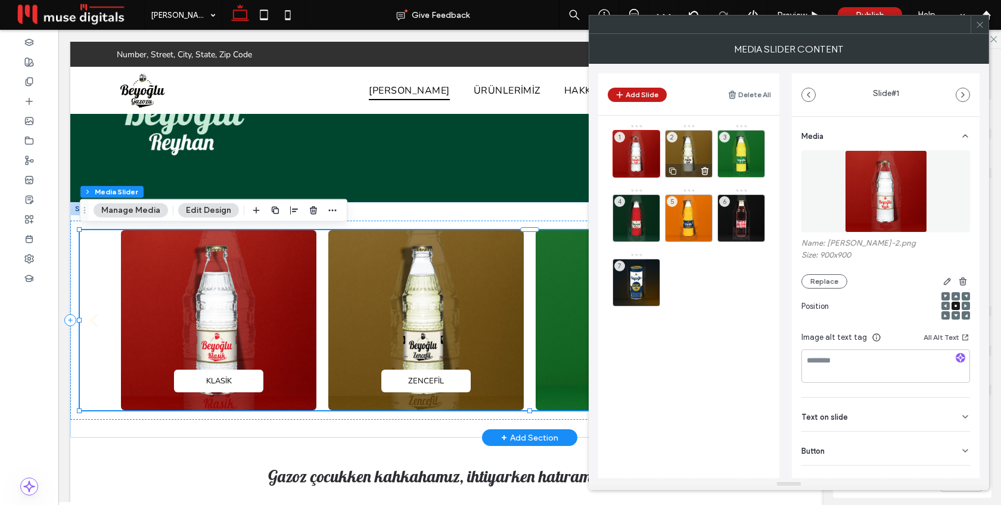
click at [686, 151] on div "2" at bounding box center [689, 154] width 48 height 48
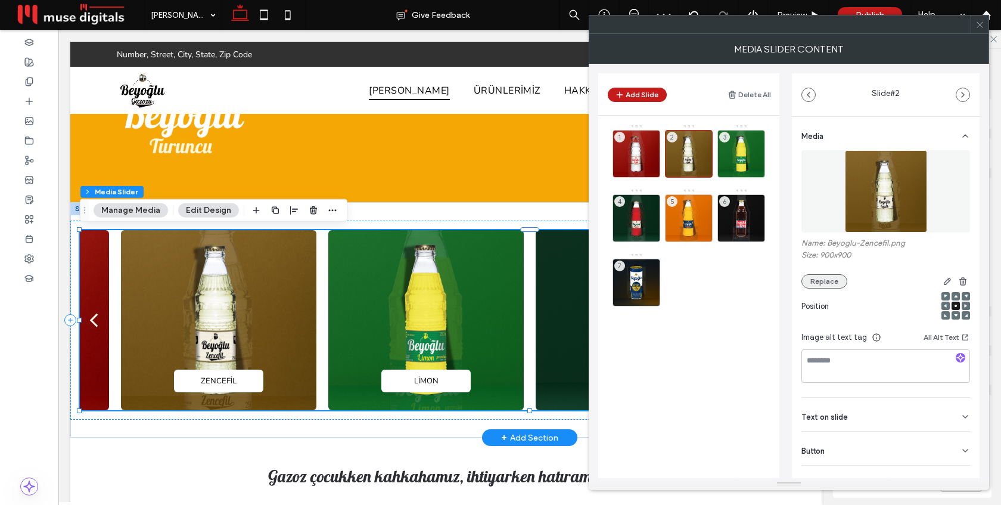
click at [826, 278] on button "Replace" at bounding box center [824, 281] width 46 height 14
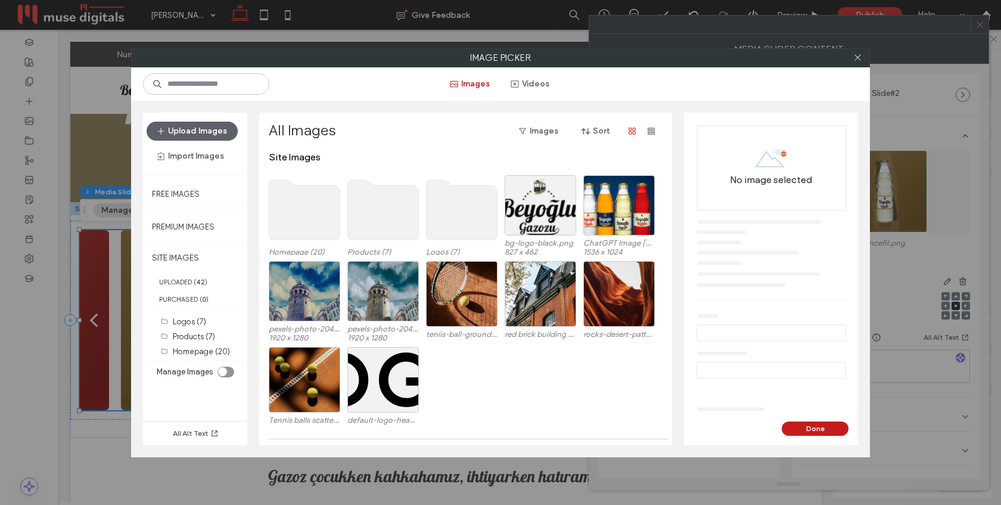
click at [308, 227] on use at bounding box center [304, 210] width 71 height 60
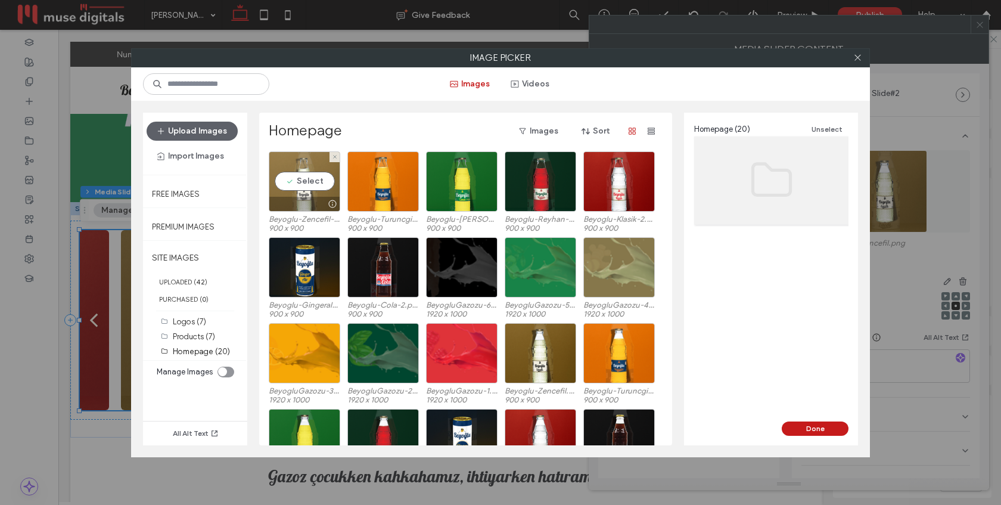
click at [306, 188] on div "Select" at bounding box center [304, 181] width 71 height 60
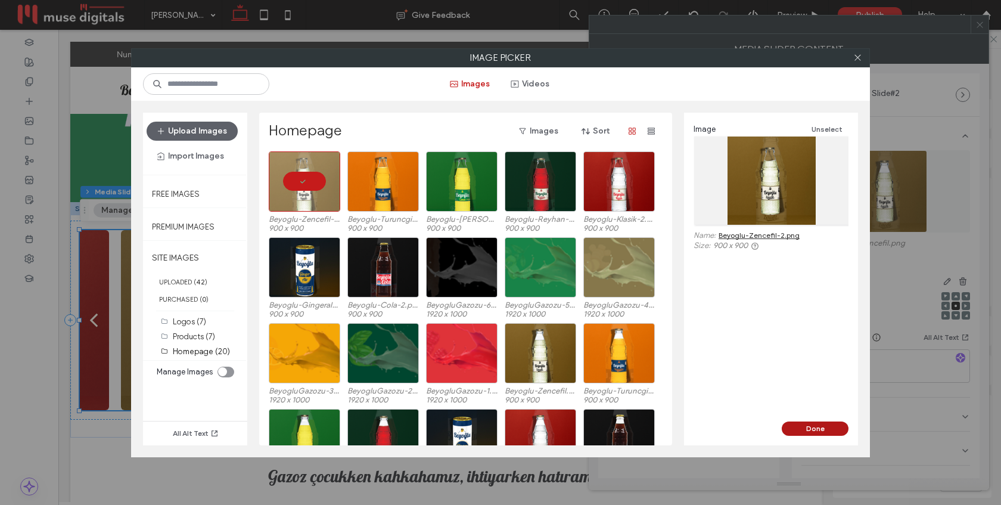
click at [813, 428] on button "Done" at bounding box center [815, 428] width 67 height 14
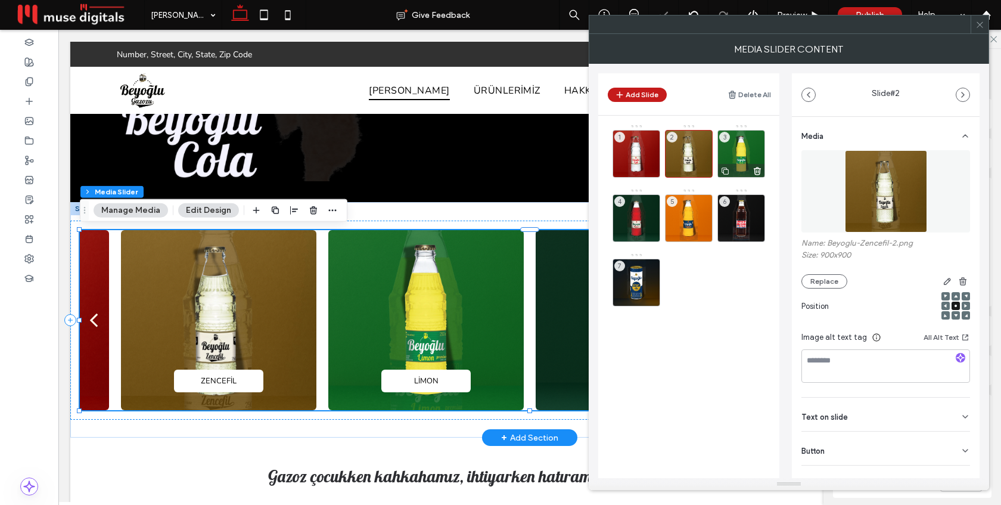
click at [738, 146] on div "3" at bounding box center [741, 154] width 48 height 48
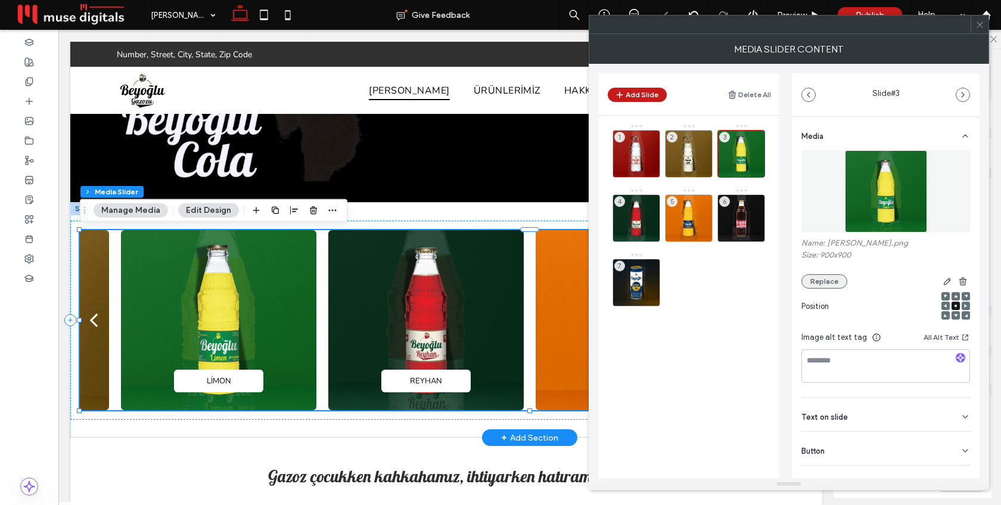
click at [820, 285] on button "Replace" at bounding box center [824, 281] width 46 height 14
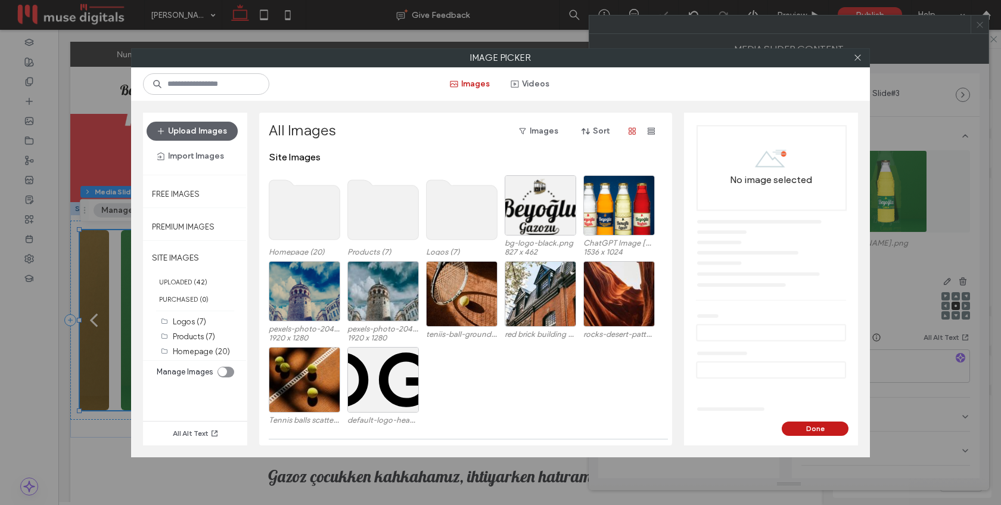
click at [315, 218] on use at bounding box center [304, 210] width 71 height 60
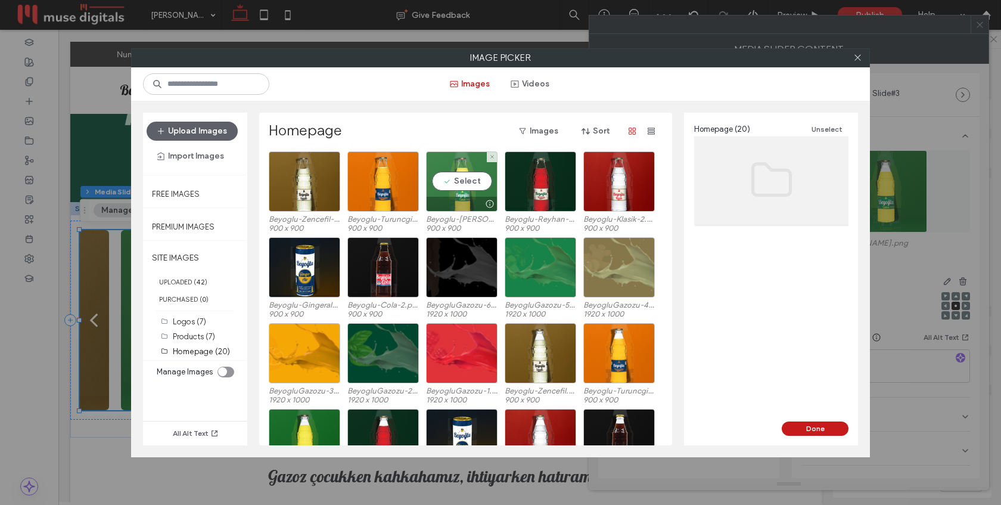
click at [450, 187] on div "Select" at bounding box center [461, 181] width 71 height 60
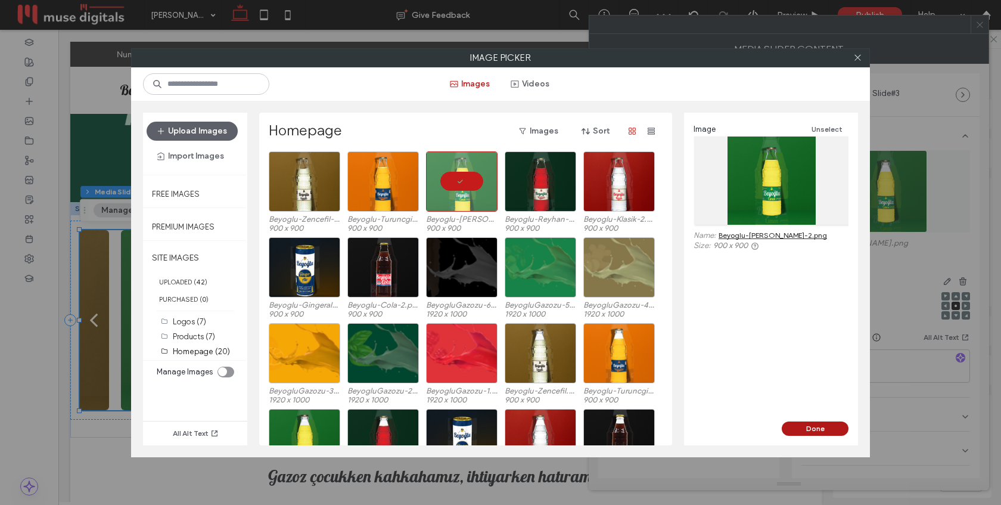
click at [810, 431] on button "Done" at bounding box center [815, 428] width 67 height 14
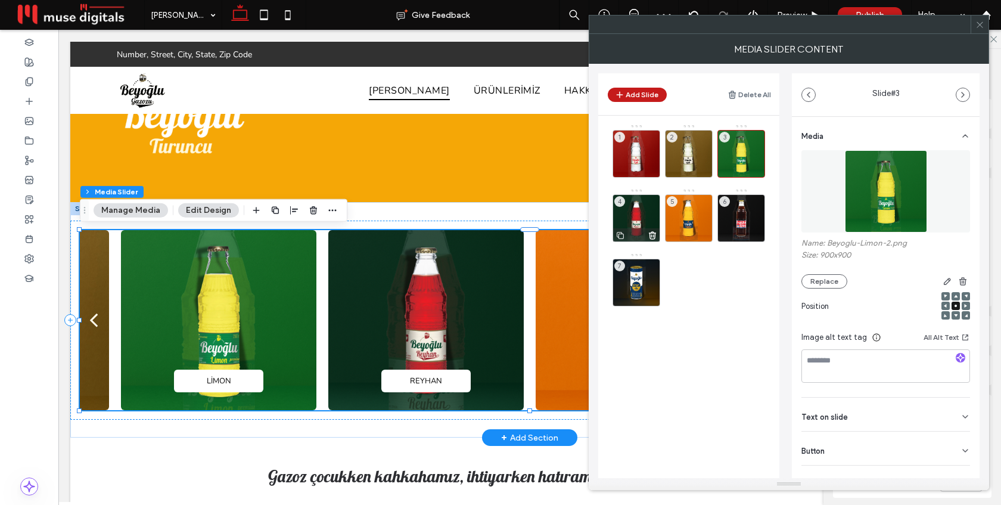
click at [632, 220] on div "4" at bounding box center [636, 218] width 48 height 48
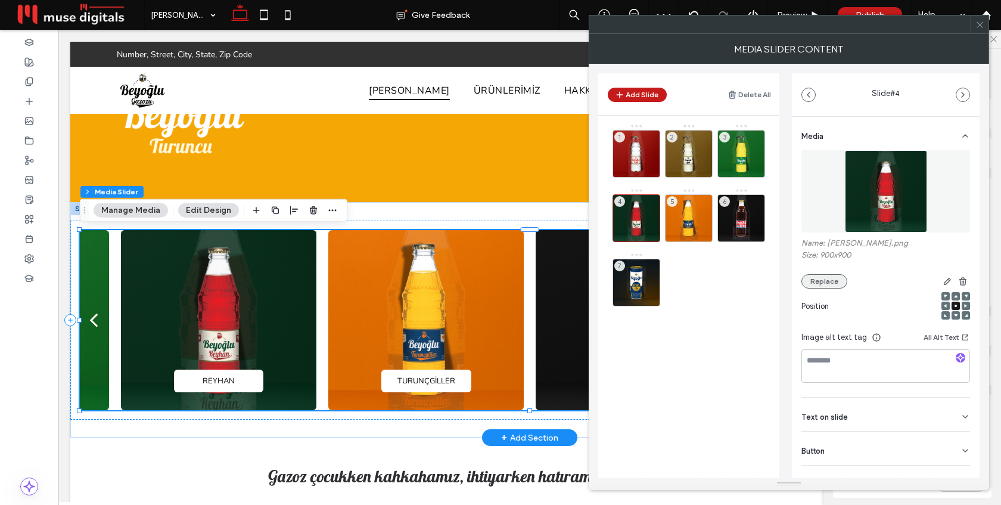
click at [825, 282] on button "Replace" at bounding box center [824, 281] width 46 height 14
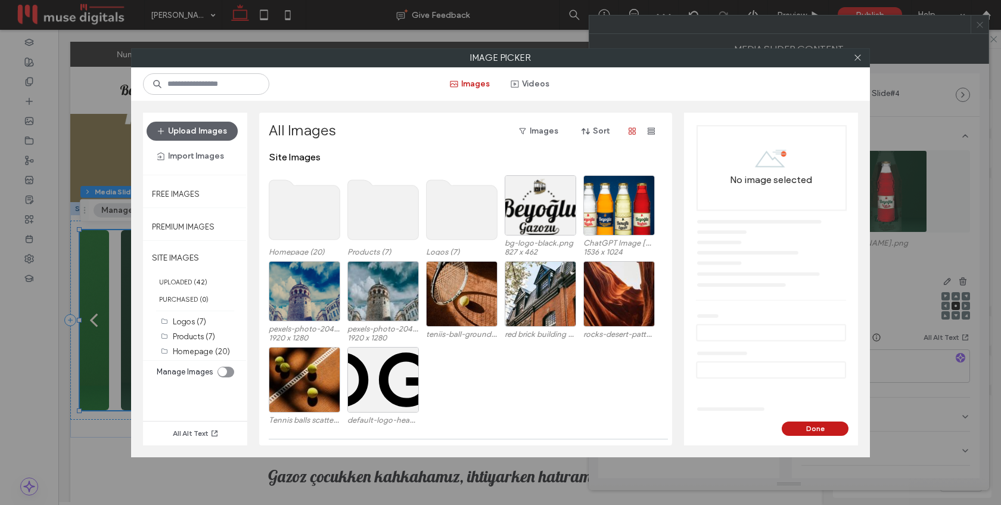
click at [324, 203] on use at bounding box center [304, 210] width 71 height 60
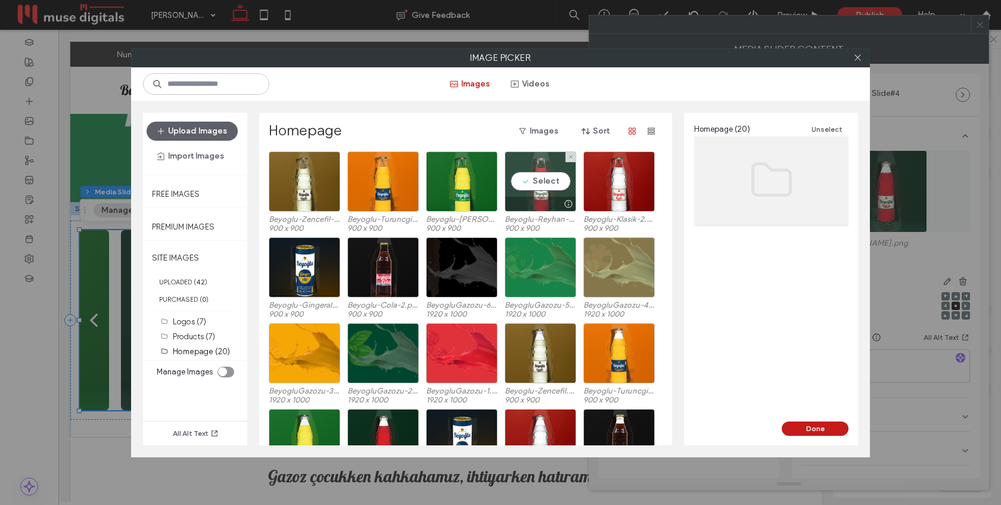
click at [561, 183] on div "Select" at bounding box center [540, 181] width 71 height 60
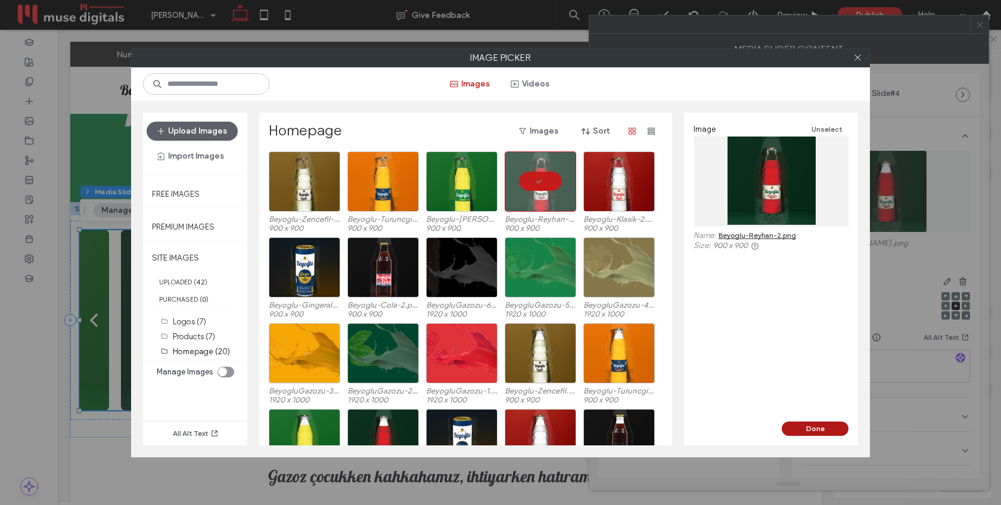
click at [817, 430] on button "Done" at bounding box center [815, 428] width 67 height 14
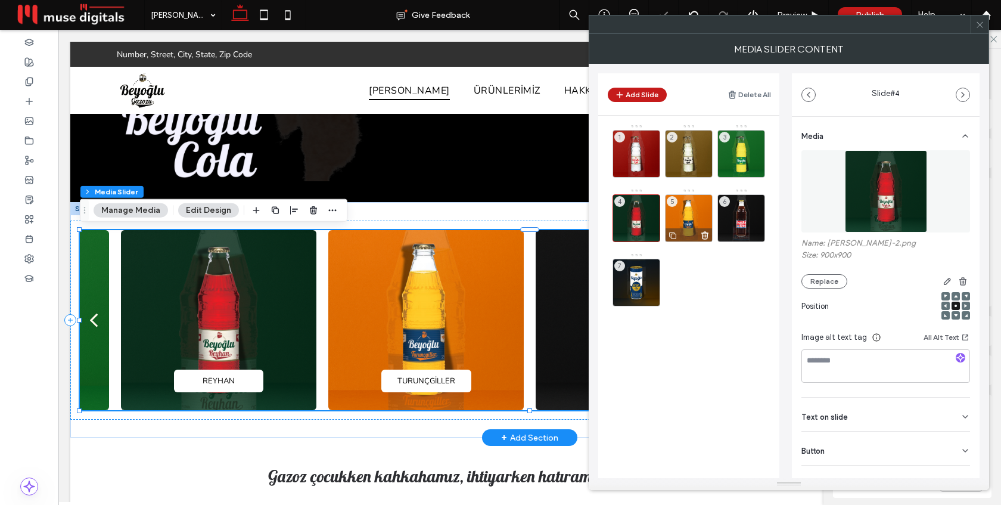
click at [692, 221] on div "5" at bounding box center [689, 218] width 48 height 48
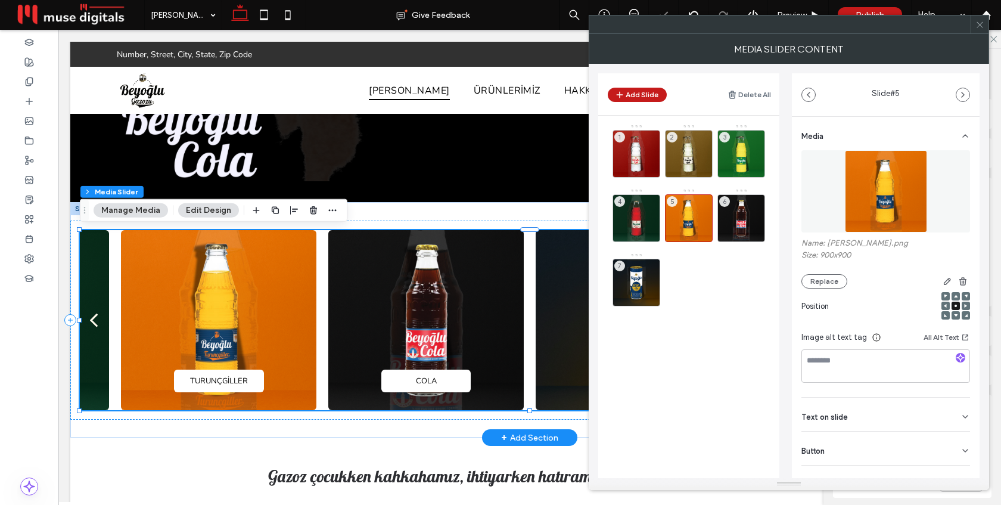
click at [828, 290] on div "Position" at bounding box center [885, 309] width 169 height 42
click at [828, 286] on button "Replace" at bounding box center [824, 281] width 46 height 14
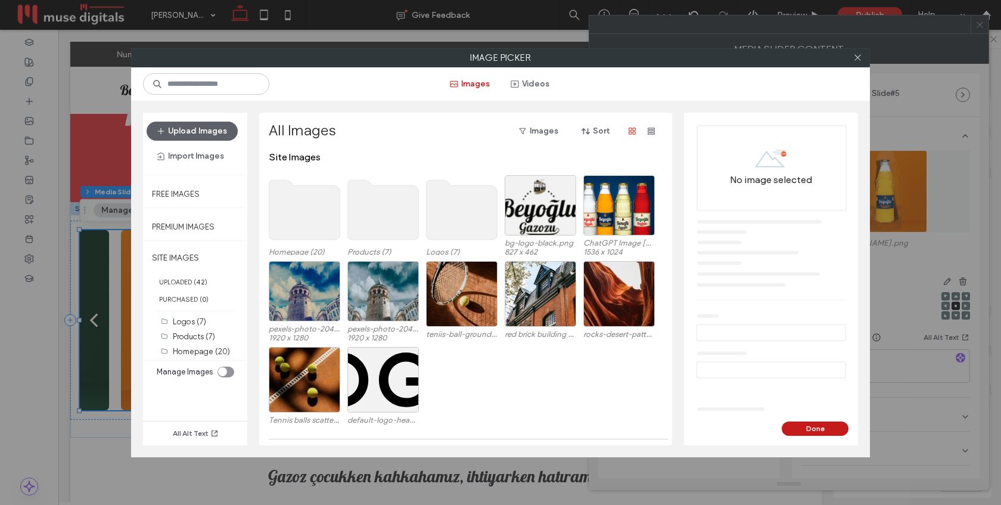
click at [304, 217] on use at bounding box center [304, 210] width 71 height 60
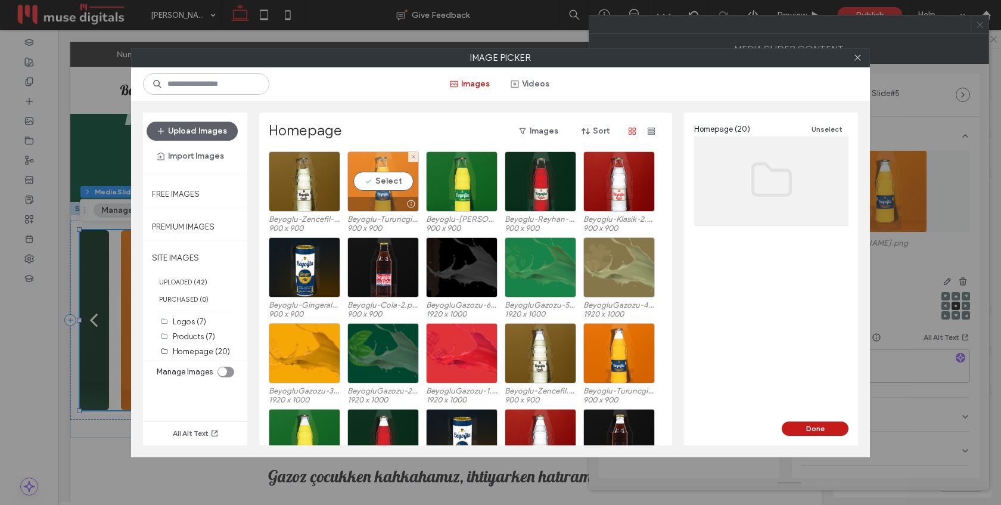
click at [364, 186] on div "Select" at bounding box center [382, 181] width 71 height 60
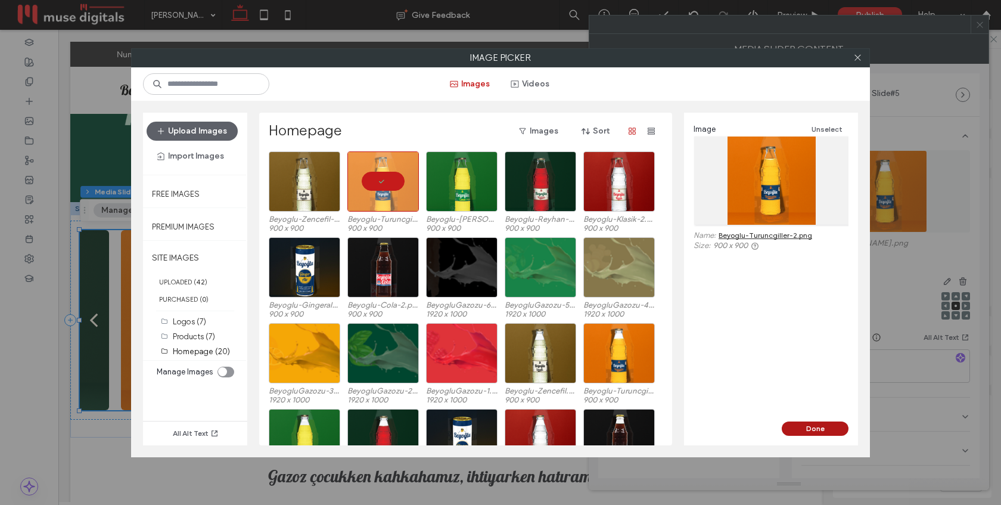
click at [813, 434] on button "Done" at bounding box center [815, 428] width 67 height 14
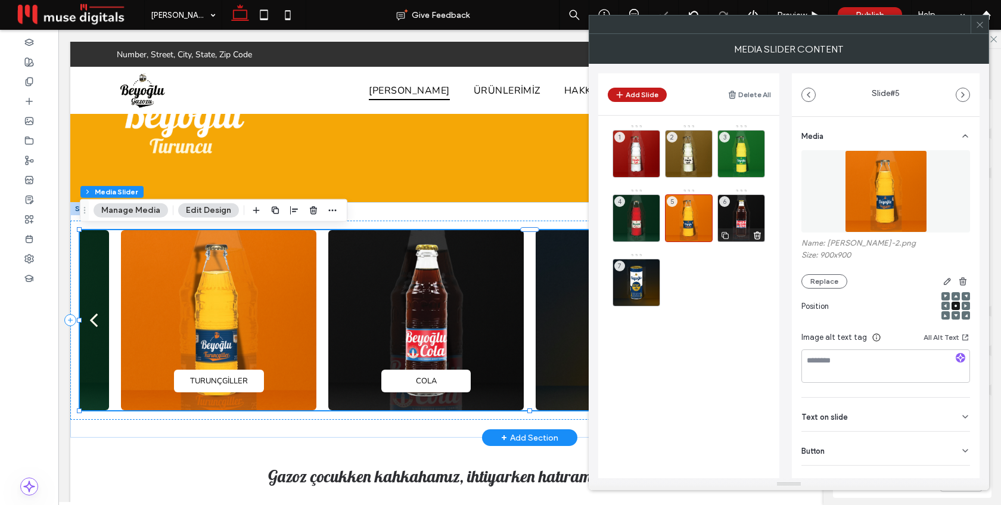
click at [740, 216] on div "6" at bounding box center [741, 218] width 48 height 48
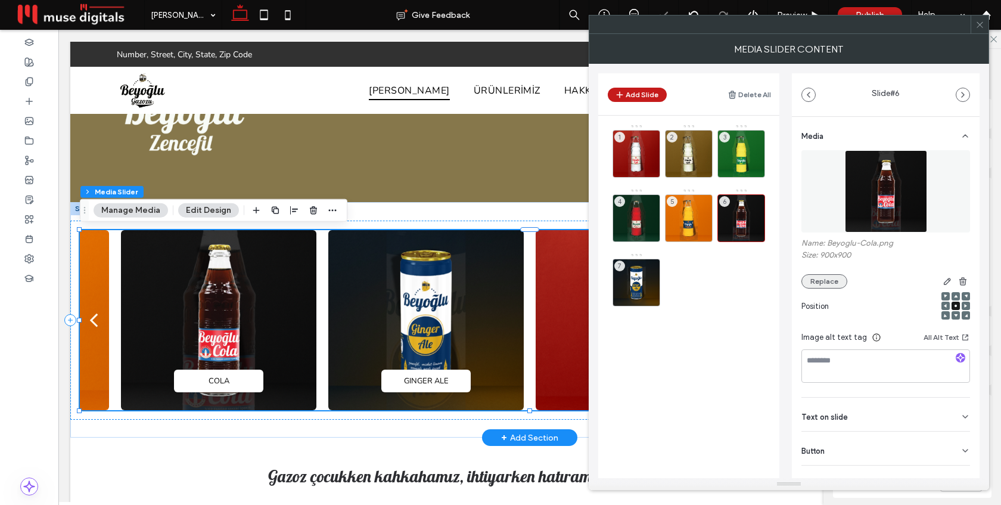
click at [819, 284] on button "Replace" at bounding box center [824, 281] width 46 height 14
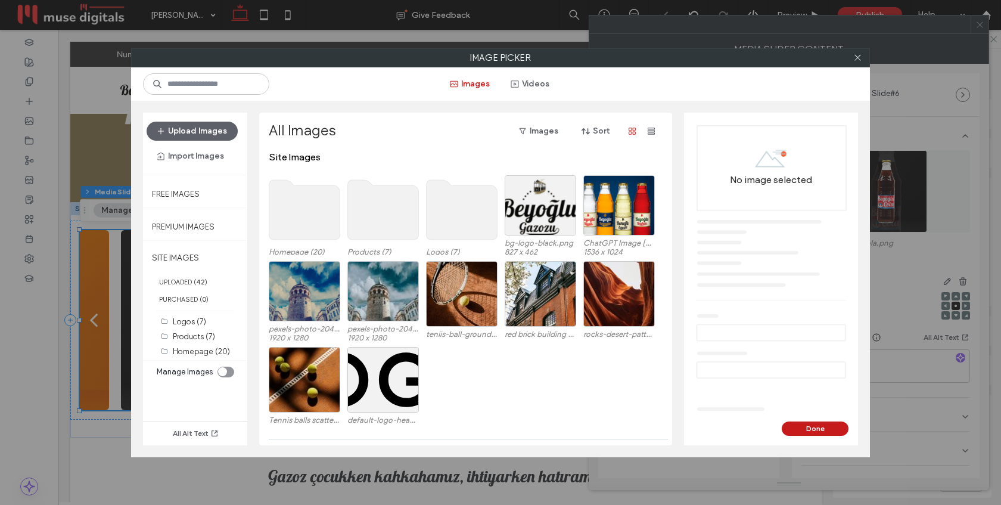
click at [300, 208] on use at bounding box center [304, 210] width 71 height 60
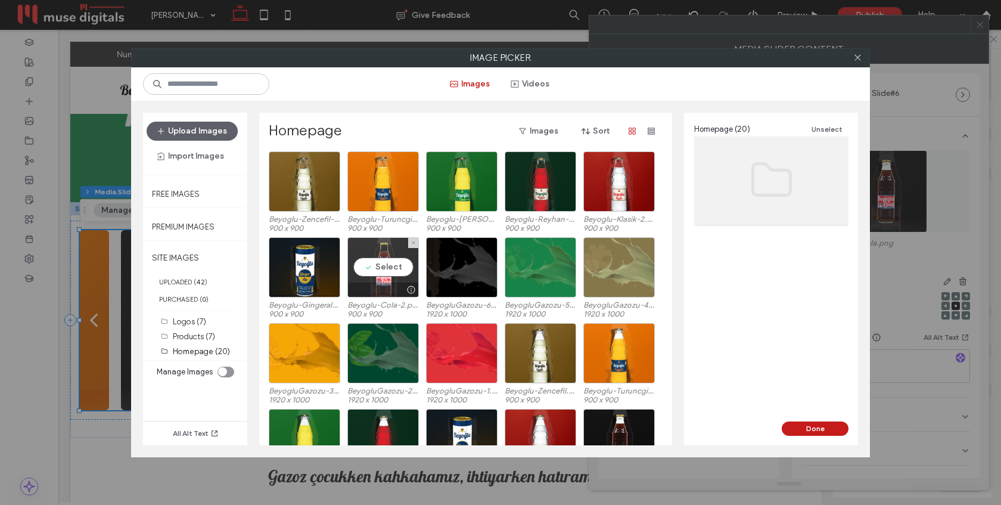
click at [374, 269] on div "Select" at bounding box center [382, 267] width 71 height 60
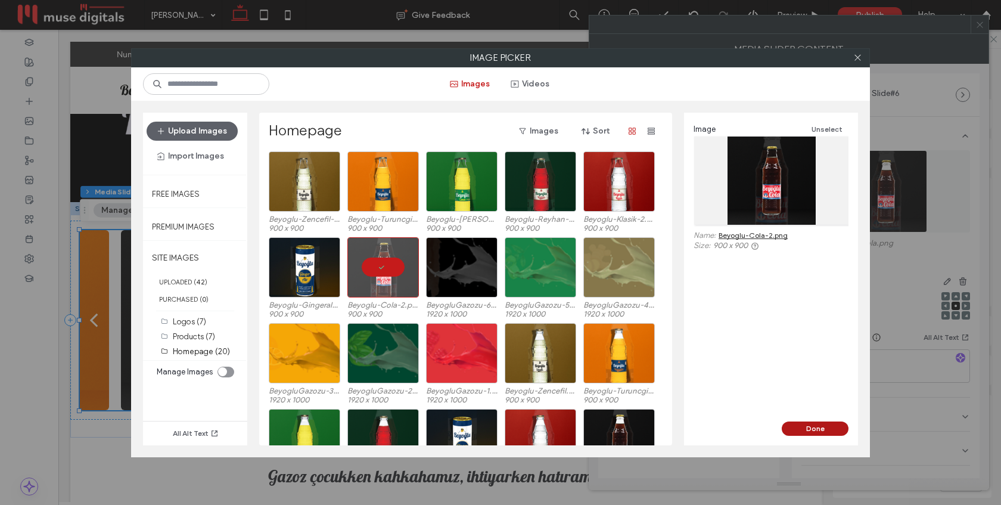
click at [819, 427] on button "Done" at bounding box center [815, 428] width 67 height 14
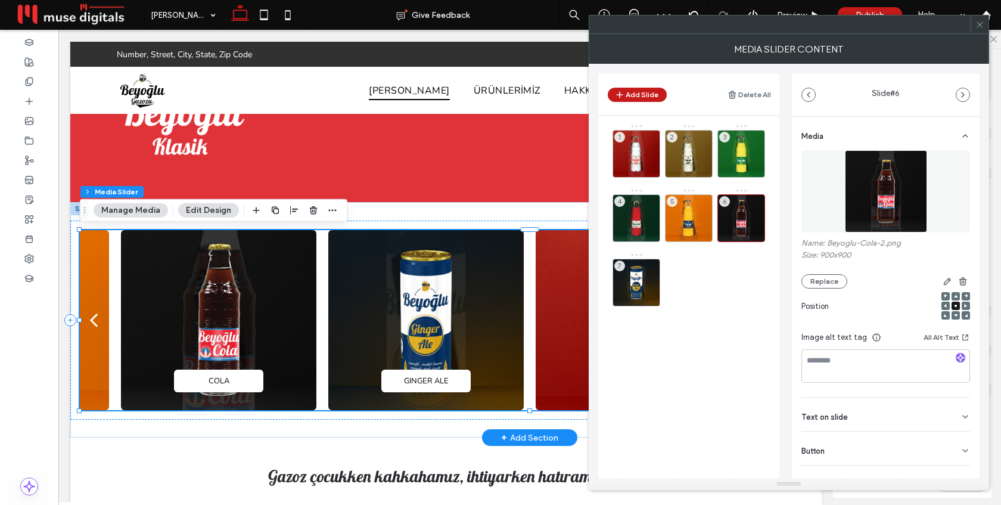
click at [979, 26] on icon at bounding box center [979, 24] width 9 height 9
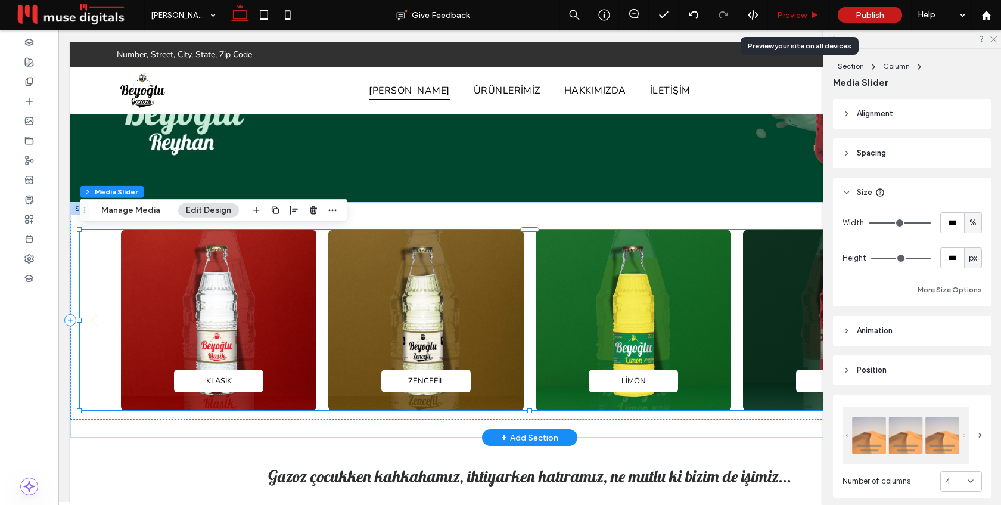
click at [798, 14] on span "Preview" at bounding box center [792, 15] width 30 height 10
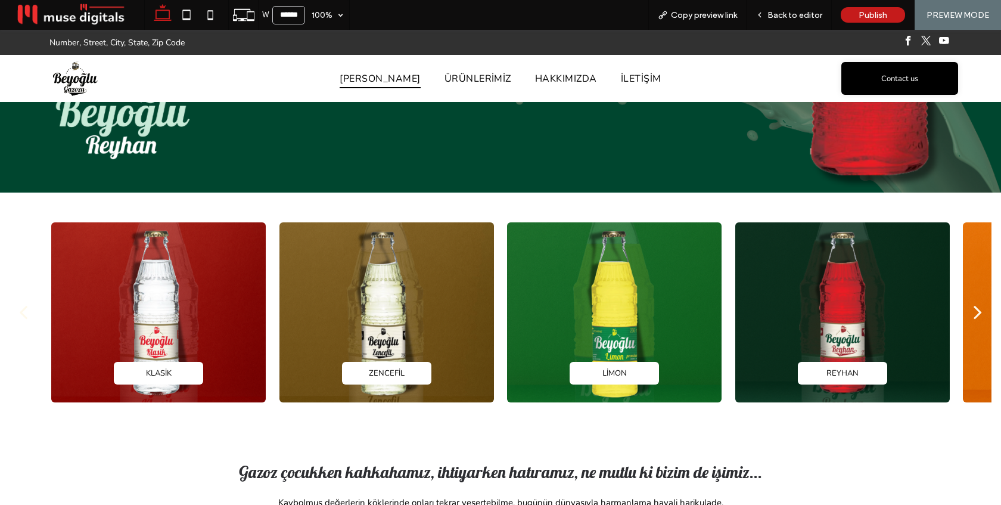
scroll to position [325, 0]
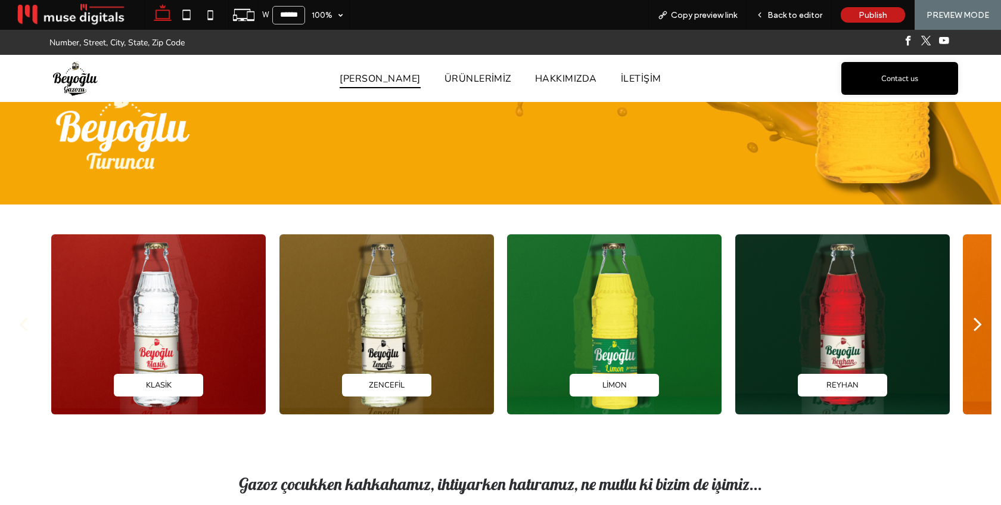
click at [980, 321] on div "next" at bounding box center [977, 324] width 8 height 24
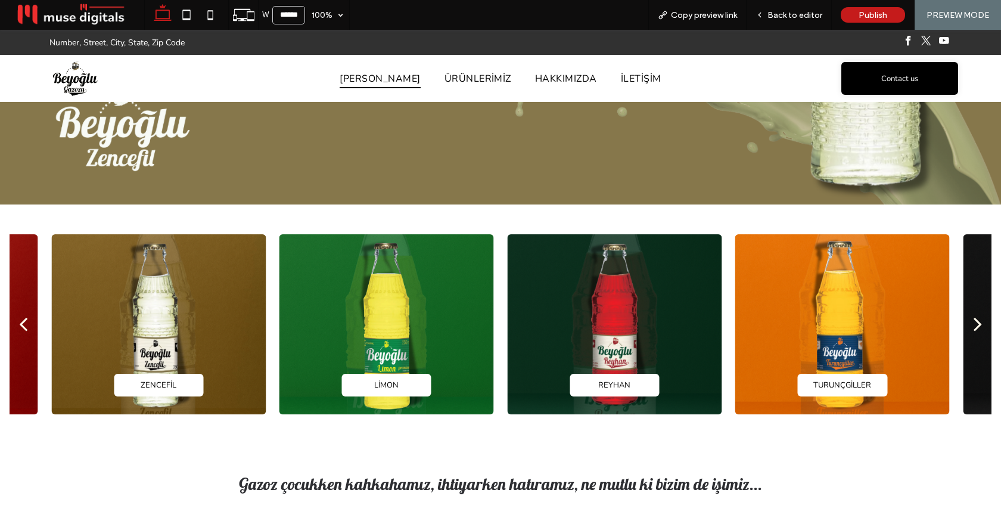
click at [980, 321] on div "next" at bounding box center [977, 324] width 8 height 24
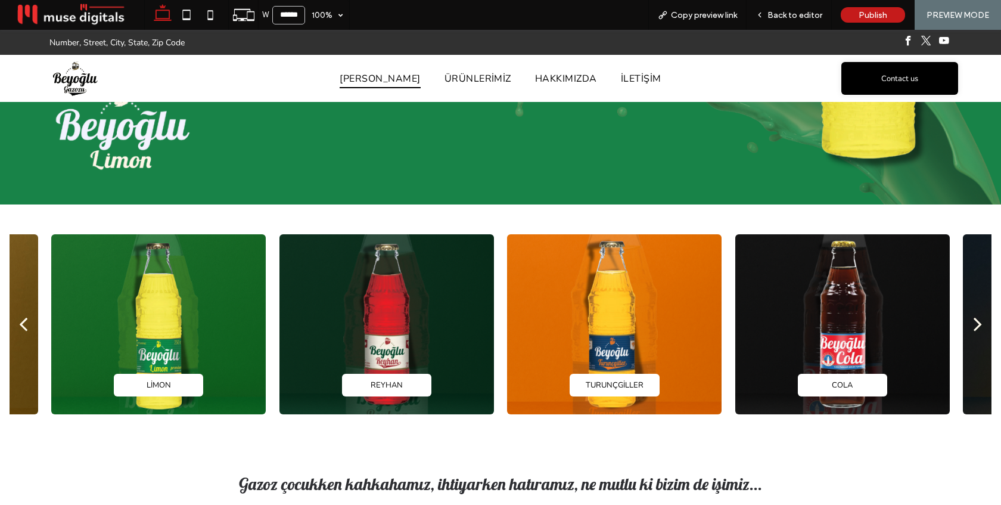
click at [980, 321] on div "next" at bounding box center [977, 324] width 8 height 24
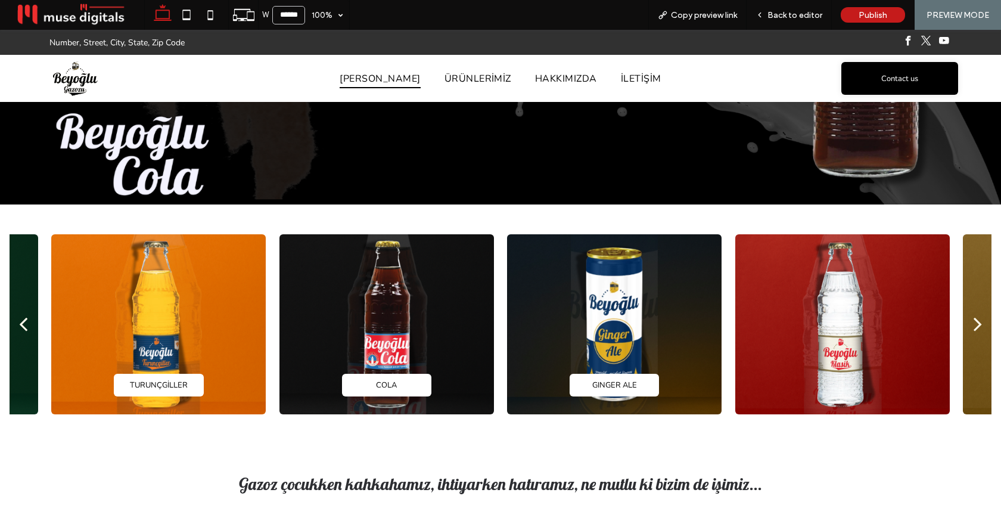
click at [980, 321] on div "next" at bounding box center [977, 324] width 8 height 24
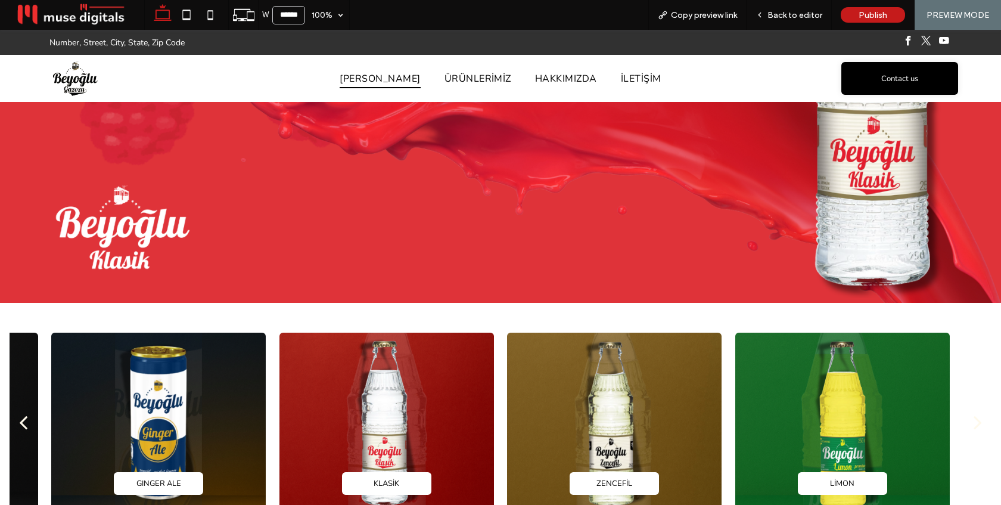
scroll to position [0, 0]
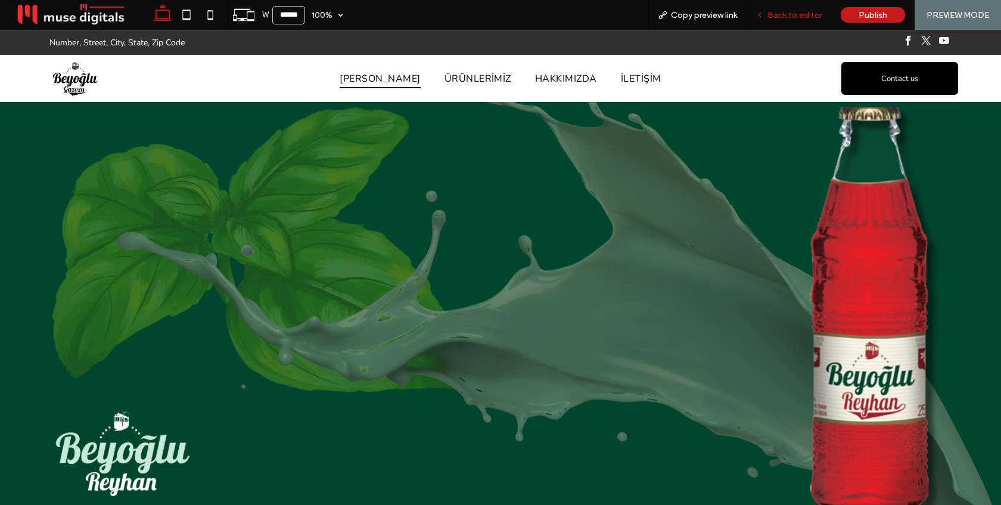
click at [782, 17] on span "Back to editor" at bounding box center [794, 15] width 55 height 10
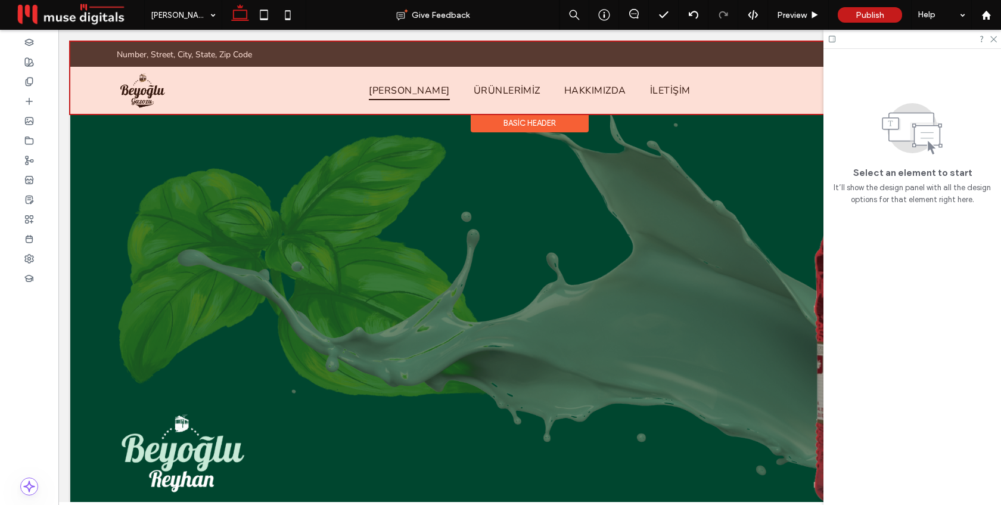
click at [714, 88] on div at bounding box center [529, 78] width 919 height 72
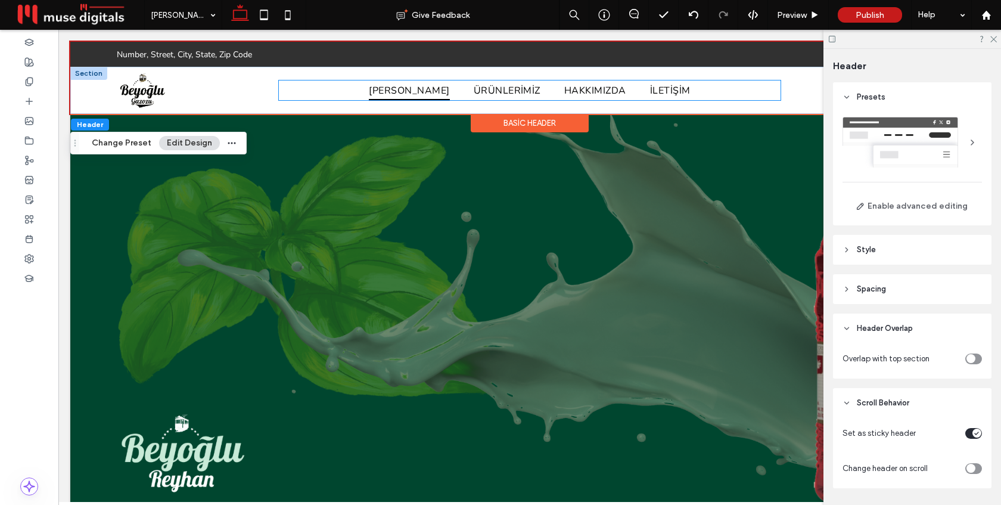
click at [713, 88] on ul "[PERSON_NAME] ÜRÜNLERİMİZ HAKKIMIZDA İLETİŞİM" at bounding box center [529, 89] width 501 height 19
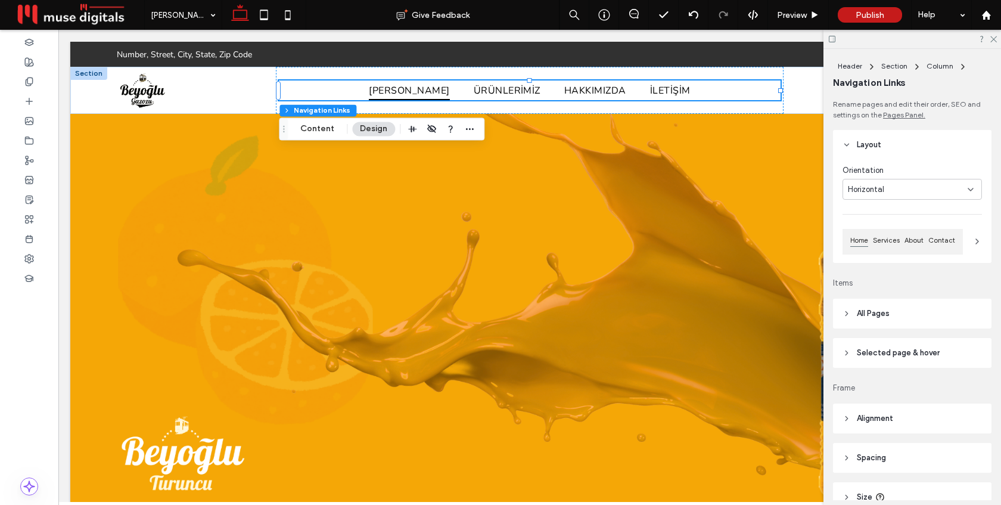
click at [910, 305] on header "All Pages" at bounding box center [912, 313] width 158 height 30
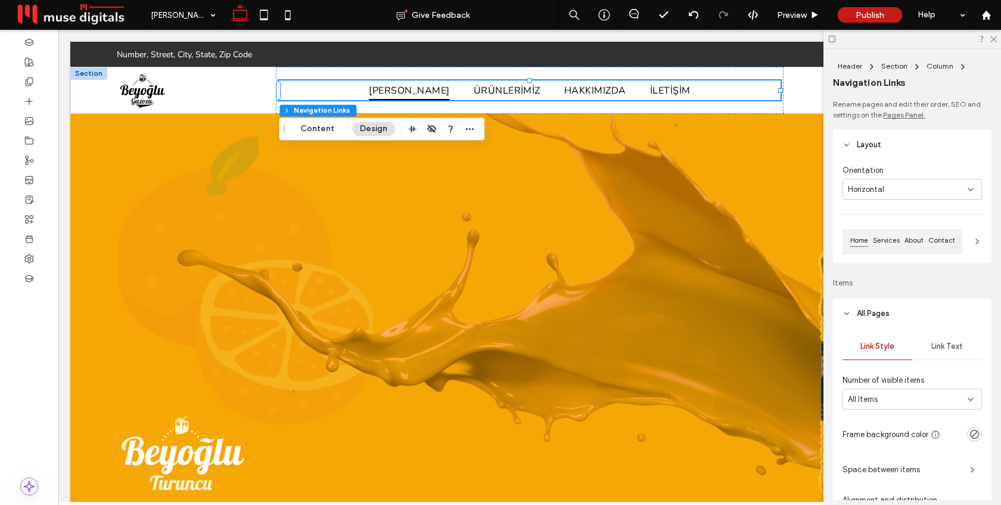
click at [939, 346] on span "Link Text" at bounding box center [947, 346] width 32 height 10
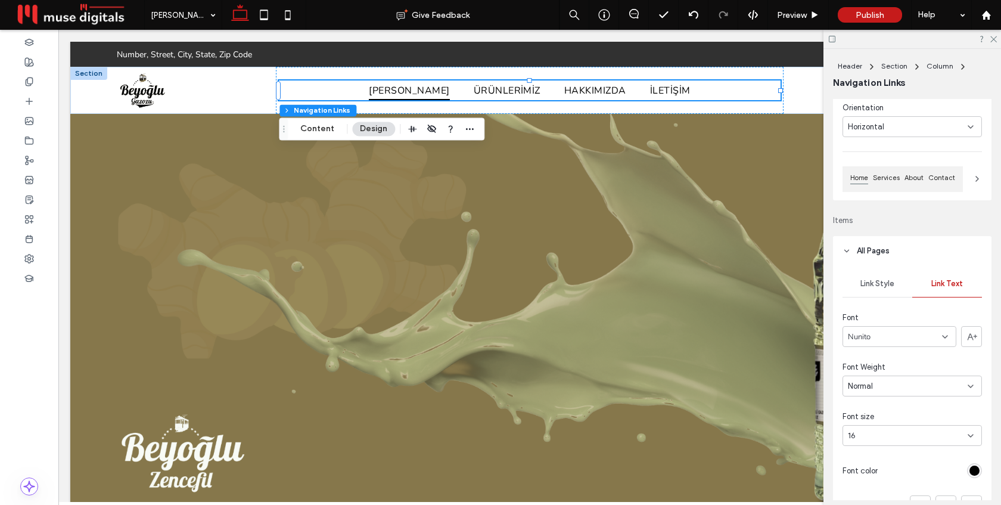
scroll to position [84, 0]
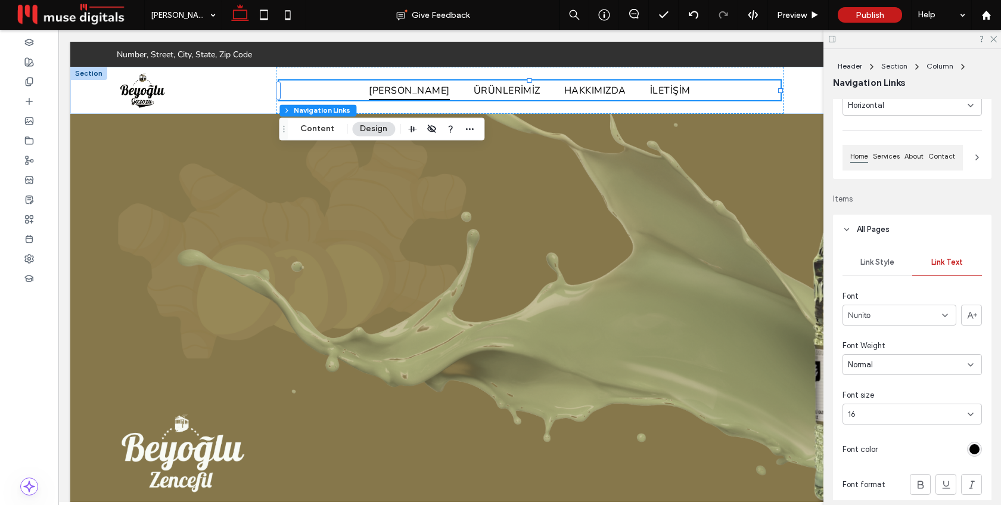
click at [917, 419] on div "16" at bounding box center [905, 414] width 114 height 12
click at [904, 393] on div "14" at bounding box center [912, 393] width 138 height 21
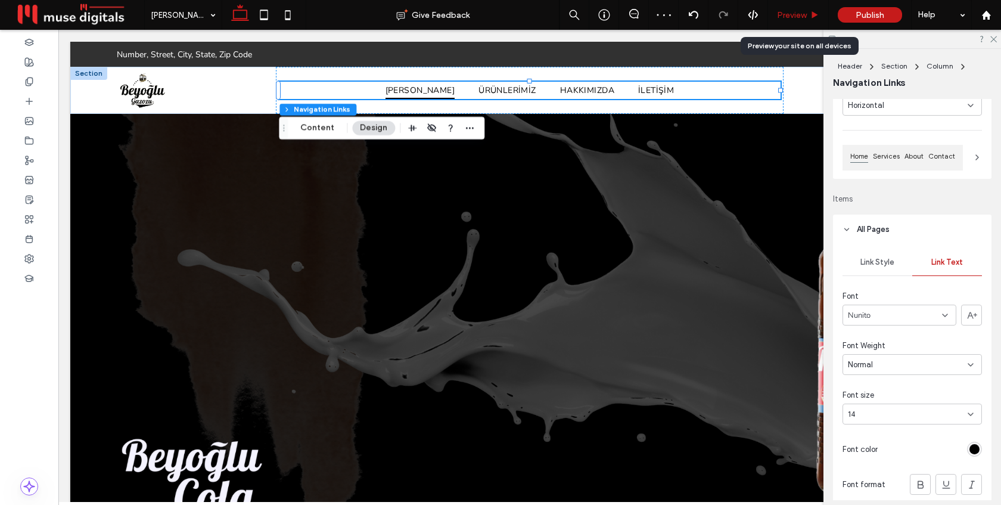
click at [794, 14] on span "Preview" at bounding box center [792, 15] width 30 height 10
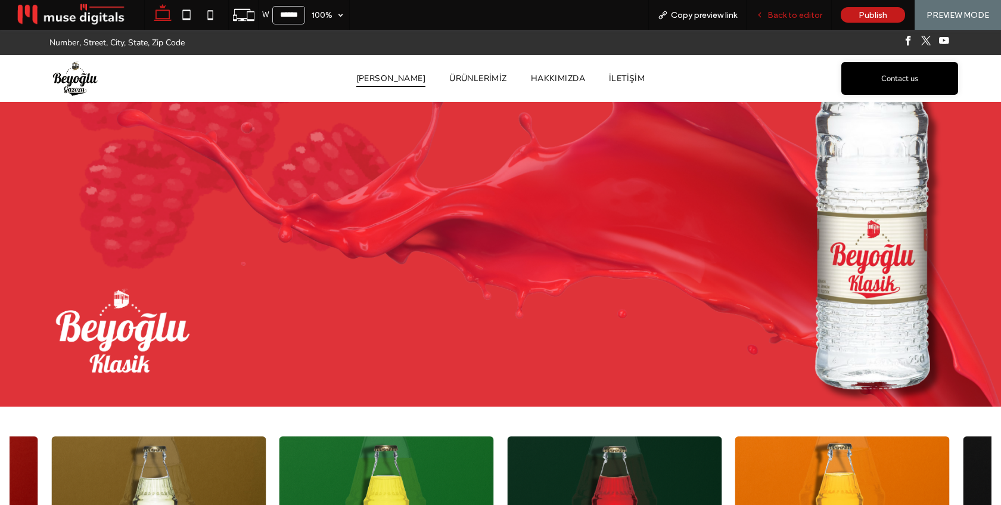
click at [792, 13] on span "Back to editor" at bounding box center [794, 15] width 55 height 10
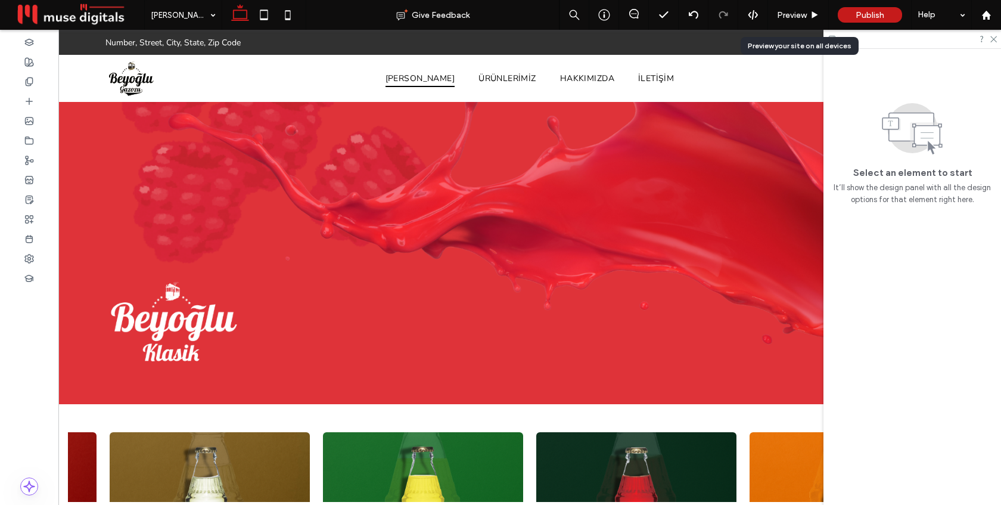
scroll to position [135, 0]
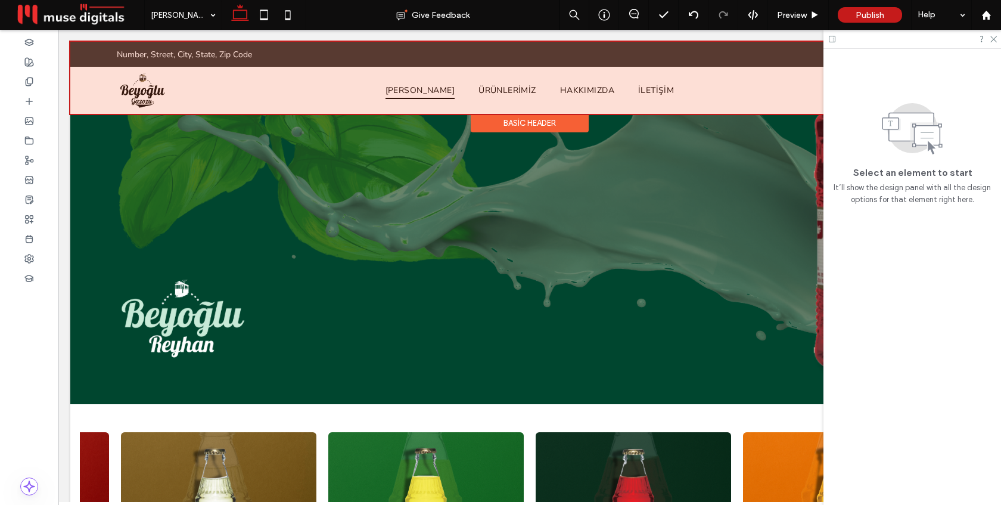
click at [524, 121] on div "Basic Header" at bounding box center [530, 123] width 118 height 18
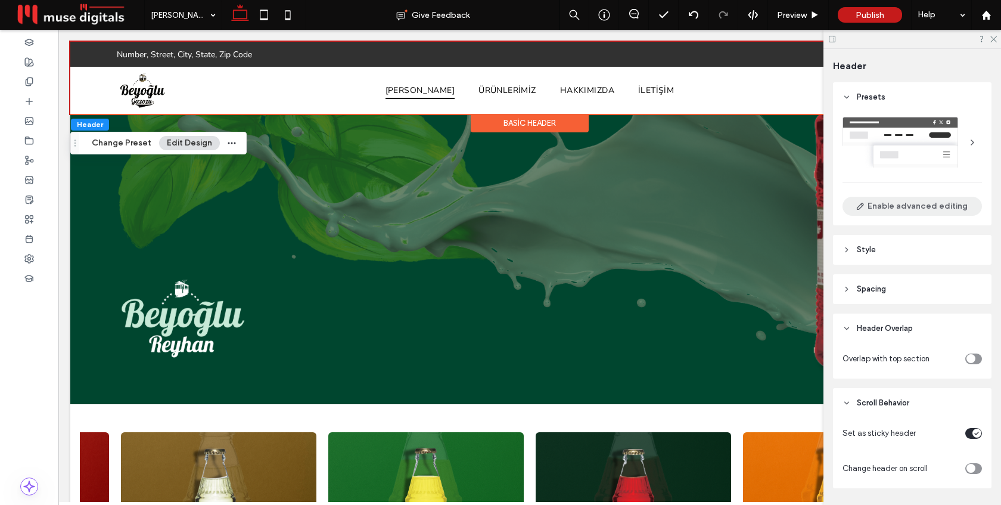
click at [879, 203] on button "Enable advanced editing" at bounding box center [911, 206] width 139 height 19
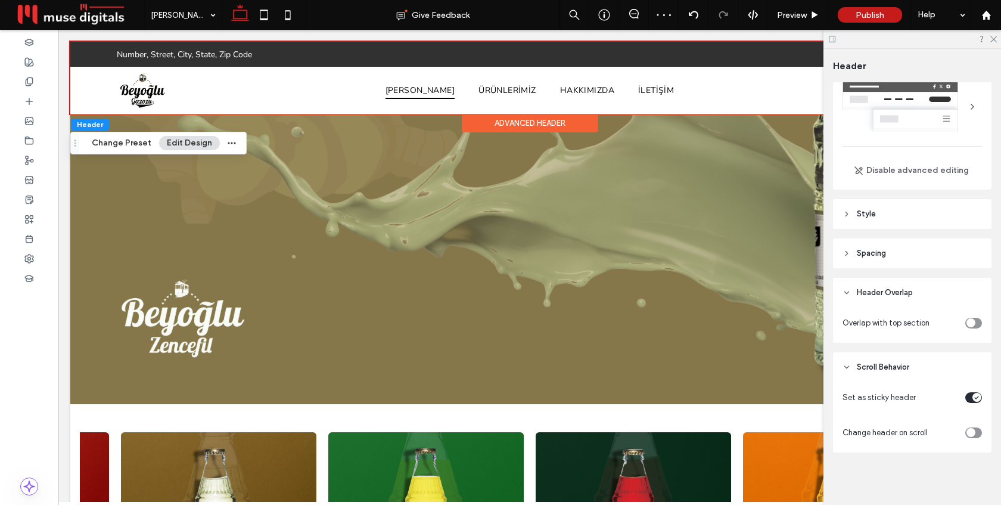
scroll to position [0, 0]
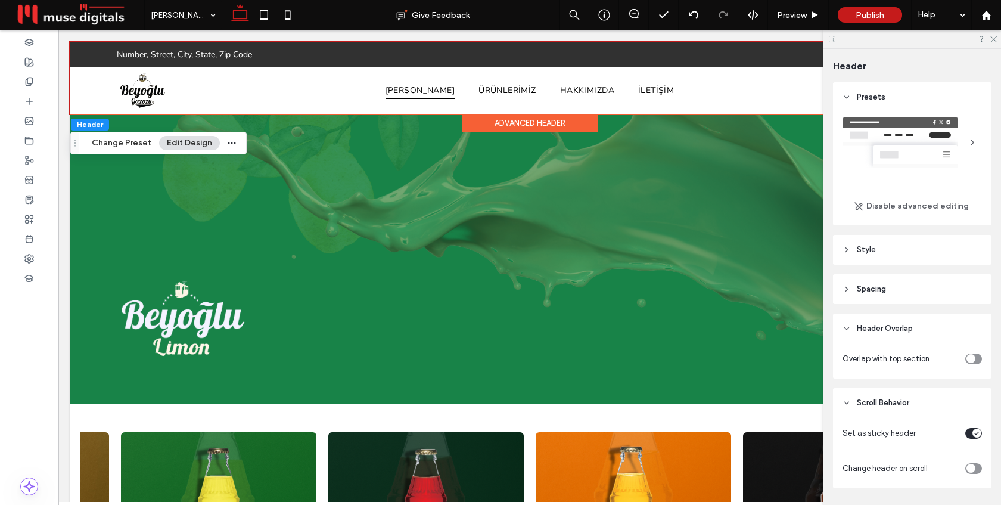
click at [558, 120] on div "Advanced Header" at bounding box center [530, 123] width 136 height 18
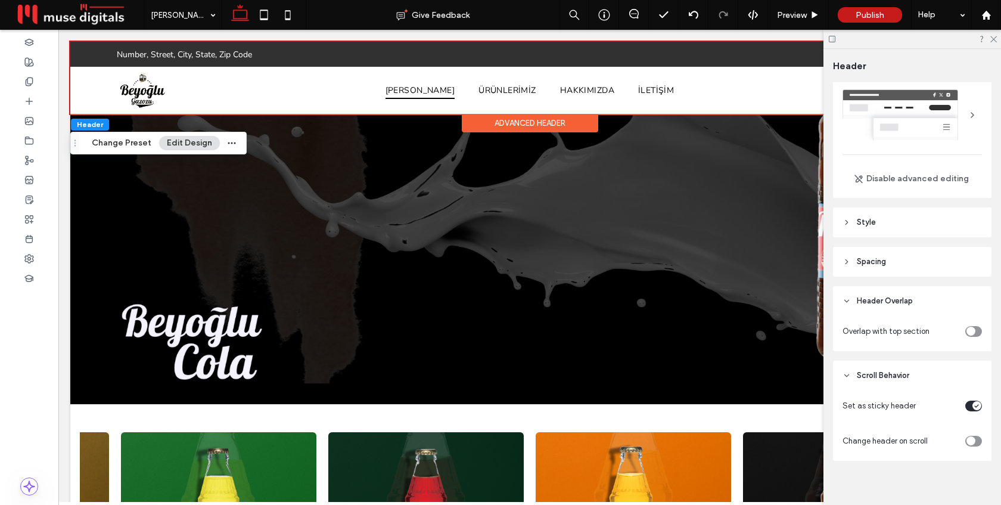
scroll to position [36, 0]
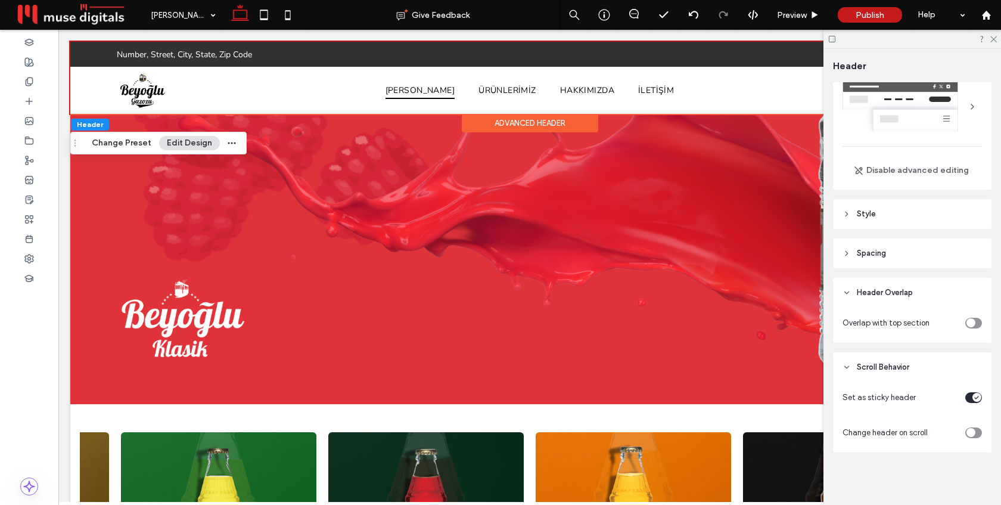
click at [975, 396] on icon "toggle" at bounding box center [976, 398] width 5 height 4
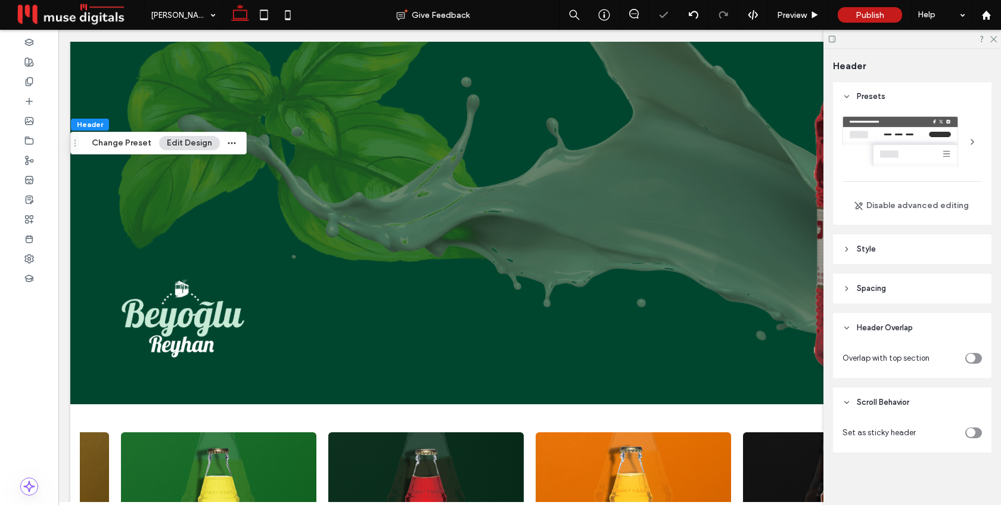
click at [969, 434] on icon "toggle" at bounding box center [970, 433] width 5 height 4
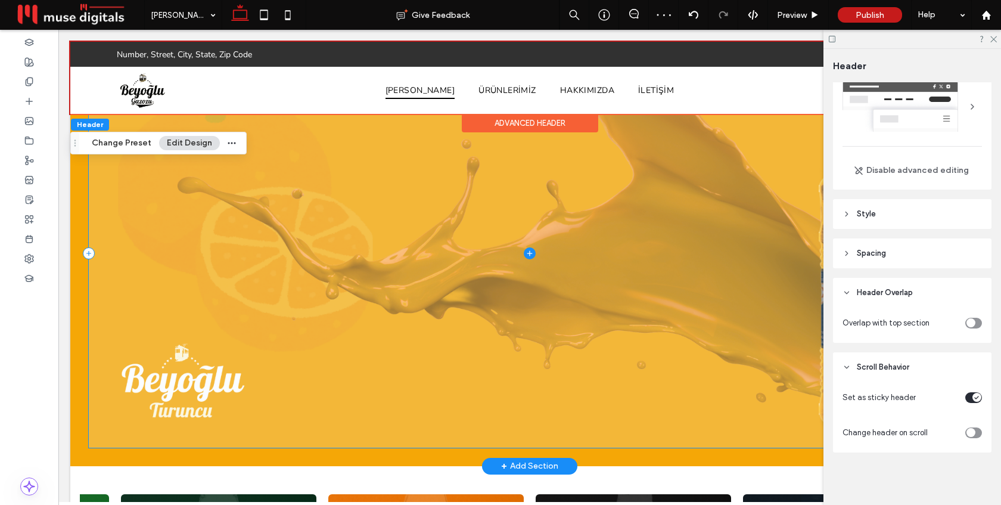
scroll to position [0, 0]
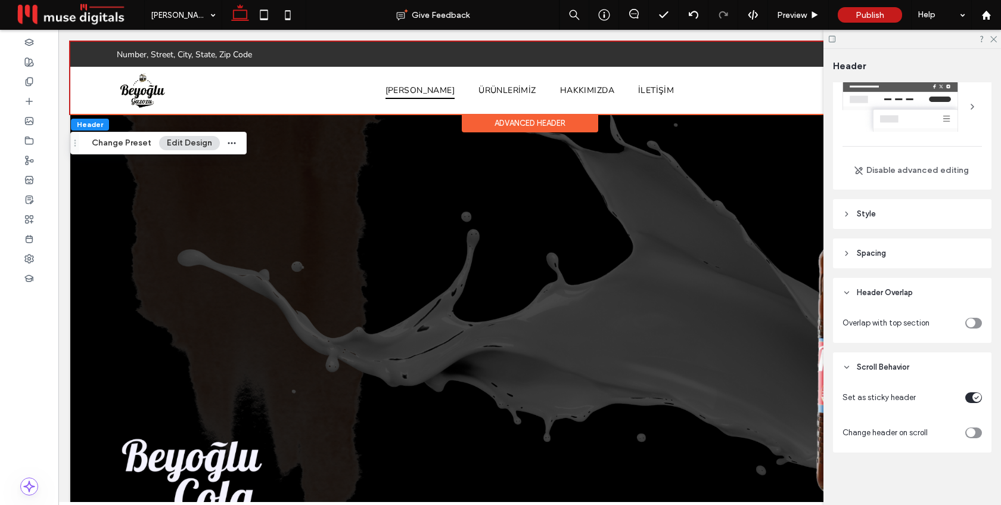
click at [972, 431] on icon "toggle" at bounding box center [970, 433] width 5 height 4
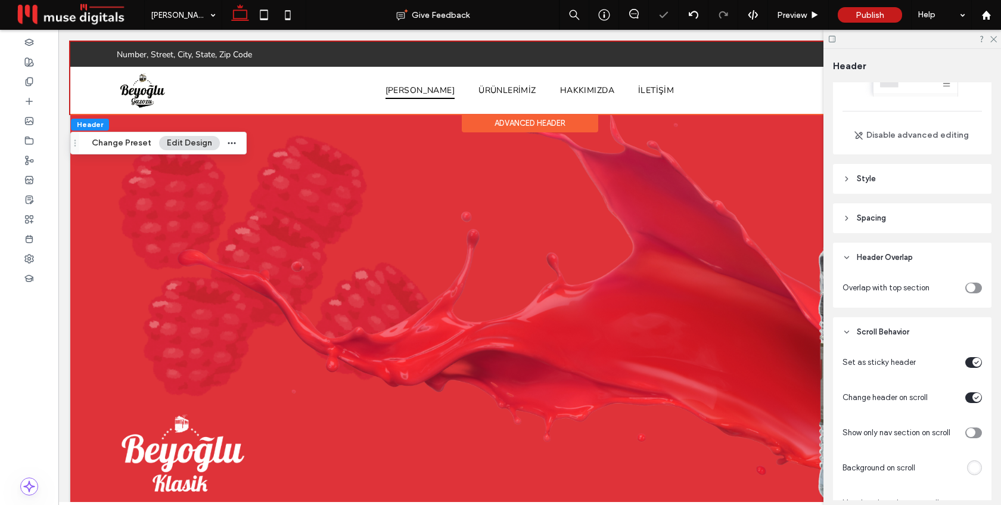
scroll to position [90, 0]
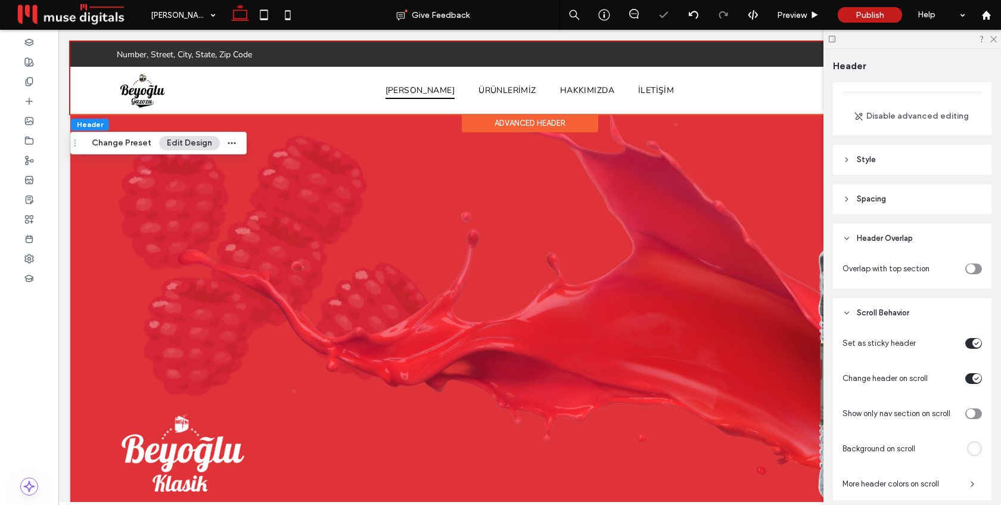
click at [977, 412] on div "toggle" at bounding box center [973, 413] width 17 height 11
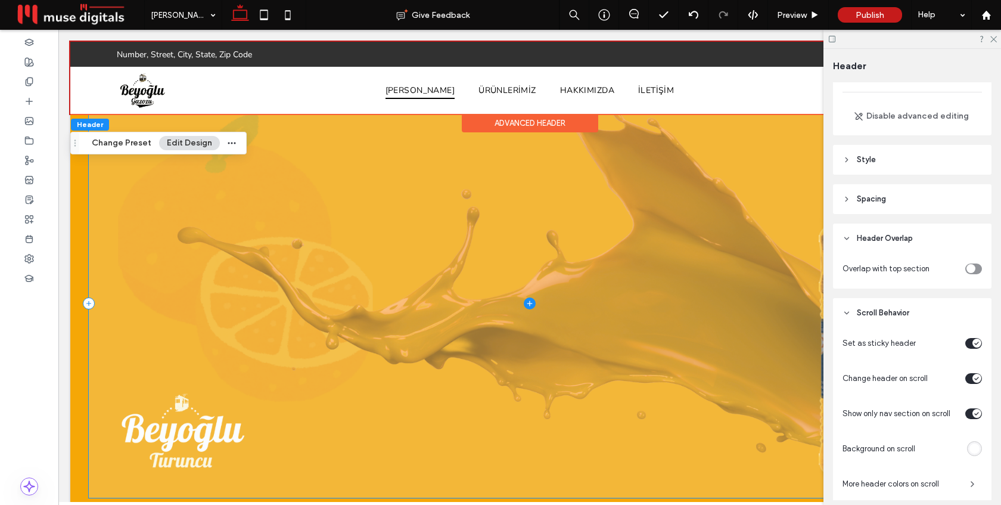
scroll to position [0, 0]
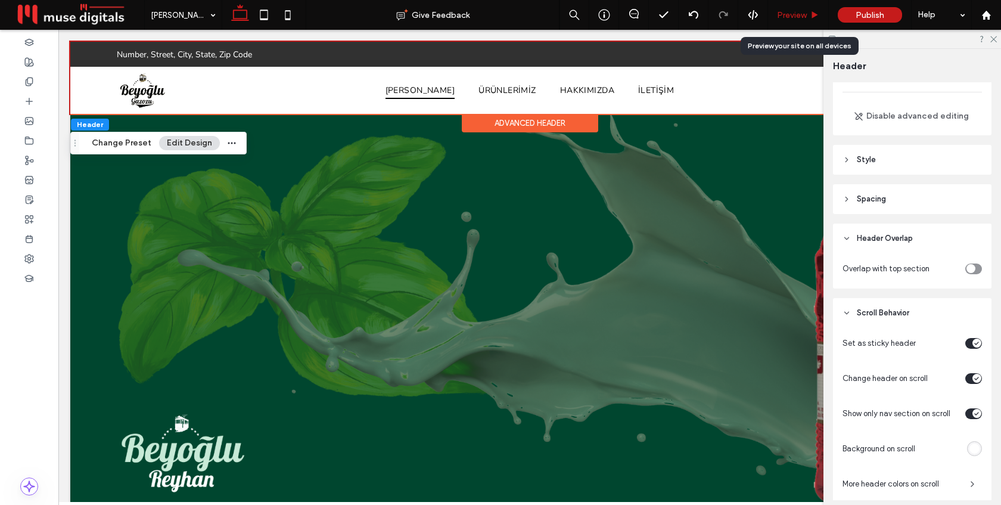
click at [792, 21] on div "Preview" at bounding box center [798, 15] width 61 height 30
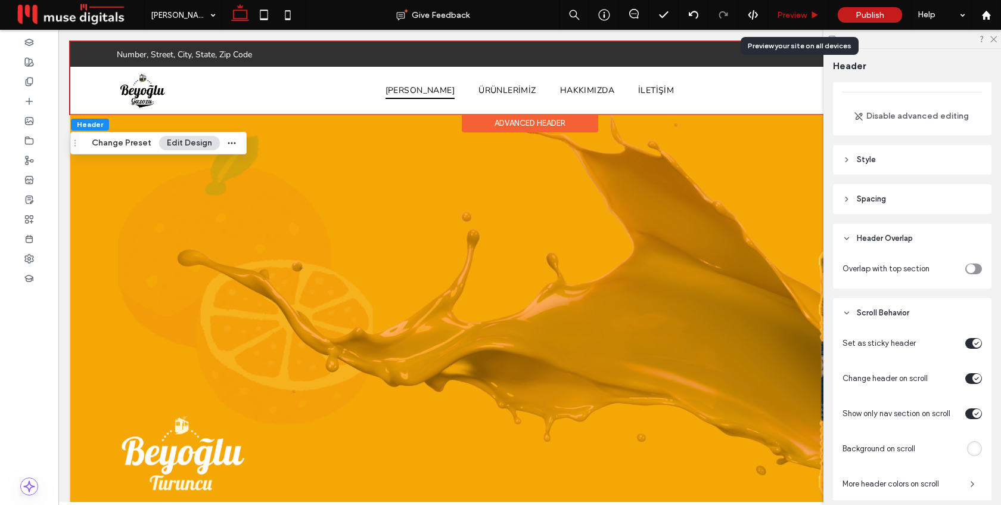
click at [794, 15] on span "Preview" at bounding box center [792, 15] width 30 height 10
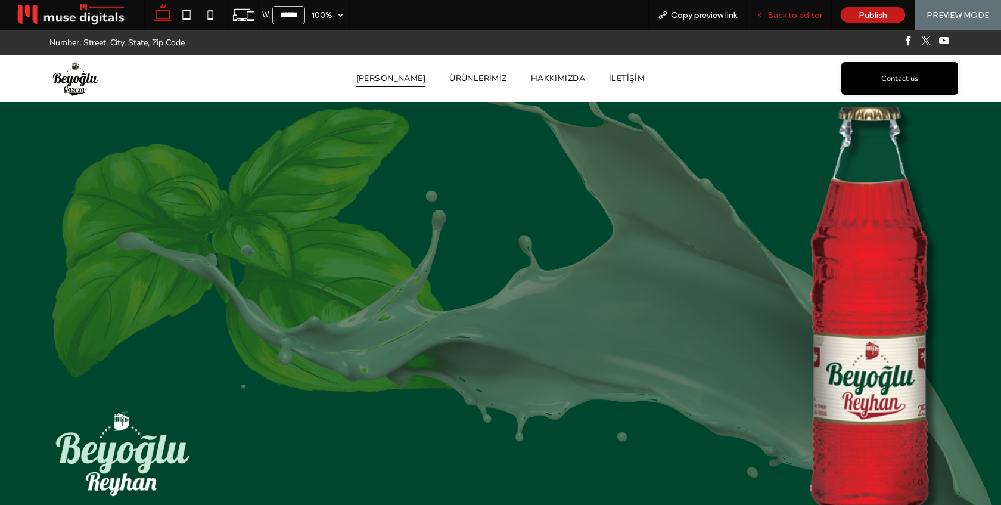
click at [791, 16] on span "Back to editor" at bounding box center [794, 15] width 55 height 10
